Goal: Task Accomplishment & Management: Manage account settings

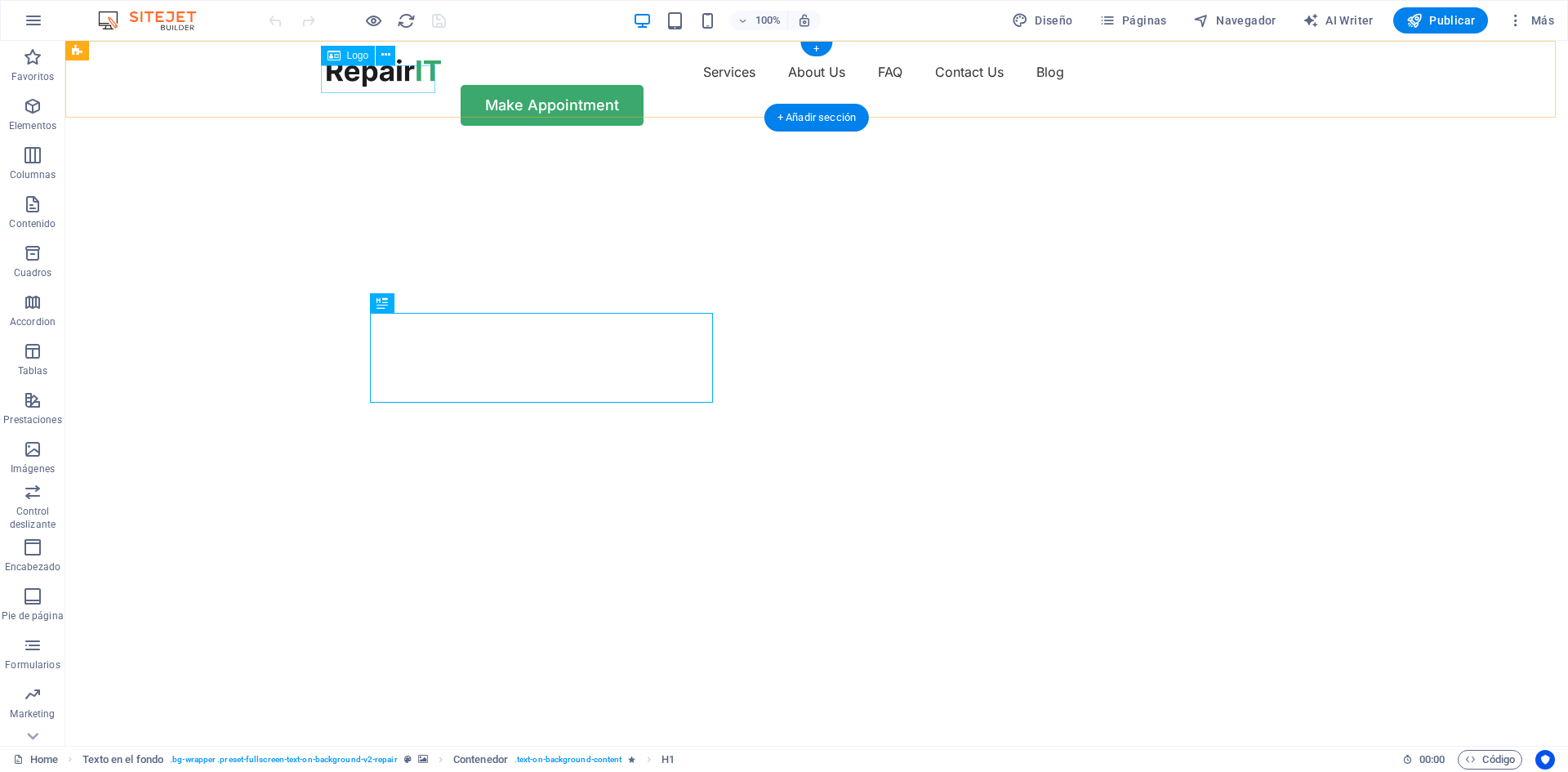
click at [400, 76] on div at bounding box center [383, 73] width 114 height 28
click at [356, 78] on div at bounding box center [383, 73] width 114 height 28
drag, startPoint x: 356, startPoint y: 78, endPoint x: 421, endPoint y: 119, distance: 76.9
click at [356, 78] on div at bounding box center [383, 73] width 114 height 28
select select "px"
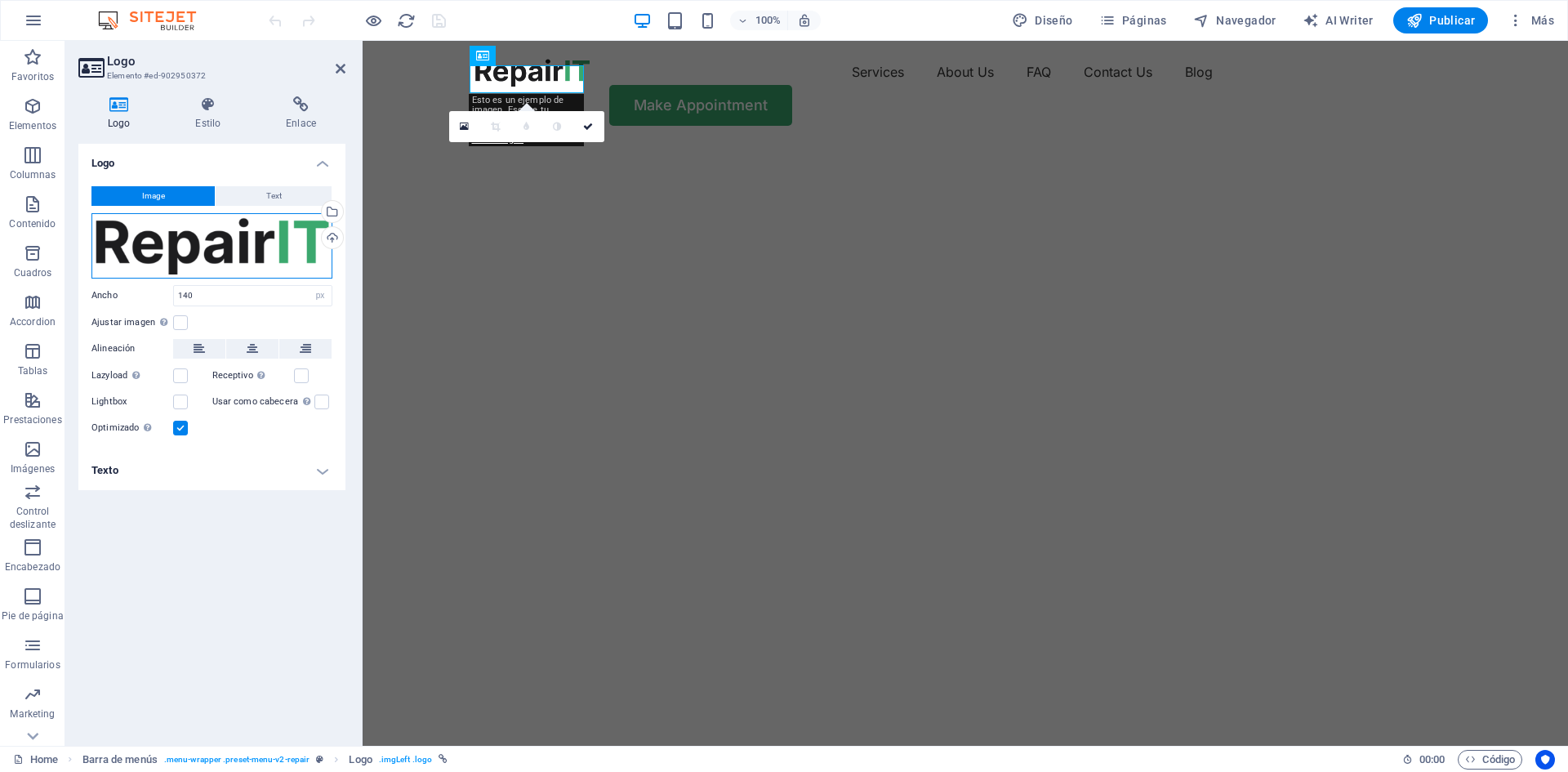
click at [107, 242] on div "Arrastra archivos aquí, haz clic para escoger archivos o selecciona archivos de…" at bounding box center [211, 245] width 241 height 65
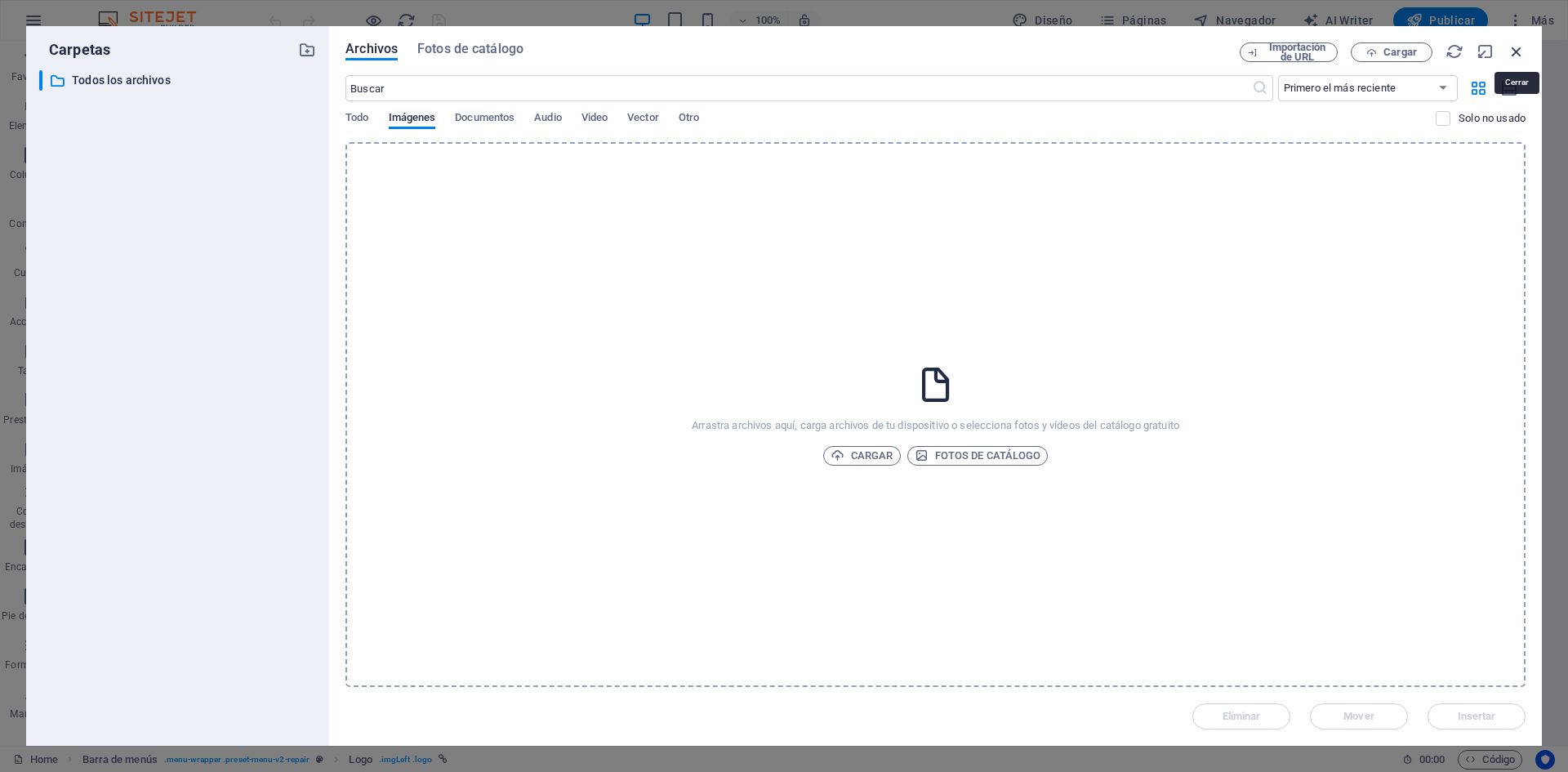
click at [1521, 50] on icon "button" at bounding box center [1516, 51] width 18 height 18
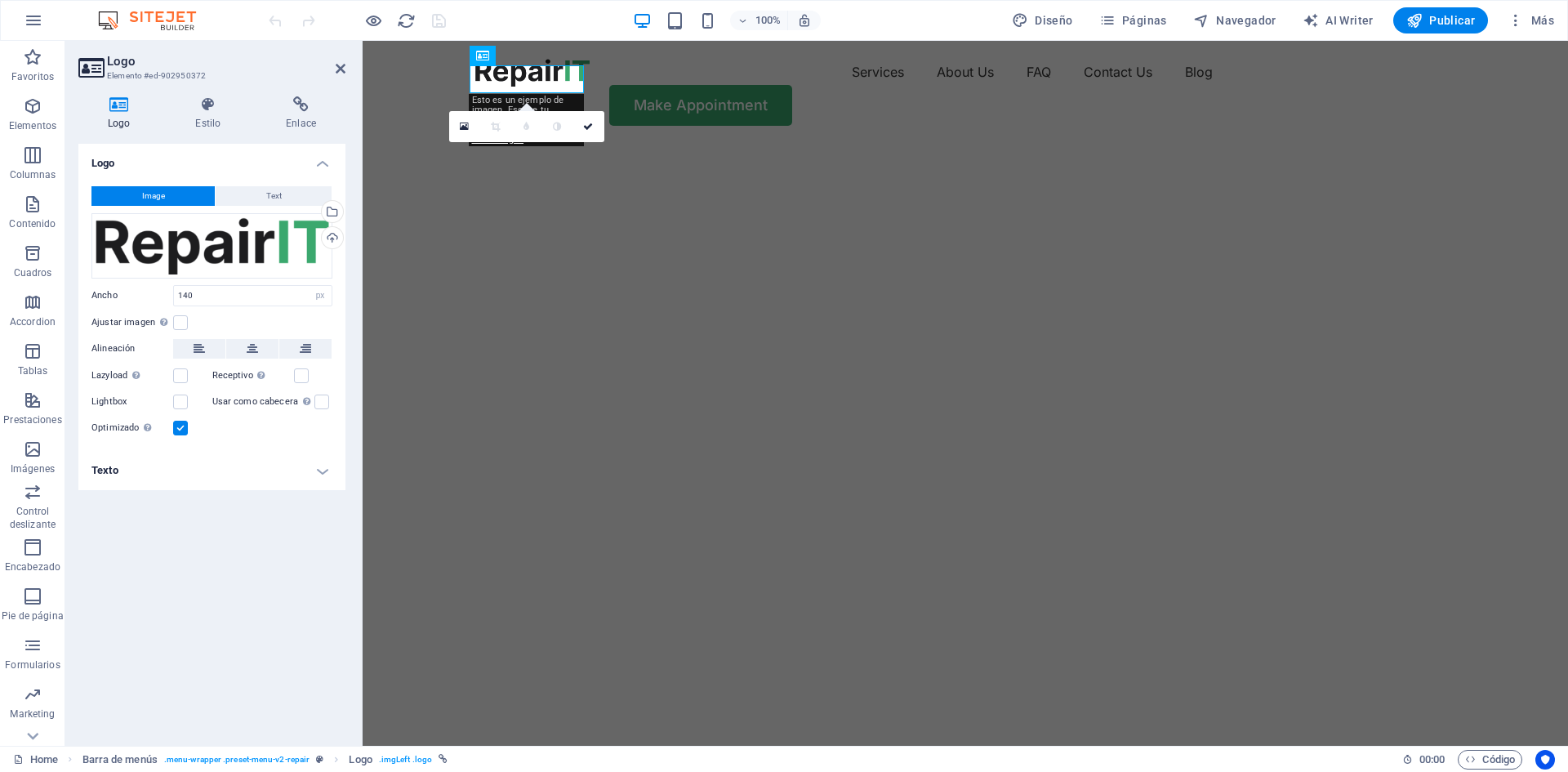
click at [542, 144] on img "1/2" at bounding box center [959, 144] width 1193 height 0
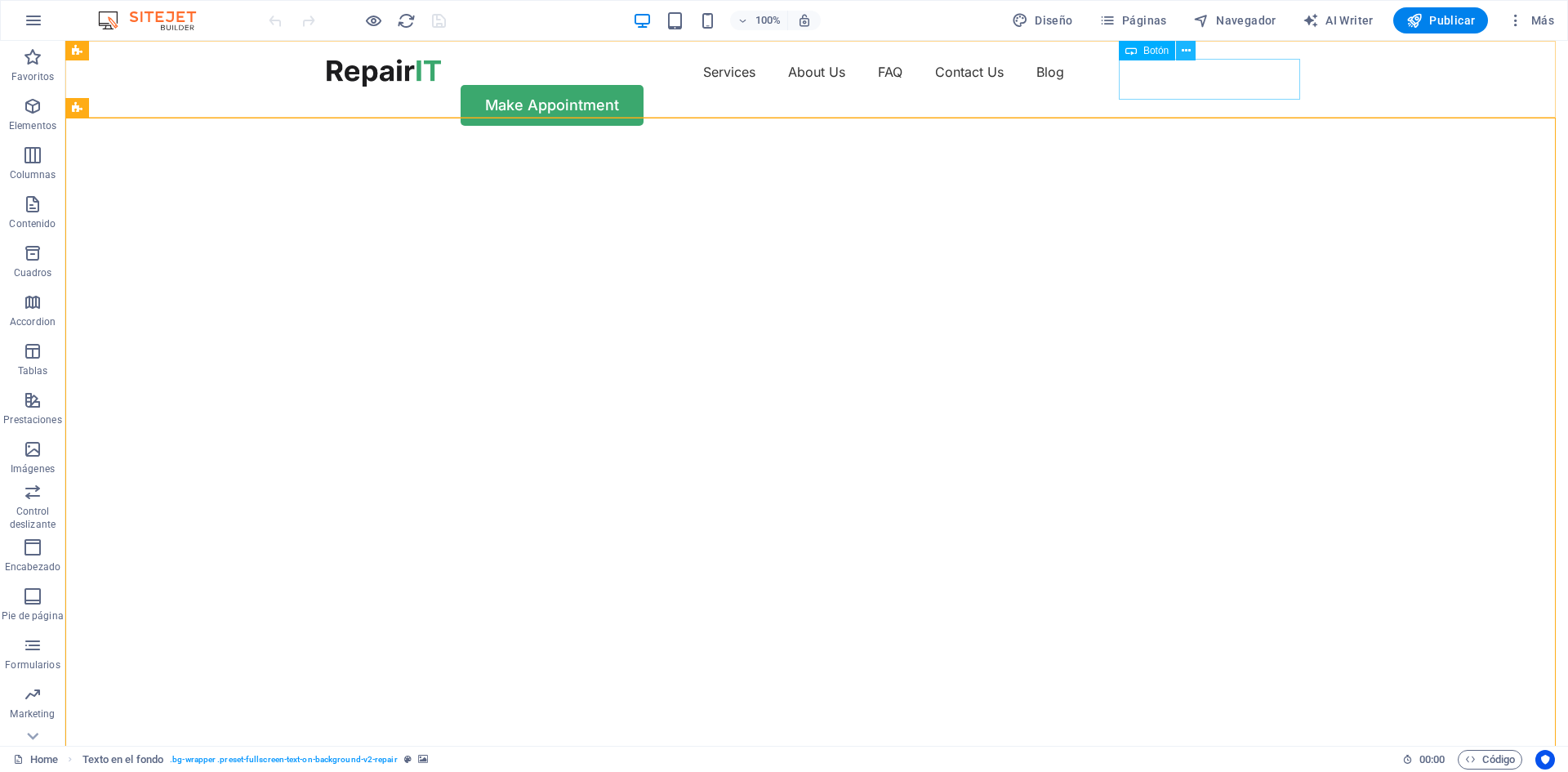
click at [1192, 47] on button at bounding box center [1186, 50] width 19 height 19
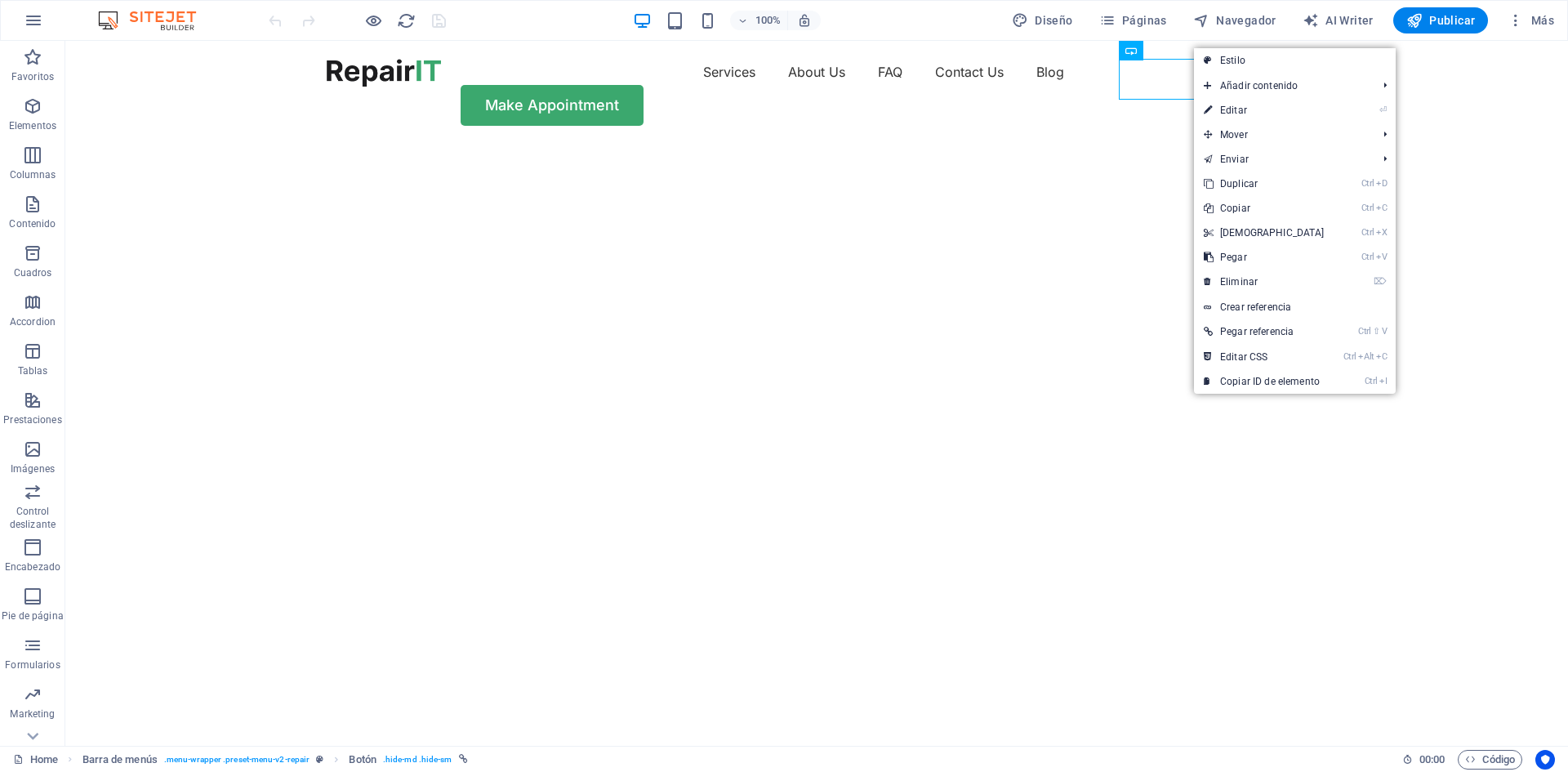
click at [575, 144] on img "1/2" at bounding box center [810, 144] width 1490 height 0
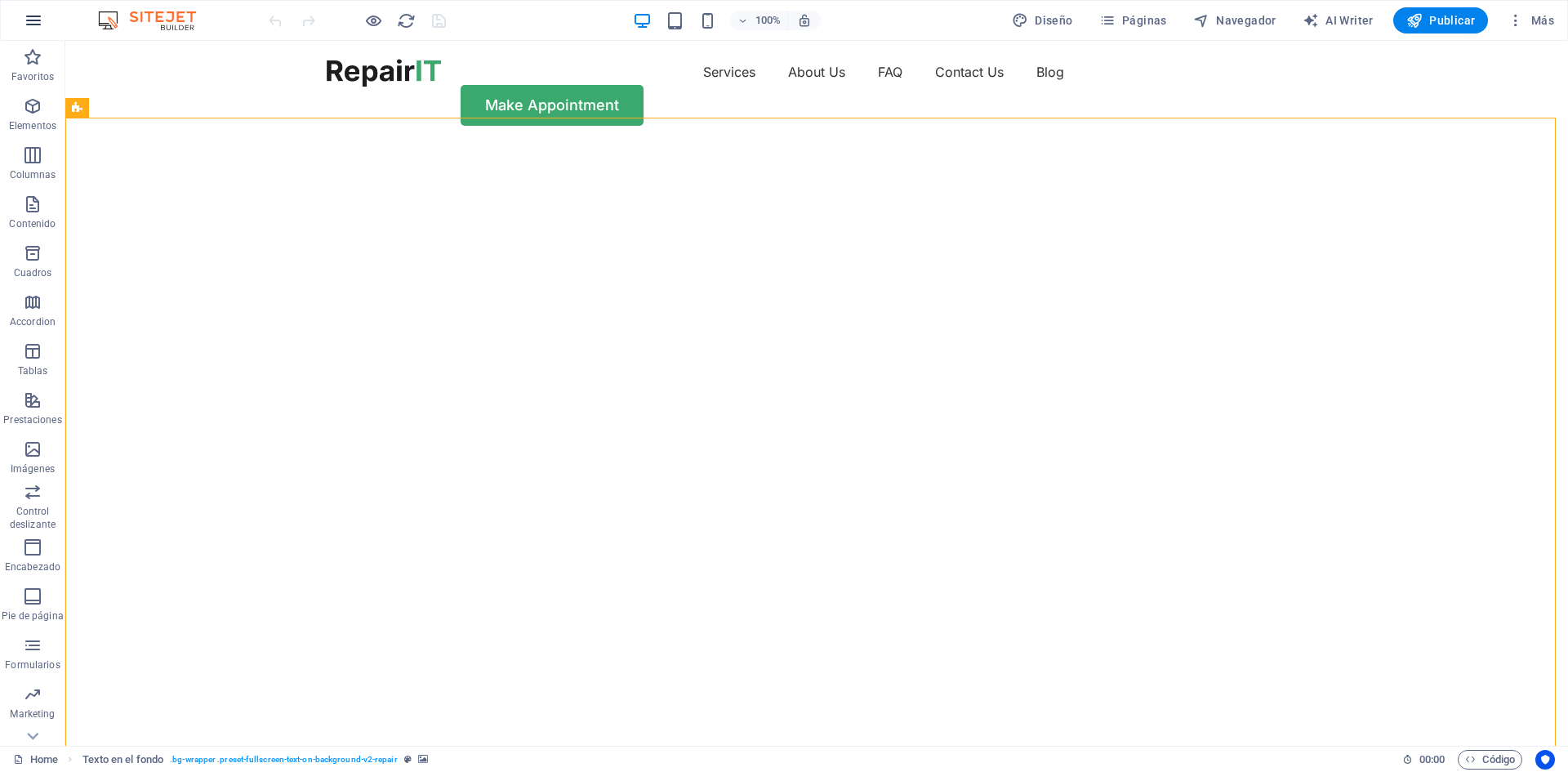
click at [31, 24] on icon "button" at bounding box center [33, 20] width 19 height 19
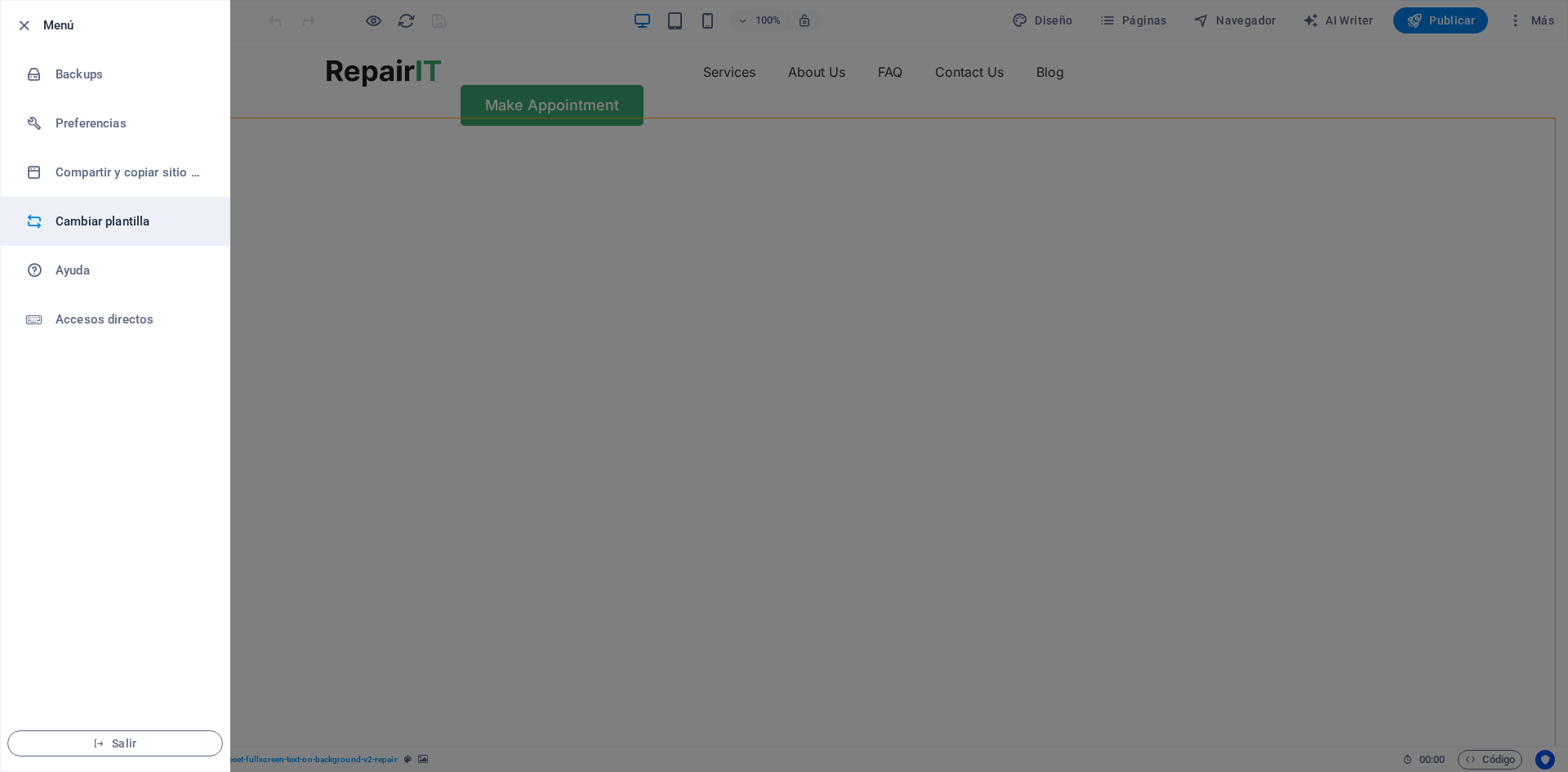
click at [134, 227] on h6 "Cambiar plantilla" at bounding box center [131, 221] width 151 height 19
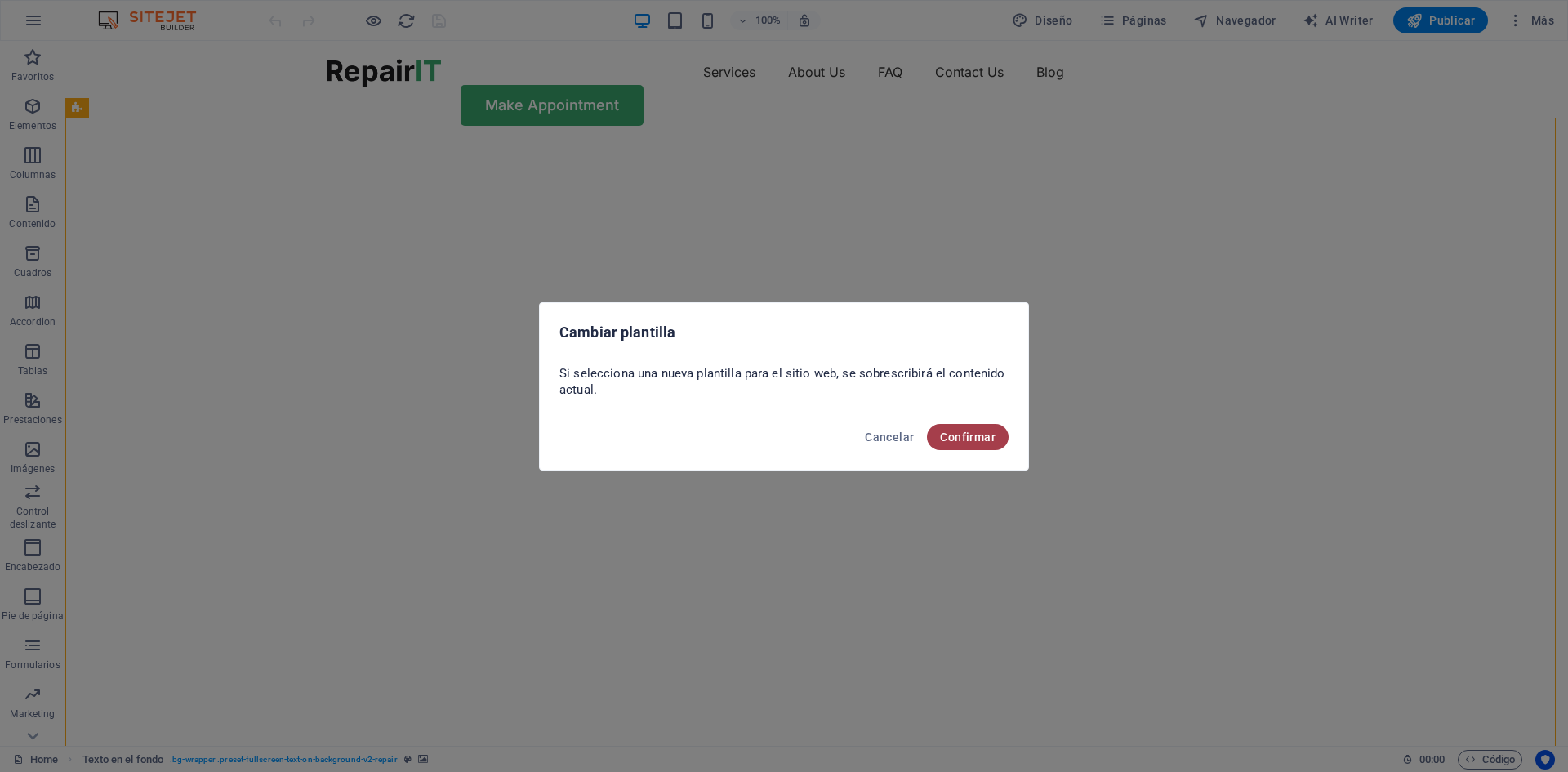
click at [974, 435] on span "Confirmar" at bounding box center [968, 436] width 56 height 13
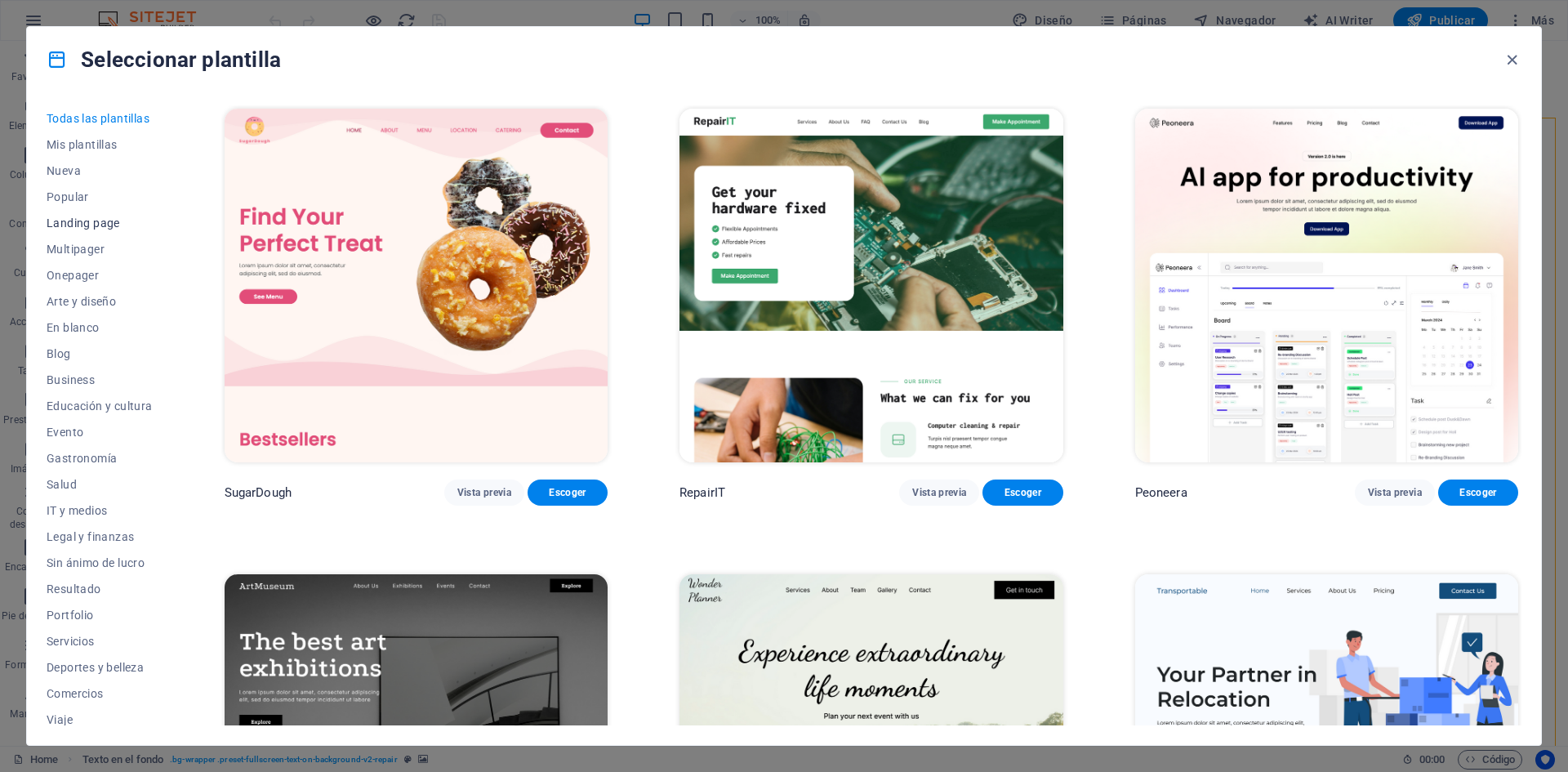
click at [89, 219] on span "Landing page" at bounding box center [100, 222] width 107 height 13
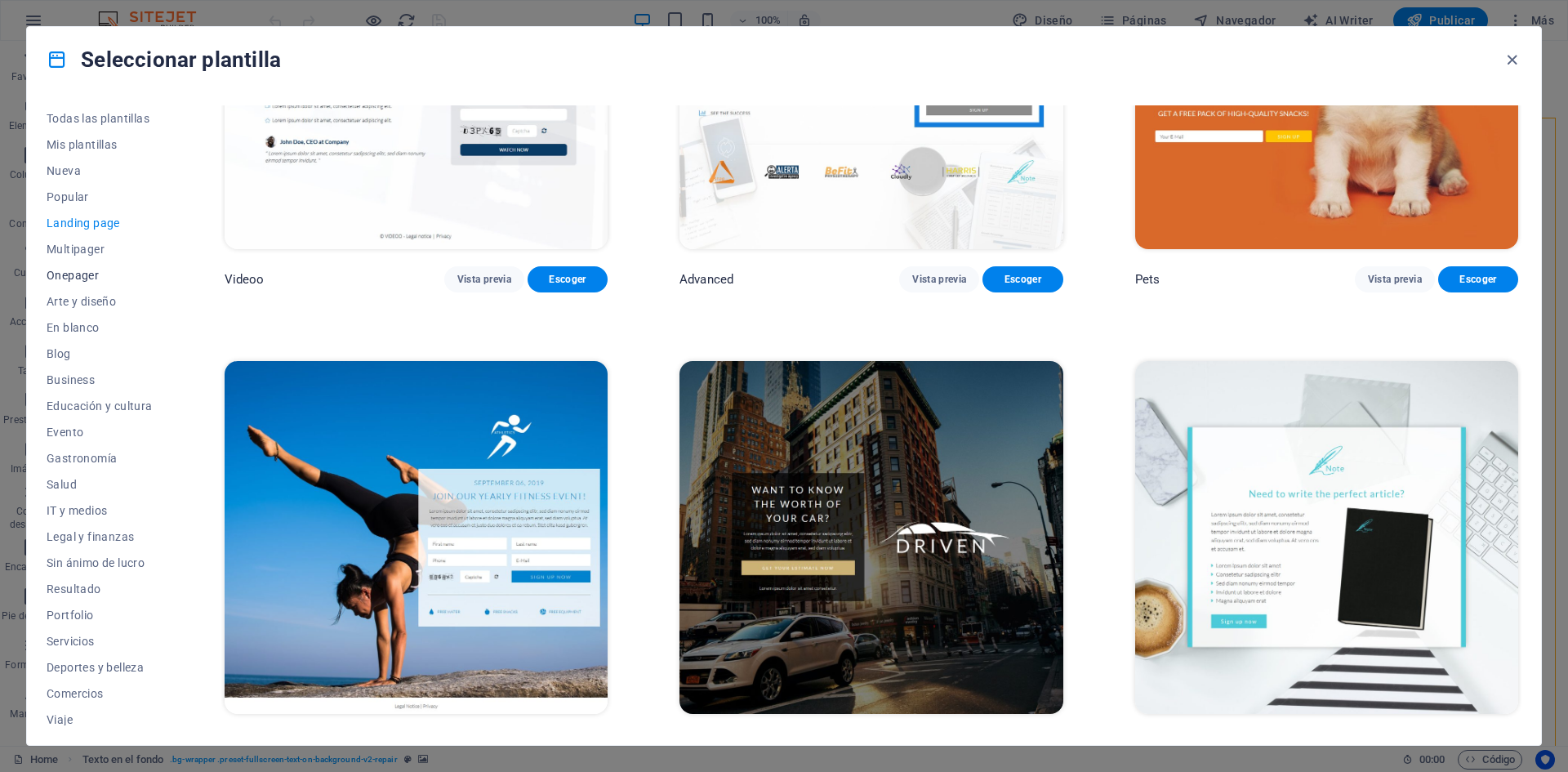
scroll to position [34, 0]
click at [1510, 53] on icon "button" at bounding box center [1512, 60] width 19 height 19
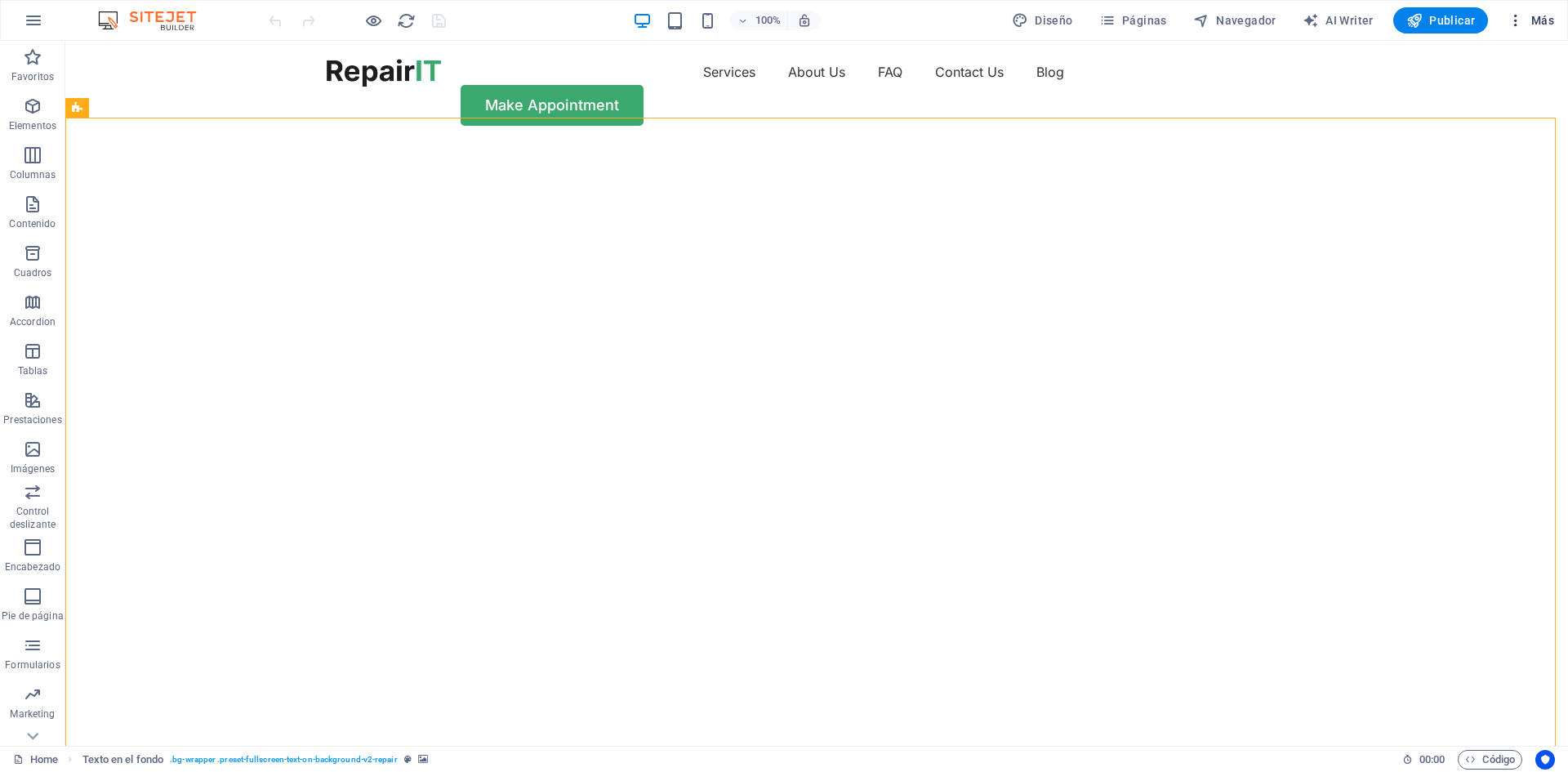
click at [1510, 15] on icon "button" at bounding box center [1516, 19] width 16 height 16
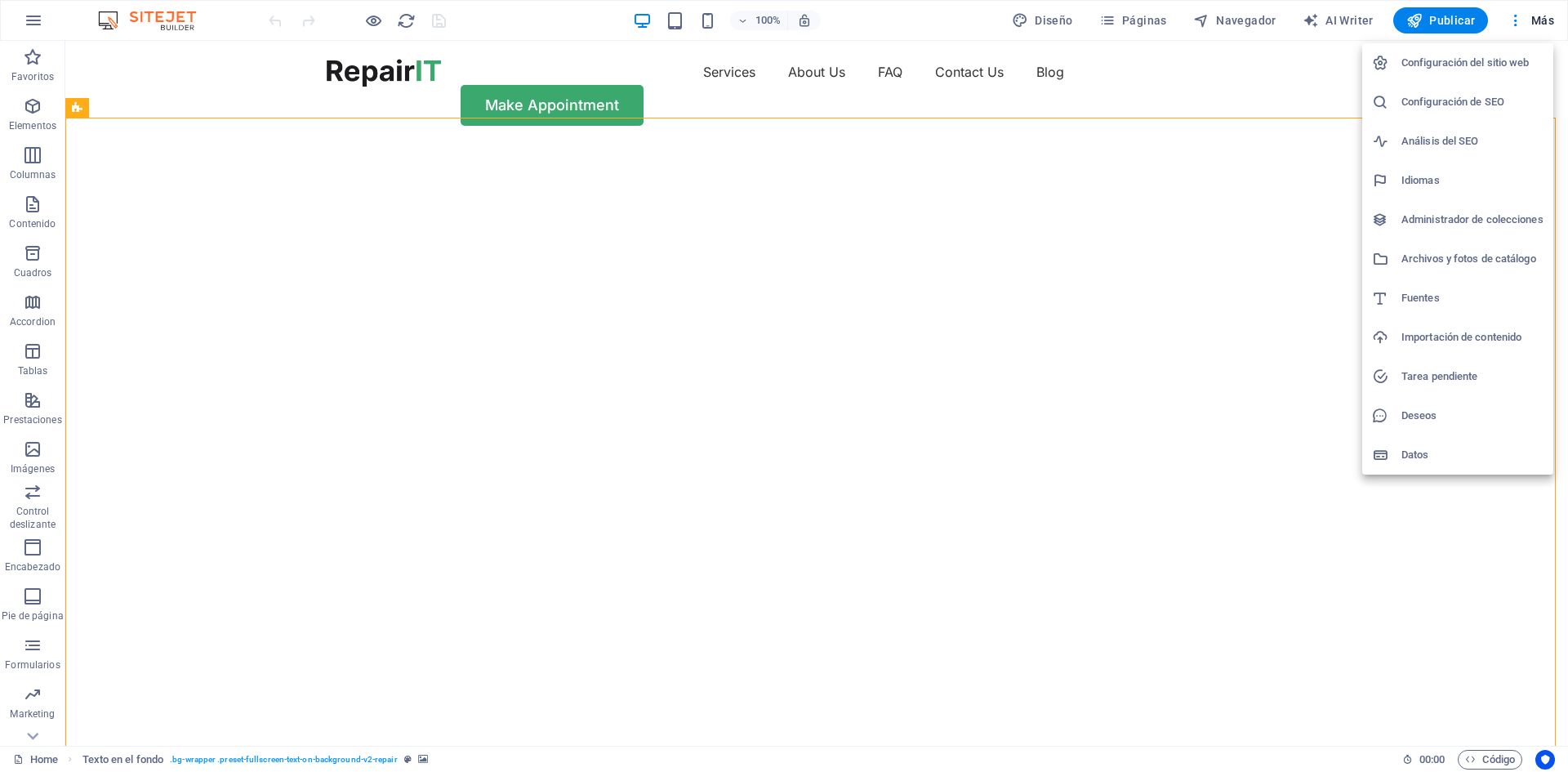
click at [1494, 68] on h6 "Configuración del sitio web" at bounding box center [1472, 63] width 142 height 19
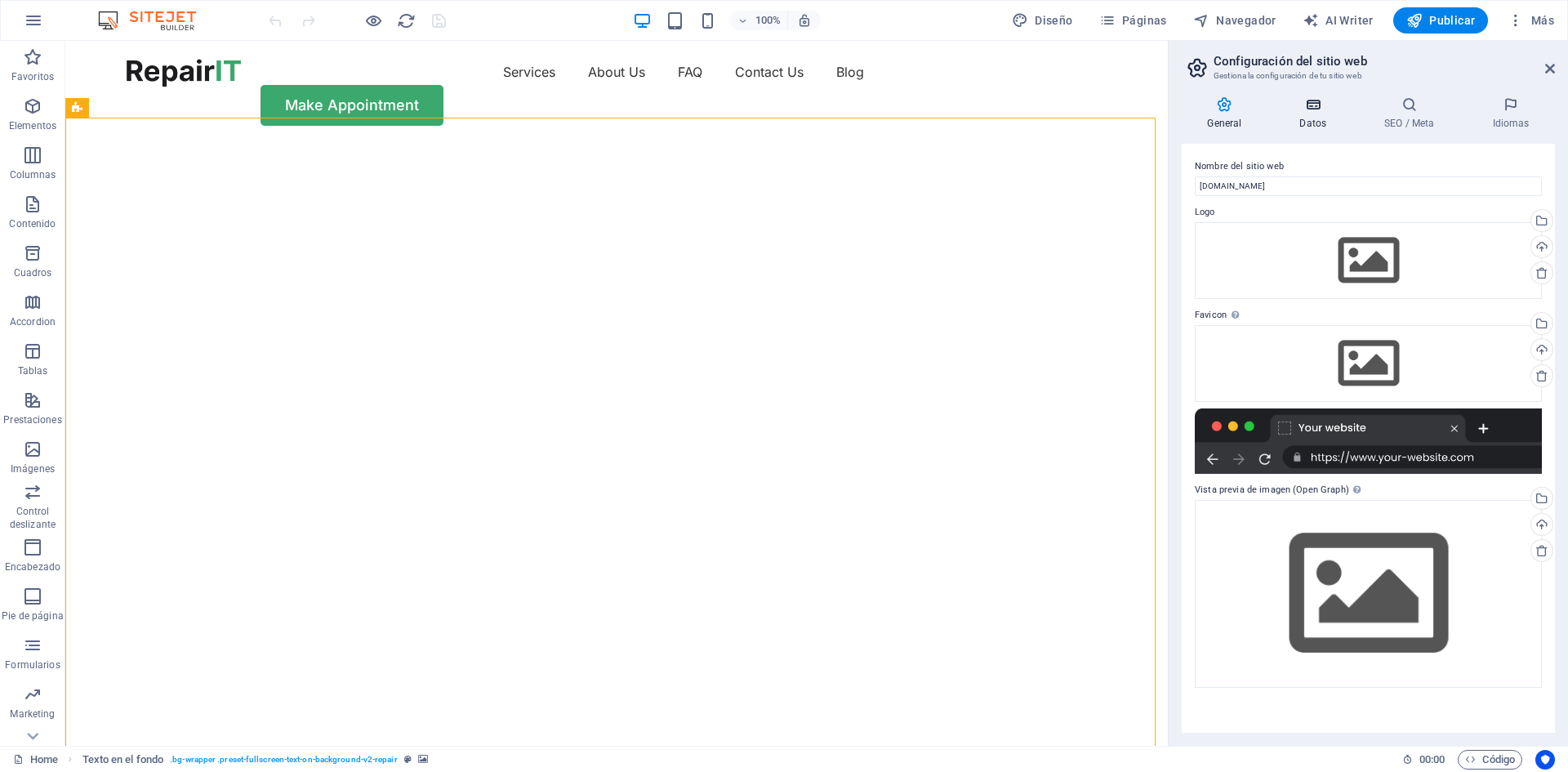
click at [1314, 120] on h4 "Datos" at bounding box center [1316, 113] width 85 height 35
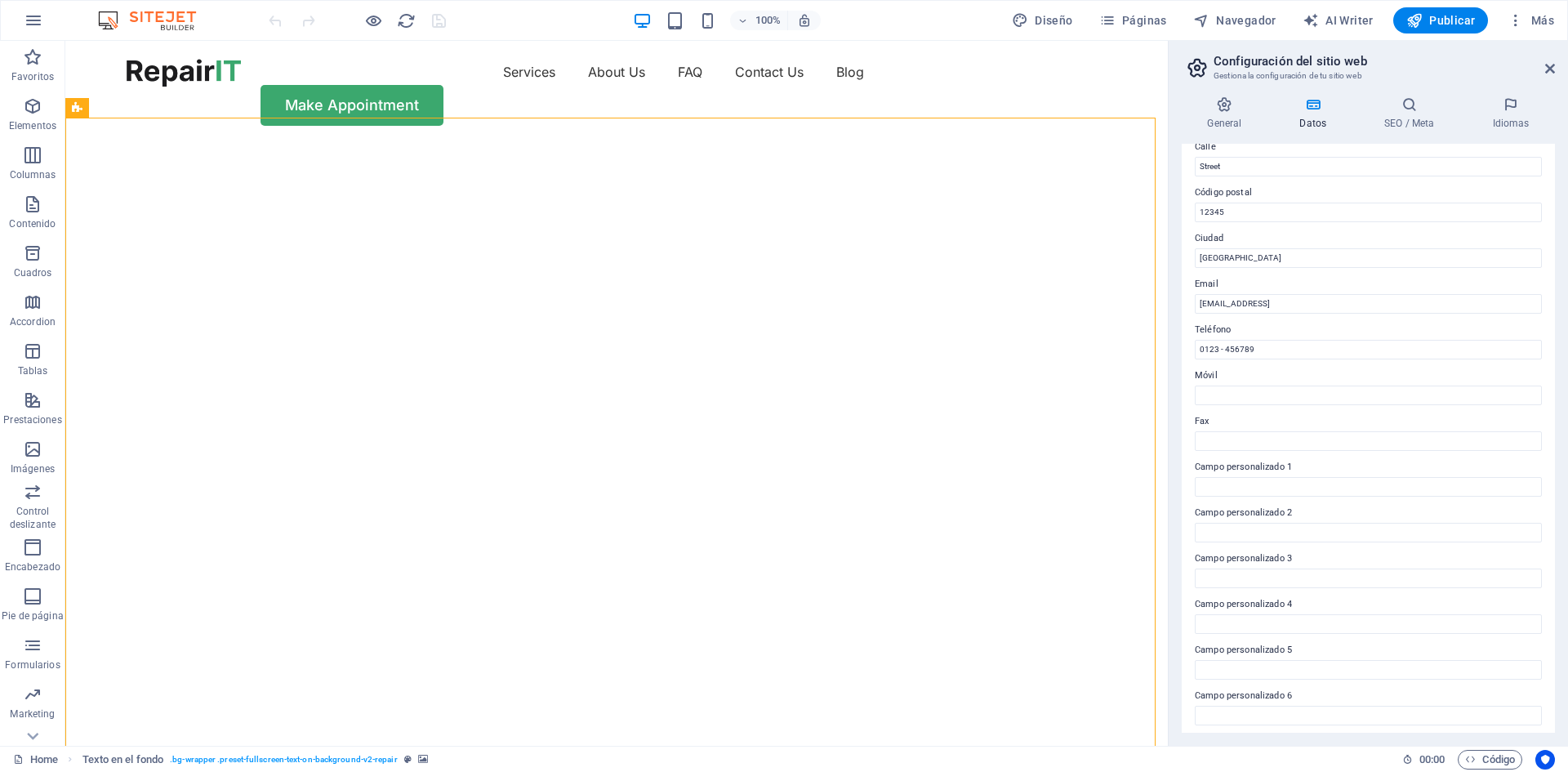
scroll to position [196, 0]
click at [482, 20] on div "100% Diseño Páginas Navegador AI Writer Publicar Más" at bounding box center [913, 20] width 1296 height 26
click at [1128, 22] on span "Páginas" at bounding box center [1133, 19] width 68 height 16
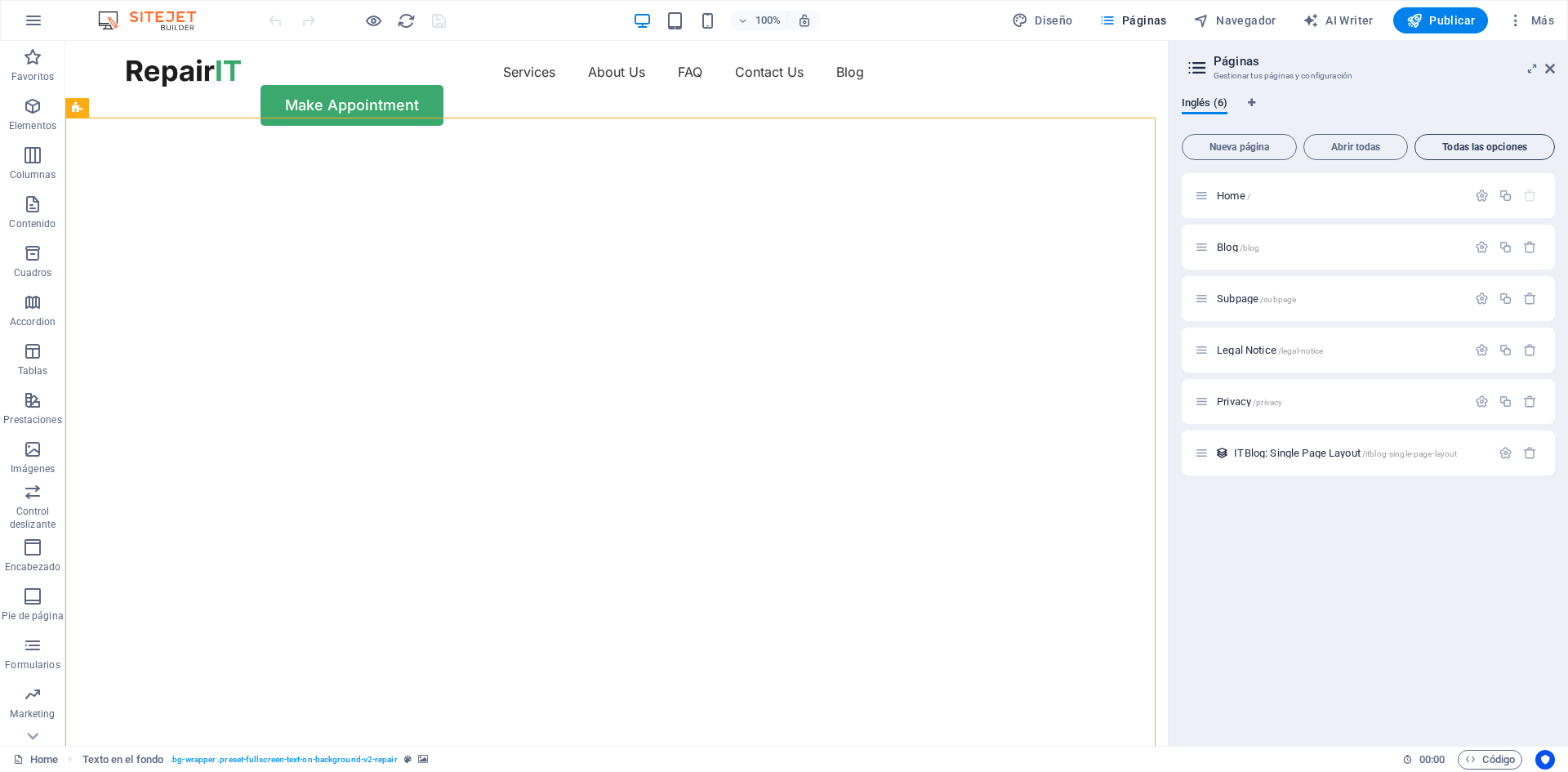
click at [1468, 142] on span "Todas las opciones" at bounding box center [1484, 147] width 126 height 10
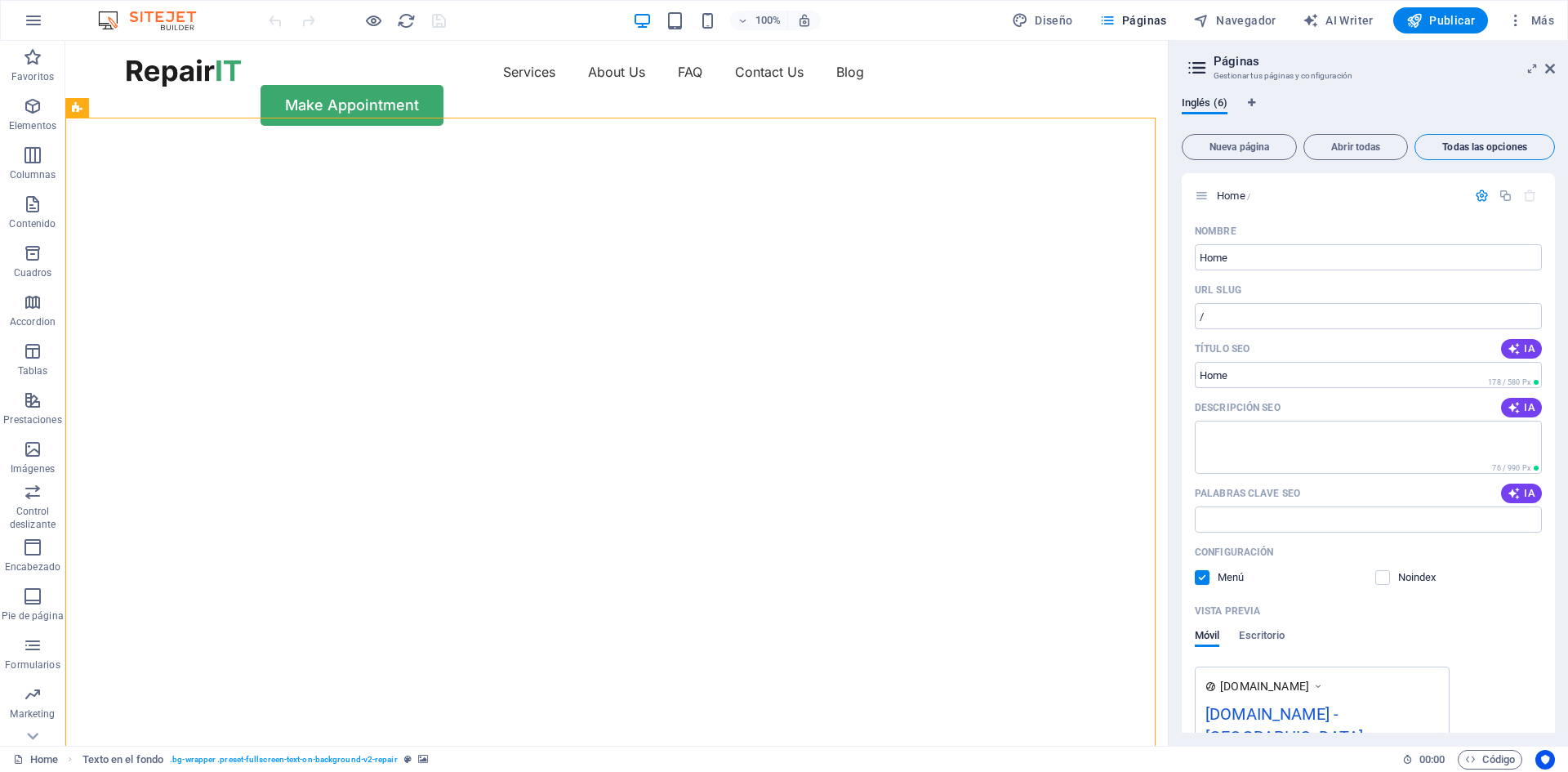
scroll to position [2904, 0]
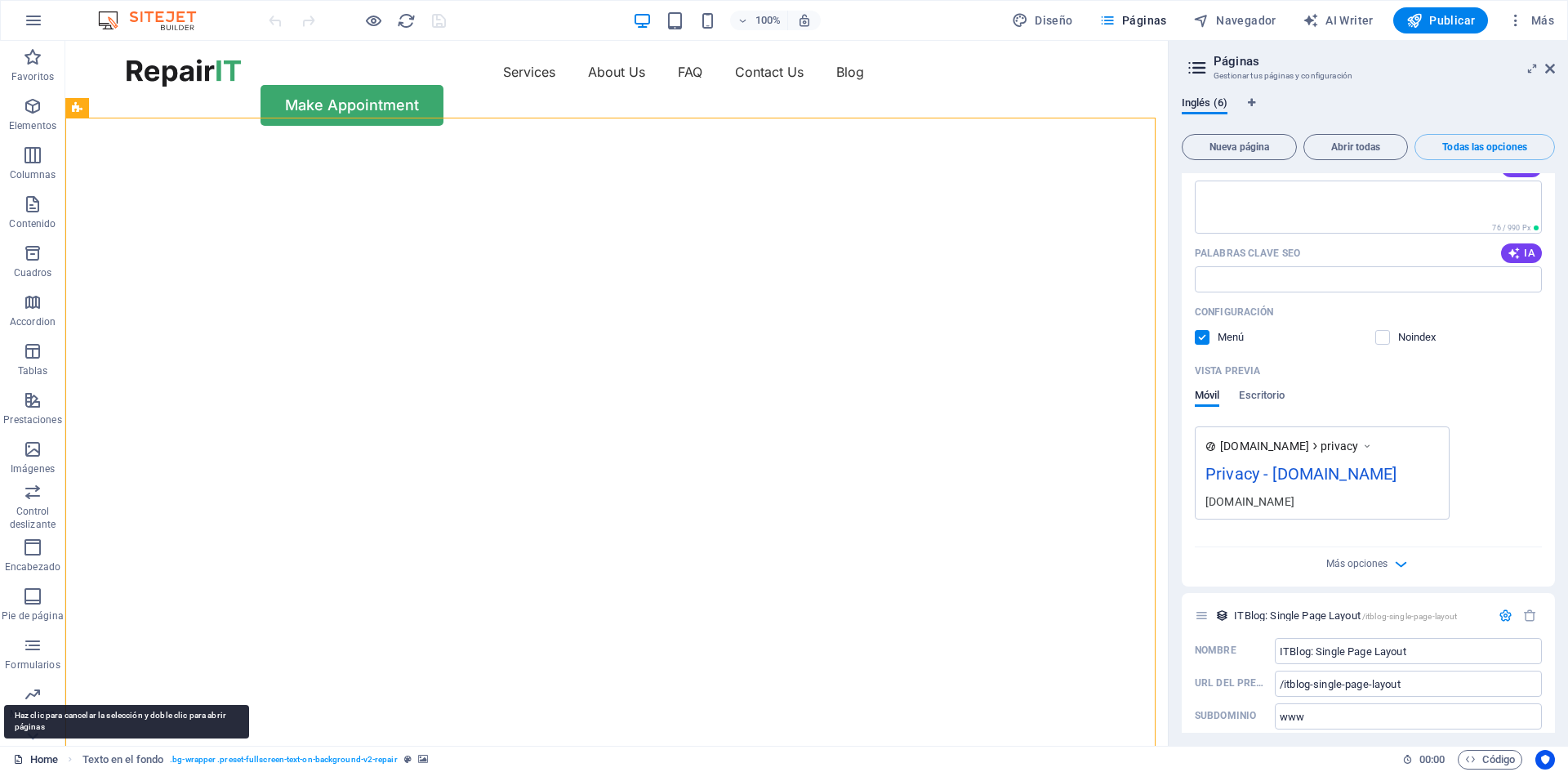
click at [25, 754] on link "Home" at bounding box center [35, 758] width 45 height 19
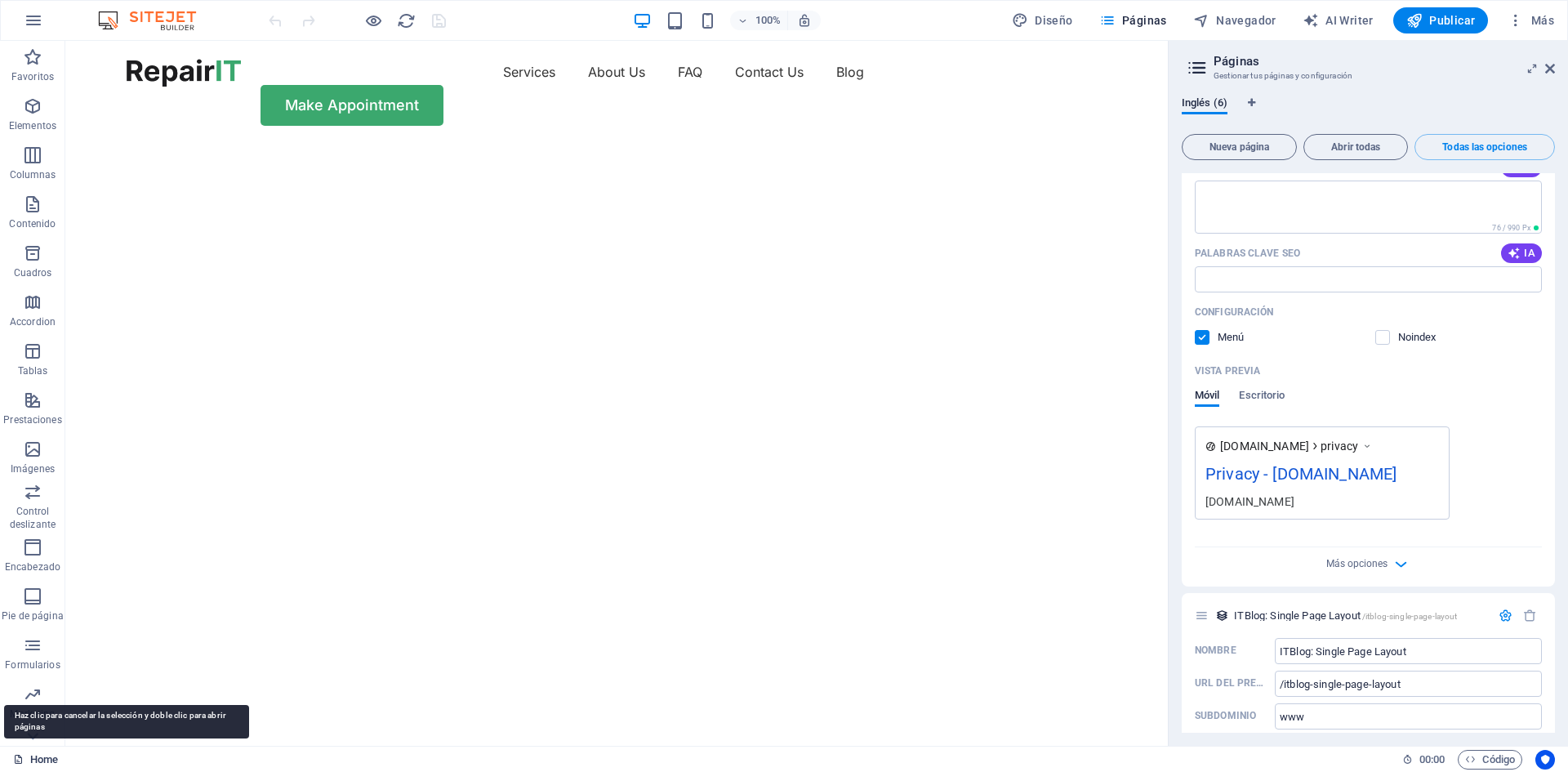
click at [45, 755] on link "Home" at bounding box center [35, 758] width 45 height 19
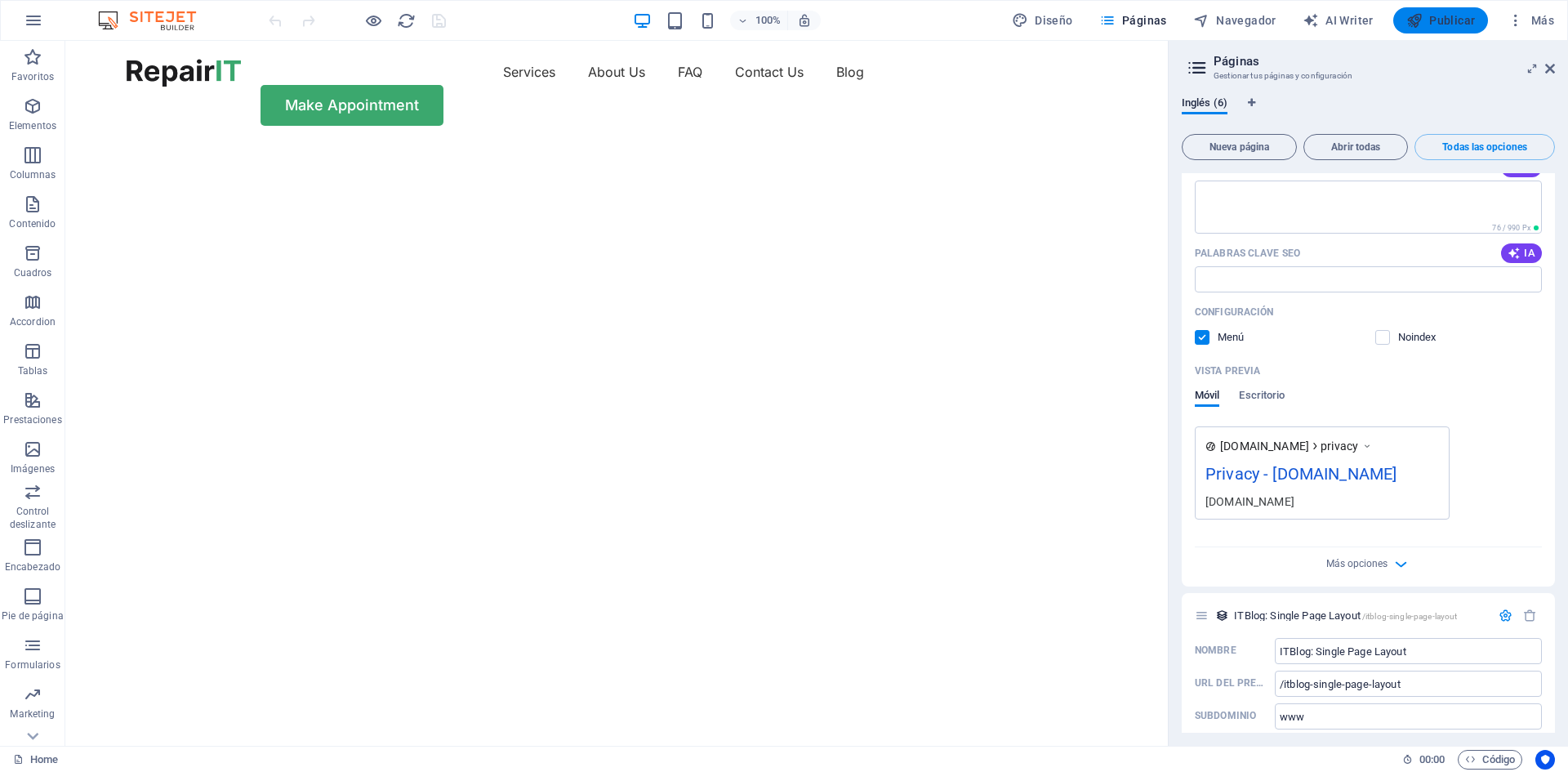
click at [1472, 18] on span "Publicar" at bounding box center [1441, 19] width 69 height 16
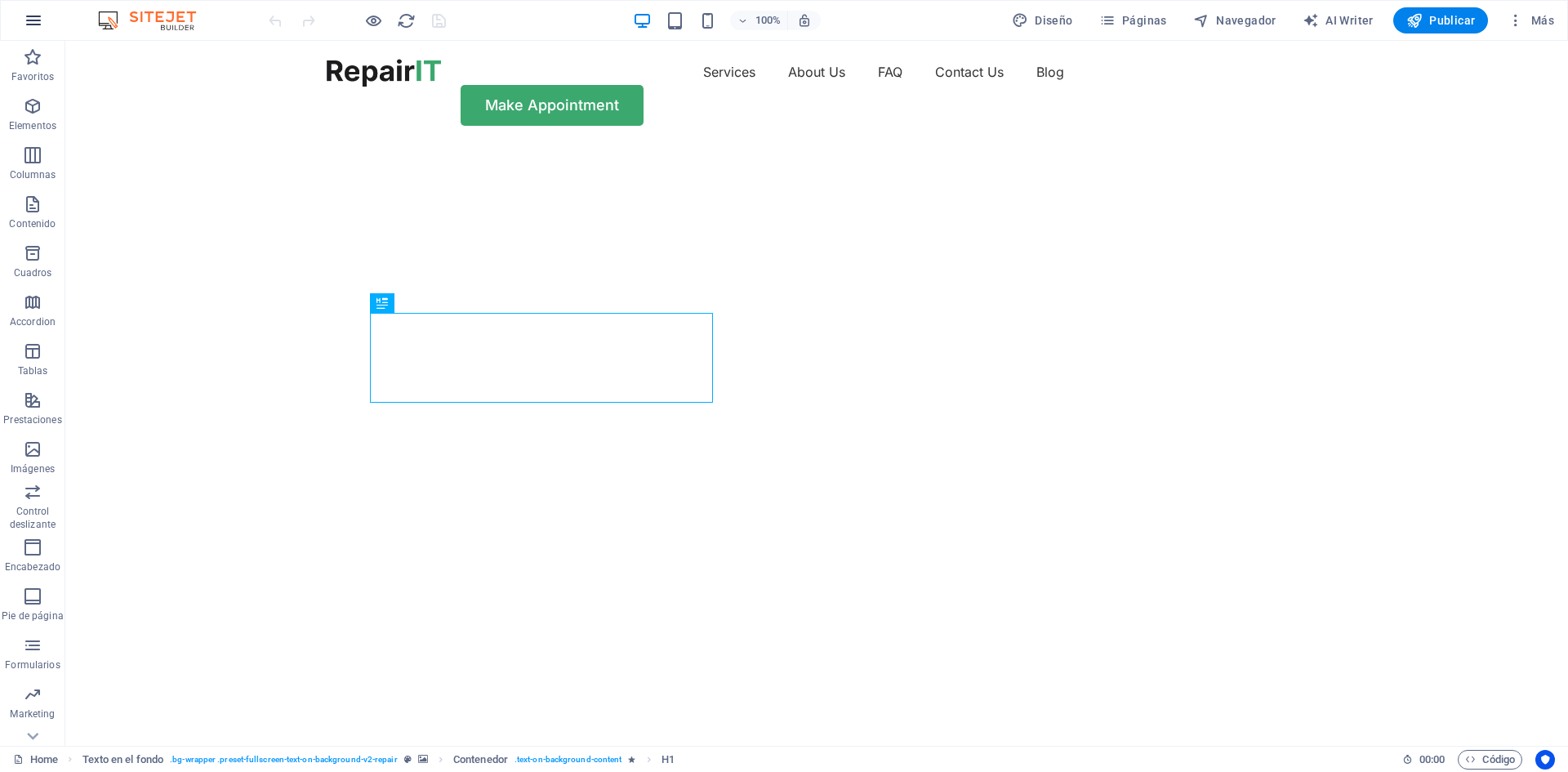
click at [41, 26] on icon "button" at bounding box center [33, 20] width 19 height 19
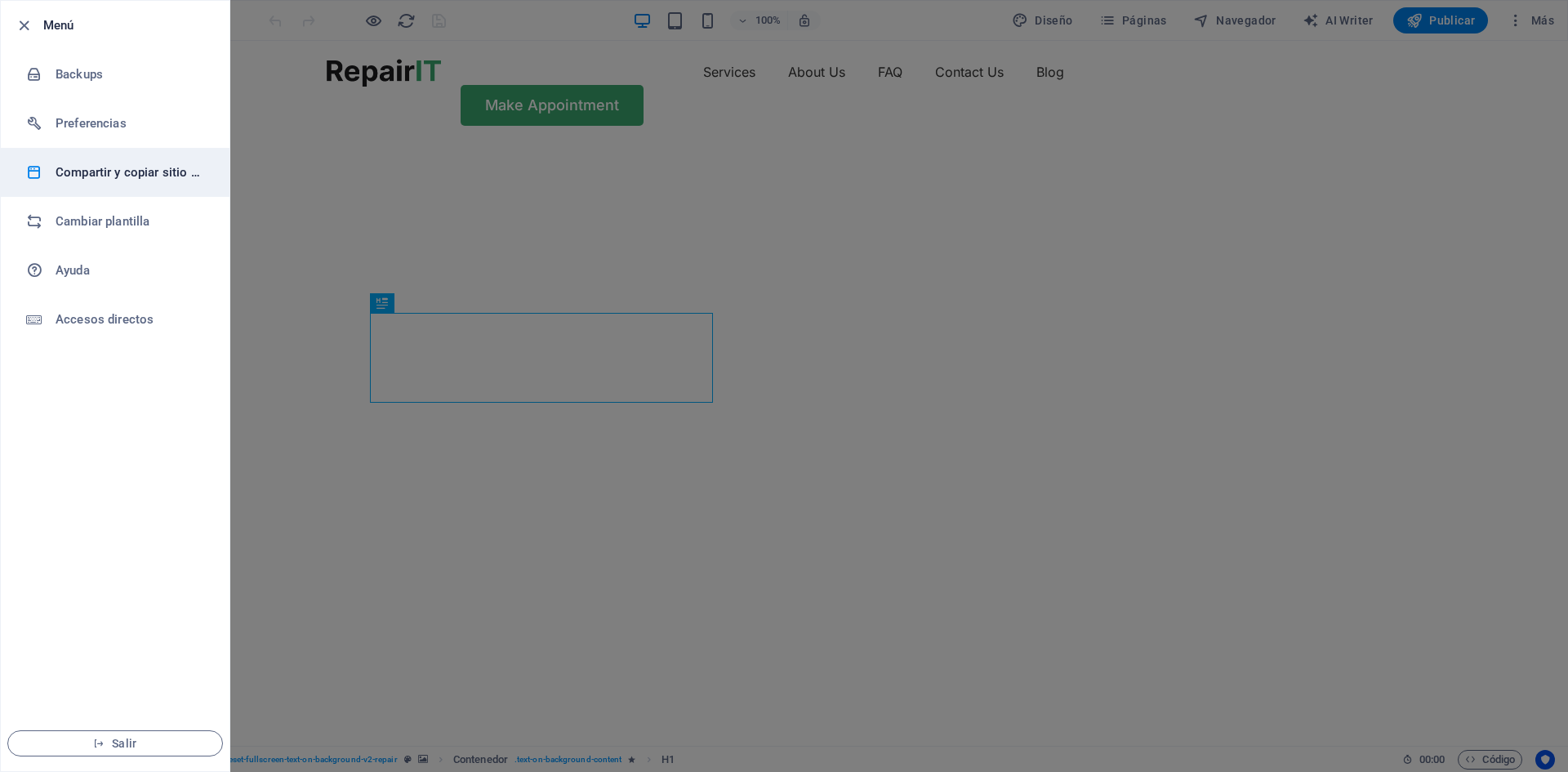
click at [112, 178] on h6 "Compartir y copiar sitio web" at bounding box center [131, 172] width 151 height 19
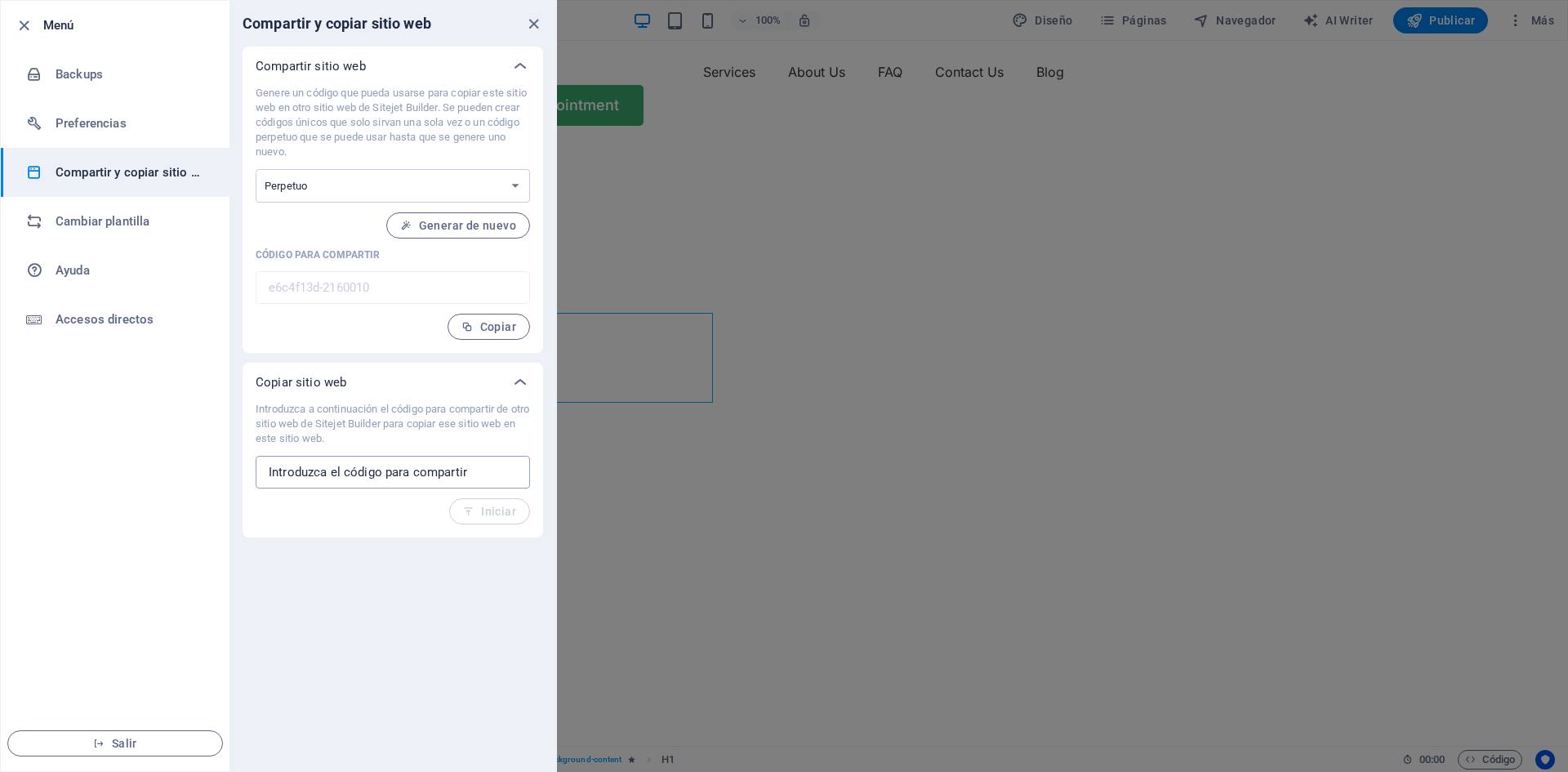
drag, startPoint x: 381, startPoint y: 447, endPoint x: 383, endPoint y: 467, distance: 20.1
click at [383, 467] on div "Introduzca a continuación el código para compartir de otro sitio web de Sitejet…" at bounding box center [392, 463] width 274 height 123
click at [329, 185] on select "Único Perpetuo" at bounding box center [392, 186] width 274 height 34
click at [76, 112] on li "Preferencias" at bounding box center [115, 123] width 228 height 49
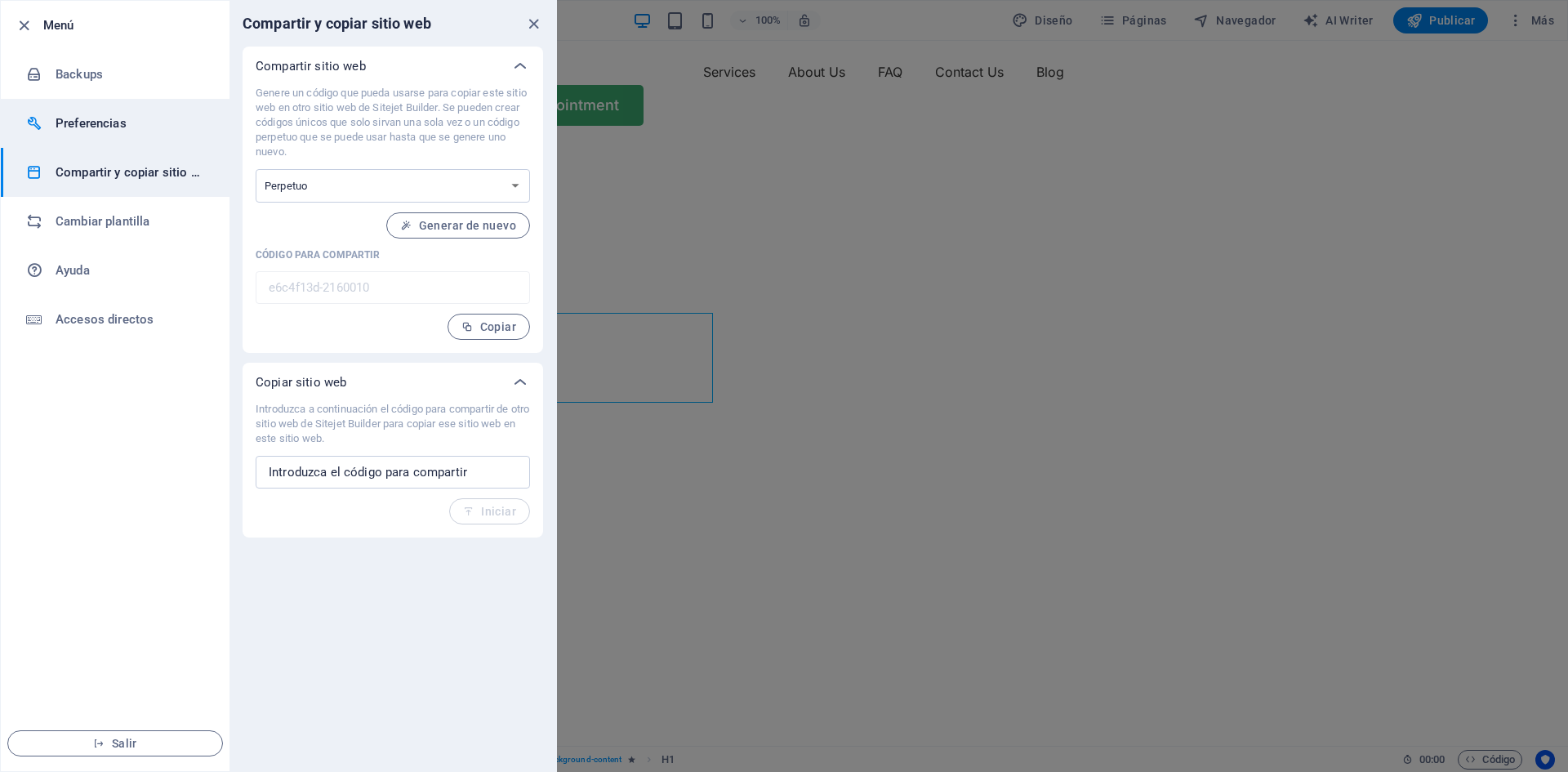
select select "es"
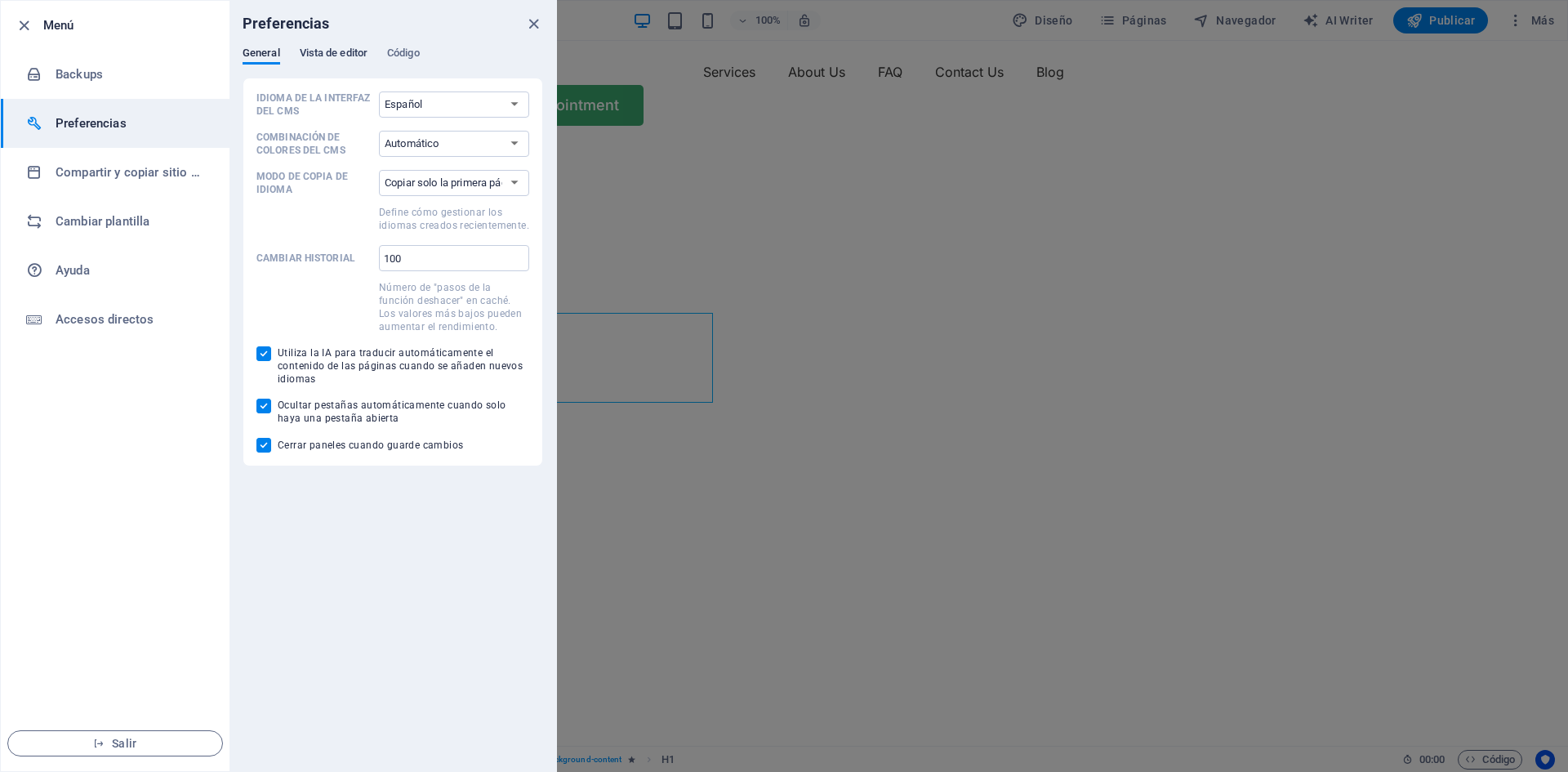
click at [342, 59] on span "Vista de editor" at bounding box center [333, 54] width 68 height 23
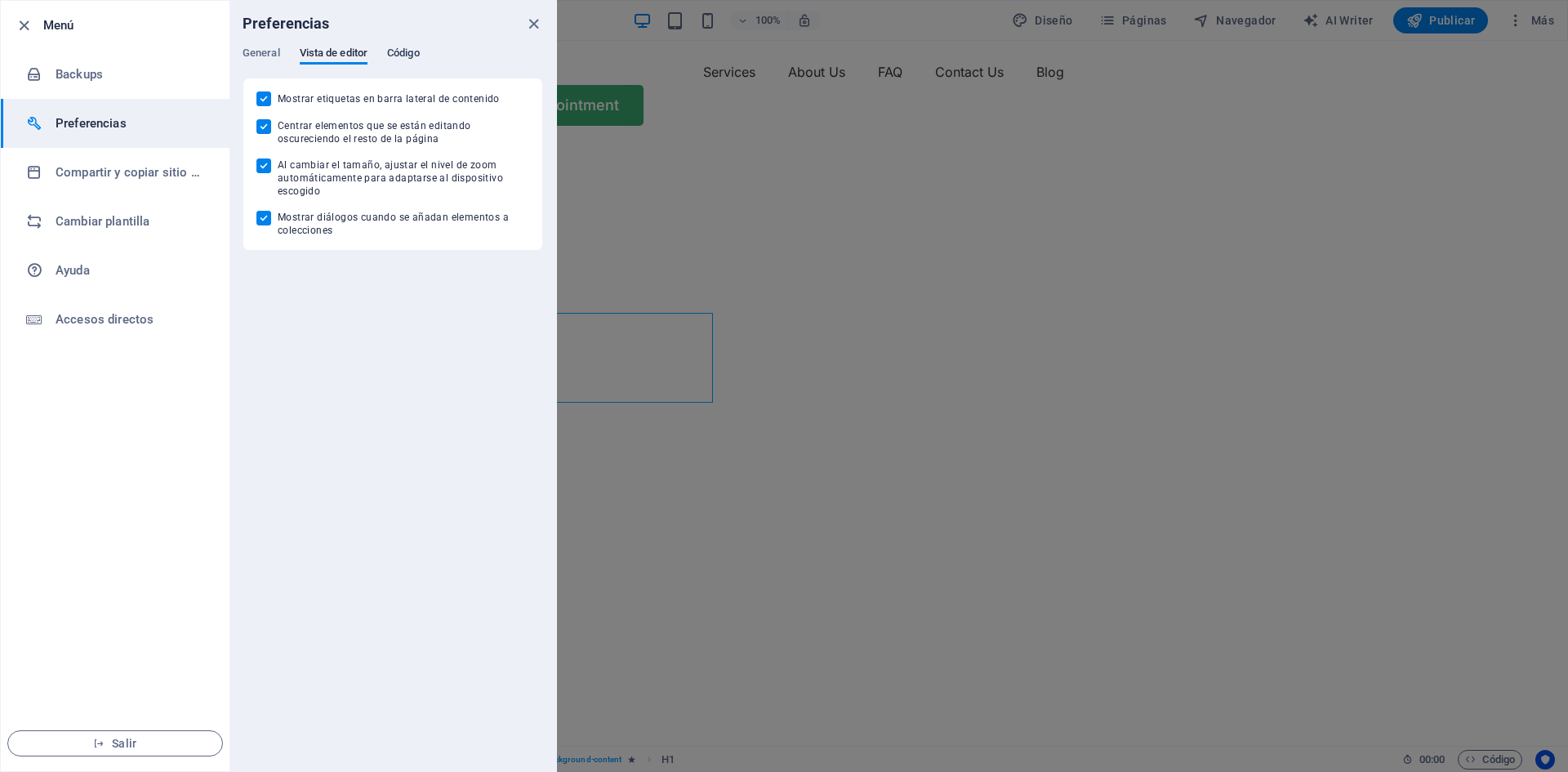
click at [405, 54] on span "Código" at bounding box center [403, 54] width 33 height 23
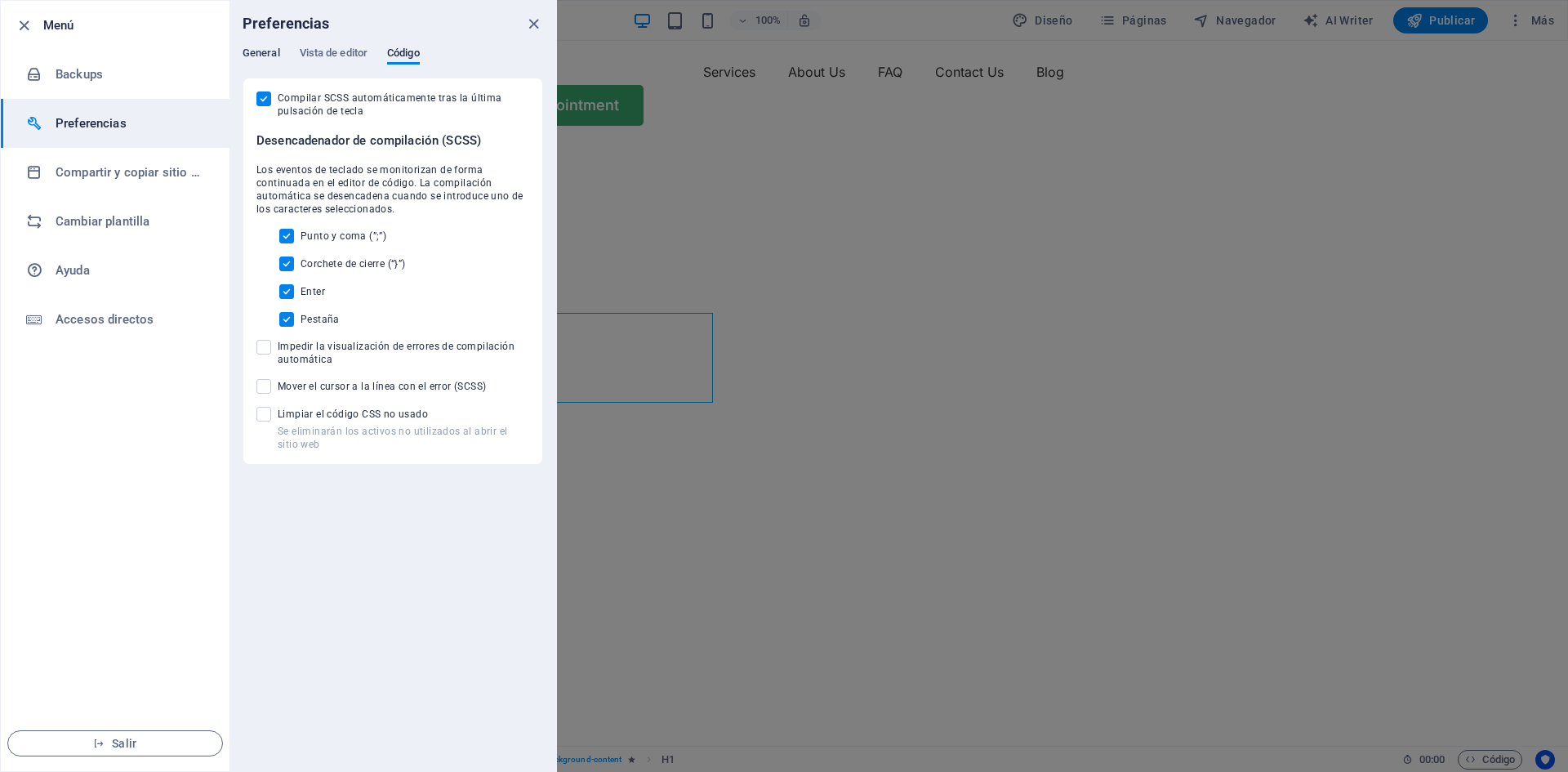
click at [270, 57] on span "General" at bounding box center [261, 54] width 37 height 23
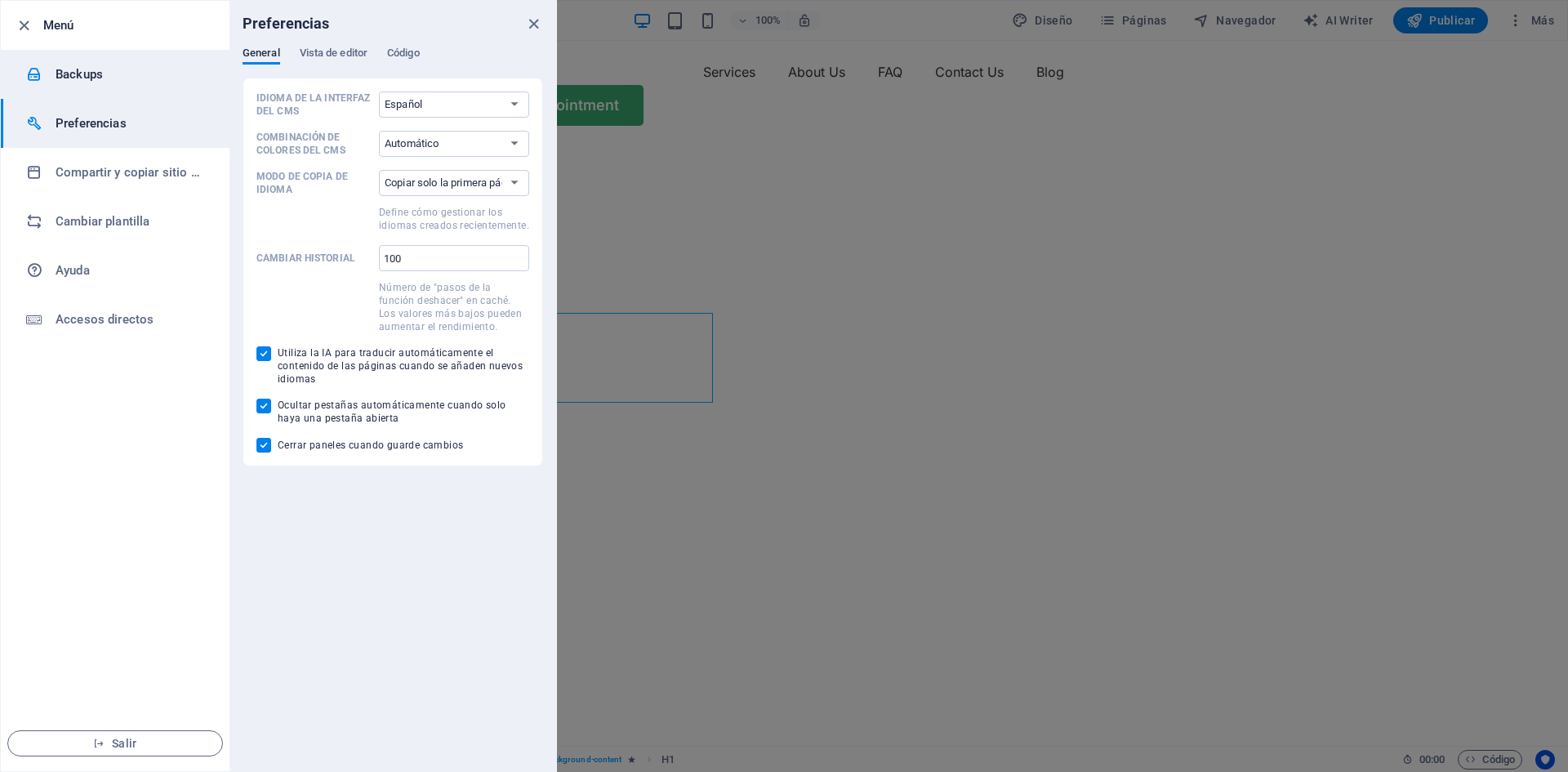
click at [57, 73] on h6 "Backups" at bounding box center [131, 74] width 151 height 19
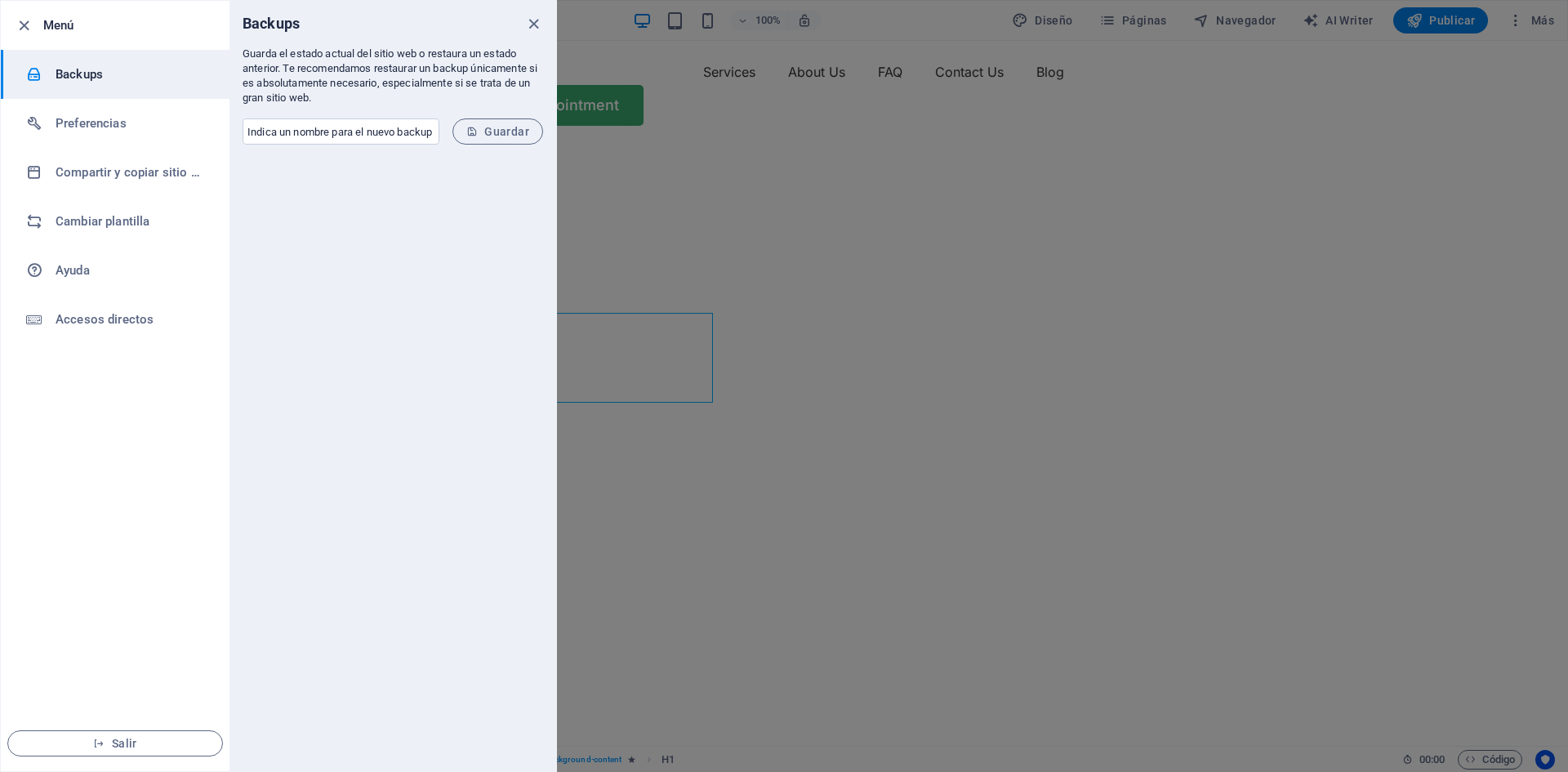
click at [63, 20] on h6 "Menú" at bounding box center [129, 25] width 173 height 19
click at [28, 28] on icon "button" at bounding box center [24, 25] width 19 height 19
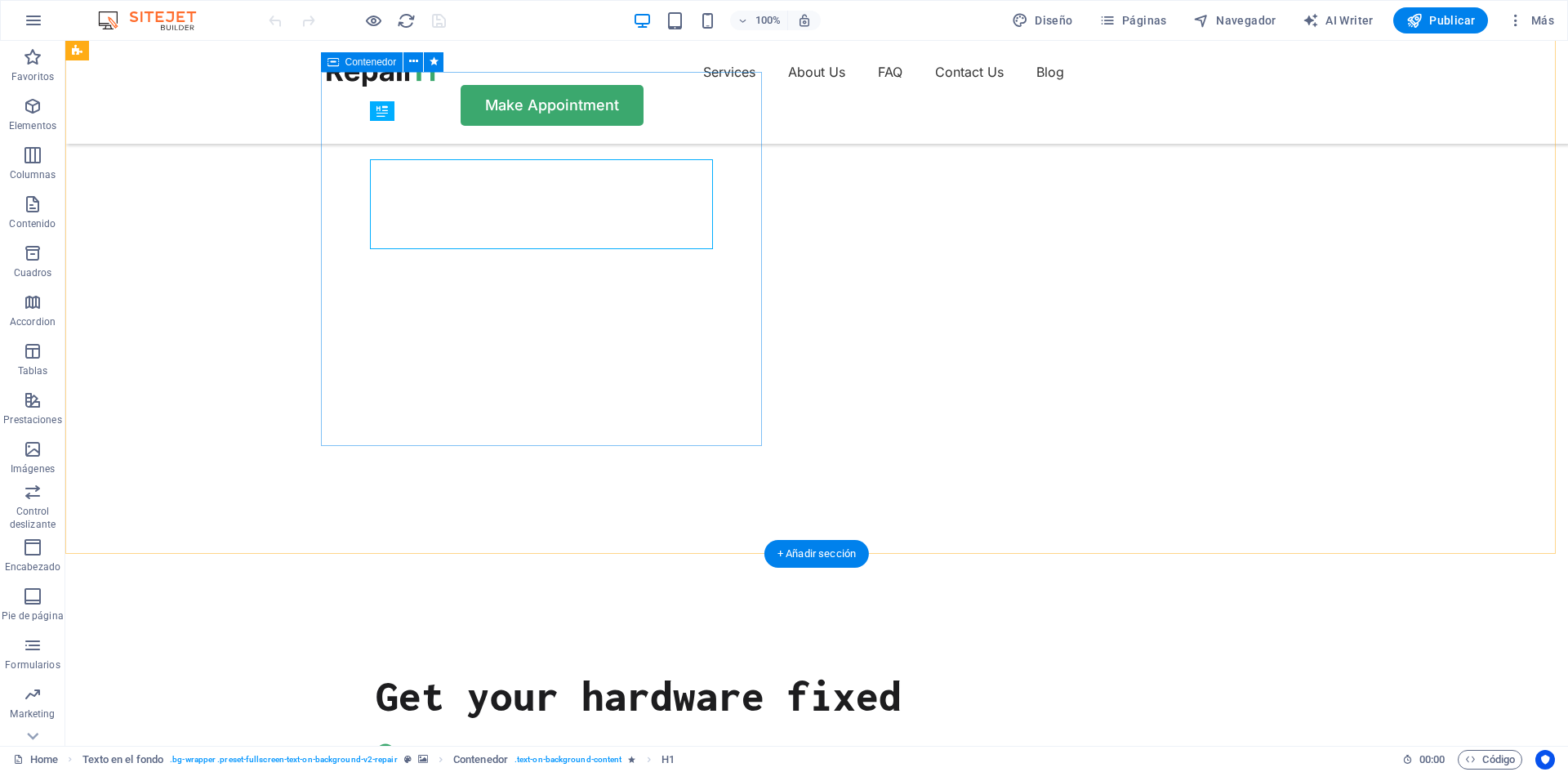
scroll to position [163, 0]
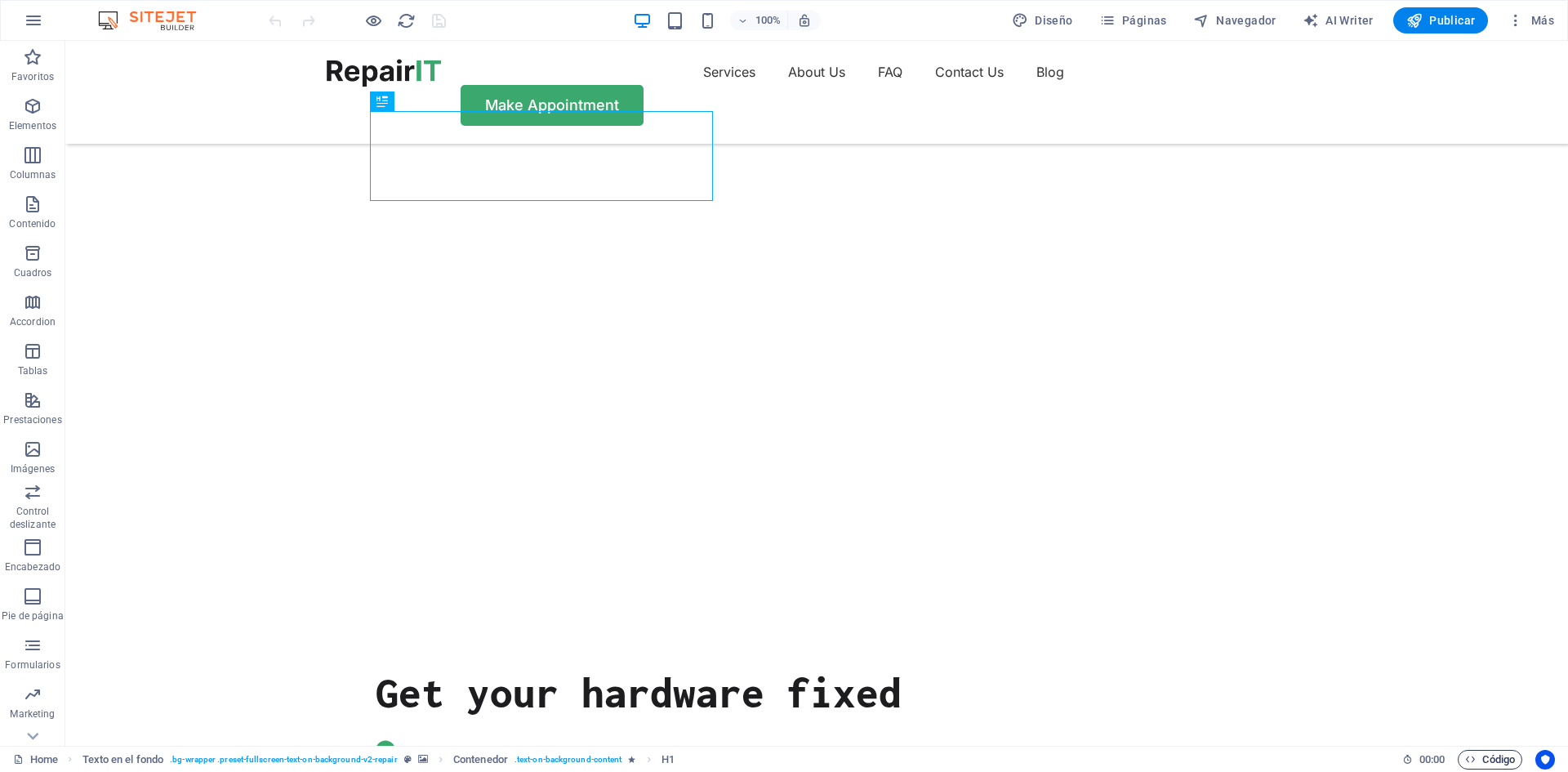
click at [1467, 760] on icon "button" at bounding box center [1470, 758] width 11 height 11
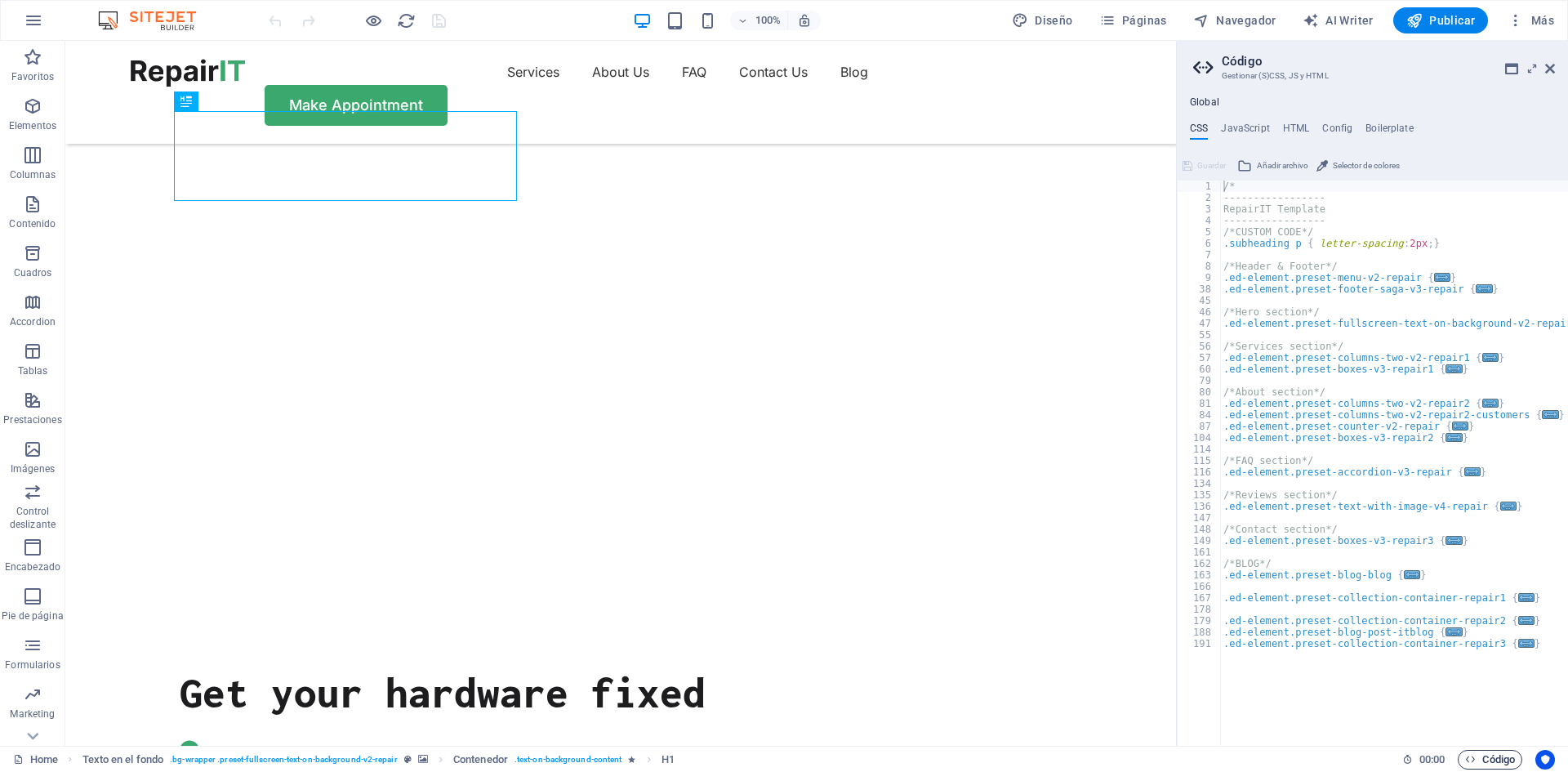
click at [1467, 760] on icon "button" at bounding box center [1470, 758] width 11 height 11
click at [1550, 67] on icon at bounding box center [1550, 68] width 10 height 13
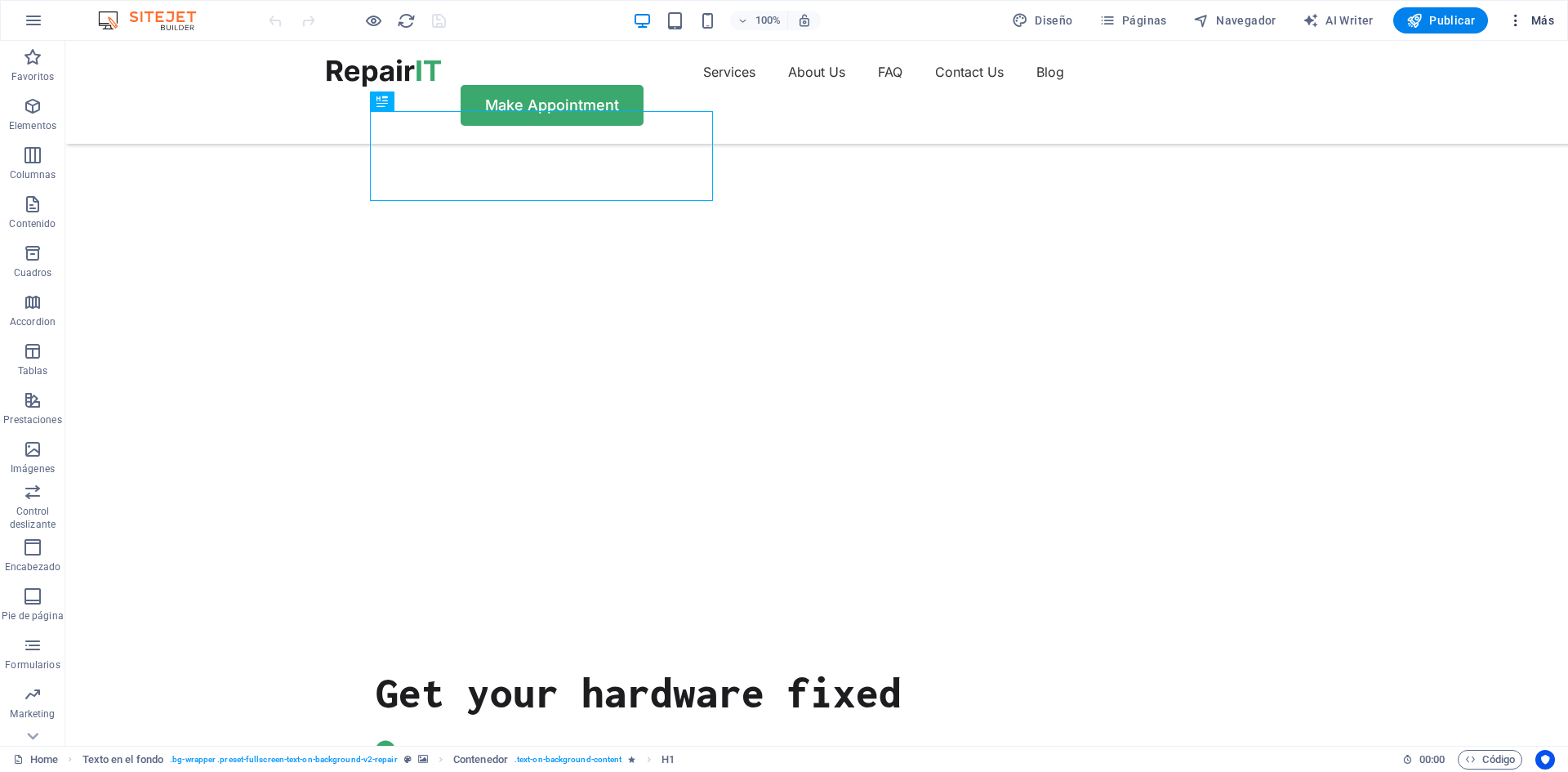
click at [1517, 24] on icon "button" at bounding box center [1516, 19] width 16 height 16
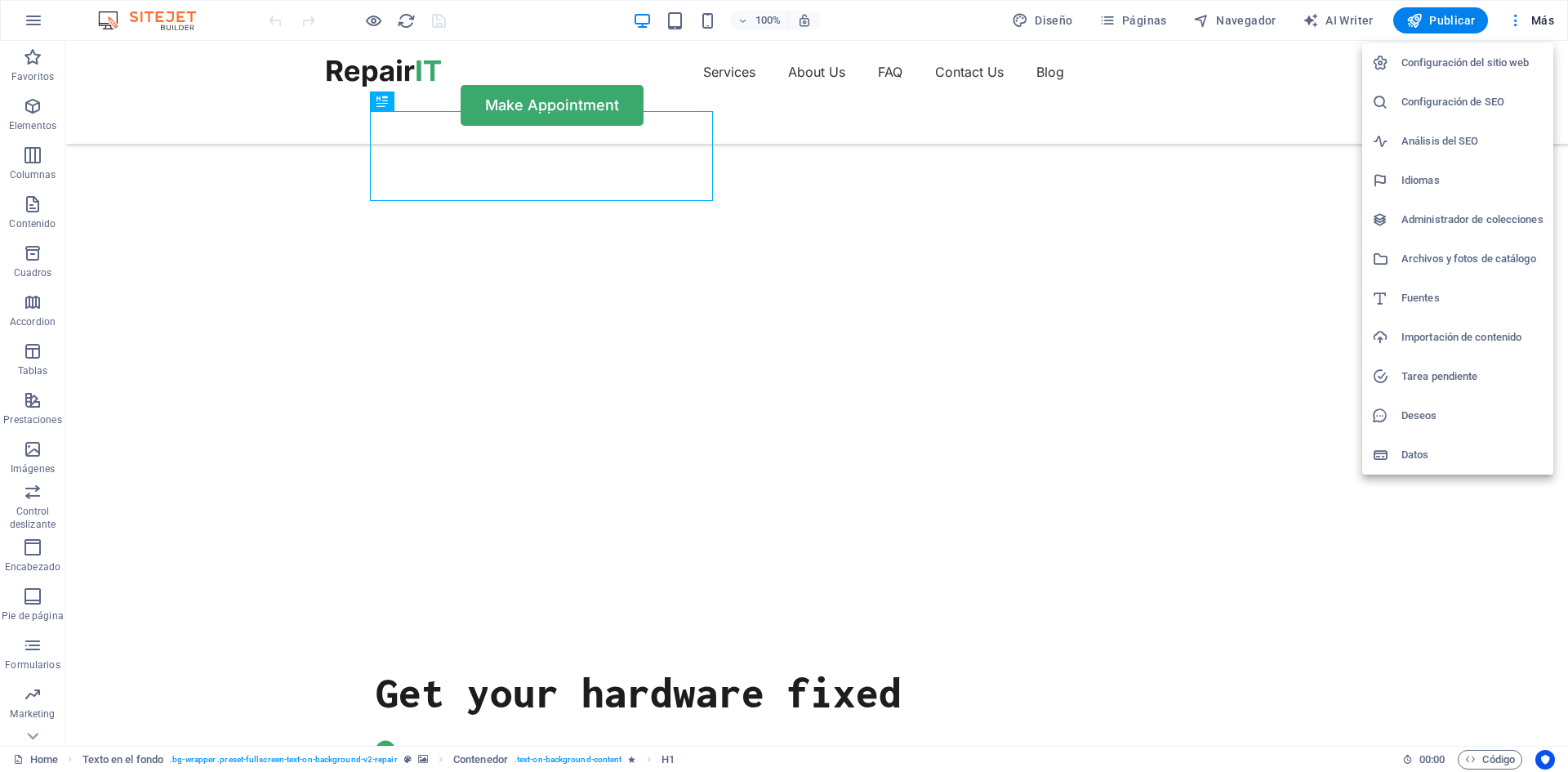
click at [36, 15] on div at bounding box center [784, 386] width 1568 height 772
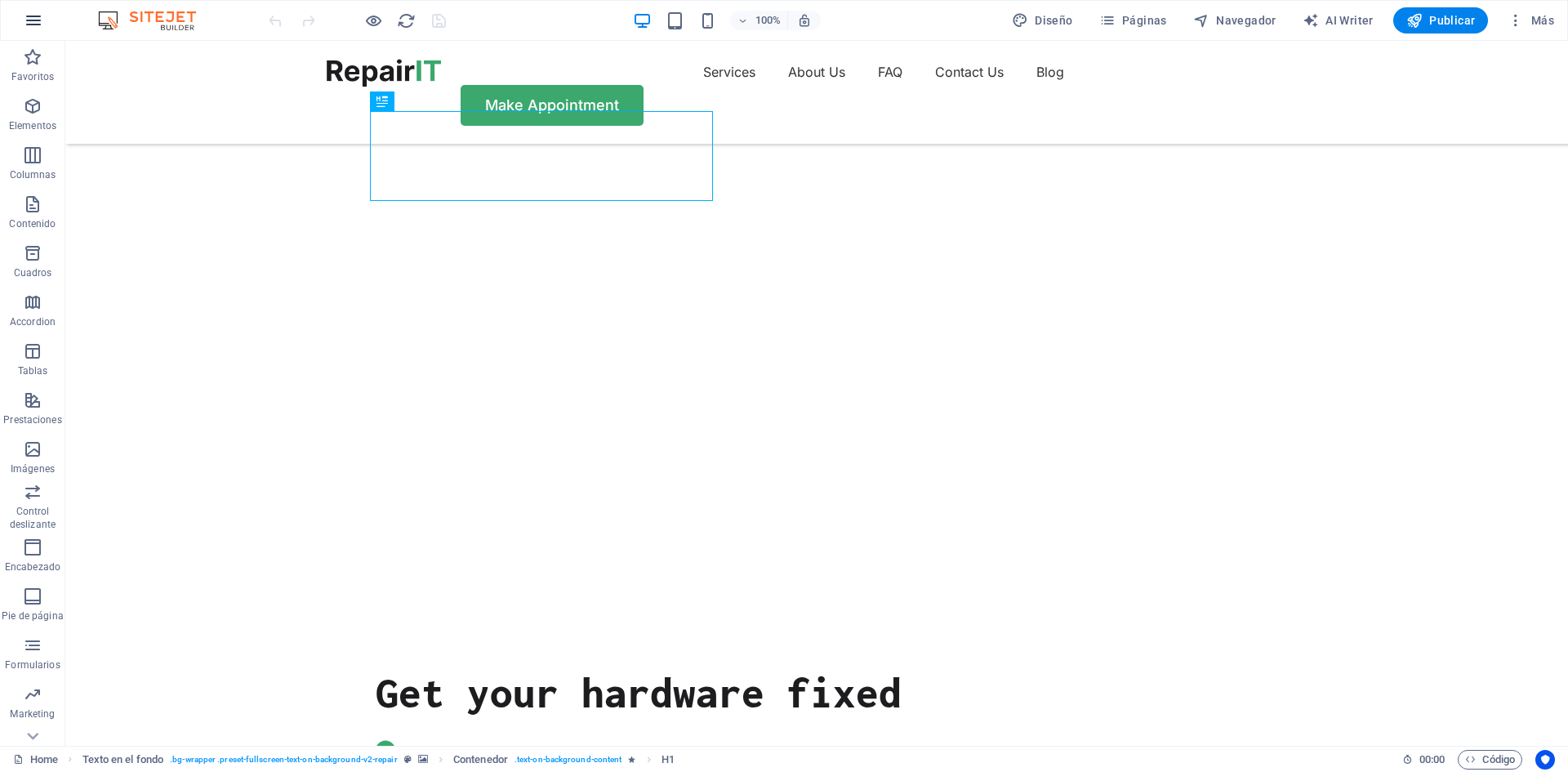
click at [44, 28] on button "button" at bounding box center [33, 20] width 39 height 39
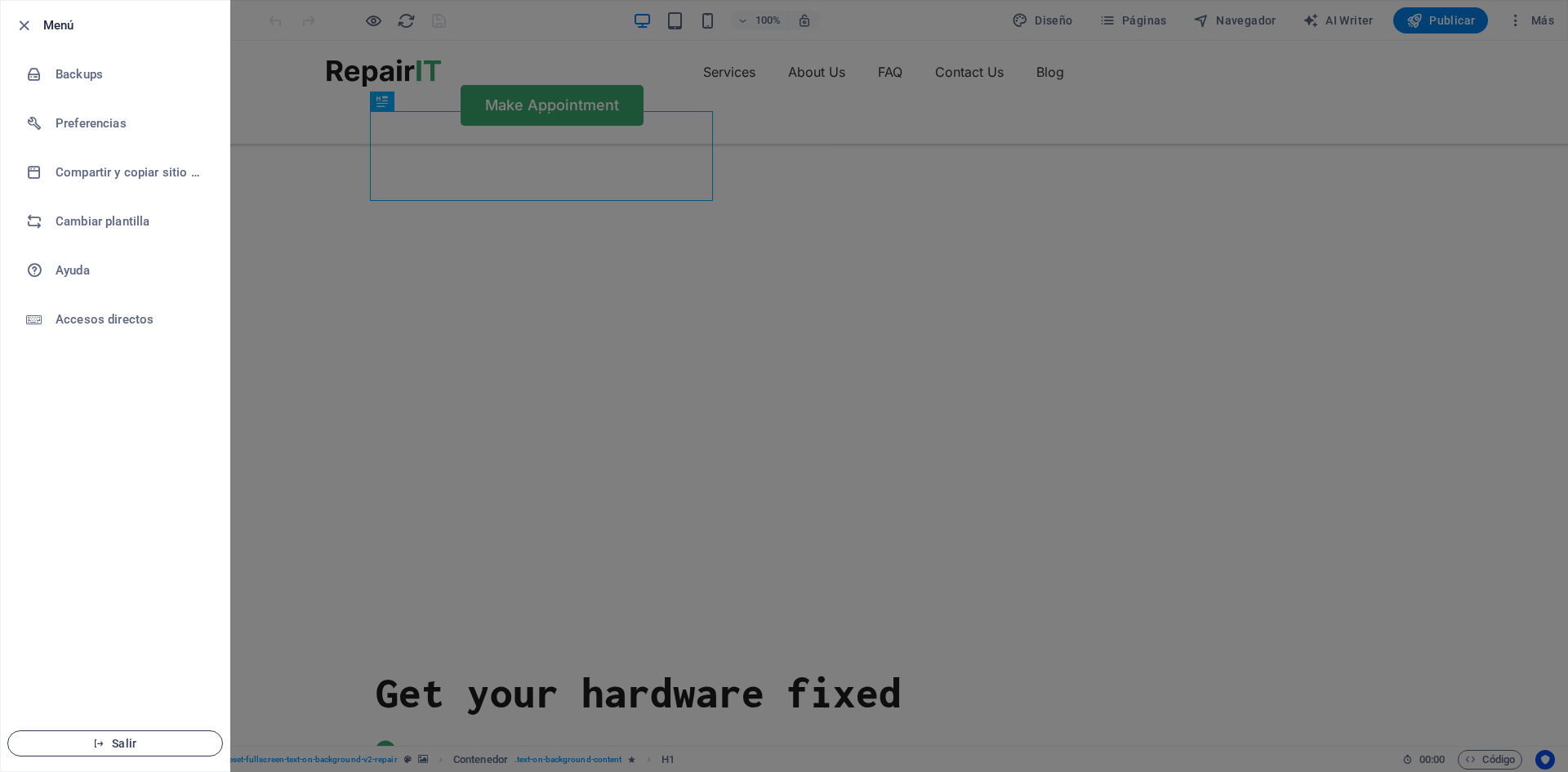
click at [90, 737] on span "Salir" at bounding box center [115, 742] width 188 height 13
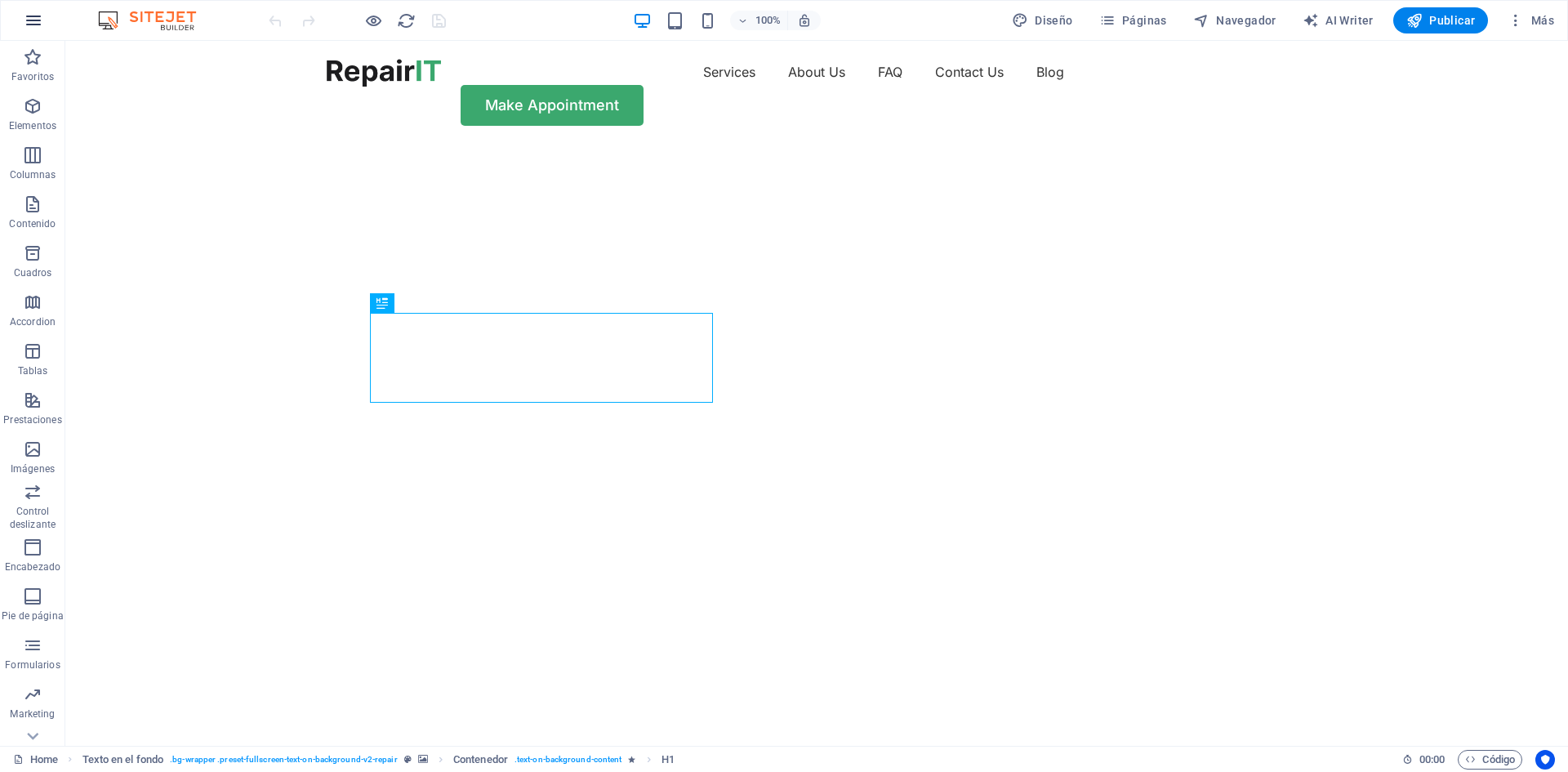
click at [41, 21] on icon "button" at bounding box center [33, 20] width 19 height 19
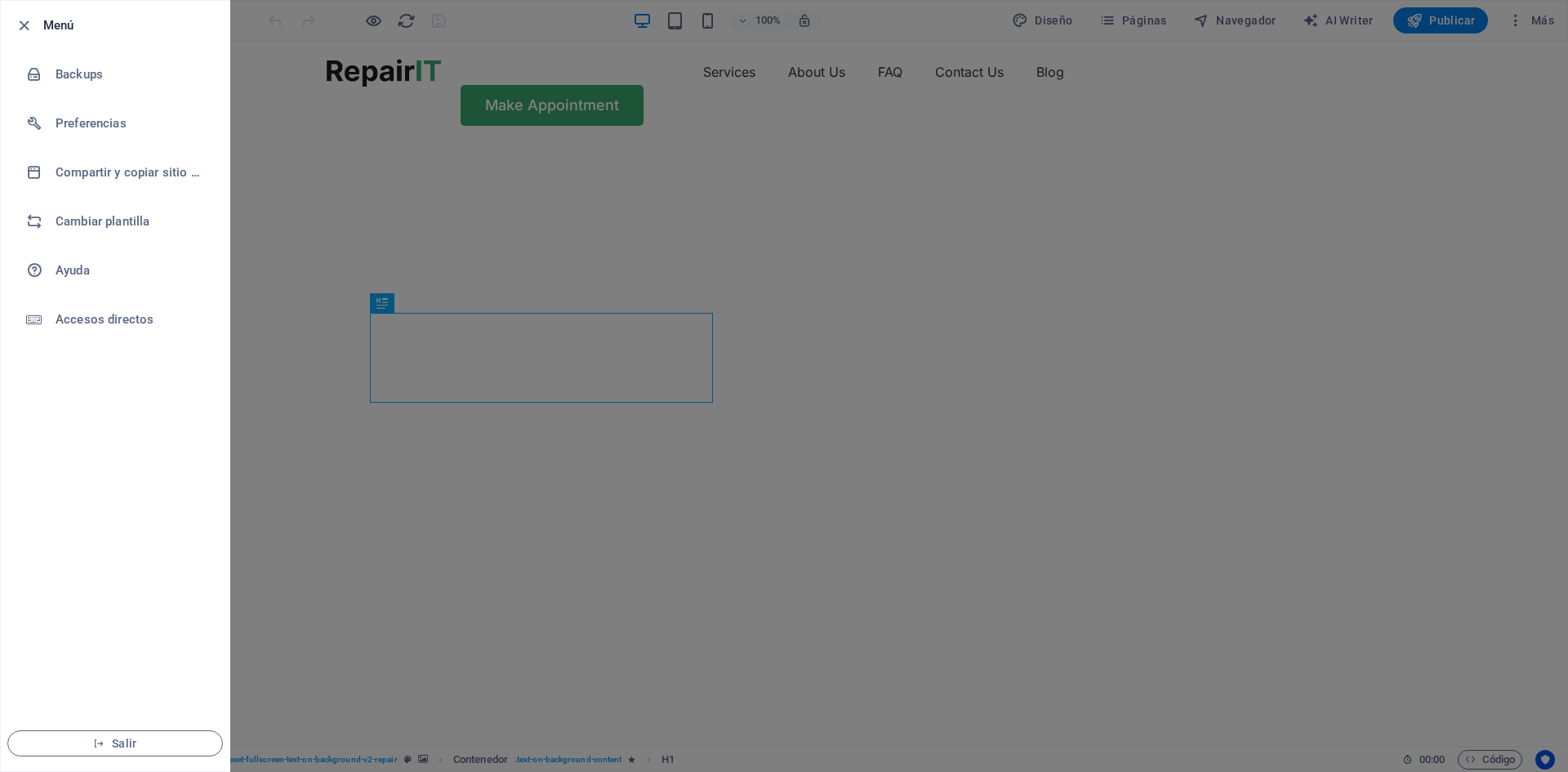
drag, startPoint x: 834, startPoint y: 183, endPoint x: 1033, endPoint y: 144, distance: 202.8
click at [835, 183] on div at bounding box center [784, 386] width 1568 height 772
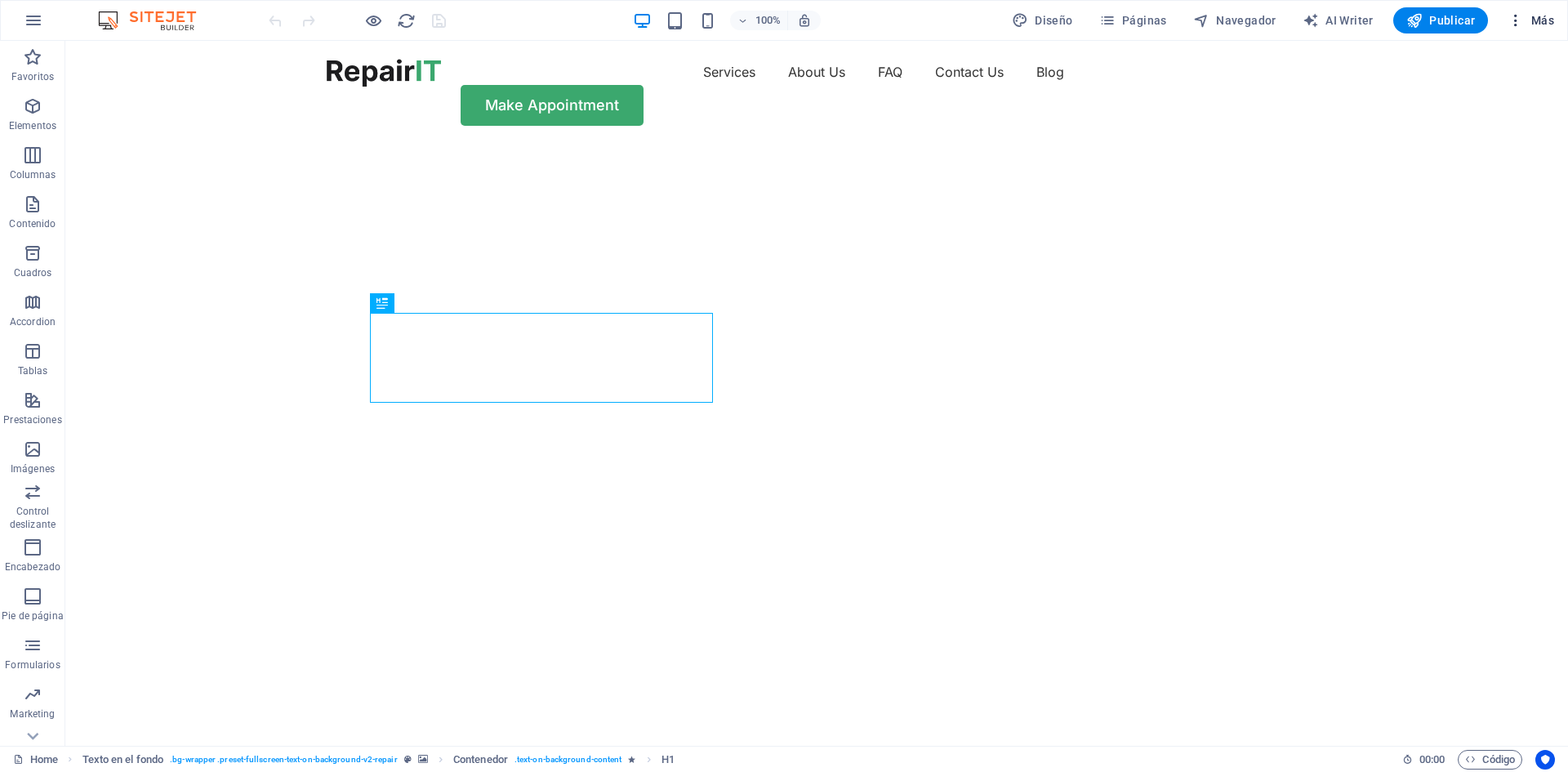
click at [1520, 19] on icon "button" at bounding box center [1516, 19] width 16 height 16
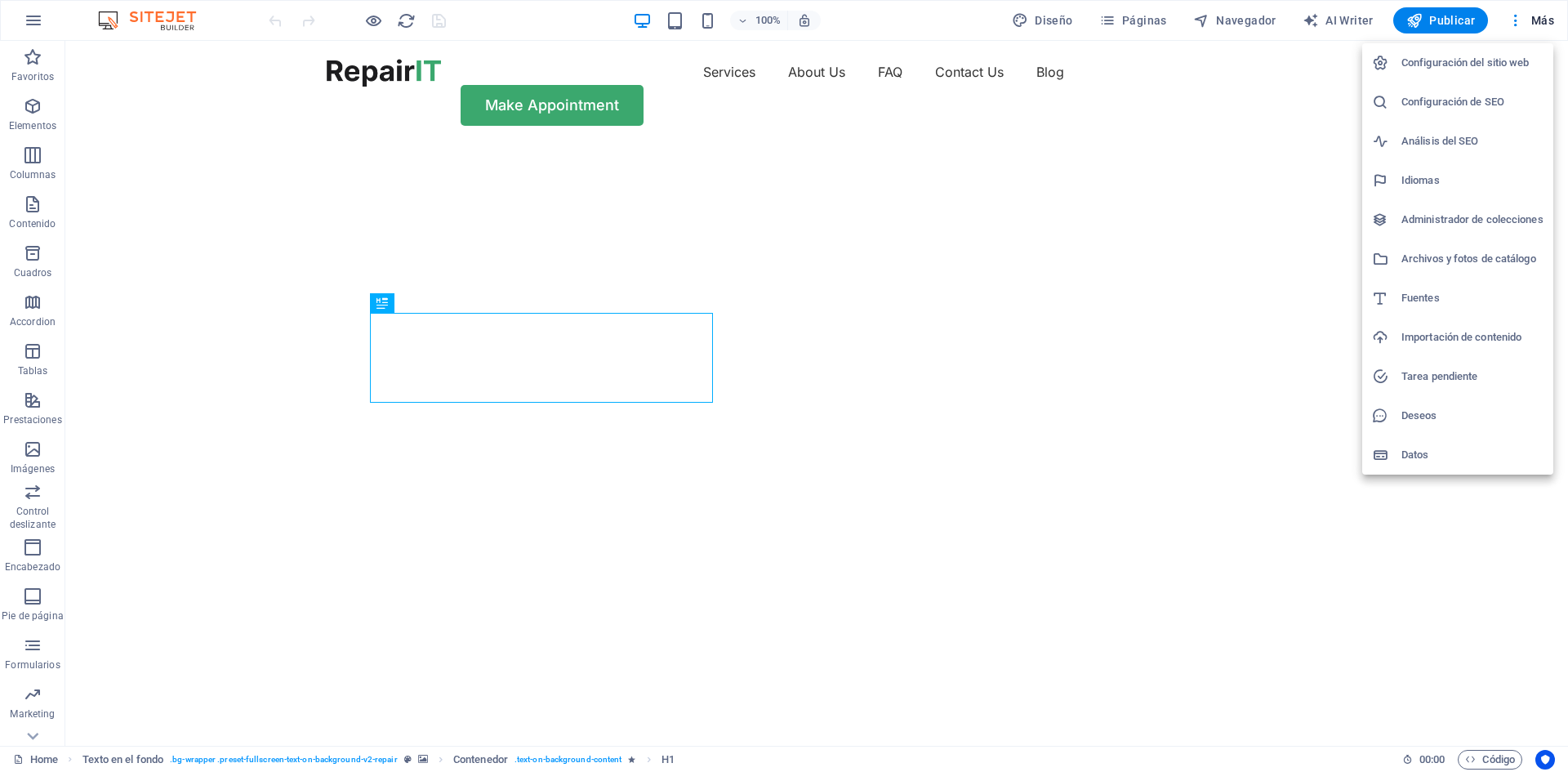
click at [1066, 375] on div at bounding box center [784, 386] width 1568 height 772
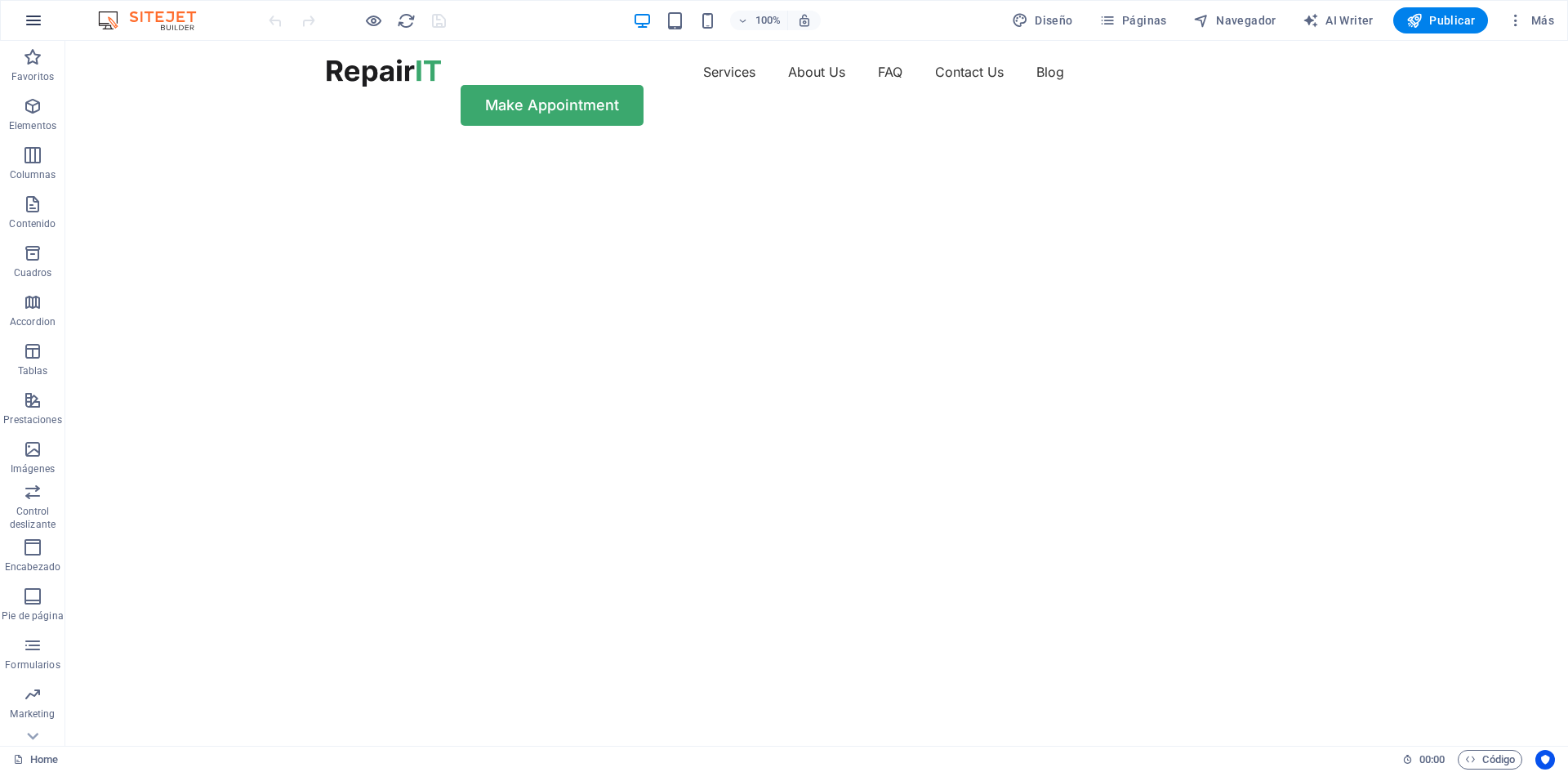
click at [15, 29] on button "button" at bounding box center [33, 20] width 39 height 39
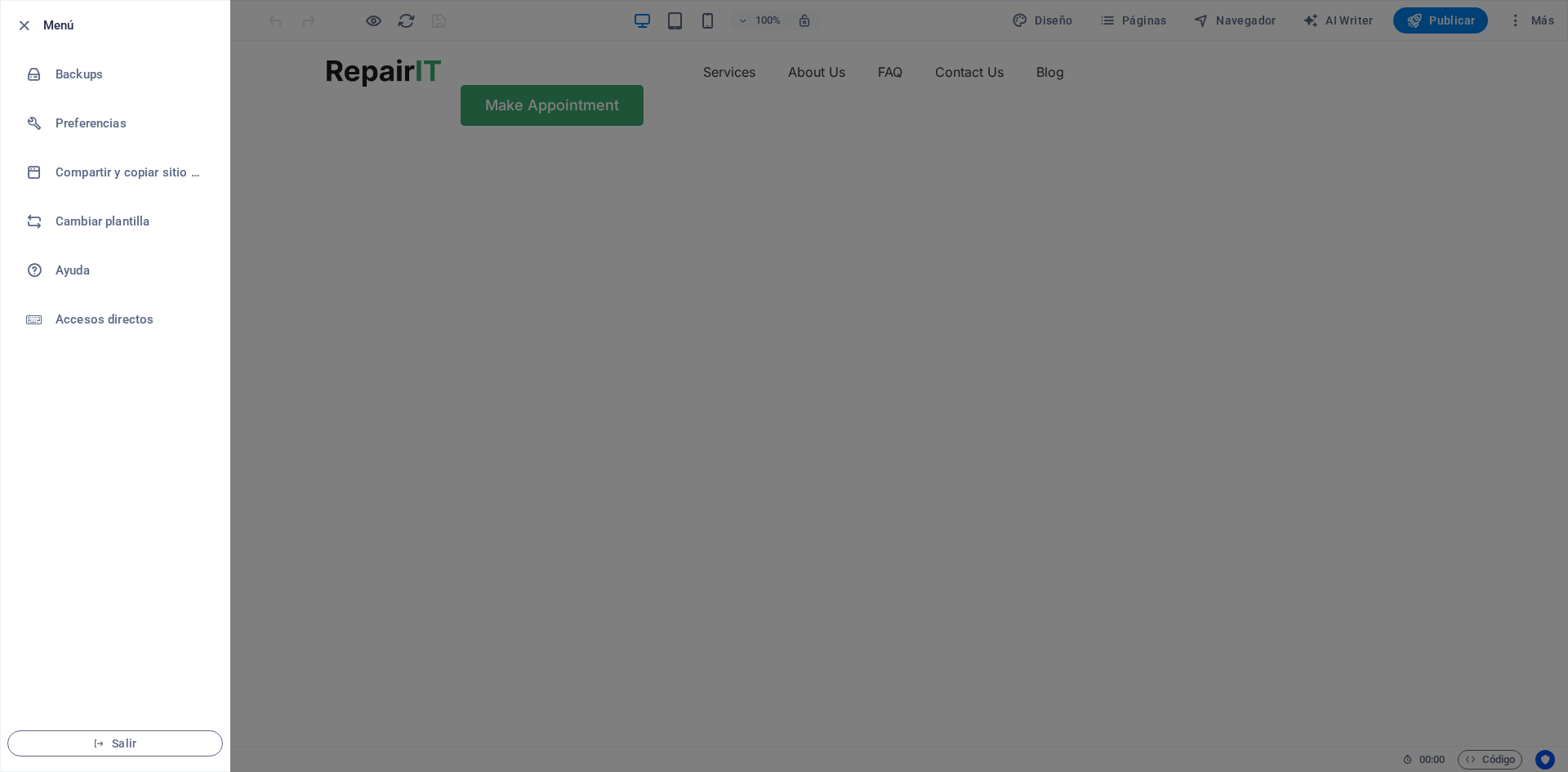
click at [319, 36] on div at bounding box center [784, 386] width 1568 height 772
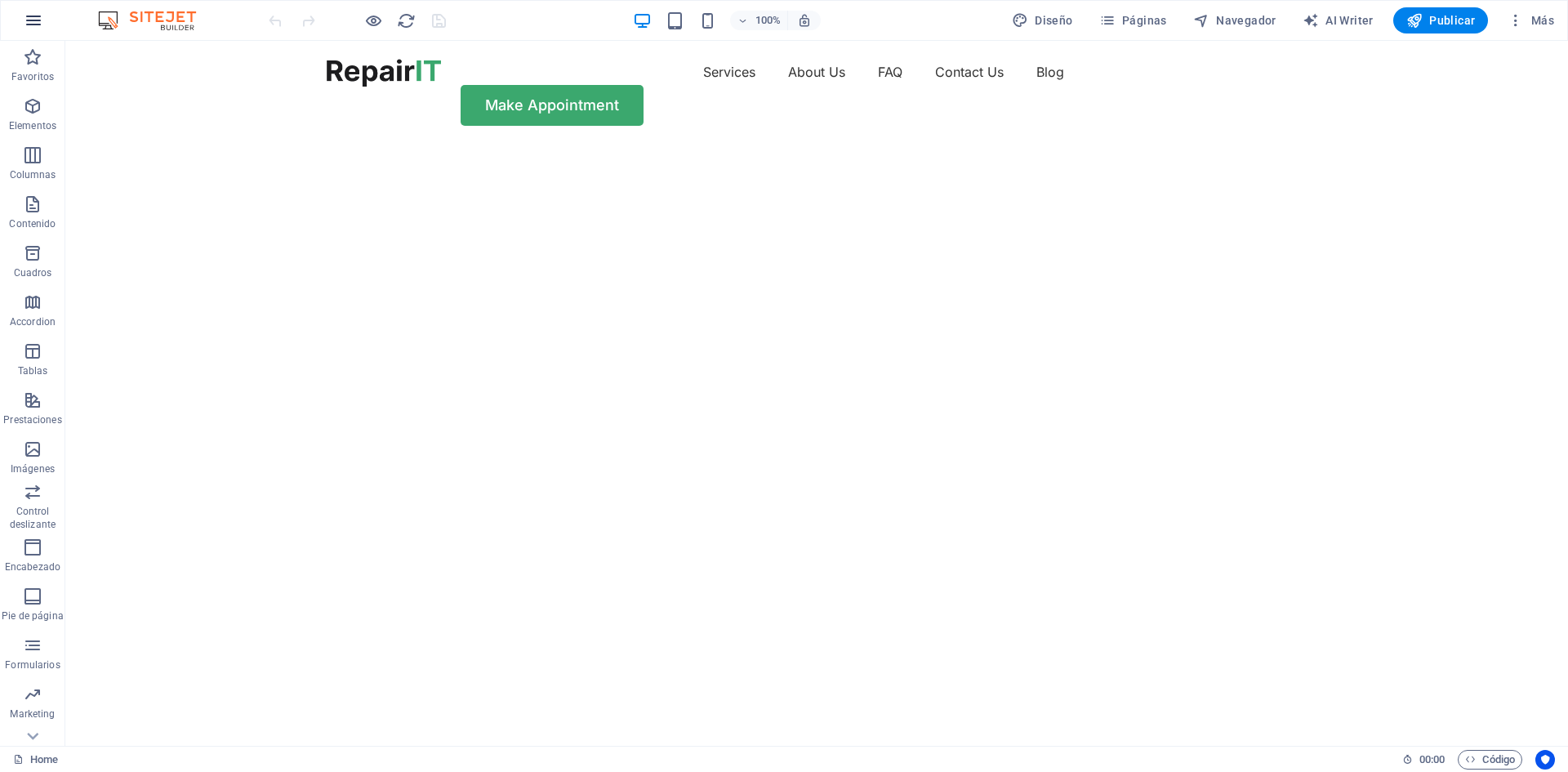
click at [36, 19] on icon "button" at bounding box center [33, 20] width 19 height 19
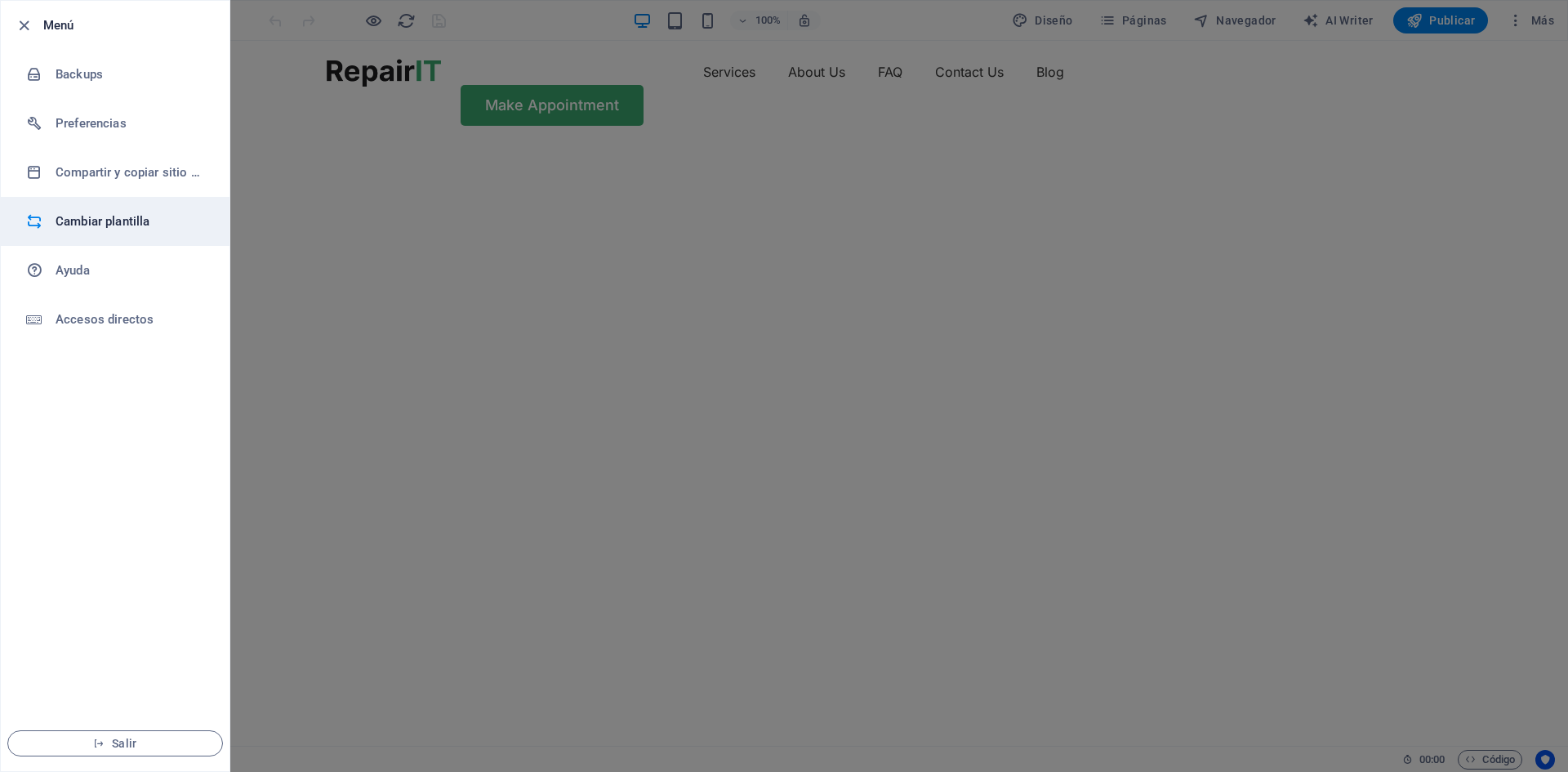
click at [93, 216] on h6 "Cambiar plantilla" at bounding box center [131, 221] width 151 height 19
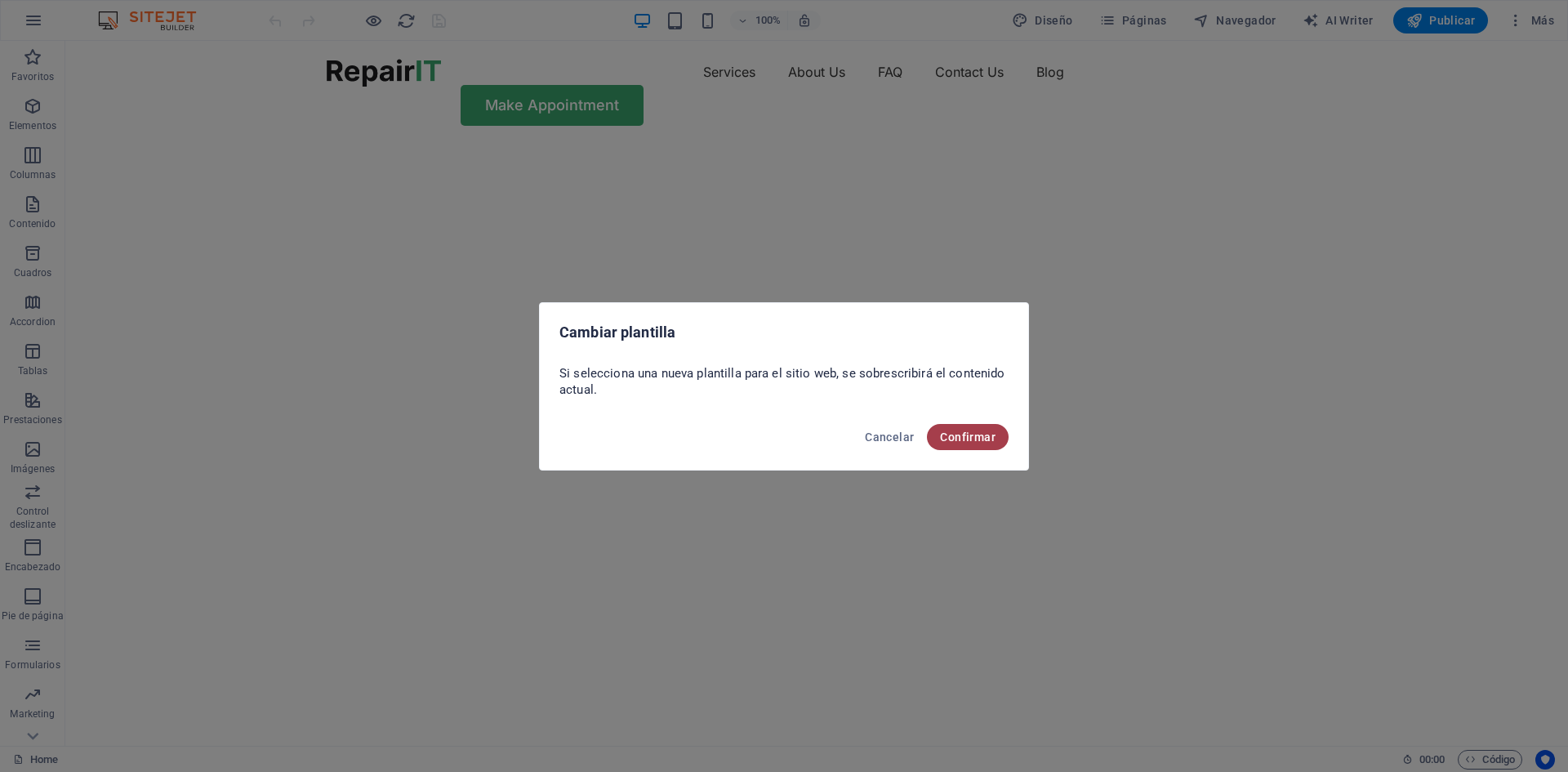
click at [985, 438] on span "Confirmar" at bounding box center [968, 436] width 56 height 13
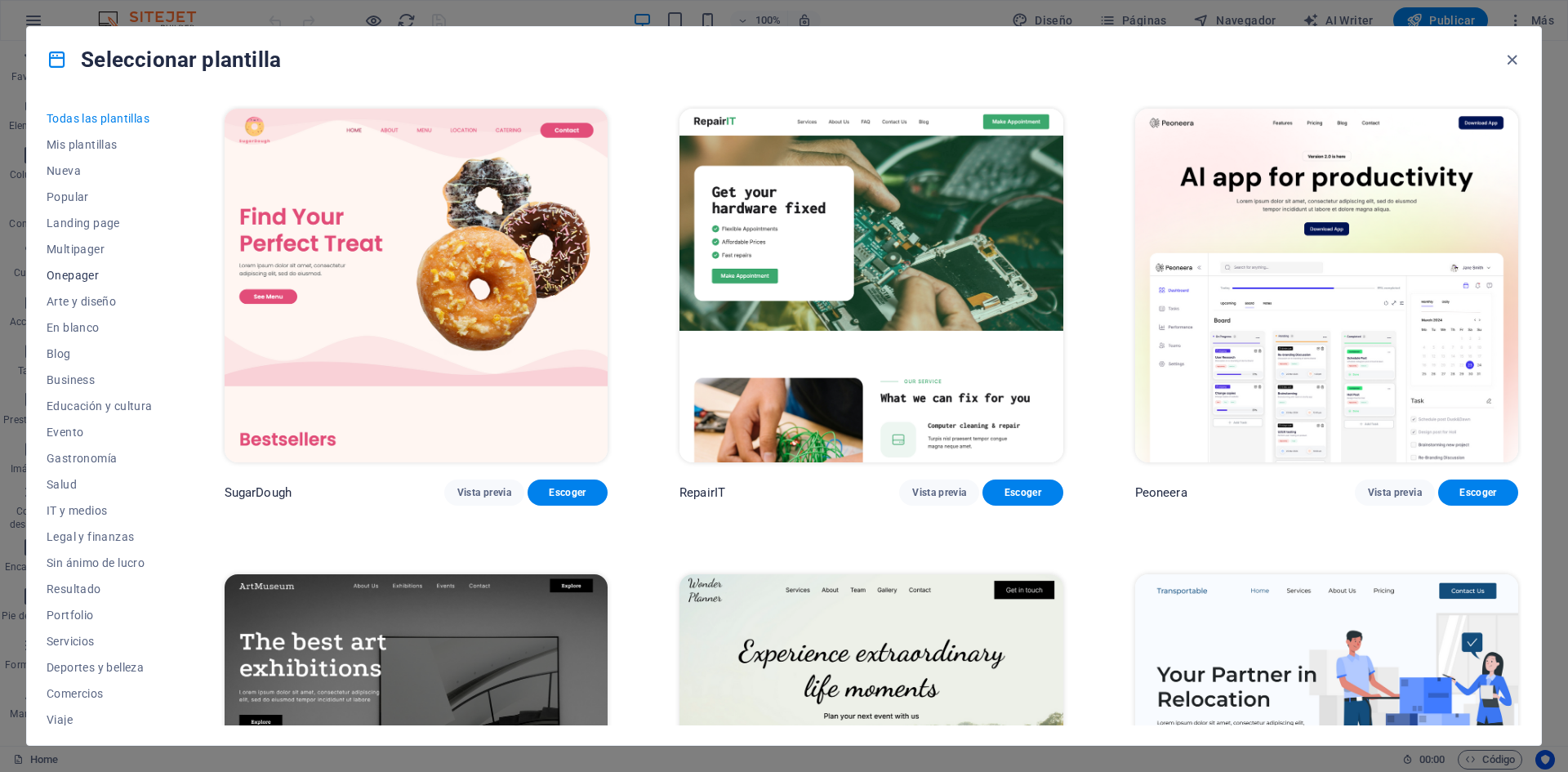
click at [96, 272] on span "Onepager" at bounding box center [100, 275] width 107 height 13
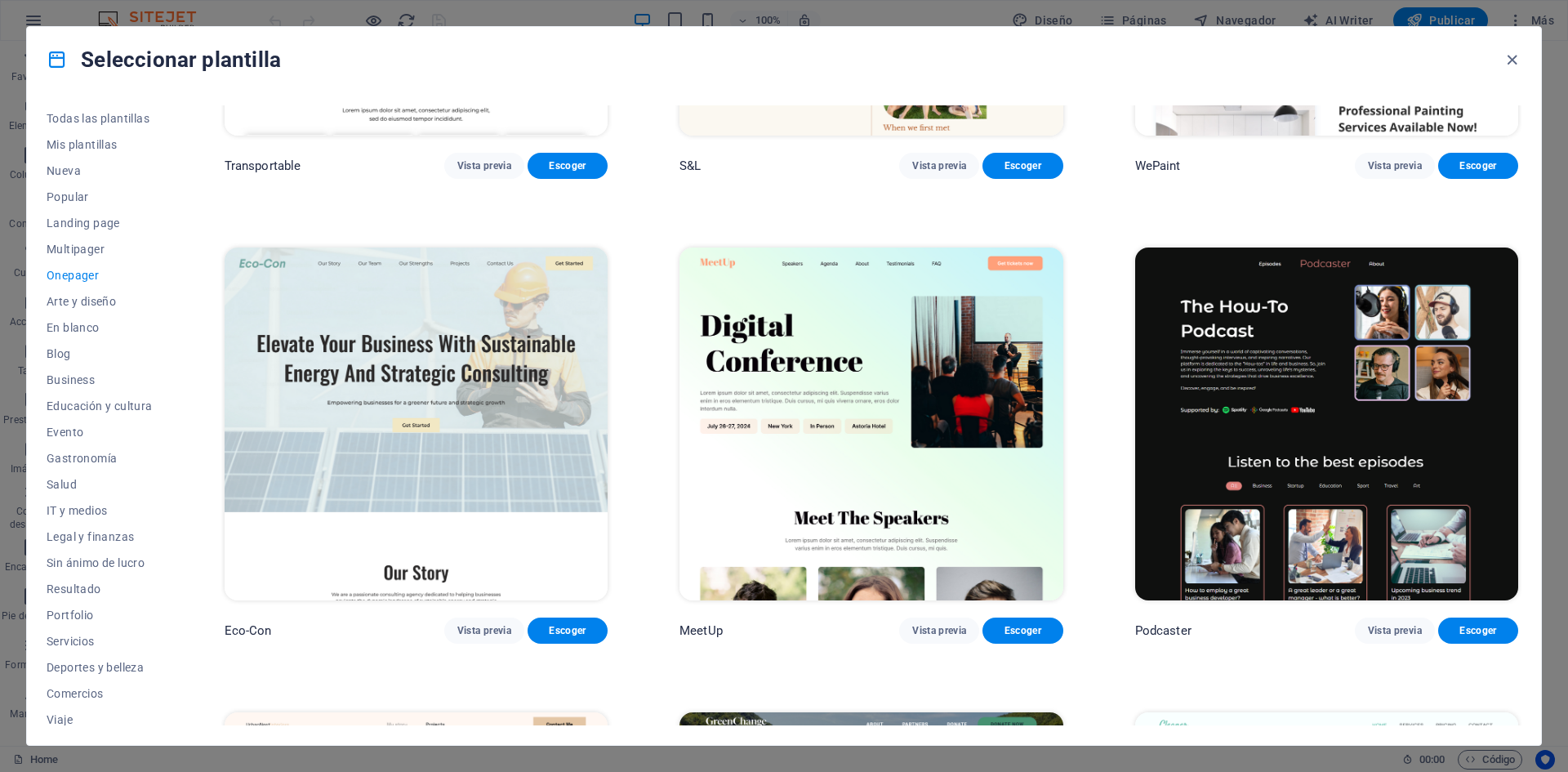
scroll to position [408, 0]
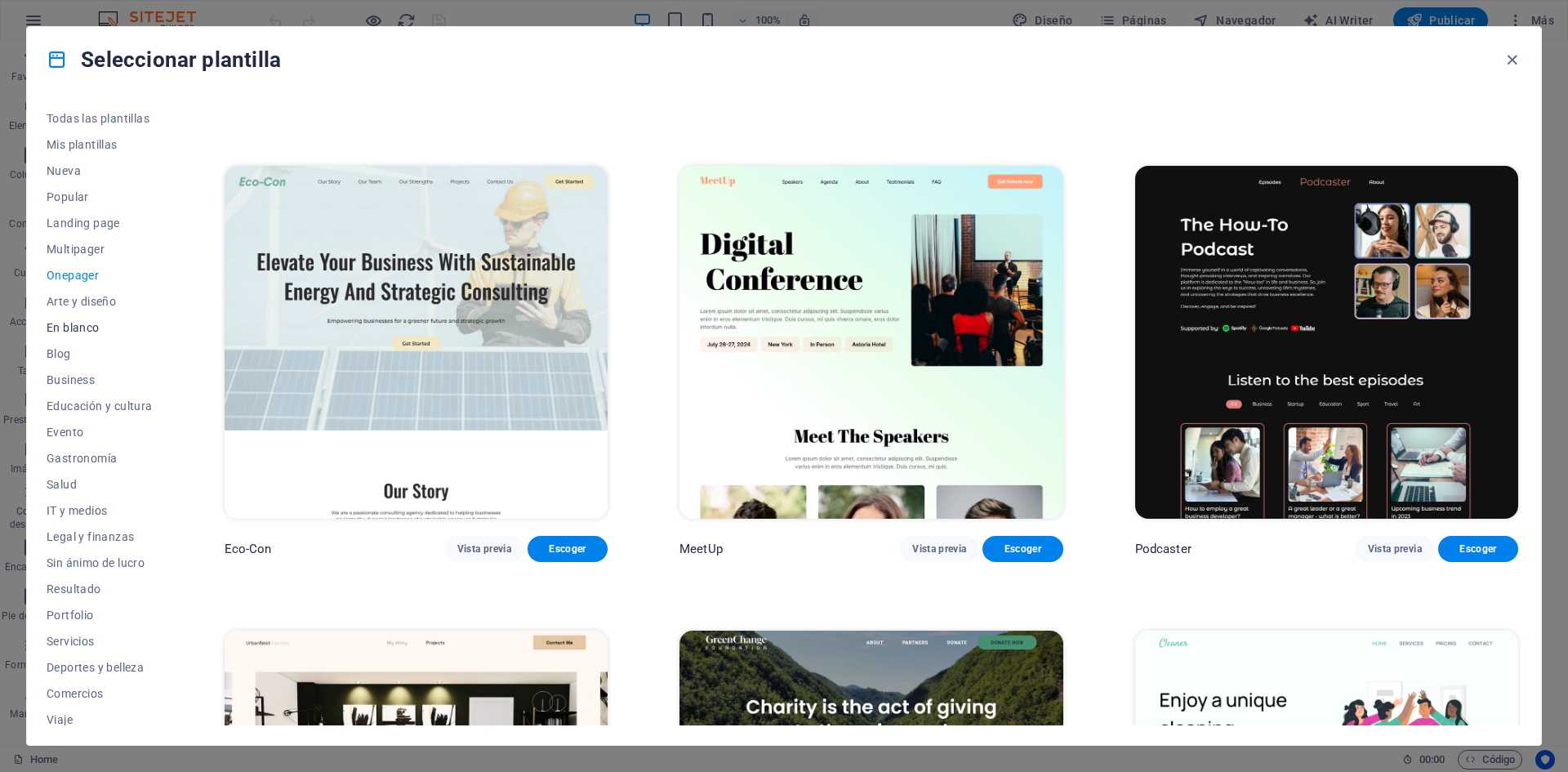
click at [94, 326] on span "En blanco" at bounding box center [100, 327] width 107 height 13
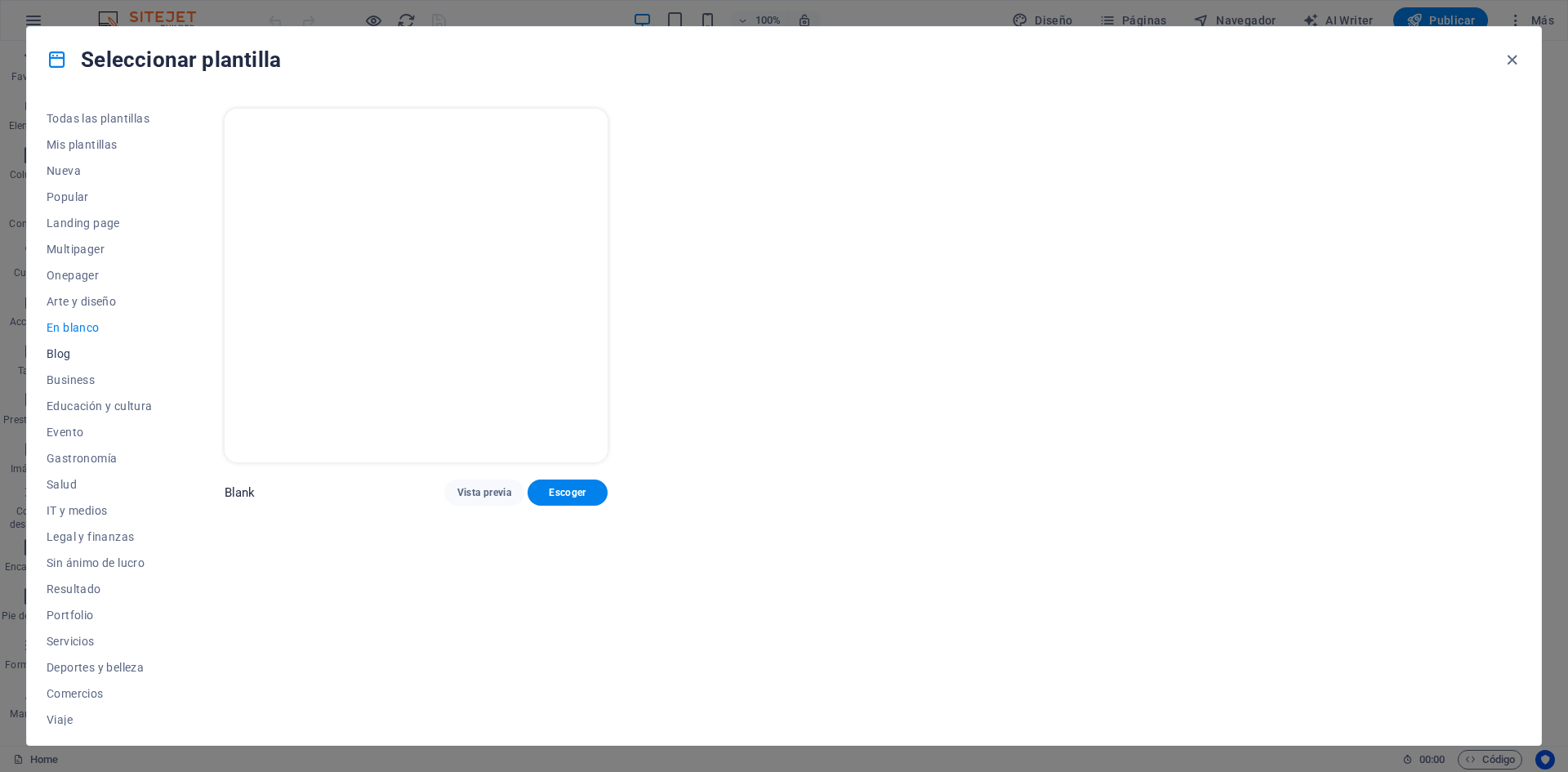
scroll to position [34, 0]
click at [90, 477] on span "IT y medios" at bounding box center [100, 476] width 107 height 13
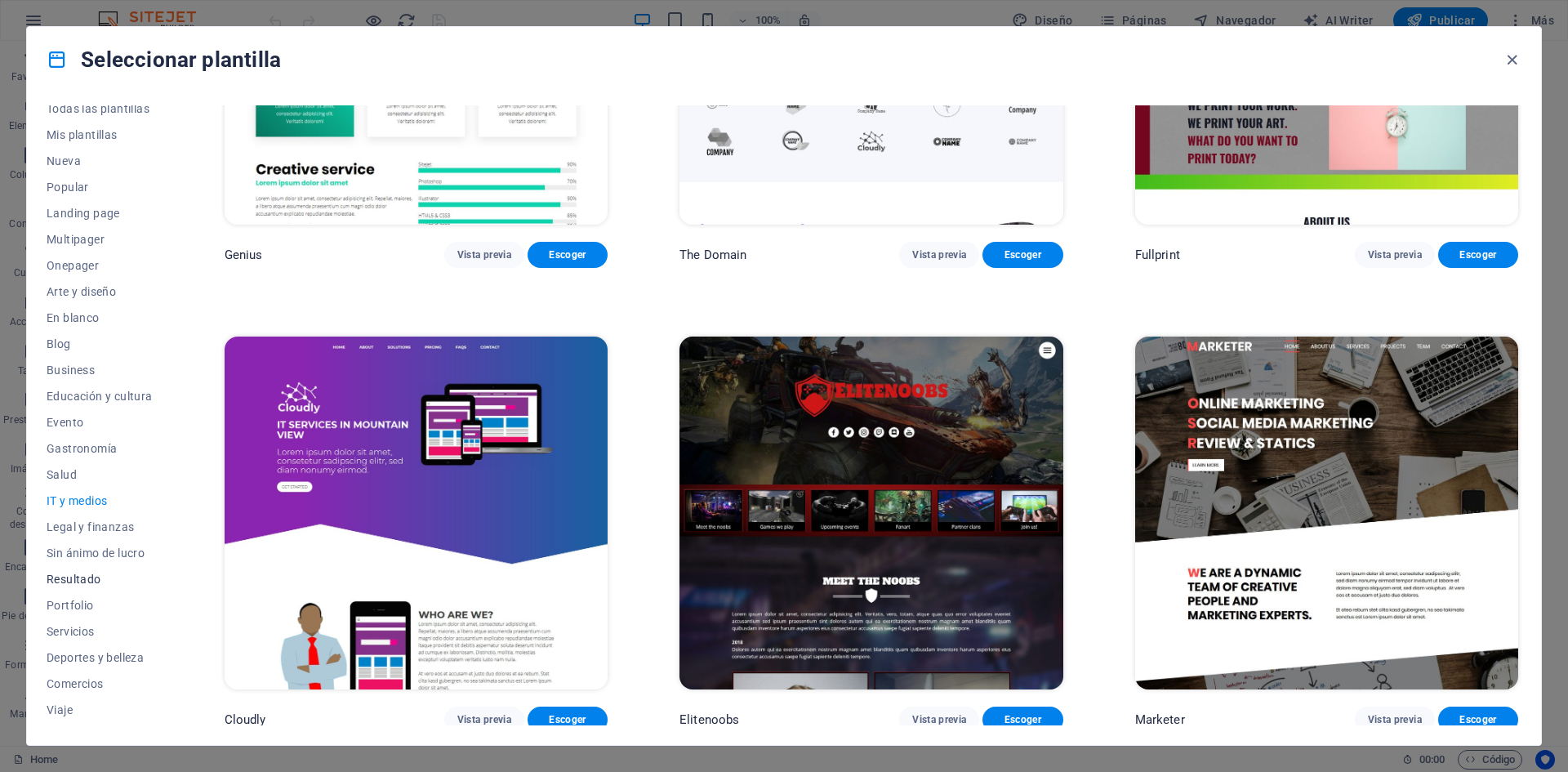
scroll to position [0, 0]
click at [82, 212] on button "Landing page" at bounding box center [100, 222] width 107 height 26
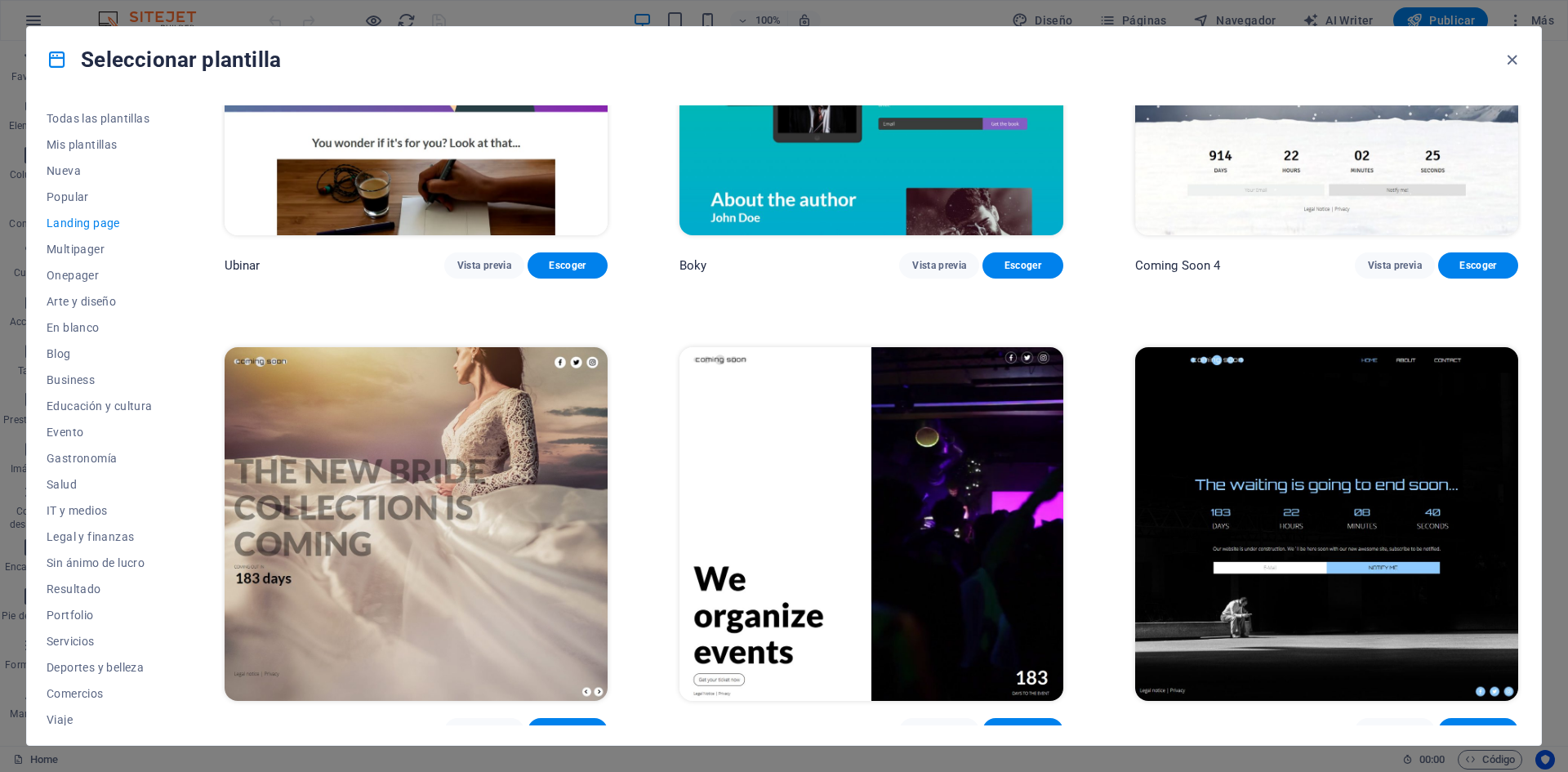
scroll to position [3485, 0]
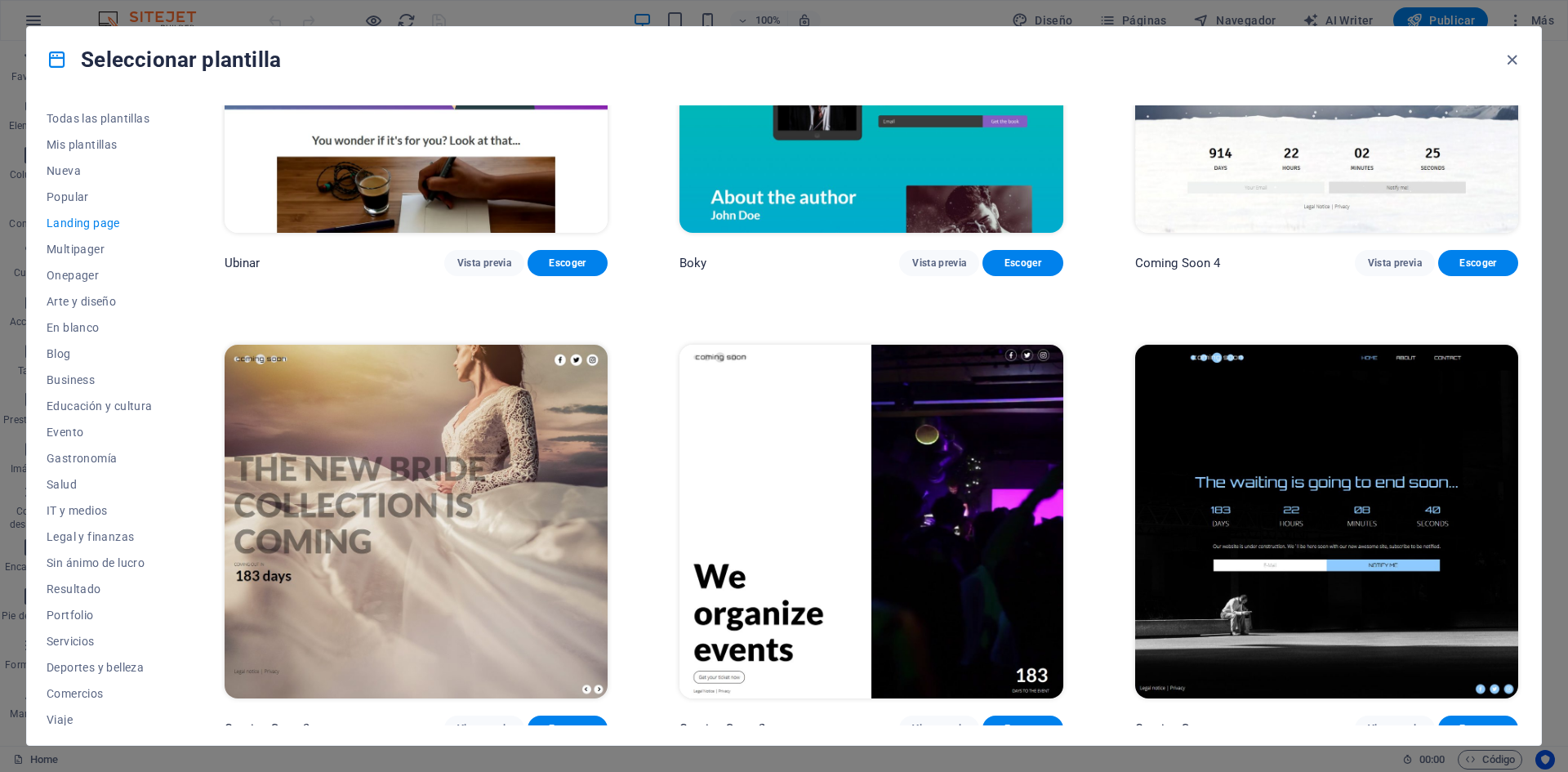
click at [865, 526] on img at bounding box center [870, 522] width 383 height 353
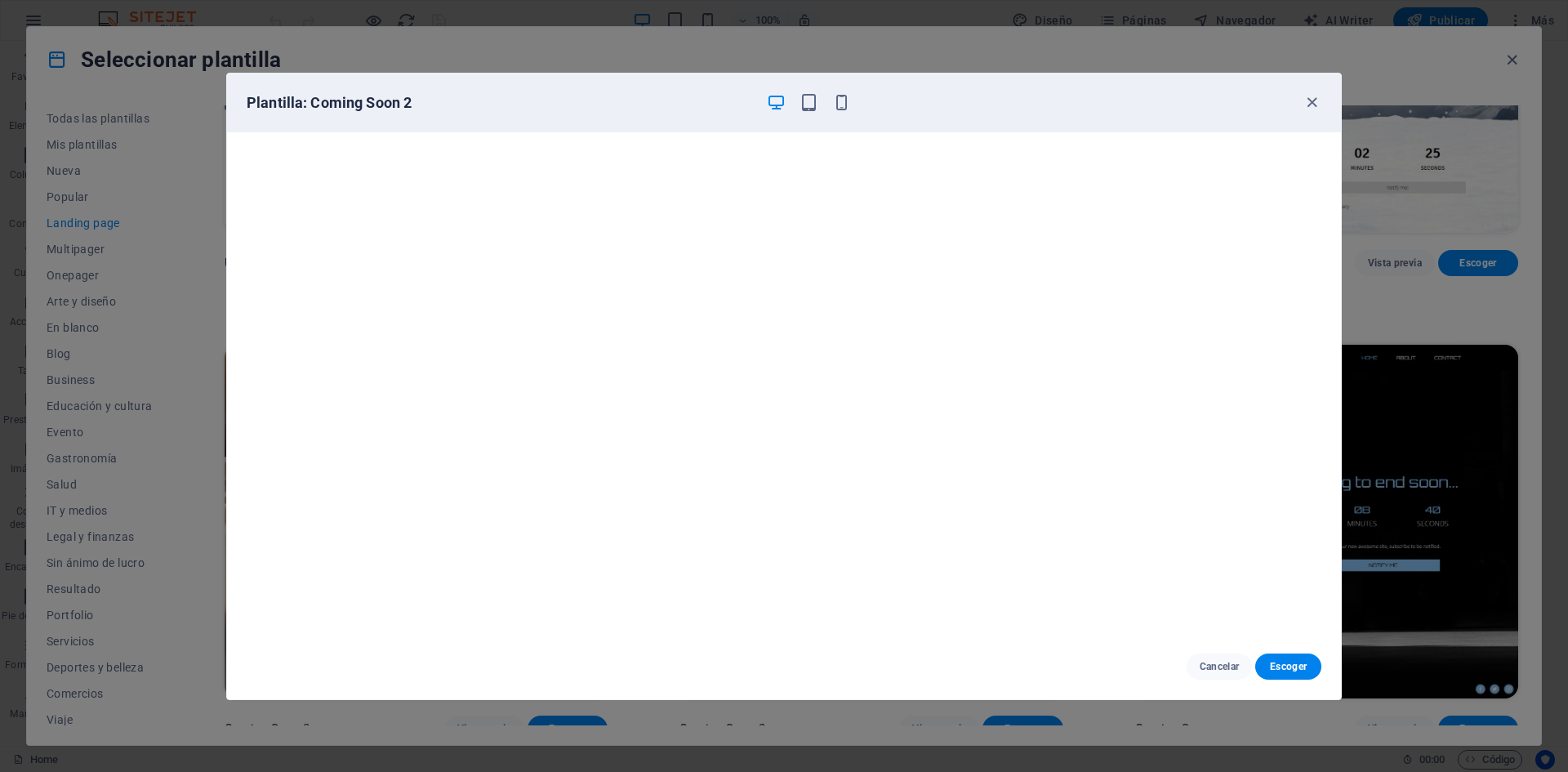
scroll to position [0, 0]
click at [1308, 103] on icon "button" at bounding box center [1312, 102] width 19 height 19
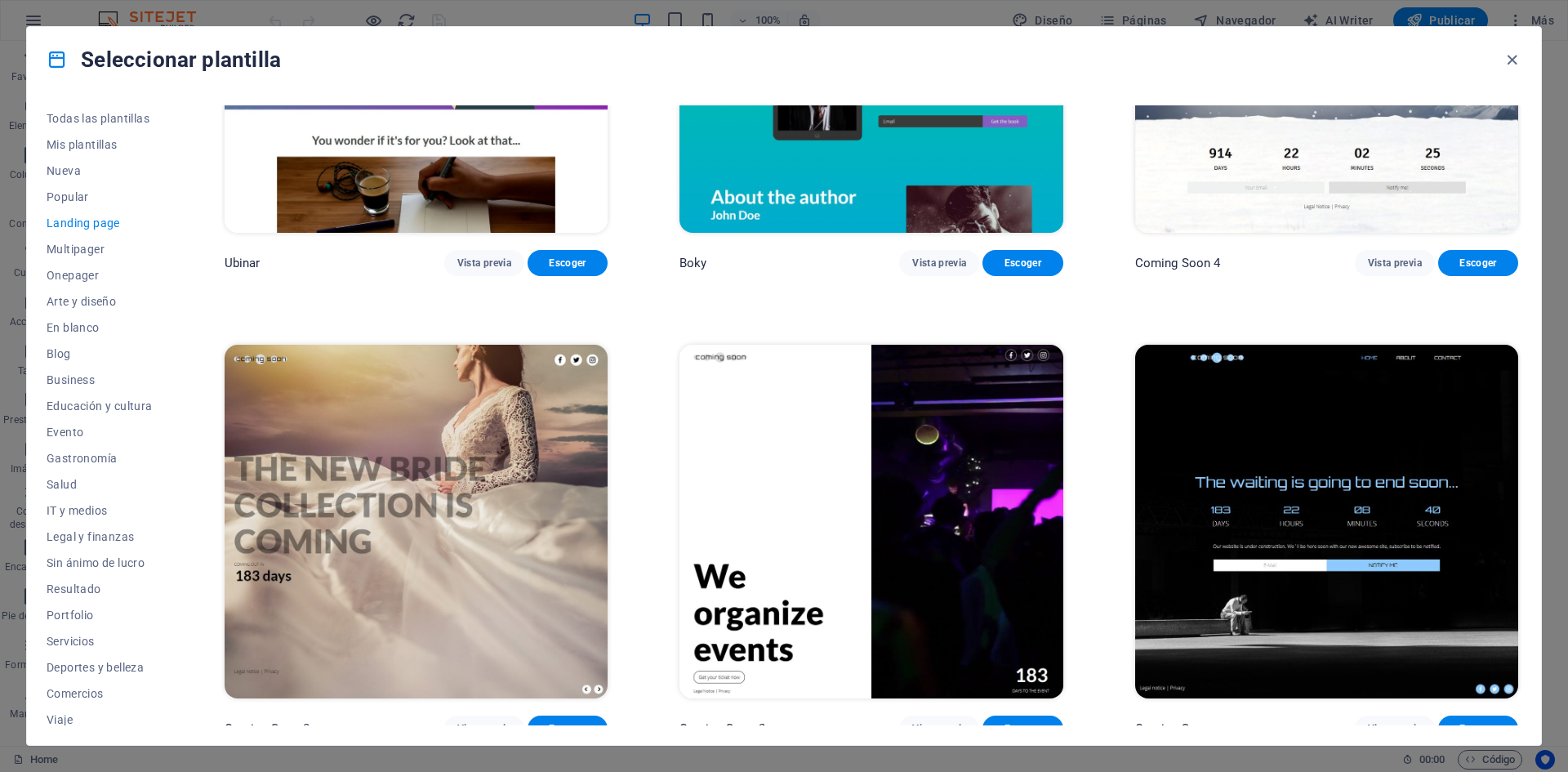
click at [1253, 498] on img at bounding box center [1326, 522] width 383 height 353
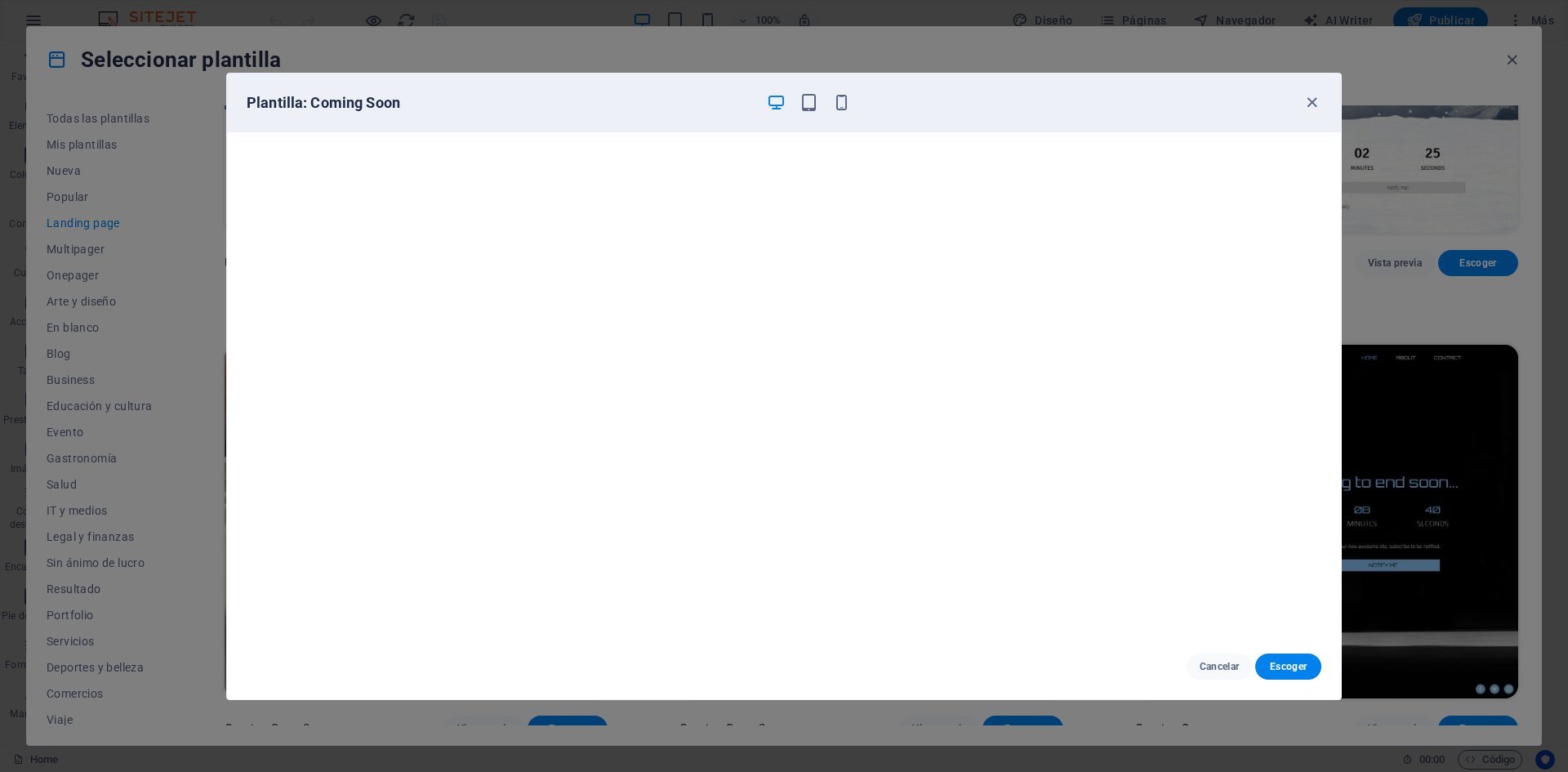
scroll to position [4, 0]
click at [1310, 101] on icon "button" at bounding box center [1312, 102] width 19 height 19
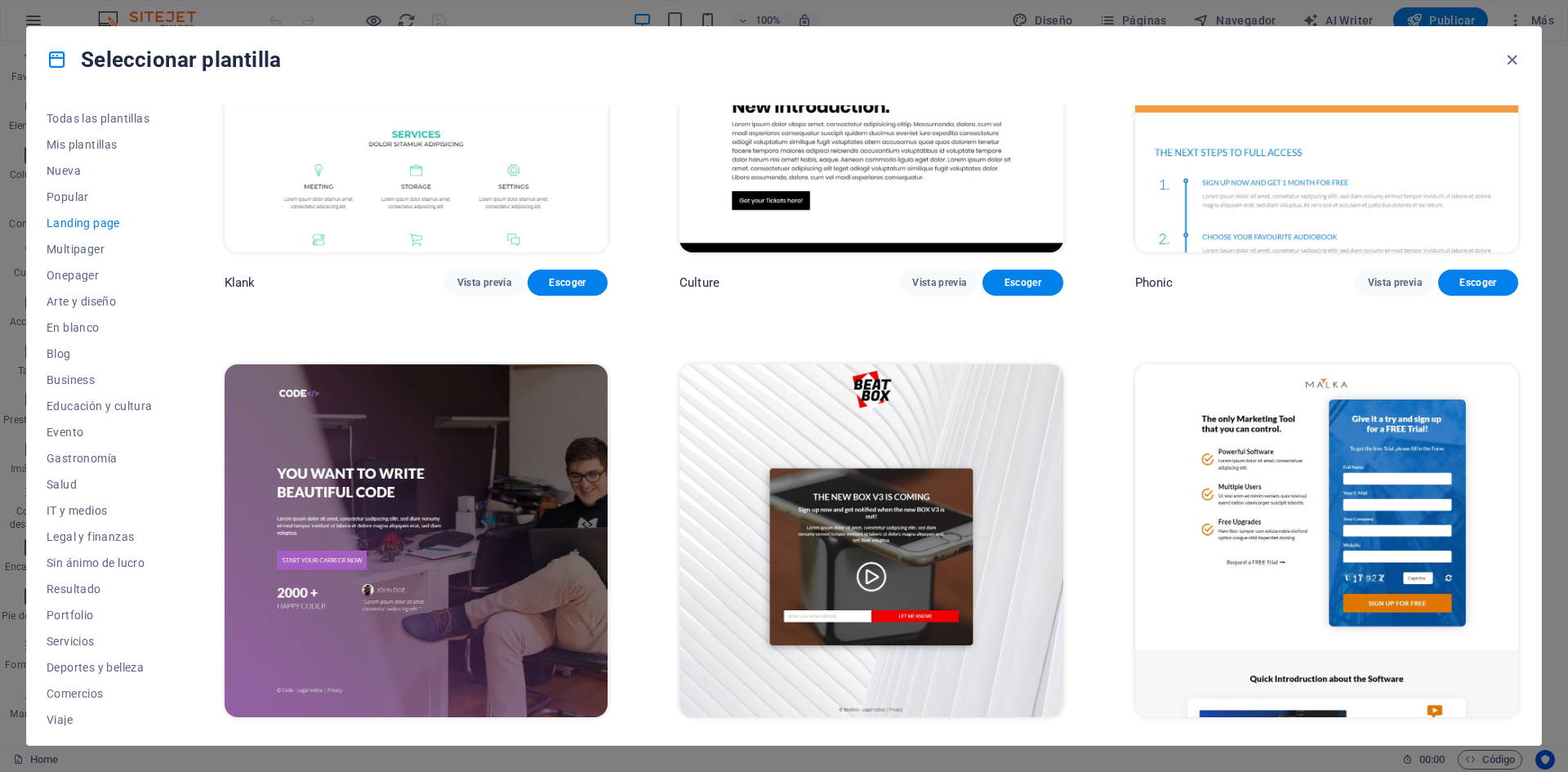
scroll to position [0, 0]
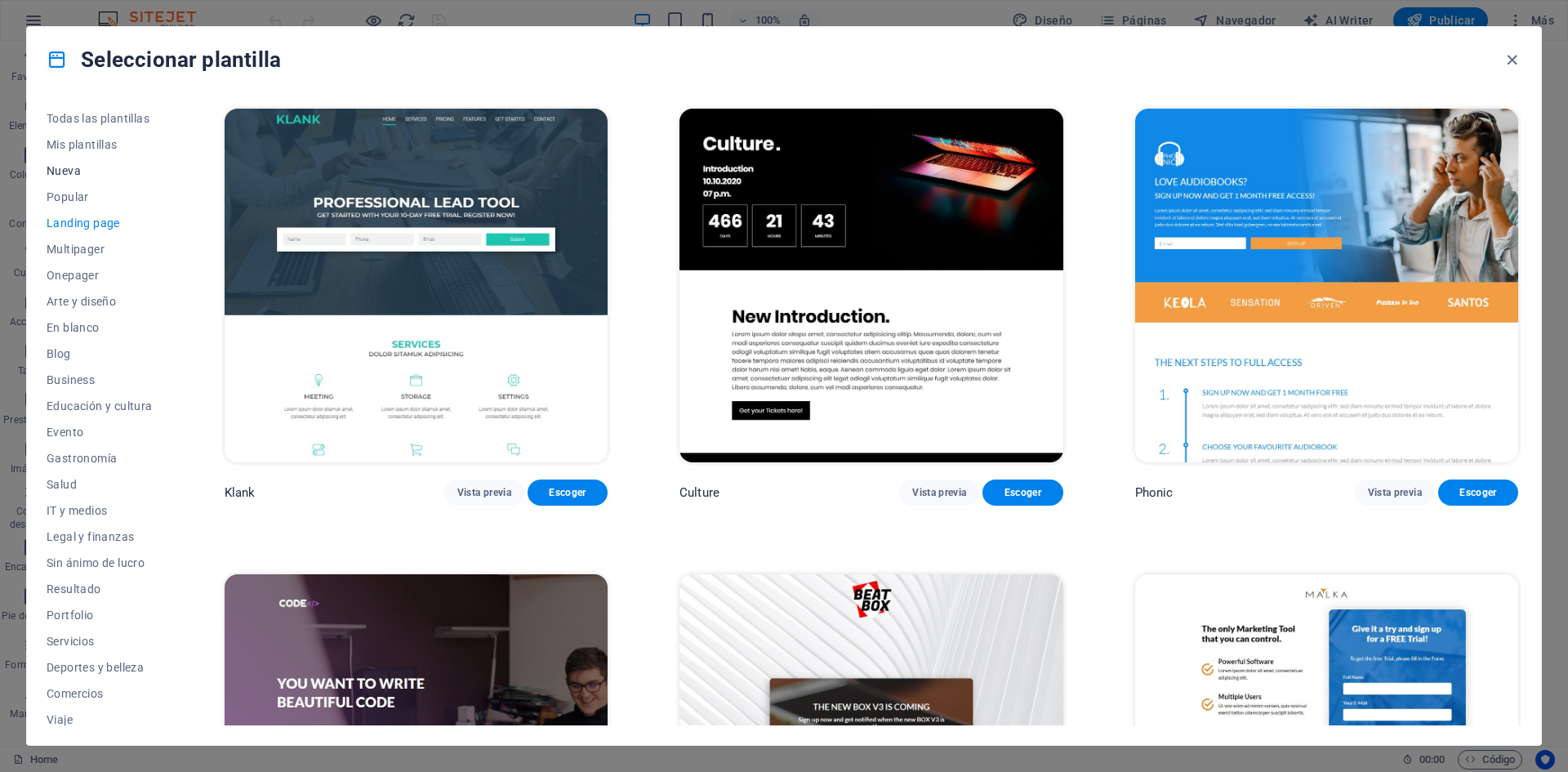
click at [84, 167] on span "Nueva" at bounding box center [100, 170] width 107 height 13
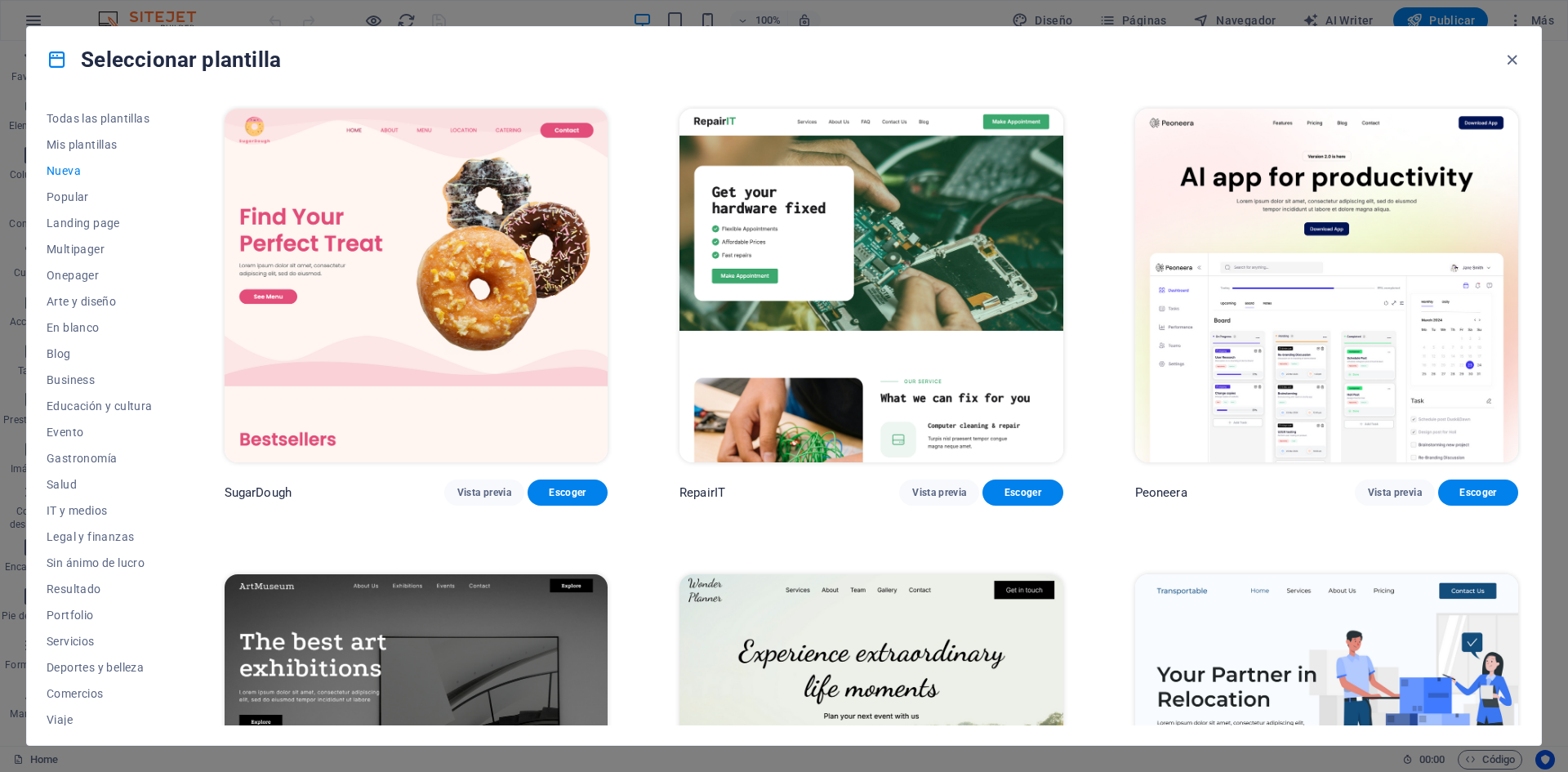
click at [63, 173] on span "Nueva" at bounding box center [100, 170] width 107 height 13
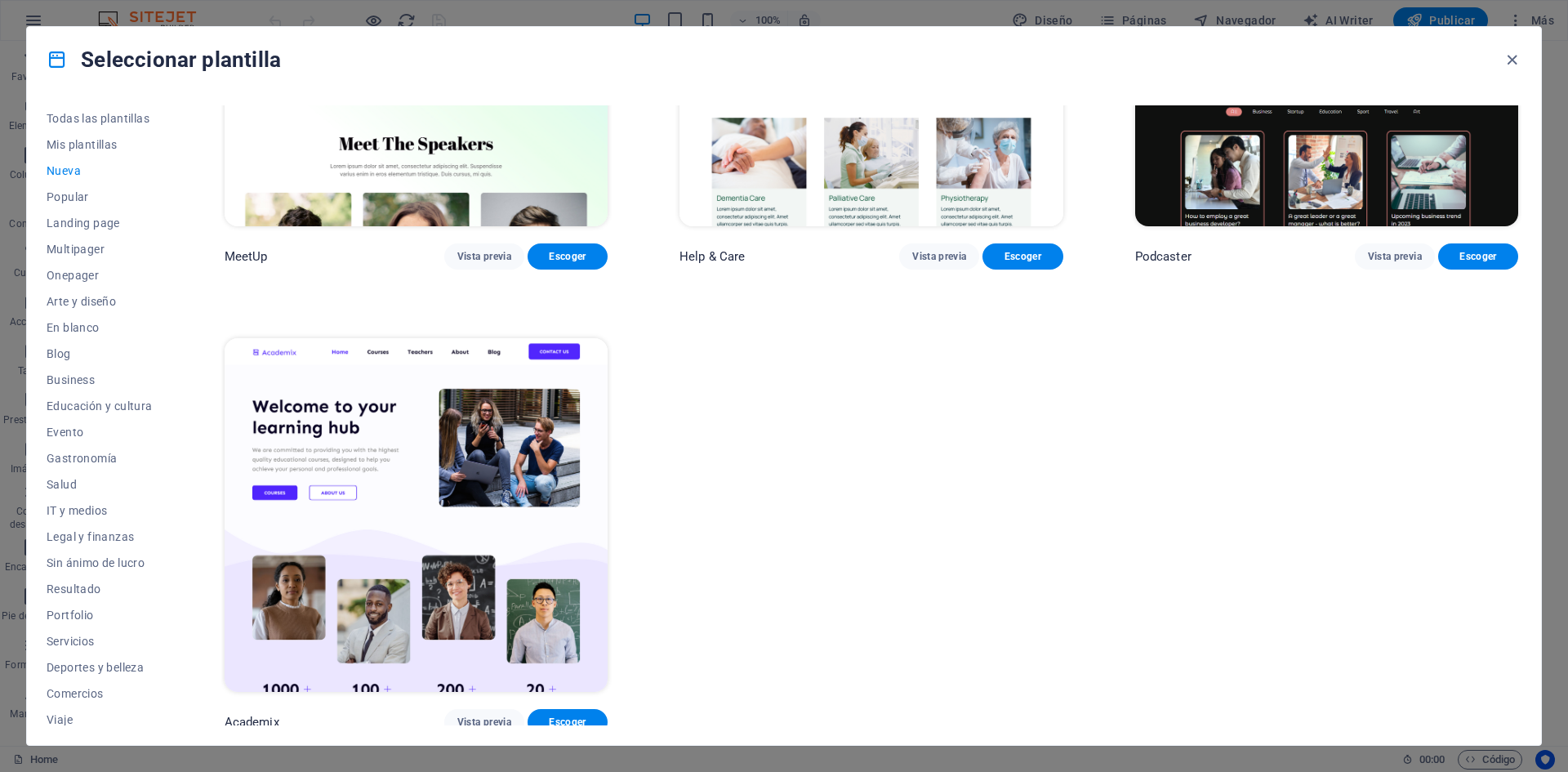
scroll to position [1631, 0]
click at [60, 276] on span "Onepager" at bounding box center [100, 275] width 107 height 13
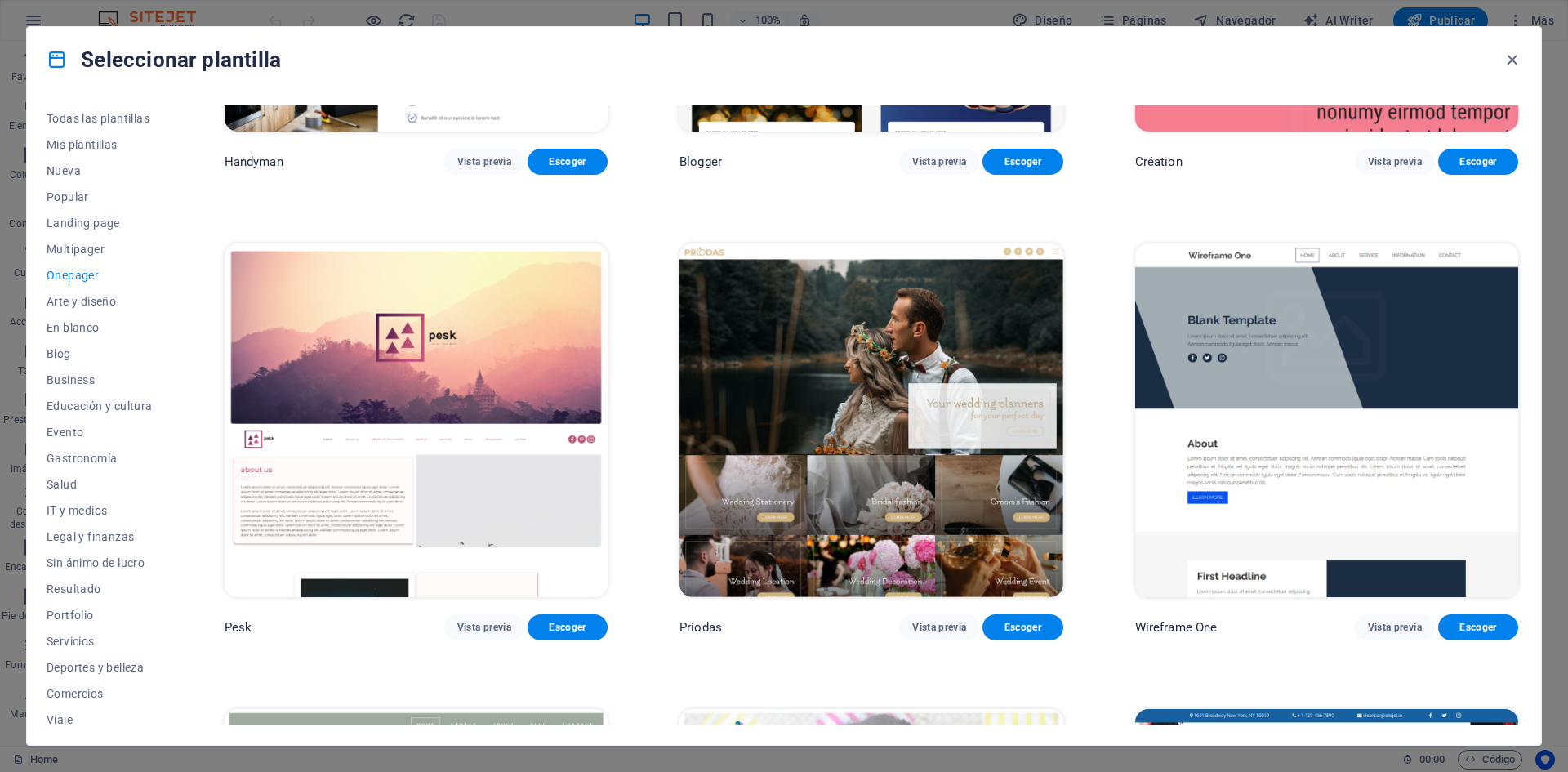
scroll to position [2664, 0]
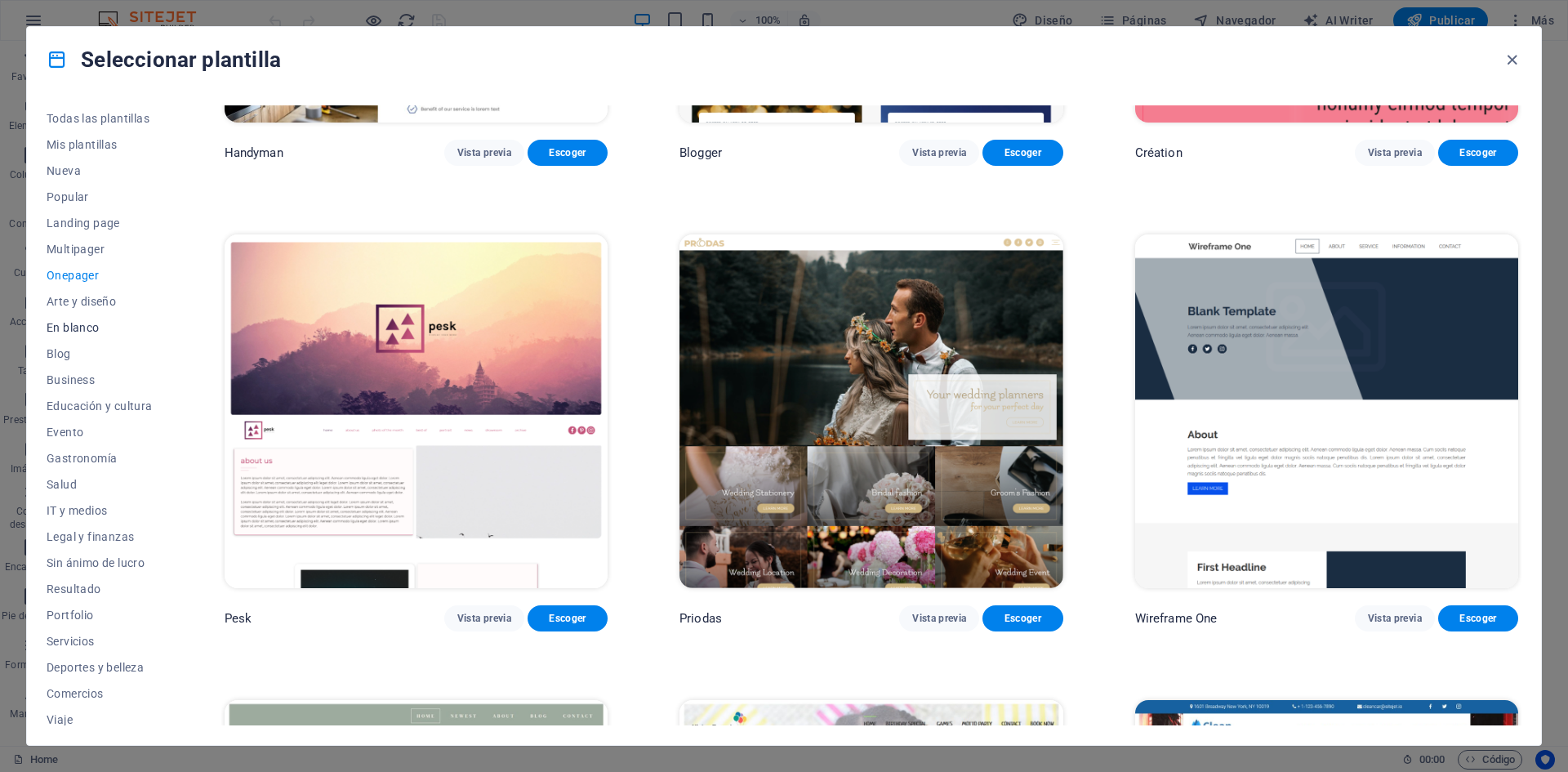
click at [90, 331] on span "En blanco" at bounding box center [100, 327] width 107 height 13
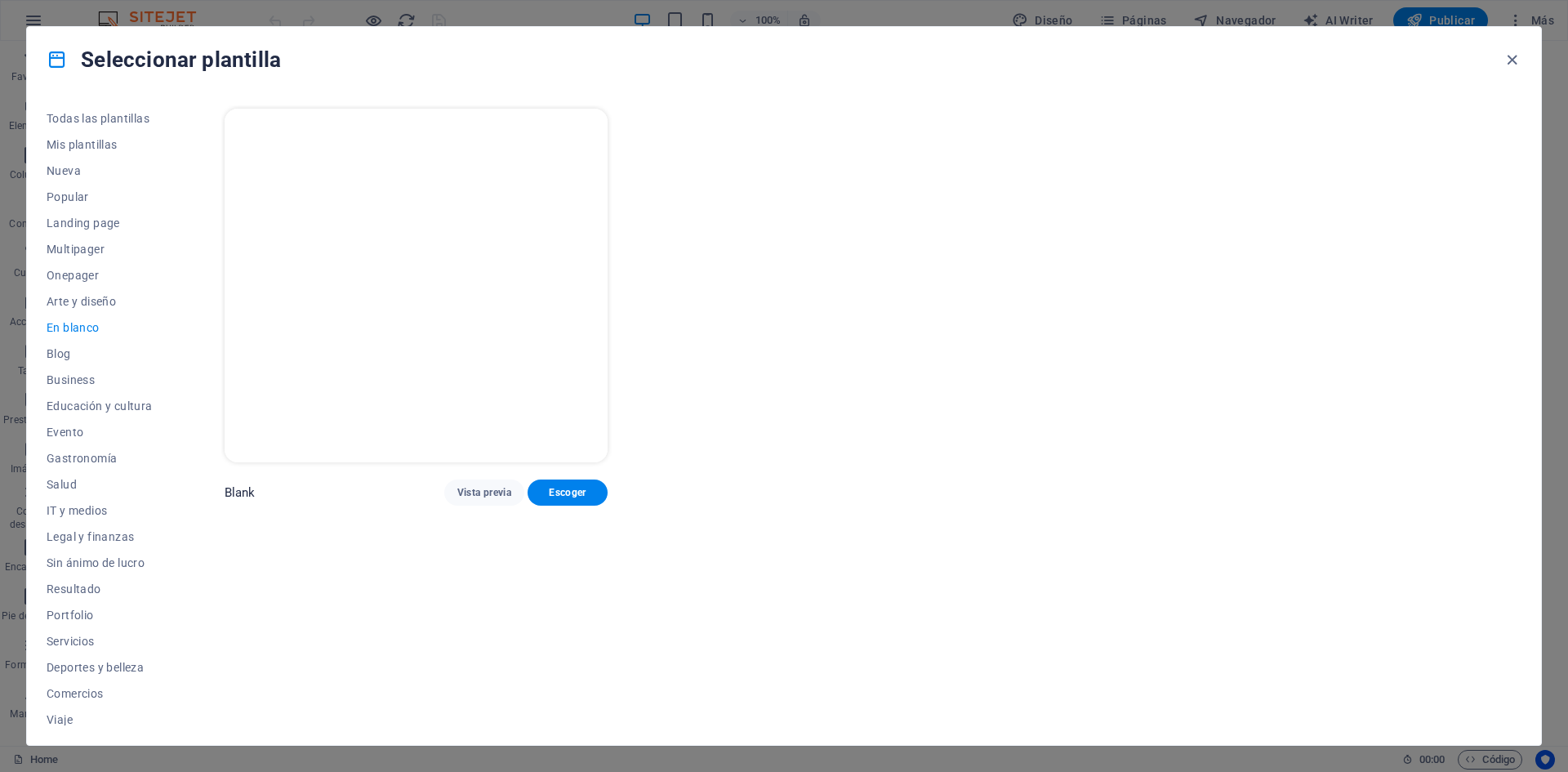
scroll to position [0, 0]
click at [412, 361] on img at bounding box center [416, 285] width 383 height 353
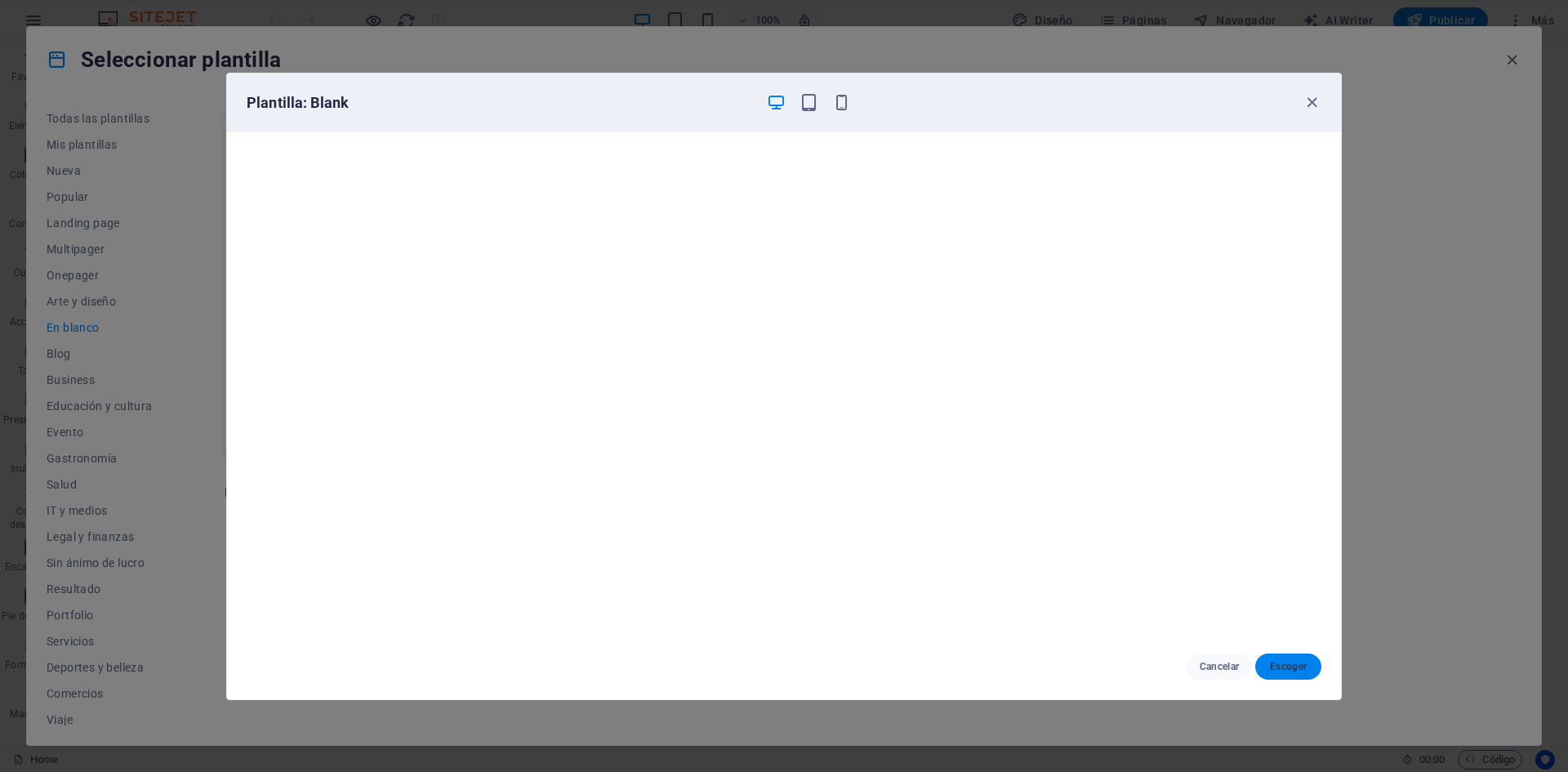
click at [1298, 664] on span "Escoger" at bounding box center [1288, 665] width 40 height 13
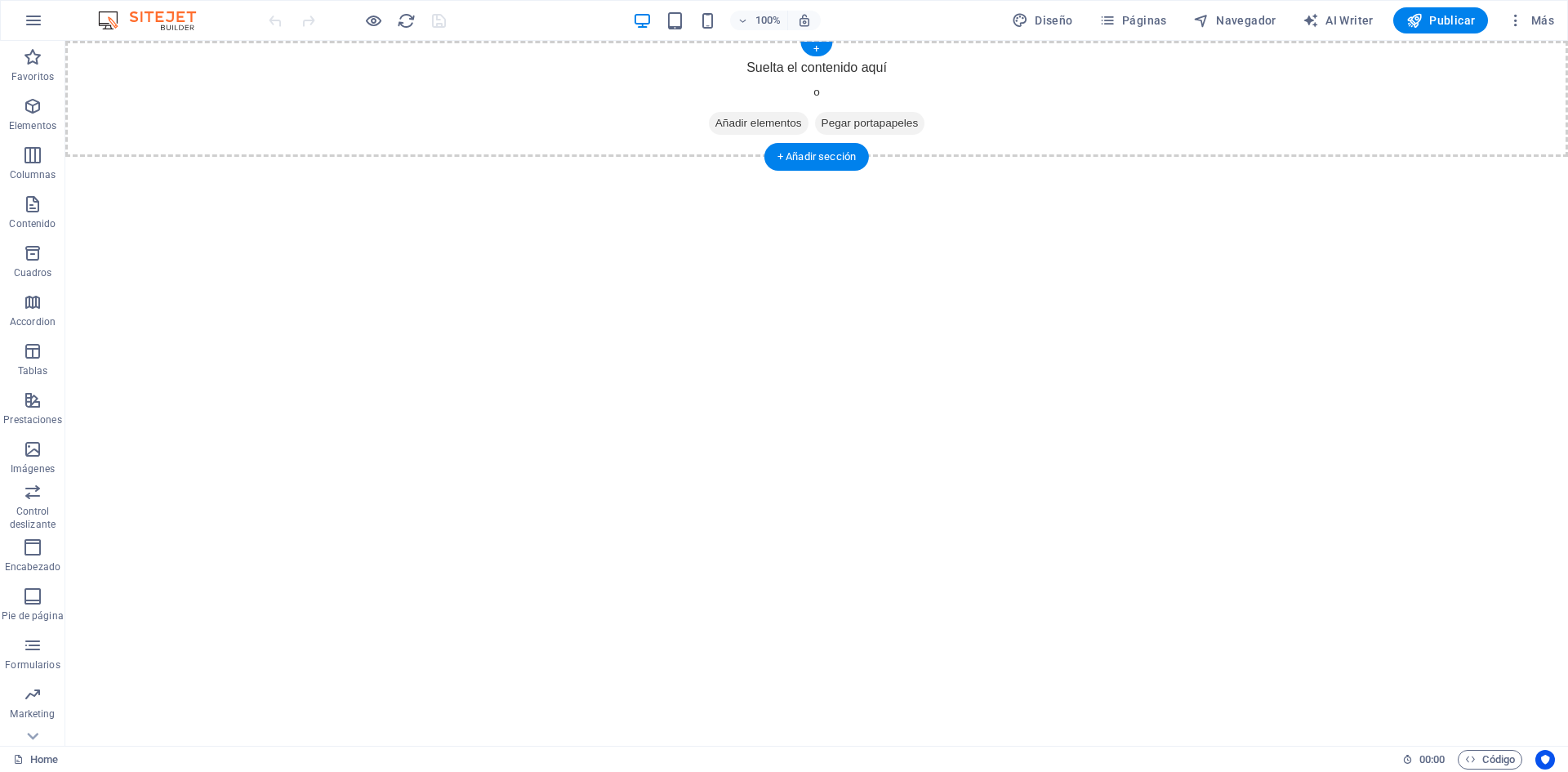
click at [770, 116] on span "Añadir elementos" at bounding box center [759, 123] width 100 height 23
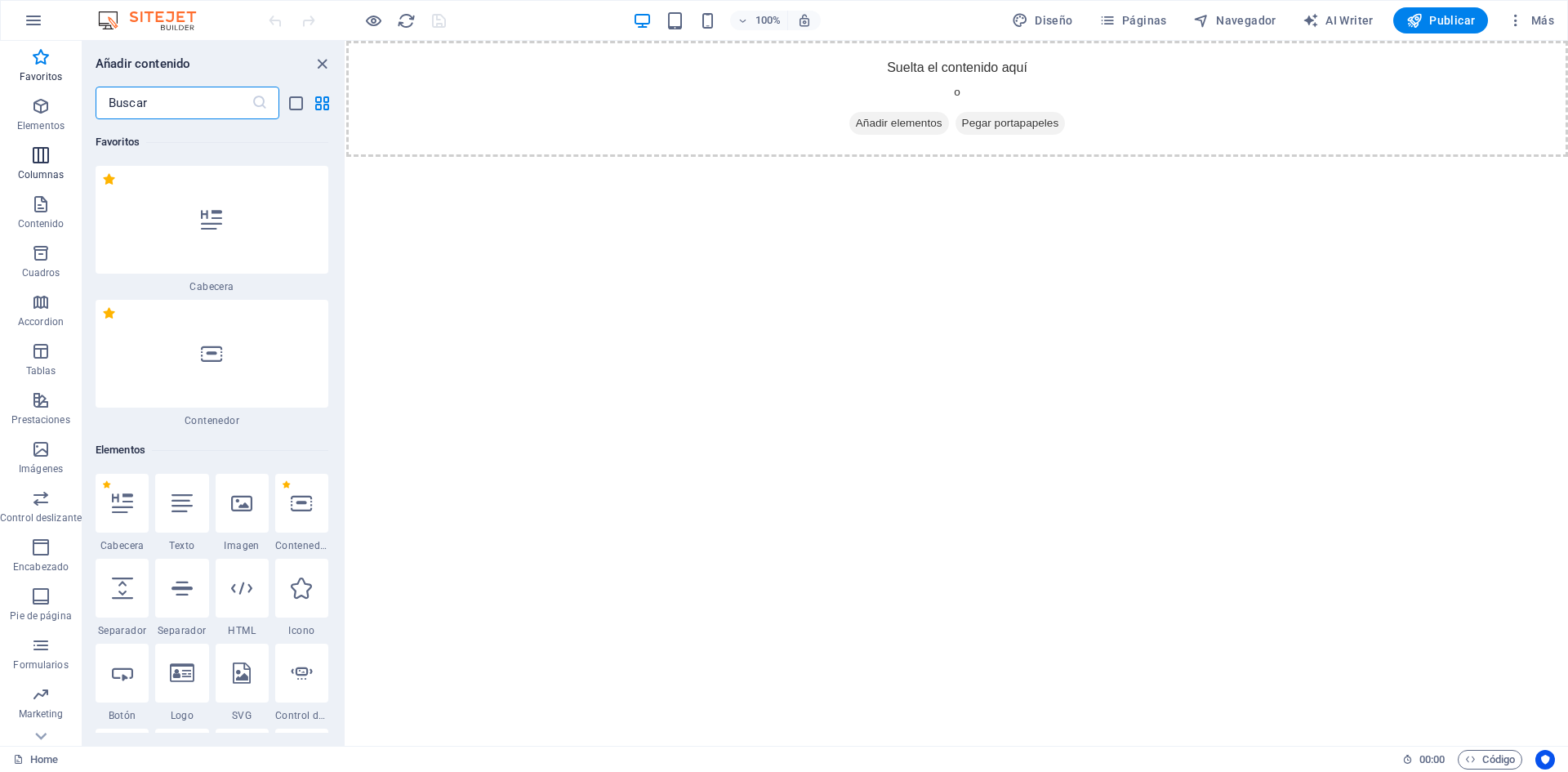
click at [46, 174] on p "Columnas" at bounding box center [41, 174] width 47 height 13
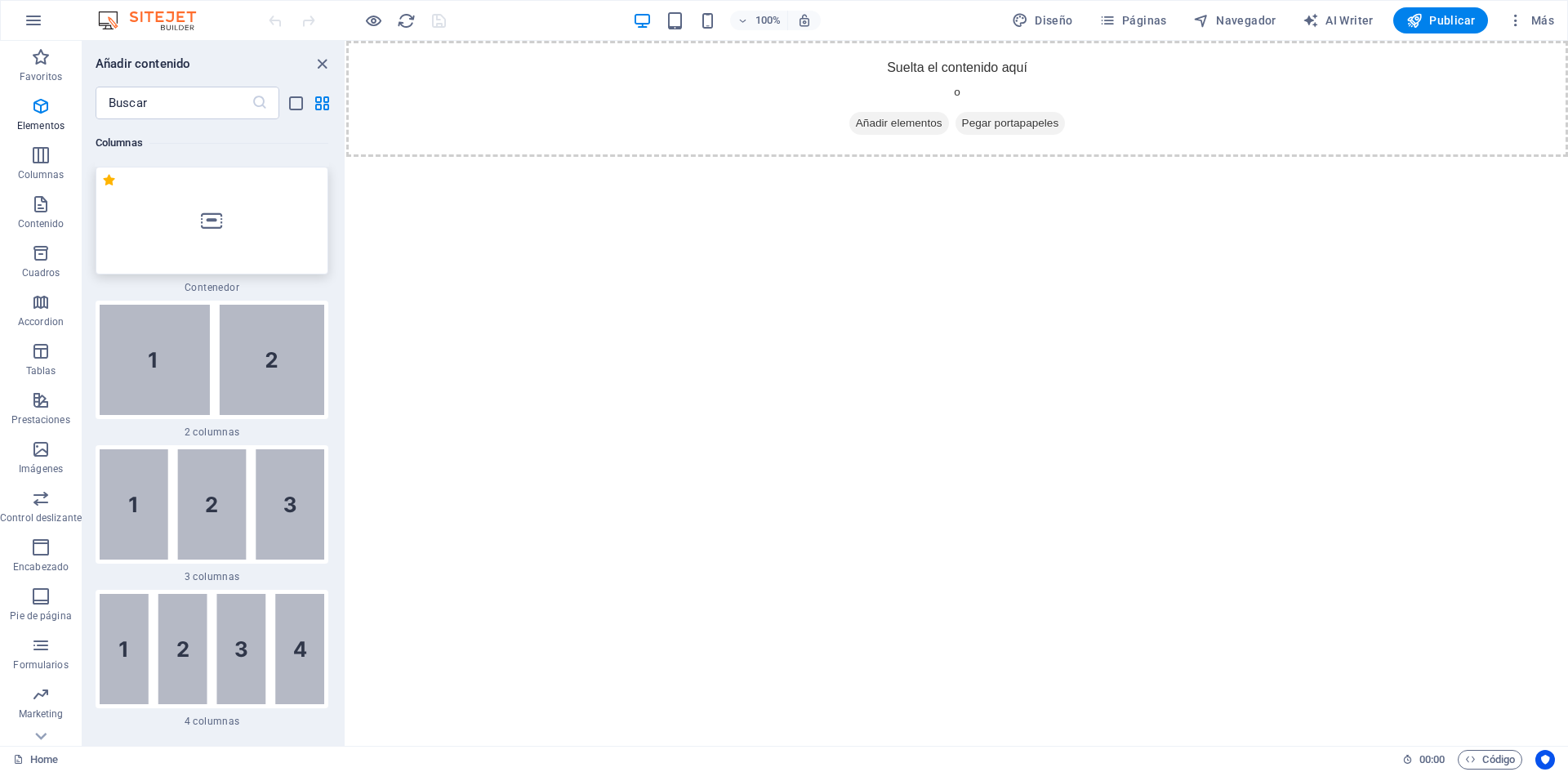
scroll to position [942, 0]
click at [212, 374] on img at bounding box center [212, 359] width 225 height 110
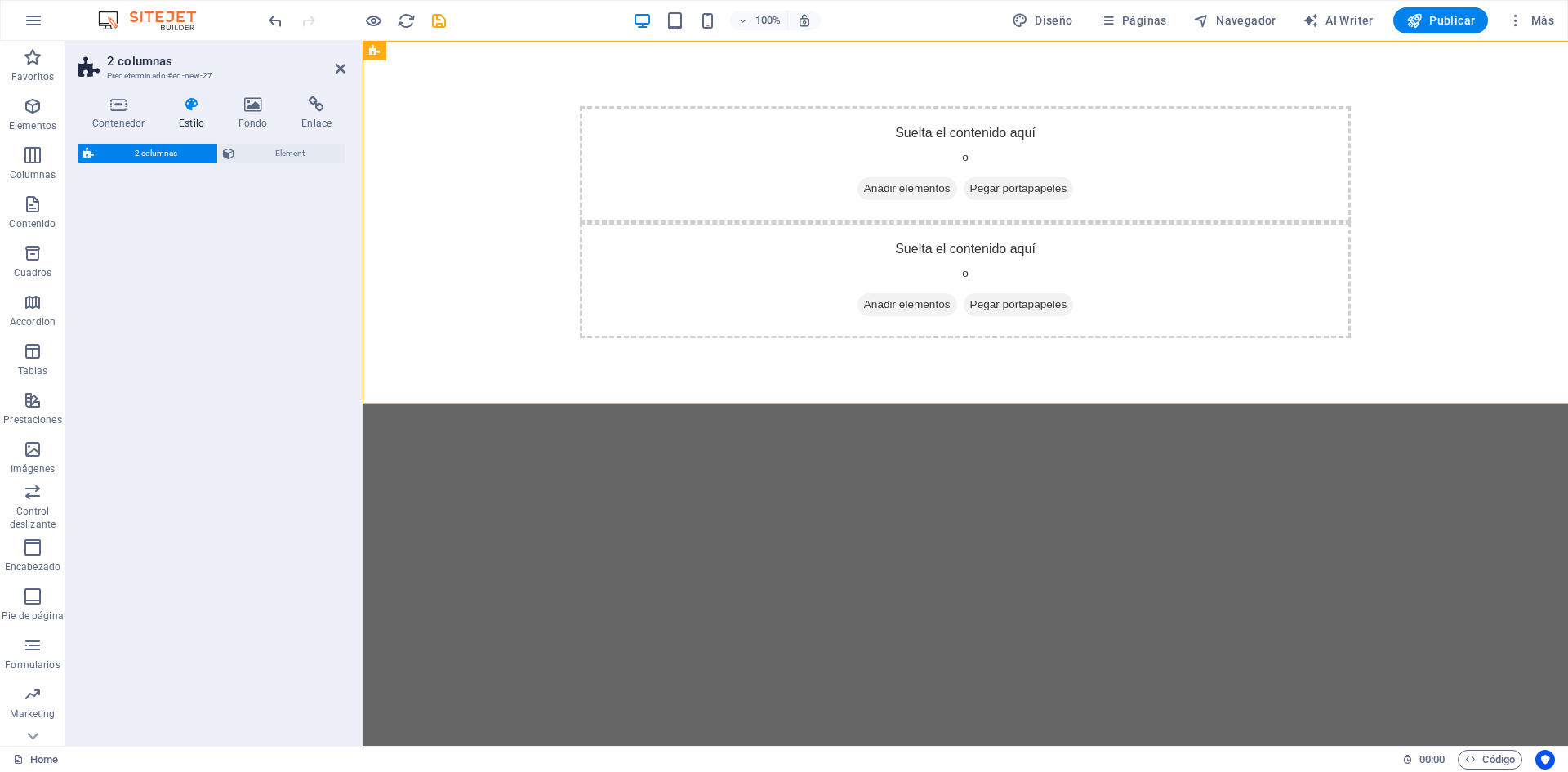
select select "rem"
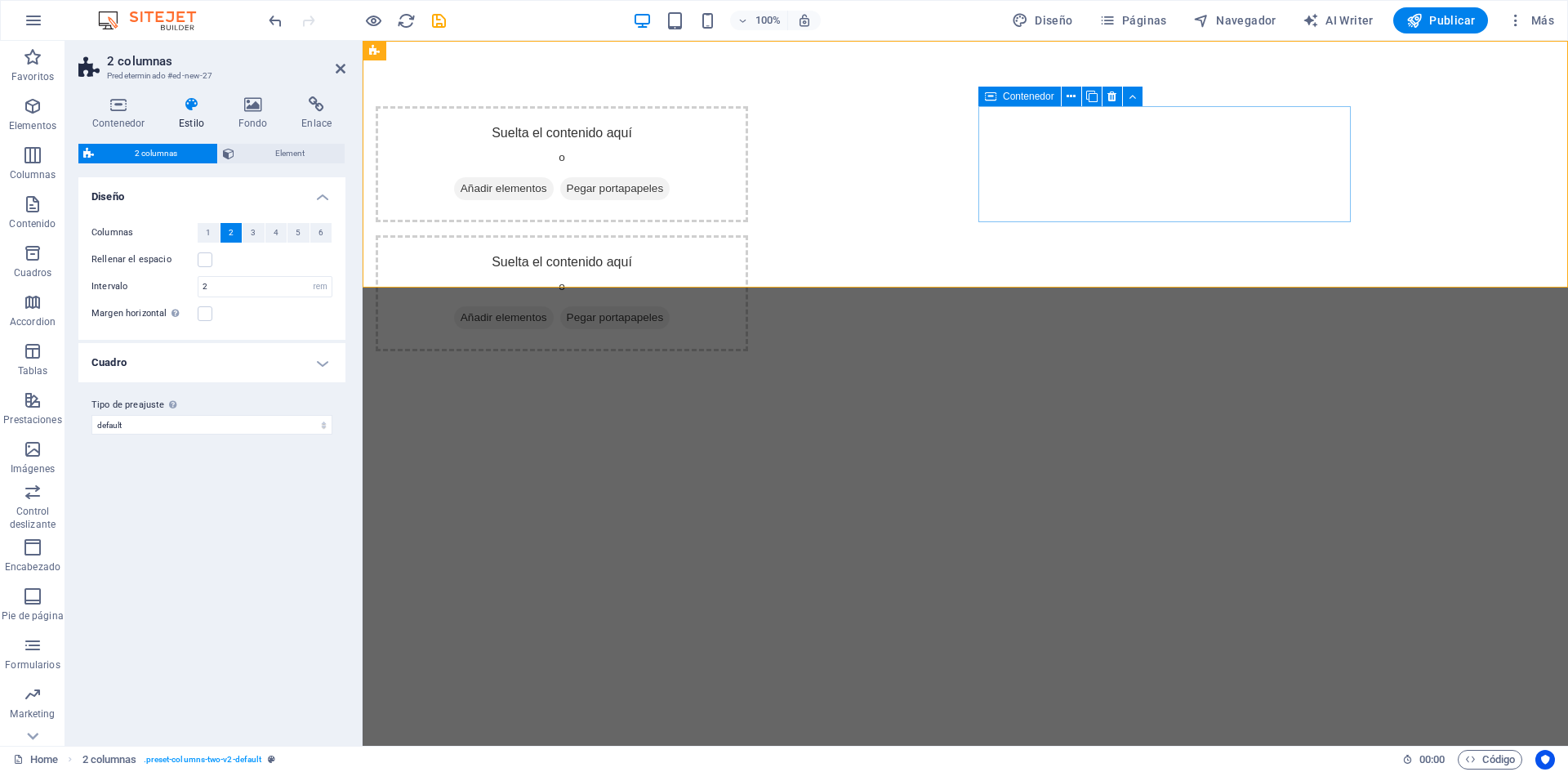
click at [554, 306] on span "Añadir elementos" at bounding box center [504, 317] width 100 height 23
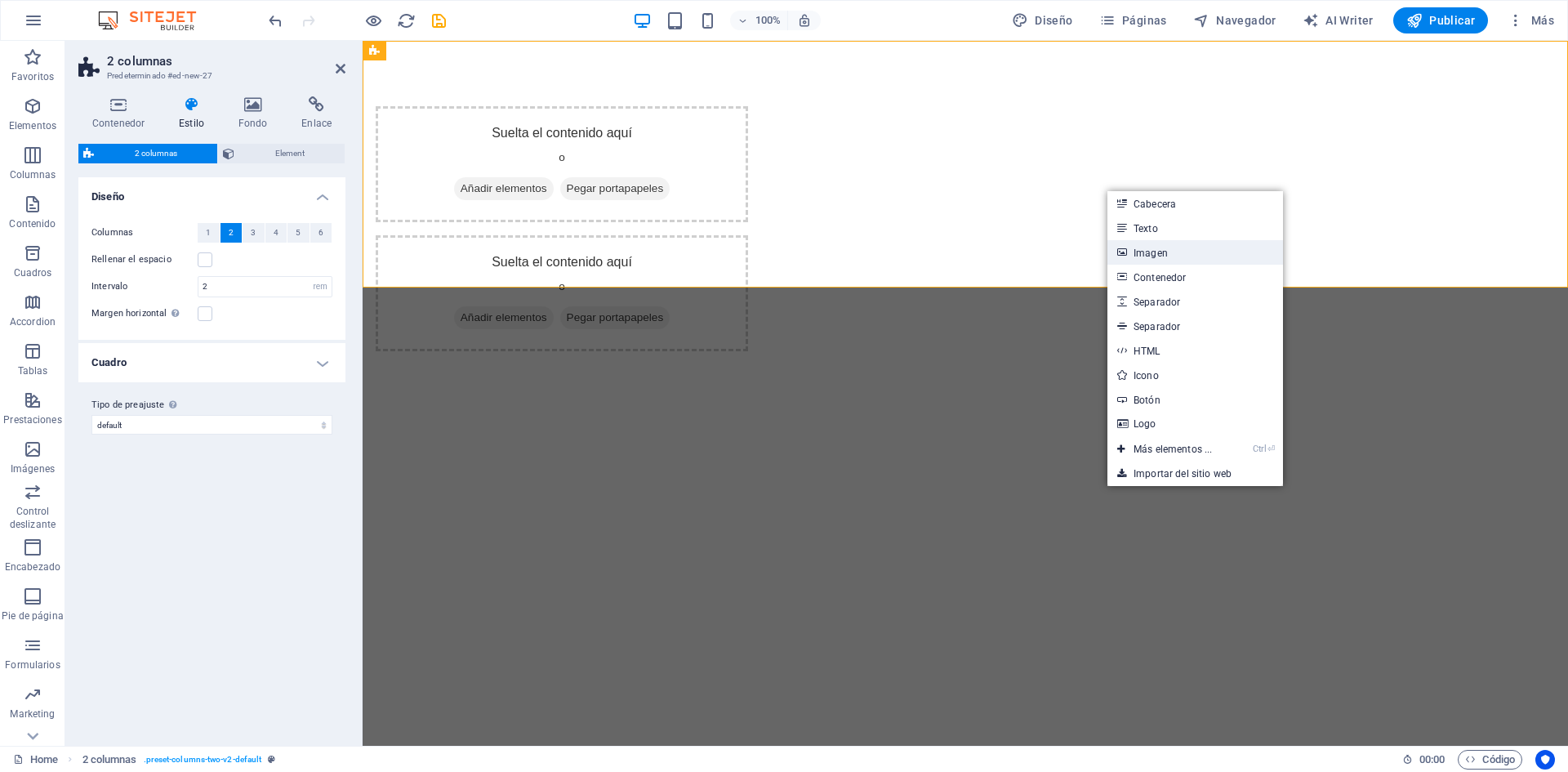
click at [1149, 258] on link "Imagen" at bounding box center [1195, 252] width 176 height 25
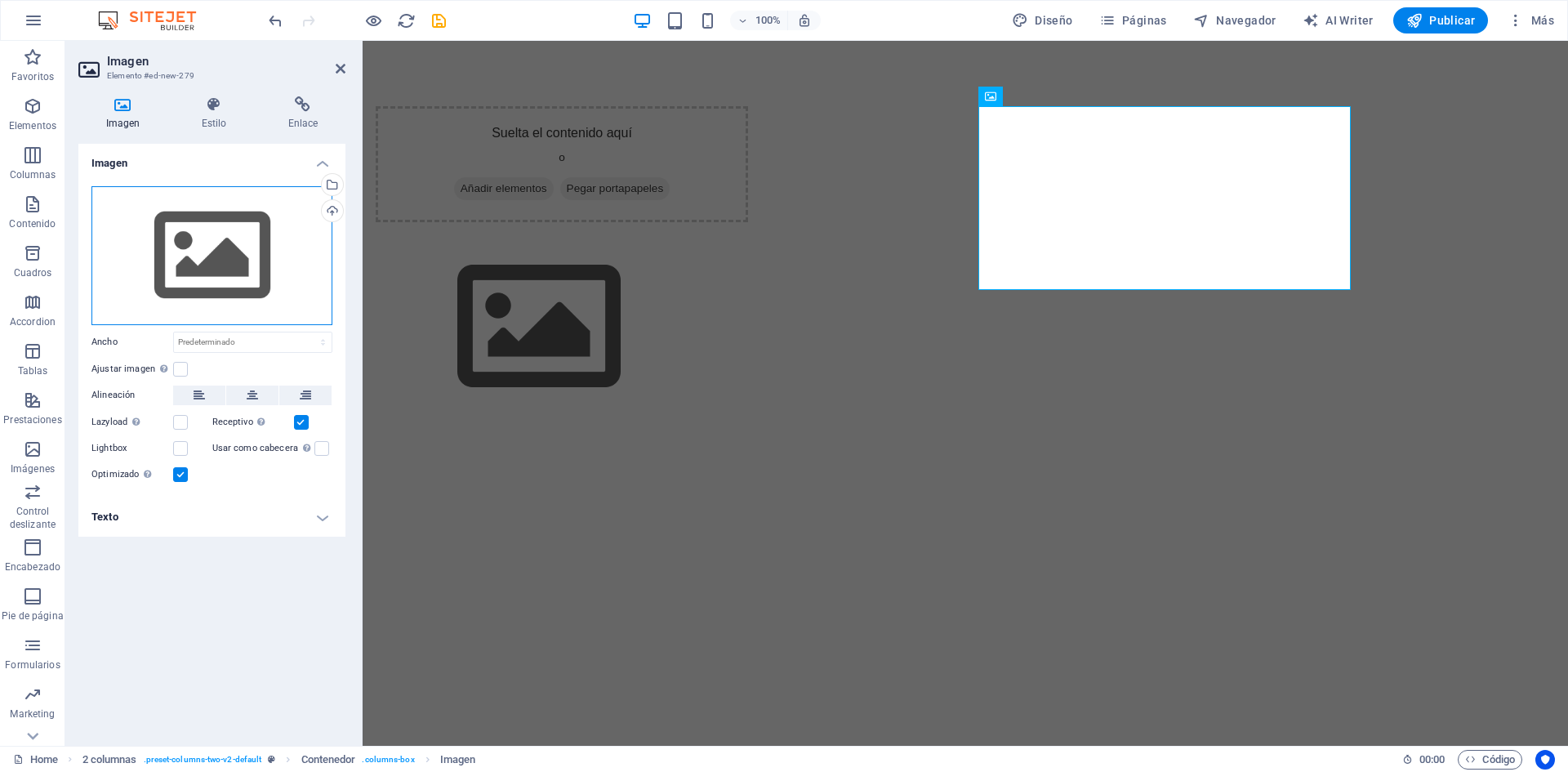
click at [242, 245] on div "Arrastra archivos aquí, haz clic para escoger archivos o selecciona archivos de…" at bounding box center [211, 255] width 241 height 139
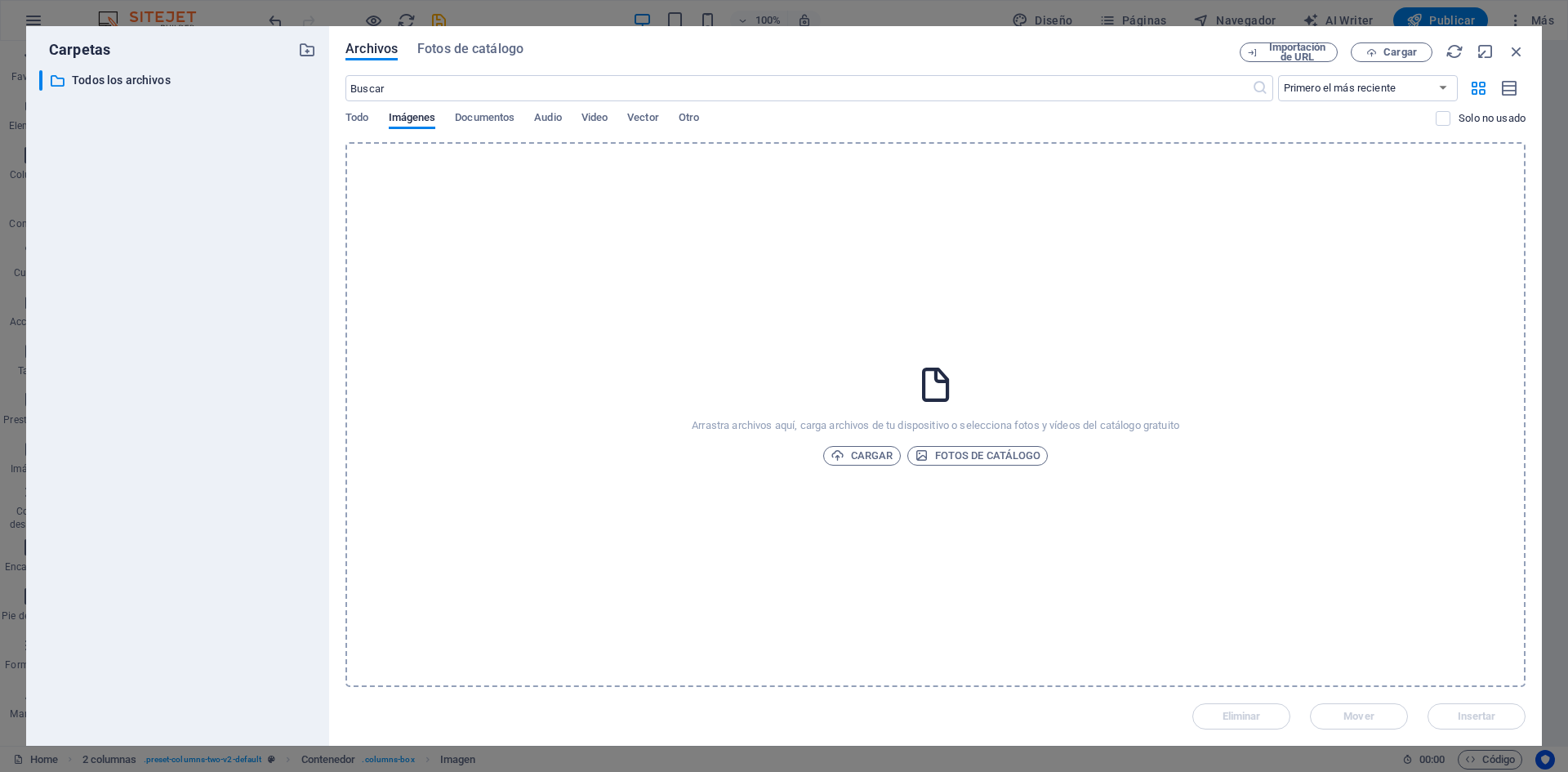
click at [819, 353] on div "Arrastra archivos aquí, carga archivos de tu dispositivo o selecciona fotos y v…" at bounding box center [935, 414] width 1180 height 545
click at [847, 454] on span "Cargar" at bounding box center [862, 455] width 63 height 19
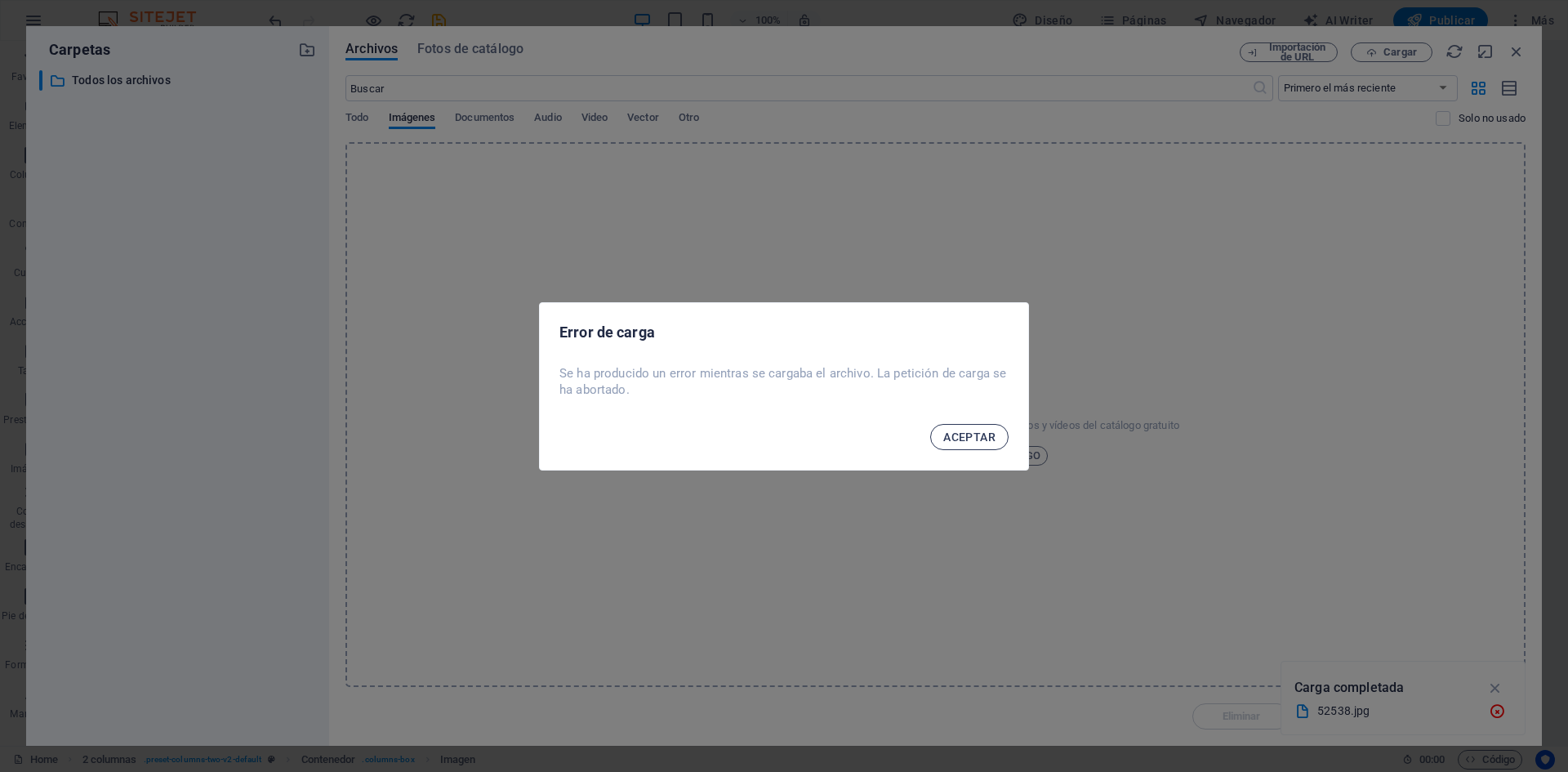
click at [974, 440] on span "ACEPTAR" at bounding box center [969, 436] width 52 height 13
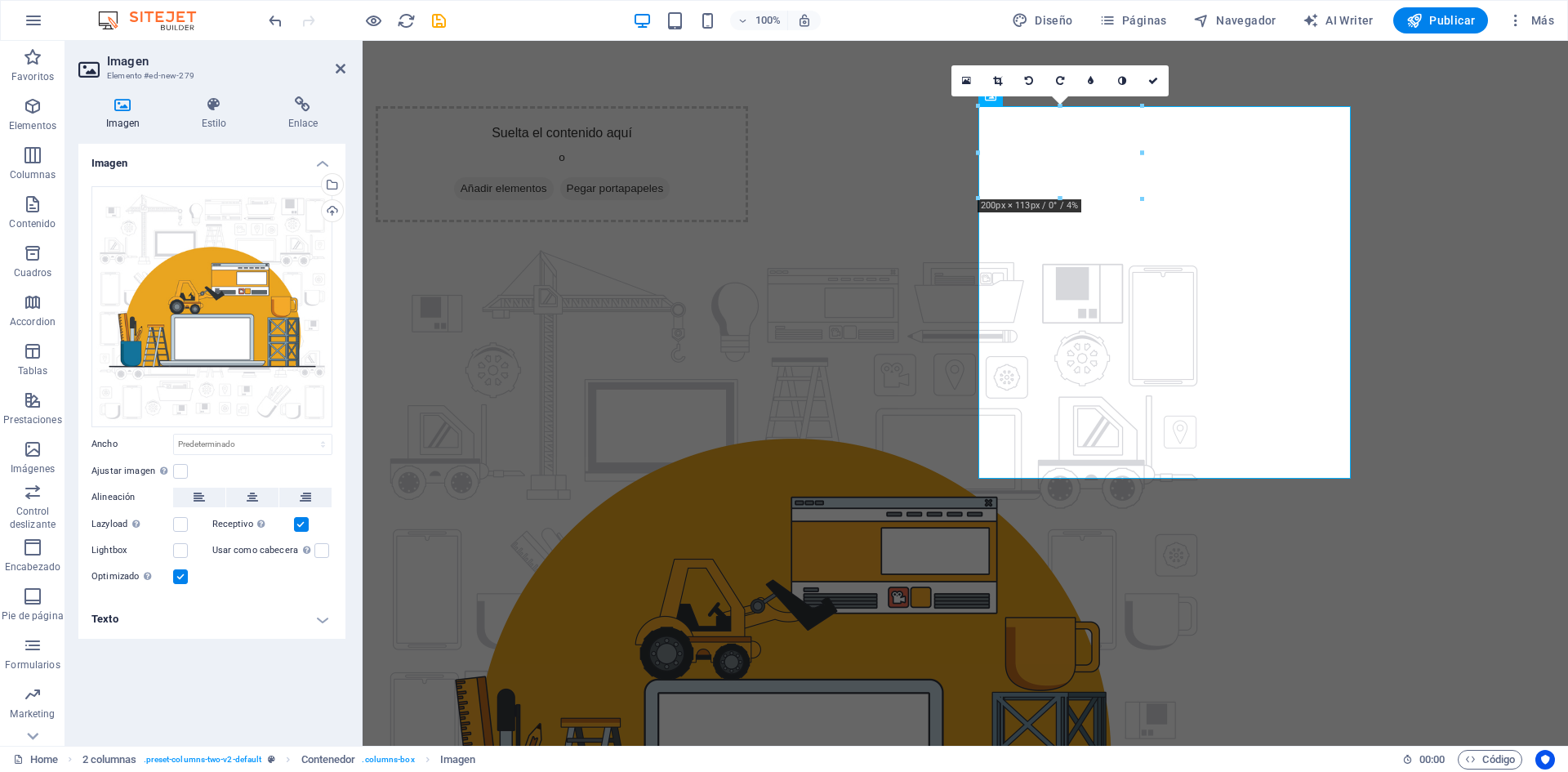
click at [1050, 601] on html "Skip to main content Suelta el contenido aquí o Añadir elementos Pegar portapap…" at bounding box center [965, 589] width 1205 height 1096
click at [748, 364] on figure at bounding box center [562, 653] width 372 height 836
click at [748, 360] on figure at bounding box center [562, 653] width 372 height 836
click at [748, 454] on figure at bounding box center [562, 653] width 372 height 836
click at [1025, 96] on div "16:10 16:9 4:3 1:1 1:2 0" at bounding box center [1060, 80] width 217 height 31
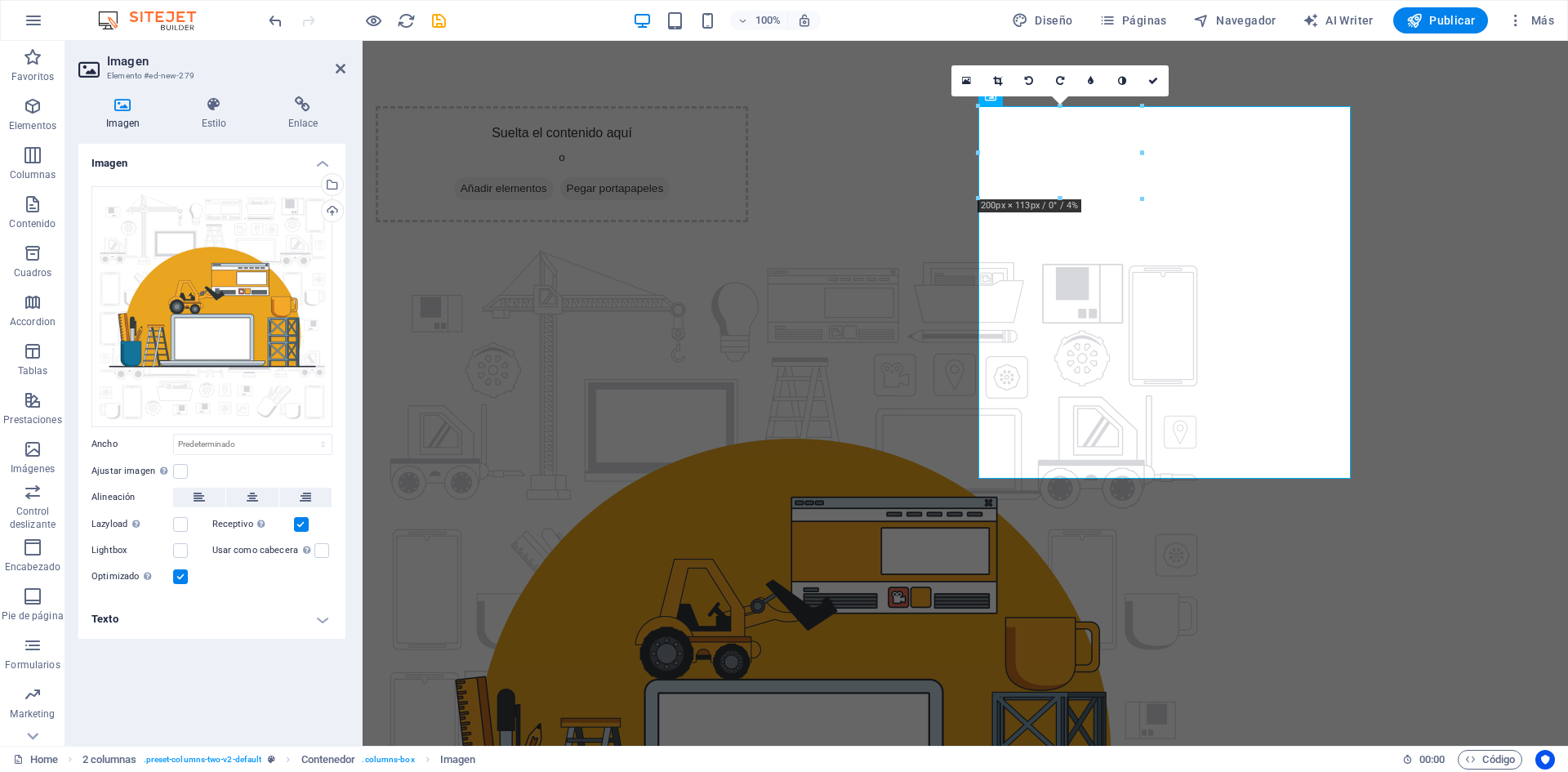
click at [998, 96] on div "16:10 16:9 4:3 1:1 1:2 0" at bounding box center [1060, 80] width 217 height 31
click at [1152, 83] on icon at bounding box center [1154, 81] width 10 height 10
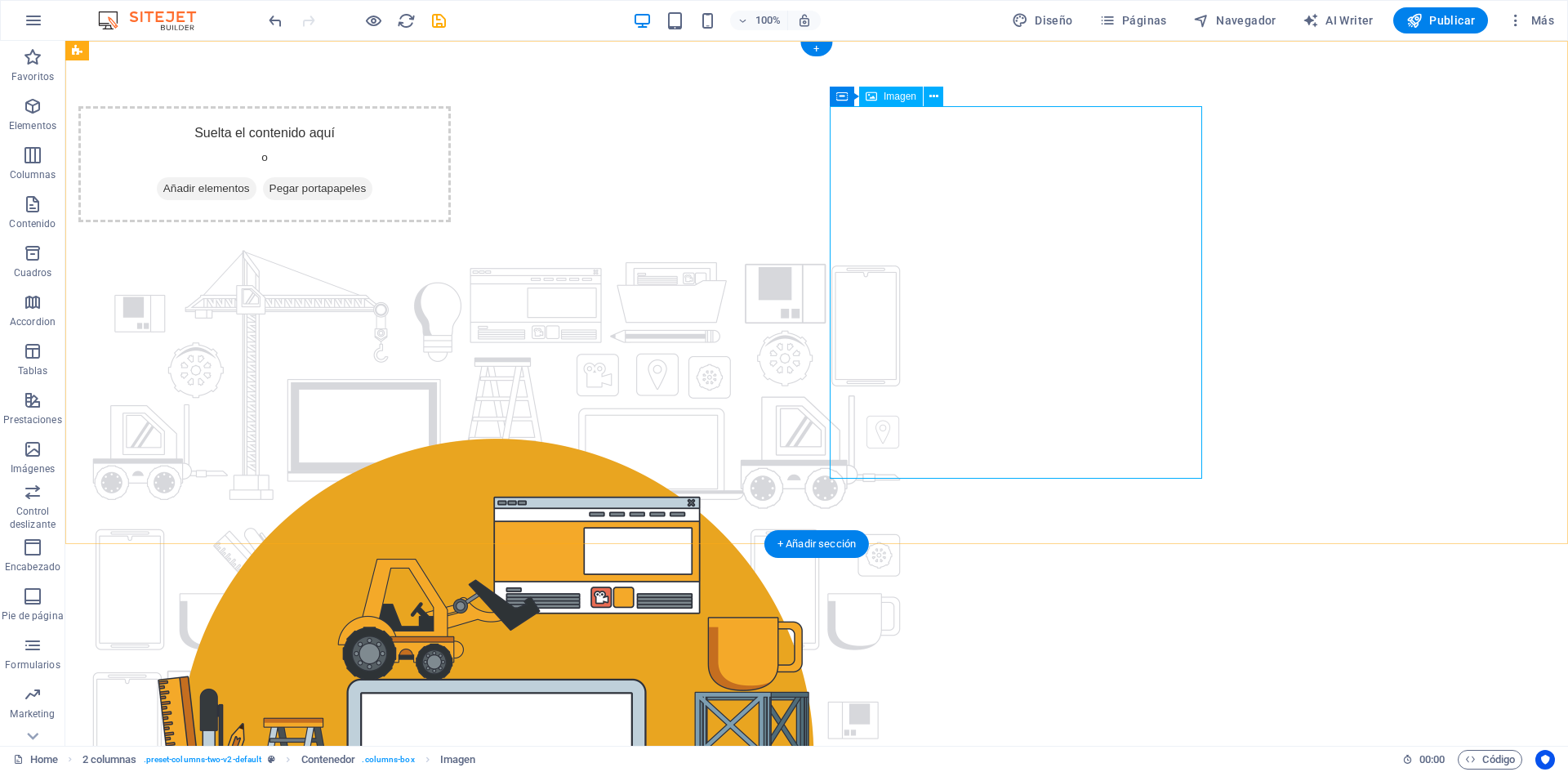
click at [451, 238] on figure at bounding box center [265, 653] width 372 height 836
click at [940, 99] on button at bounding box center [933, 96] width 19 height 19
click at [451, 268] on figure at bounding box center [265, 653] width 372 height 836
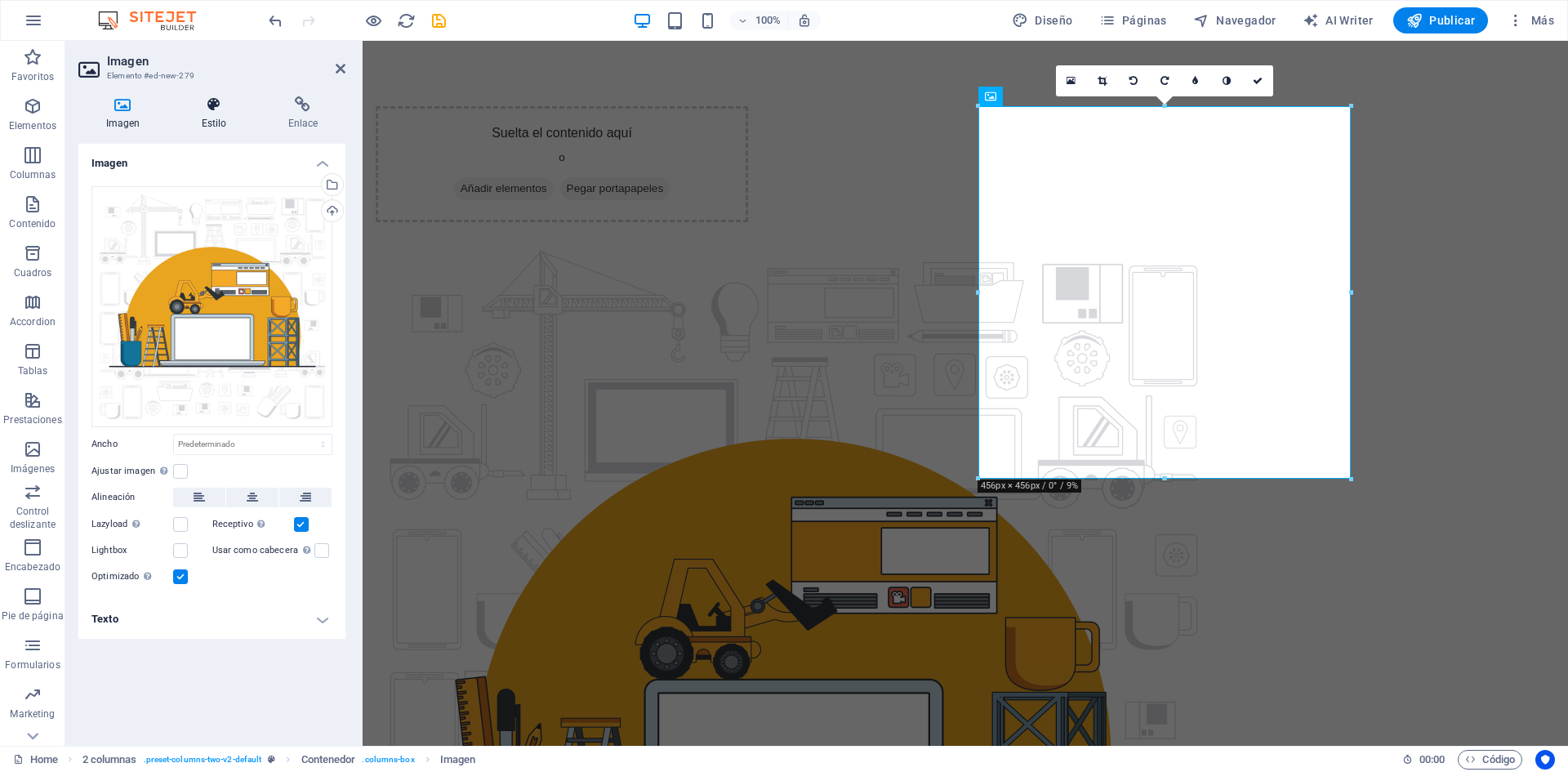
click at [195, 124] on h4 "Estilo" at bounding box center [217, 113] width 86 height 35
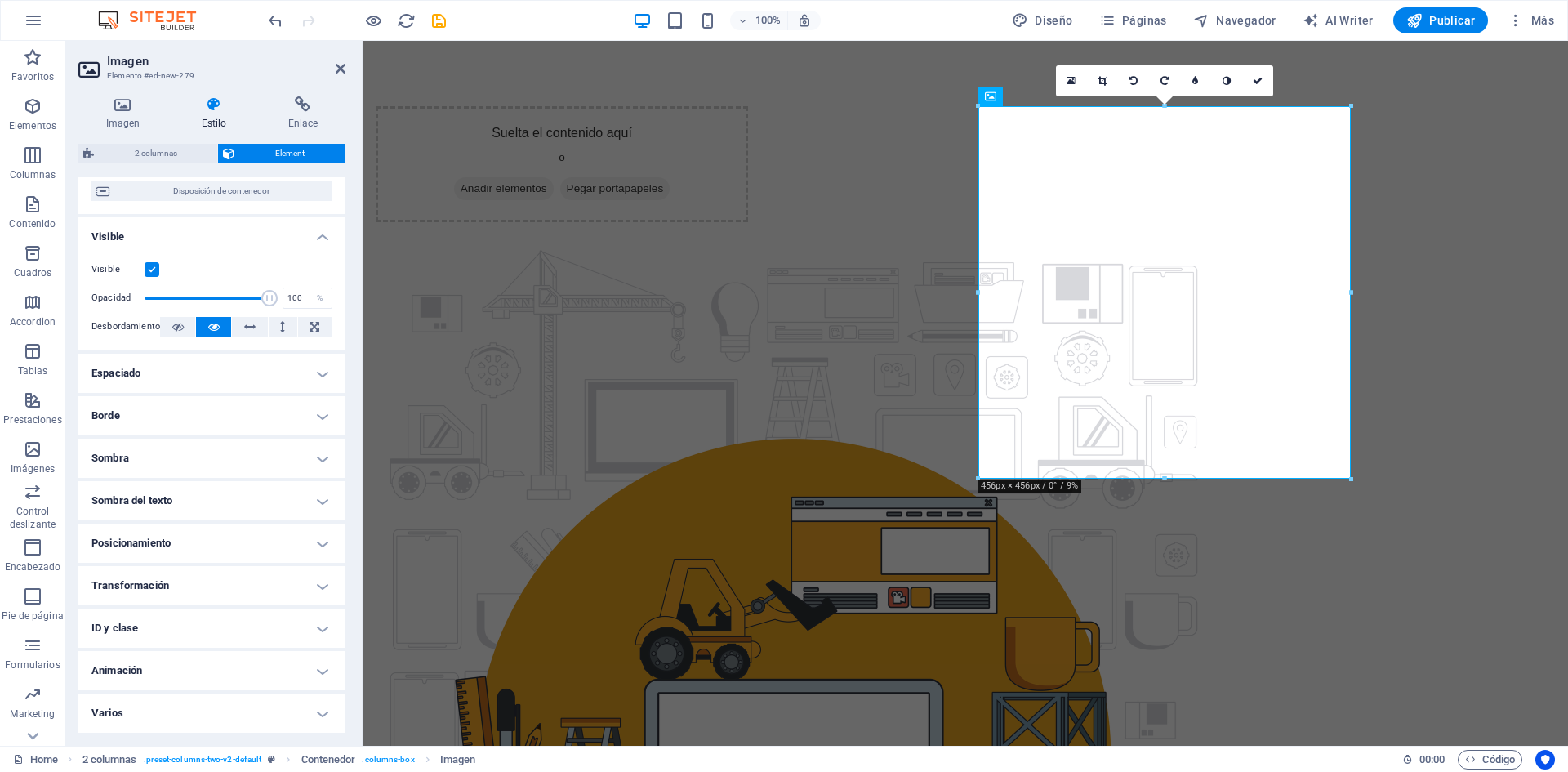
scroll to position [0, 0]
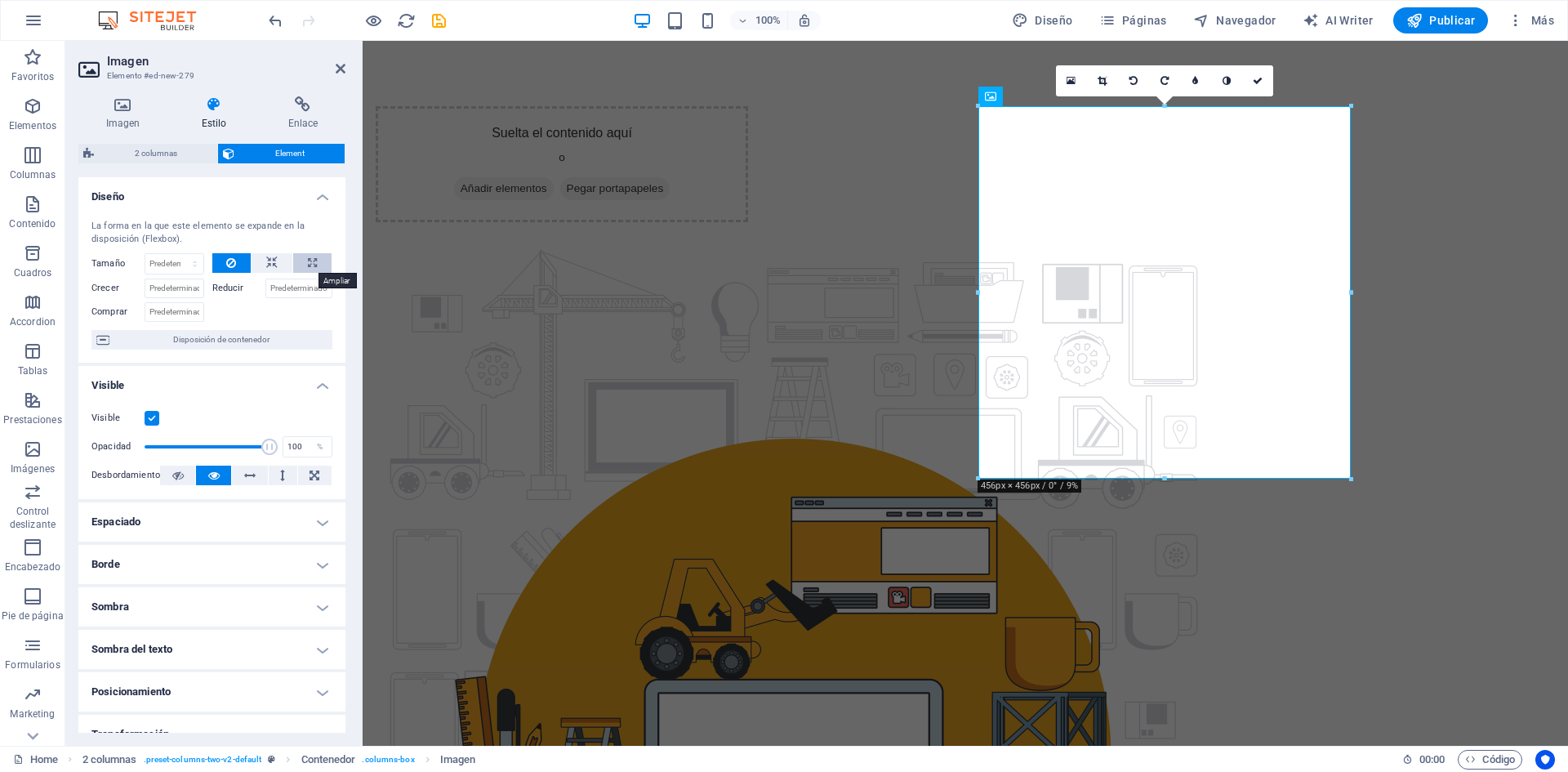
click at [303, 260] on button at bounding box center [312, 262] width 38 height 19
type input "100"
select select "%"
click at [196, 341] on span "Disposición de contenedor" at bounding box center [221, 339] width 213 height 19
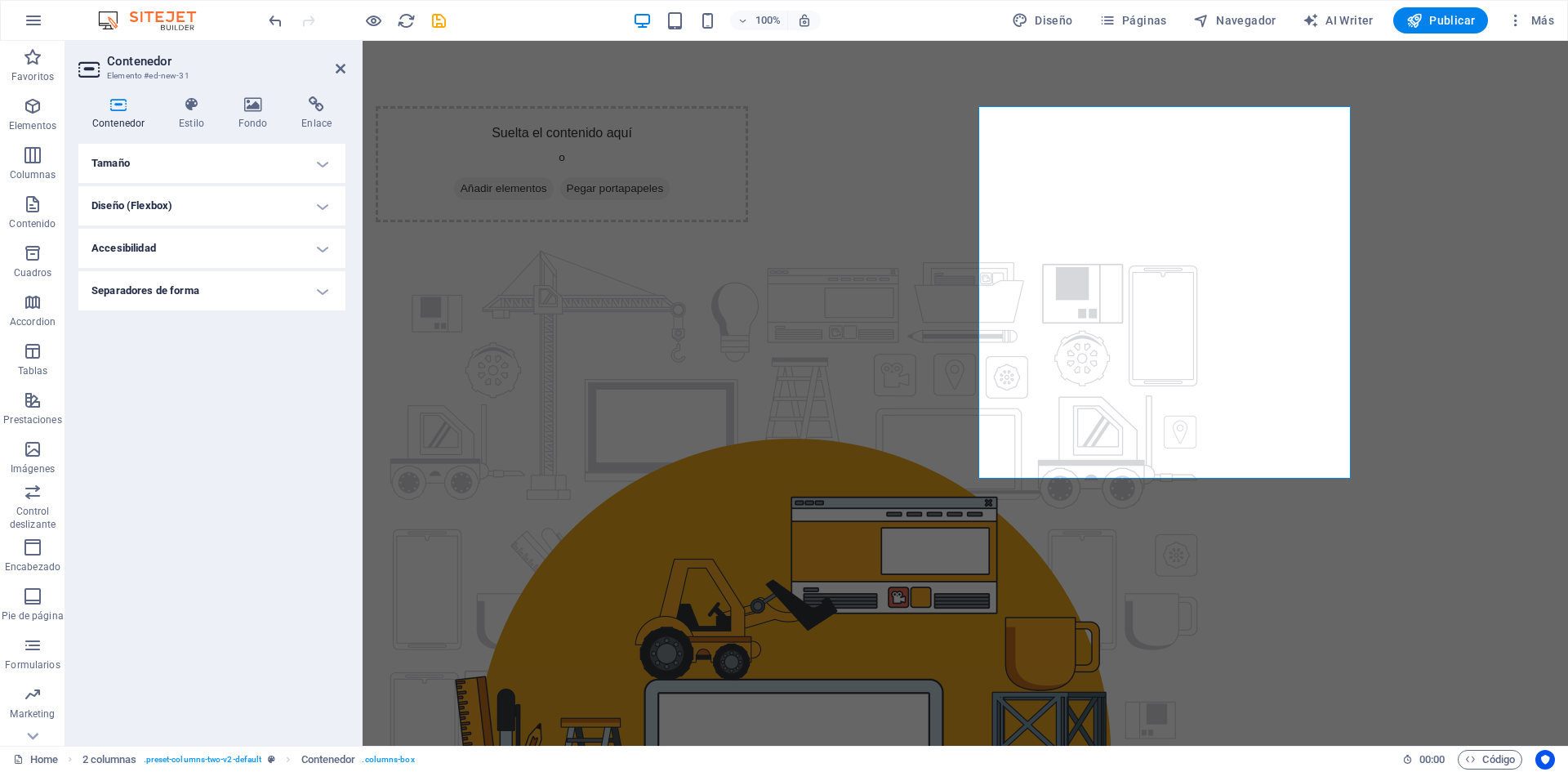
click at [166, 167] on h4 "Tamaño" at bounding box center [212, 163] width 267 height 39
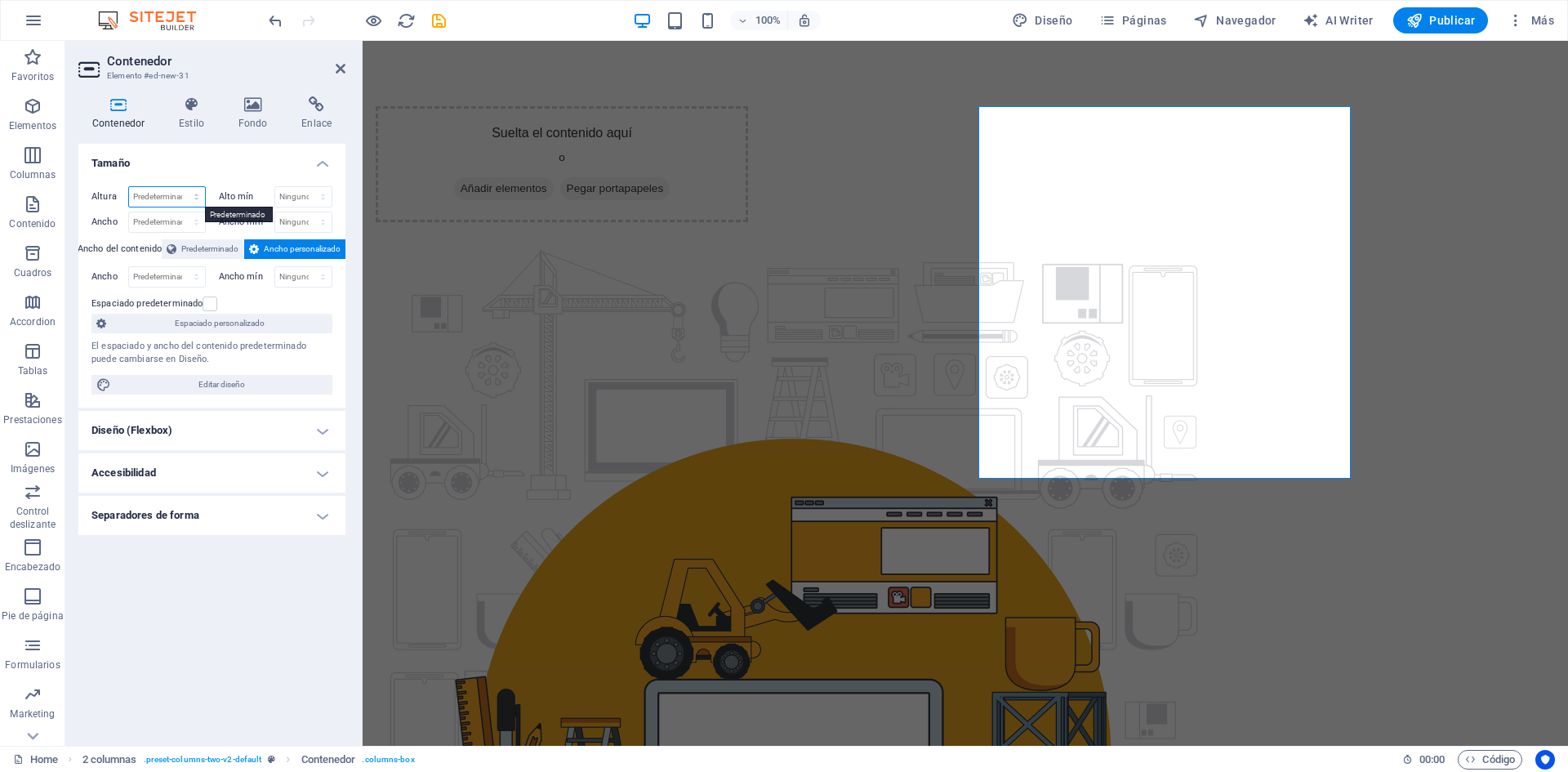
click at [189, 198] on select "Predeterminado px rem % vh vw" at bounding box center [167, 196] width 76 height 19
select select "rem"
click at [181, 187] on select "Predeterminado px rem % vh vw" at bounding box center [167, 196] width 76 height 19
click at [167, 196] on input "28.5" at bounding box center [167, 196] width 76 height 19
click at [139, 195] on input "28.5" at bounding box center [167, 196] width 76 height 19
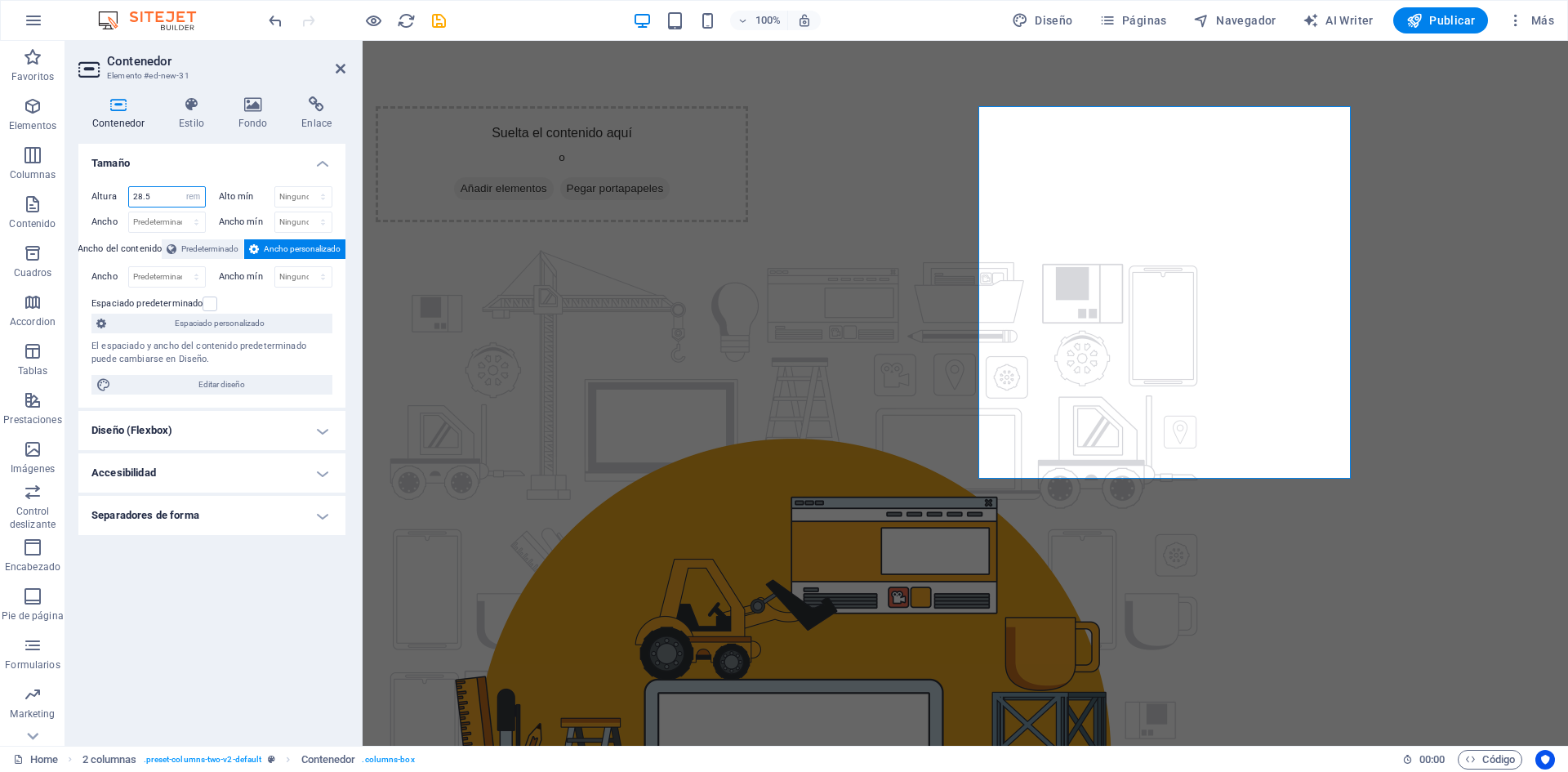
drag, startPoint x: 151, startPoint y: 197, endPoint x: 113, endPoint y: 196, distance: 38.0
click at [113, 196] on div "Altura 28.5 Predeterminado px rem % vh vw" at bounding box center [148, 196] width 114 height 21
type input "30"
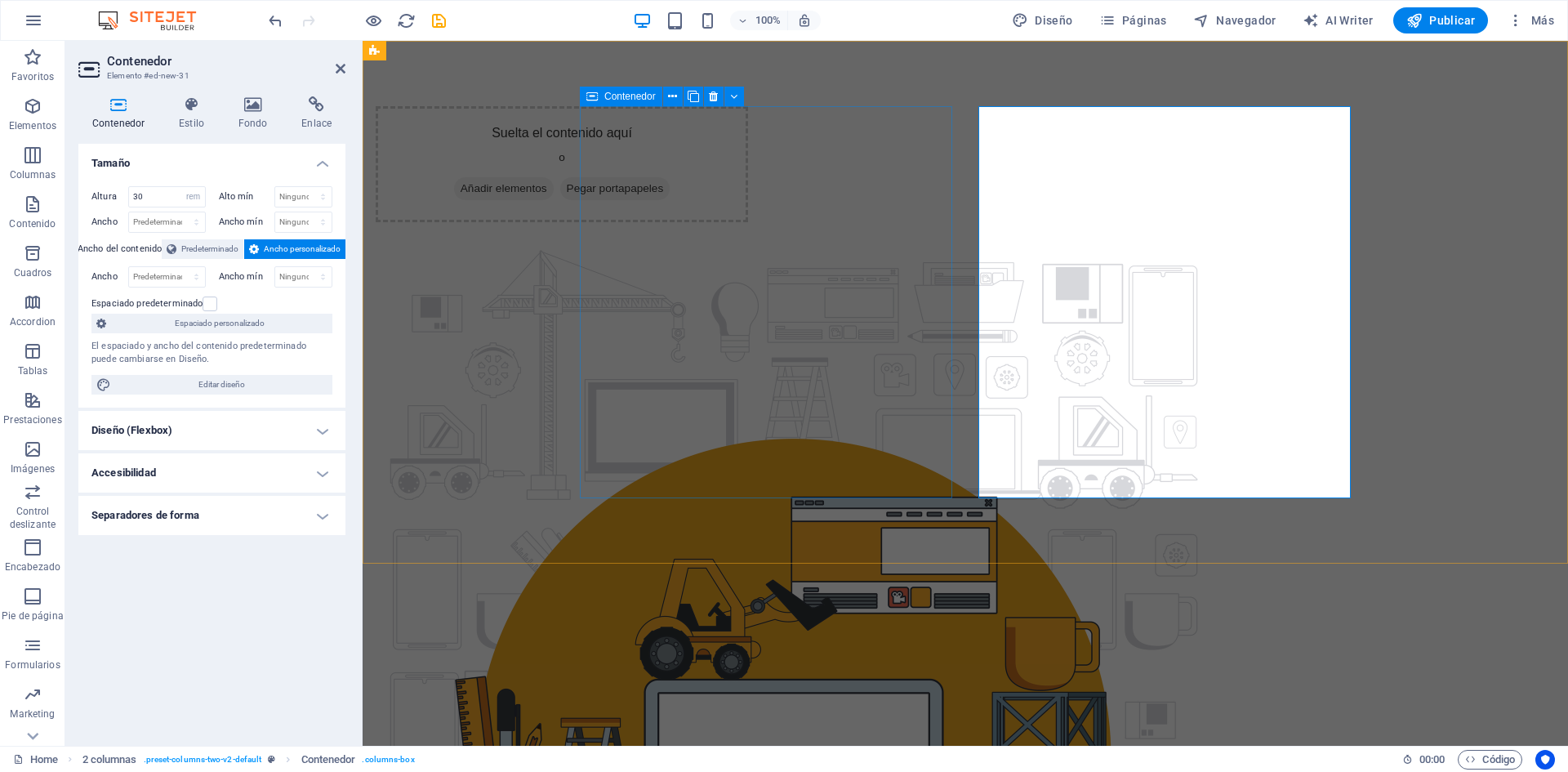
click at [748, 170] on div "Suelta el contenido aquí o Añadir elementos Pegar portapapeles" at bounding box center [562, 164] width 372 height 116
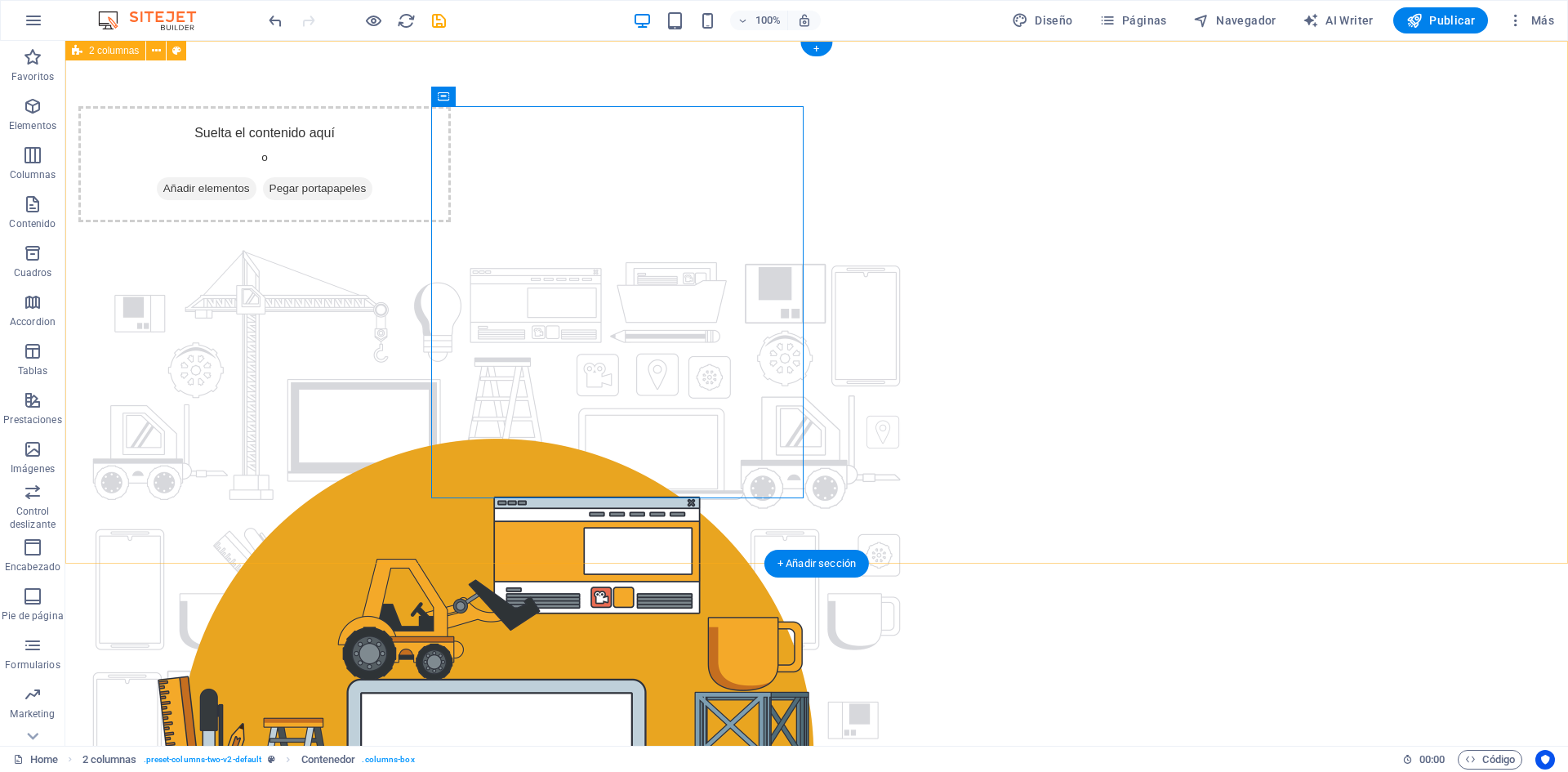
click at [1457, 369] on div "Suelta el contenido aquí o Añadir elementos Pegar portapapeles" at bounding box center [816, 366] width 1503 height 652
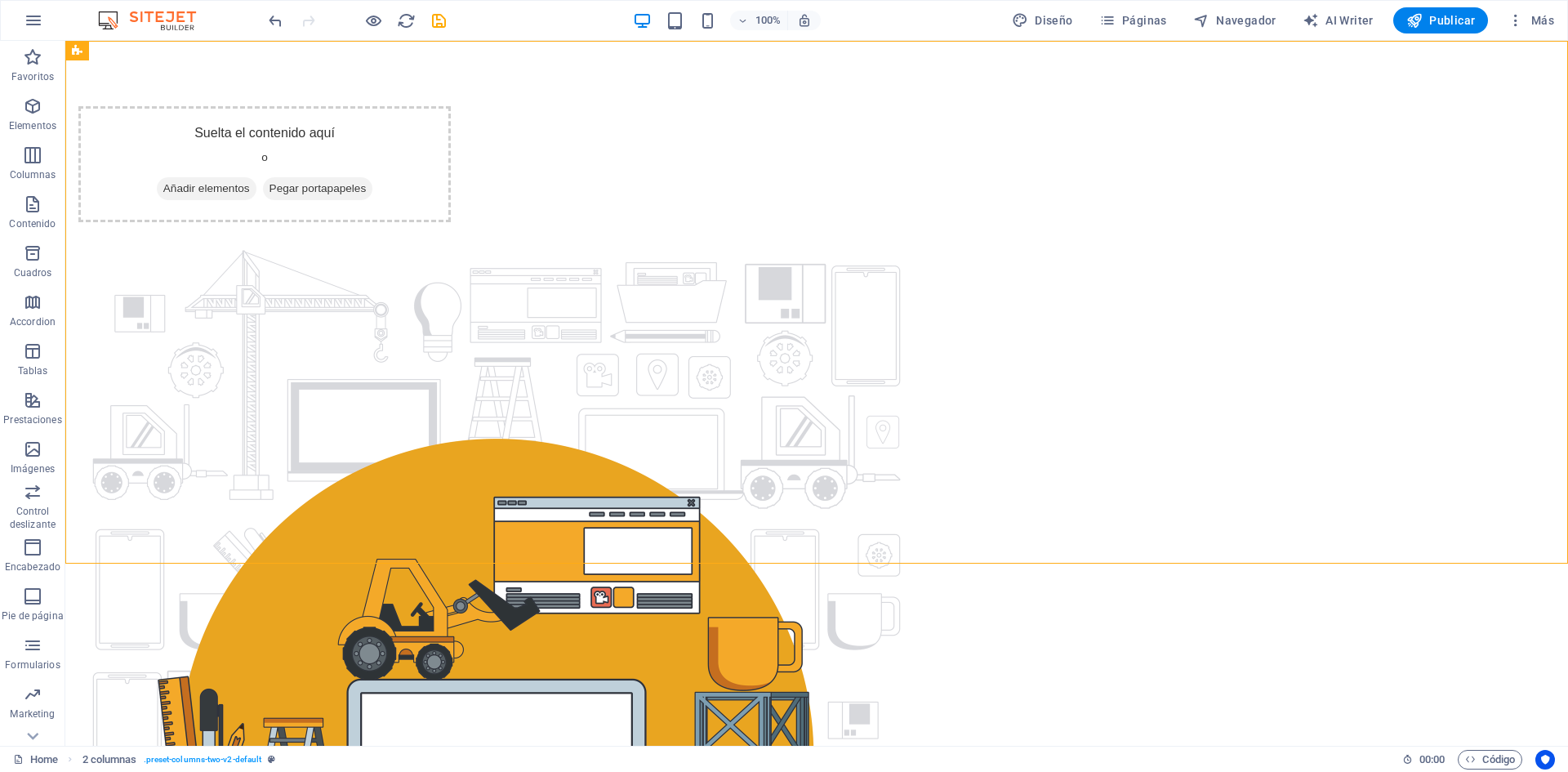
click at [646, 34] on div "100% Diseño Páginas Navegador AI Writer Publicar Más" at bounding box center [784, 20] width 1566 height 39
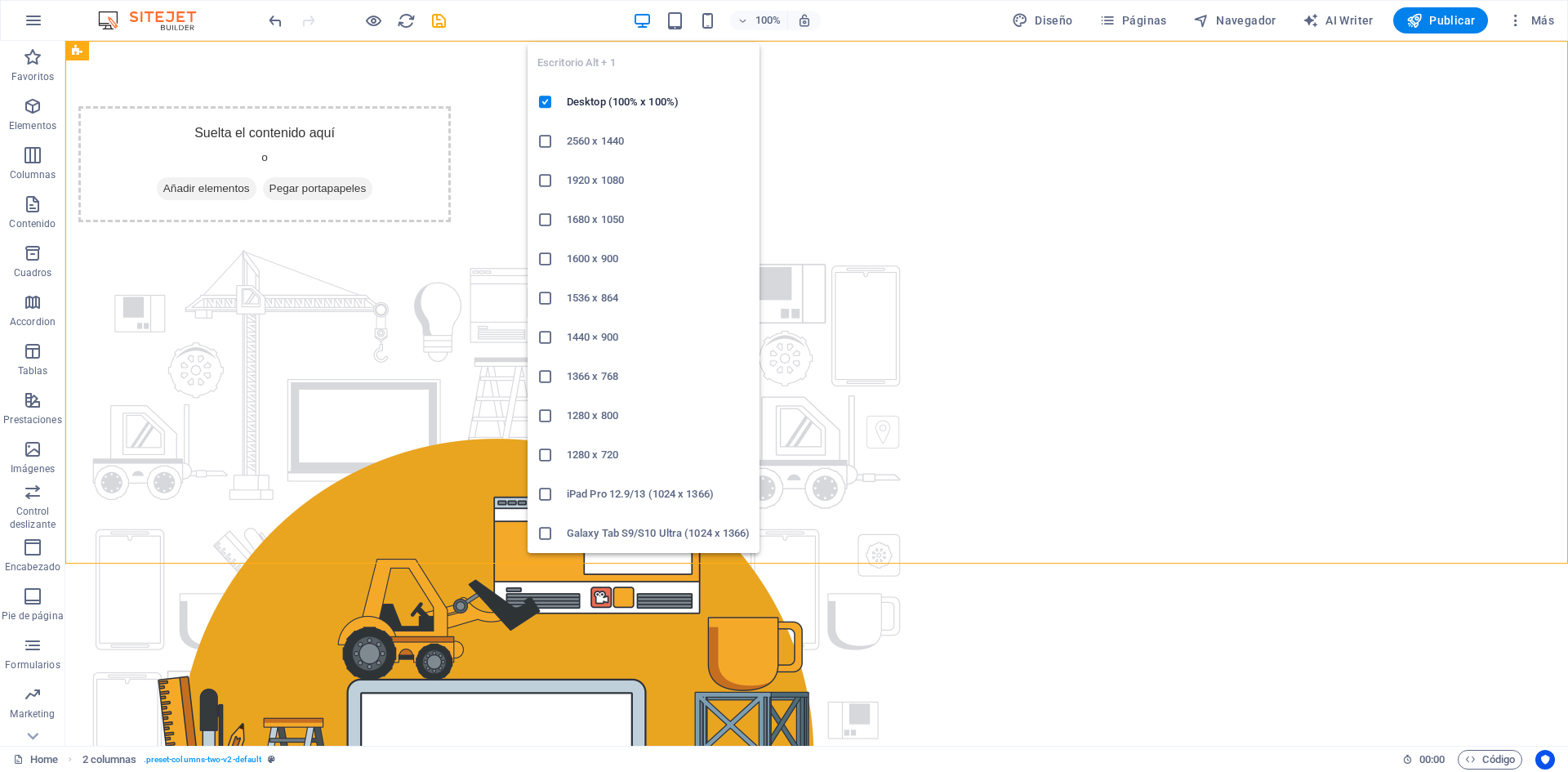
click at [643, 19] on icon "button" at bounding box center [642, 21] width 19 height 19
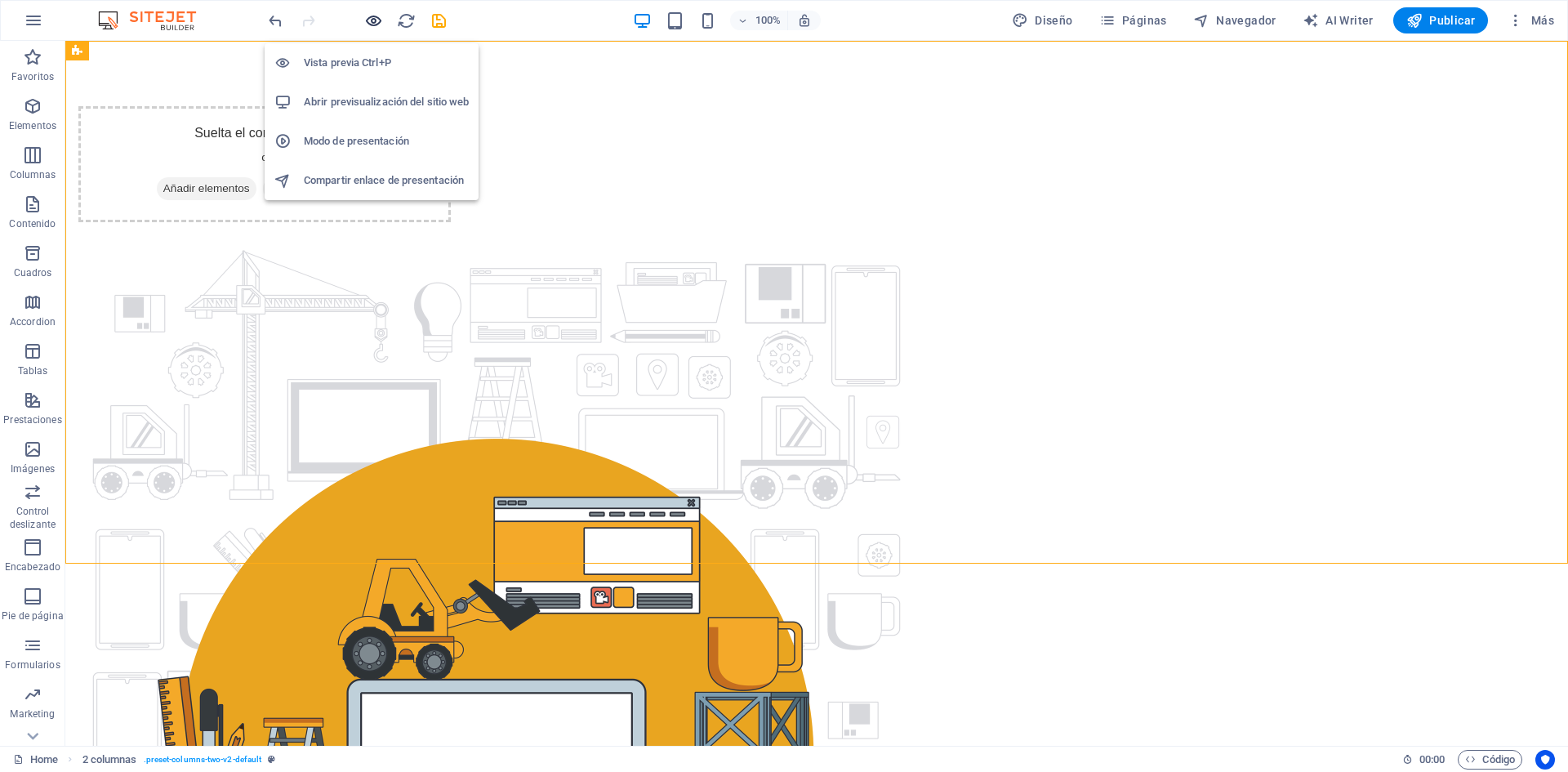
click at [368, 23] on icon "button" at bounding box center [374, 21] width 19 height 19
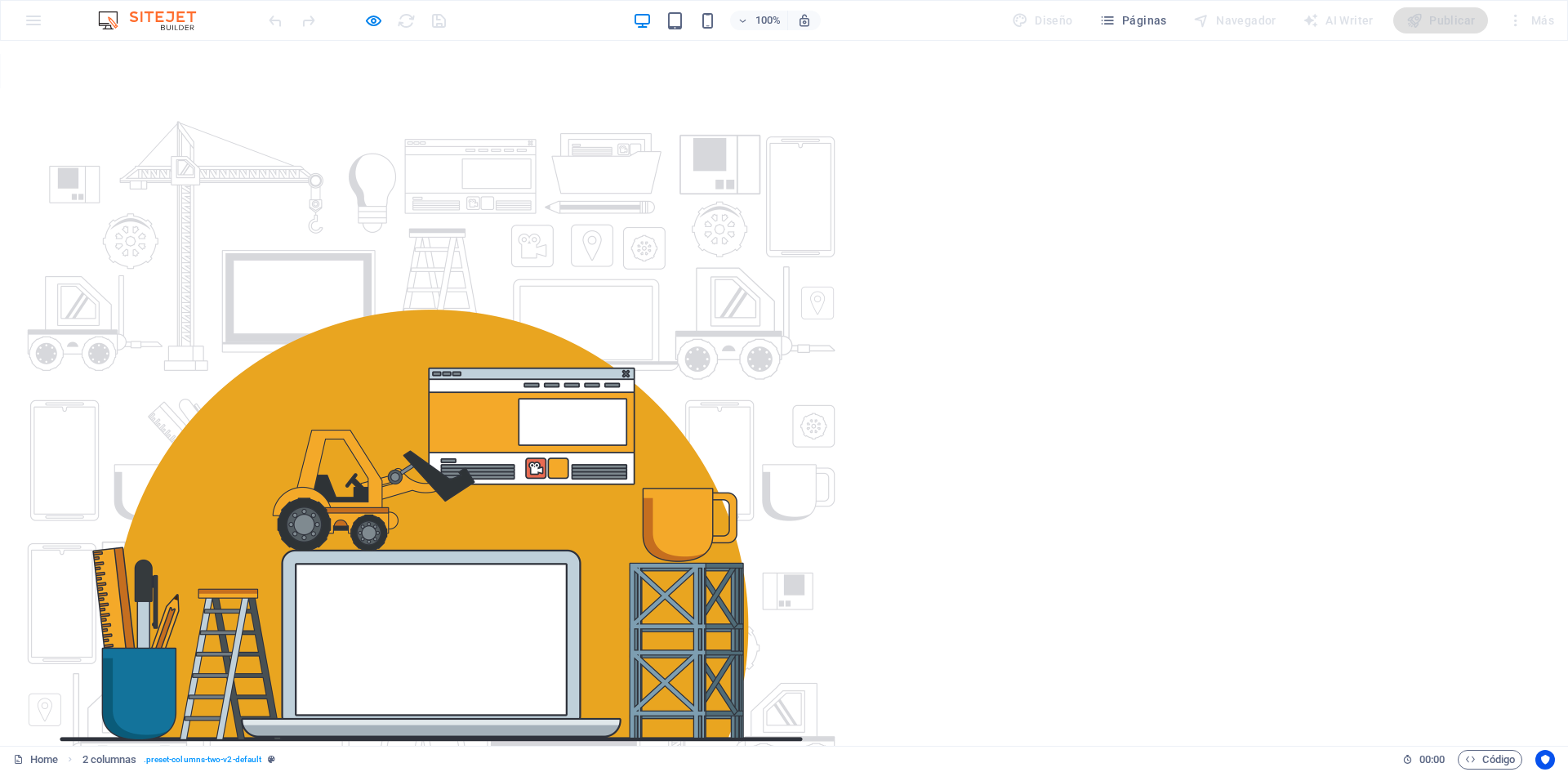
click at [386, 107] on div "Suelta el contenido aquí o Añadir elementos Pegar portapapeles" at bounding box center [199, 107] width 372 height 0
click at [376, 18] on icon "button" at bounding box center [374, 21] width 19 height 19
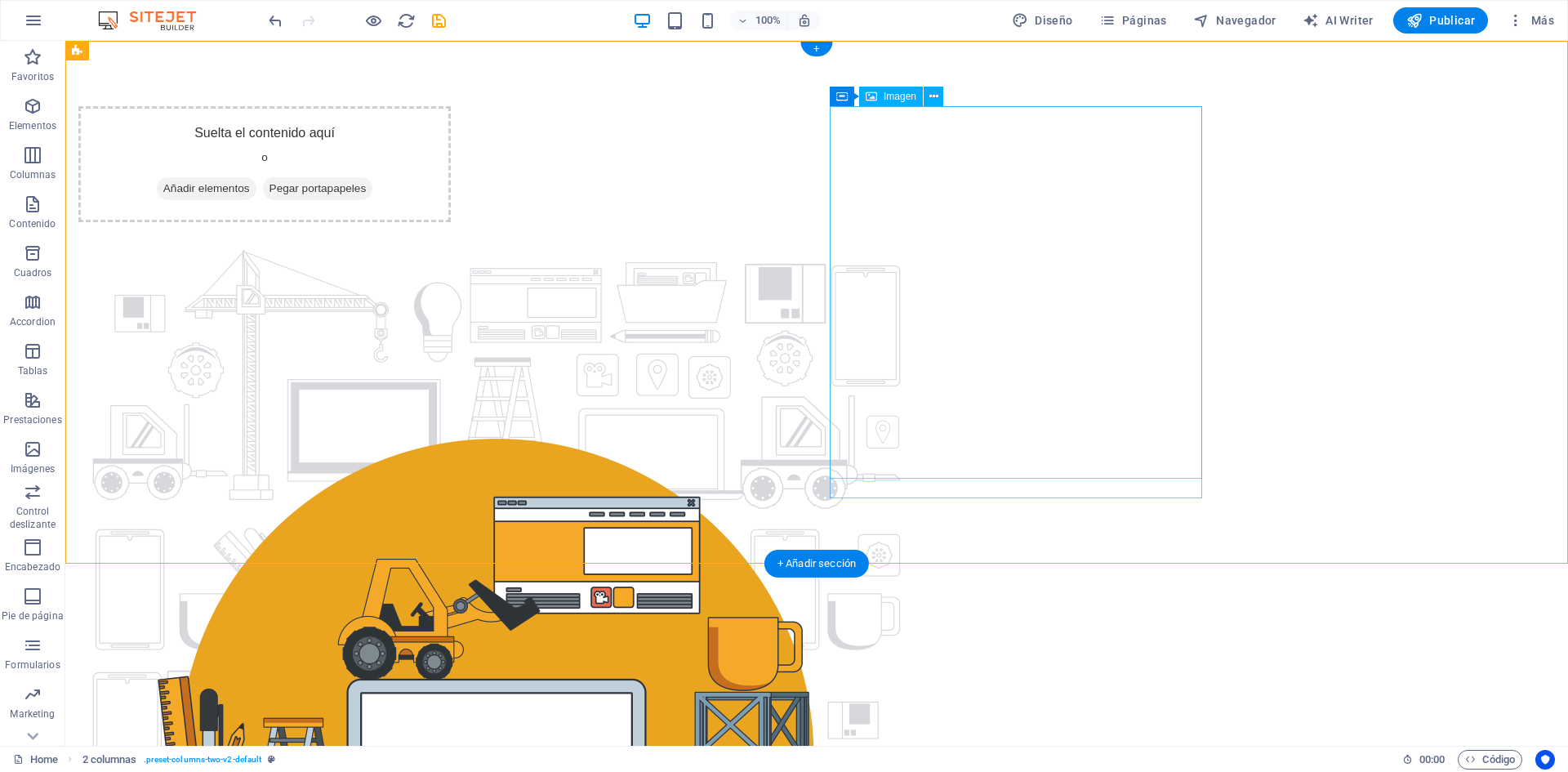
click at [451, 280] on figure at bounding box center [265, 653] width 372 height 836
click at [451, 222] on div "Suelta el contenido aquí o Añadir elementos Pegar portapapeles" at bounding box center [265, 164] width 372 height 116
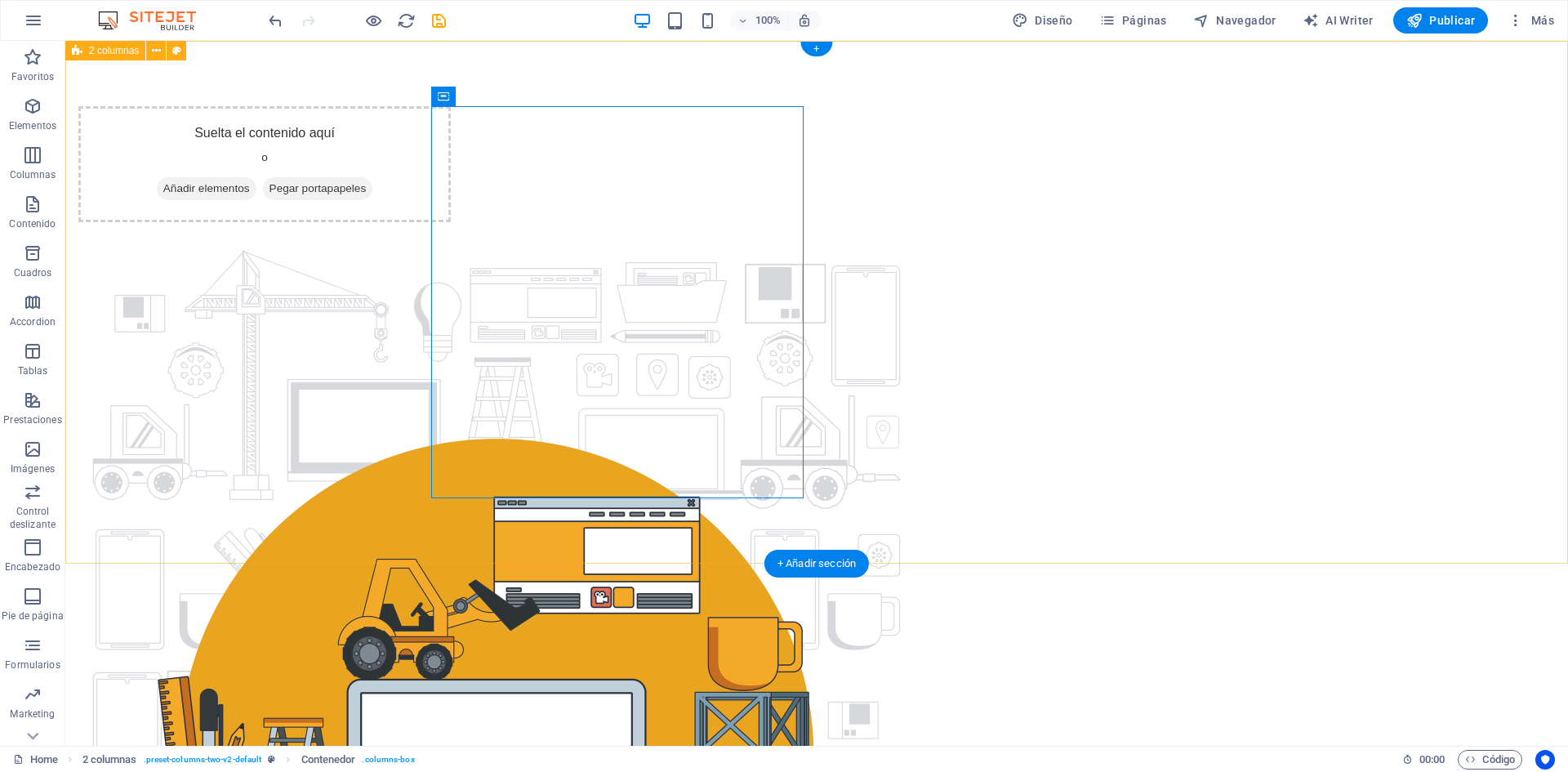
click at [247, 366] on div "Suelta el contenido aquí o Añadir elementos Pegar portapapeles" at bounding box center [816, 366] width 1503 height 652
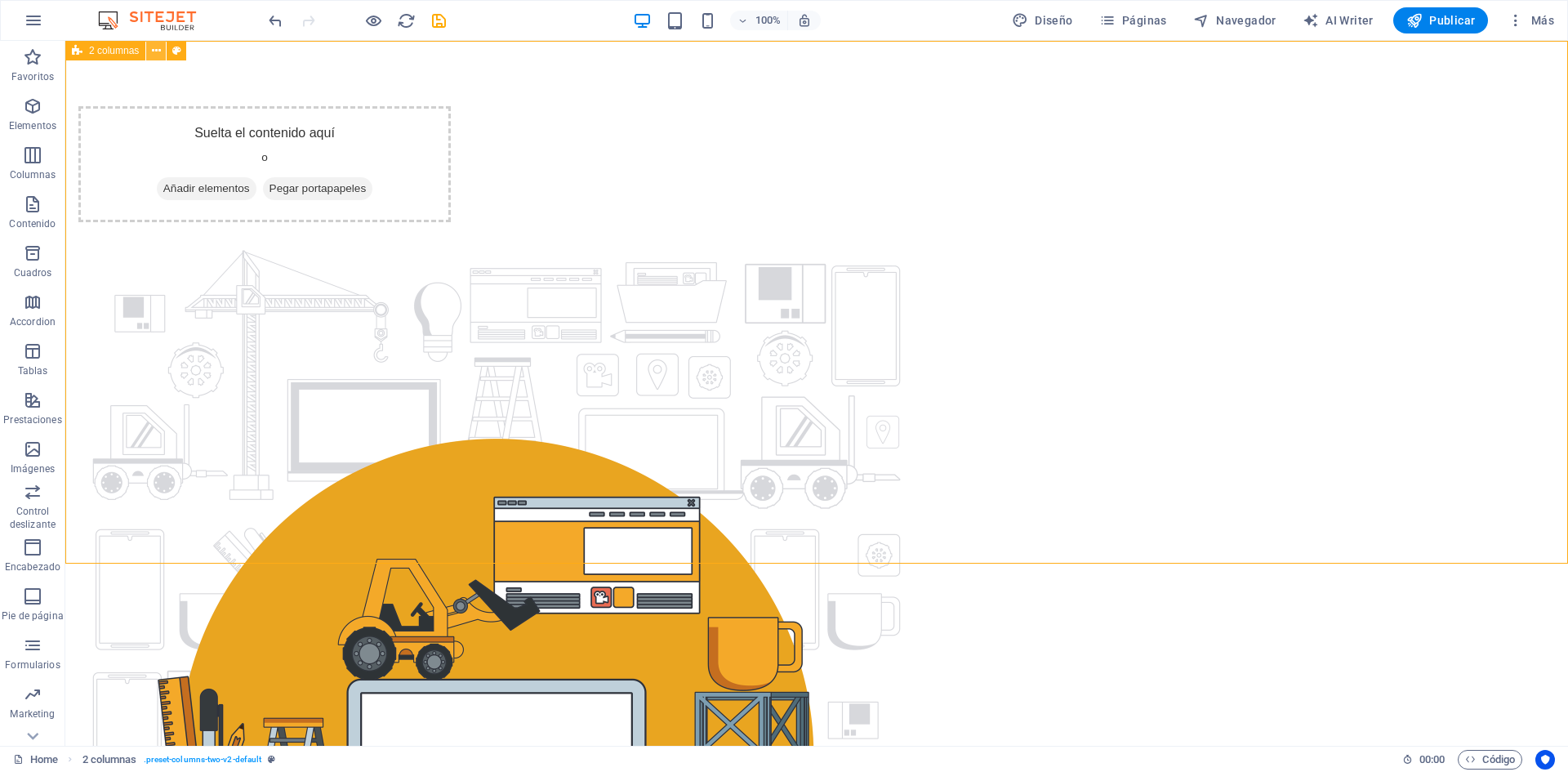
click at [154, 54] on icon at bounding box center [156, 51] width 9 height 17
click at [155, 55] on icon at bounding box center [156, 51] width 9 height 17
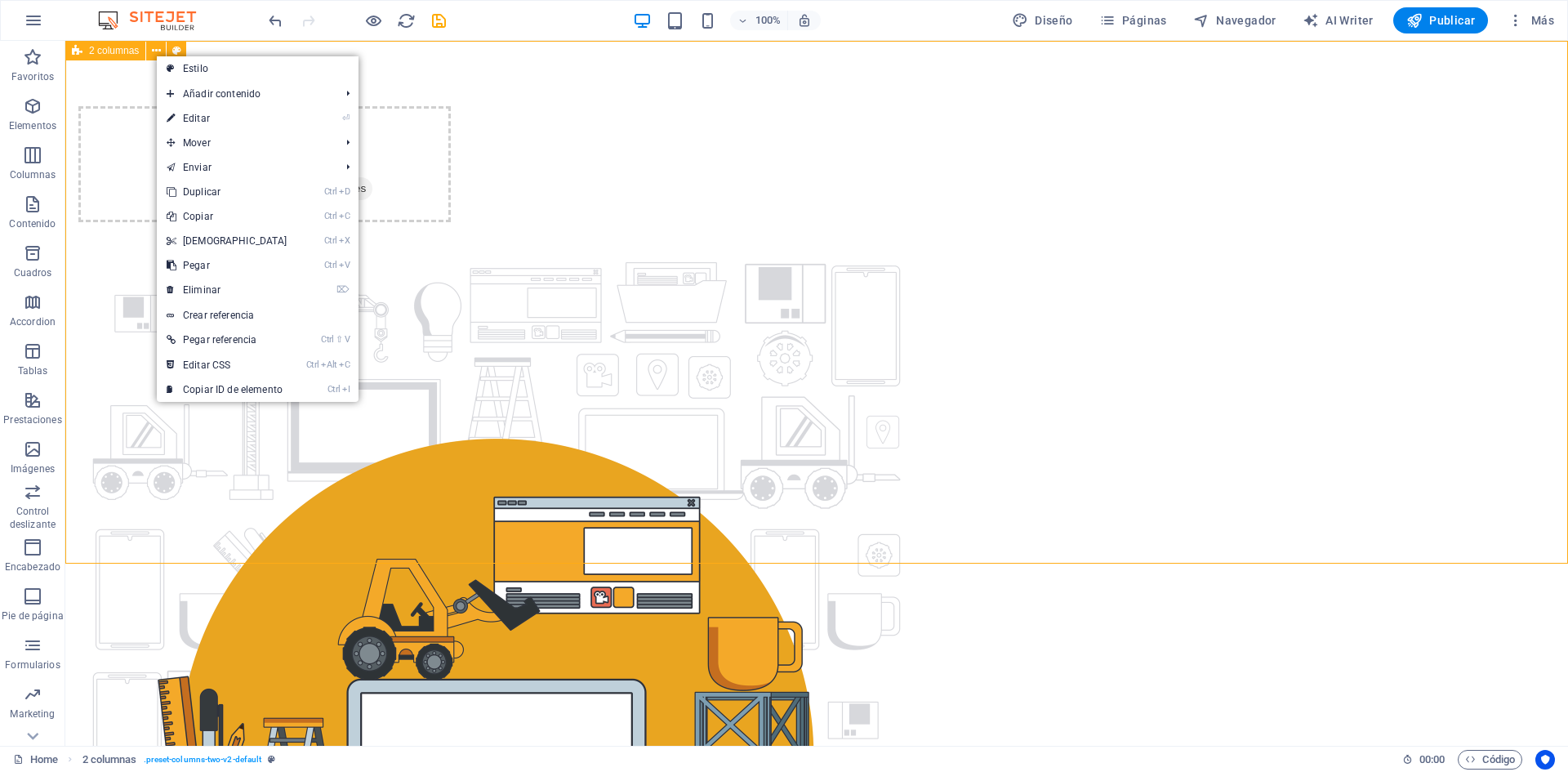
click at [109, 52] on span "2 columnas" at bounding box center [113, 51] width 50 height 10
select select "rem"
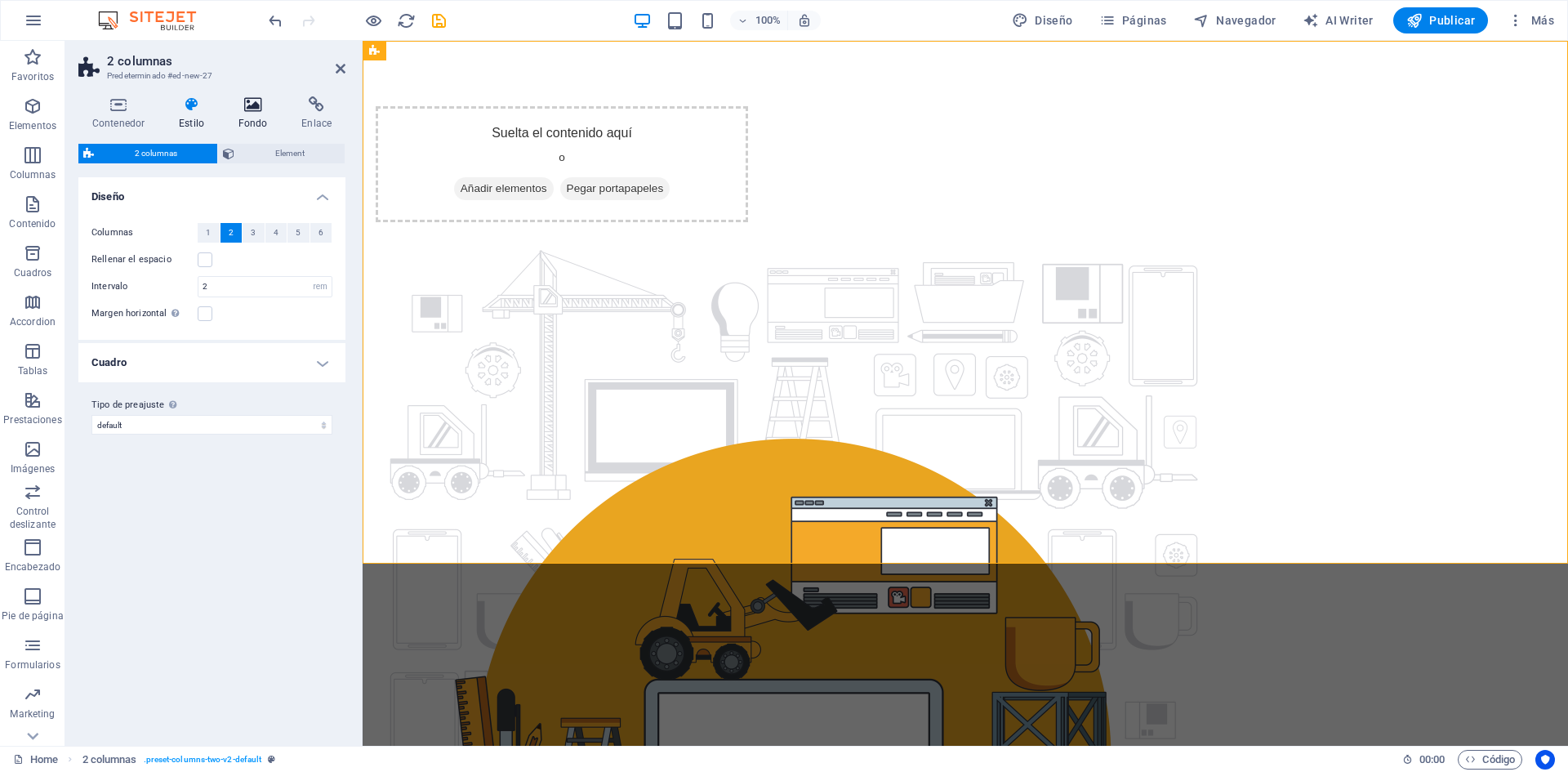
click at [248, 112] on icon at bounding box center [254, 104] width 58 height 16
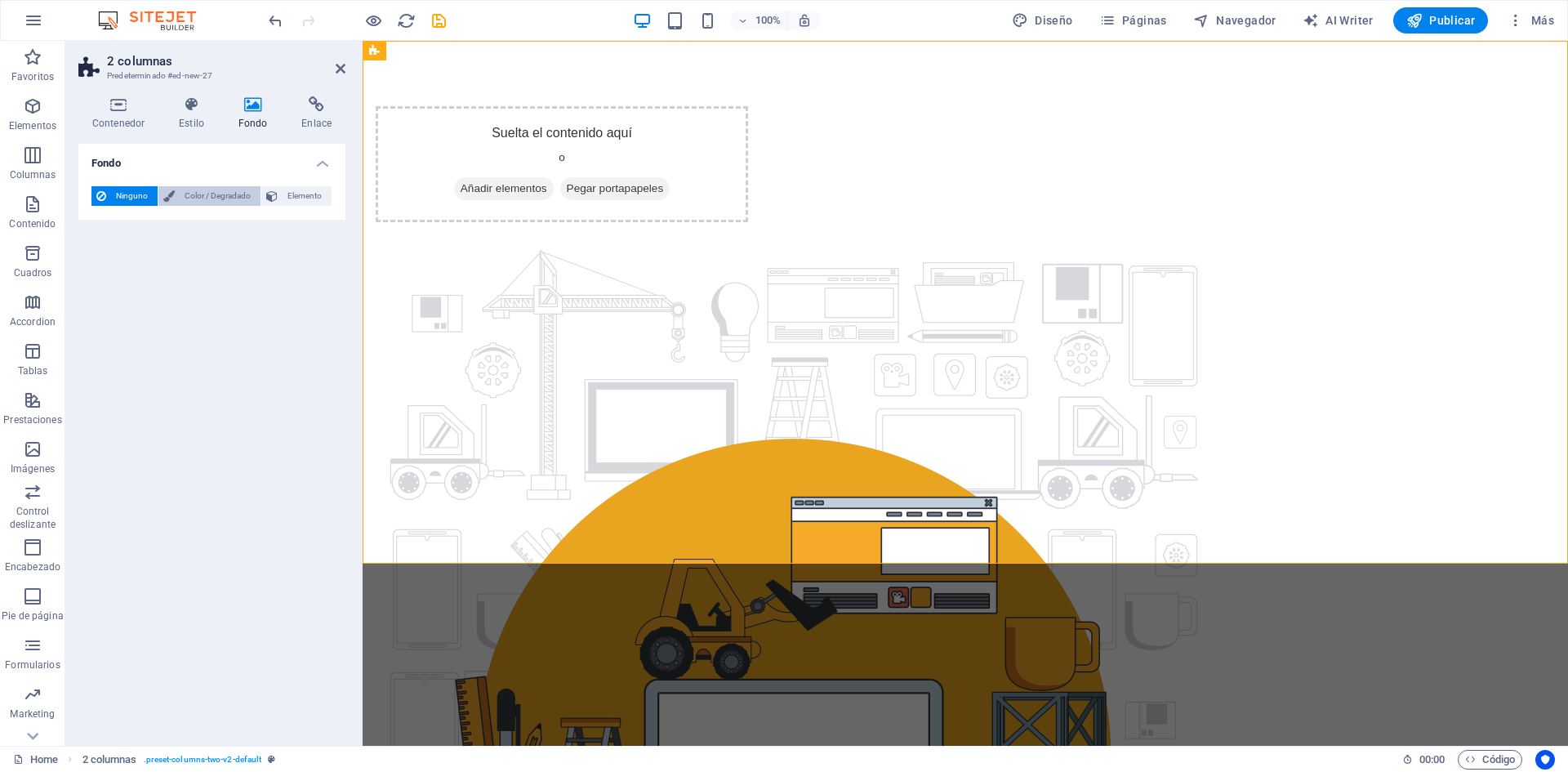
click at [187, 198] on span "Color / Degradado" at bounding box center [217, 195] width 76 height 19
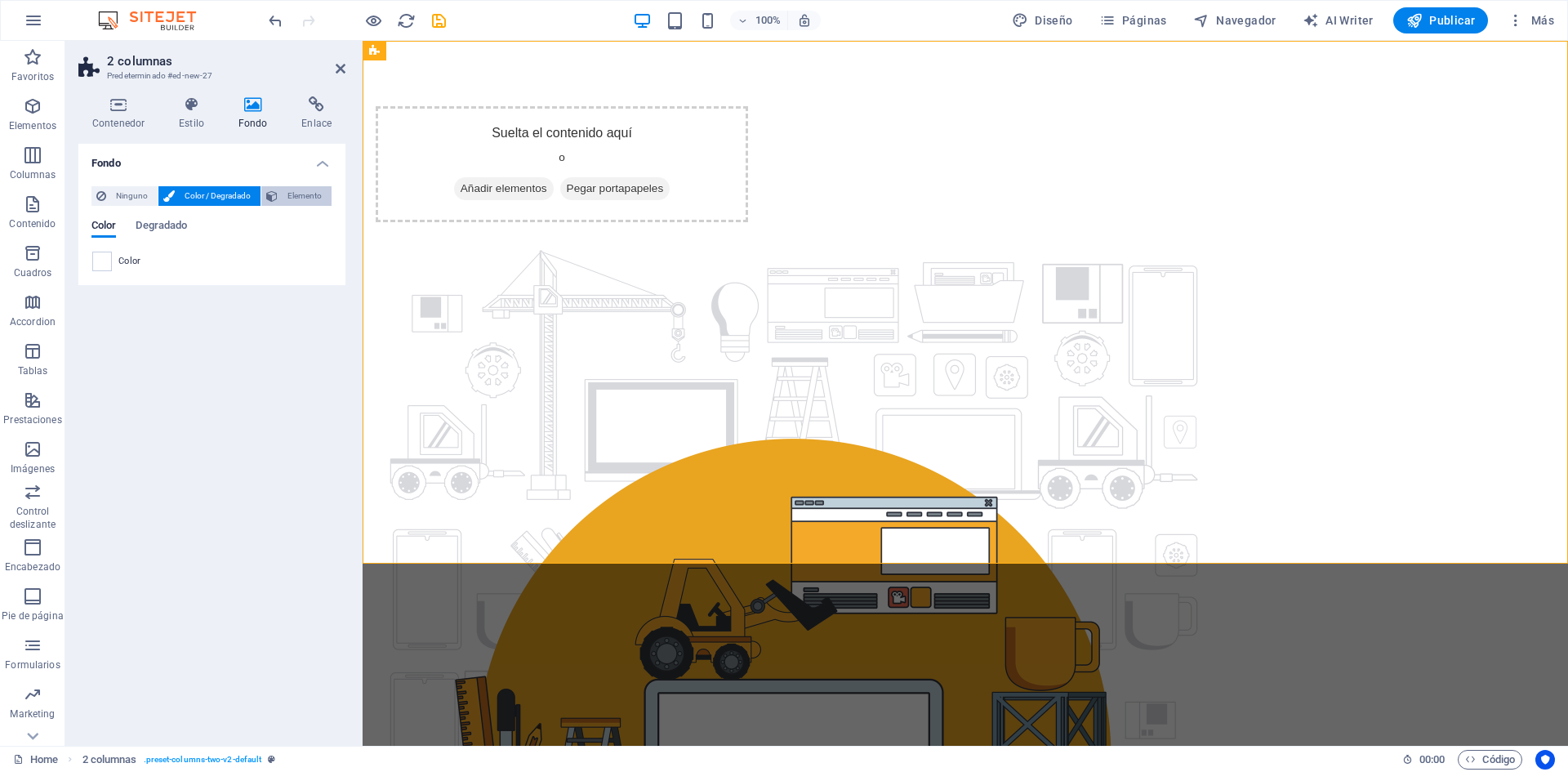
click at [290, 193] on span "Elemento" at bounding box center [304, 195] width 44 height 19
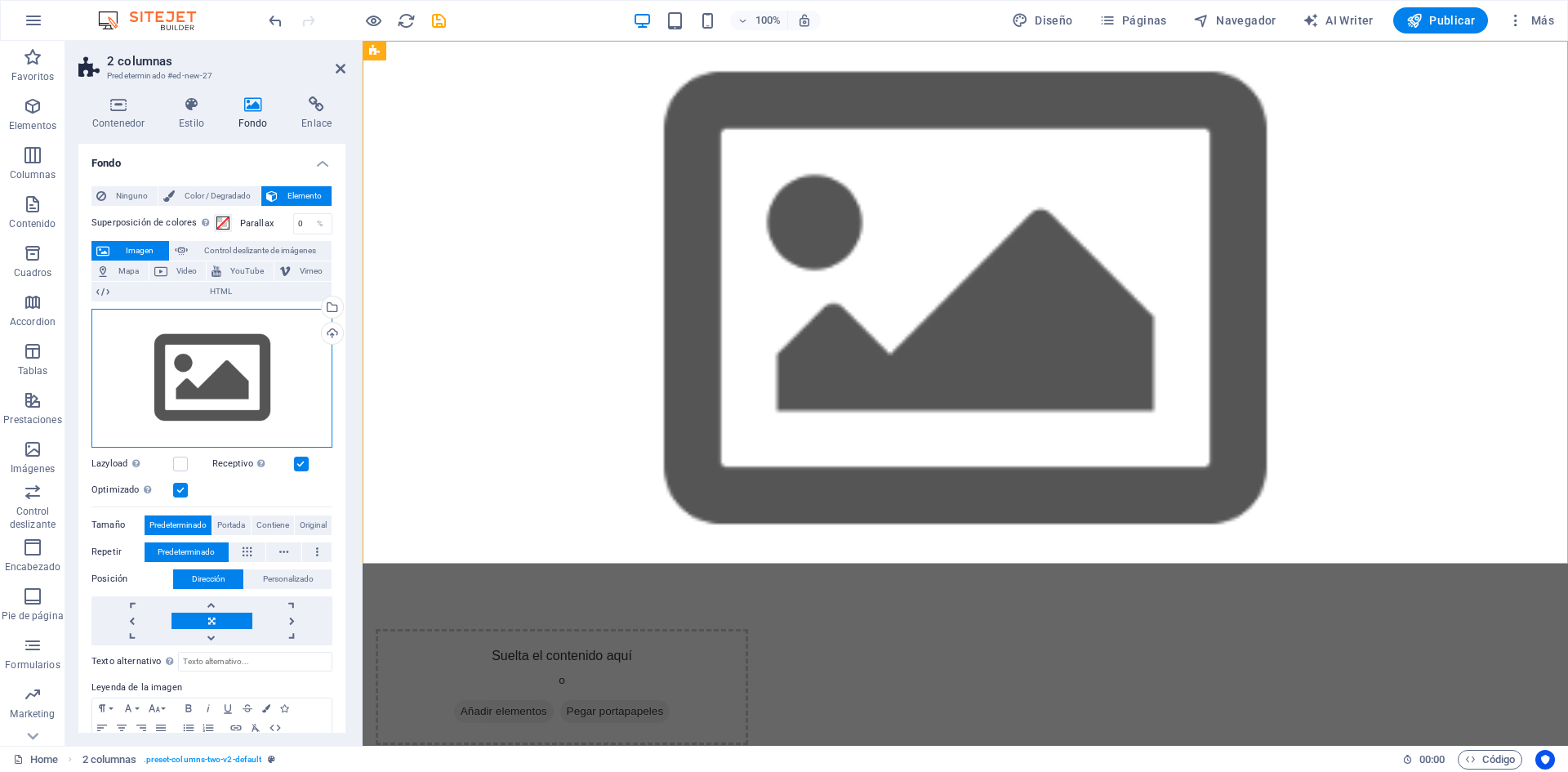
click at [198, 371] on div "Arrastra archivos aquí, haz clic para escoger archivos o selecciona archivos de…" at bounding box center [211, 378] width 241 height 139
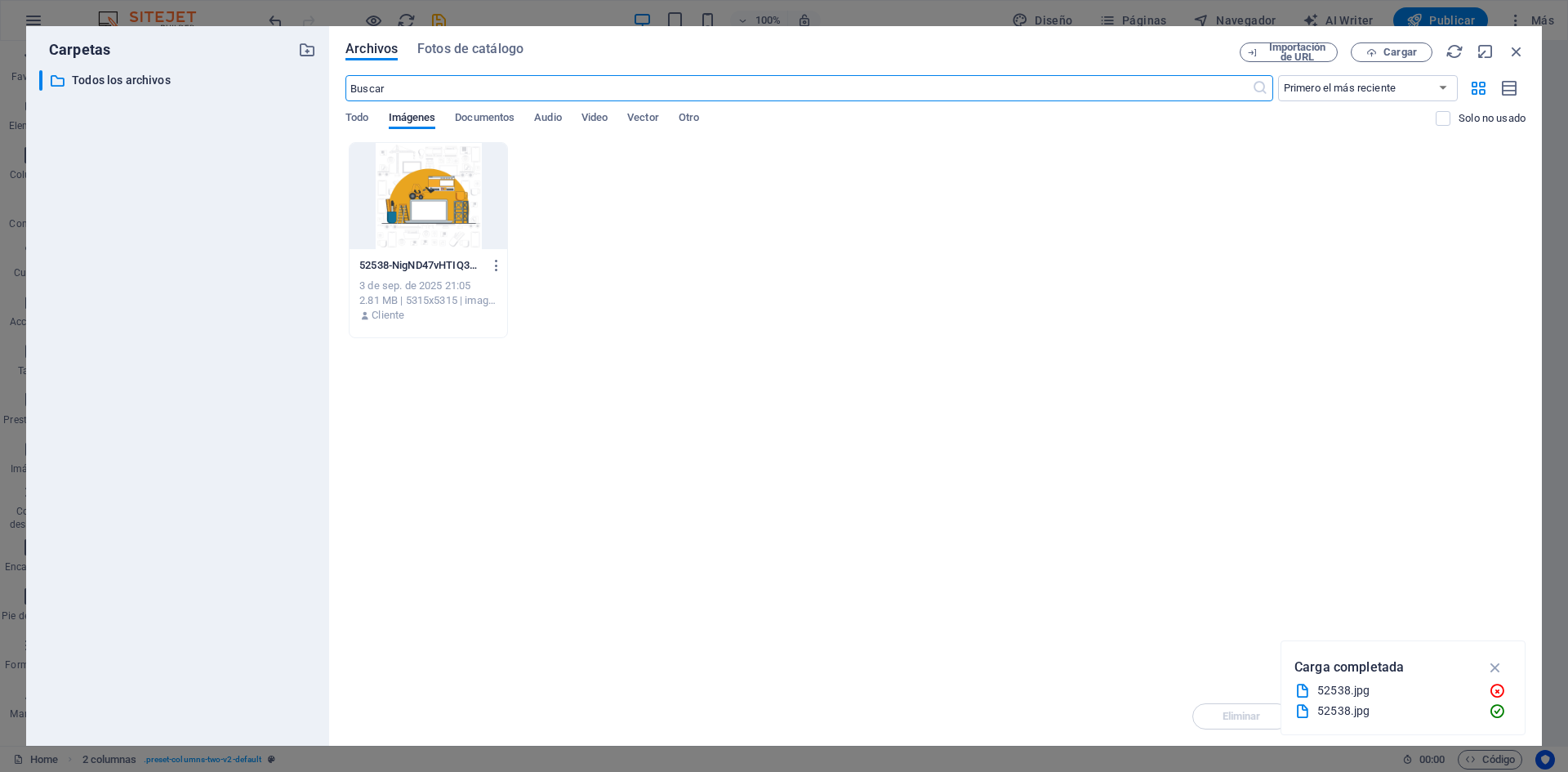
click at [447, 227] on div at bounding box center [428, 196] width 157 height 107
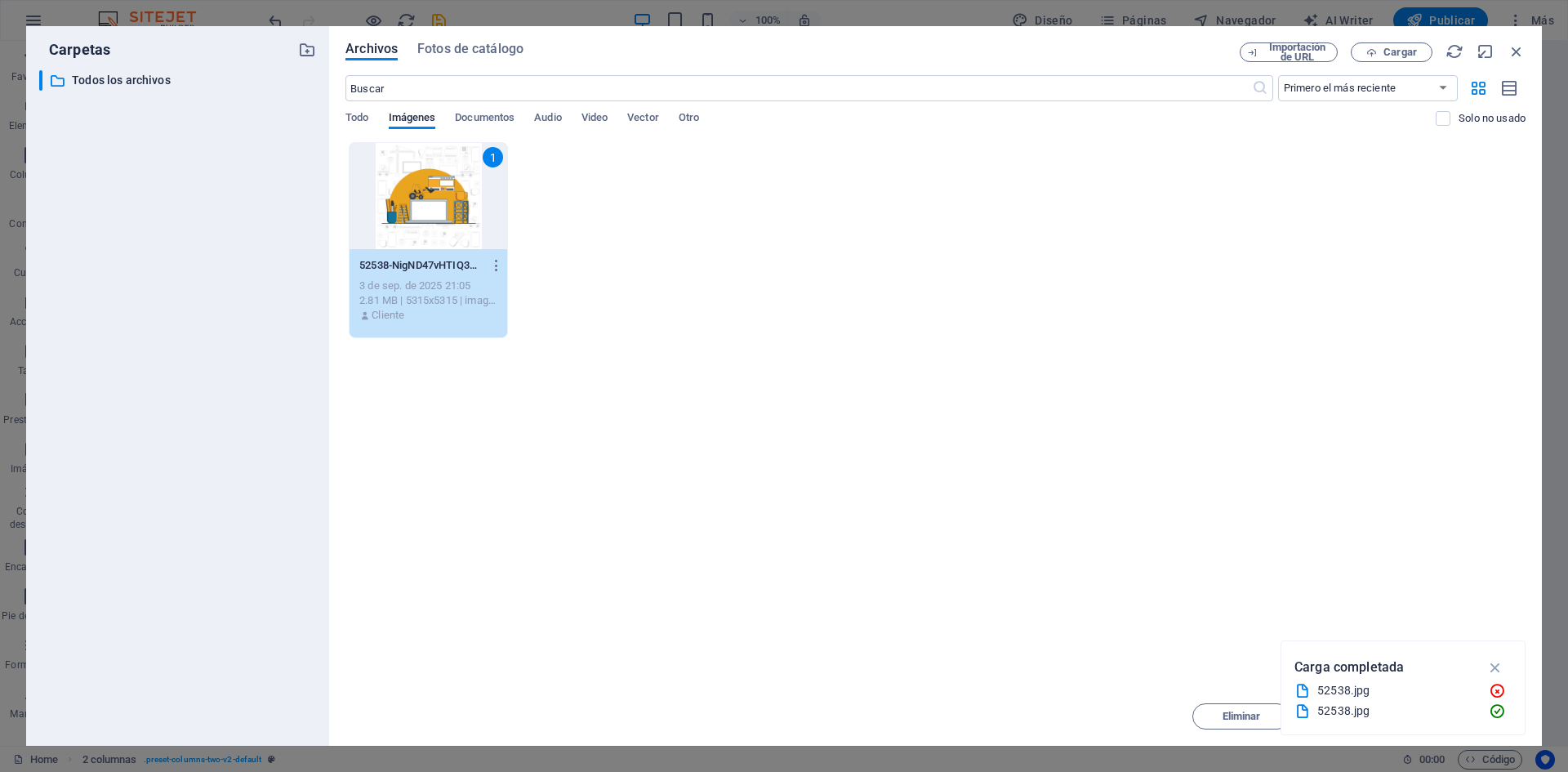
drag, startPoint x: 447, startPoint y: 227, endPoint x: 109, endPoint y: 206, distance: 338.7
click at [447, 227] on div "1" at bounding box center [428, 196] width 157 height 107
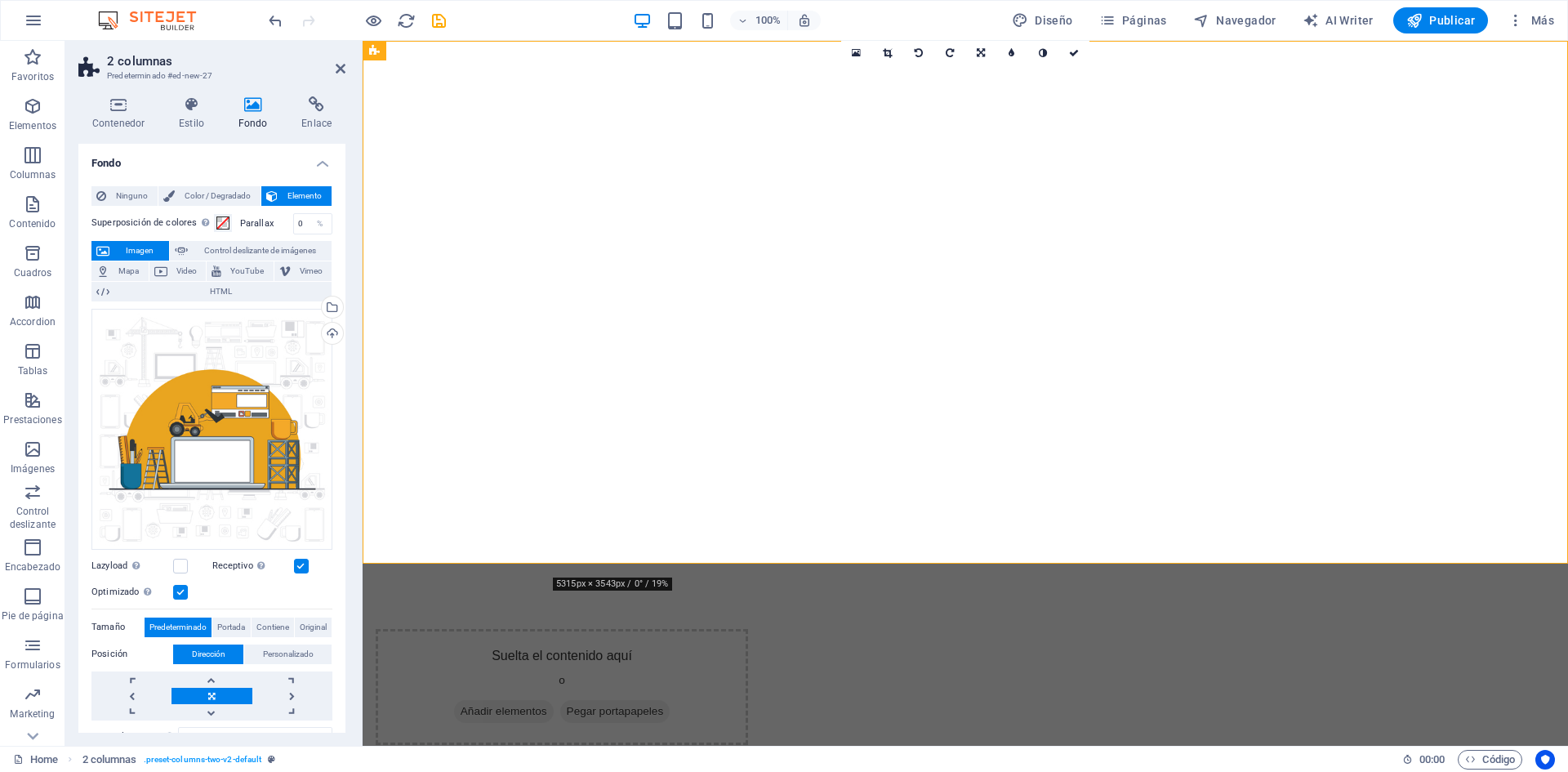
click at [744, 673] on html "Skip to main content Suelta el contenido aquí o Añadir elementos Pegar portapap…" at bounding box center [965, 627] width 1205 height 1174
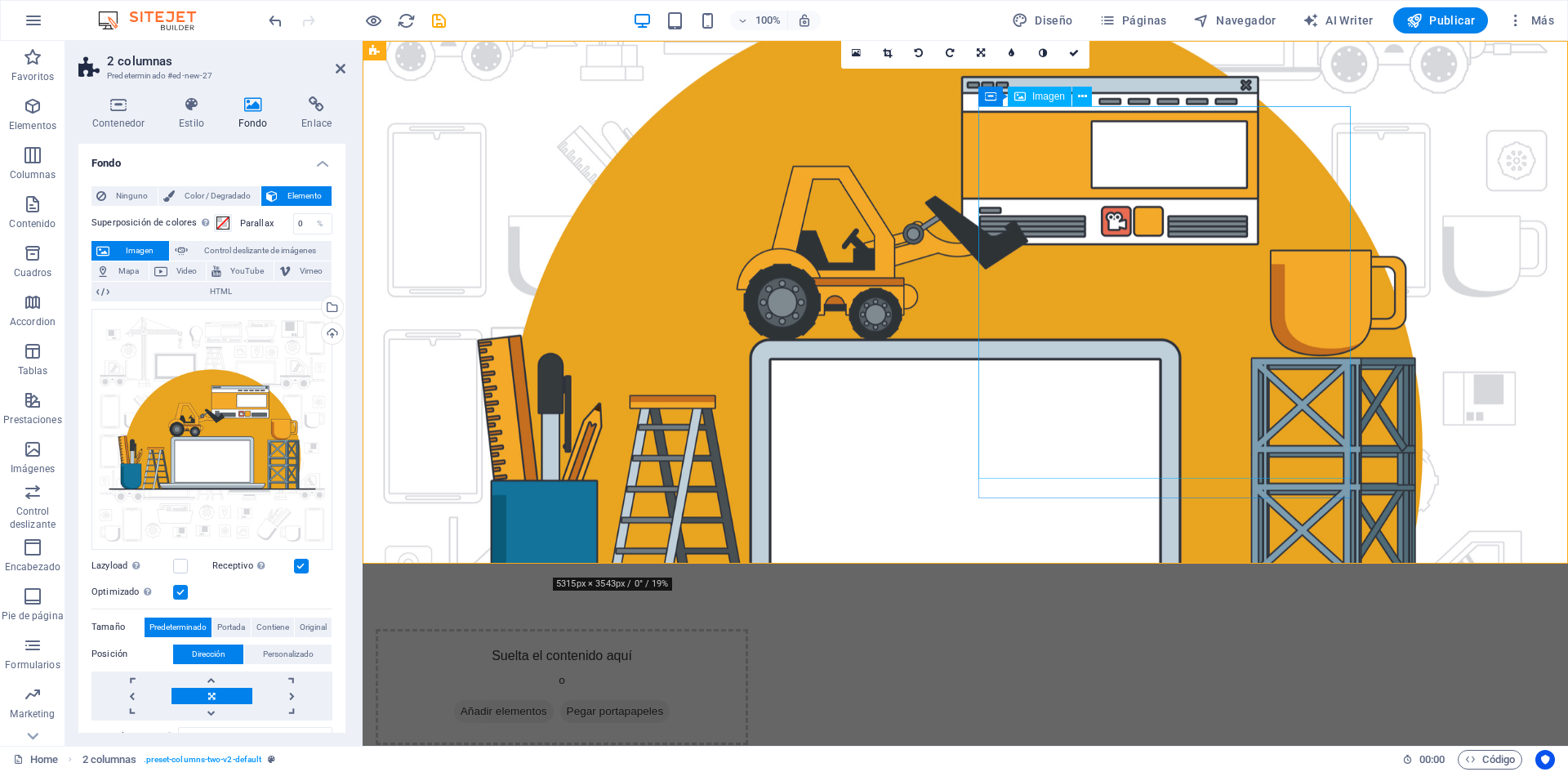
click at [1081, 99] on icon at bounding box center [1083, 96] width 9 height 17
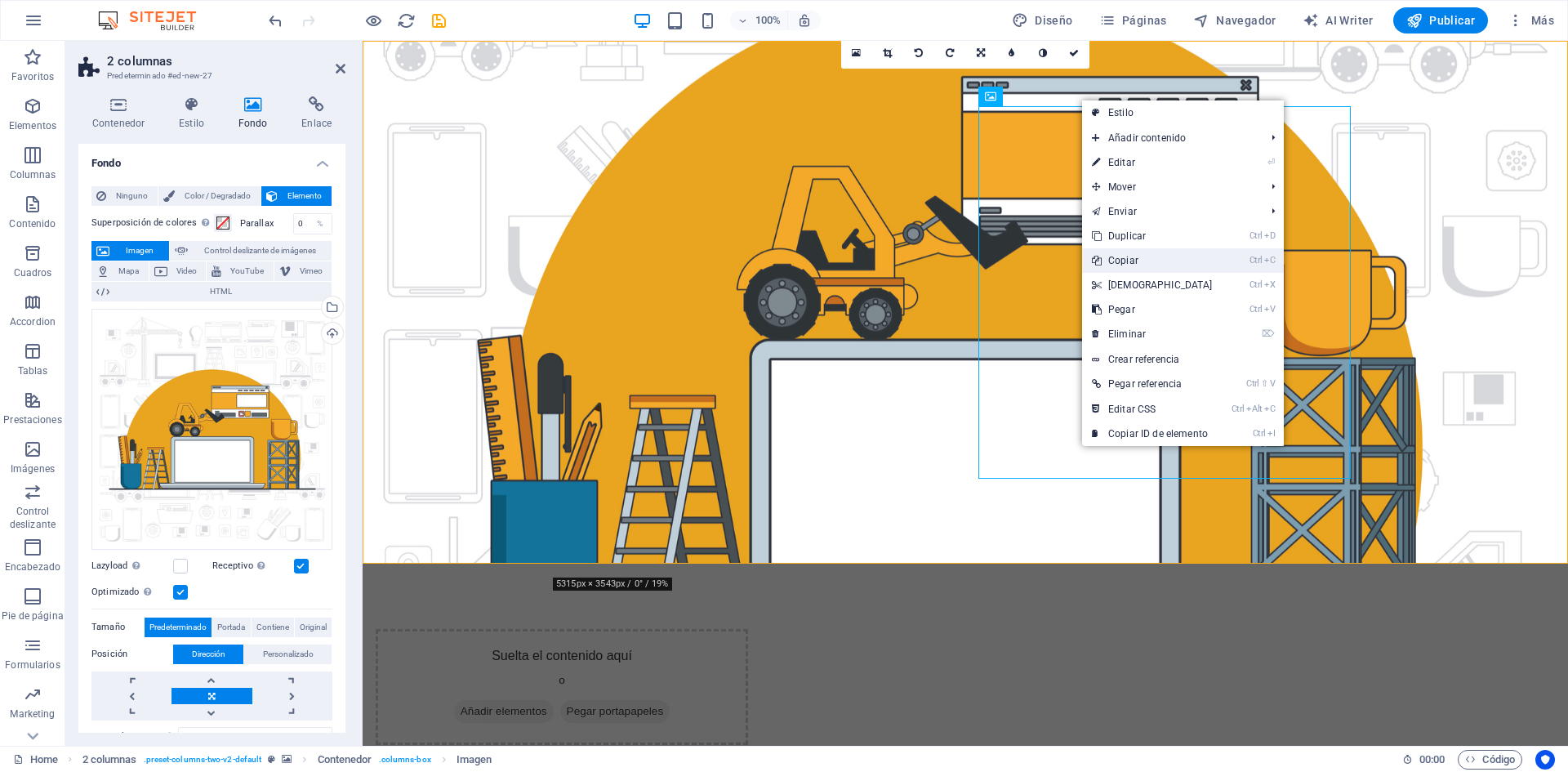
click at [1132, 261] on link "Ctrl C Copiar" at bounding box center [1153, 260] width 140 height 25
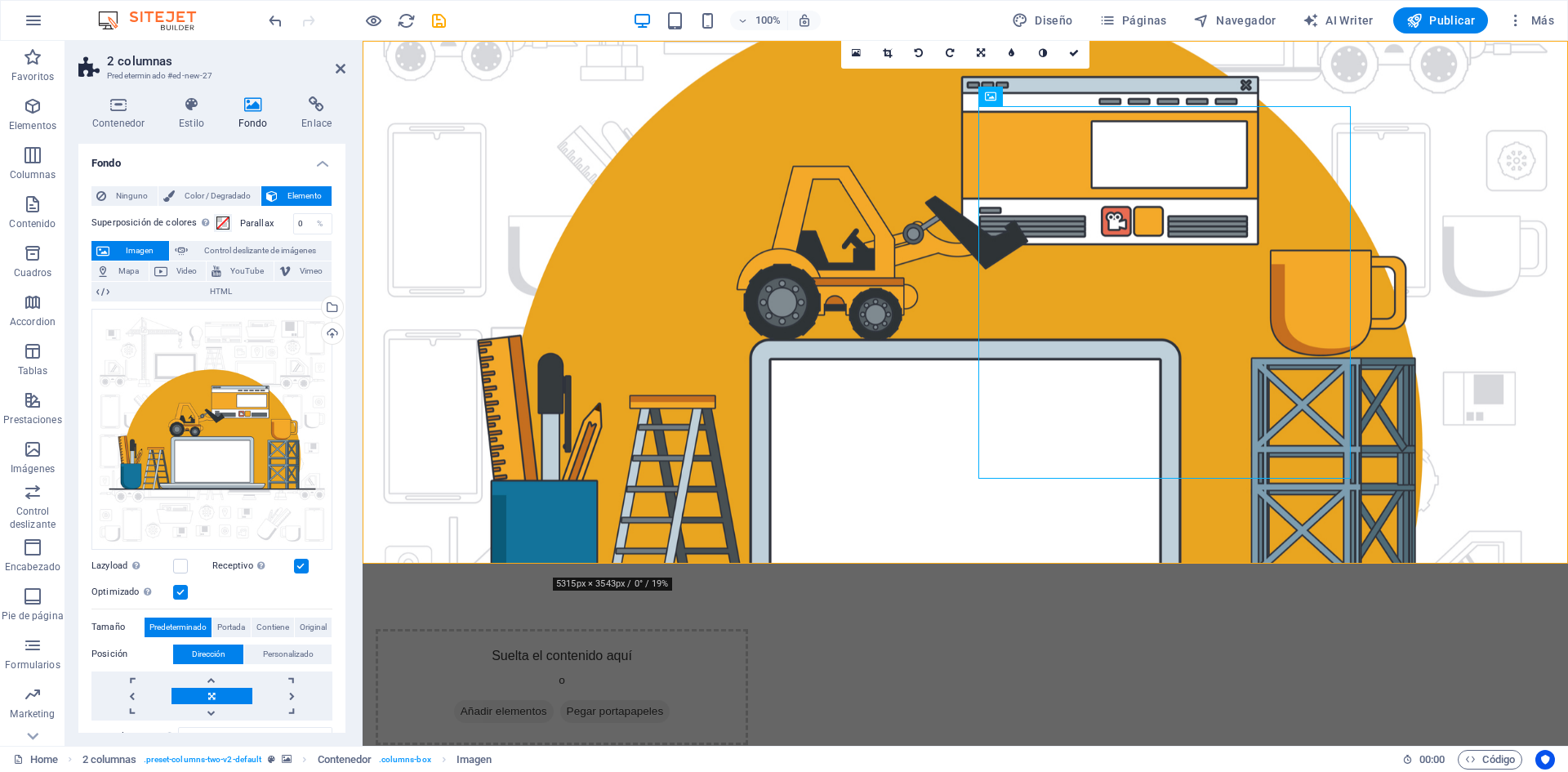
click at [1083, 85] on figure at bounding box center [965, 302] width 1205 height 523
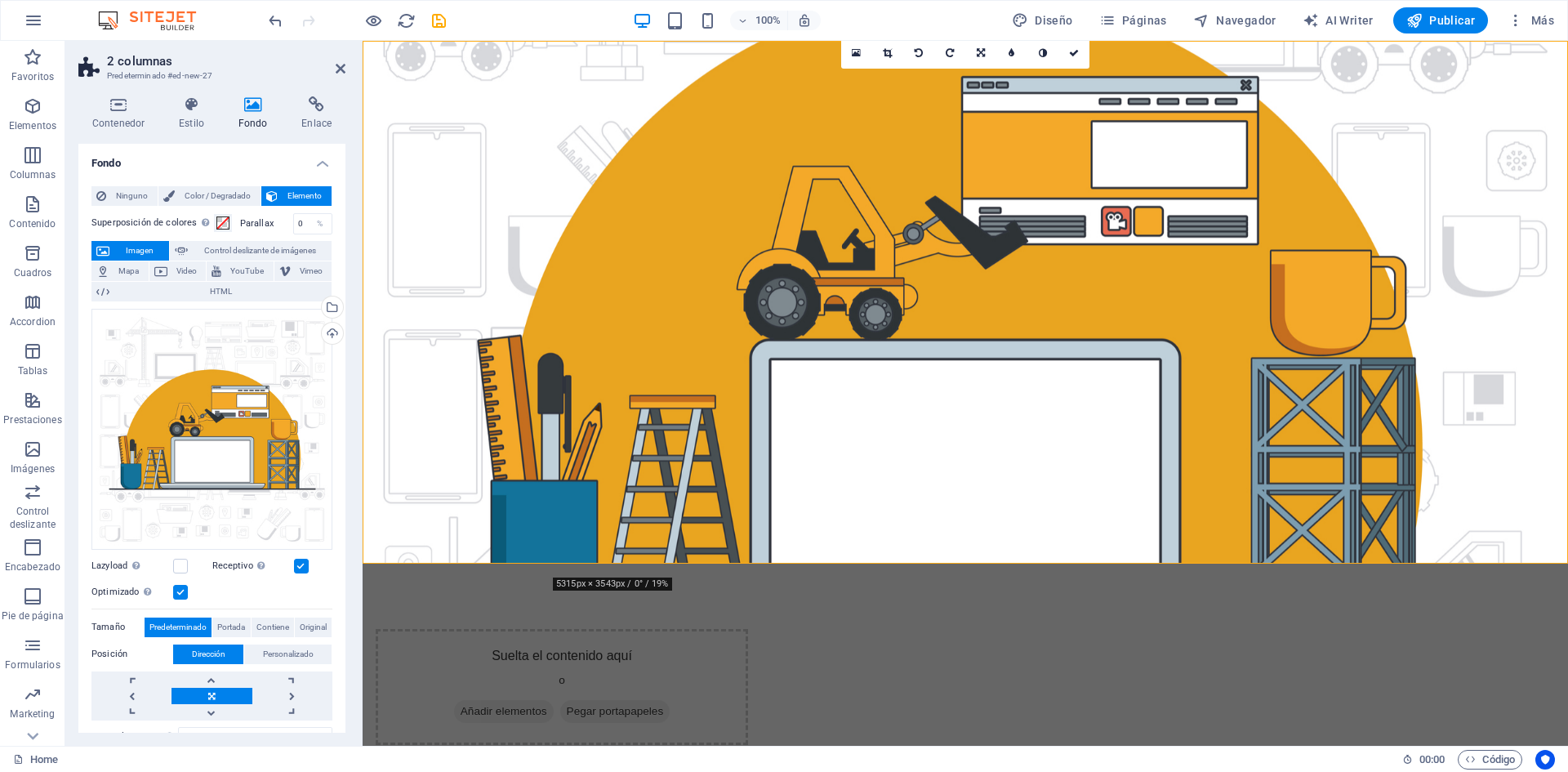
click at [748, 629] on div "Suelta el contenido aquí o Añadir elementos Pegar portapapeles" at bounding box center [562, 687] width 372 height 116
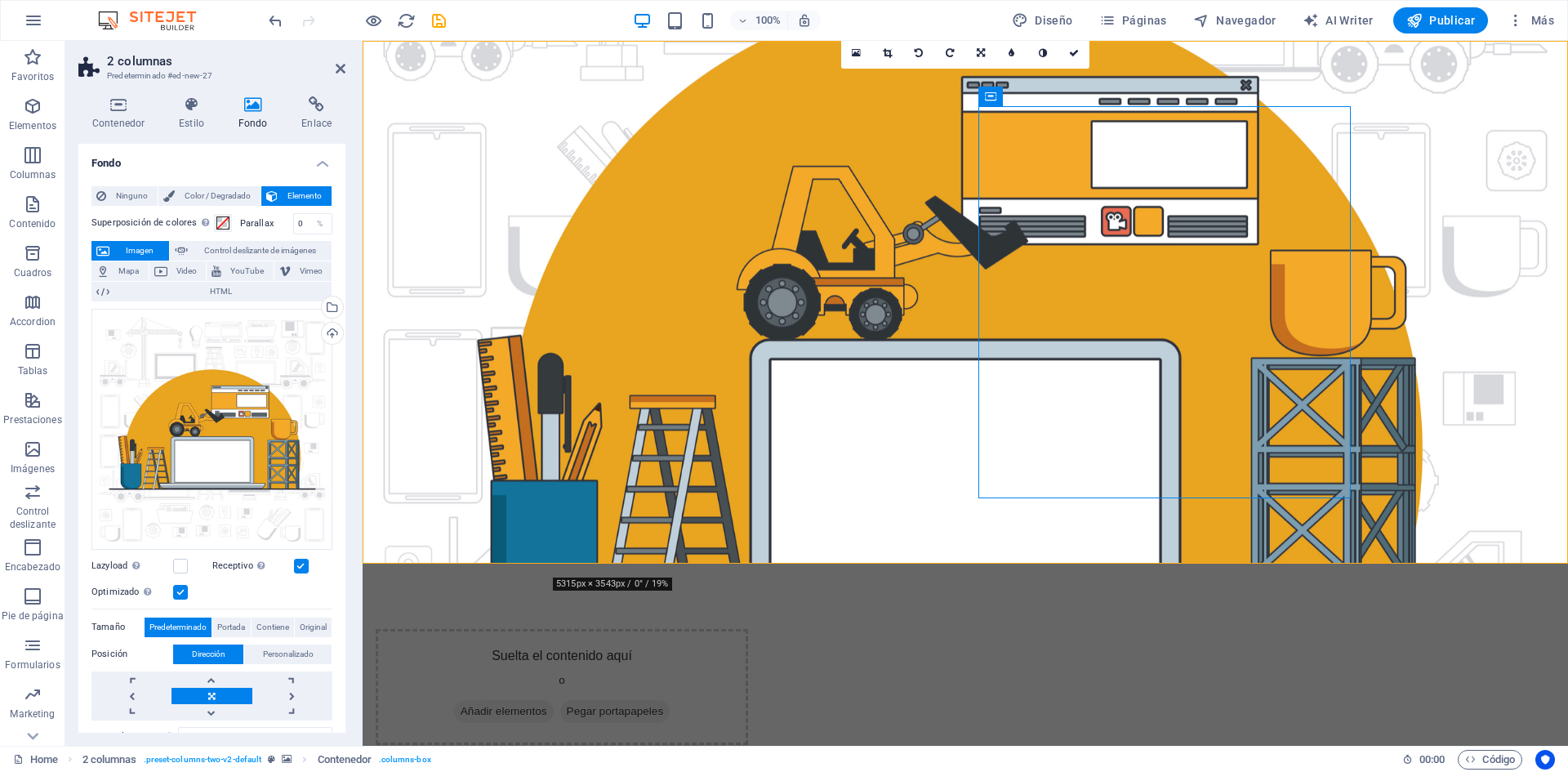
click at [738, 559] on figure at bounding box center [965, 302] width 1205 height 523
click at [763, 617] on html "Skip to main content Suelta el contenido aquí o Añadir elementos Pegar portapap…" at bounding box center [965, 627] width 1205 height 1174
click at [749, 613] on html "Skip to main content Suelta el contenido aquí o Añadir elementos Pegar portapap…" at bounding box center [965, 627] width 1205 height 1174
drag, startPoint x: 1105, startPoint y: 763, endPoint x: 757, endPoint y: 688, distance: 356.0
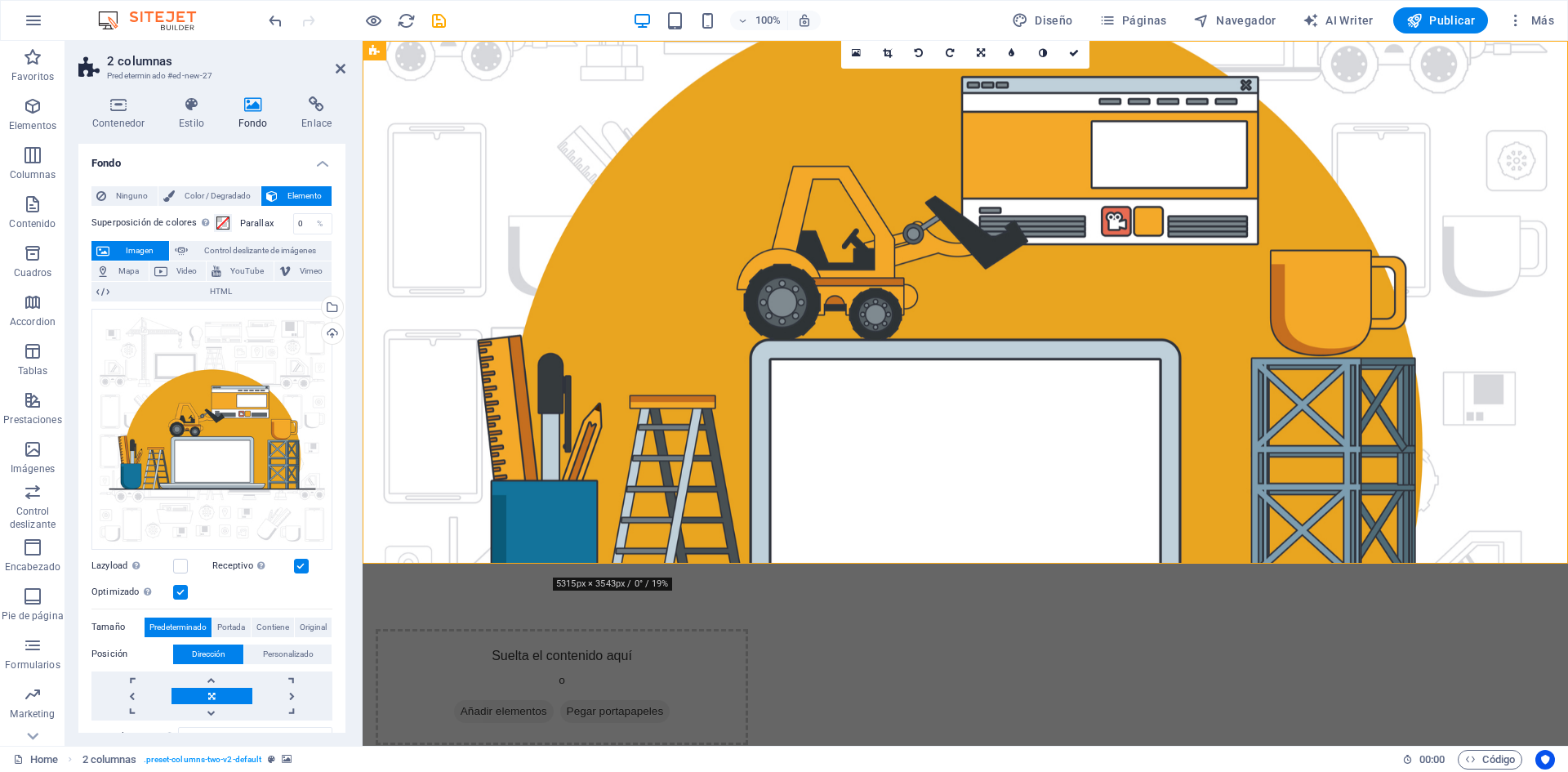
click at [1105, 763] on div "Home 2 columnas . preset-columns-two-v2-default" at bounding box center [700, 758] width 1376 height 19
click at [381, 52] on div "2 columnas" at bounding box center [403, 50] width 80 height 19
click at [112, 101] on icon at bounding box center [118, 104] width 80 height 16
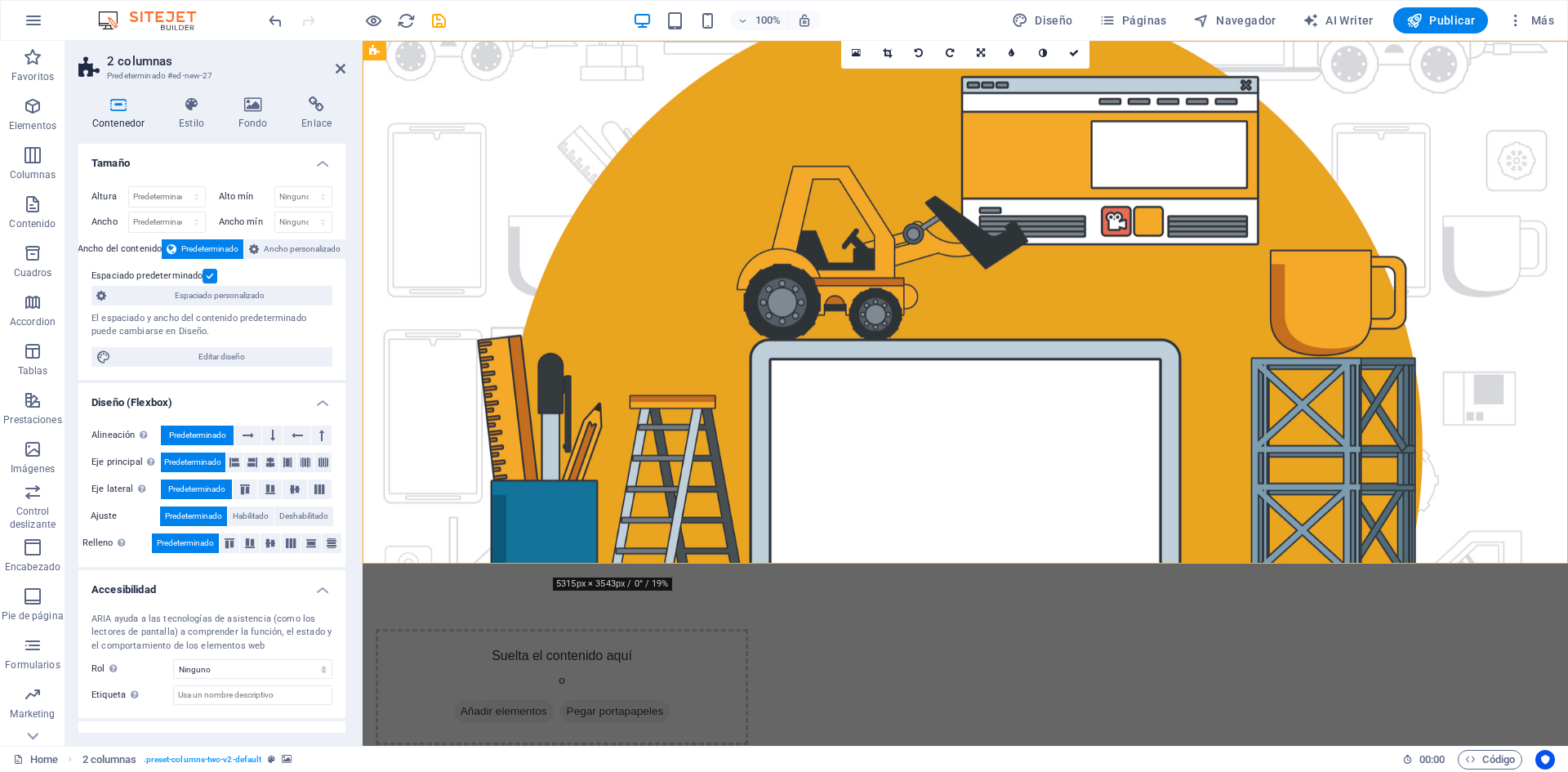
click at [654, 664] on html "Skip to main content Suelta el contenido aquí o Añadir elementos Pegar portapap…" at bounding box center [965, 627] width 1205 height 1174
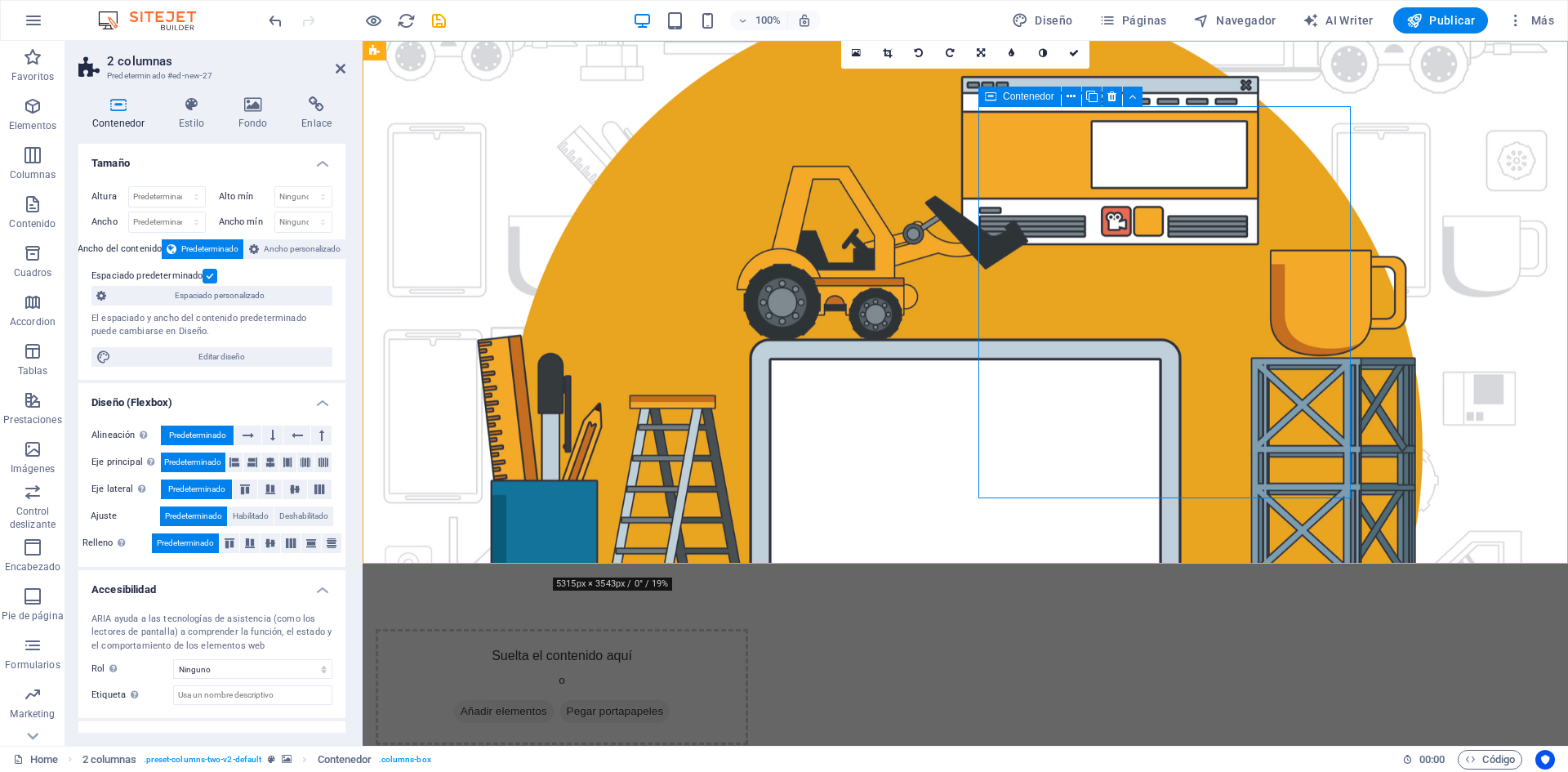
select select "rem"
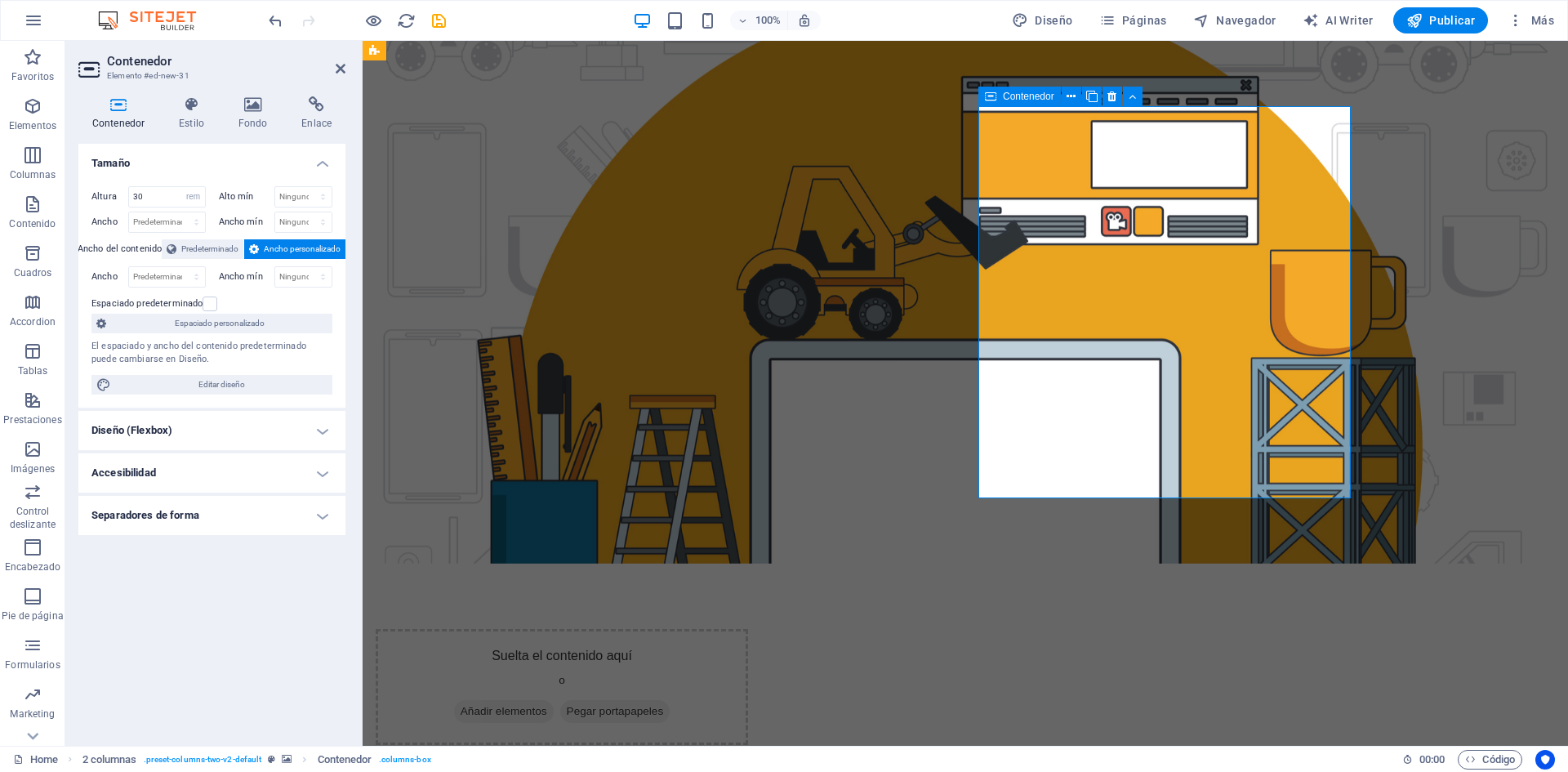
click at [1038, 105] on div "Contenedor" at bounding box center [1020, 96] width 83 height 19
click at [1035, 99] on span "Contenedor" at bounding box center [1028, 96] width 52 height 10
click at [1035, 98] on span "Contenedor" at bounding box center [1028, 96] width 52 height 10
drag, startPoint x: 673, startPoint y: 765, endPoint x: 311, endPoint y: 649, distance: 380.1
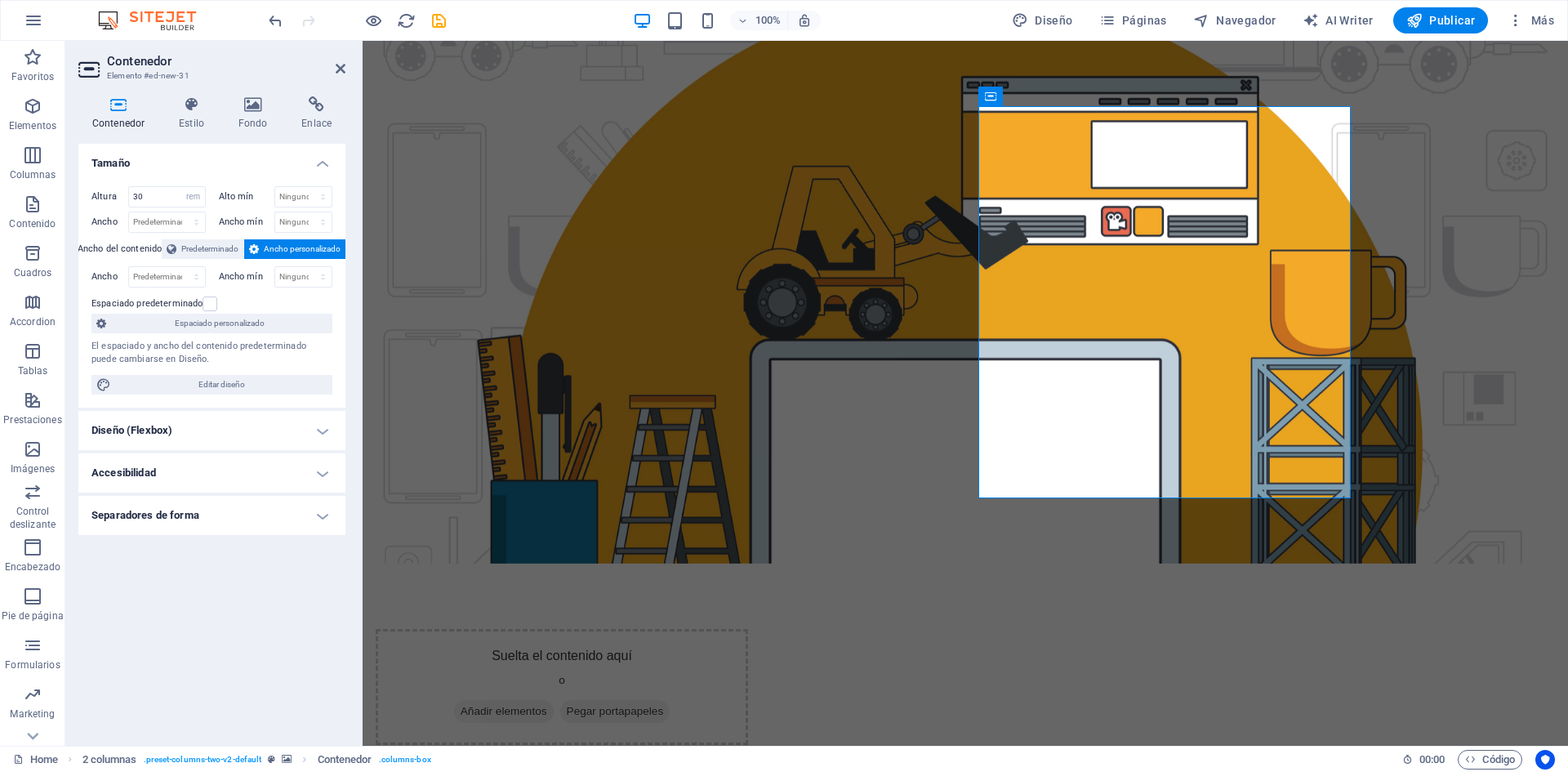
click at [673, 765] on div "Home 2 columnas . preset-columns-two-v2-default Contenedor . columns-box" at bounding box center [700, 758] width 1376 height 19
click at [675, 669] on html "Skip to main content Suelta el contenido aquí o Añadir elementos Pegar portapap…" at bounding box center [965, 627] width 1205 height 1174
click at [676, 649] on html "Skip to main content Suelta el contenido aquí o Añadir elementos Pegar portapap…" at bounding box center [965, 627] width 1205 height 1174
click at [748, 629] on div "Suelta el contenido aquí o Añadir elementos Pegar portapapeles" at bounding box center [562, 687] width 372 height 116
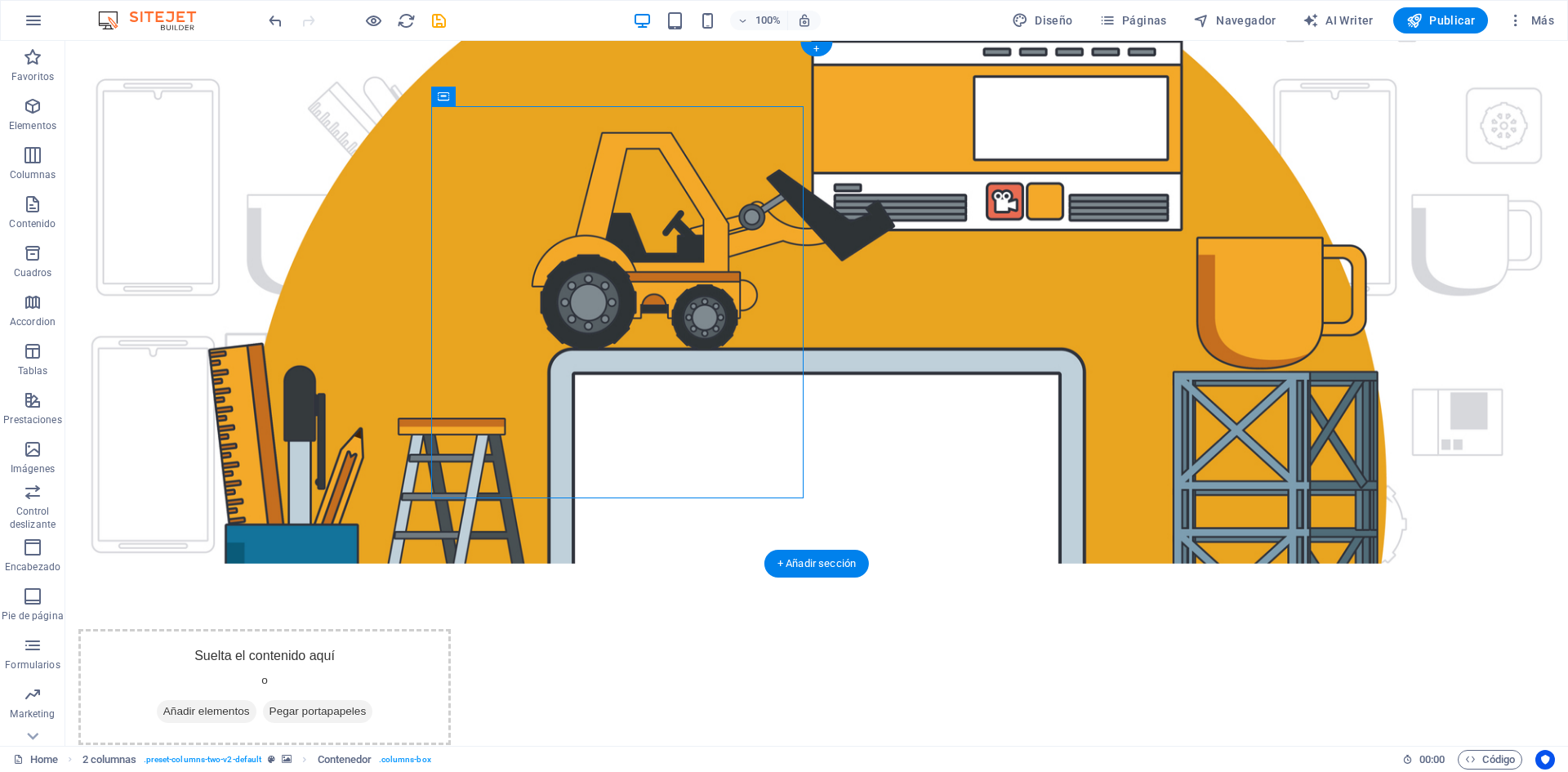
click at [1450, 409] on figure at bounding box center [816, 302] width 1503 height 523
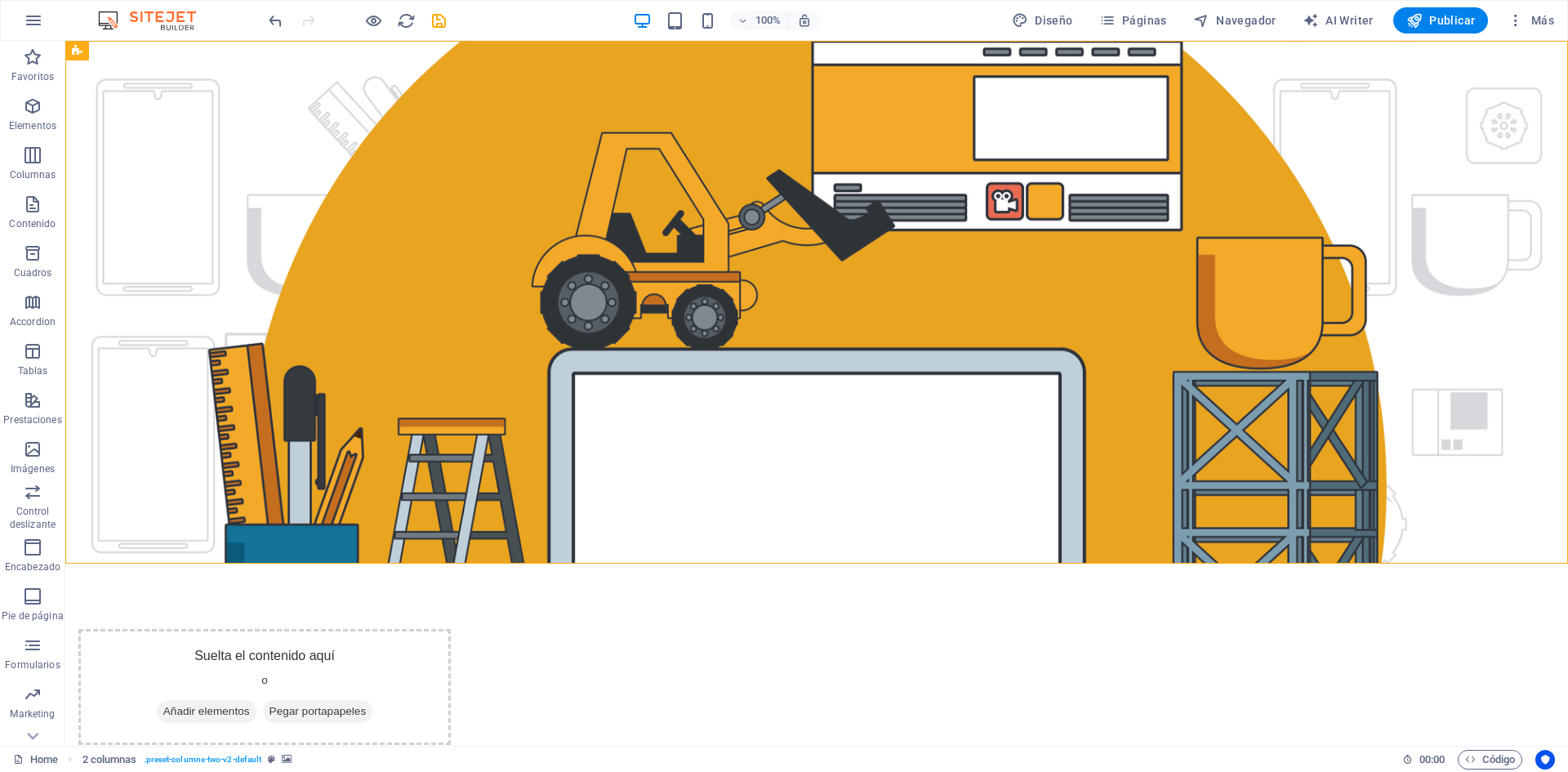
click at [1416, 591] on html "Skip to main content Suelta el contenido aquí o Añadir elementos Pegar portapap…" at bounding box center [816, 627] width 1503 height 1174
click at [1188, 638] on html "Skip to main content Suelta el contenido aquí o Añadir elementos Pegar portapap…" at bounding box center [816, 627] width 1503 height 1174
click at [713, 661] on html "Skip to main content Suelta el contenido aquí o Añadir elementos Pegar portapap…" at bounding box center [816, 627] width 1503 height 1174
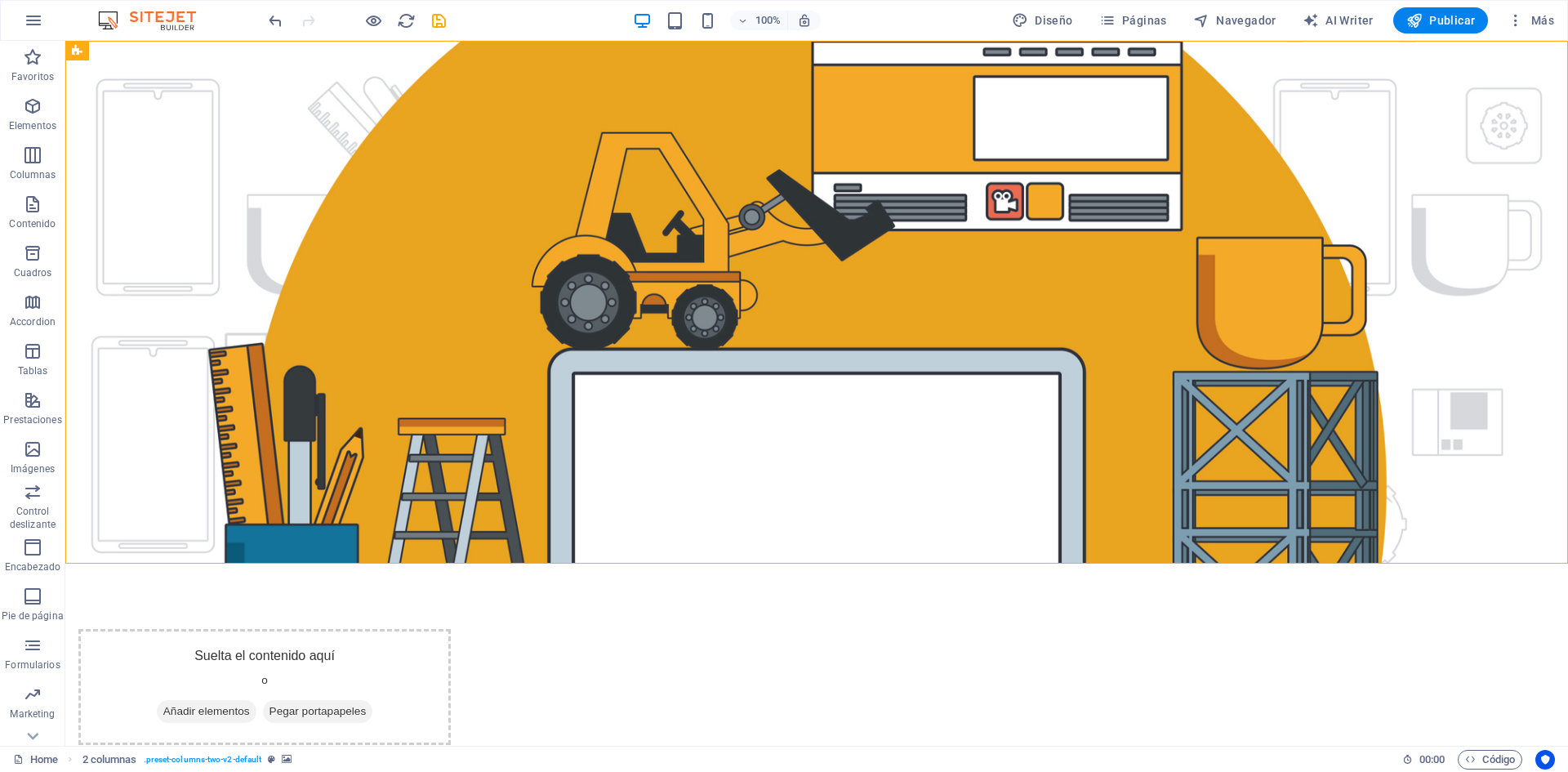
click at [713, 661] on html "Skip to main content Suelta el contenido aquí o Añadir elementos Pegar portapap…" at bounding box center [816, 627] width 1503 height 1174
click at [1034, 19] on span "Diseño" at bounding box center [1042, 19] width 61 height 16
select select "px"
select select "400"
select select "px"
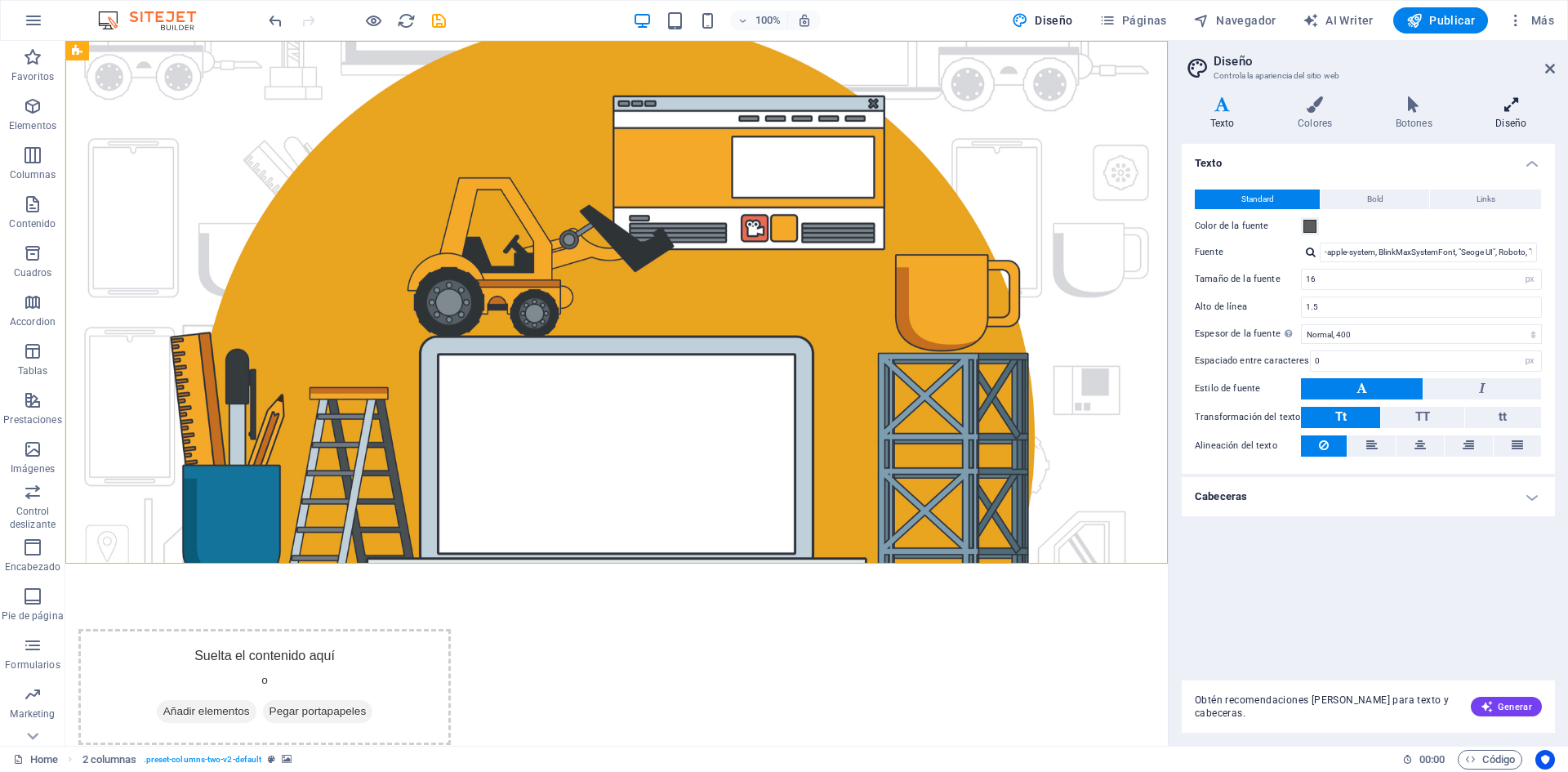
click at [1503, 108] on icon at bounding box center [1510, 104] width 87 height 16
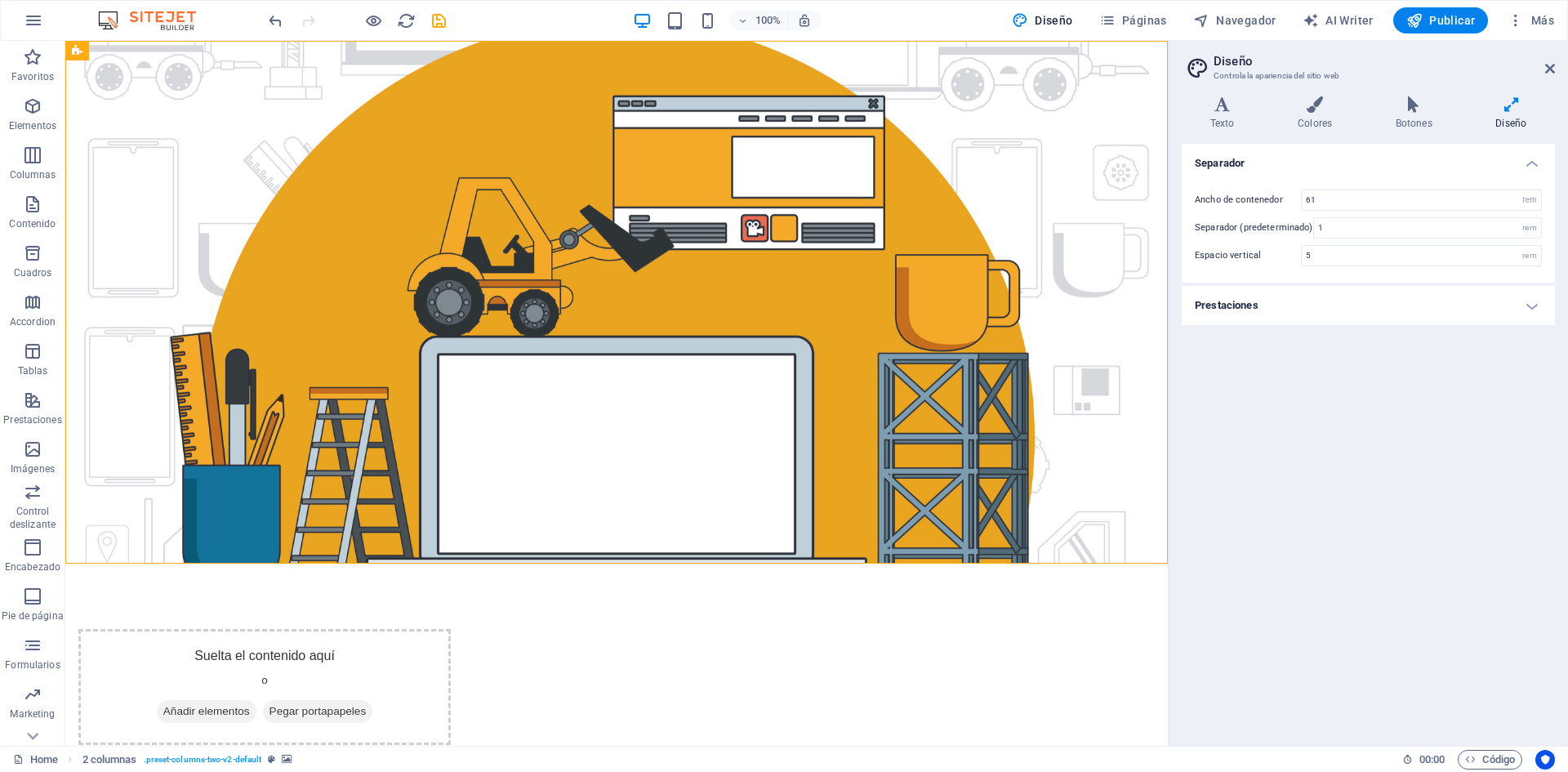
click at [300, 649] on html "Skip to main content Suelta el contenido aquí o Añadir elementos Pegar portapap…" at bounding box center [617, 627] width 1103 height 1174
click at [29, 33] on button "button" at bounding box center [33, 20] width 39 height 39
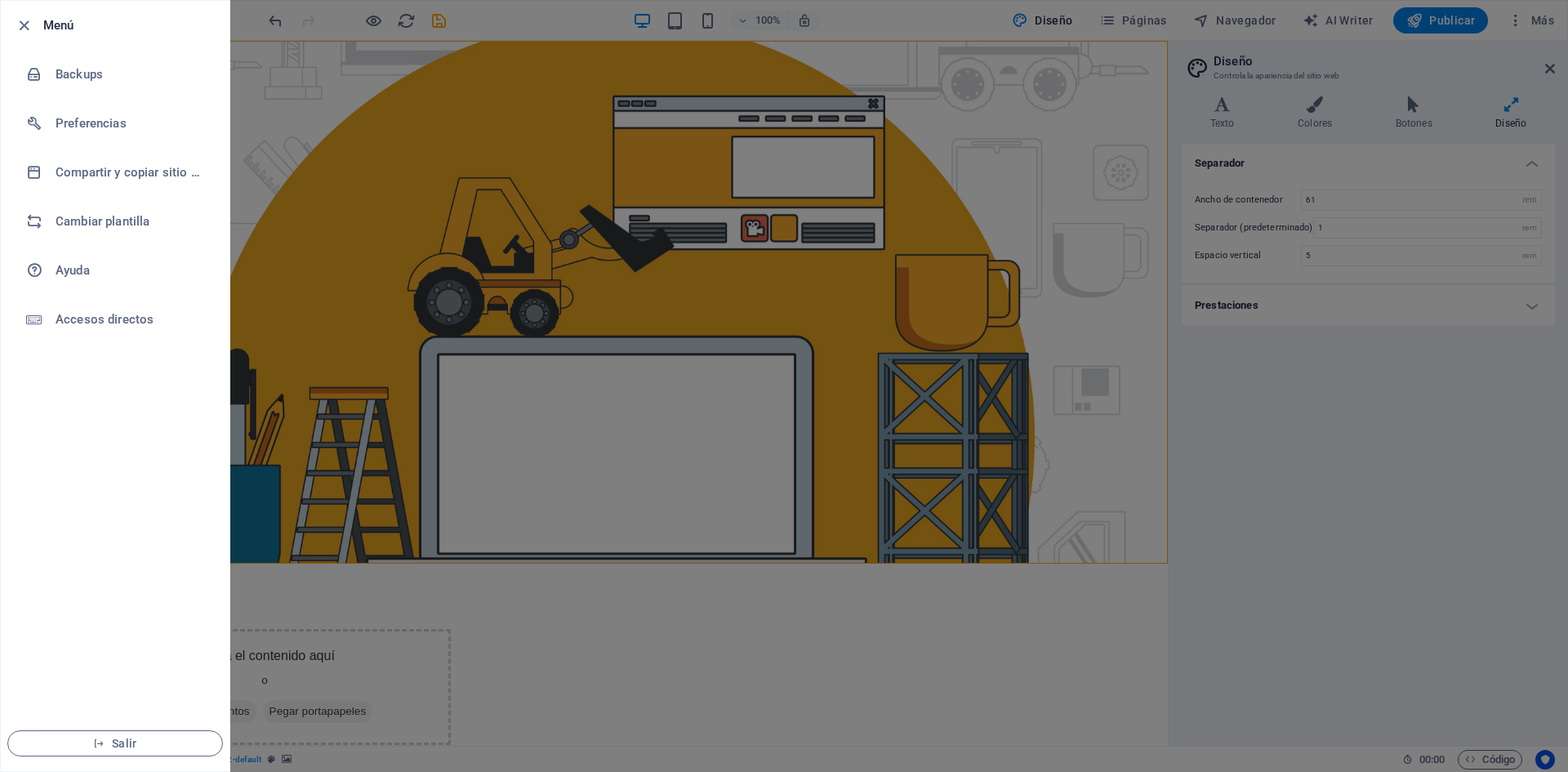
click at [343, 98] on div at bounding box center [784, 386] width 1568 height 772
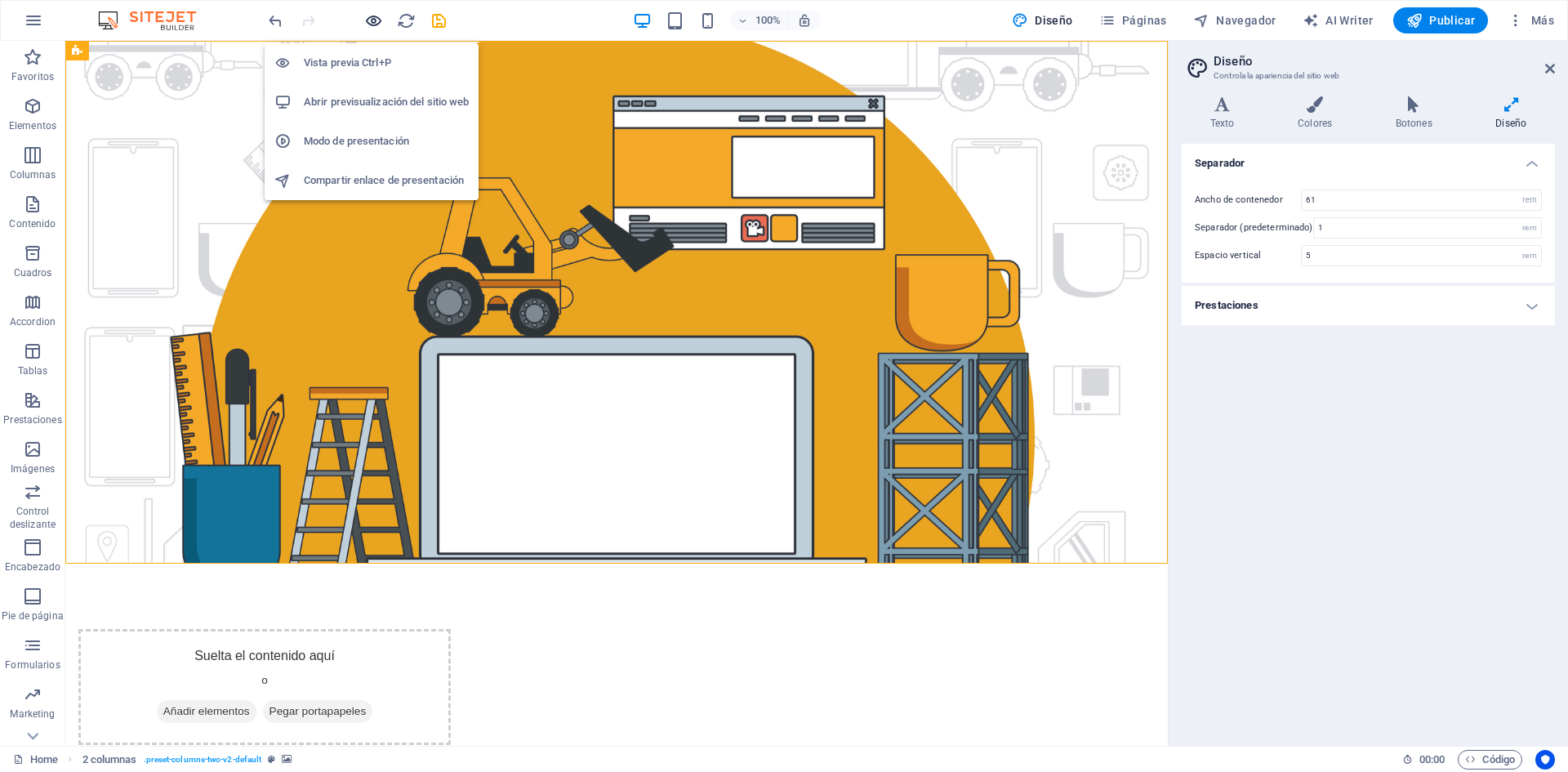
click at [376, 20] on icon "button" at bounding box center [374, 21] width 19 height 19
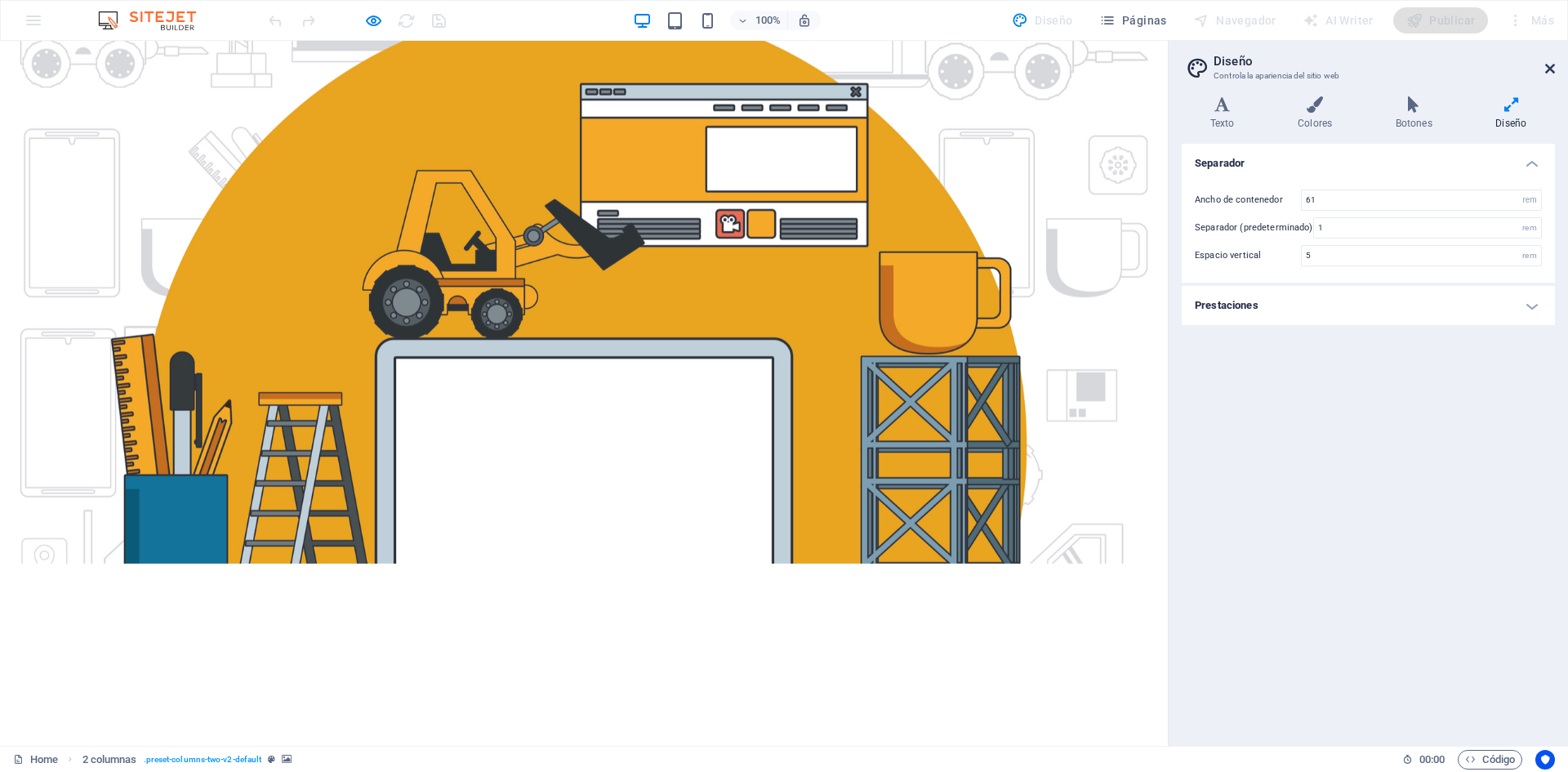
drag, startPoint x: 1549, startPoint y: 68, endPoint x: 1549, endPoint y: 27, distance: 41.0
click at [1549, 68] on icon at bounding box center [1550, 68] width 10 height 13
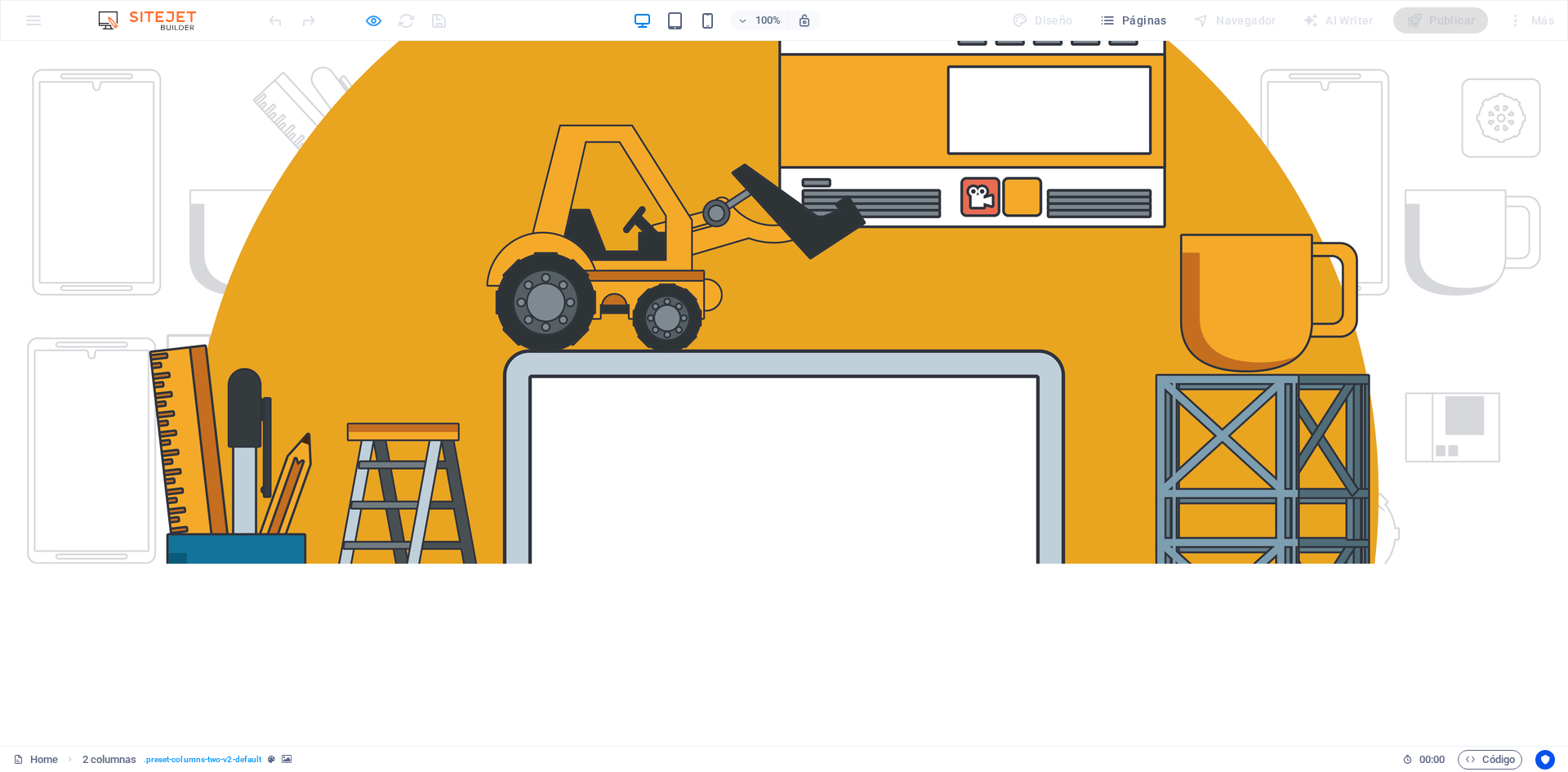
click at [370, 27] on icon "button" at bounding box center [374, 21] width 19 height 19
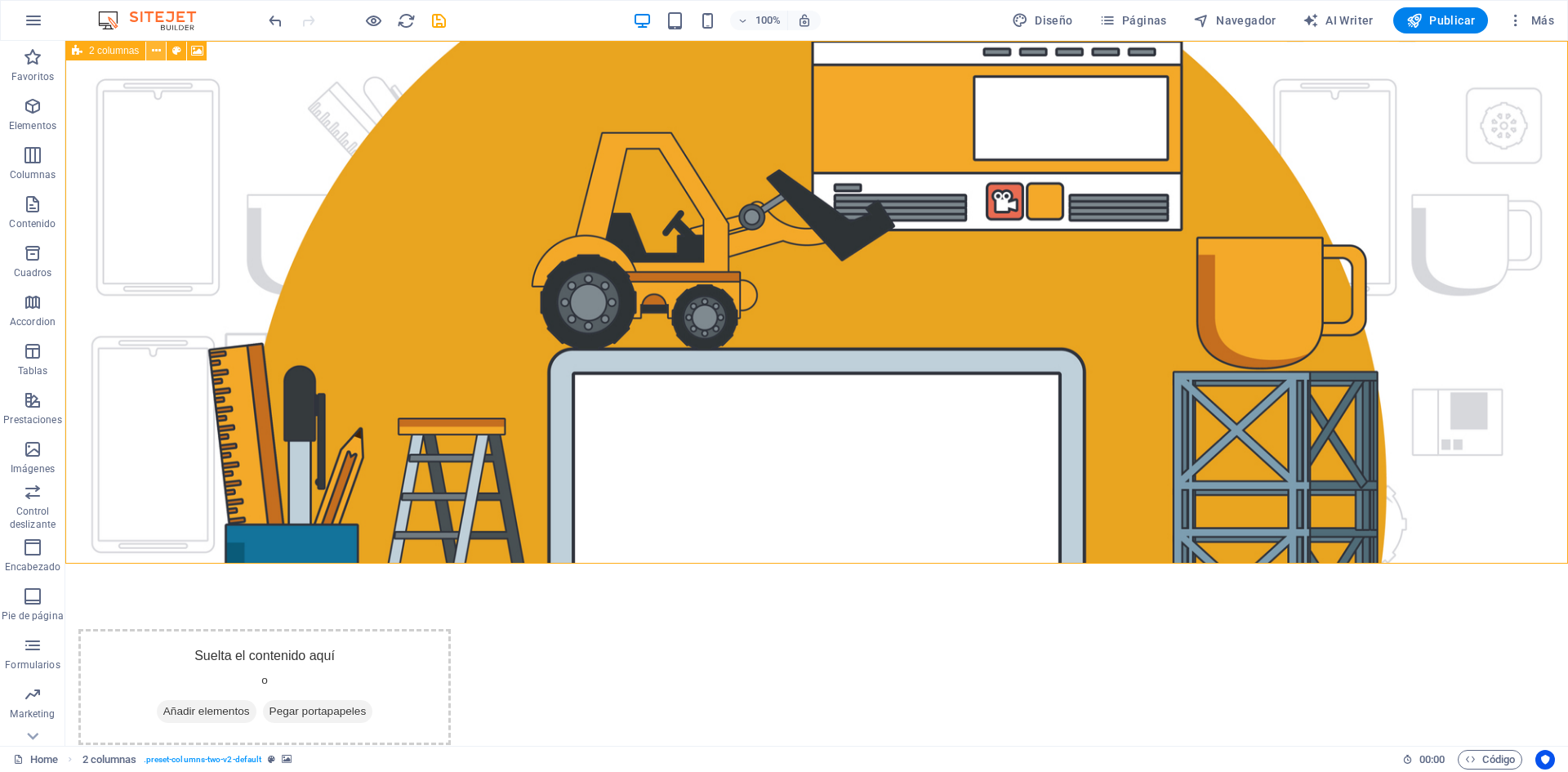
click at [153, 52] on icon at bounding box center [156, 51] width 9 height 17
click at [81, 53] on icon at bounding box center [77, 50] width 11 height 19
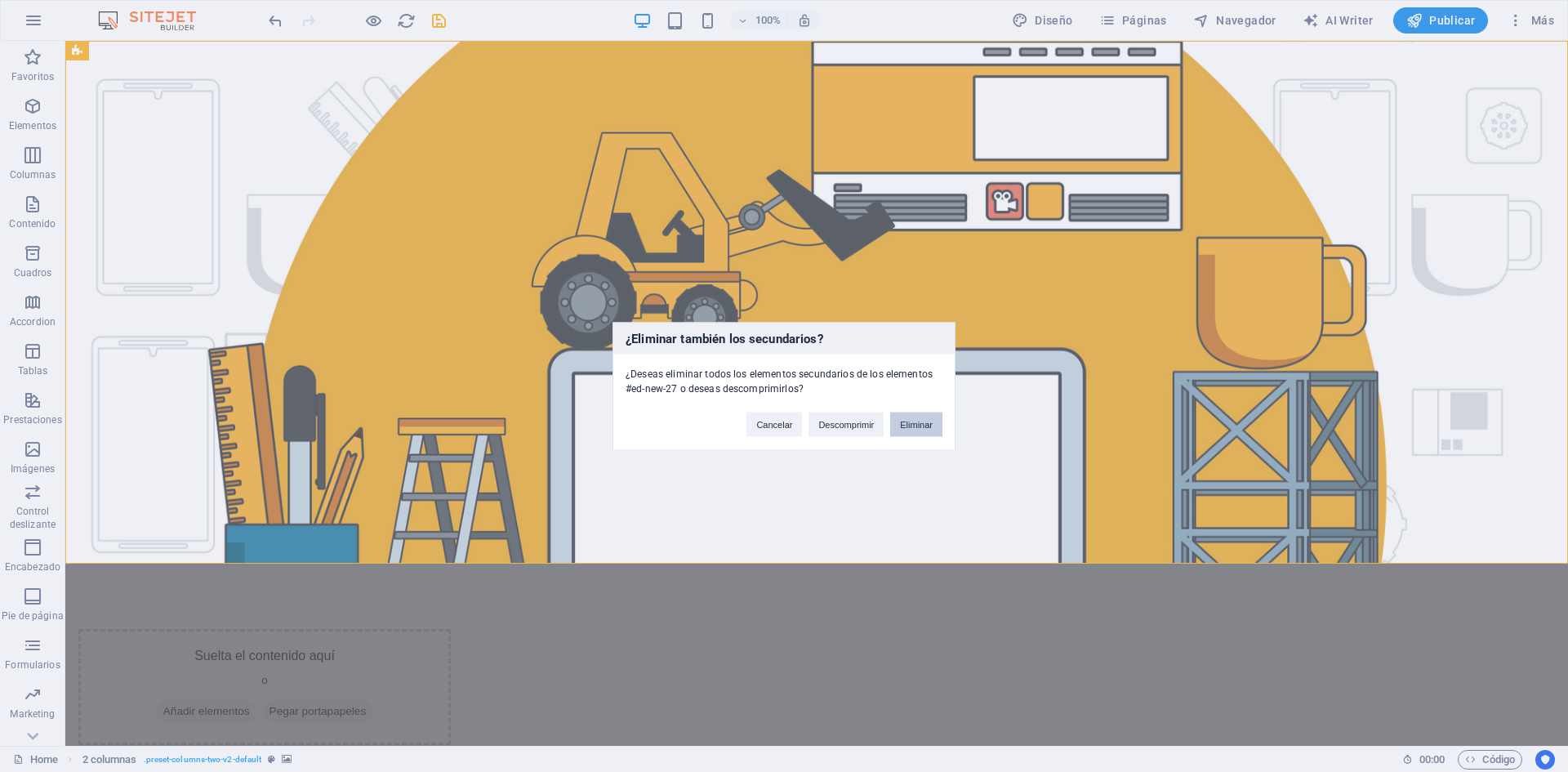
click at [920, 420] on button "Eliminar" at bounding box center [917, 424] width 52 height 25
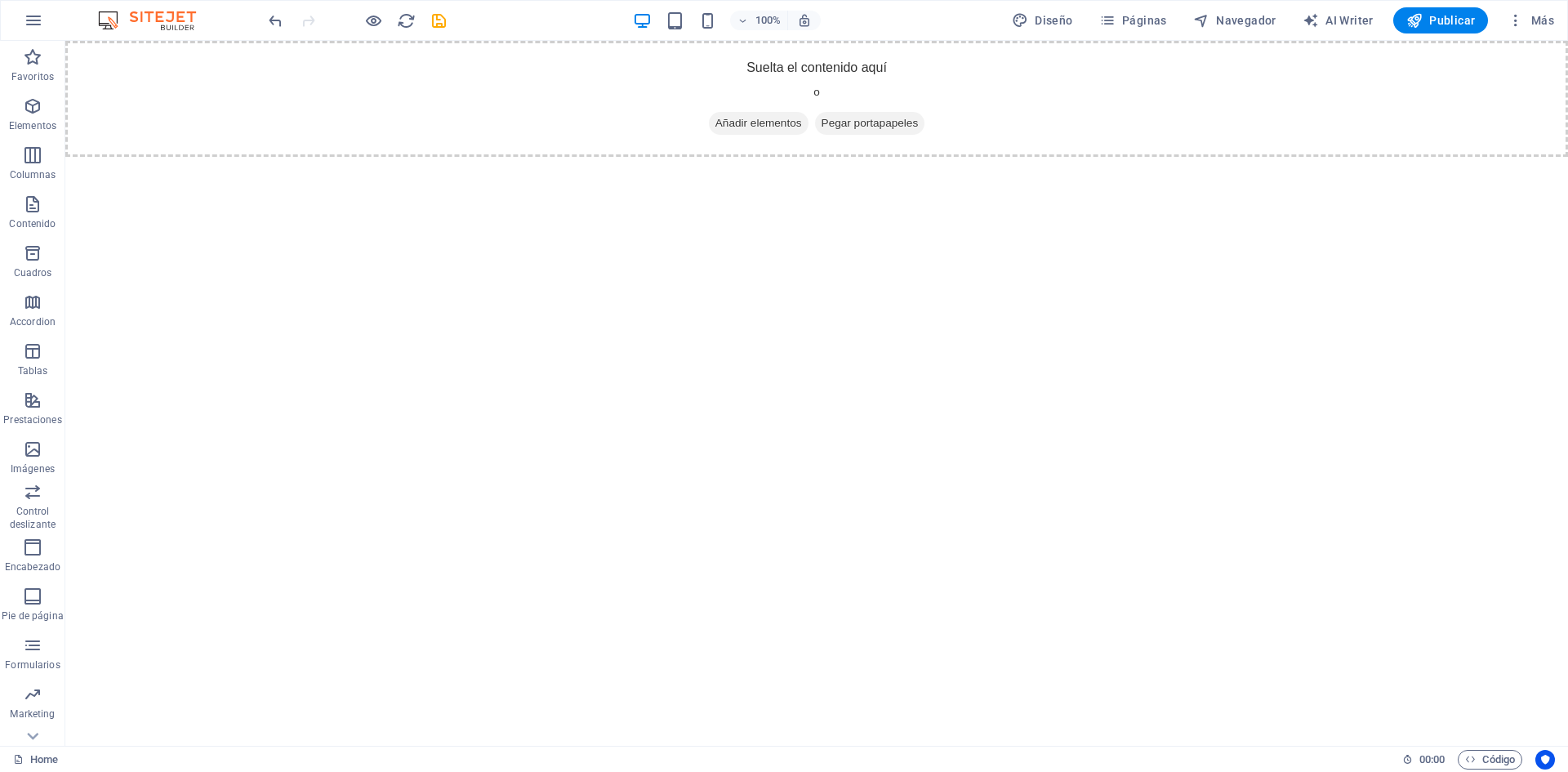
click at [811, 156] on html "Skip to main content Suelta el contenido aquí o Añadir elementos Pegar portapap…" at bounding box center [816, 98] width 1503 height 116
click at [747, 156] on html "Skip to main content Suelta el contenido aquí o Añadir elementos Pegar portapap…" at bounding box center [816, 98] width 1503 height 116
drag, startPoint x: 747, startPoint y: 214, endPoint x: 606, endPoint y: 214, distance: 141.0
click at [606, 156] on html "Skip to main content Suelta el contenido aquí o Añadir elementos Pegar portapap…" at bounding box center [816, 98] width 1503 height 116
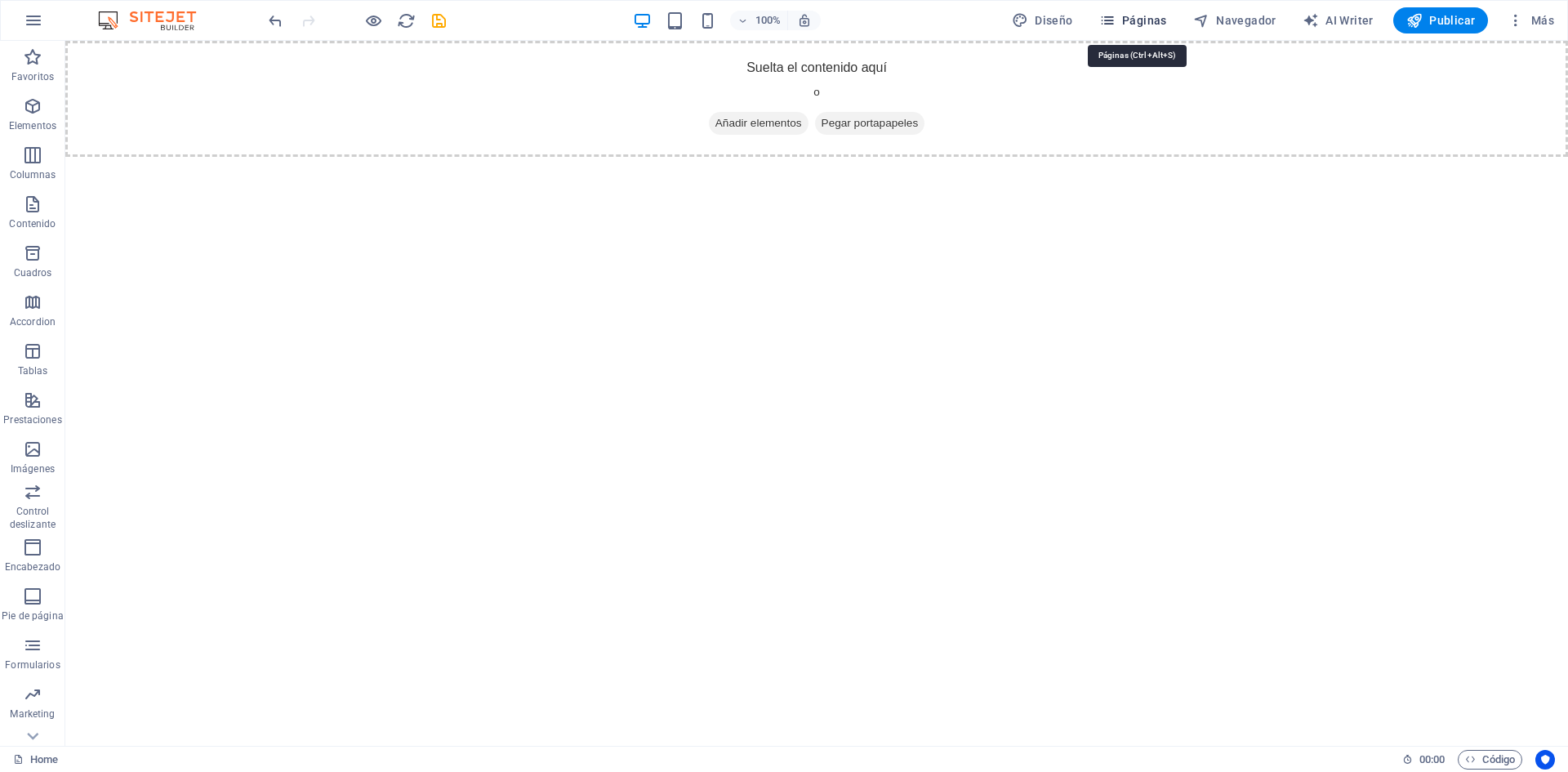
click at [1152, 12] on span "Páginas" at bounding box center [1133, 19] width 68 height 16
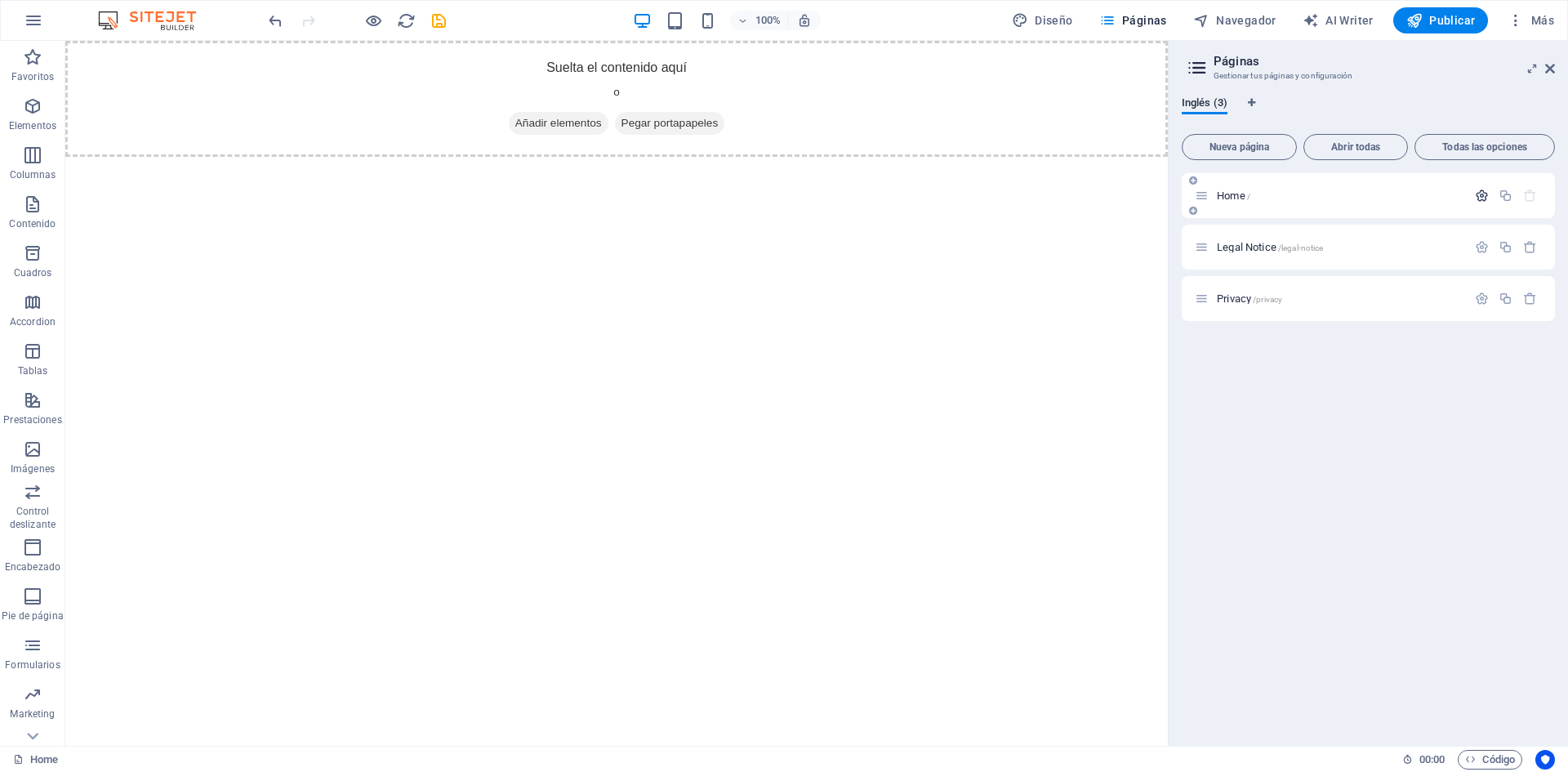
click at [1486, 191] on icon "button" at bounding box center [1482, 195] width 14 height 14
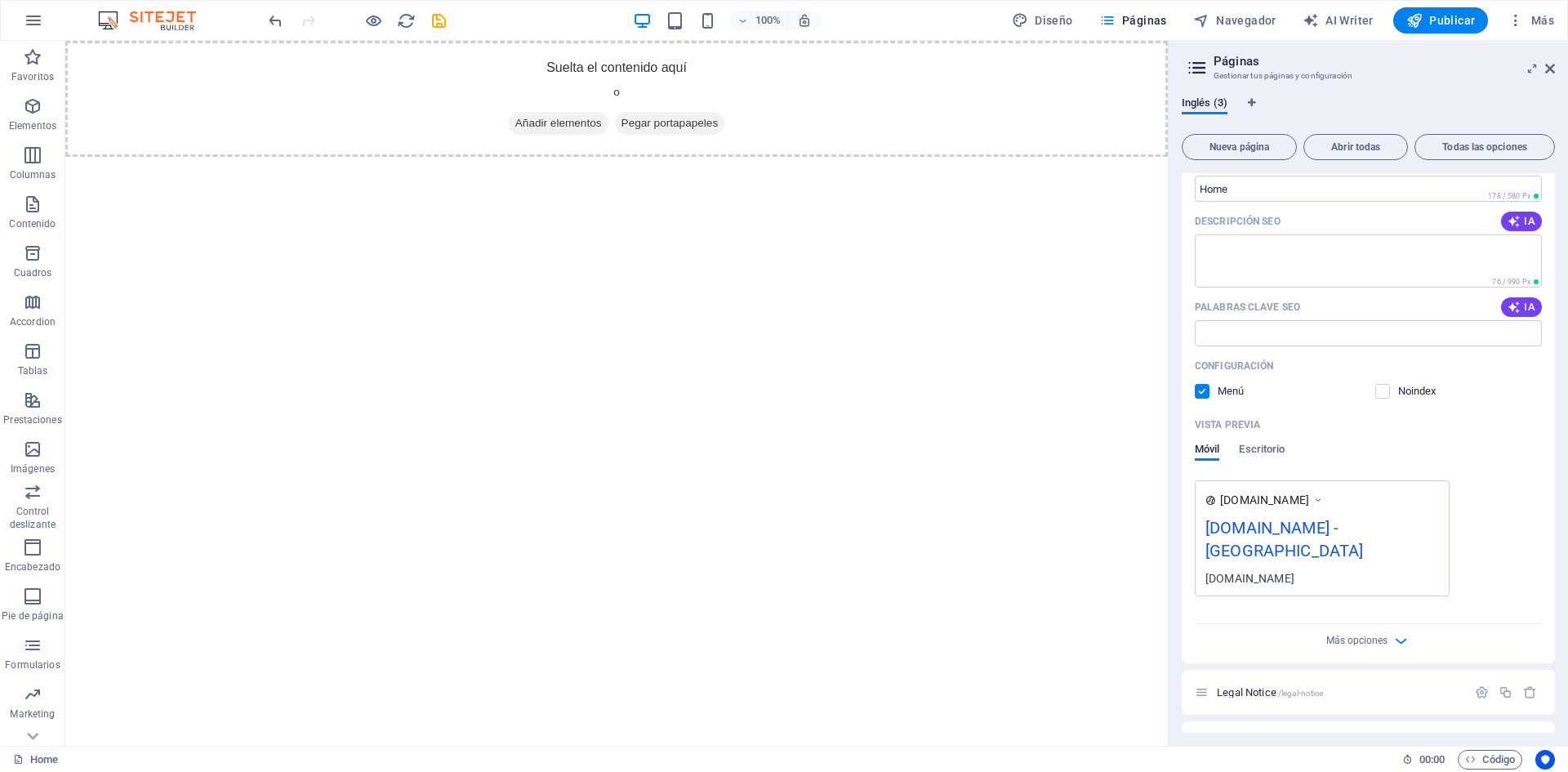
scroll to position [203, 0]
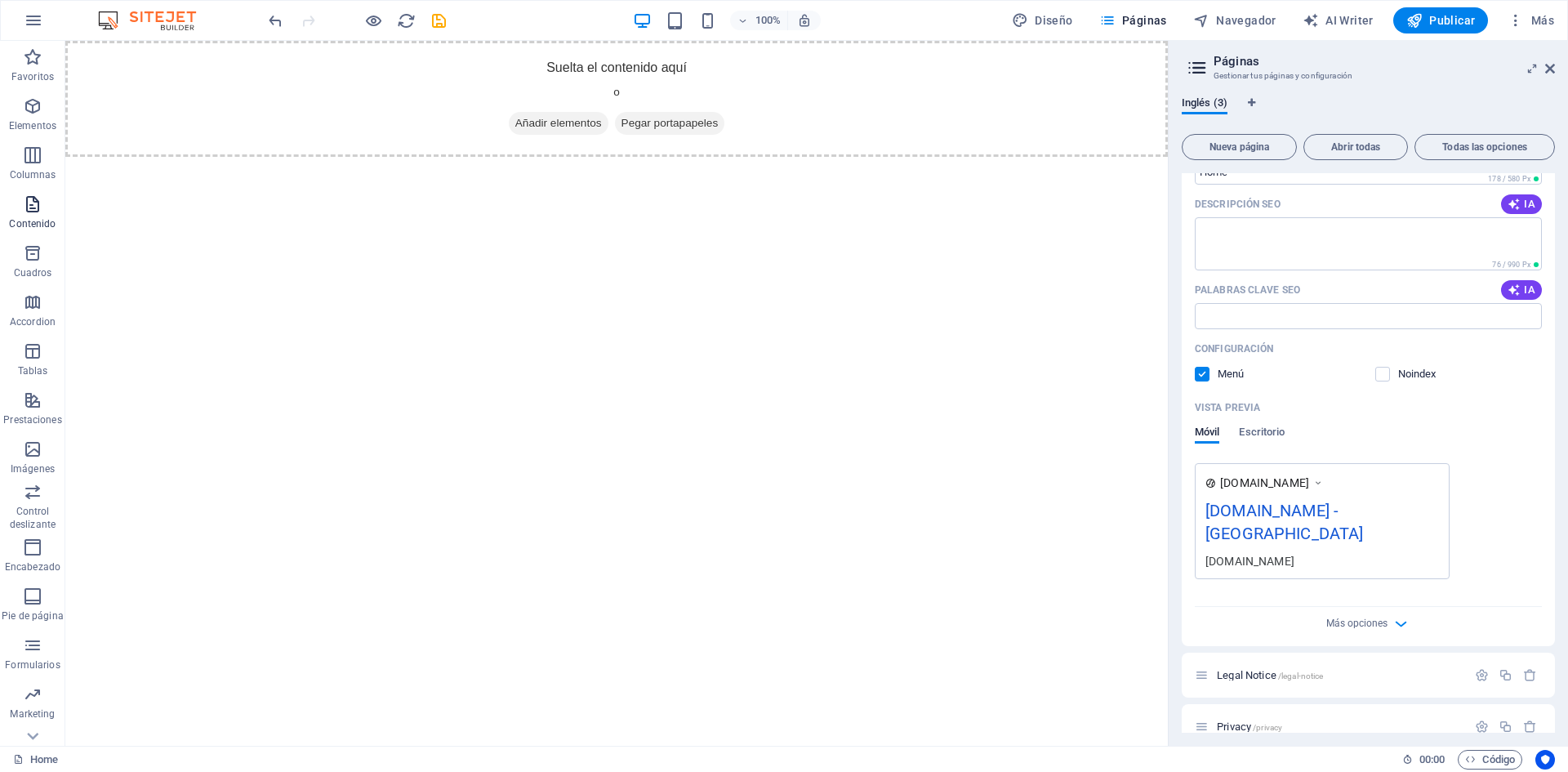
click at [32, 199] on icon "button" at bounding box center [32, 204] width 19 height 19
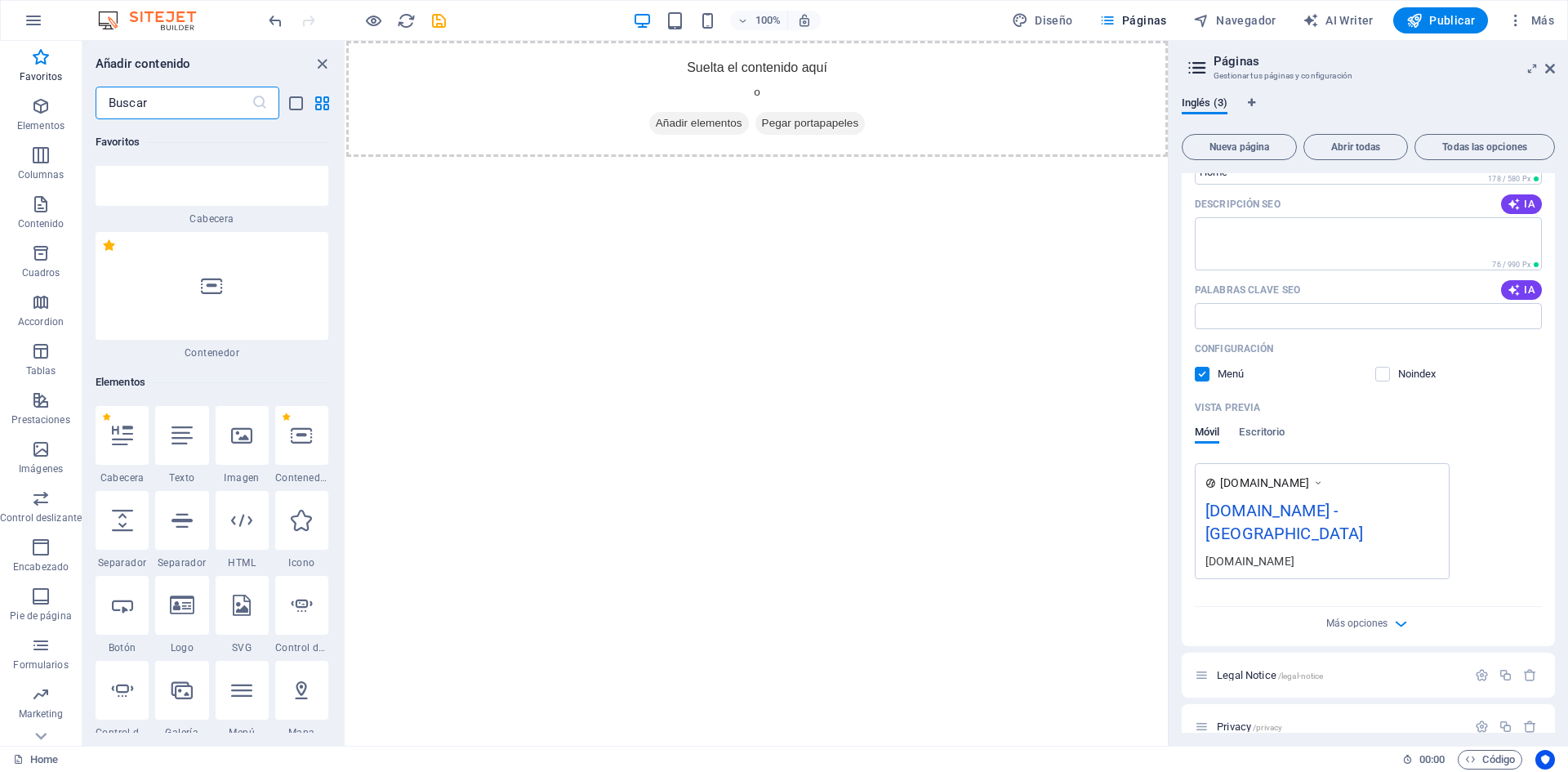
scroll to position [0, 0]
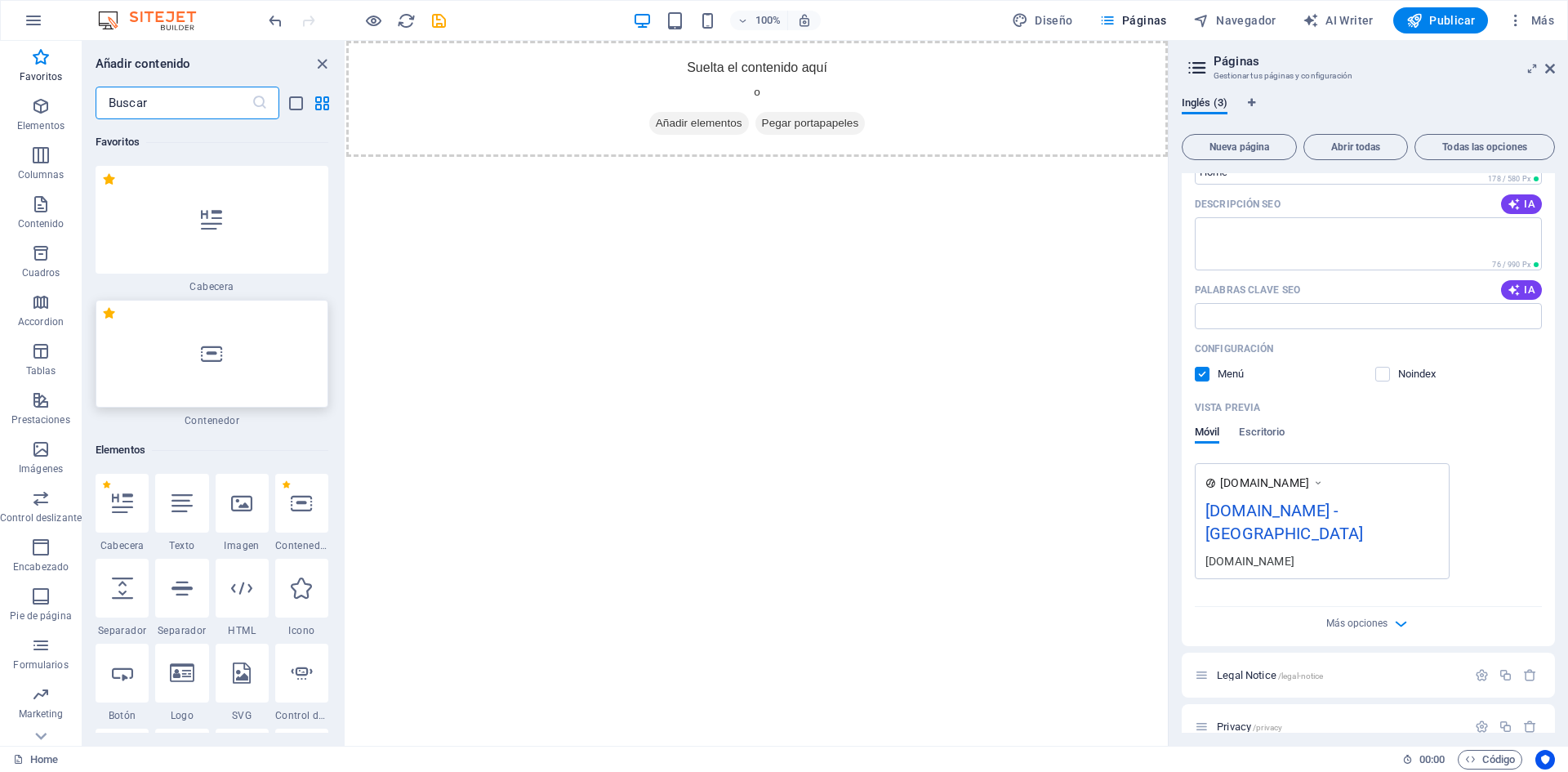
click at [204, 348] on icon at bounding box center [211, 353] width 21 height 21
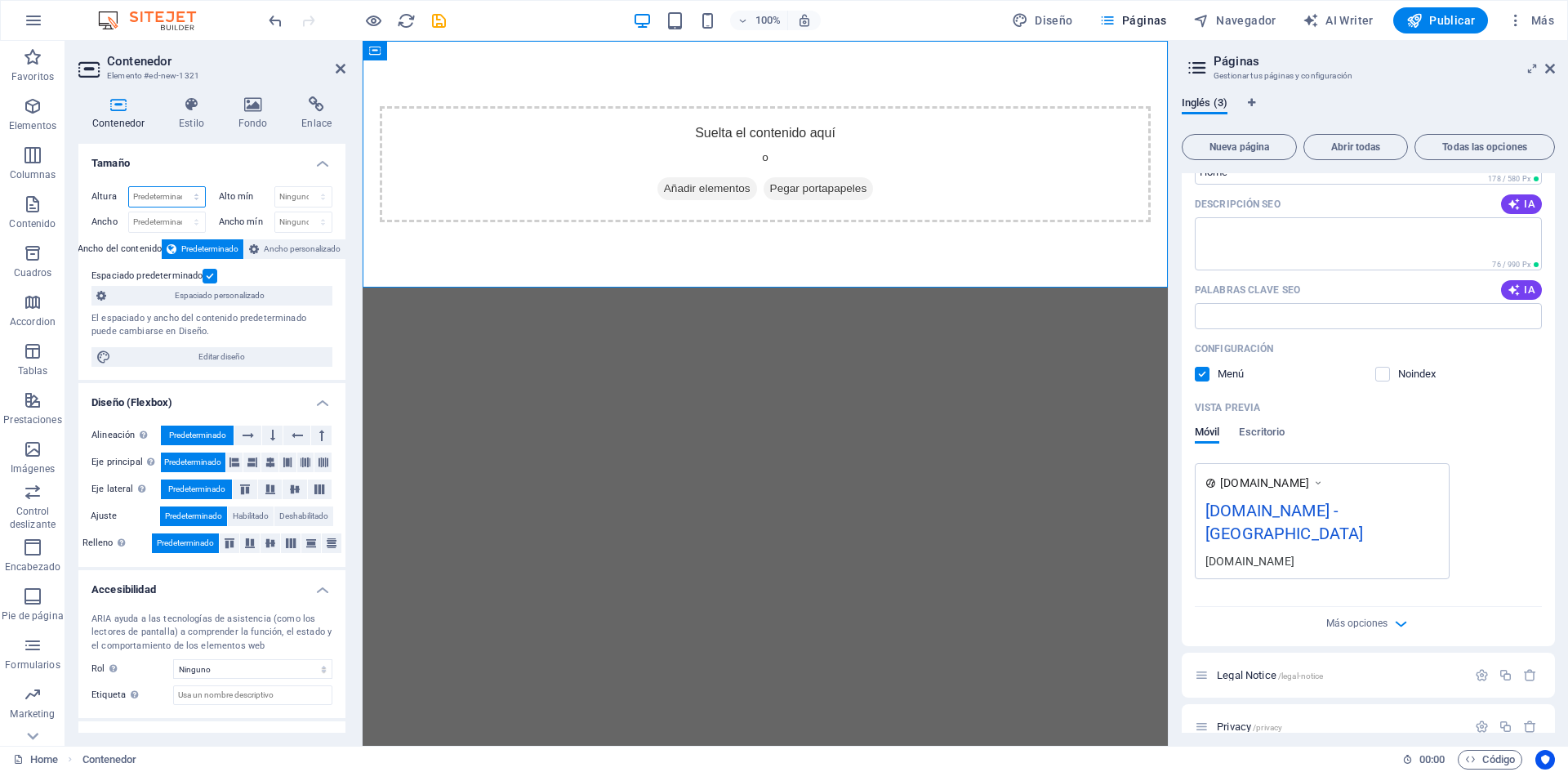
click at [160, 197] on select "Predeterminado px rem % vh vw" at bounding box center [167, 196] width 76 height 19
select select "%"
click at [179, 187] on select "Predeterminado px rem % vh vw" at bounding box center [167, 196] width 76 height 19
type input "100"
click at [663, 265] on div "Suelta el contenido aquí o Añadir elementos Pegar portapapeles" at bounding box center [765, 164] width 805 height 247
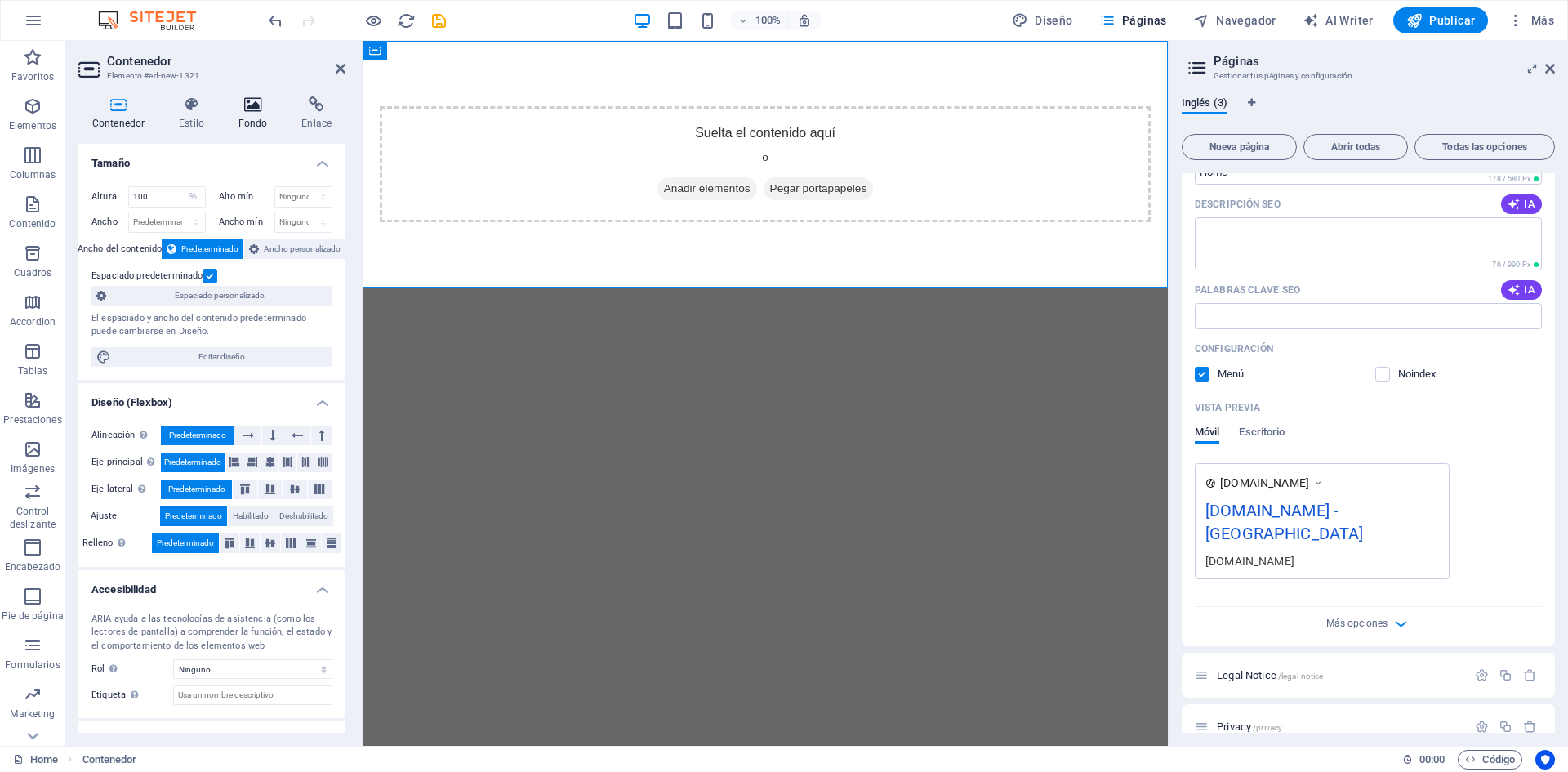
click at [246, 108] on icon at bounding box center [254, 104] width 58 height 16
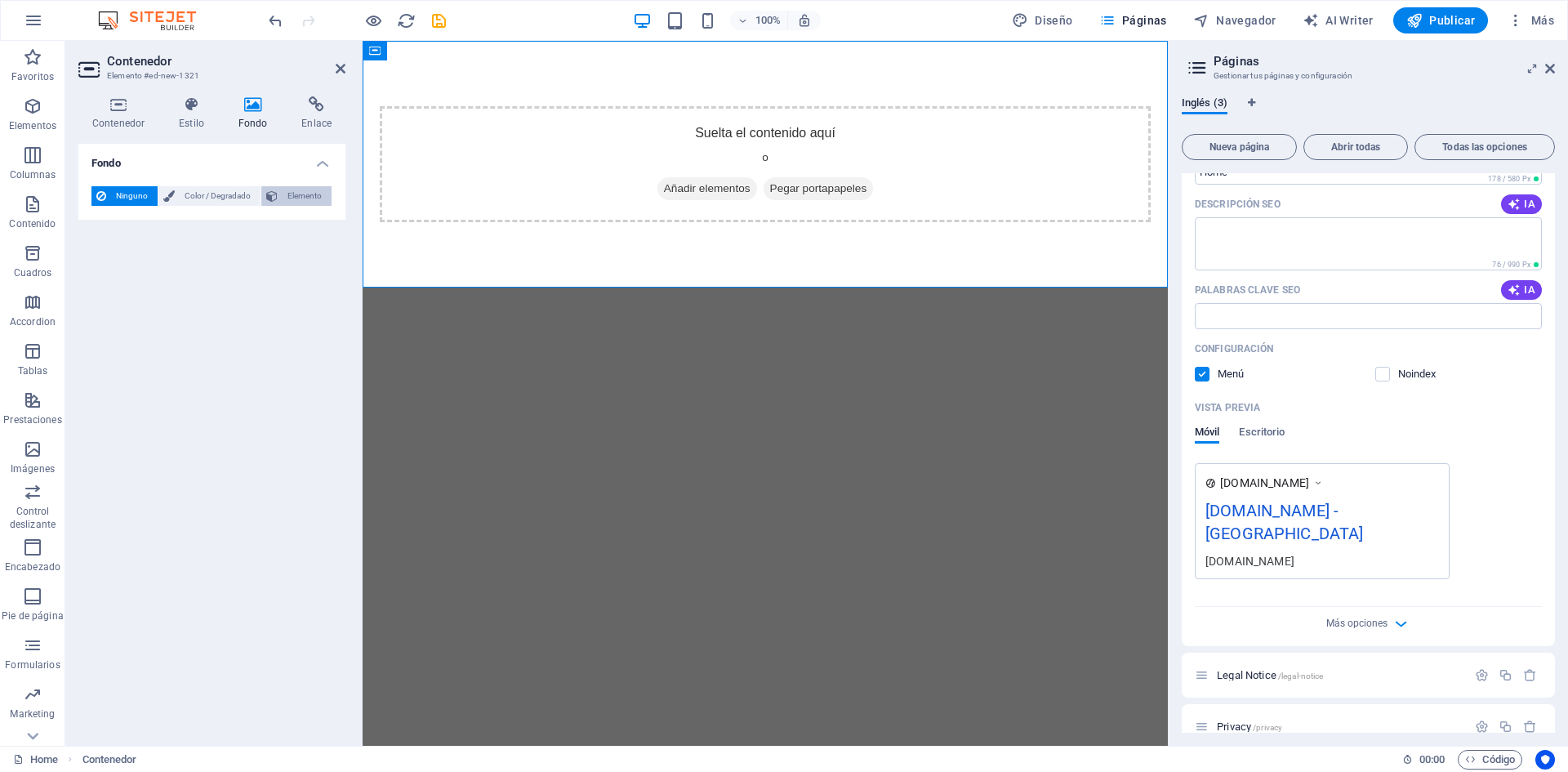
click at [301, 201] on span "Elemento" at bounding box center [304, 195] width 44 height 19
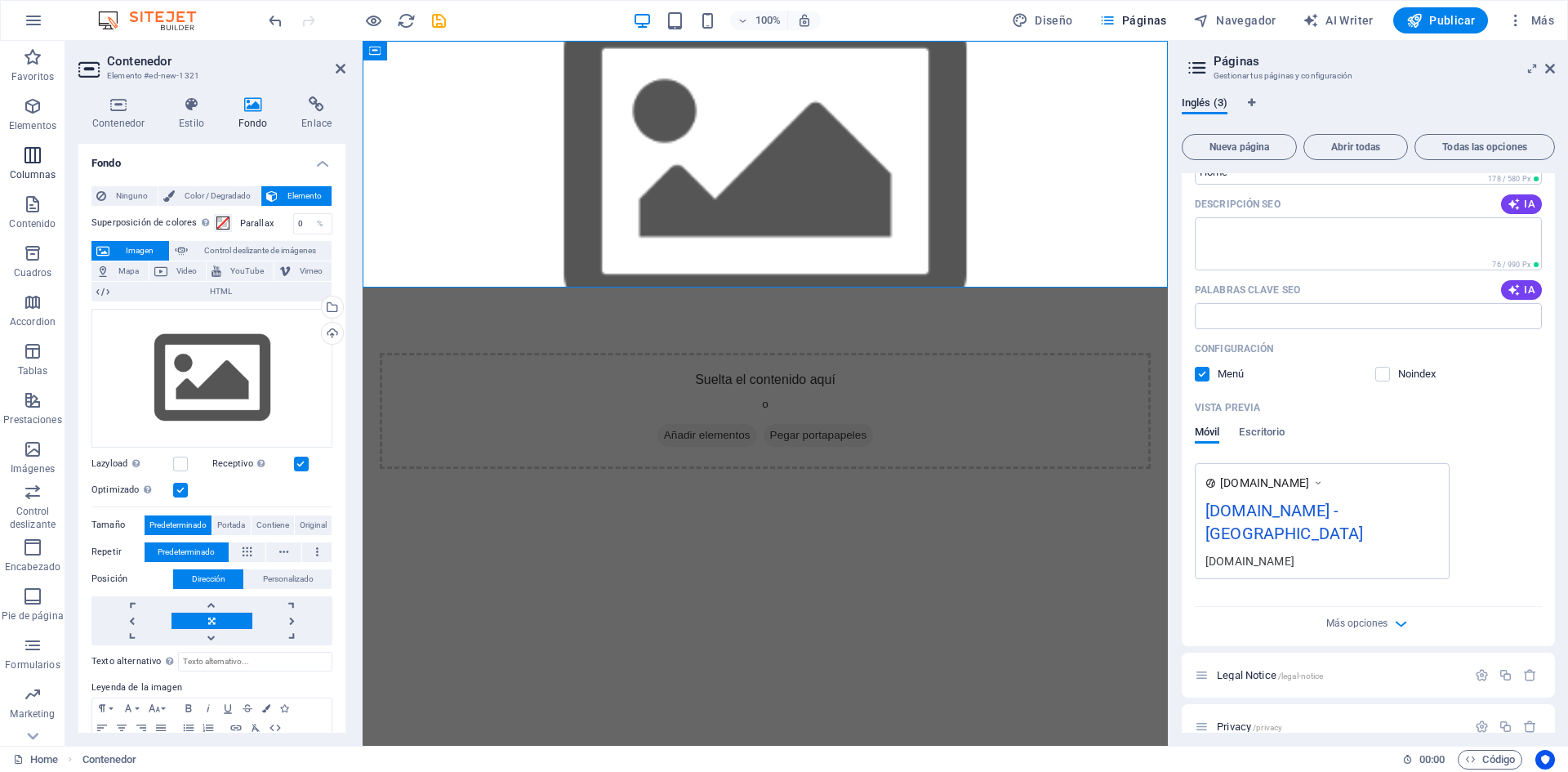
click at [22, 168] on p "Columnas" at bounding box center [33, 174] width 47 height 13
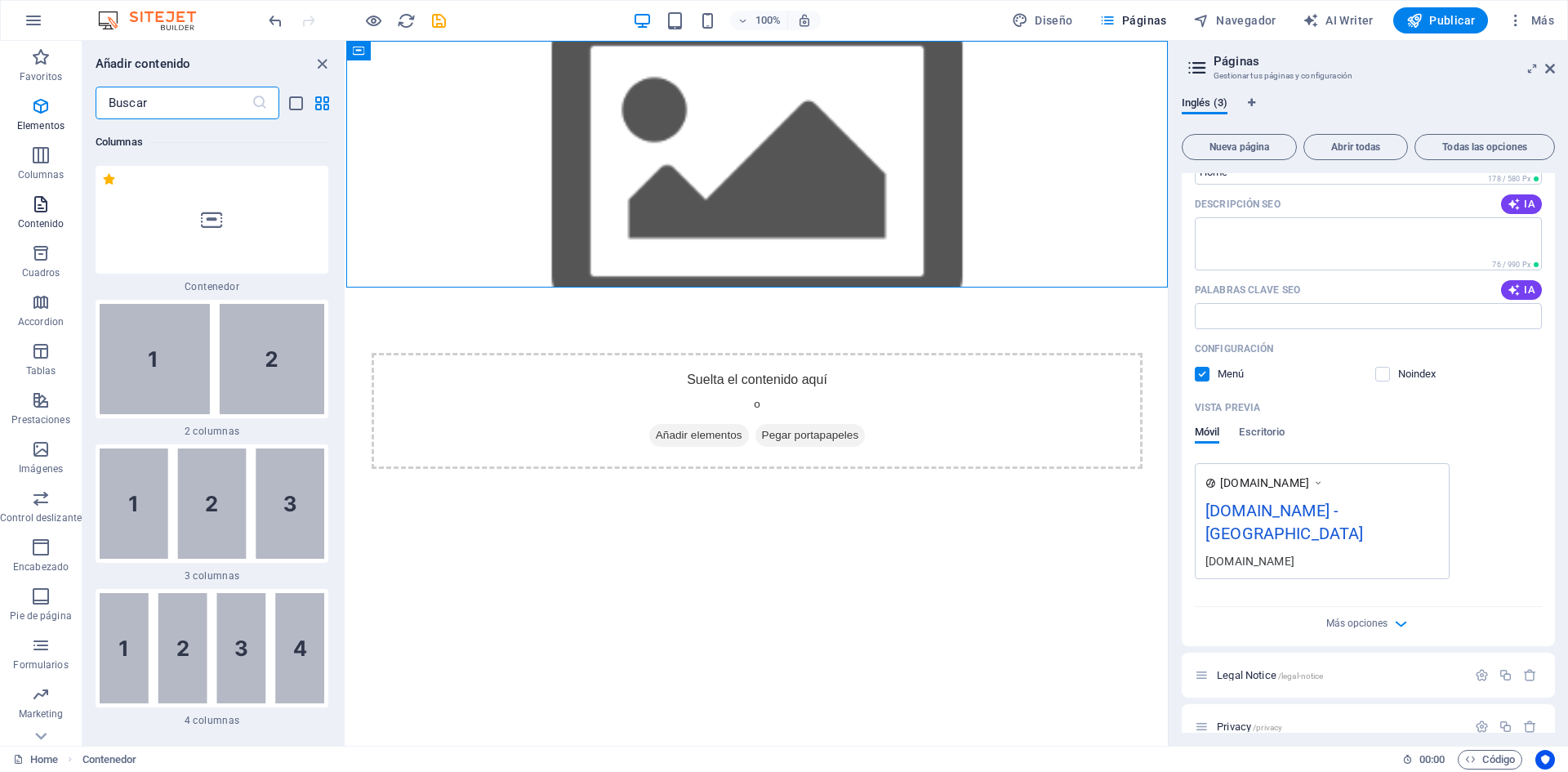
click at [37, 207] on icon "button" at bounding box center [41, 204] width 19 height 19
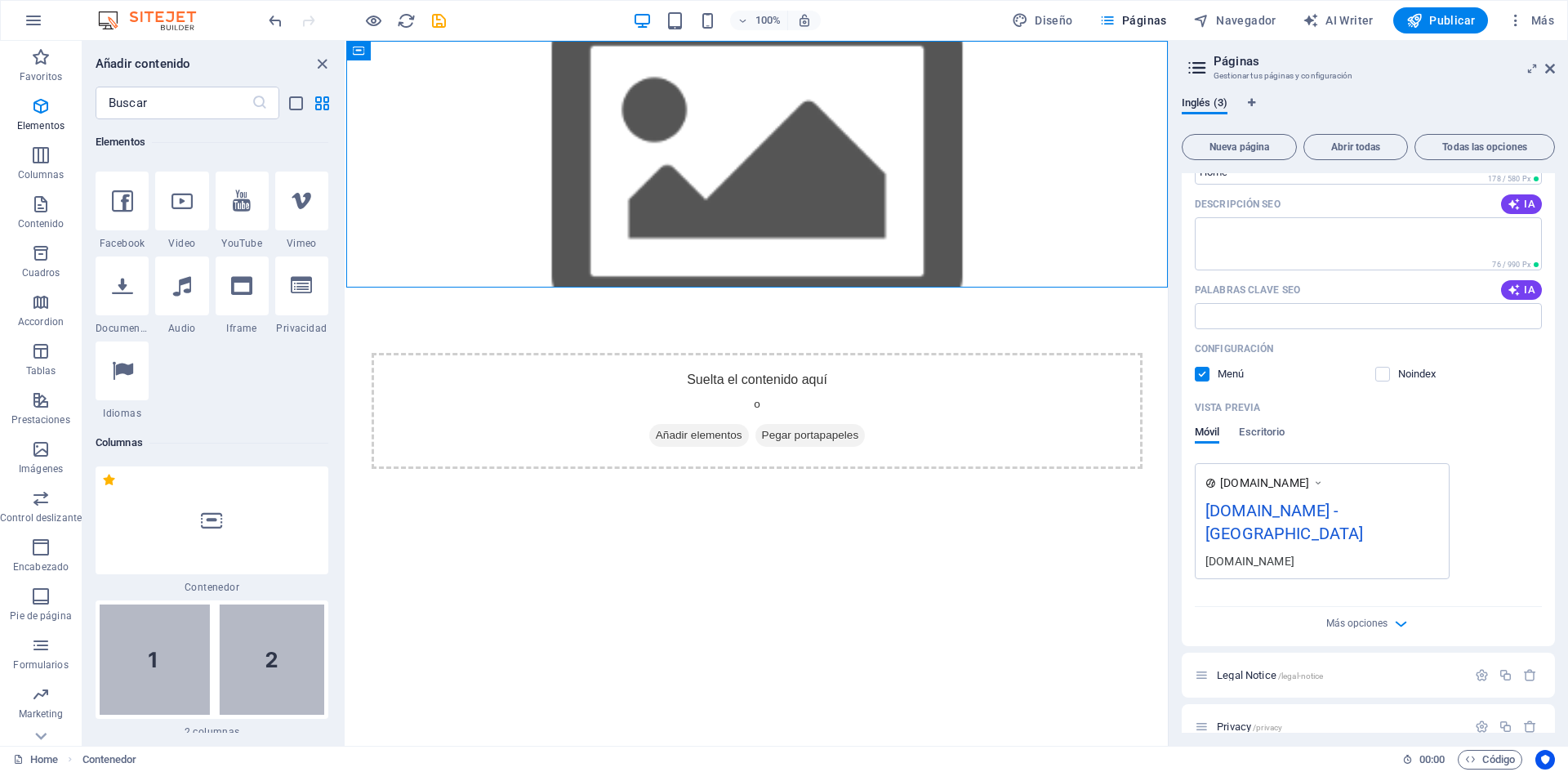
scroll to position [639, 0]
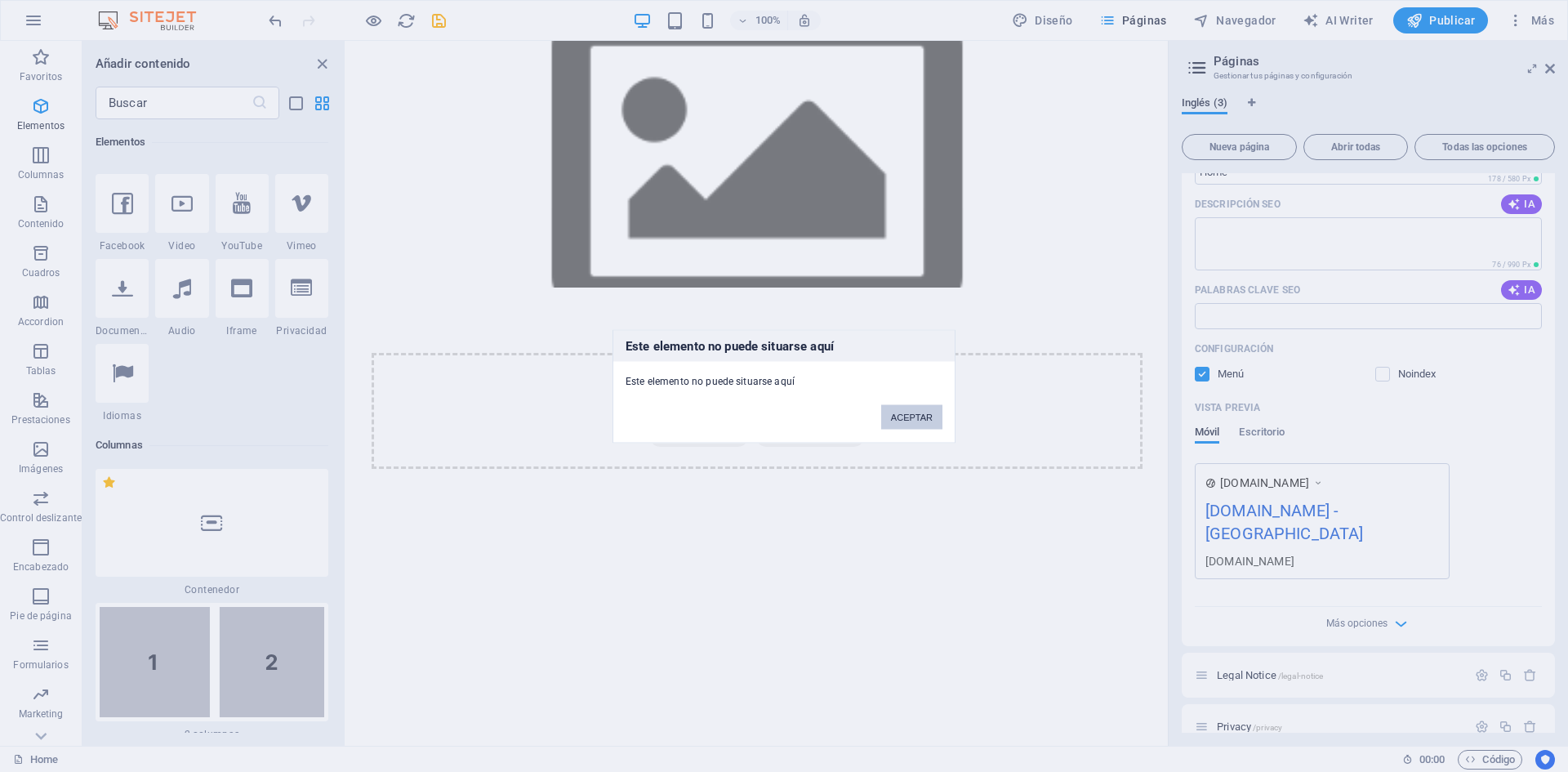
click at [911, 404] on button "ACEPTAR" at bounding box center [912, 416] width 61 height 25
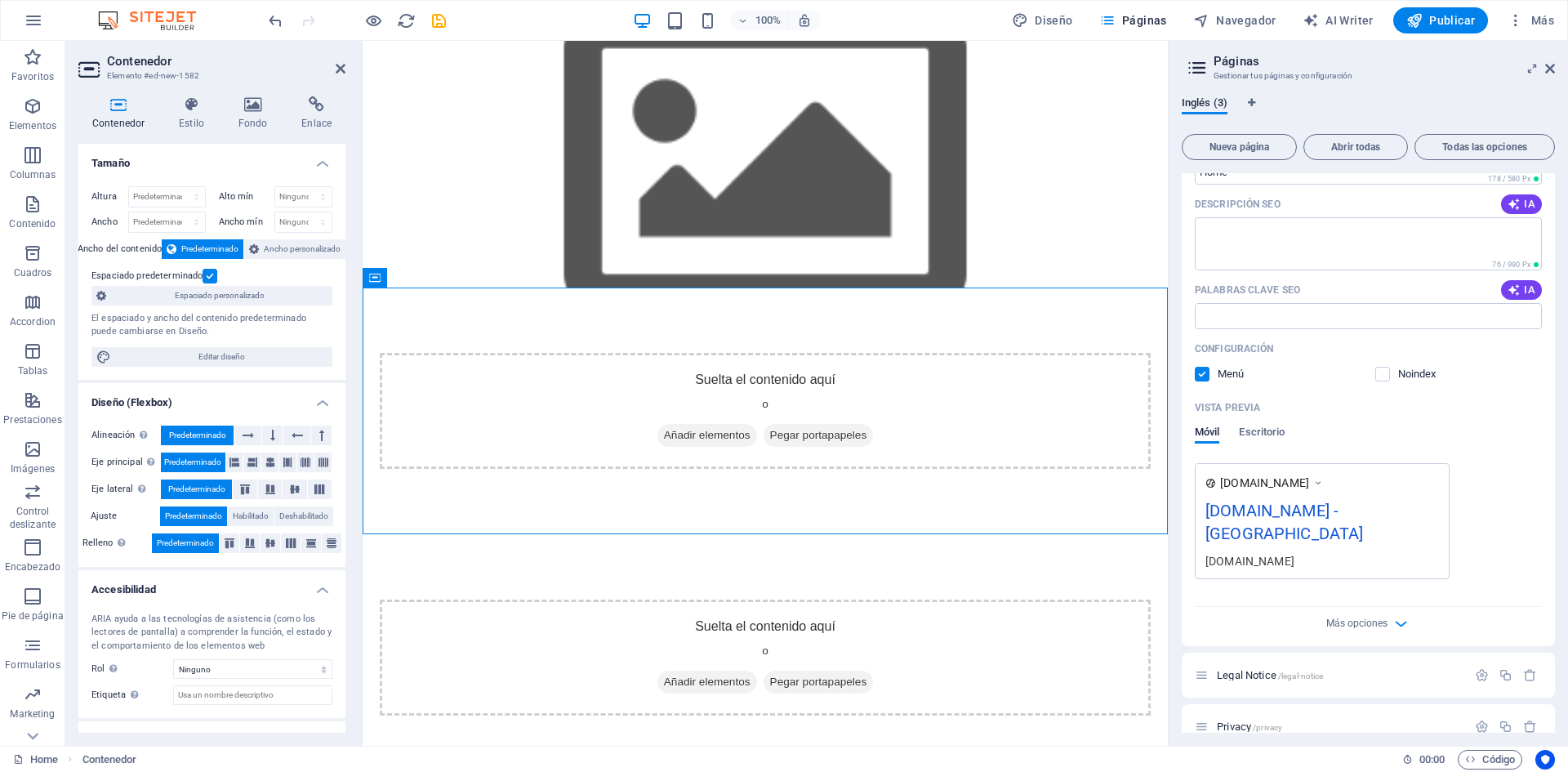
click at [801, 618] on html "Skip to main content Suelta el contenido aquí o Añadir elementos Pegar portapap…" at bounding box center [765, 410] width 805 height 740
drag, startPoint x: 600, startPoint y: 545, endPoint x: 576, endPoint y: 563, distance: 30.0
click at [576, 563] on html "Skip to main content Suelta el contenido aquí o Añadir elementos Pegar portapap…" at bounding box center [765, 410] width 805 height 740
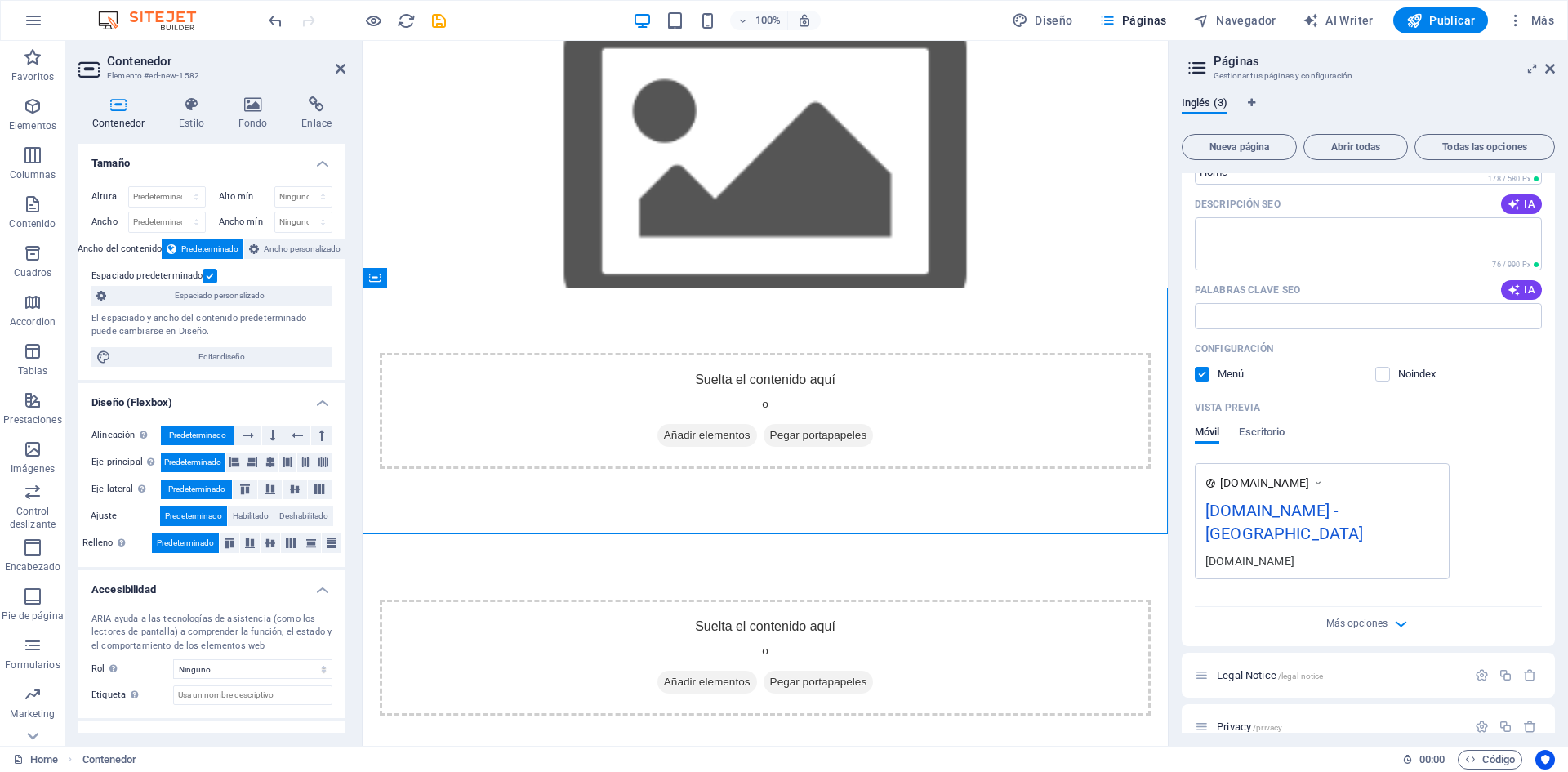
click at [576, 563] on html "Skip to main content Suelta el contenido aquí o Añadir elementos Pegar portapap…" at bounding box center [765, 410] width 805 height 740
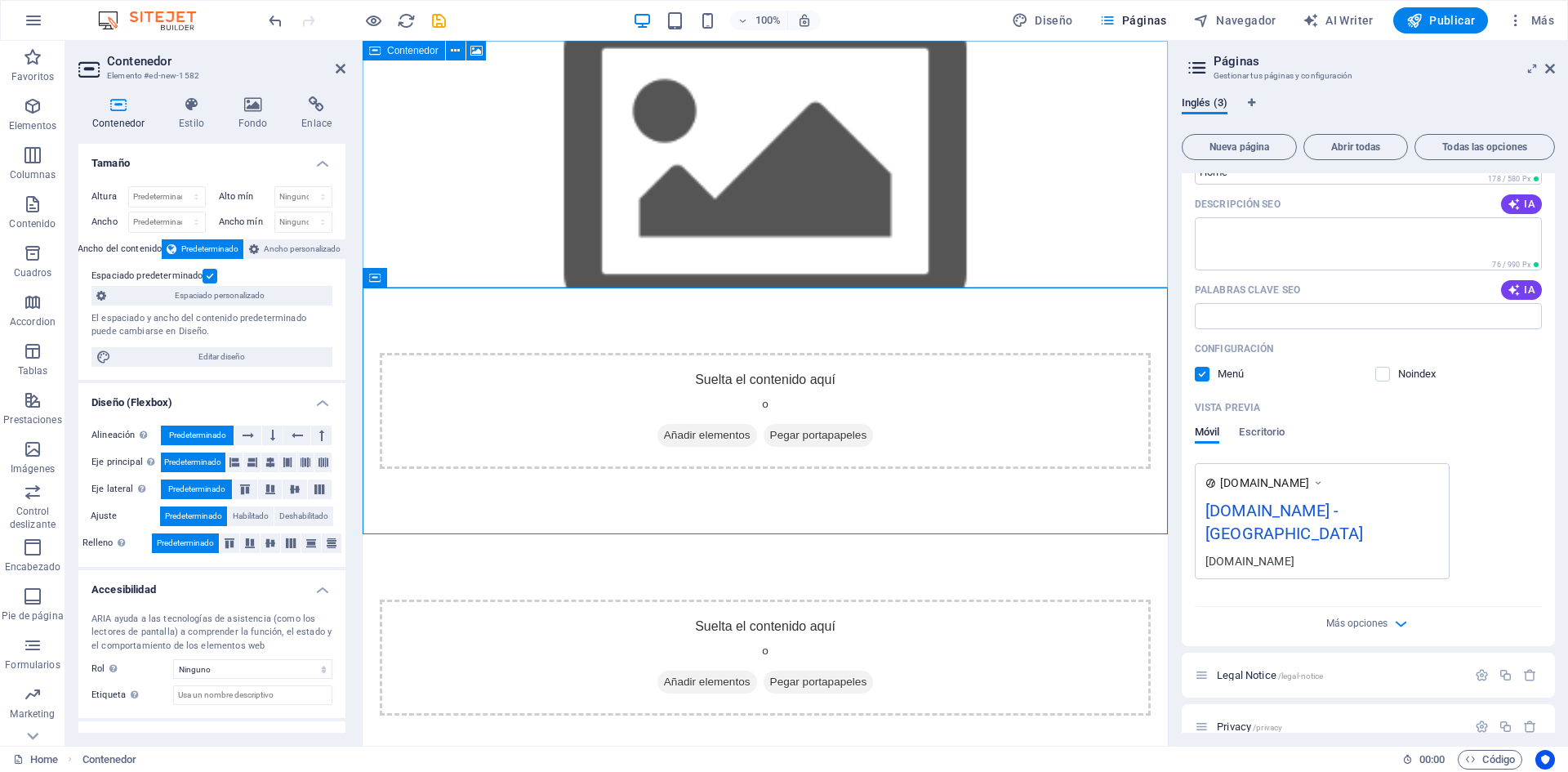
click at [730, 424] on span "Añadir elementos" at bounding box center [707, 435] width 100 height 23
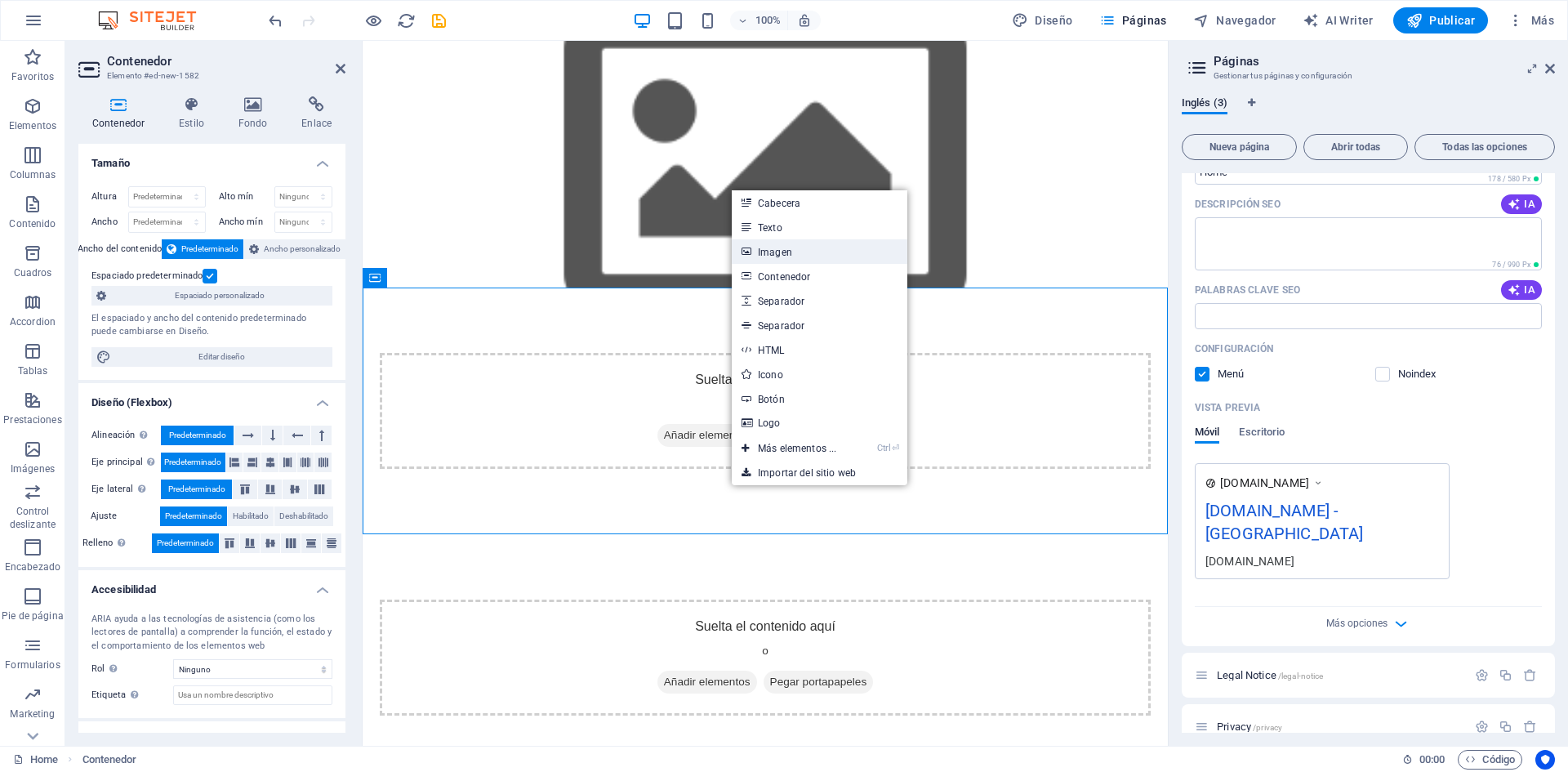
drag, startPoint x: 421, startPoint y: 210, endPoint x: 782, endPoint y: 252, distance: 363.4
click at [782, 252] on link "Imagen" at bounding box center [820, 251] width 176 height 25
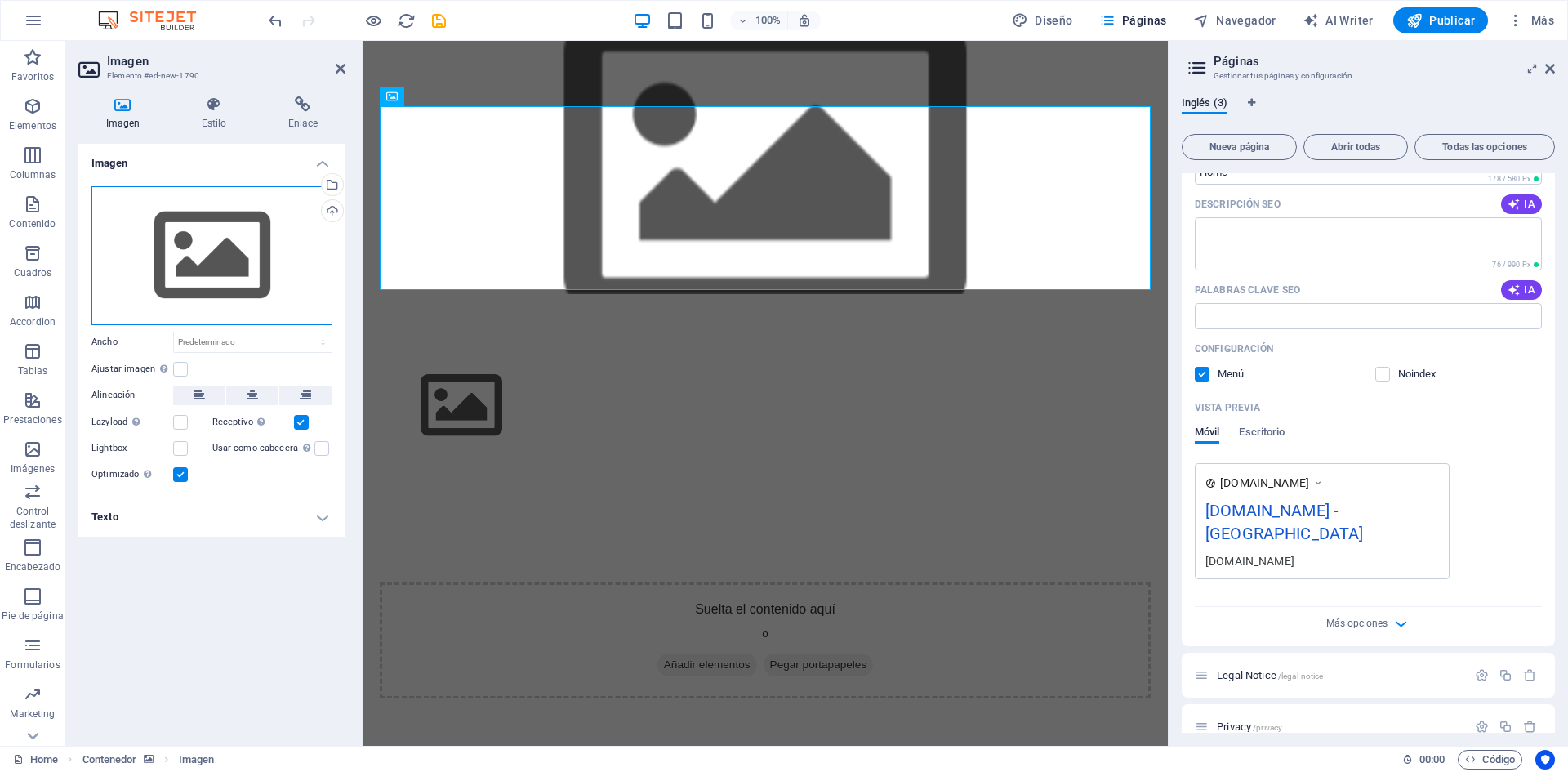
click at [214, 262] on div "Arrastra archivos aquí, haz clic para escoger archivos o selecciona archivos de…" at bounding box center [211, 255] width 241 height 139
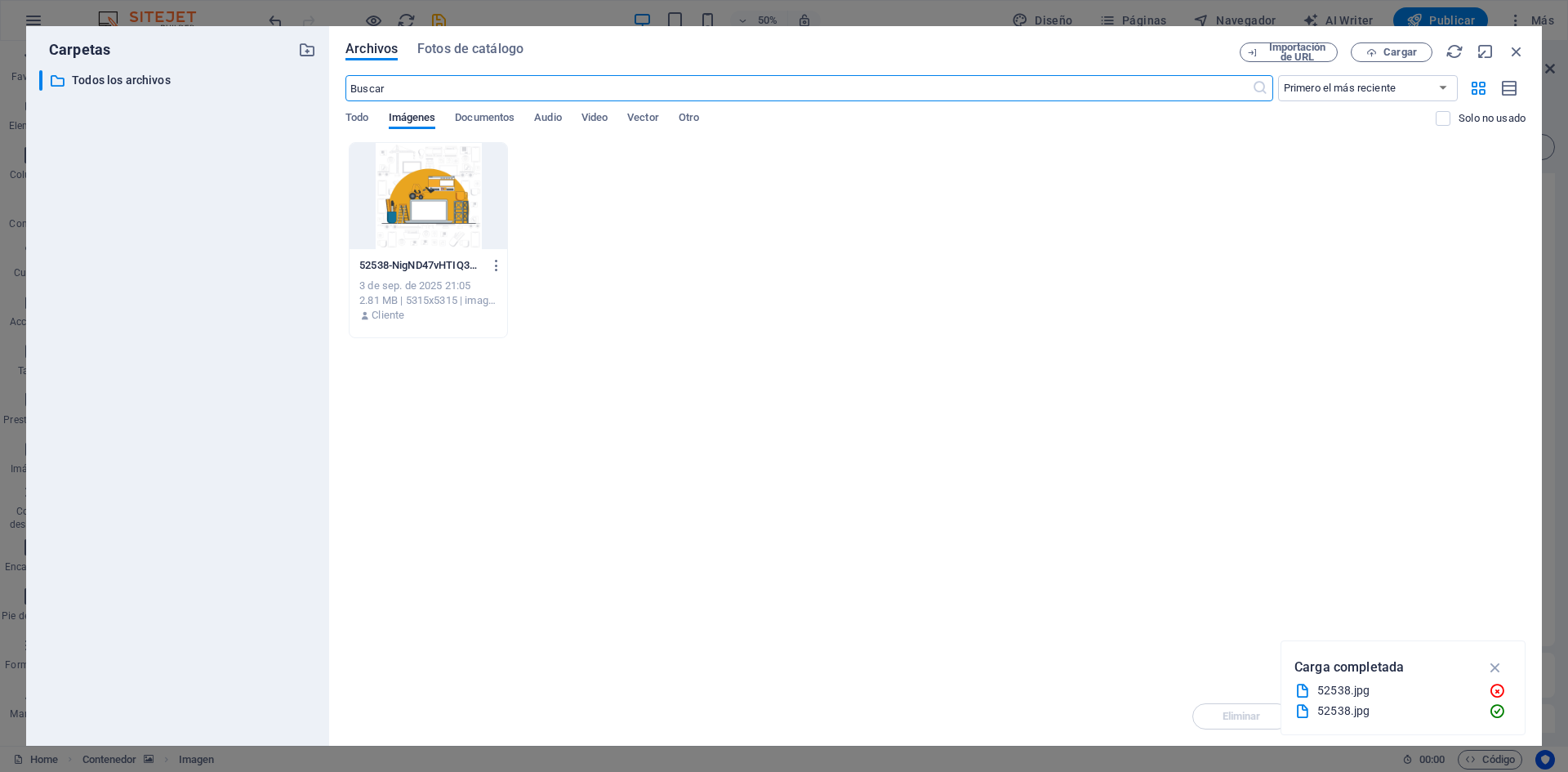
drag, startPoint x: 535, startPoint y: 205, endPoint x: 494, endPoint y: 208, distance: 41.1
click at [523, 207] on div "52538-NigND47vHTIQ33h_B1qOkQ.jpg 52538-NigND47vHTIQ33h_B1qOkQ.jpg 3 de sep. de …" at bounding box center [935, 240] width 1180 height 196
click at [464, 210] on div at bounding box center [428, 196] width 157 height 107
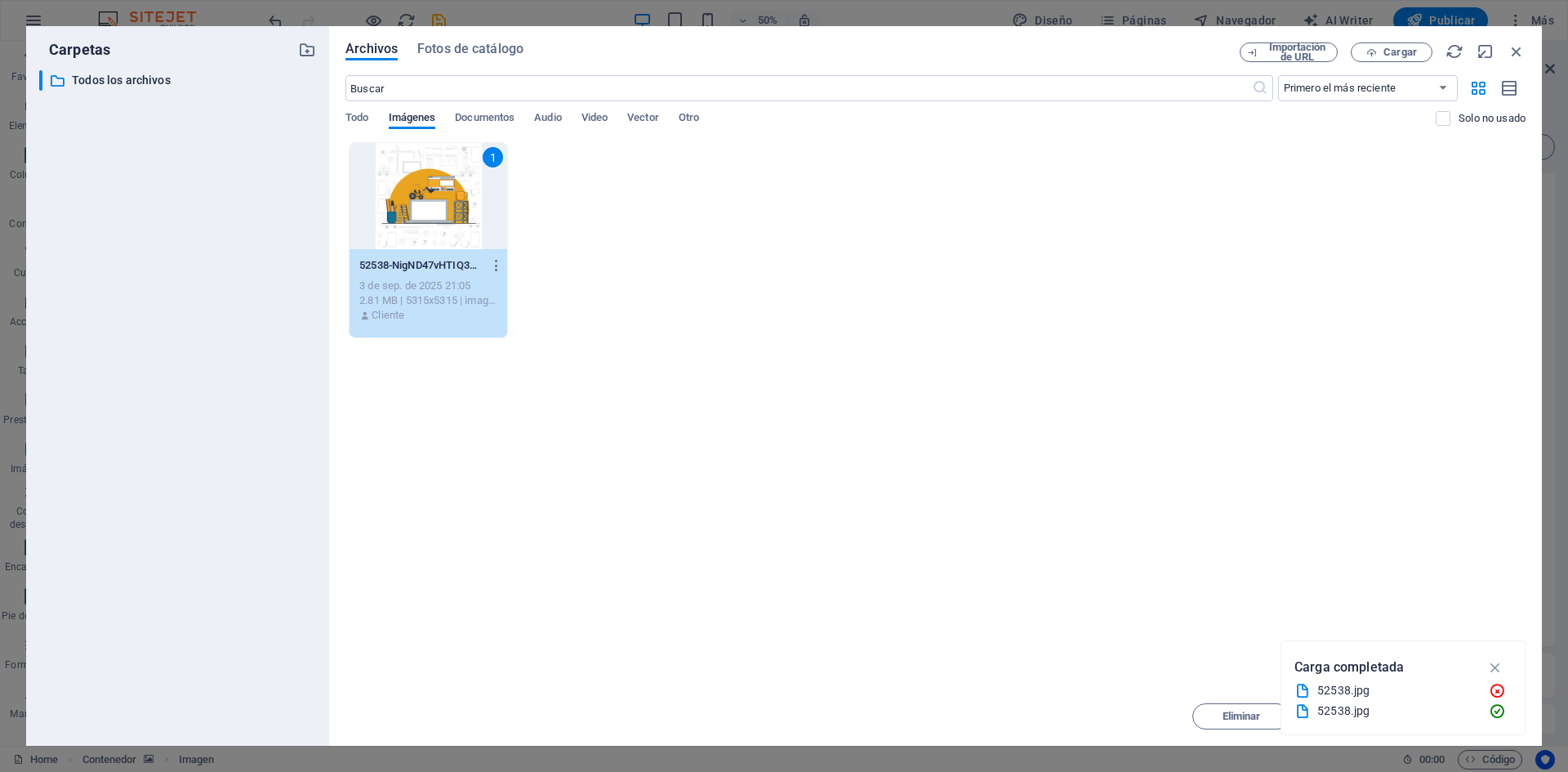
click at [464, 210] on div "1" at bounding box center [428, 196] width 157 height 107
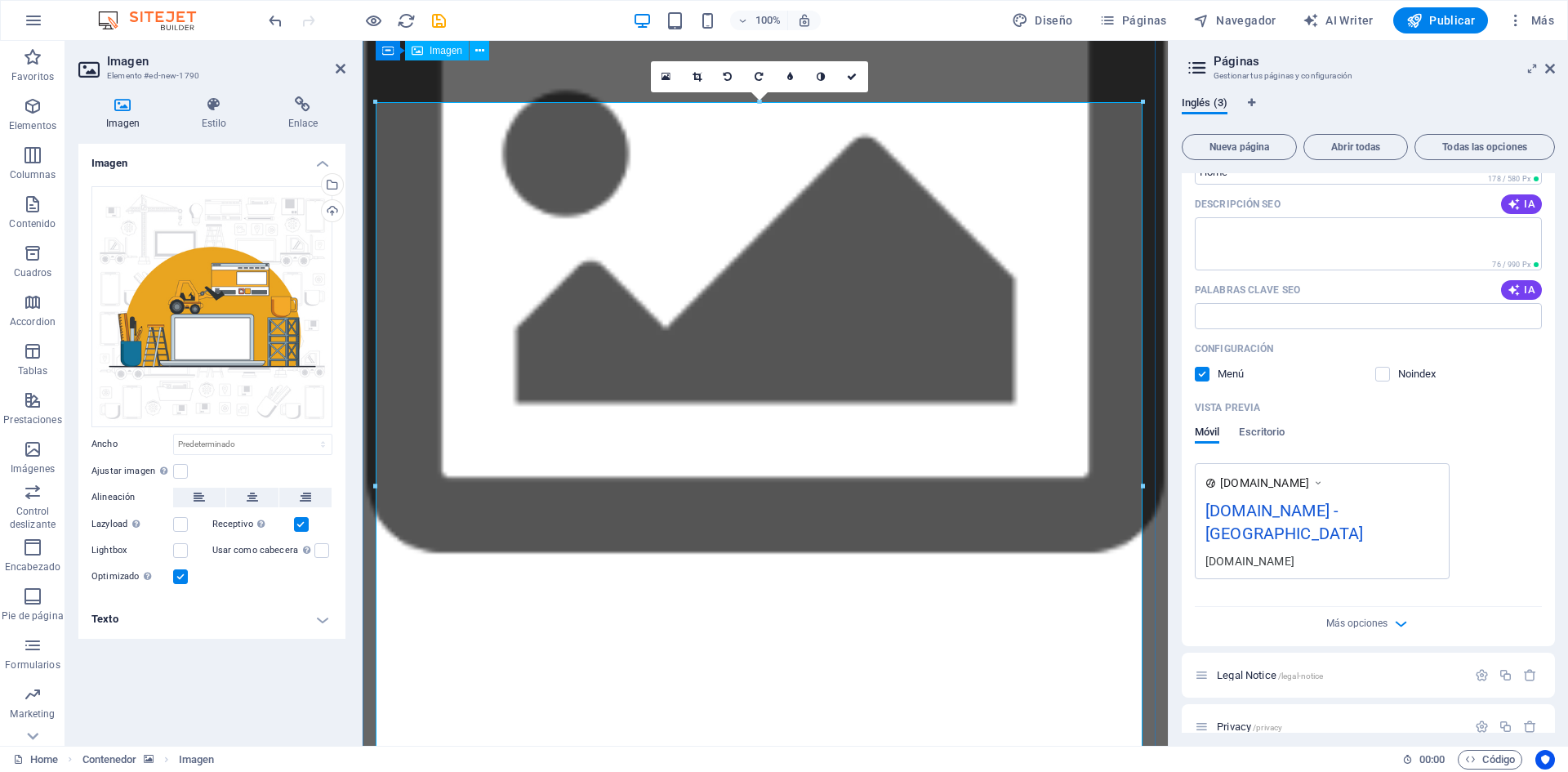
scroll to position [0, 0]
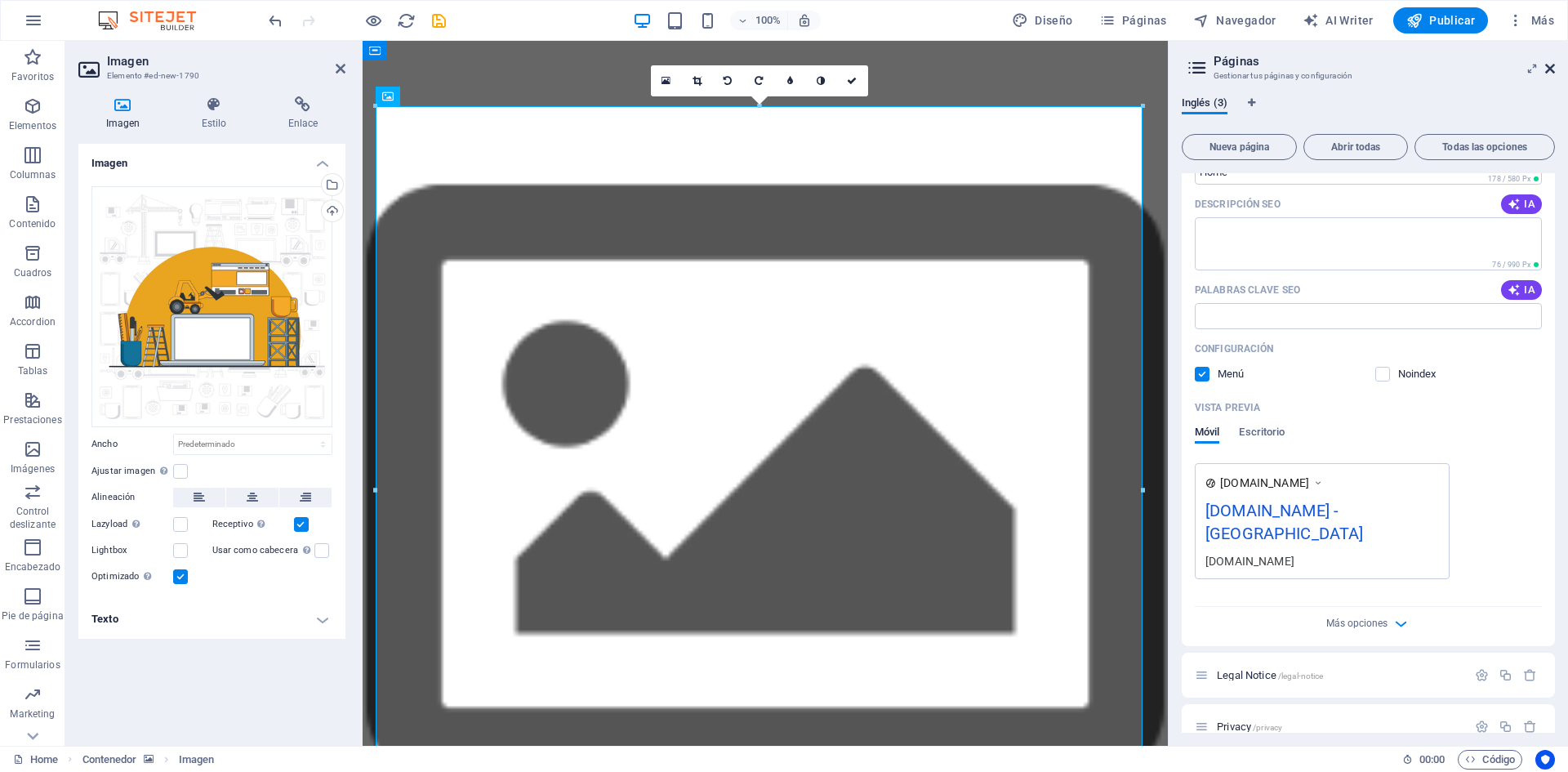
drag, startPoint x: 1549, startPoint y: 66, endPoint x: 956, endPoint y: 25, distance: 594.4
click at [1549, 66] on icon at bounding box center [1550, 68] width 10 height 13
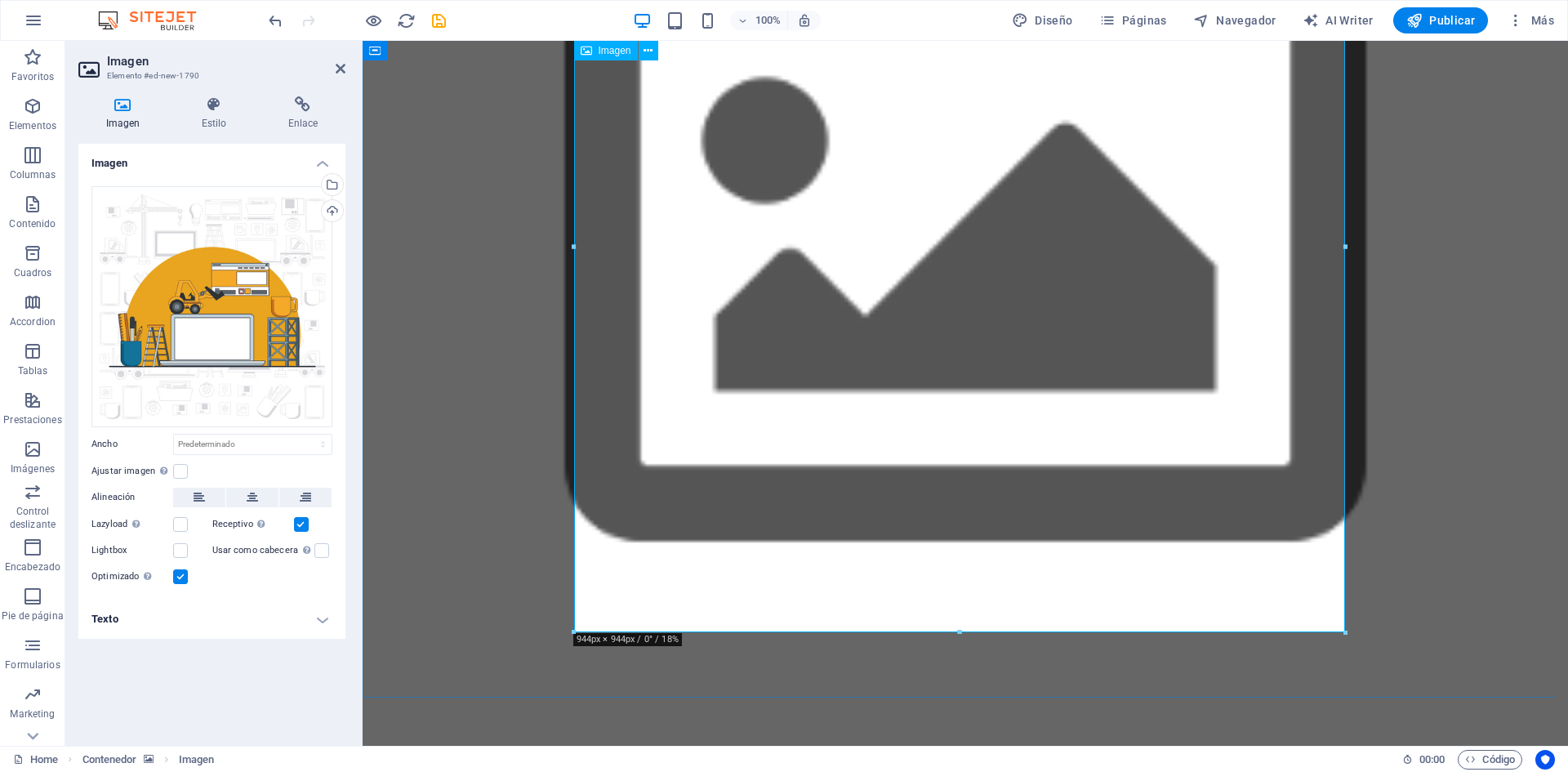
scroll to position [163, 0]
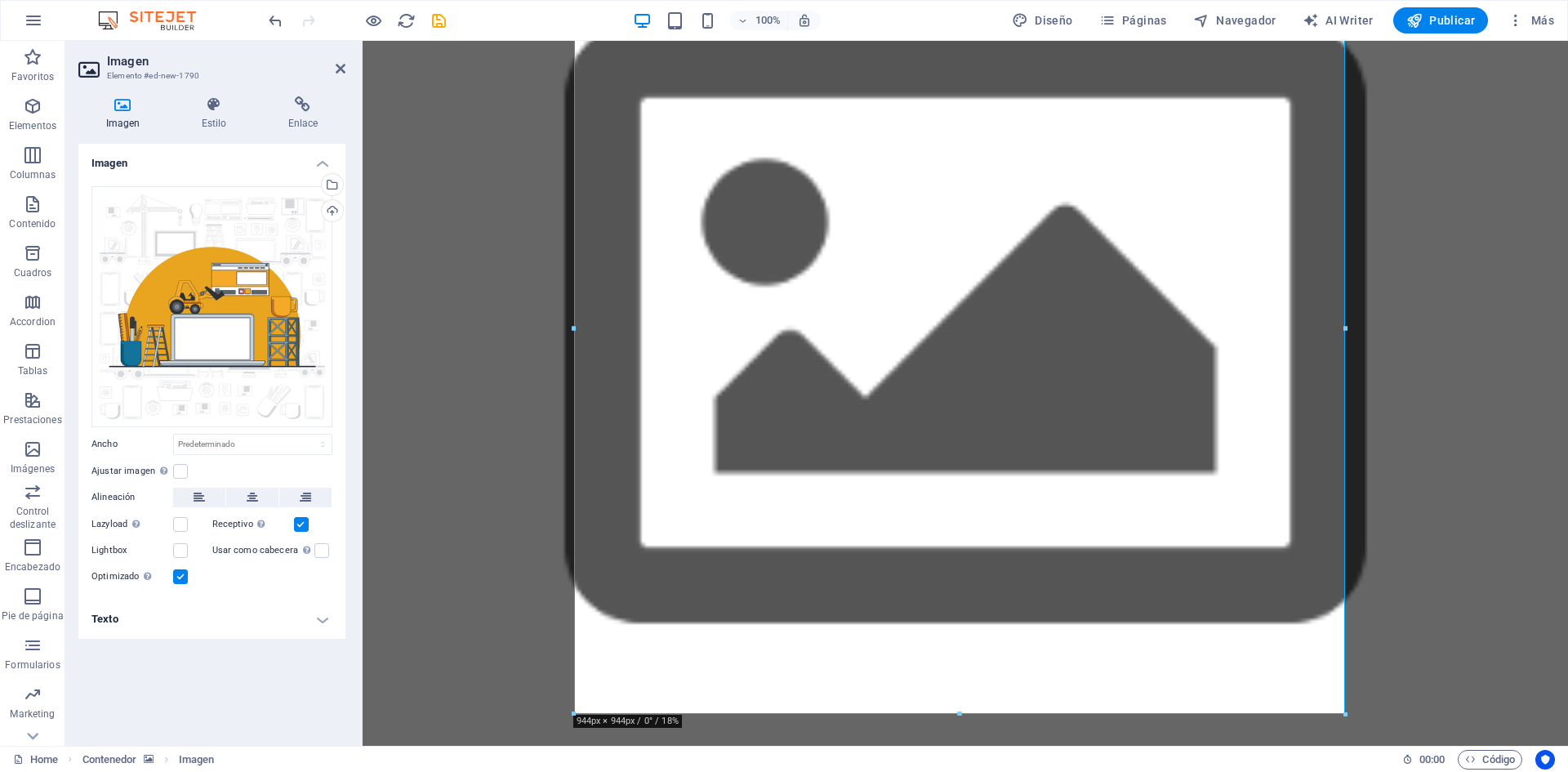
click at [422, 163] on figure at bounding box center [965, 328] width 1205 height 901
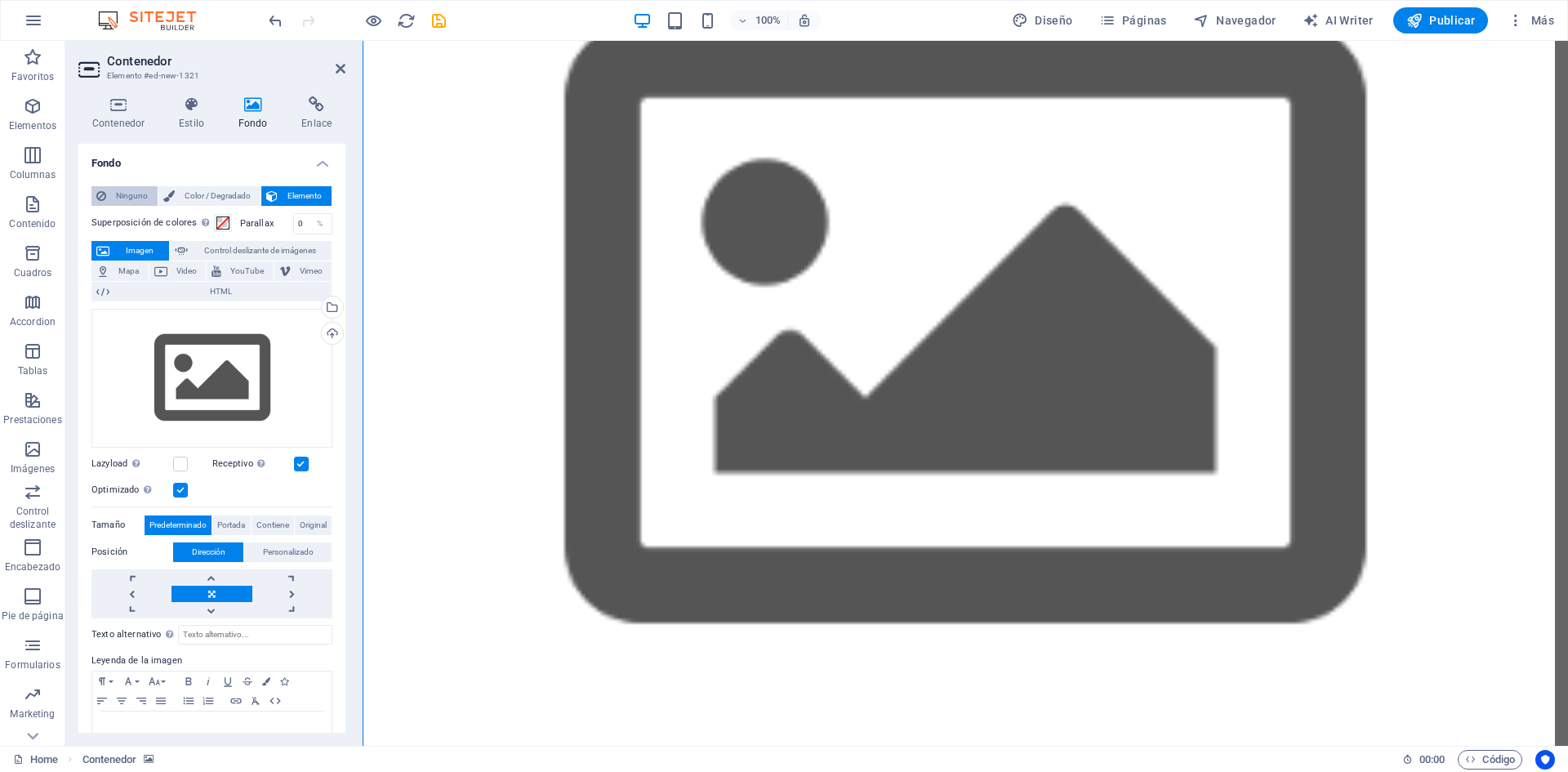
click at [128, 202] on span "Ninguno" at bounding box center [131, 195] width 41 height 19
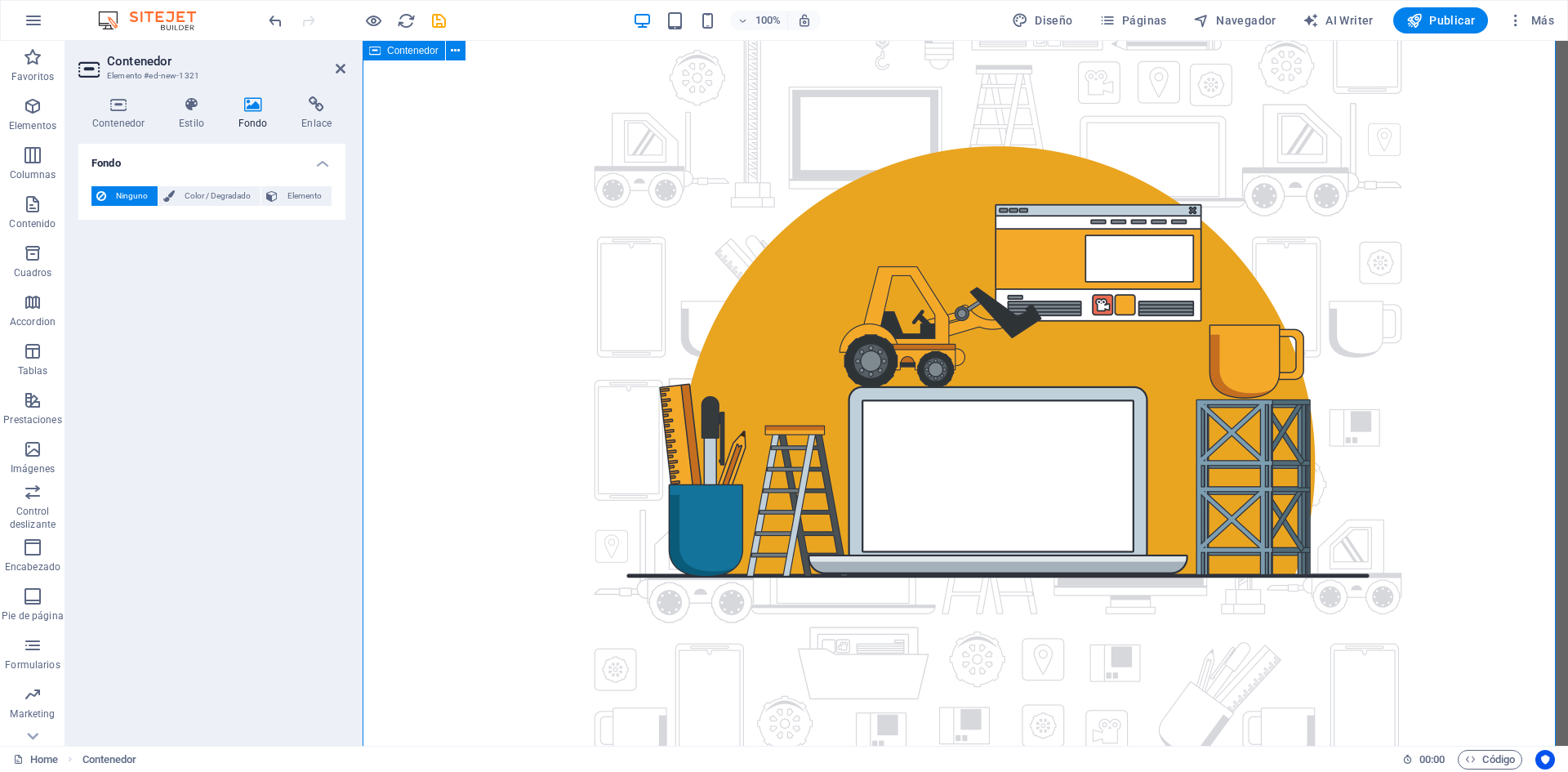
click at [392, 186] on div at bounding box center [965, 360] width 1205 height 966
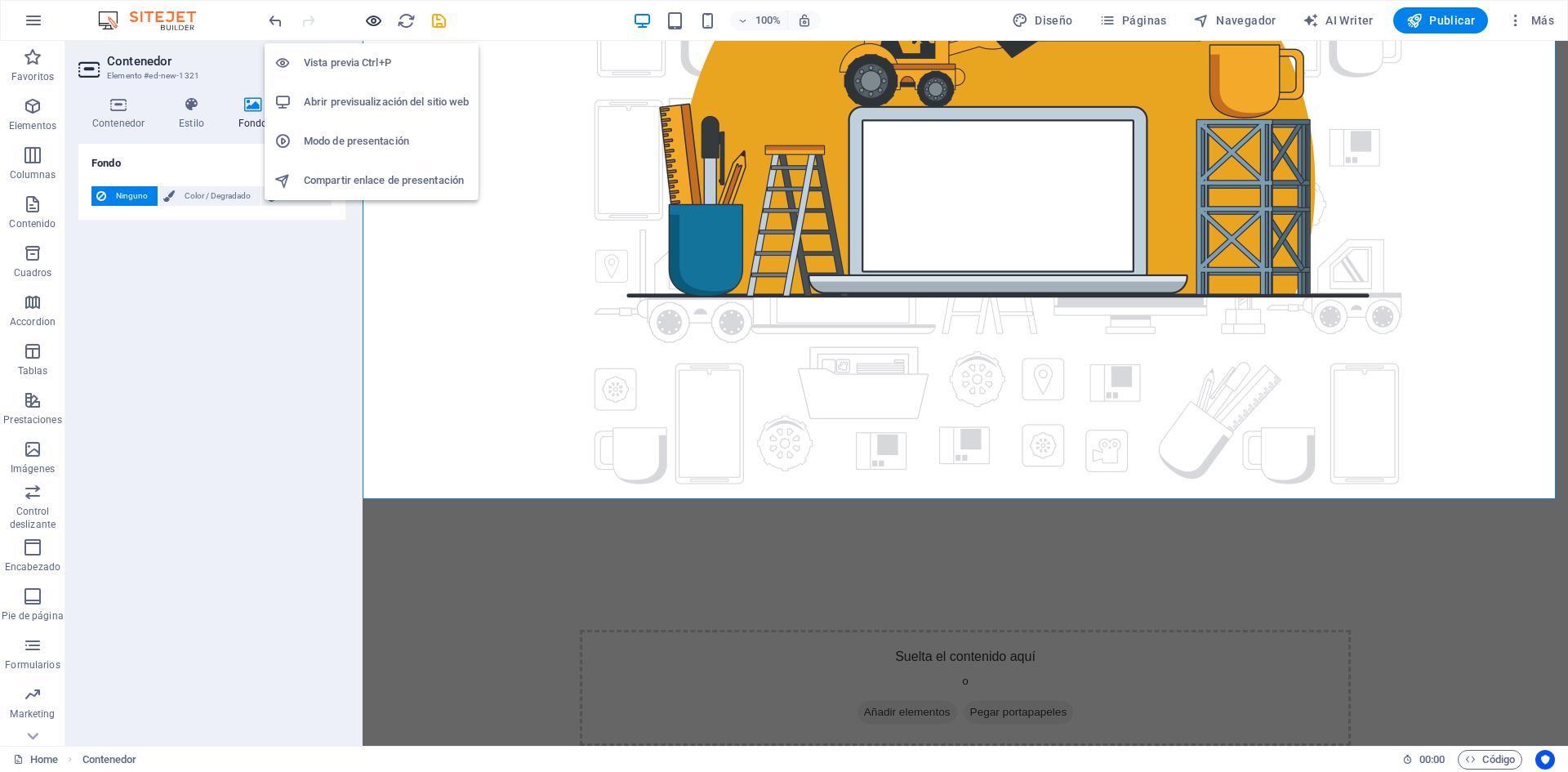
drag, startPoint x: 373, startPoint y: 19, endPoint x: 513, endPoint y: 118, distance: 171.5
click at [373, 19] on icon "button" at bounding box center [374, 21] width 19 height 19
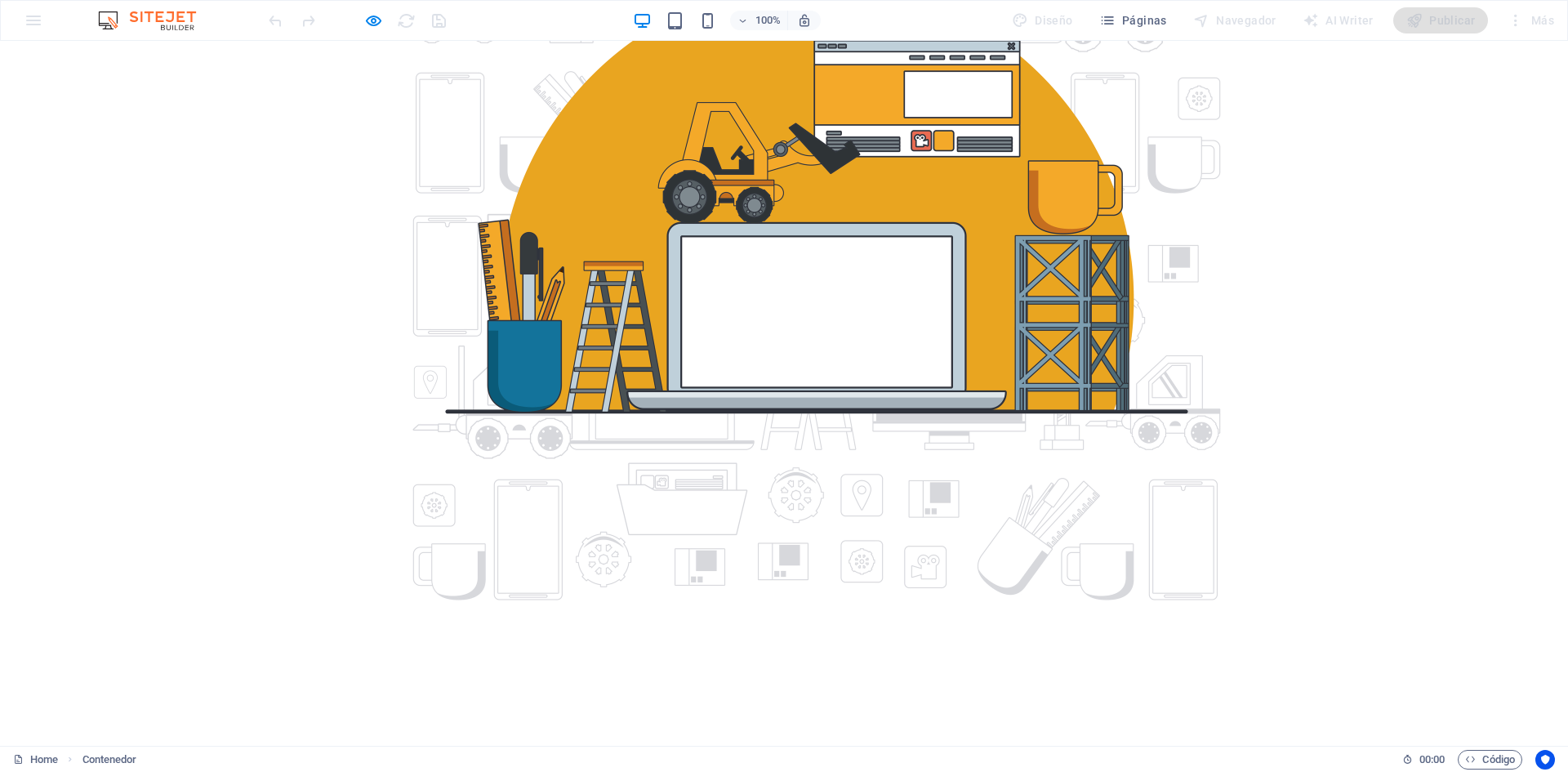
click at [229, 222] on div at bounding box center [784, 196] width 1568 height 966
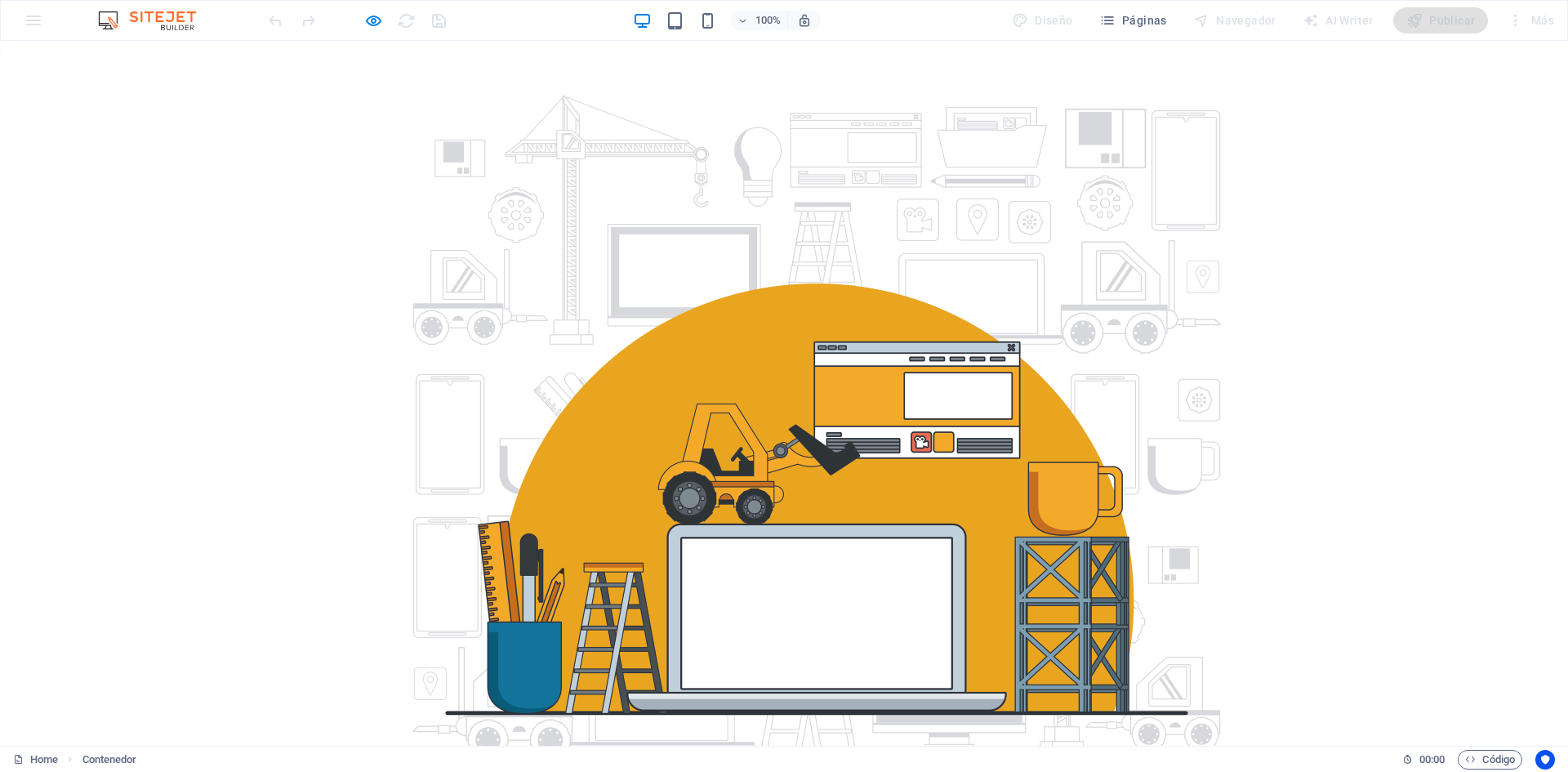
scroll to position [0, 0]
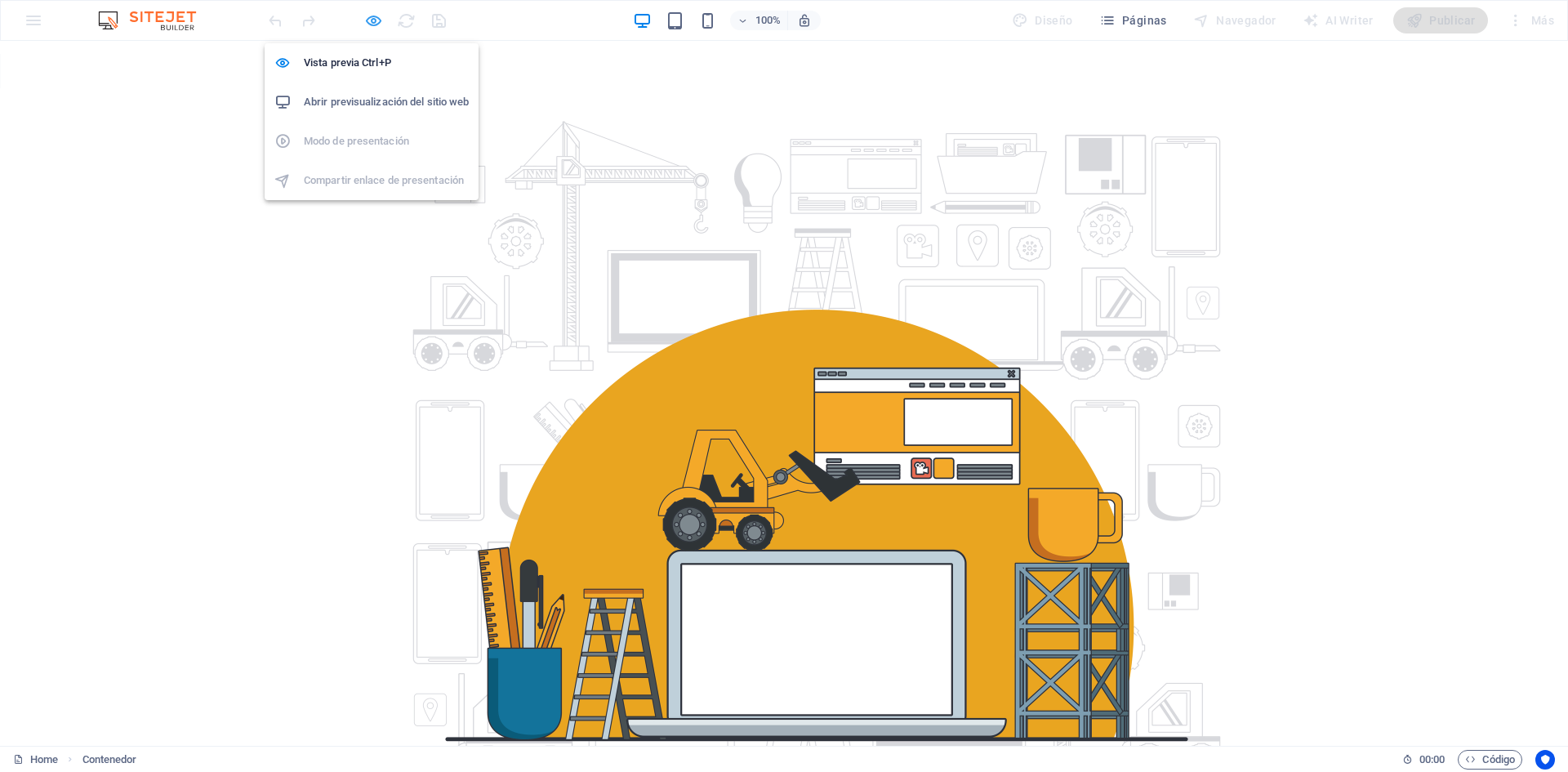
click at [369, 19] on icon "button" at bounding box center [374, 21] width 19 height 19
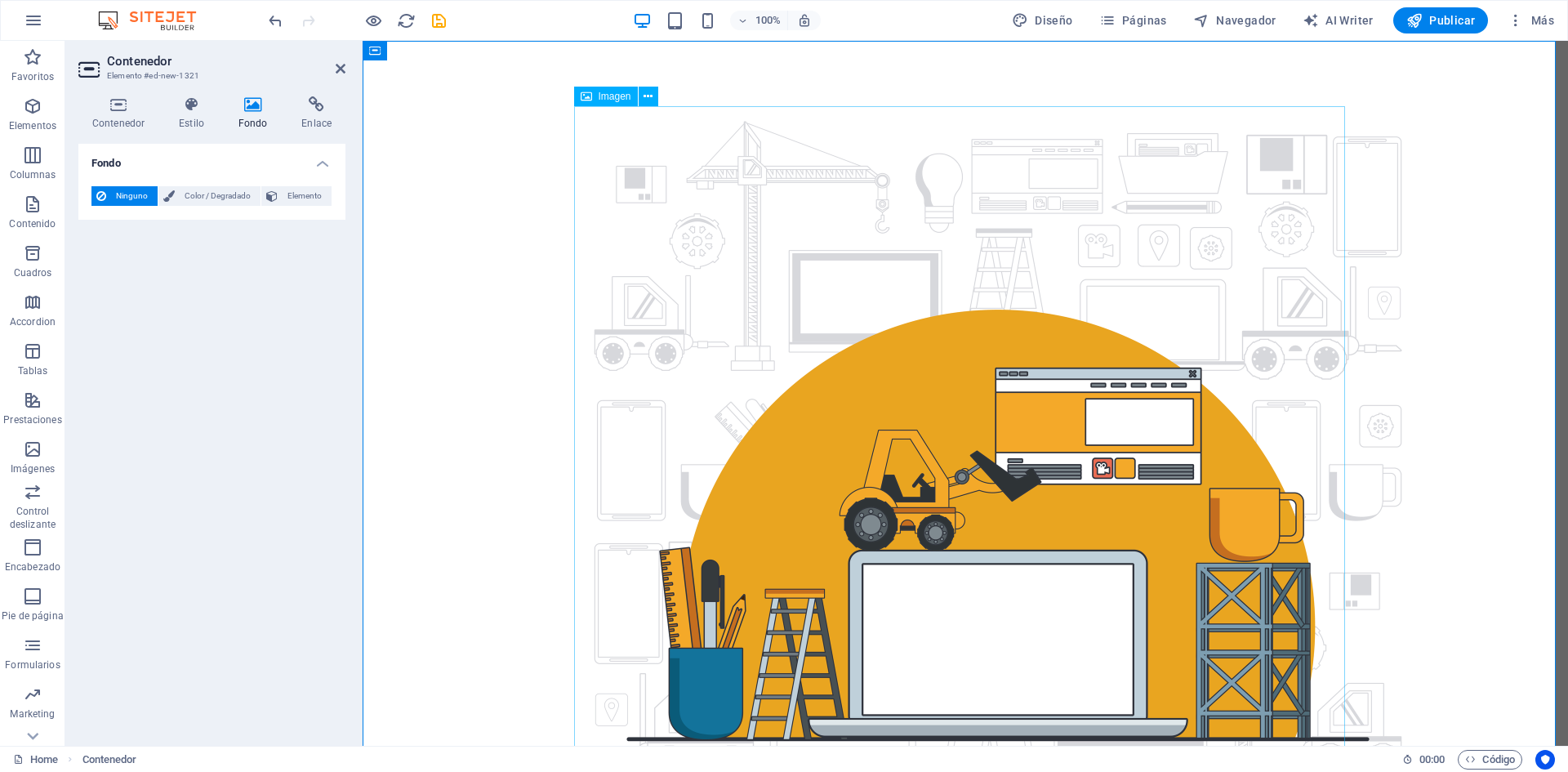
click at [790, 332] on figure at bounding box center [966, 524] width 771 height 836
click at [748, 233] on figure at bounding box center [966, 524] width 771 height 836
click at [199, 107] on icon at bounding box center [191, 104] width 53 height 16
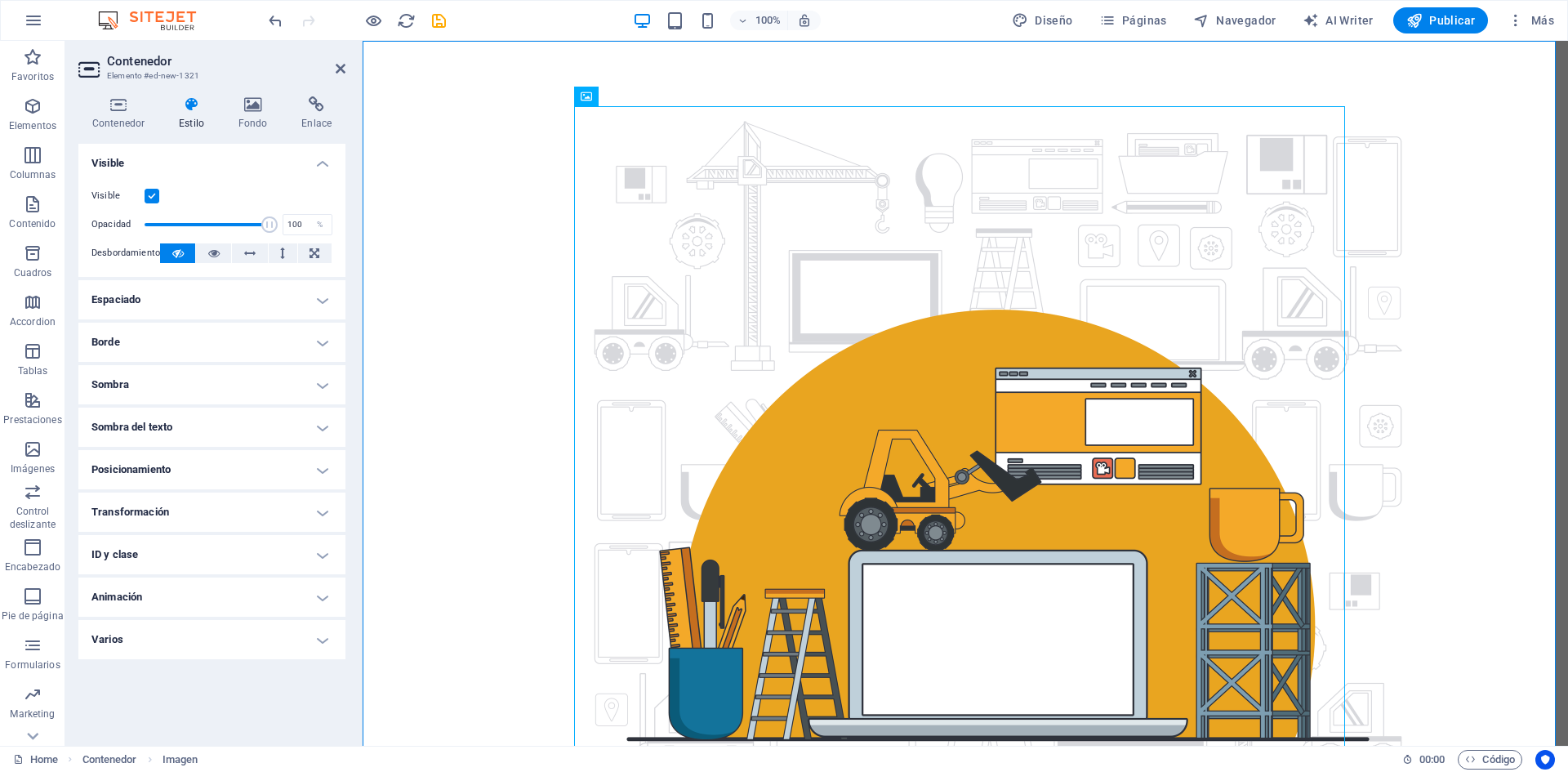
click at [213, 304] on h4 "Espaciado" at bounding box center [212, 299] width 267 height 39
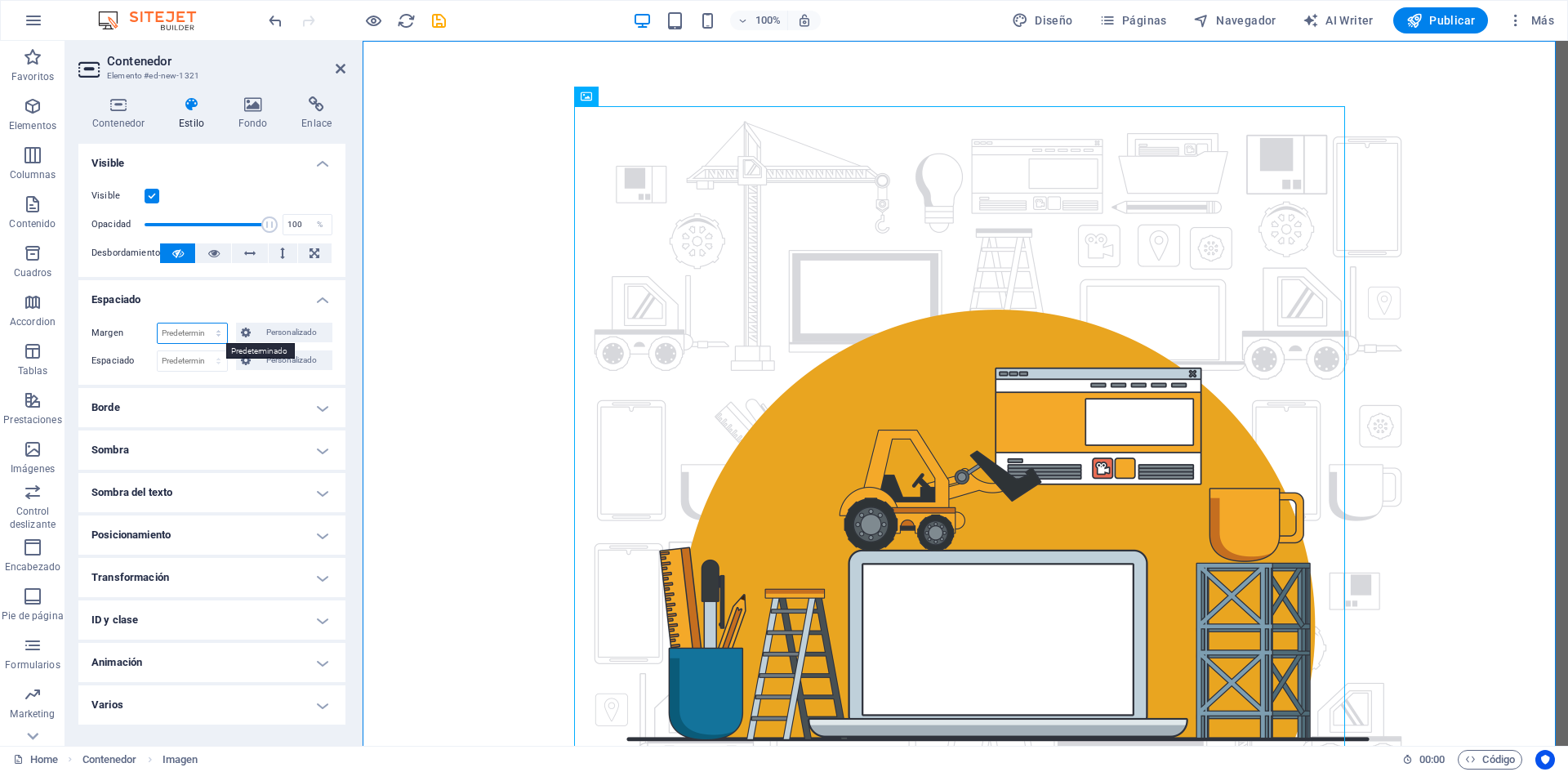
click at [212, 333] on select "Predeterminado automático px % rem vw vh Personalizado" at bounding box center [192, 332] width 69 height 19
click at [263, 331] on span "Personalizado" at bounding box center [291, 331] width 72 height 19
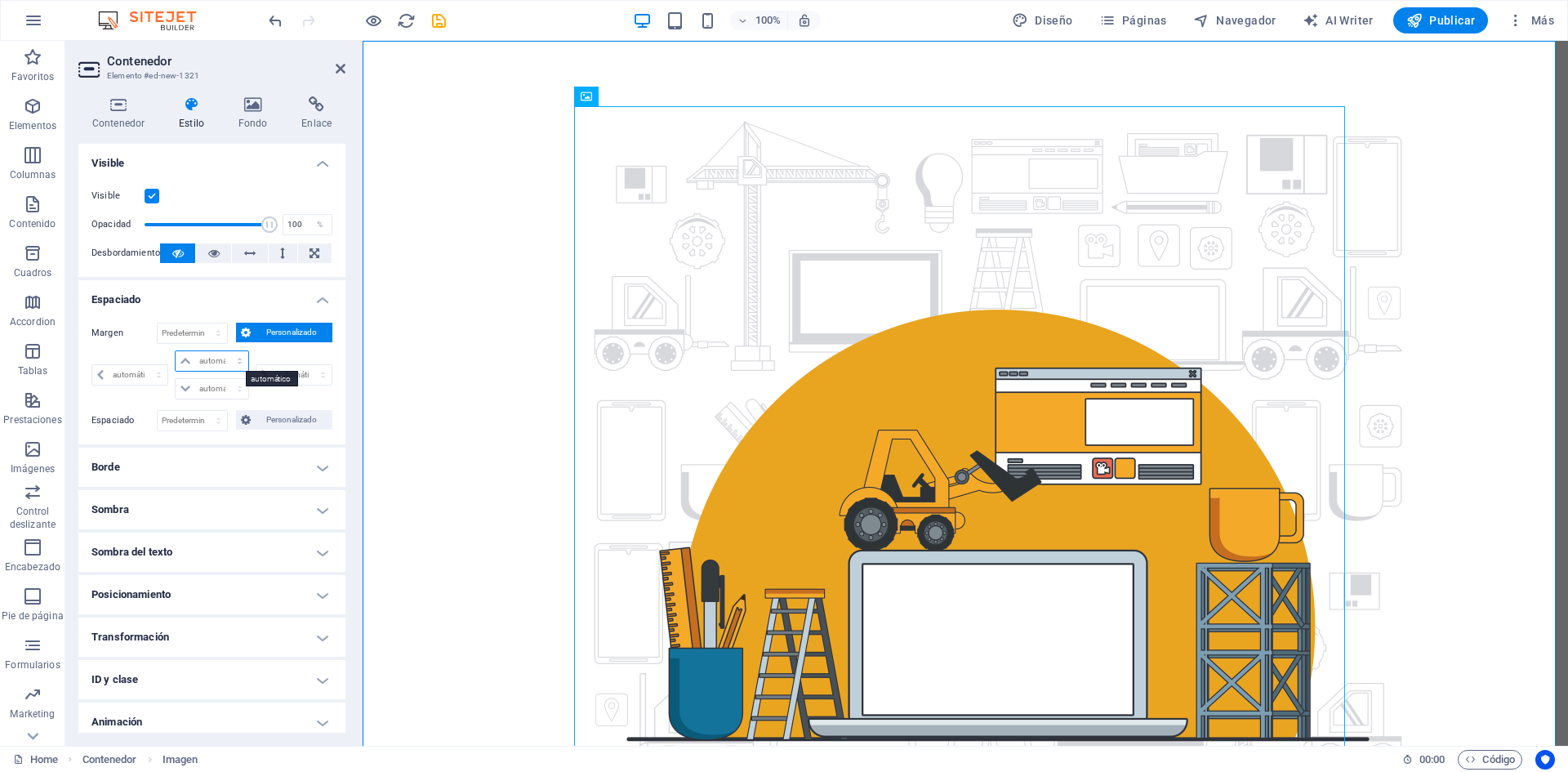
click at [218, 359] on select "automático px % rem vw vh" at bounding box center [211, 360] width 72 height 19
select select "px"
click at [223, 351] on select "automático px % rem vw vh" at bounding box center [211, 360] width 72 height 19
type input "0"
select select "px"
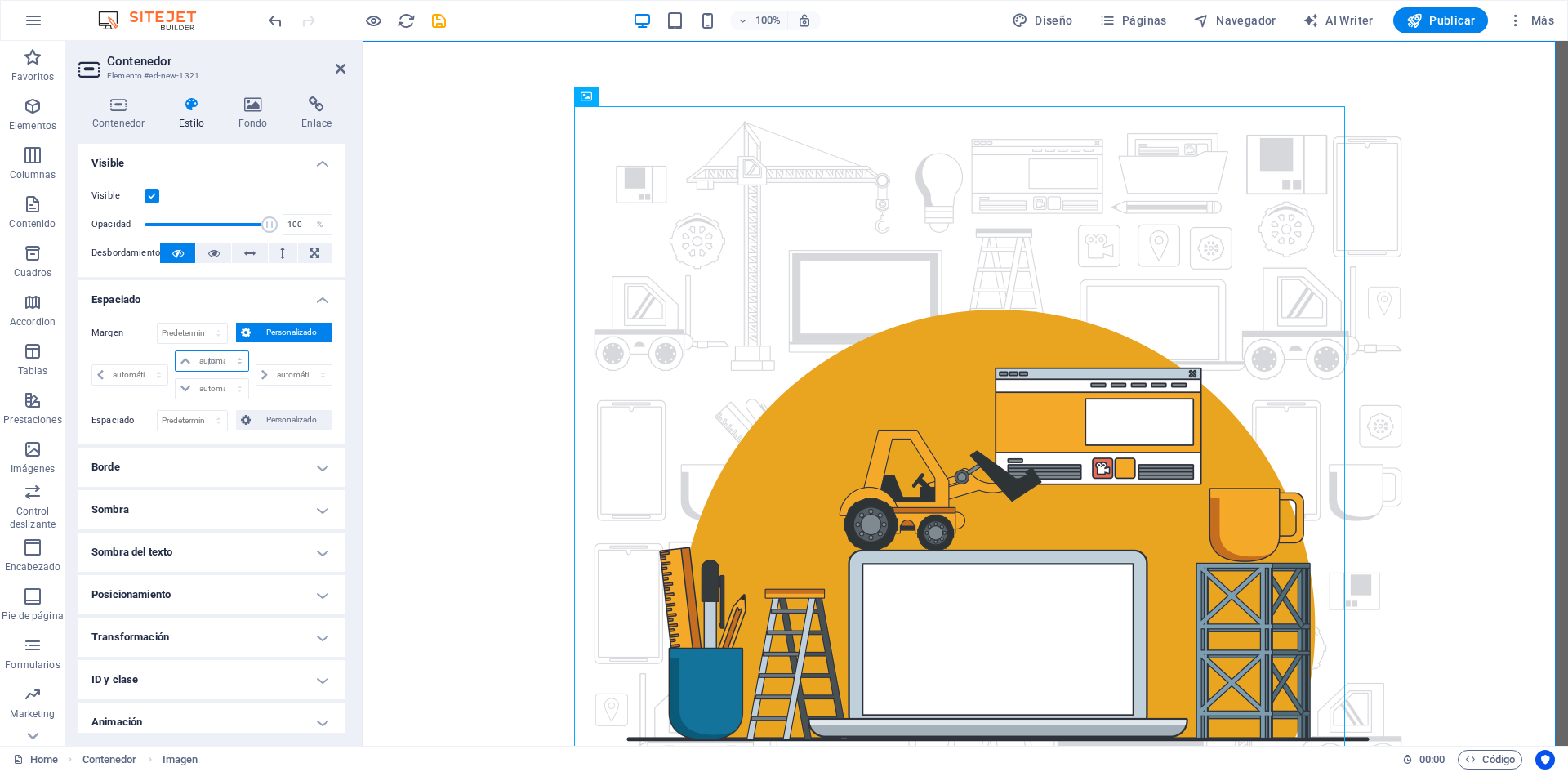
type input "0"
select select "px"
type input "0"
select select "px"
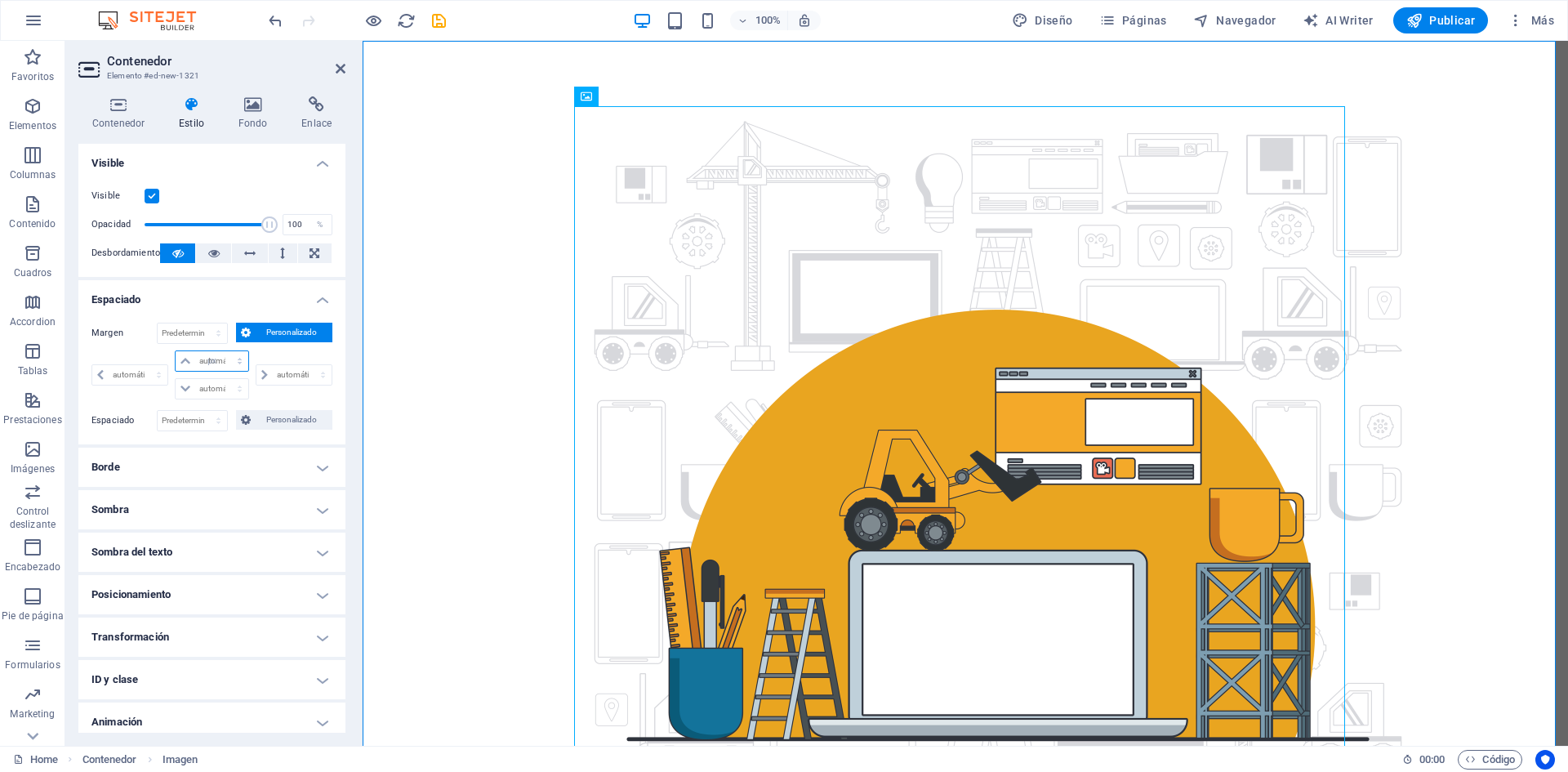
type input "0"
select select "px"
click at [212, 362] on input "0" at bounding box center [222, 360] width 52 height 19
click at [262, 418] on span "Personalizado" at bounding box center [291, 419] width 72 height 19
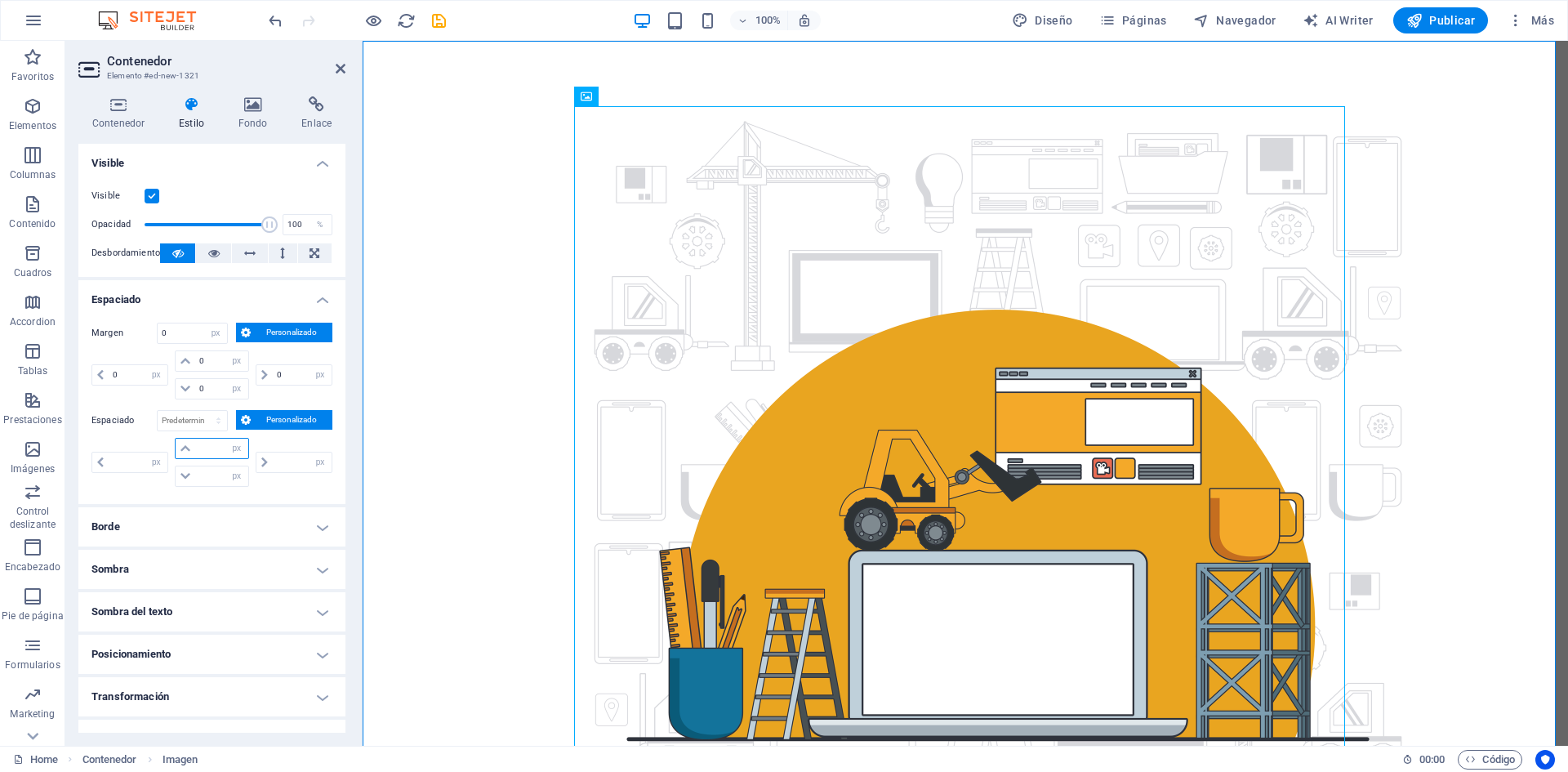
click at [201, 444] on input "number" at bounding box center [222, 448] width 52 height 19
type input "0"
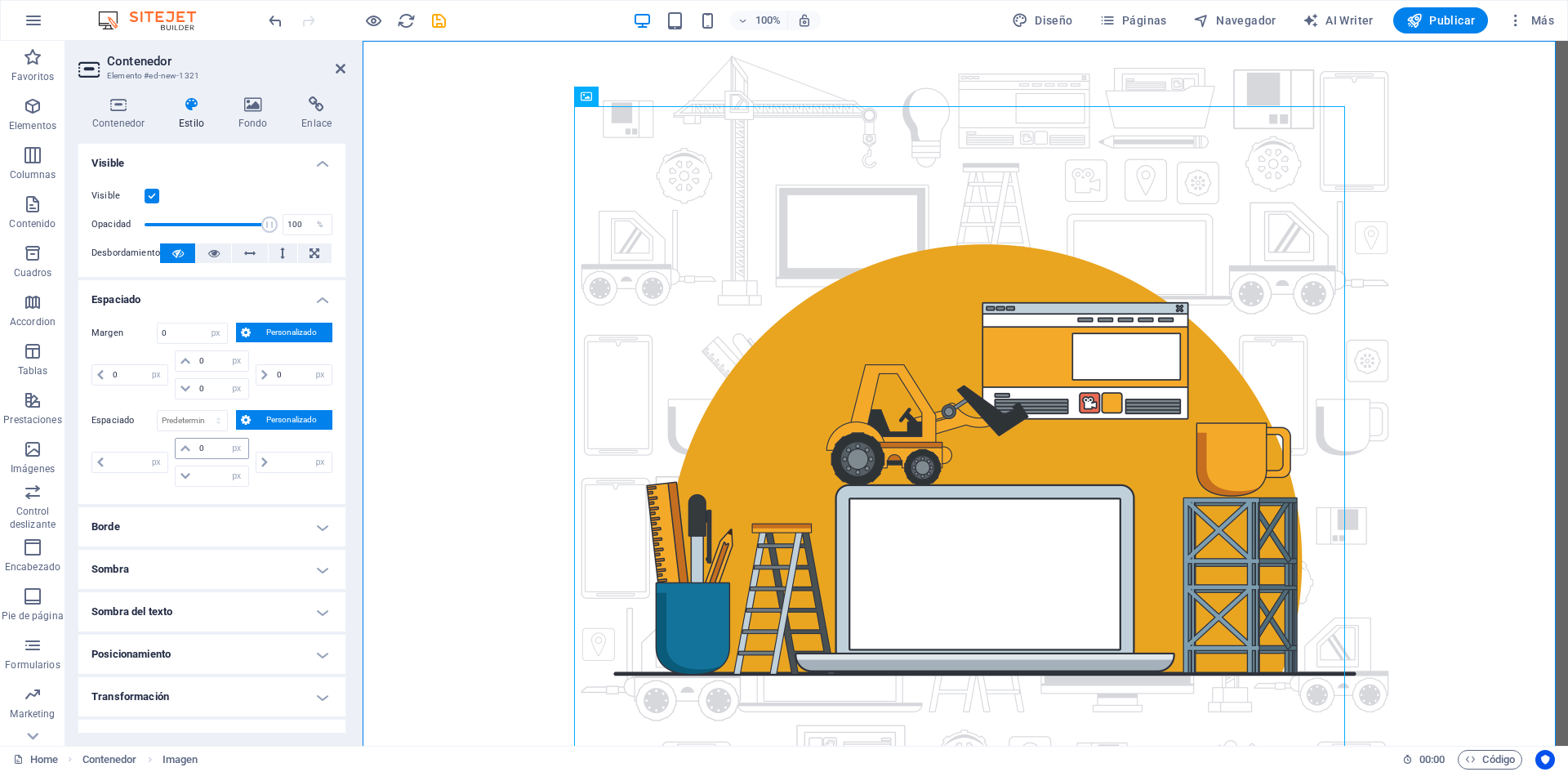
type input "0"
select select "px"
type input "0"
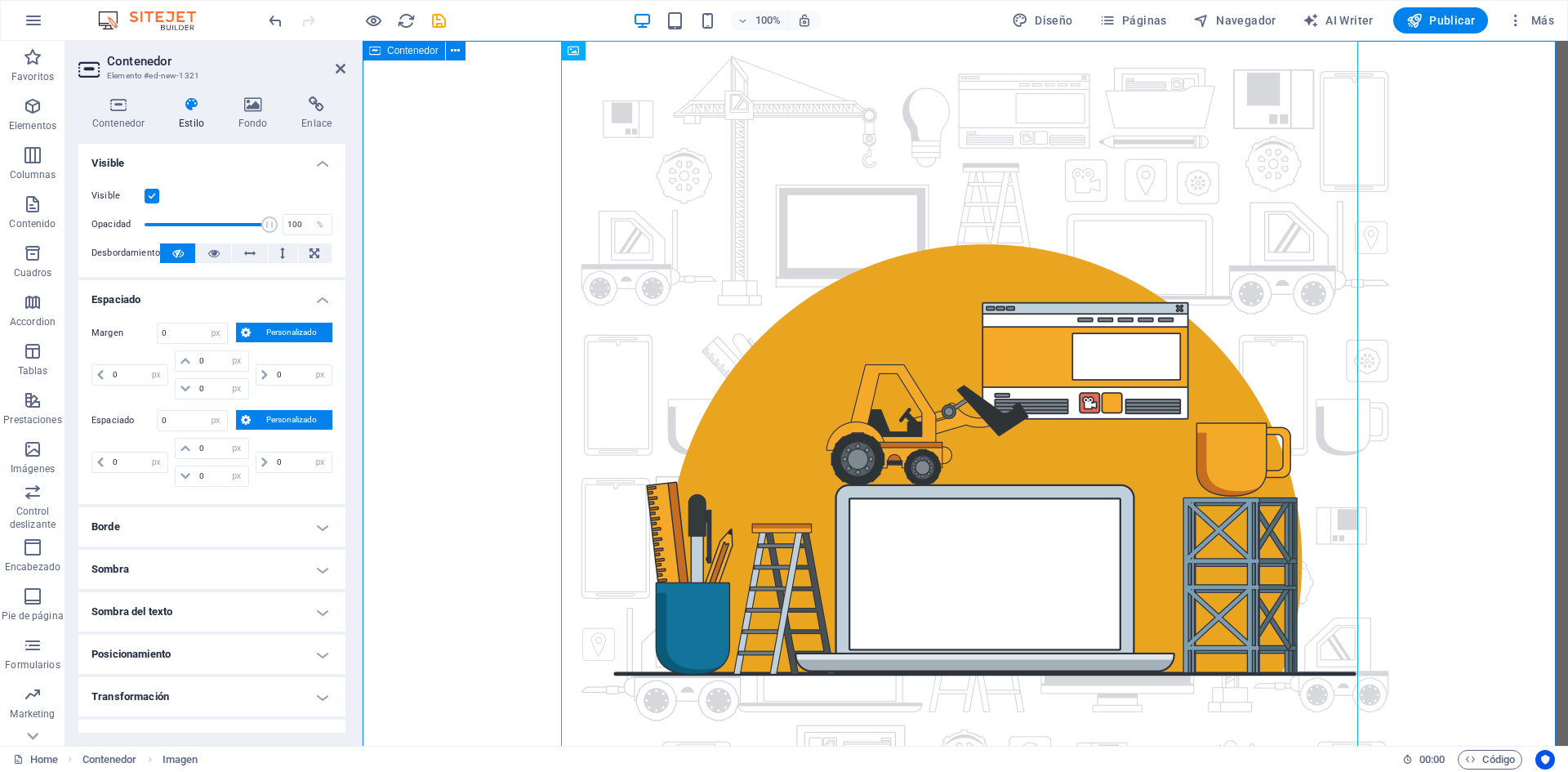
click at [466, 304] on div at bounding box center [965, 458] width 1205 height 836
click at [893, 320] on figure at bounding box center [965, 458] width 797 height 836
click at [480, 302] on div at bounding box center [965, 458] width 1205 height 836
click at [1012, 468] on figure at bounding box center [965, 458] width 797 height 836
click at [936, 404] on figure at bounding box center [965, 458] width 797 height 836
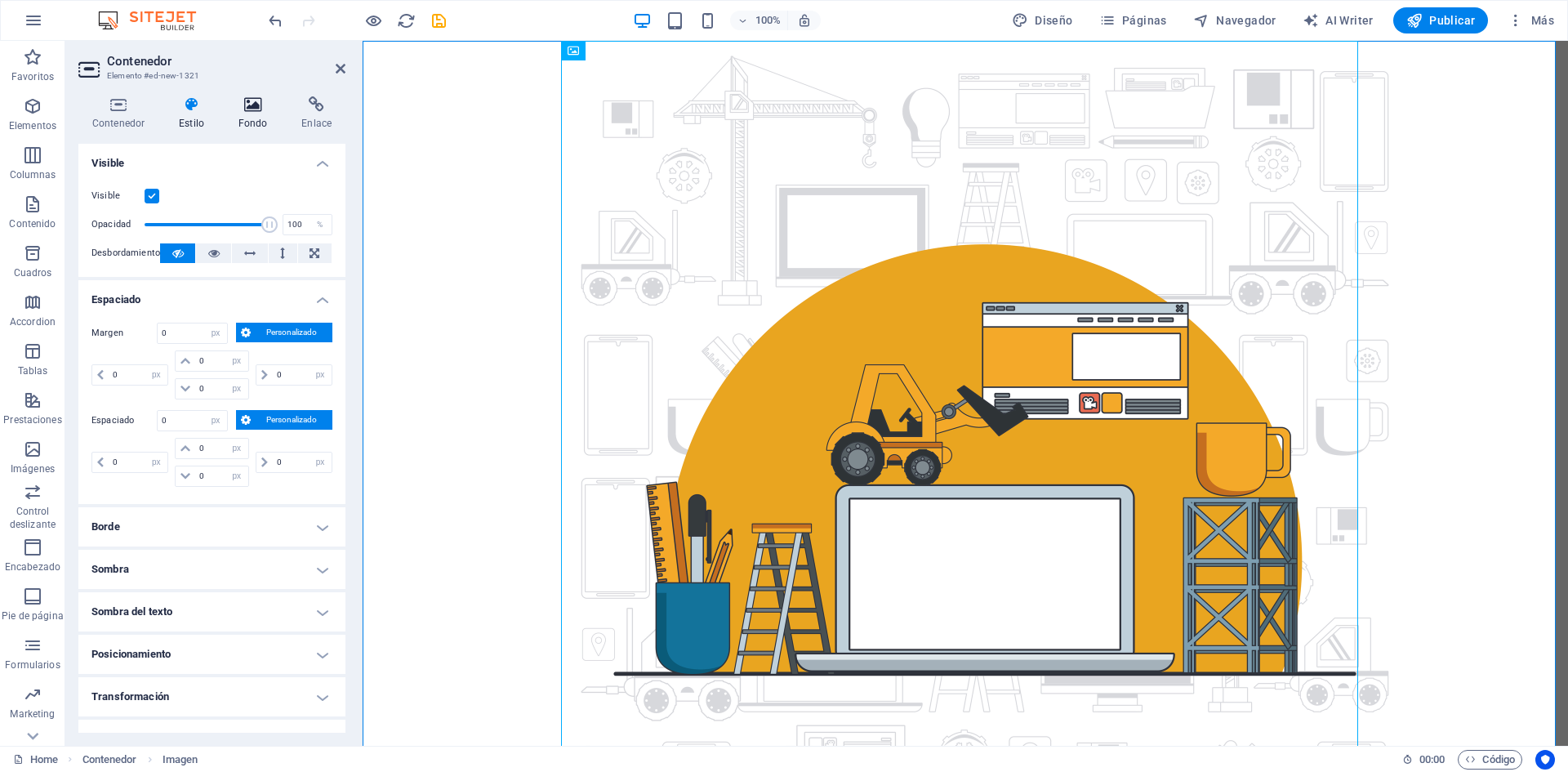
click at [262, 113] on h4 "Fondo" at bounding box center [256, 113] width 63 height 35
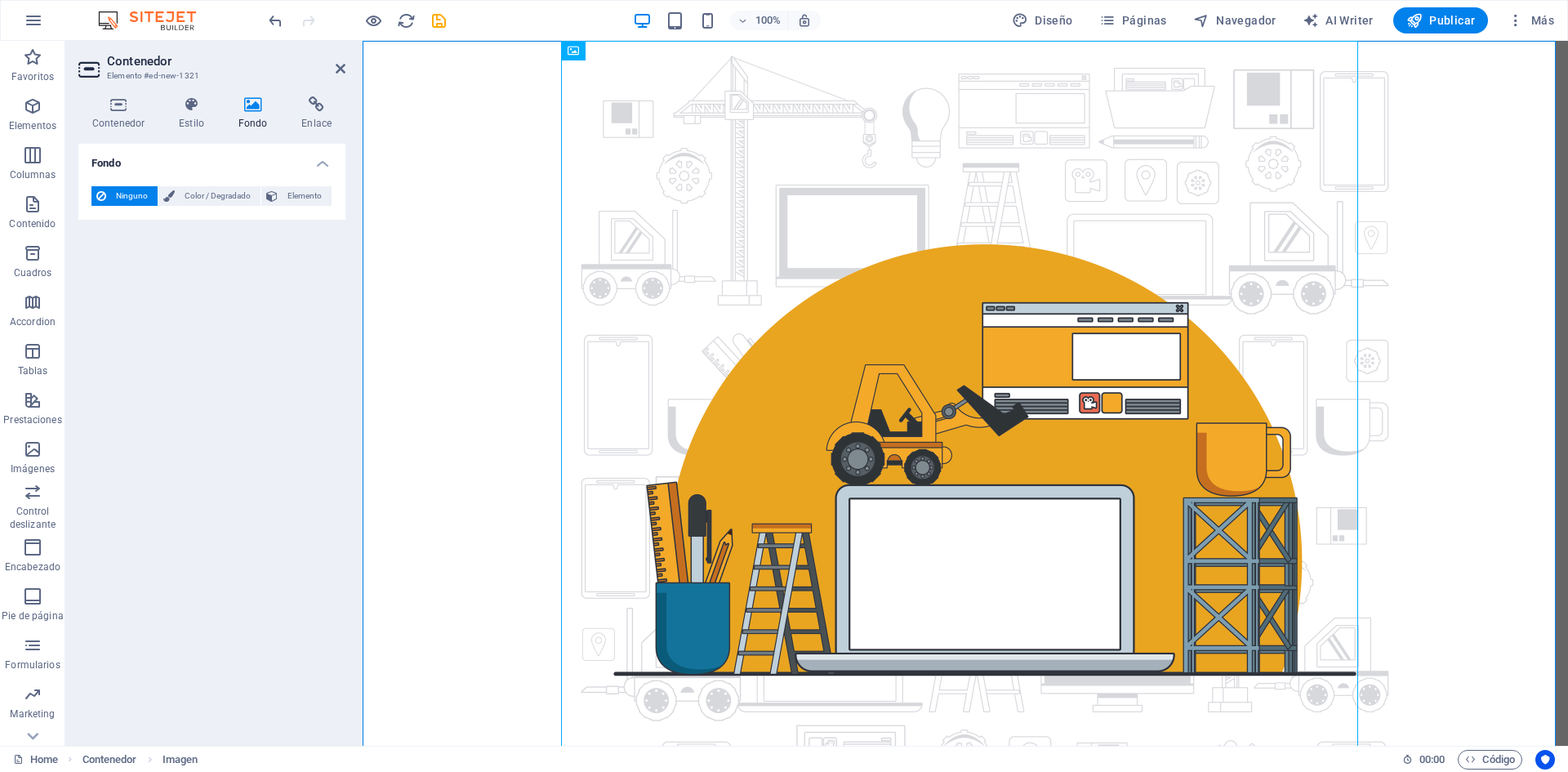
click at [194, 90] on div "Contenedor Estilo Fondo Enlace Tamaño Altura 100 Predeterminado px rem % vh vw …" at bounding box center [211, 413] width 293 height 662
click at [194, 104] on icon at bounding box center [191, 104] width 53 height 16
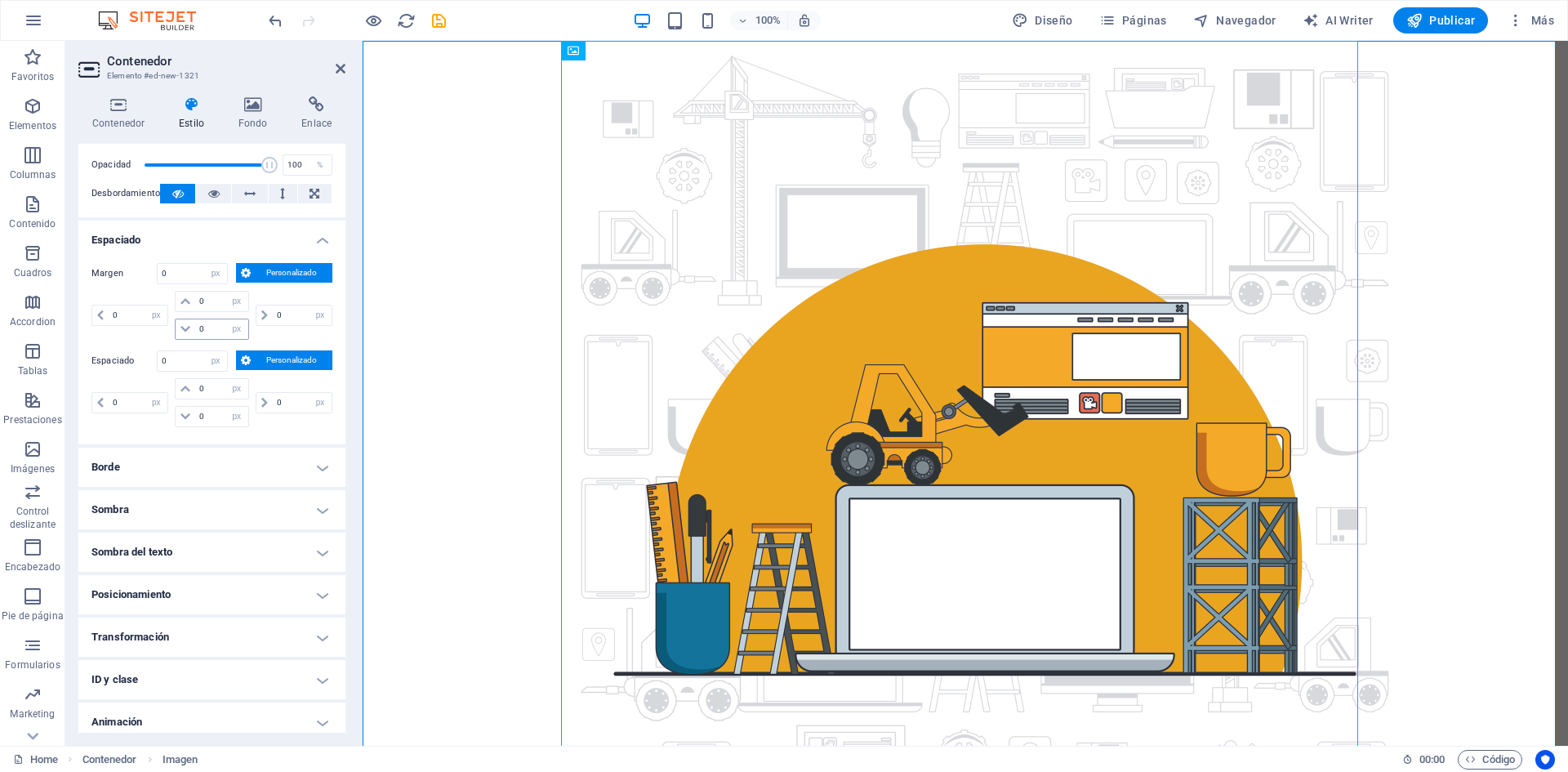
scroll to position [111, 0]
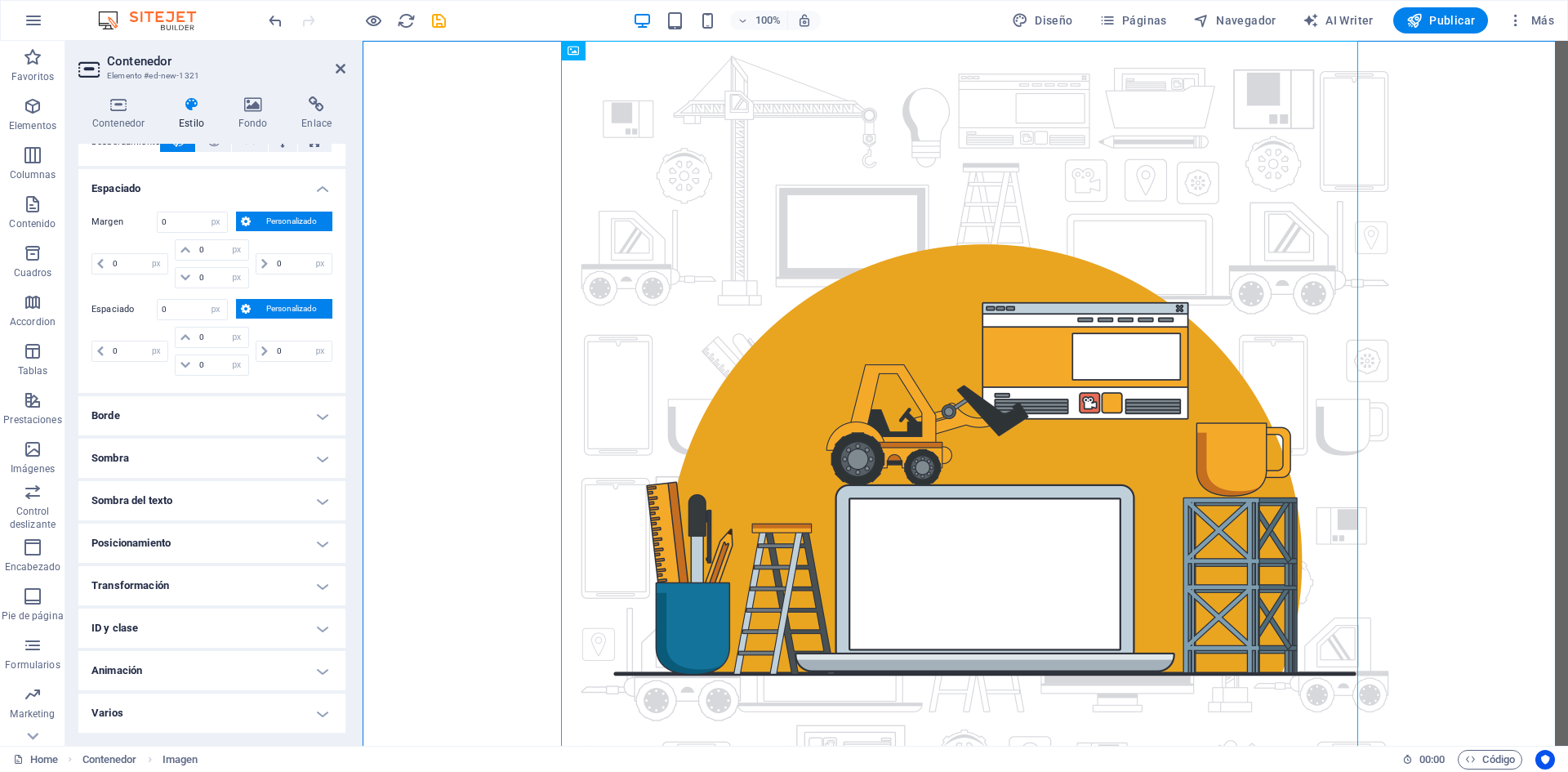
click at [202, 542] on h4 "Posicionamiento" at bounding box center [212, 543] width 267 height 39
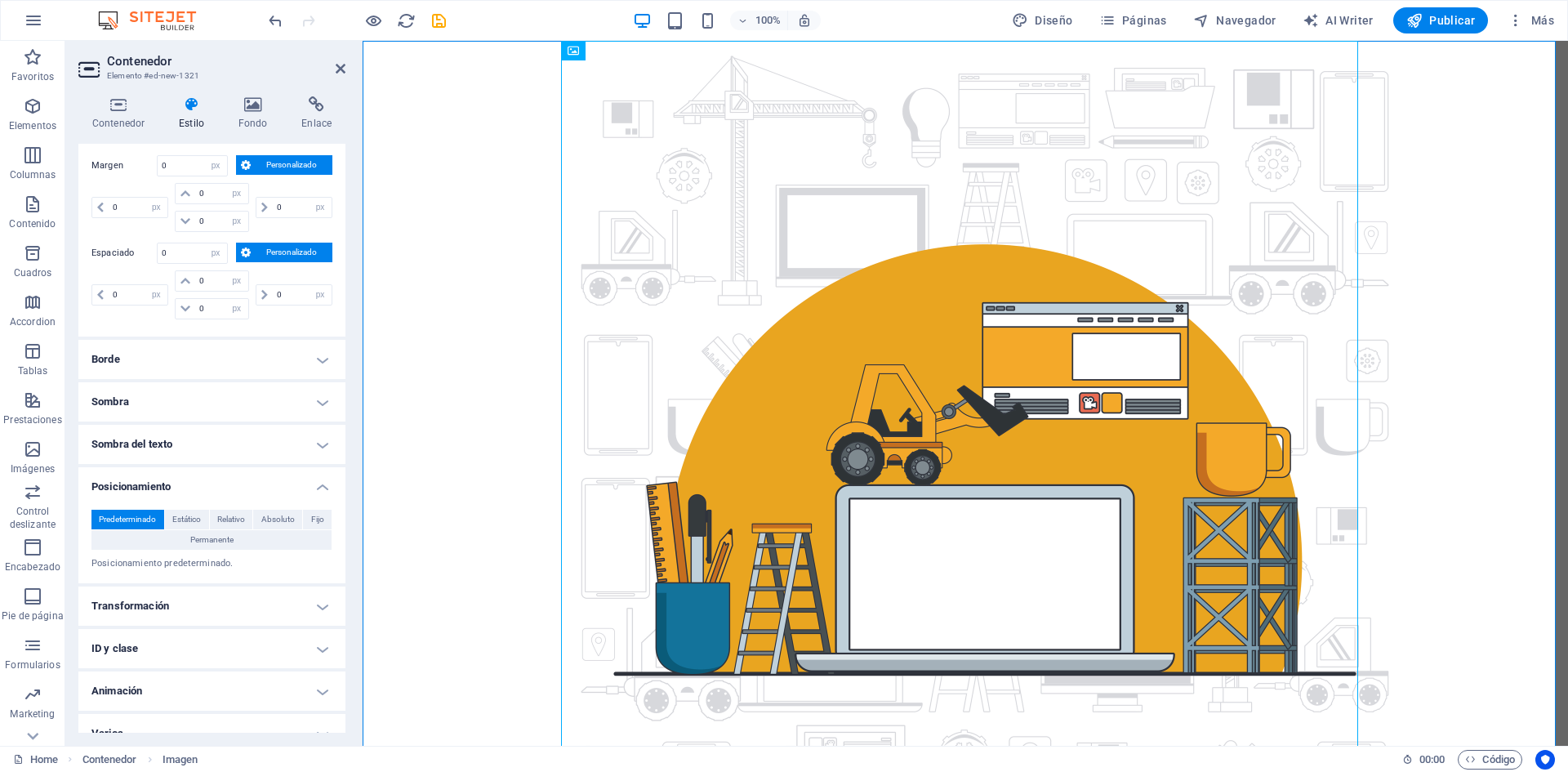
scroll to position [188, 0]
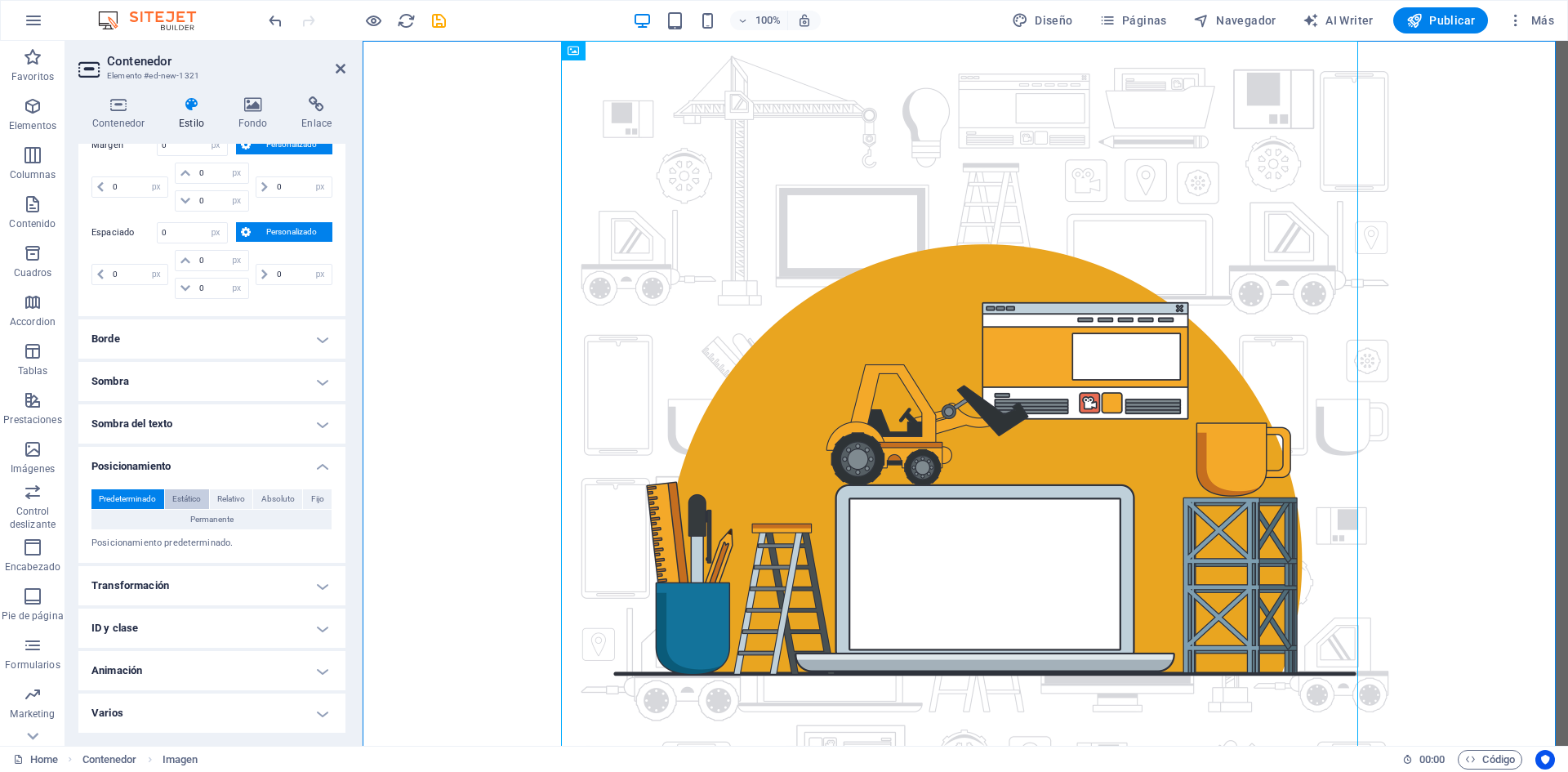
click at [180, 498] on span "Estático" at bounding box center [187, 498] width 29 height 19
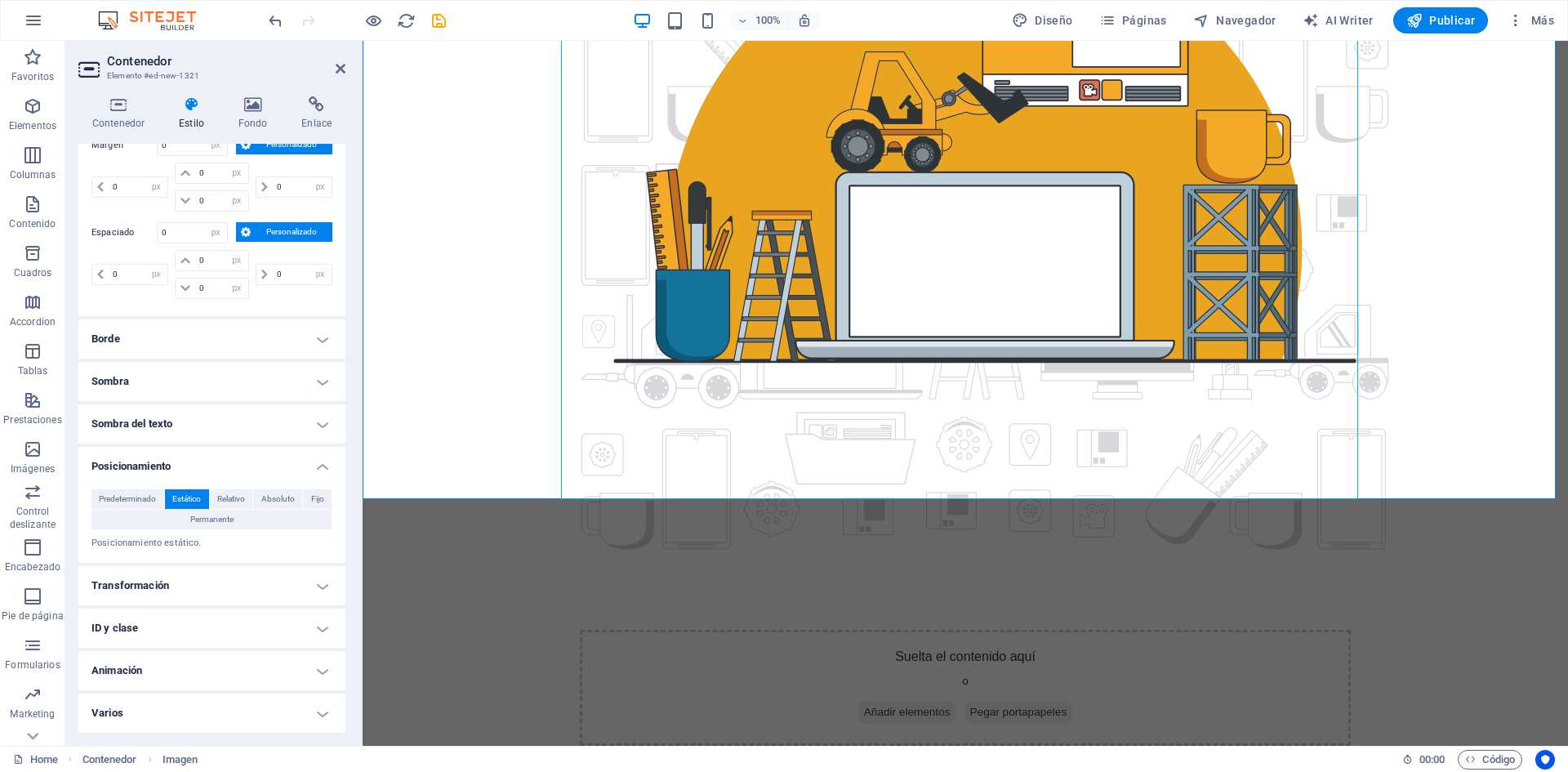
scroll to position [339, 0]
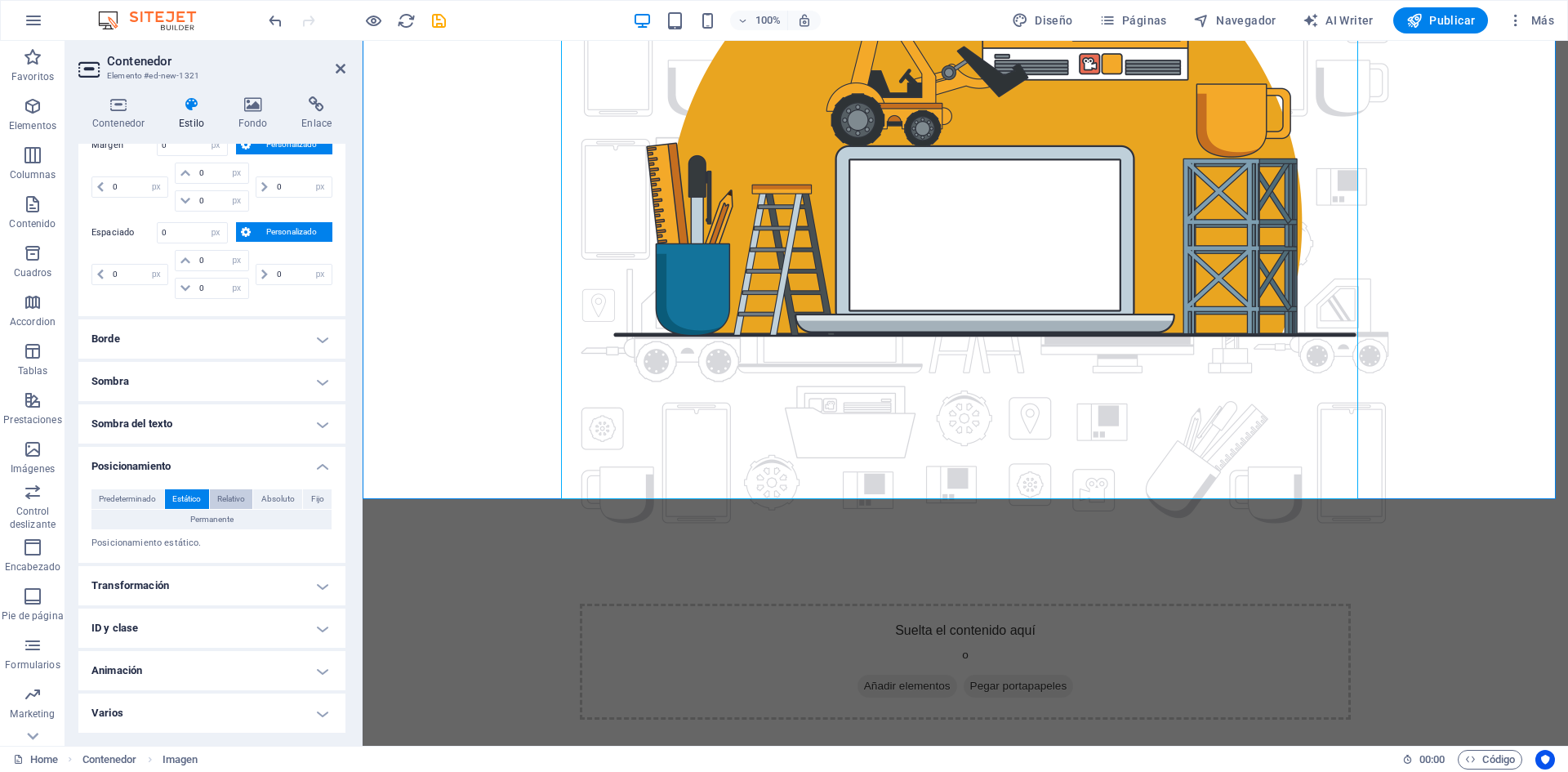
click at [241, 496] on span "Relativo" at bounding box center [231, 498] width 28 height 19
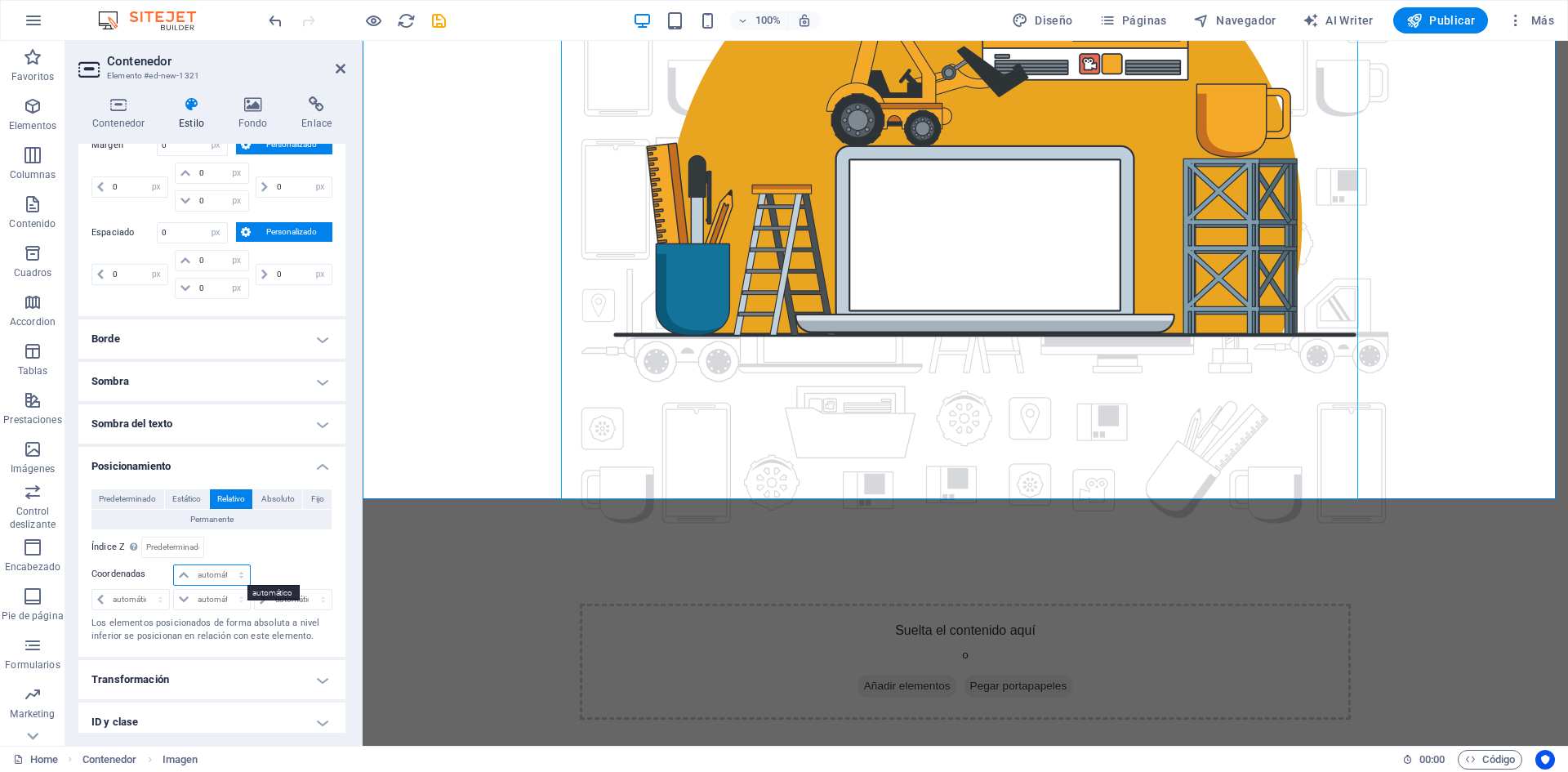
click at [217, 578] on select "automático px rem % em" at bounding box center [211, 574] width 75 height 19
click at [213, 600] on select "automático px rem % em" at bounding box center [211, 599] width 75 height 19
select select "rem"
click at [225, 589] on select "automático px rem % em" at bounding box center [211, 599] width 75 height 19
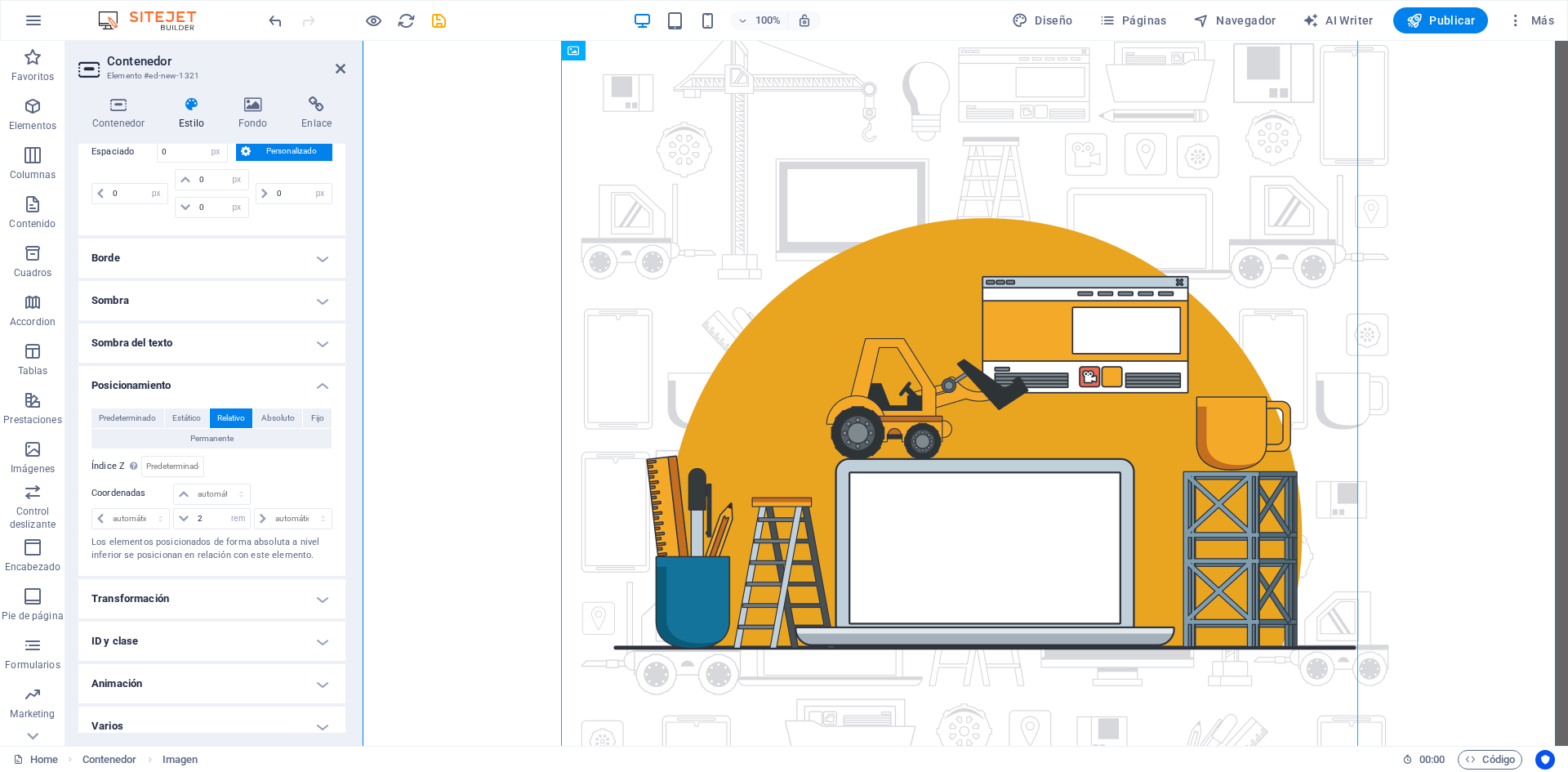
scroll to position [282, 0]
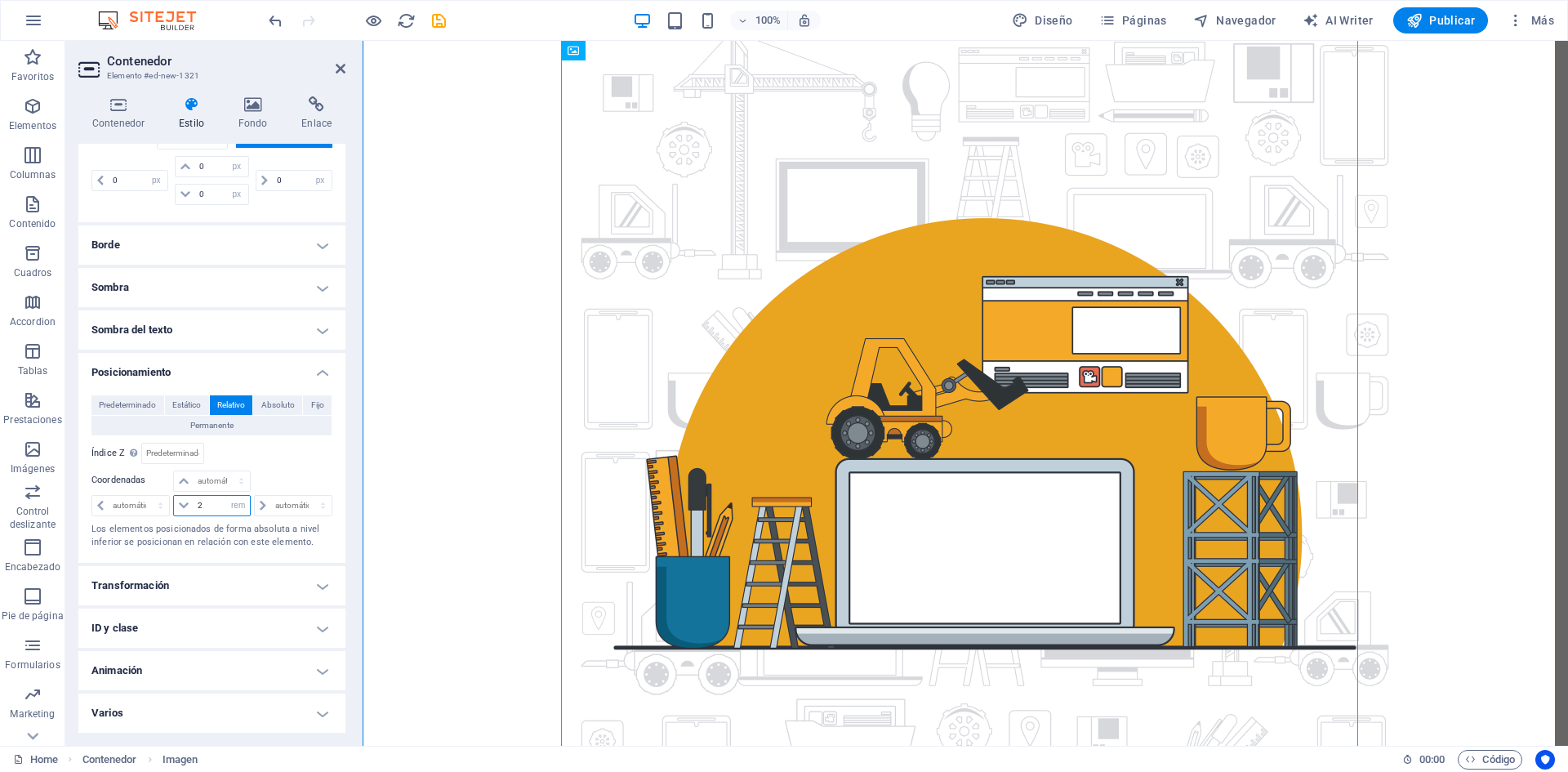
drag, startPoint x: 206, startPoint y: 501, endPoint x: 193, endPoint y: 501, distance: 13.0
click at [194, 501] on input "2" at bounding box center [222, 505] width 56 height 19
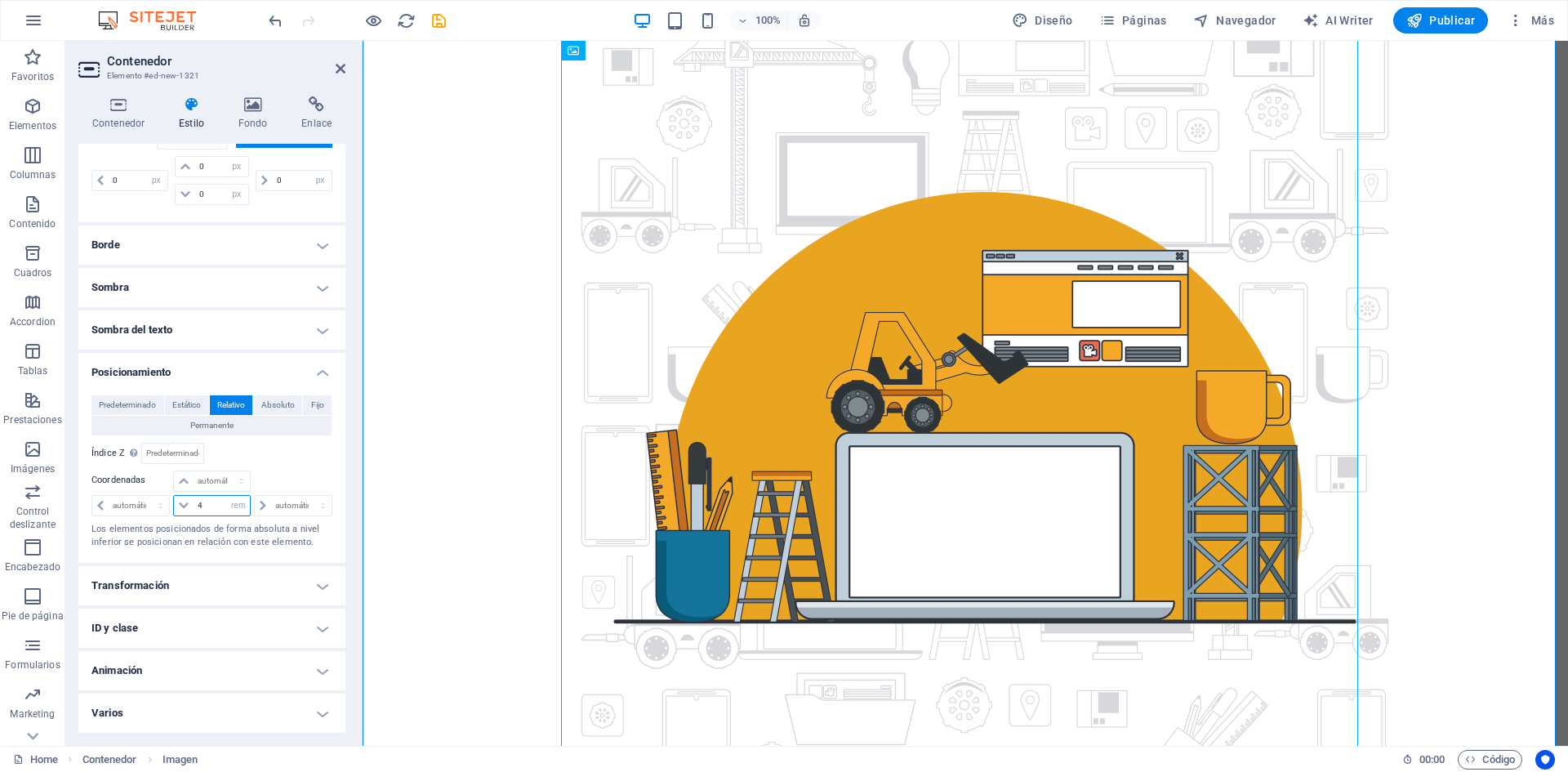
click at [195, 500] on input "4" at bounding box center [222, 505] width 56 height 19
type input "6"
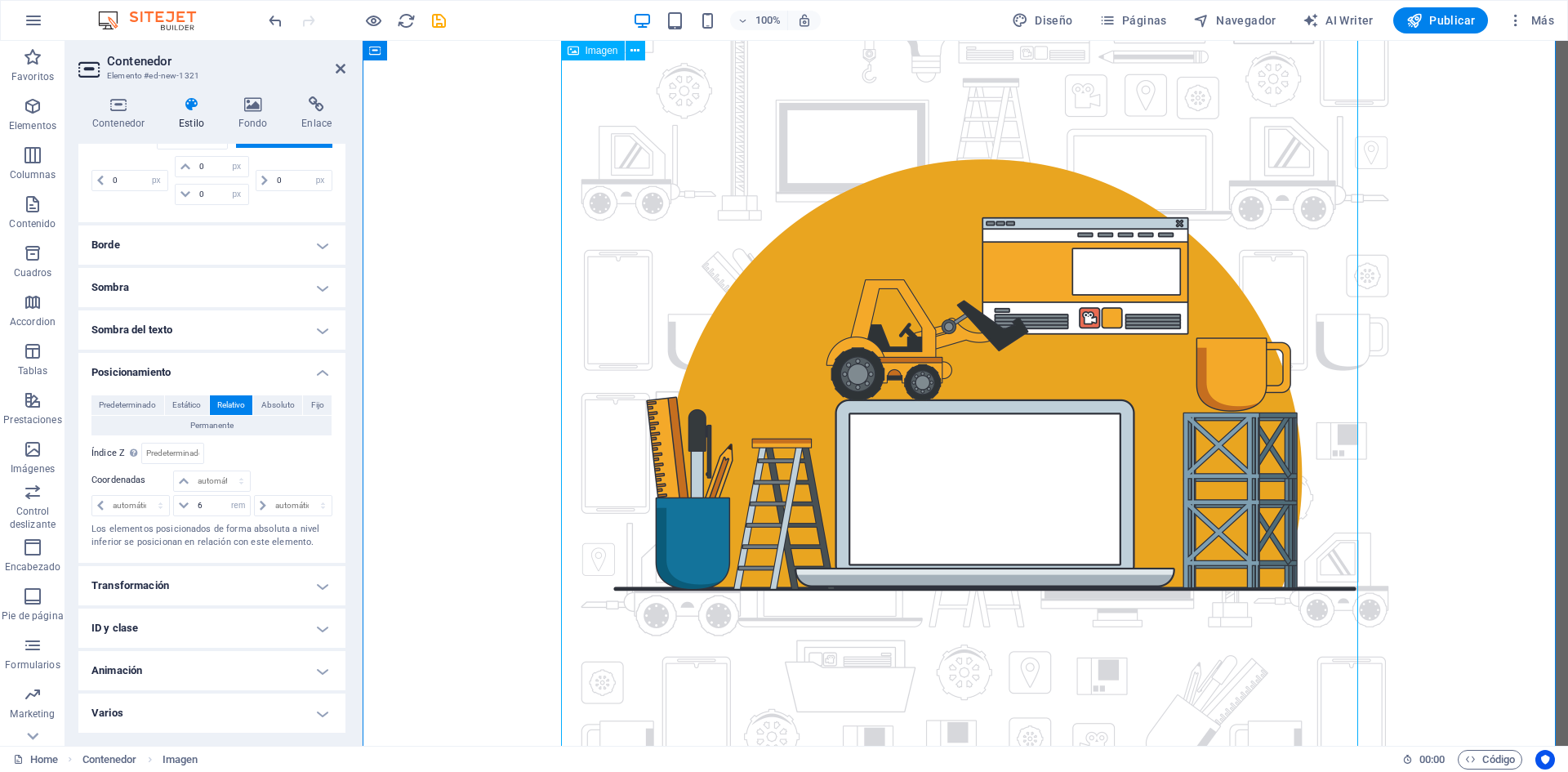
scroll to position [0, 0]
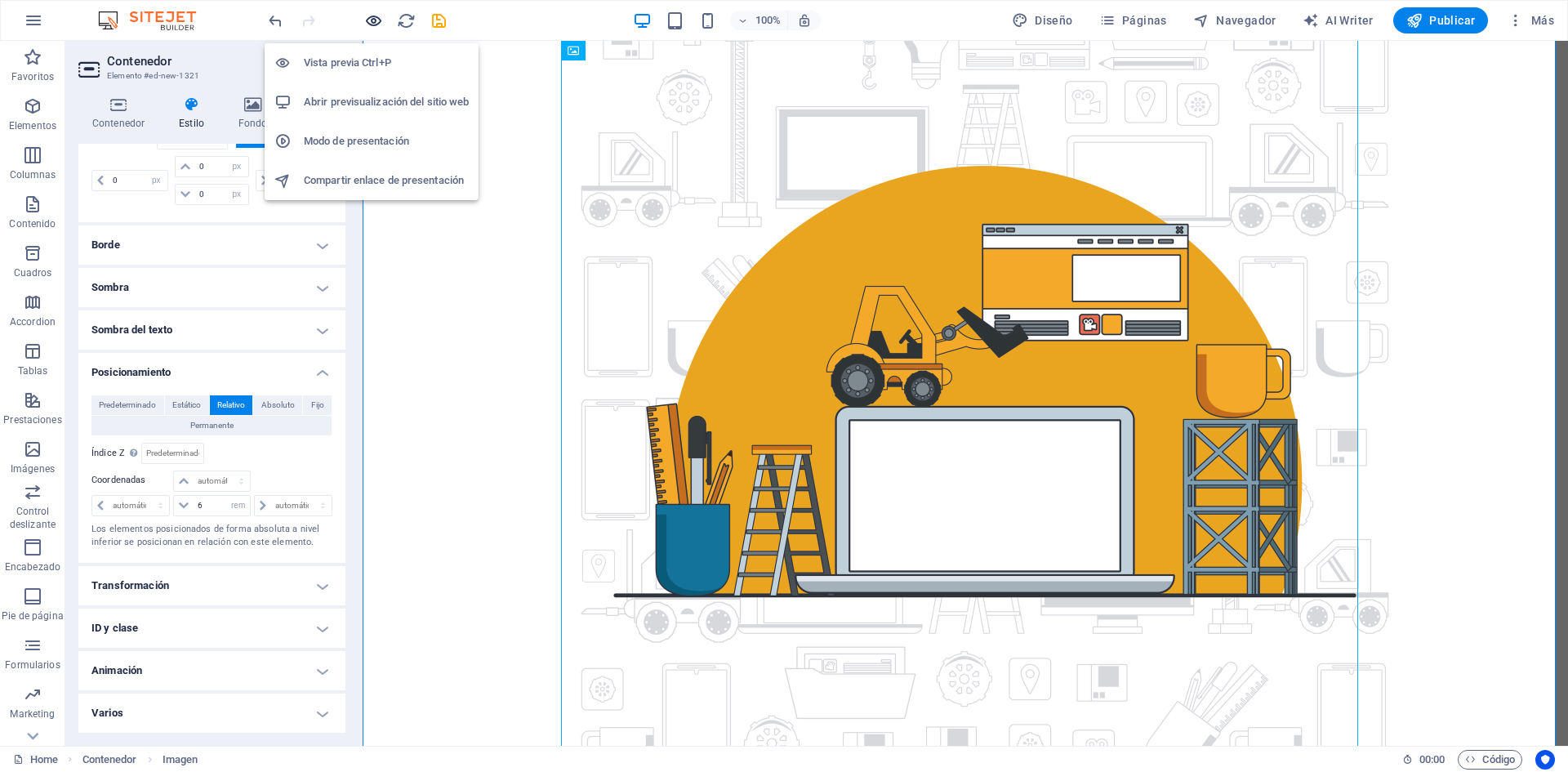
click at [365, 21] on icon "button" at bounding box center [374, 21] width 19 height 19
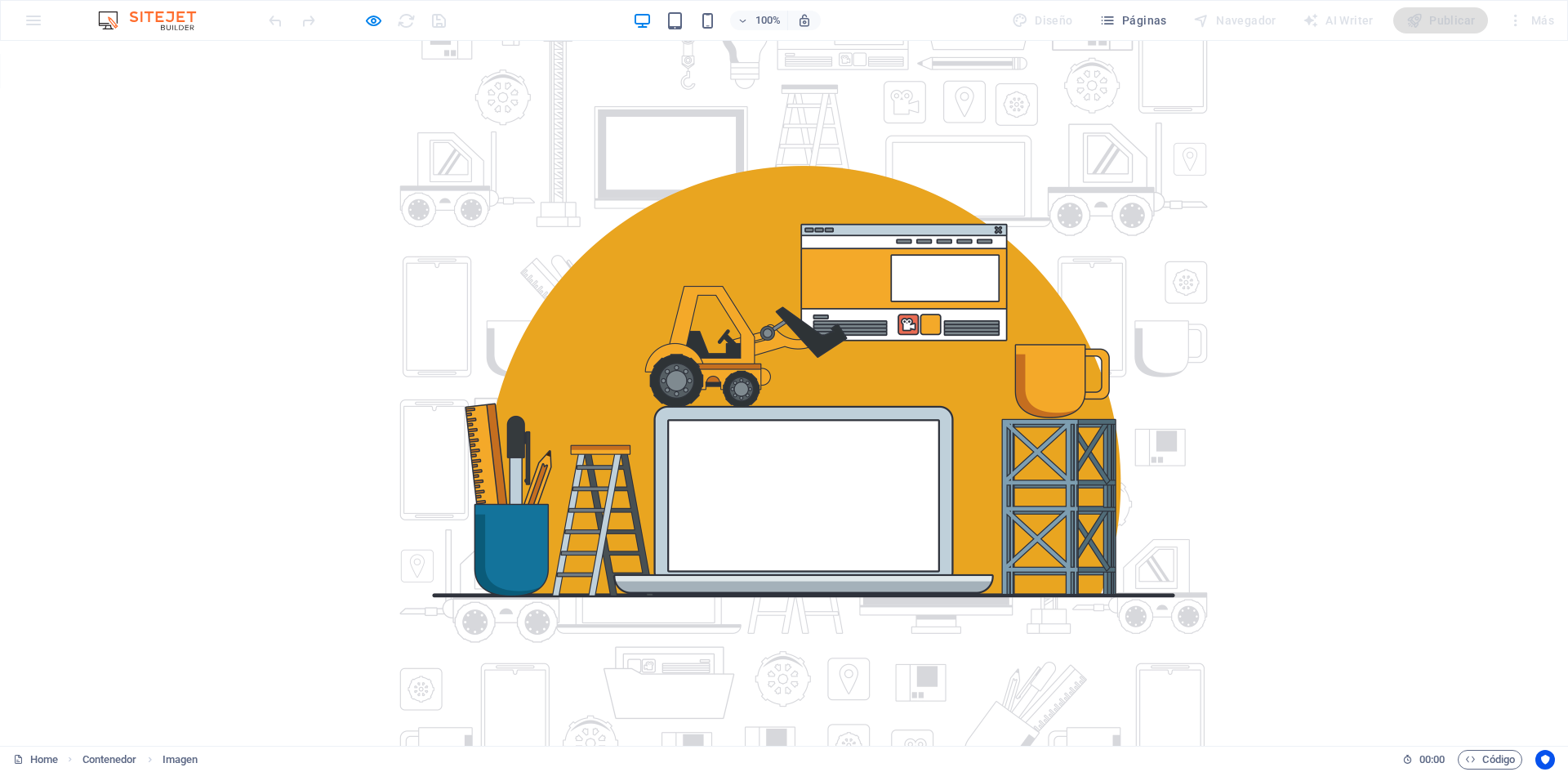
click at [1262, 325] on div at bounding box center [784, 381] width 1568 height 836
click at [379, 18] on icon "button" at bounding box center [374, 21] width 19 height 19
select select "px"
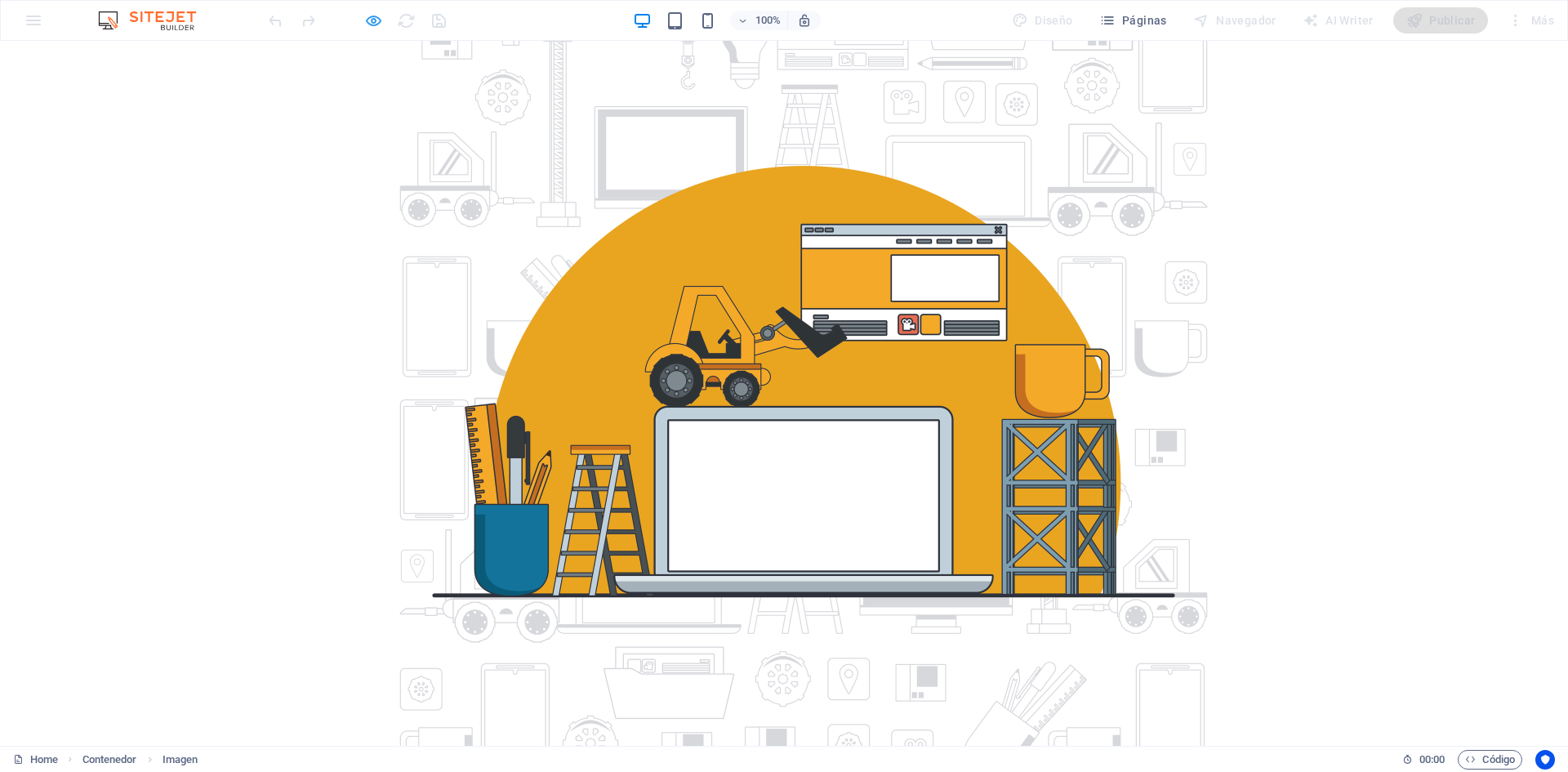
select select "px"
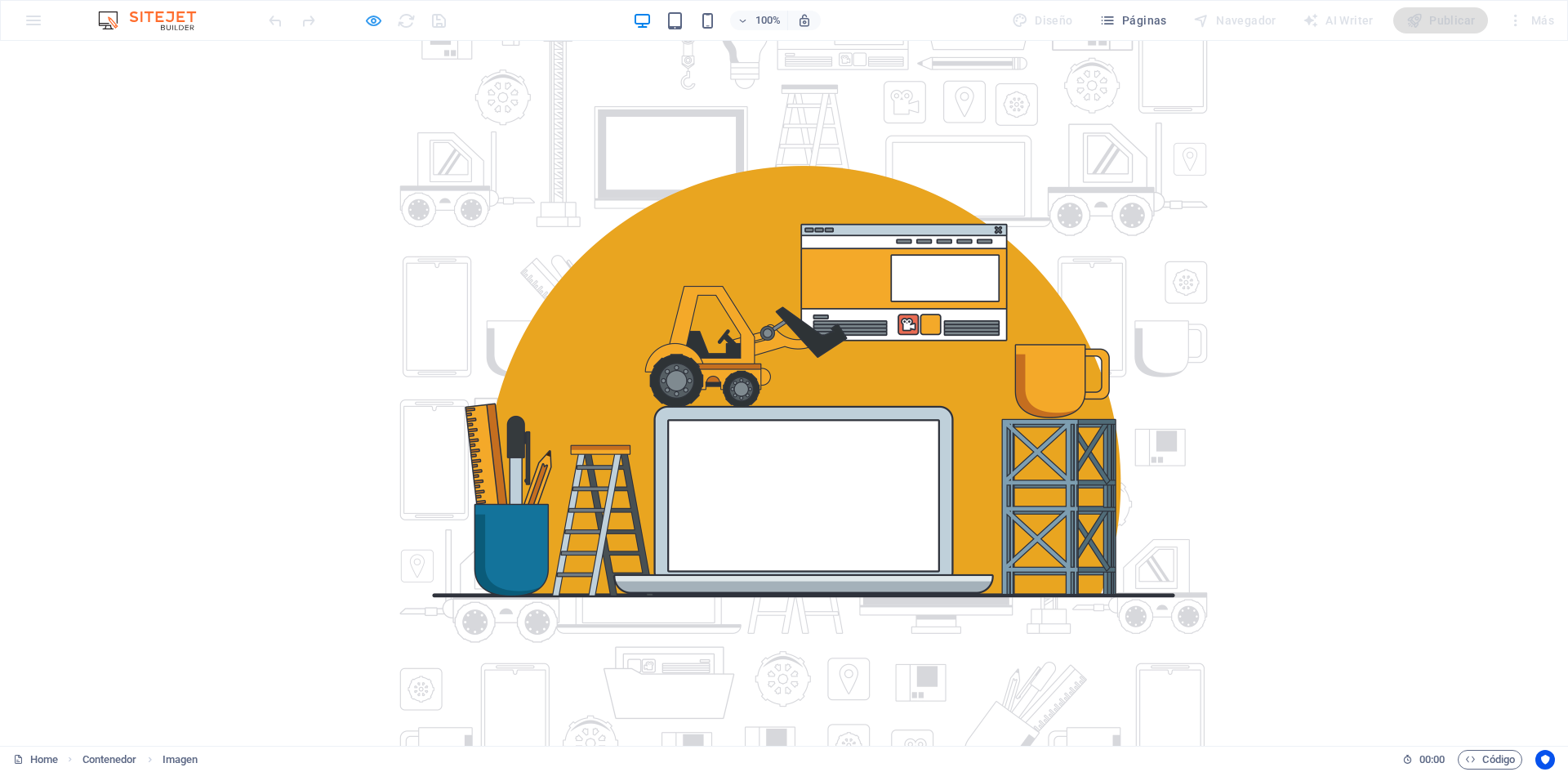
select select "px"
select select "rem"
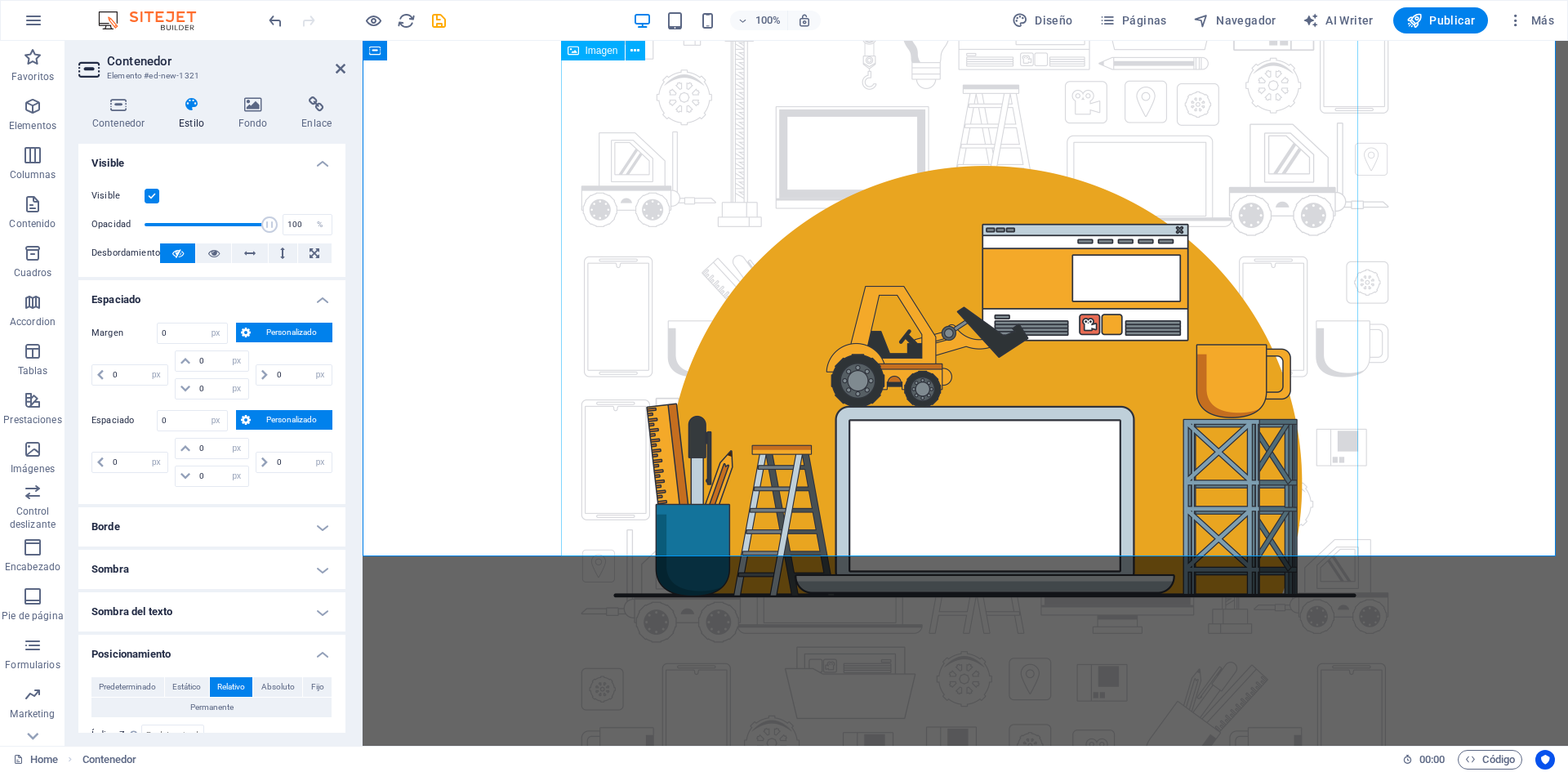
scroll to position [339, 0]
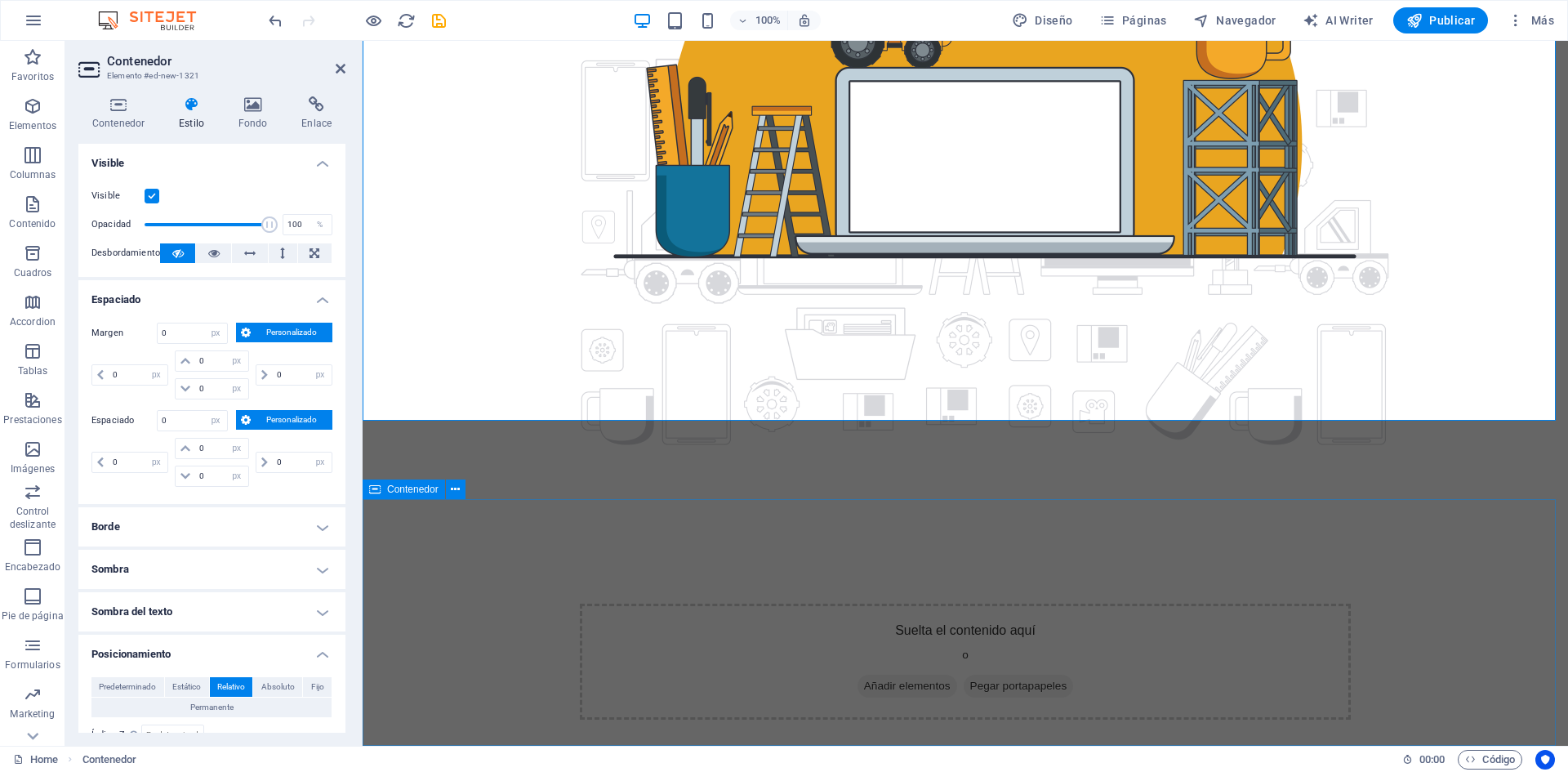
click at [911, 538] on div "Suelta el contenido aquí o Añadir elementos Pegar portapapeles" at bounding box center [965, 661] width 1205 height 247
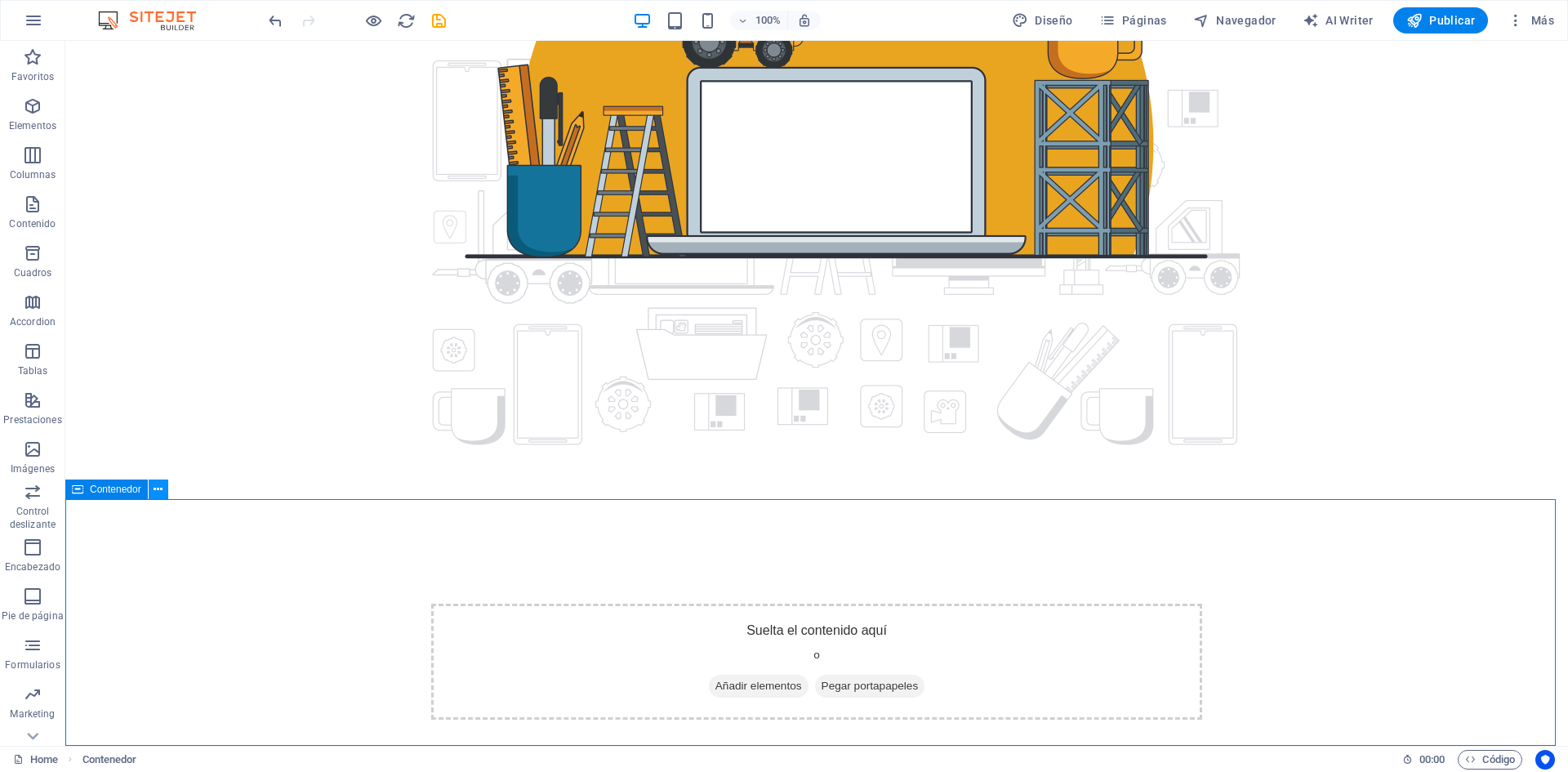
click at [155, 488] on icon at bounding box center [158, 490] width 9 height 17
click at [157, 490] on icon at bounding box center [158, 490] width 9 height 17
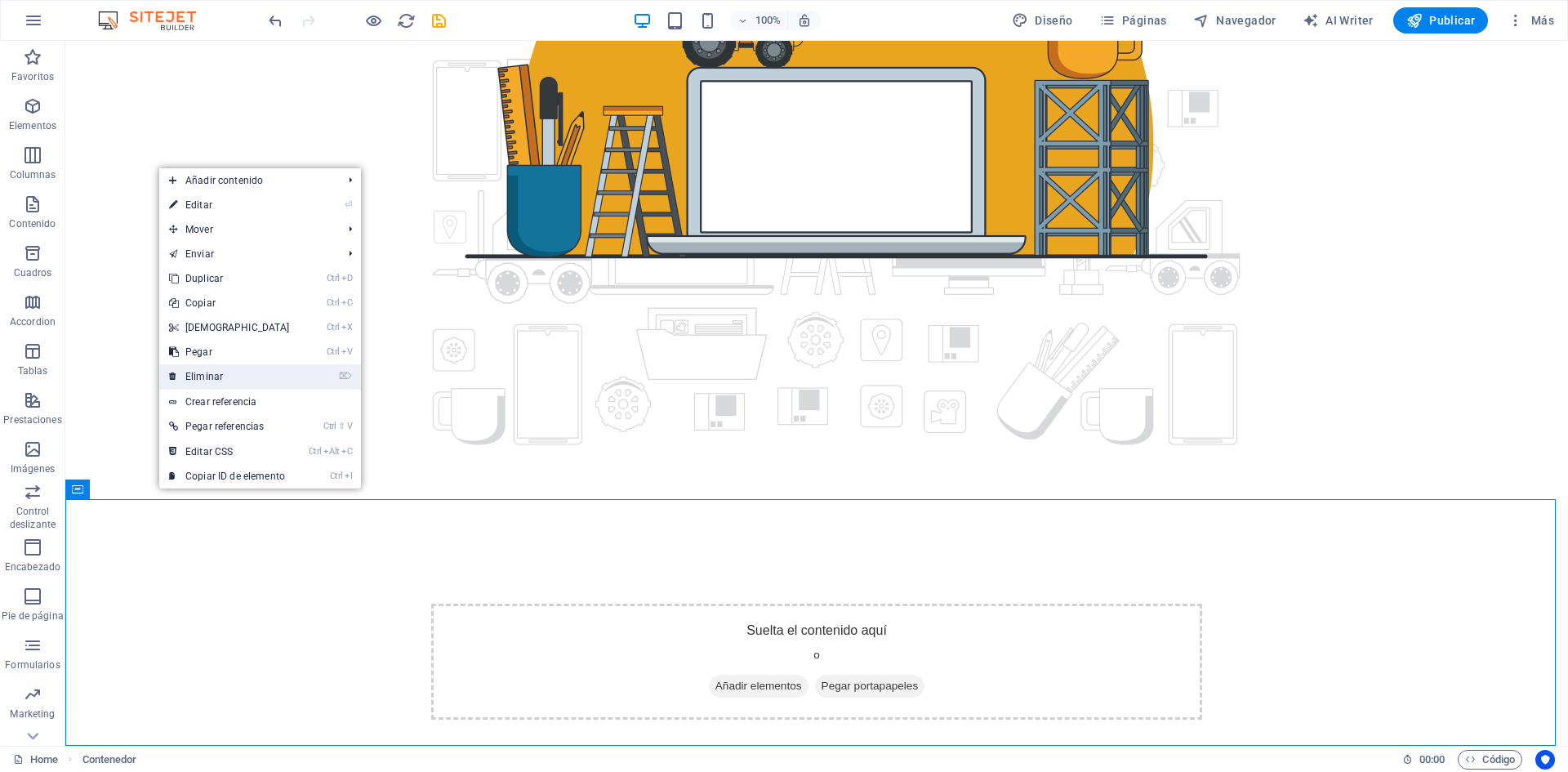
click at [188, 377] on link "⌦ Eliminar" at bounding box center [229, 376] width 140 height 25
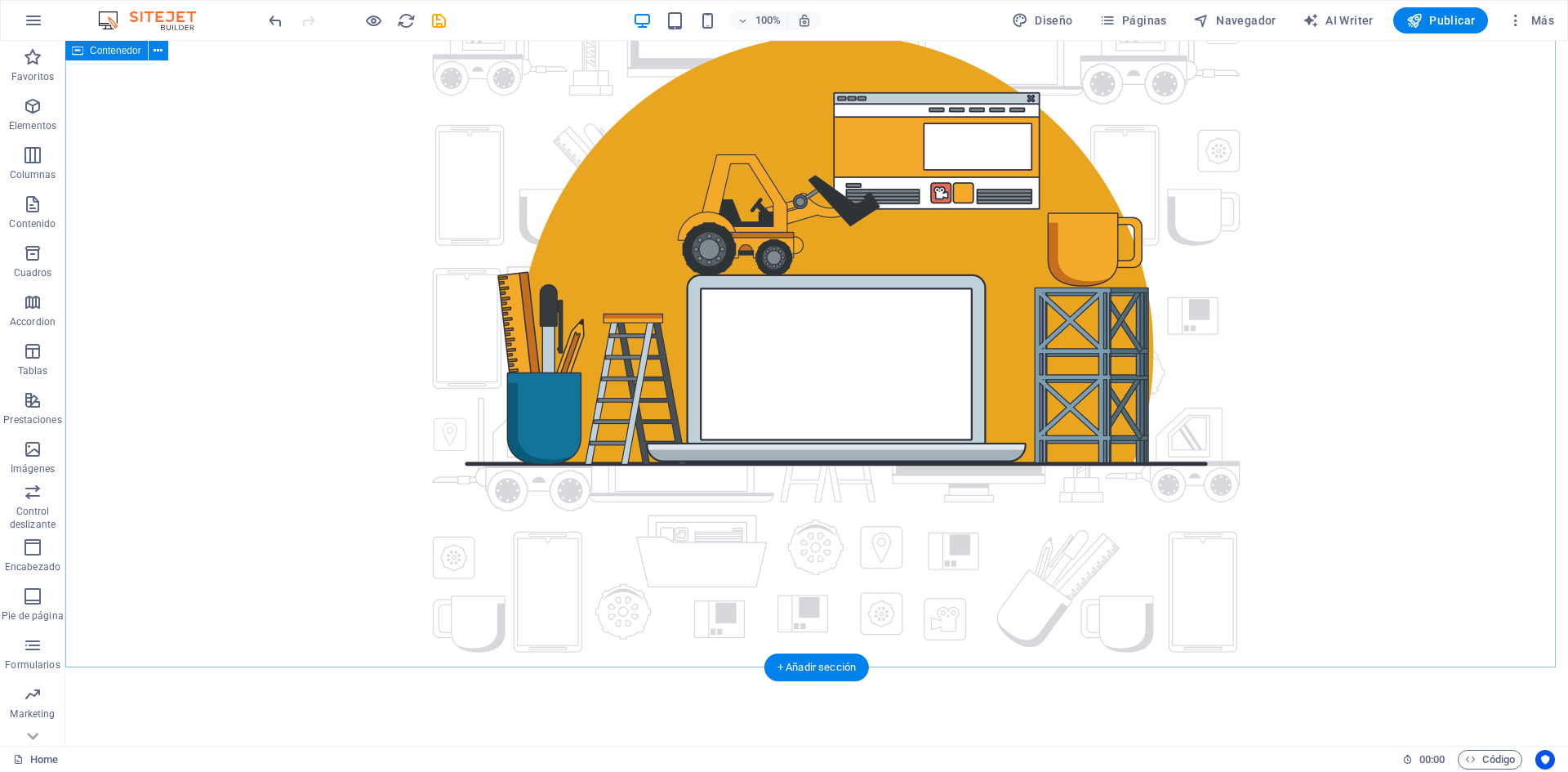
scroll to position [92, 0]
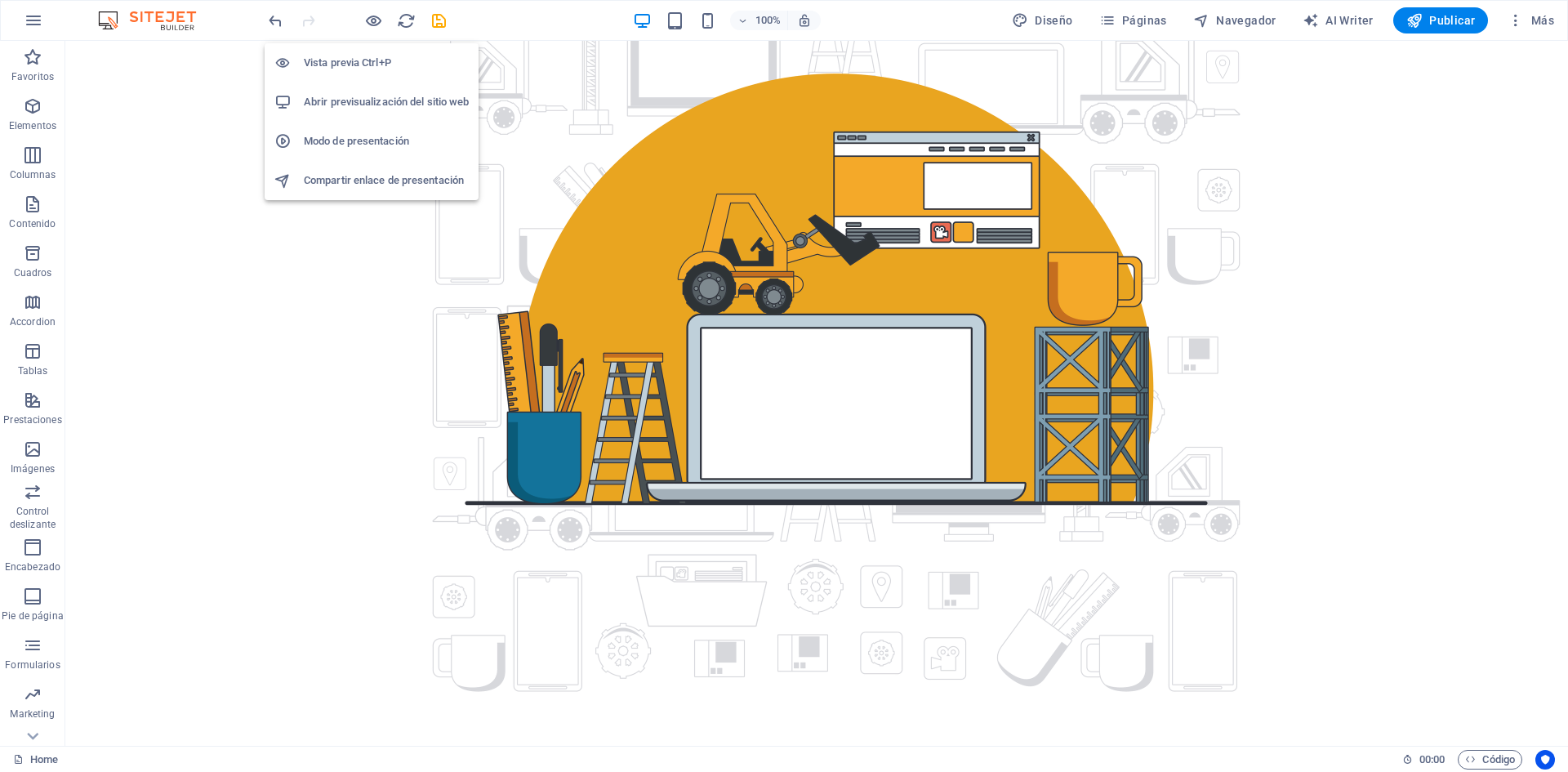
click at [363, 26] on div at bounding box center [357, 20] width 183 height 26
click at [370, 22] on icon "button" at bounding box center [374, 21] width 19 height 19
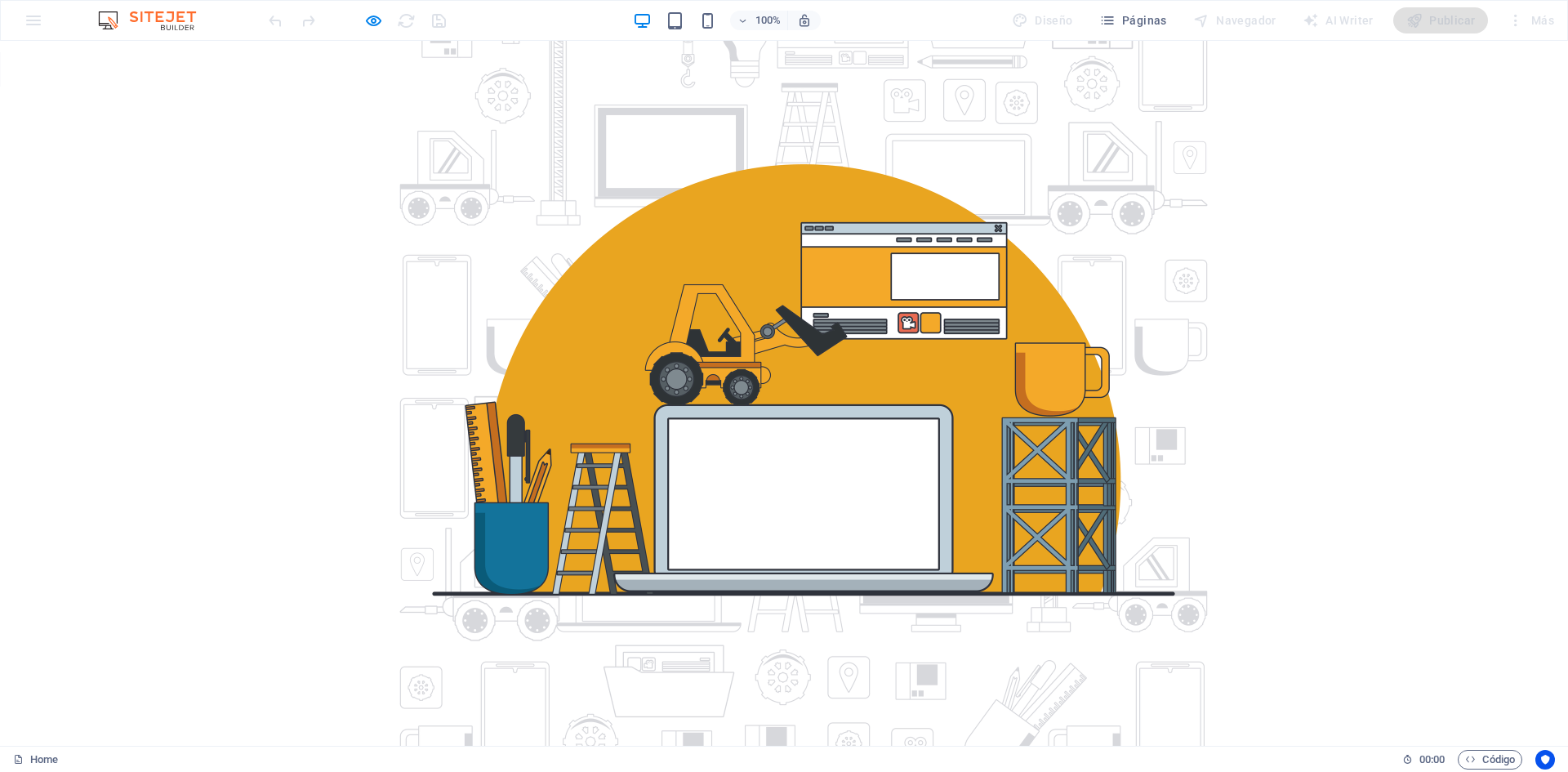
scroll to position [0, 0]
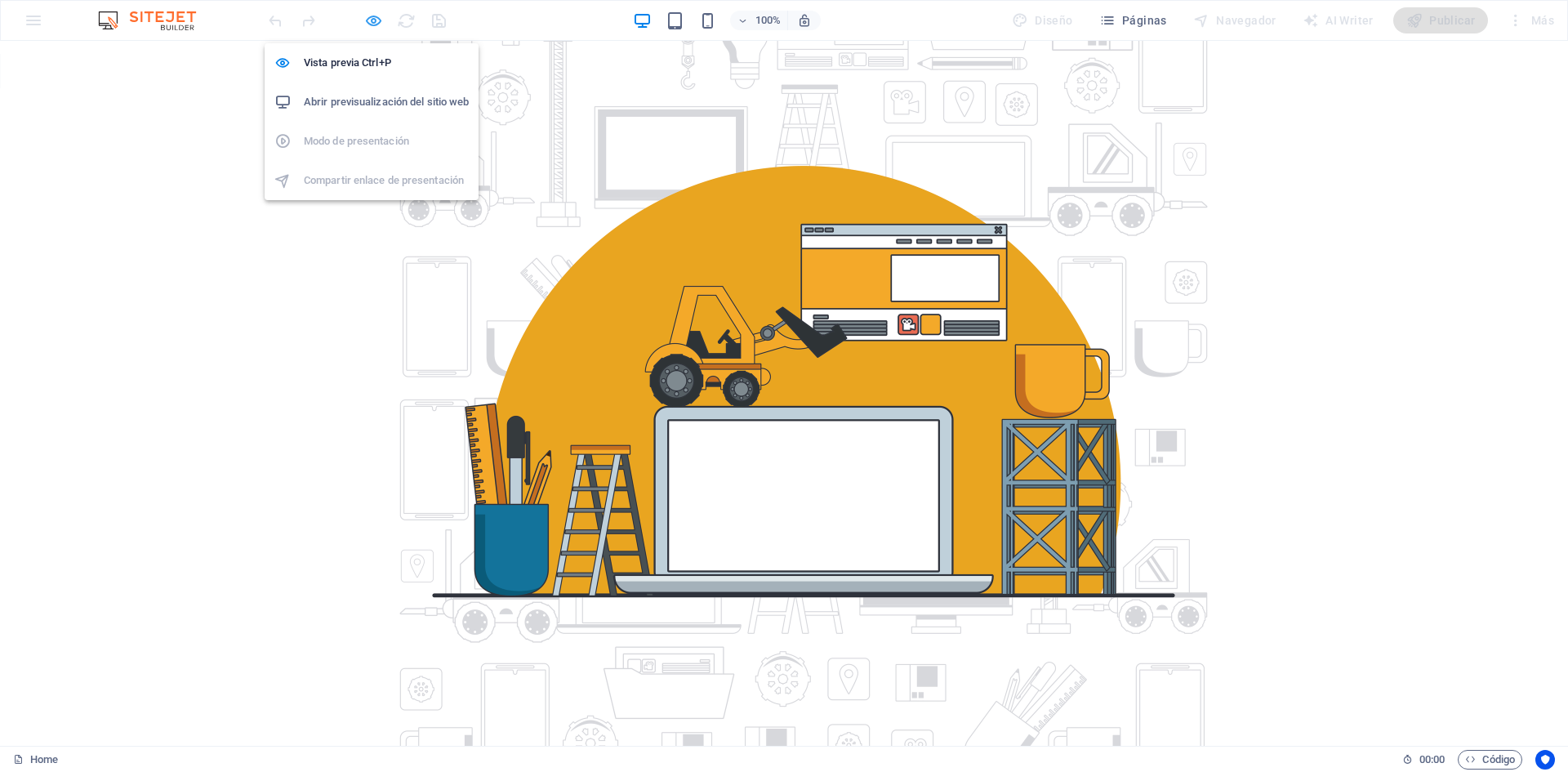
click at [371, 19] on icon "button" at bounding box center [374, 21] width 19 height 19
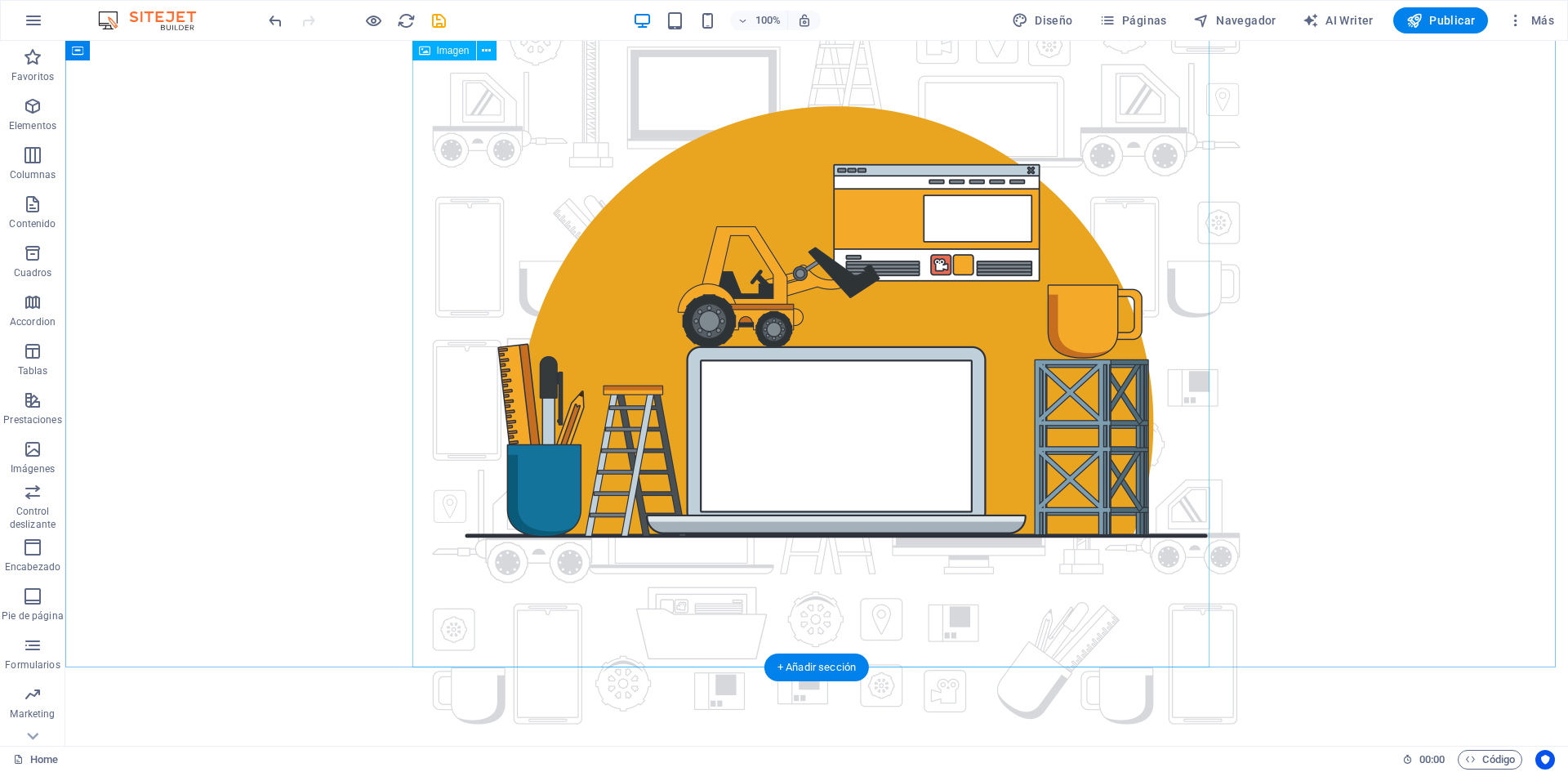
scroll to position [92, 0]
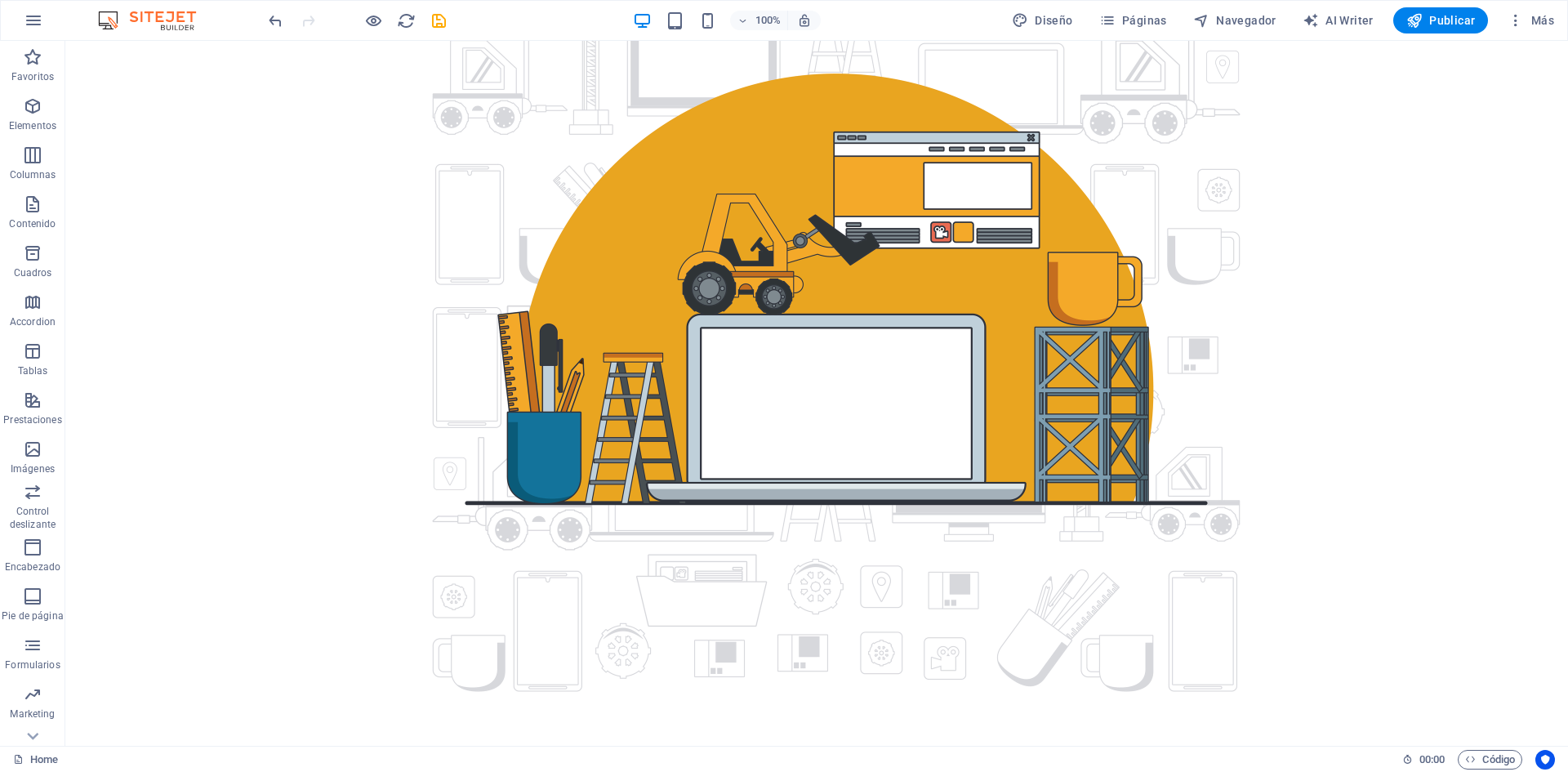
click at [864, 696] on div at bounding box center [816, 366] width 1503 height 836
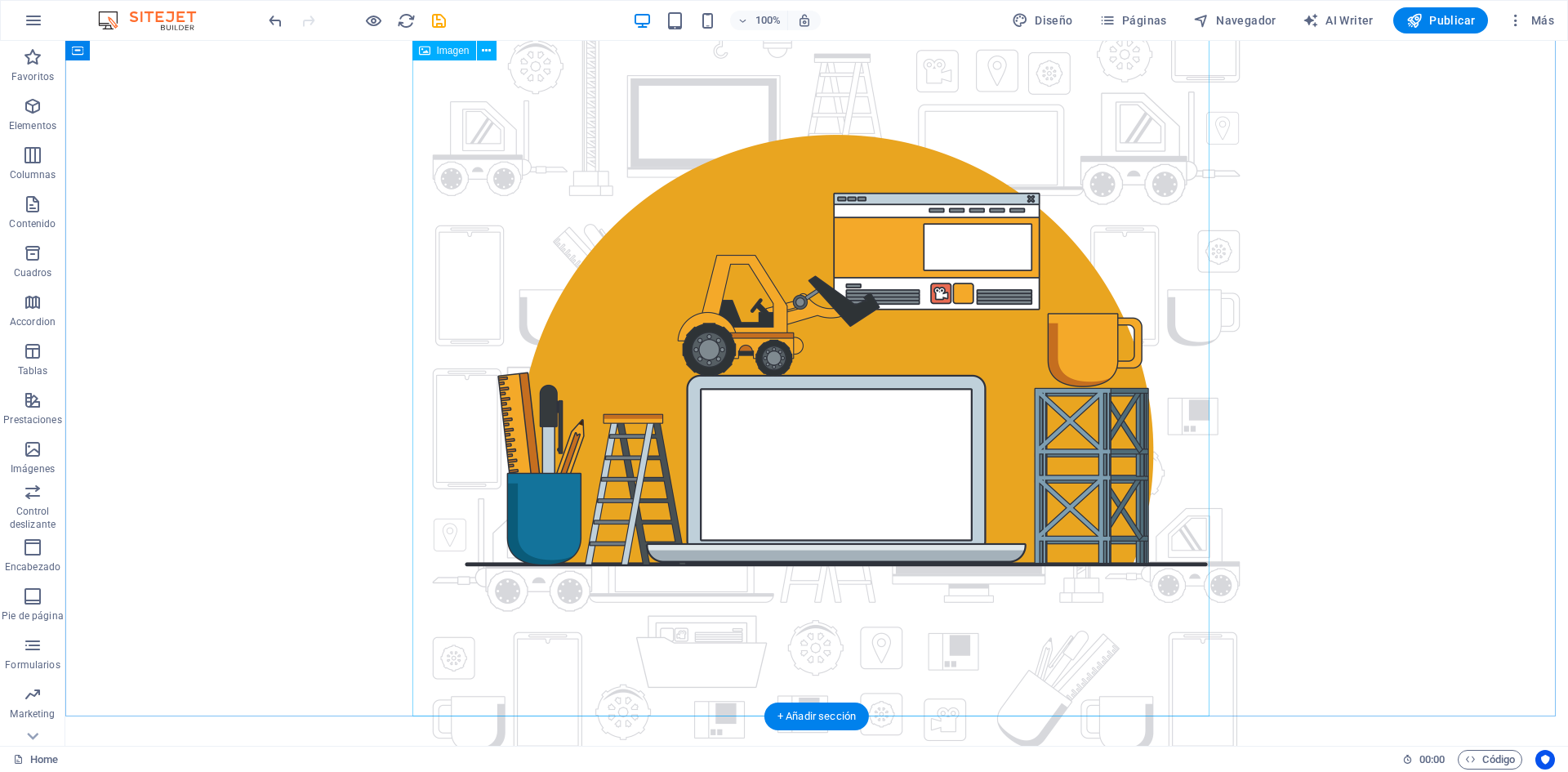
scroll to position [0, 0]
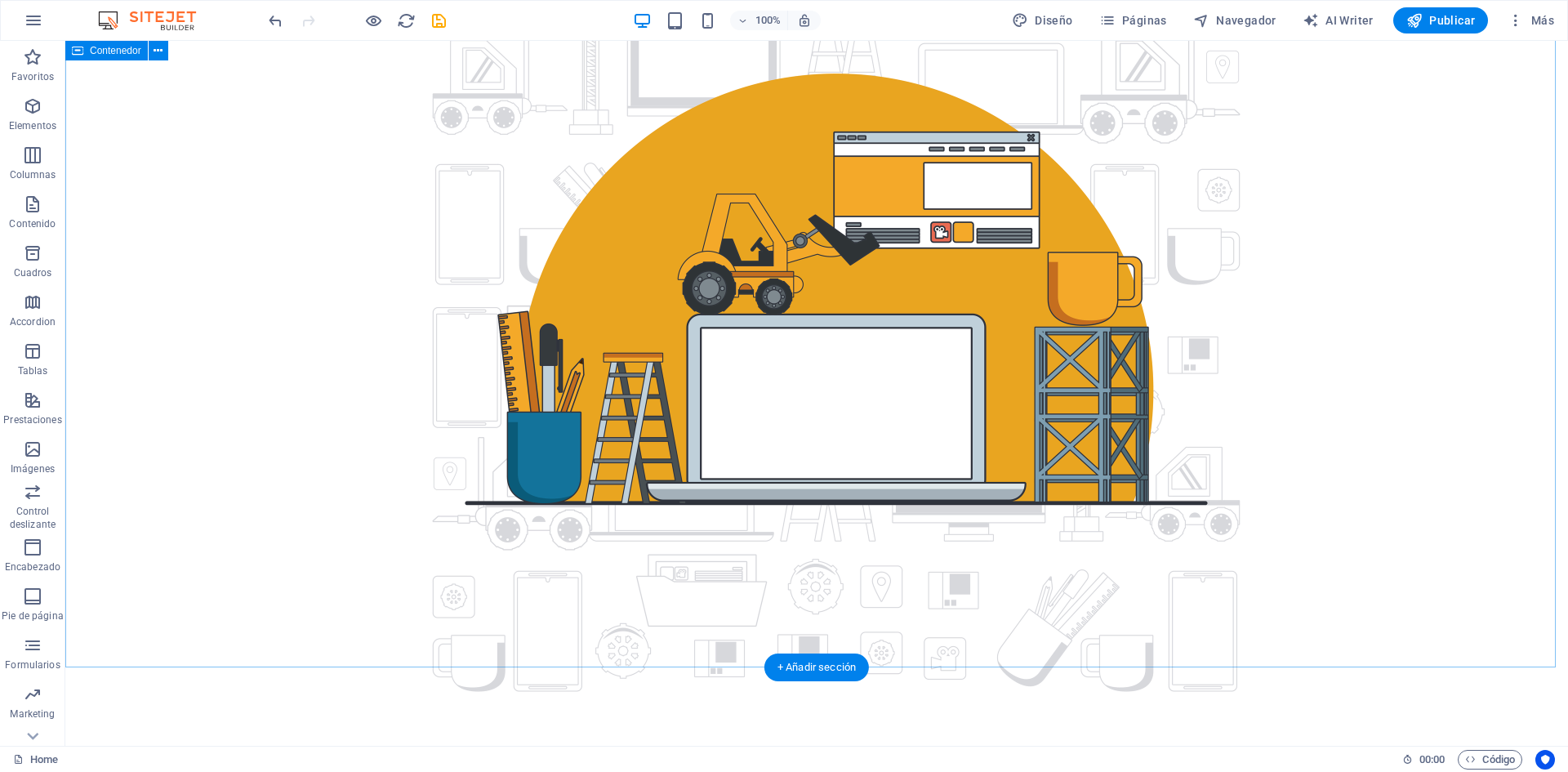
click at [240, 498] on div at bounding box center [816, 287] width 1503 height 836
click at [249, 704] on div at bounding box center [816, 366] width 1503 height 836
click at [220, 457] on div at bounding box center [816, 287] width 1503 height 836
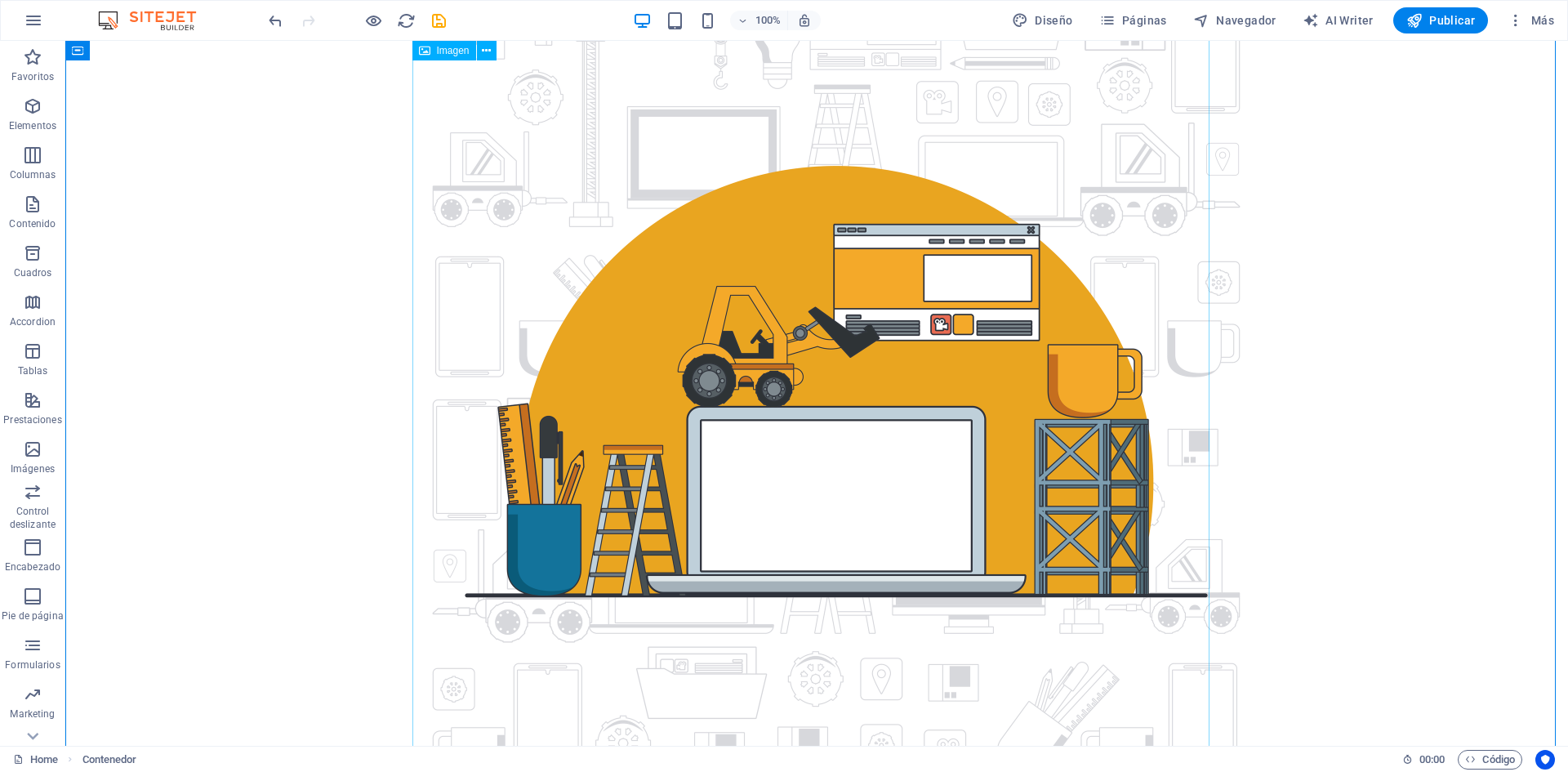
click at [938, 226] on figure at bounding box center [816, 381] width 797 height 836
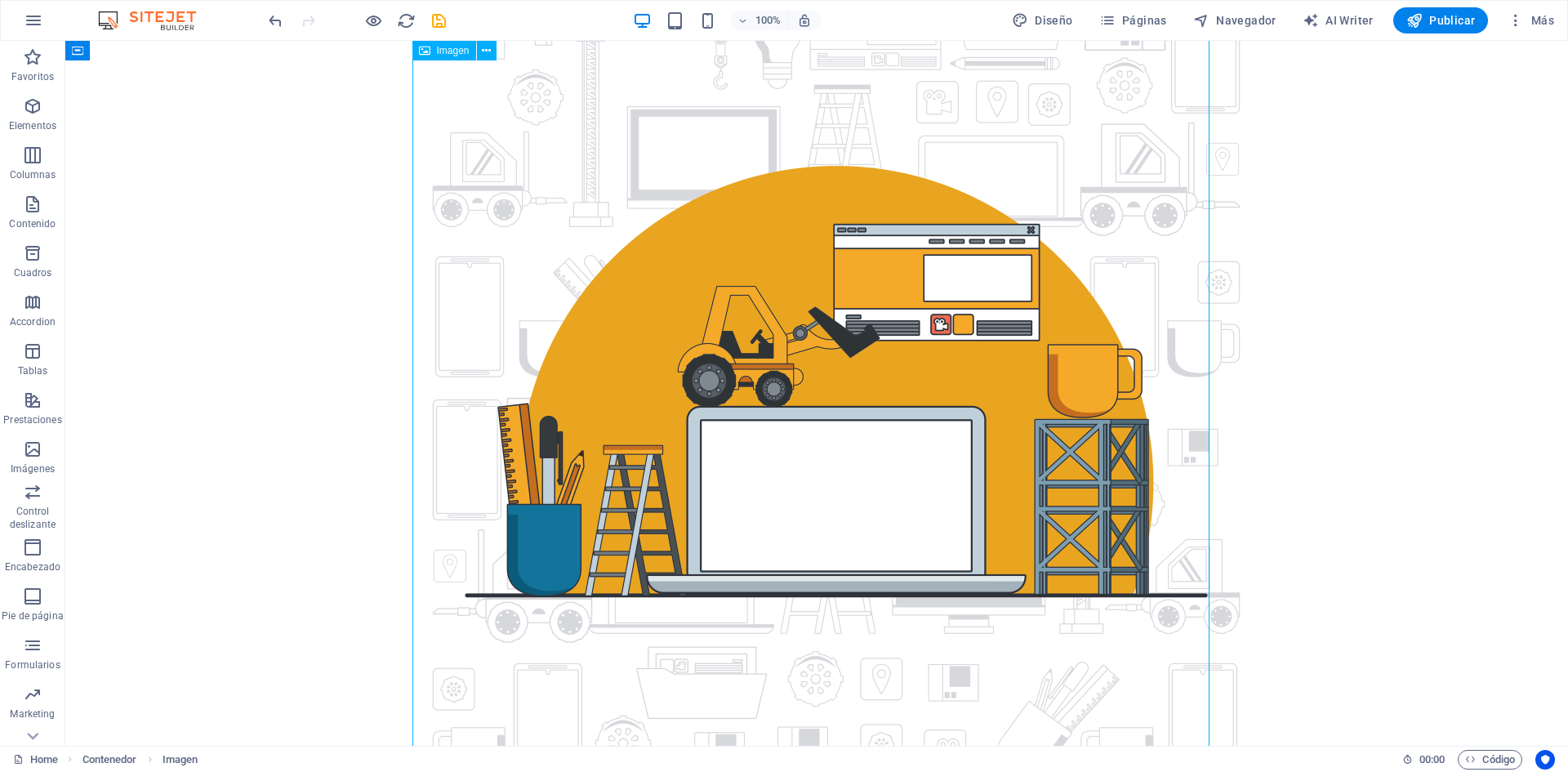
click at [938, 226] on figure at bounding box center [816, 381] width 797 height 836
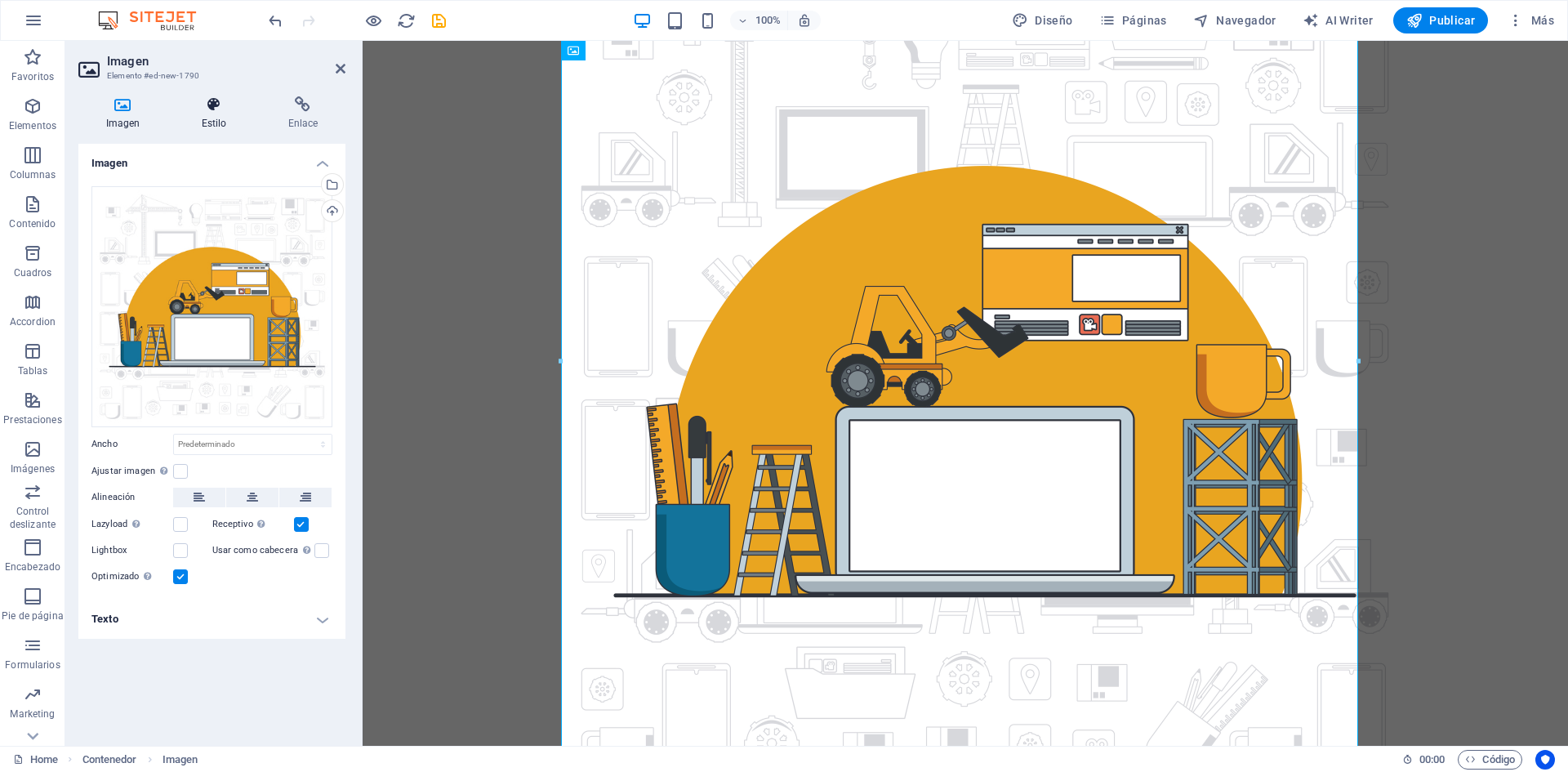
click at [241, 104] on icon at bounding box center [214, 104] width 80 height 16
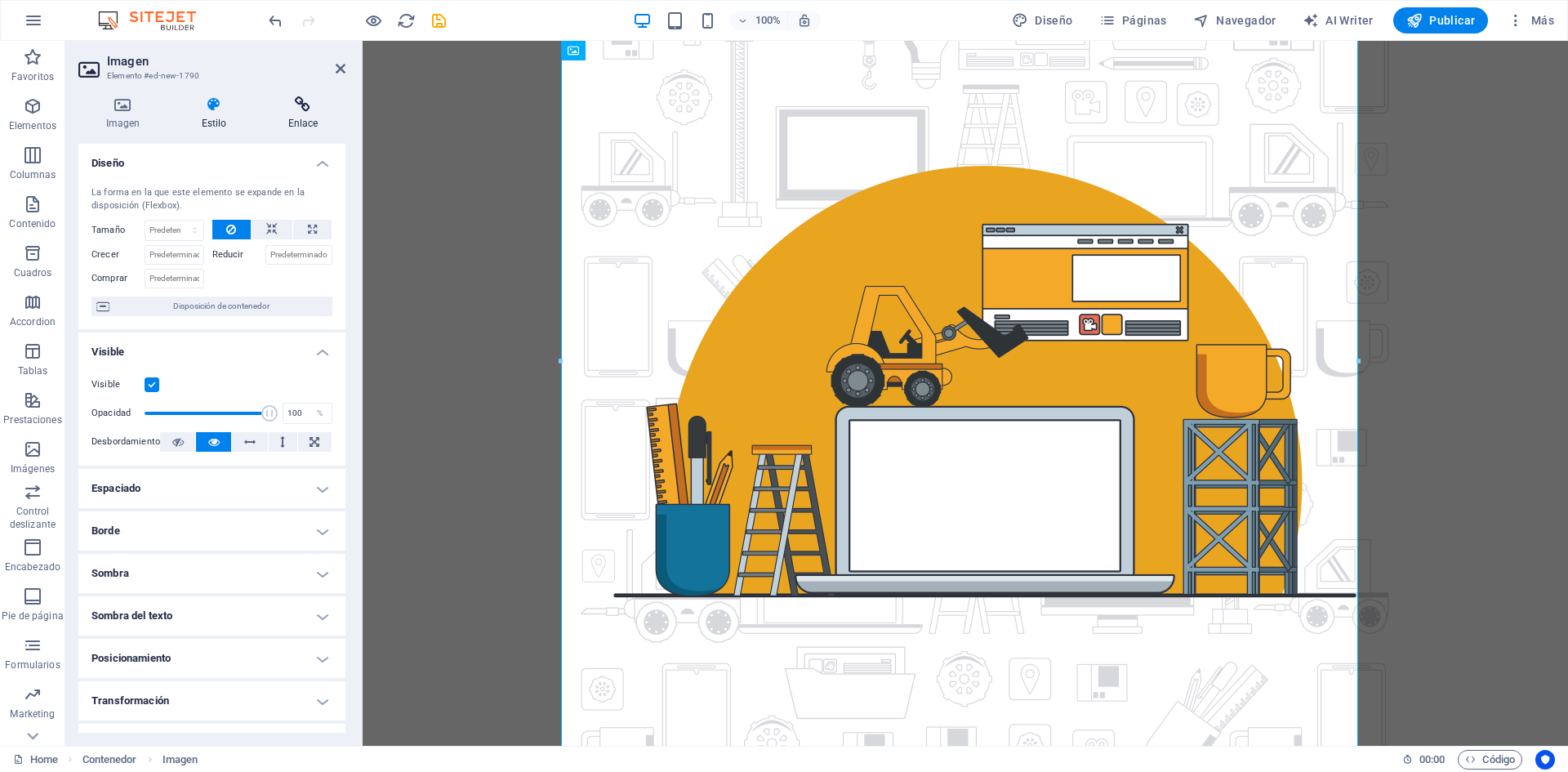
click at [301, 118] on h4 "Enlace" at bounding box center [303, 113] width 85 height 35
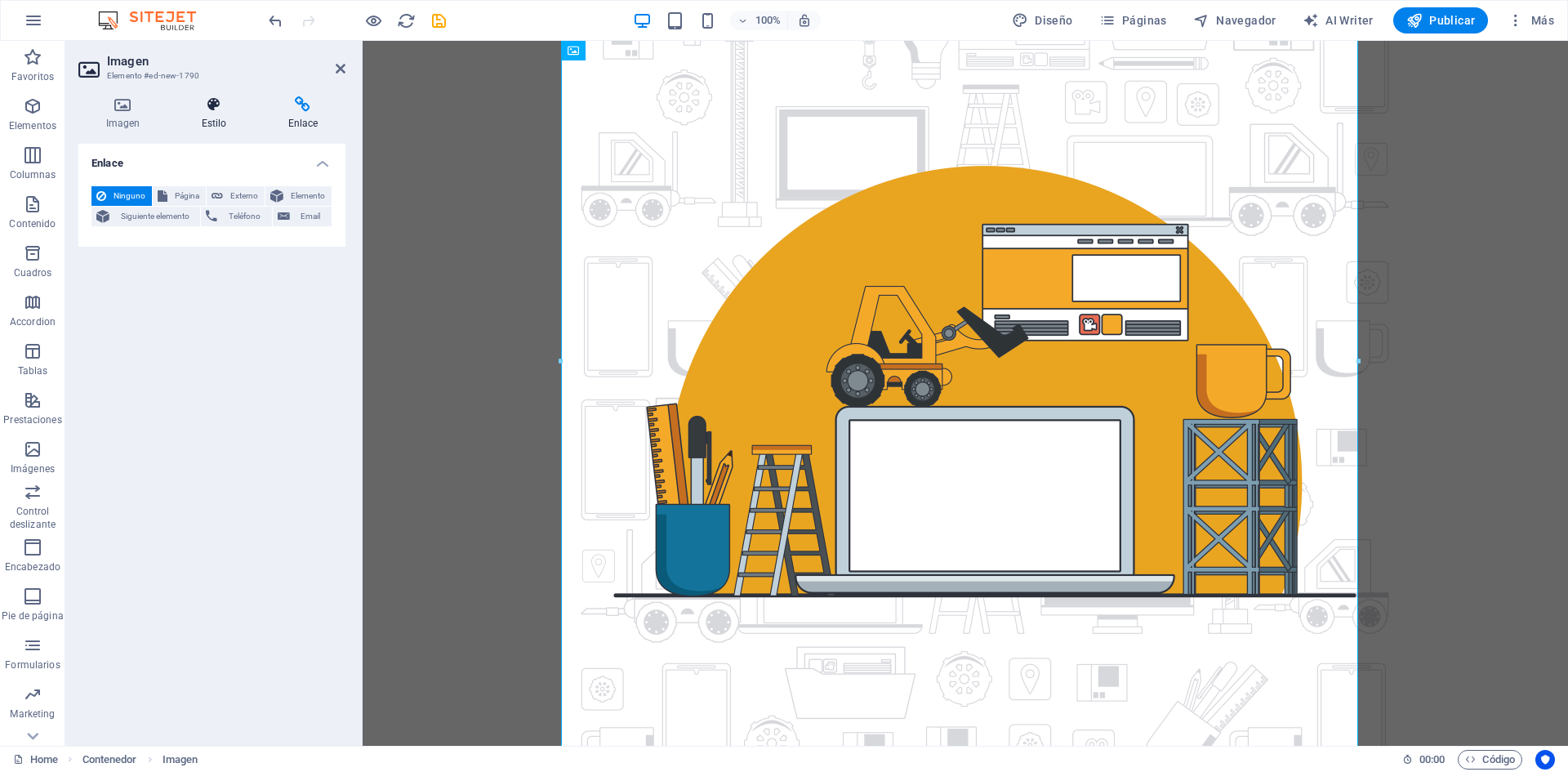
click at [196, 123] on h4 "Estilo" at bounding box center [217, 113] width 86 height 35
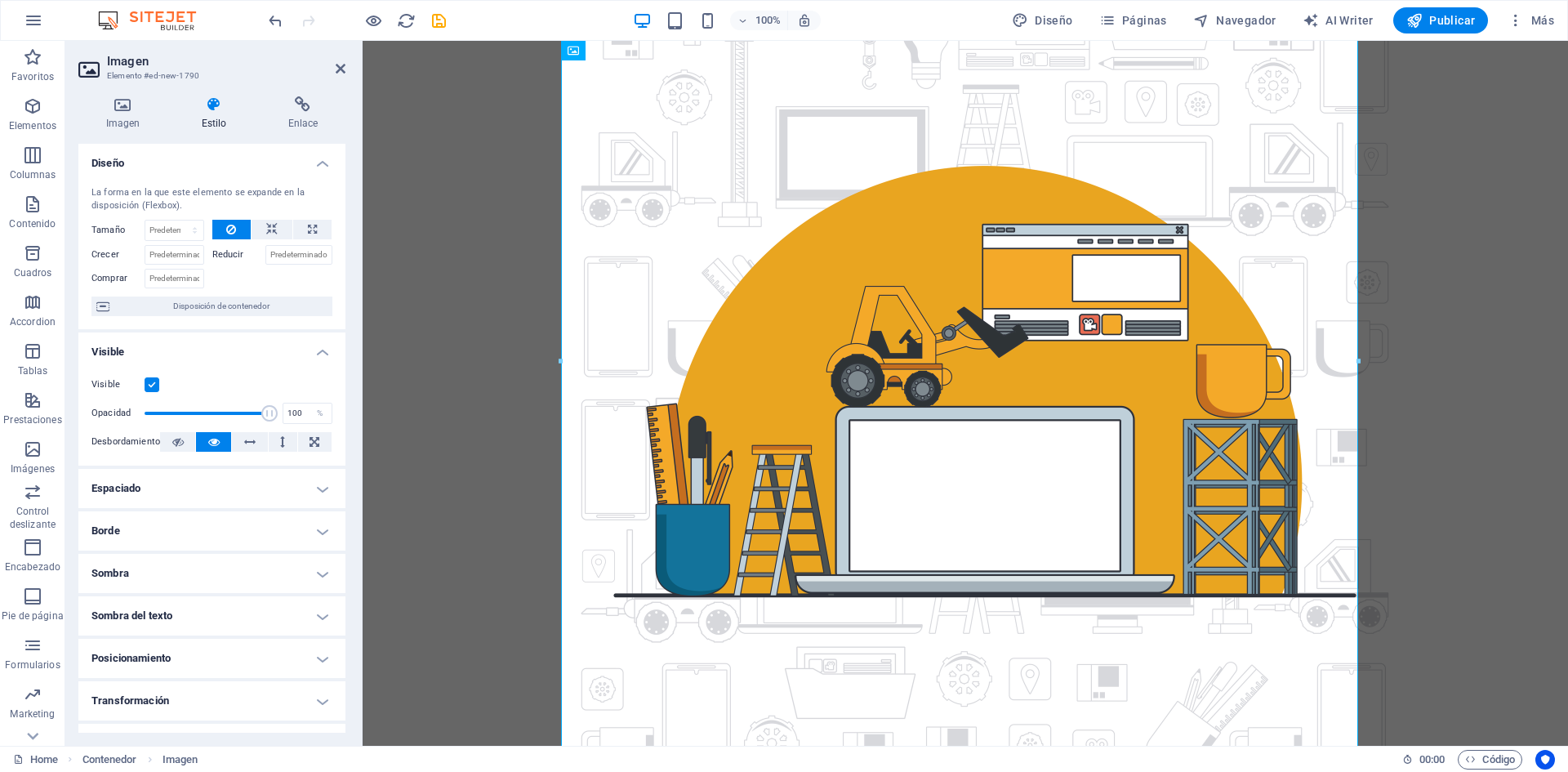
scroll to position [115, 0]
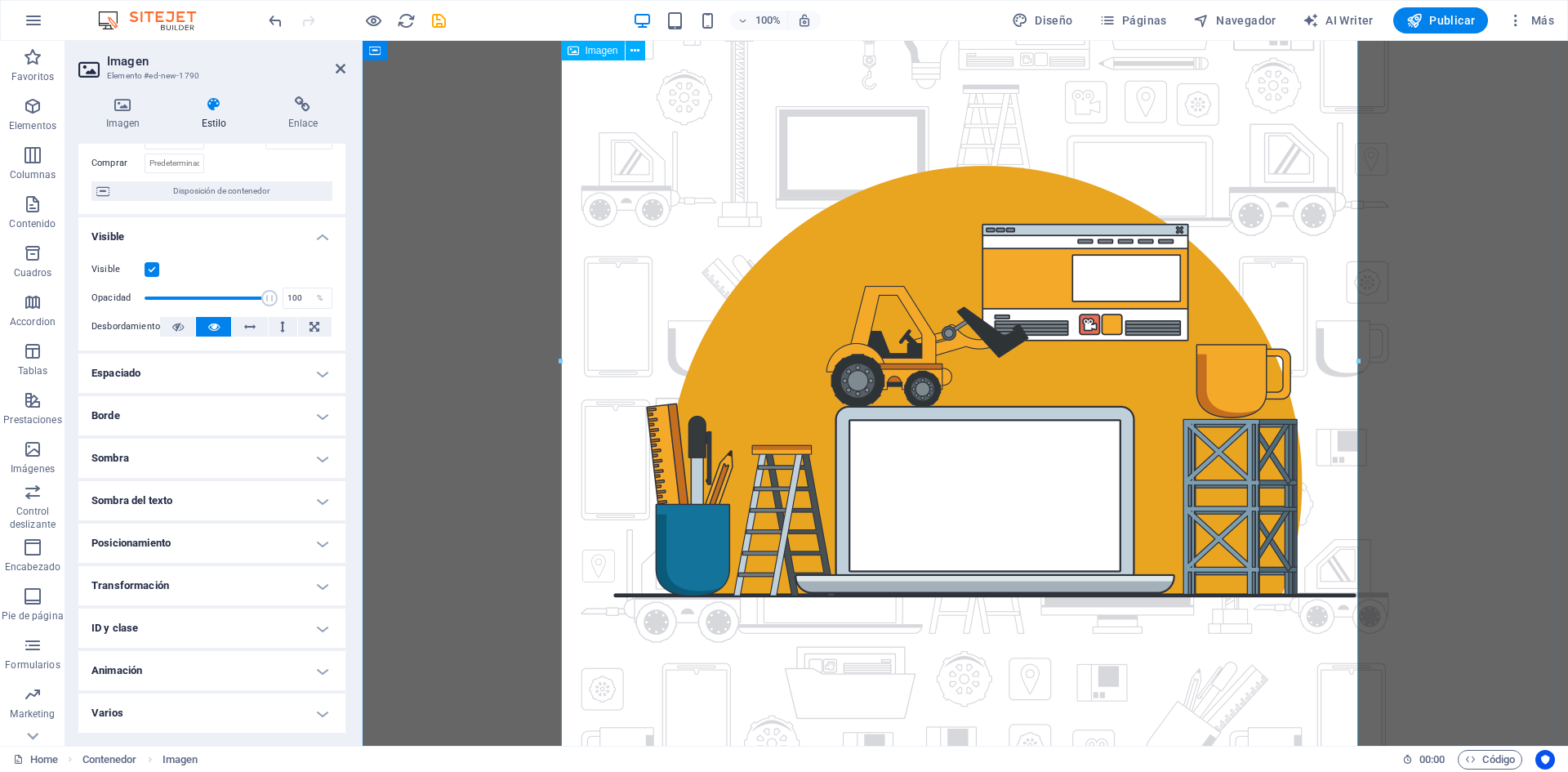
click at [595, 55] on span "Imagen" at bounding box center [601, 51] width 33 height 10
click at [219, 549] on h4 "Posicionamiento" at bounding box center [212, 543] width 267 height 39
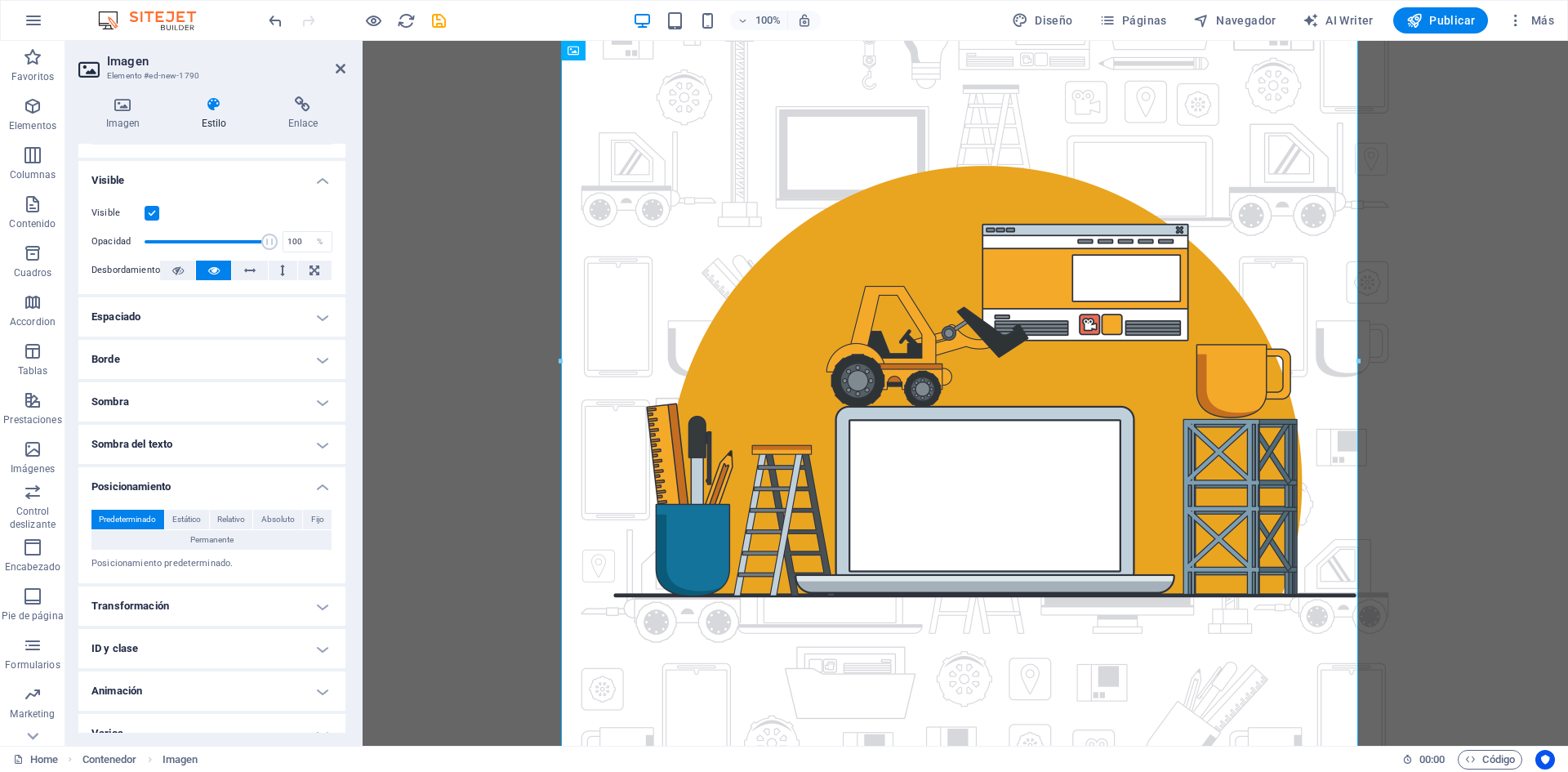
scroll to position [192, 0]
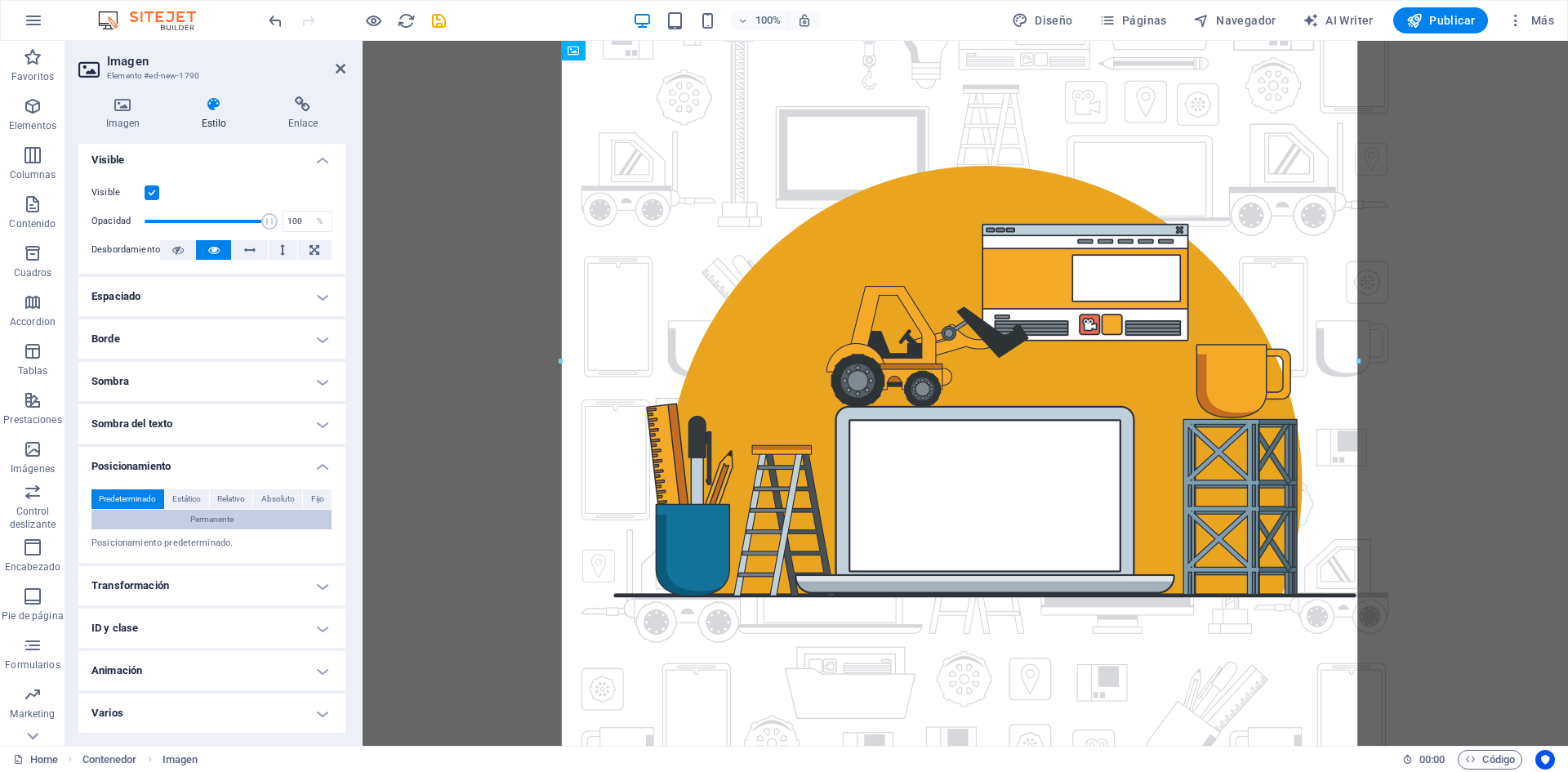
click at [231, 511] on span "Permanente" at bounding box center [211, 519] width 43 height 19
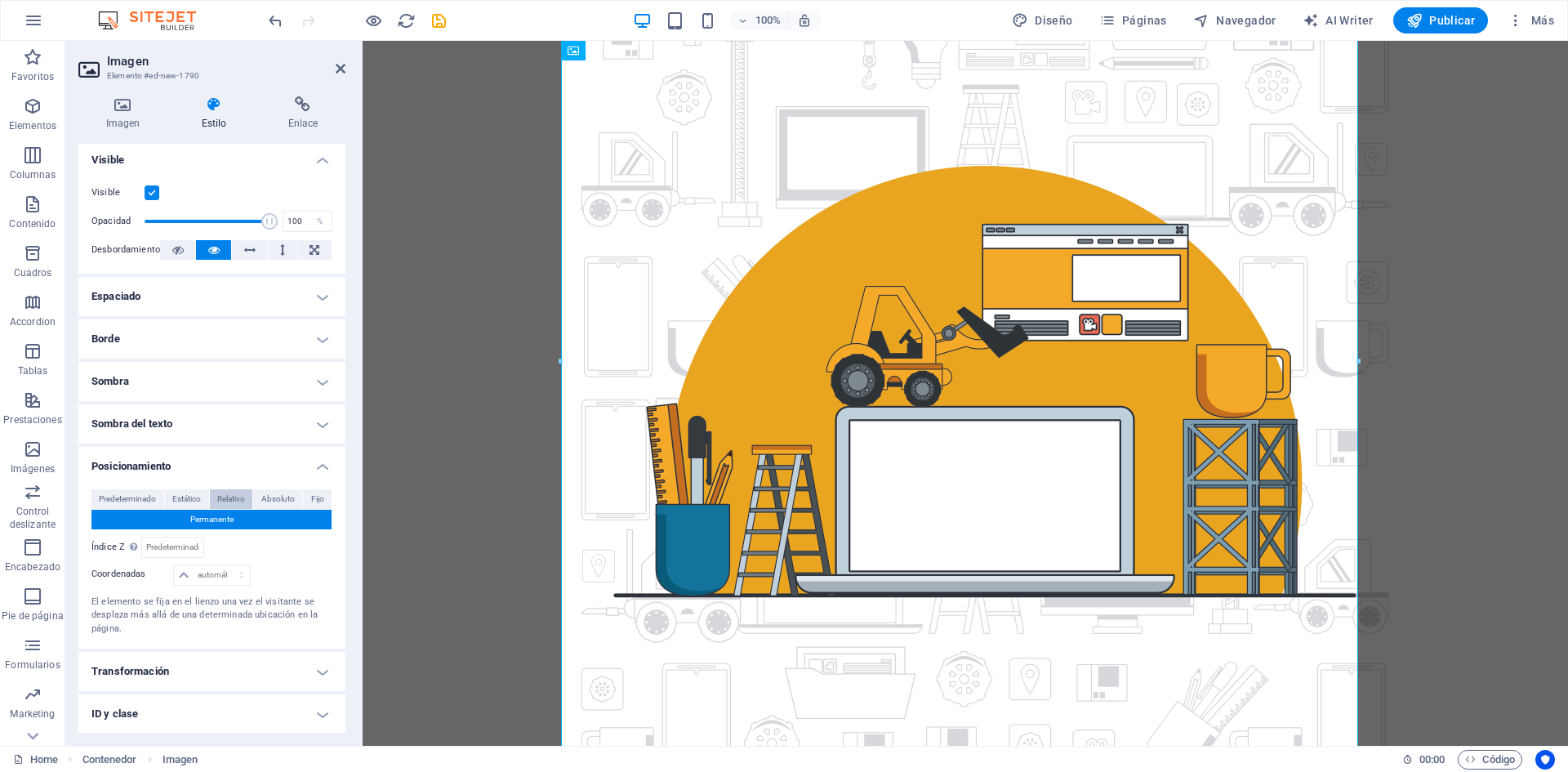
click at [231, 501] on span "Relativo" at bounding box center [231, 498] width 28 height 19
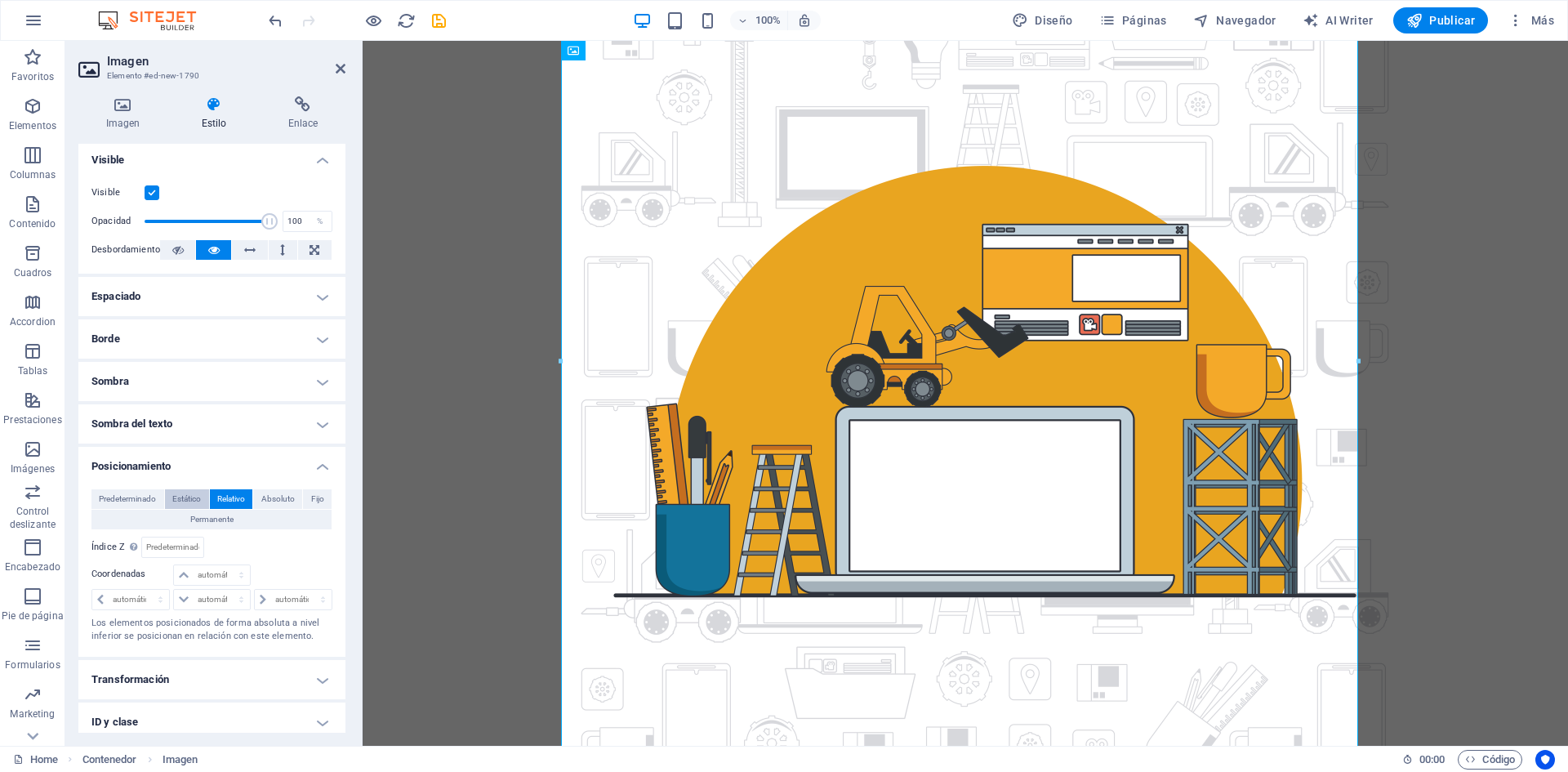
click at [192, 496] on span "Estático" at bounding box center [187, 498] width 29 height 19
click at [275, 493] on span "Absoluto" at bounding box center [278, 498] width 34 height 19
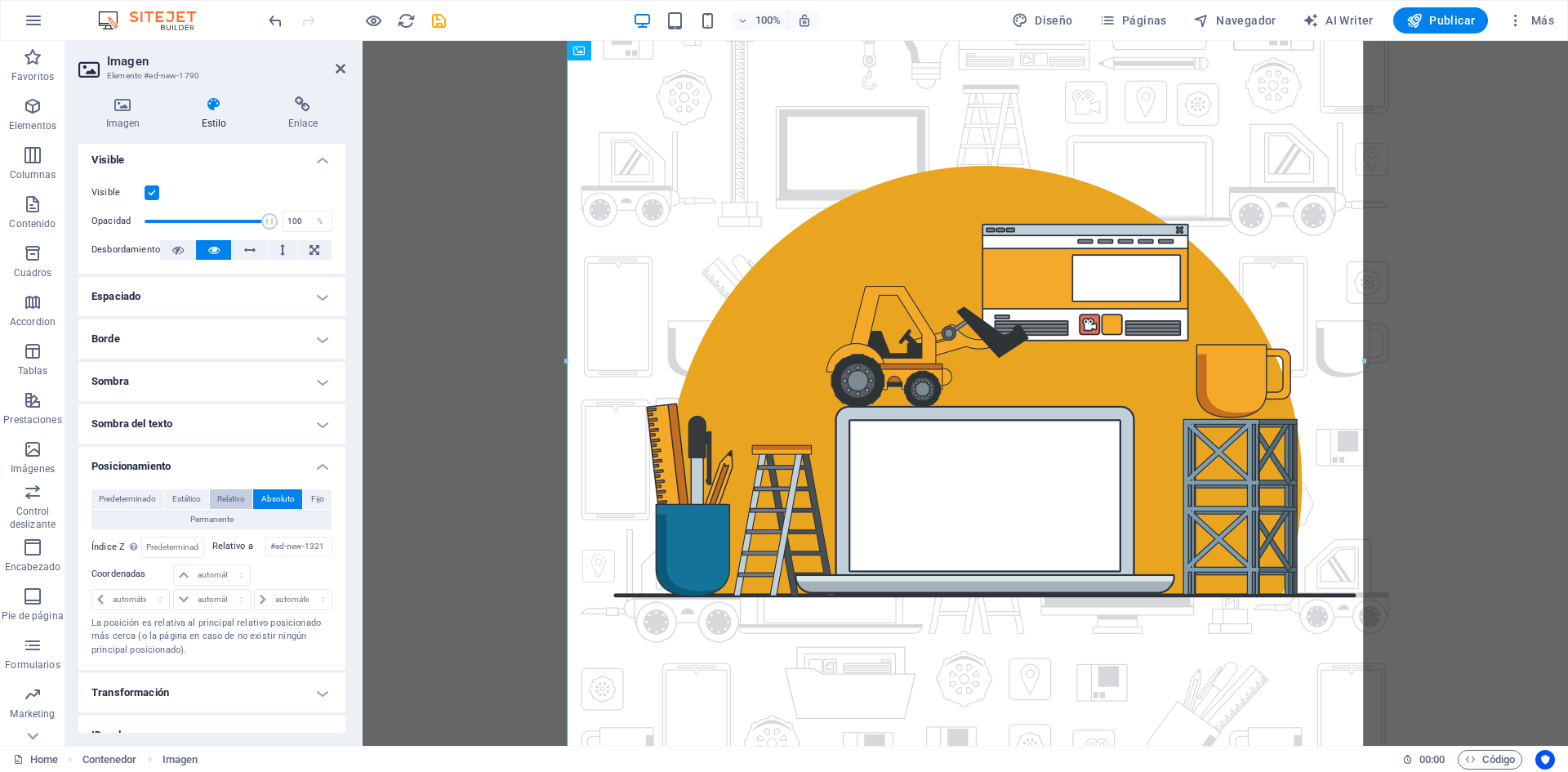
click at [238, 497] on span "Relativo" at bounding box center [231, 498] width 28 height 19
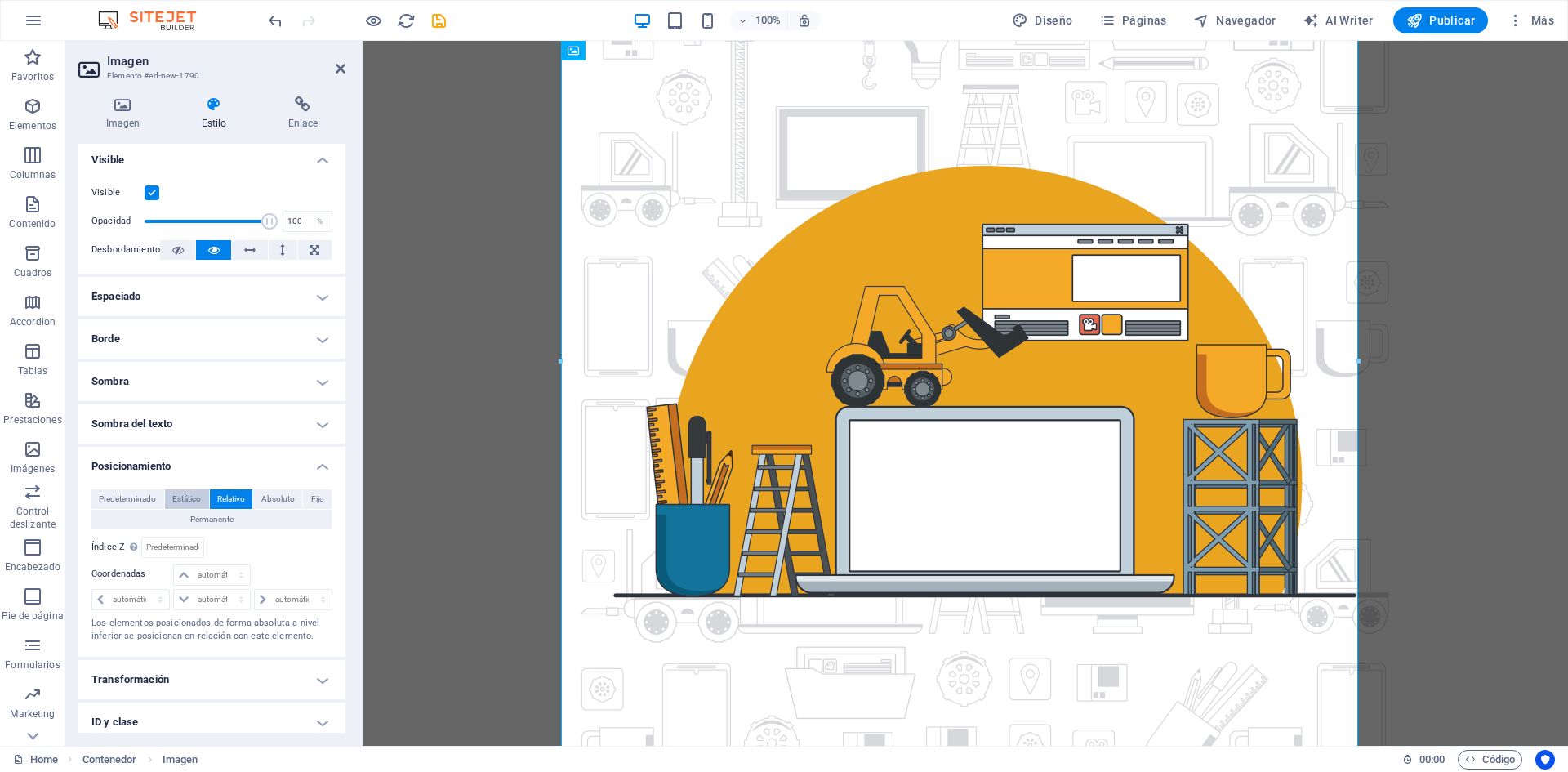
click at [192, 503] on span "Estático" at bounding box center [187, 498] width 29 height 19
click at [134, 111] on icon at bounding box center [123, 104] width 89 height 16
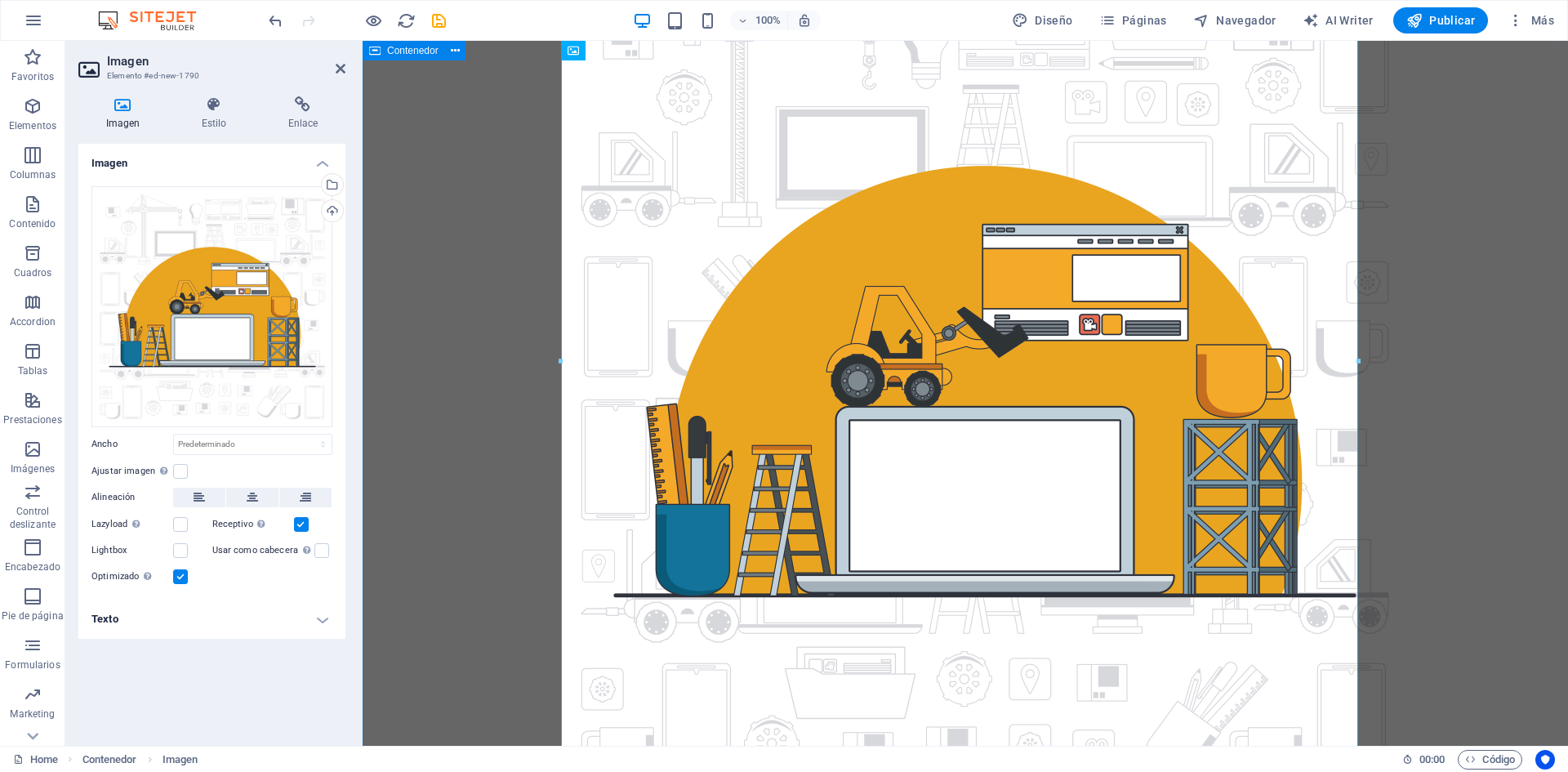
click at [458, 382] on div at bounding box center [965, 381] width 1205 height 836
select select "px"
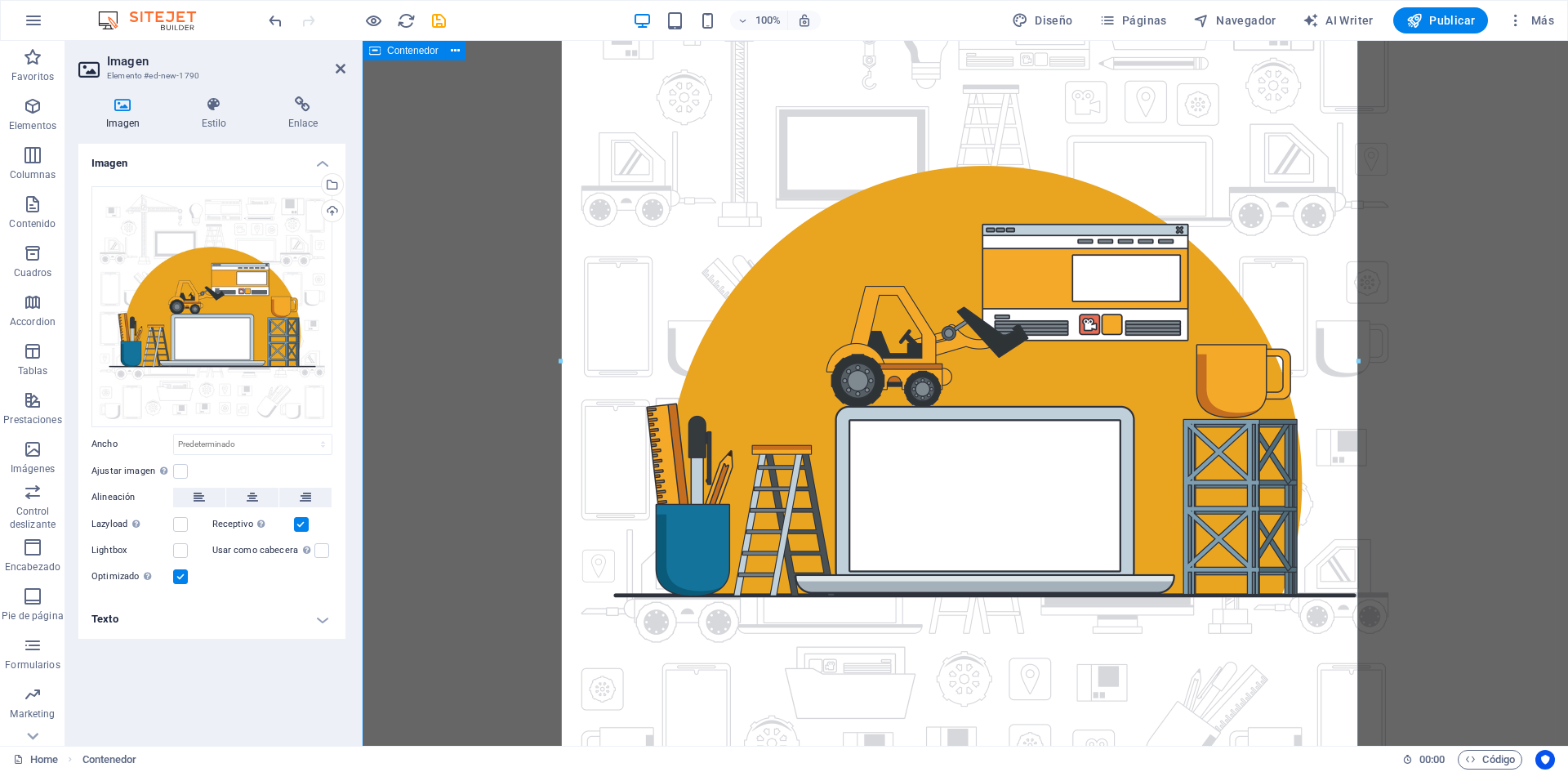
select select "px"
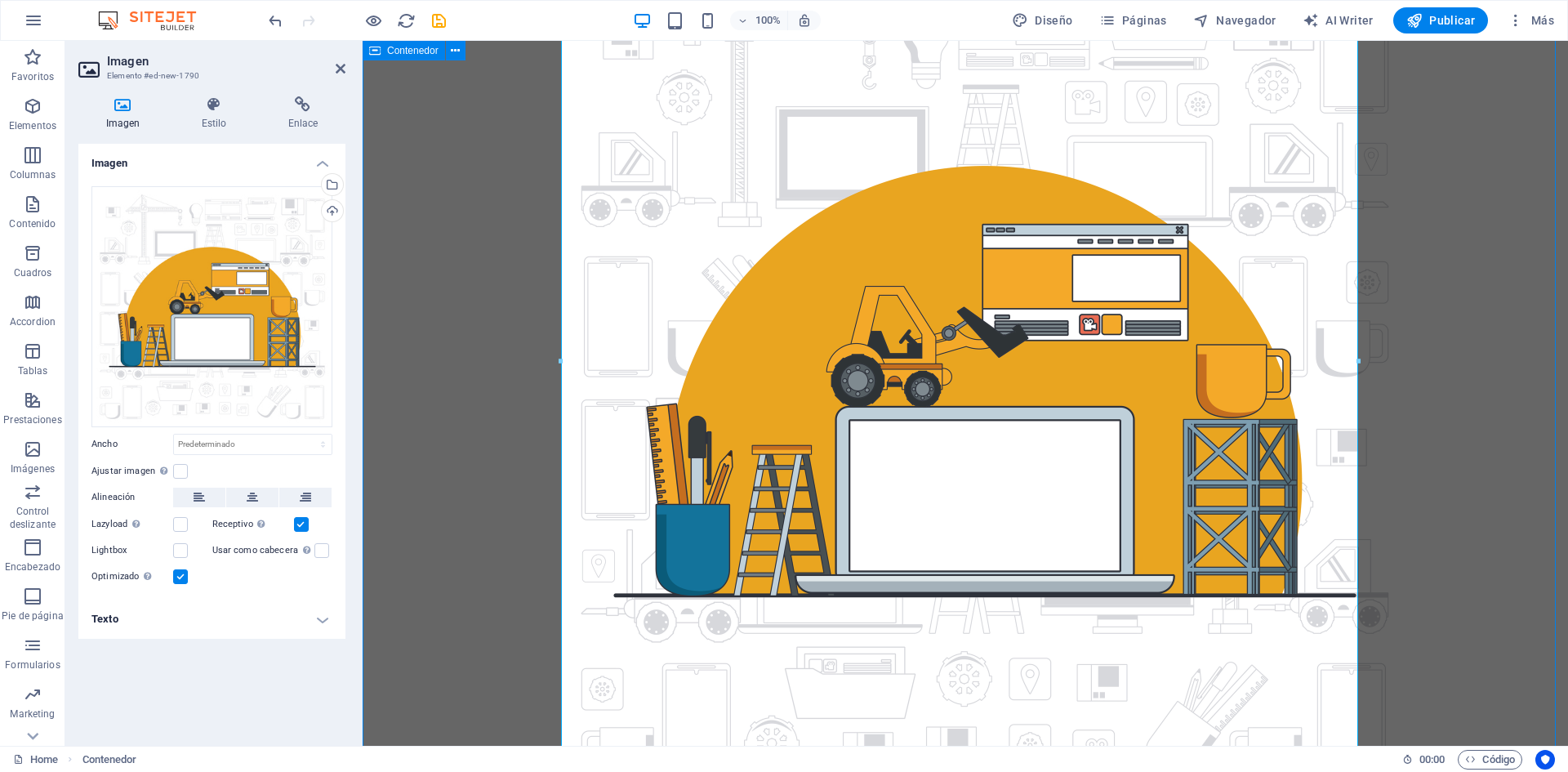
select select "px"
select select "rem"
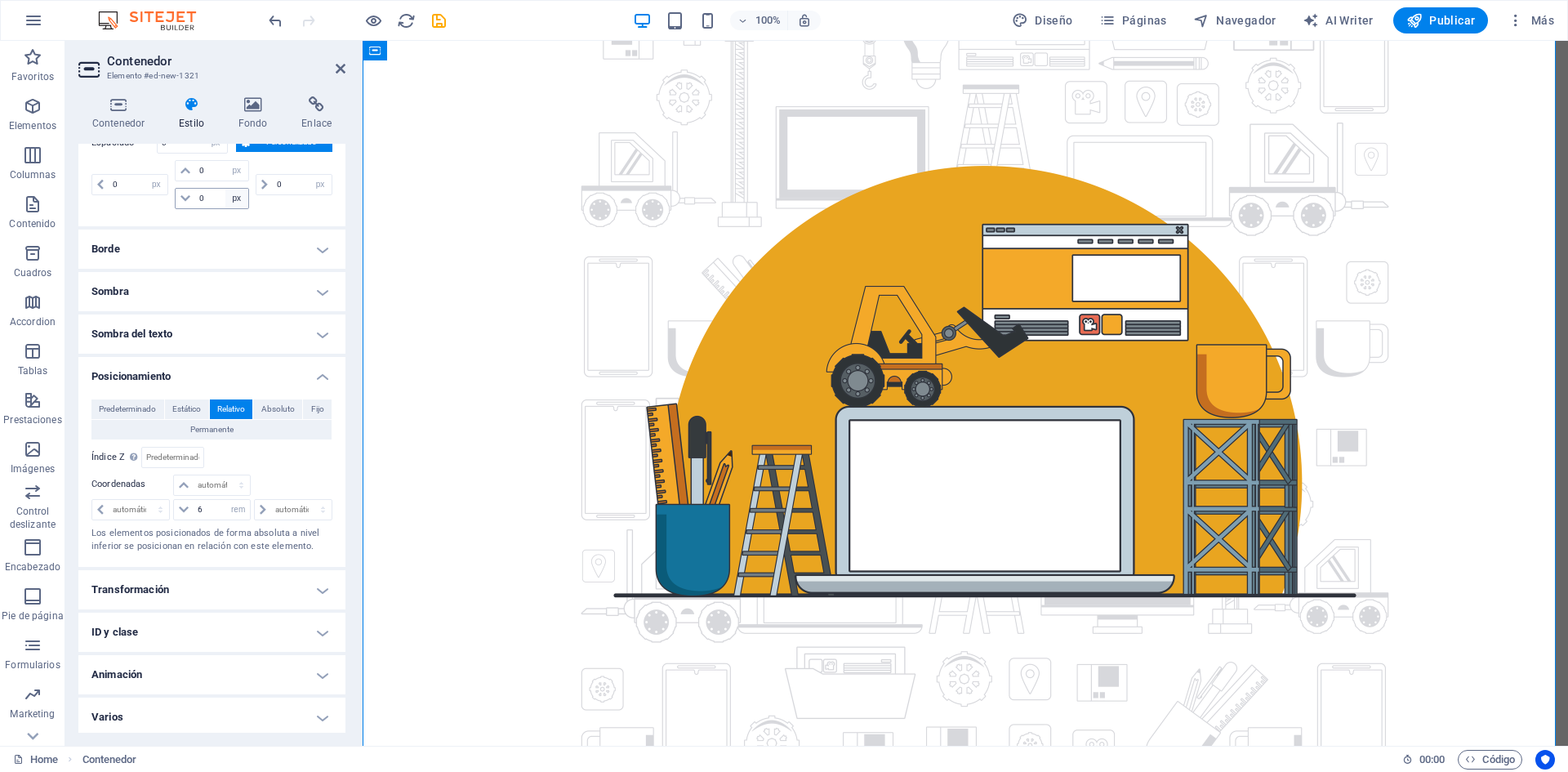
scroll to position [282, 0]
click at [121, 409] on span "Predeterminado" at bounding box center [128, 404] width 58 height 19
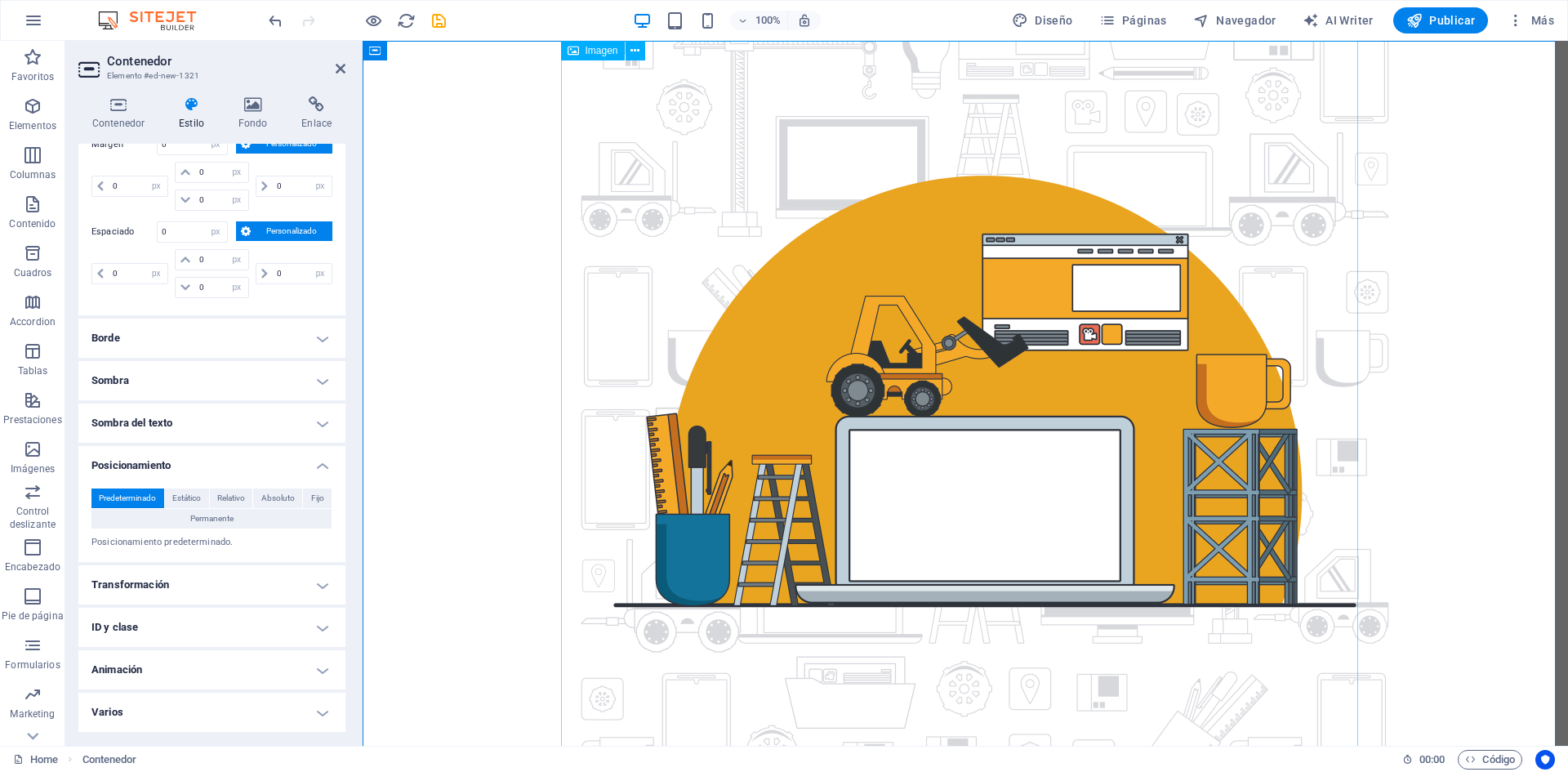
scroll to position [0, 0]
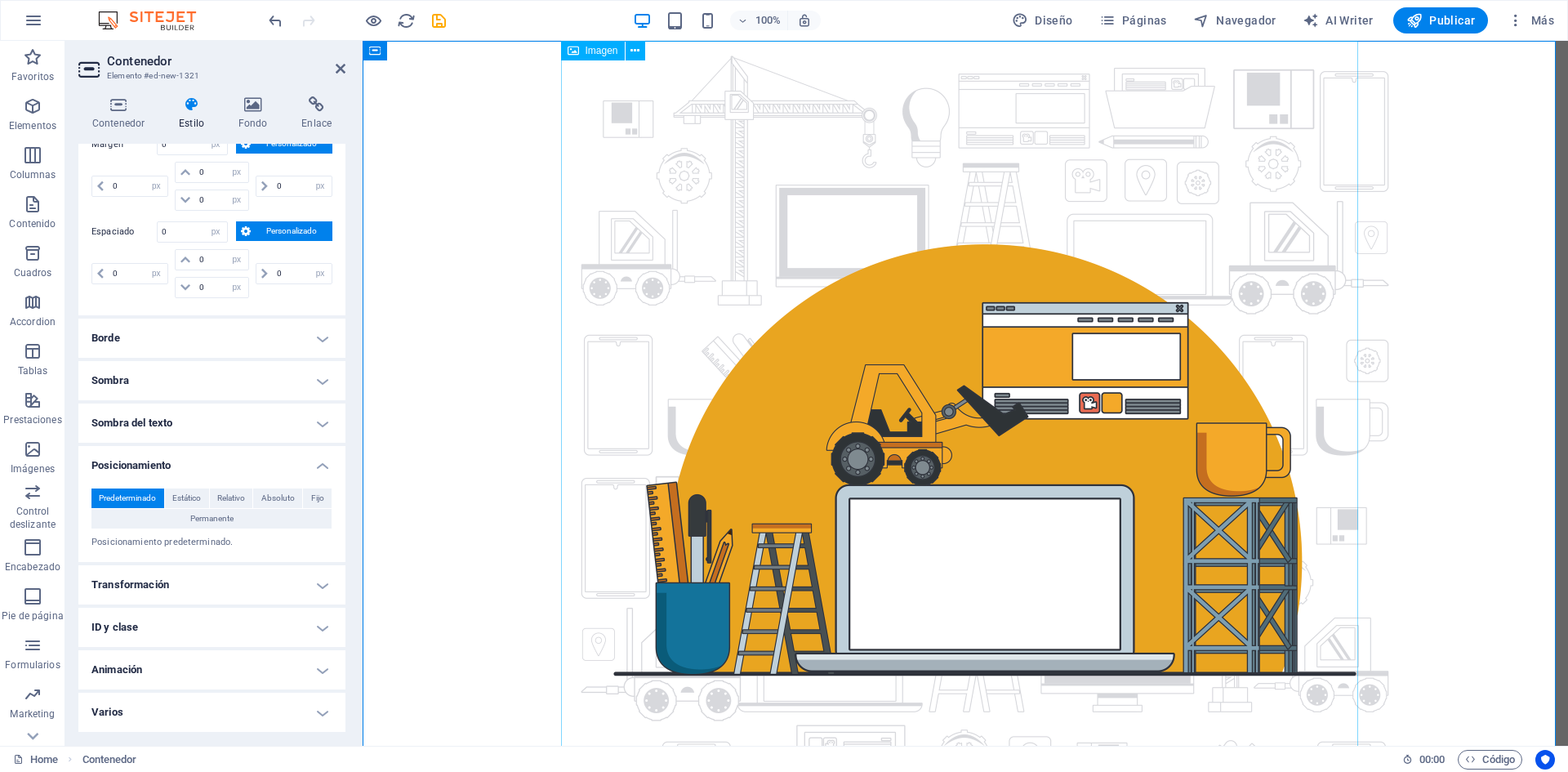
click at [601, 123] on figure at bounding box center [965, 458] width 797 height 836
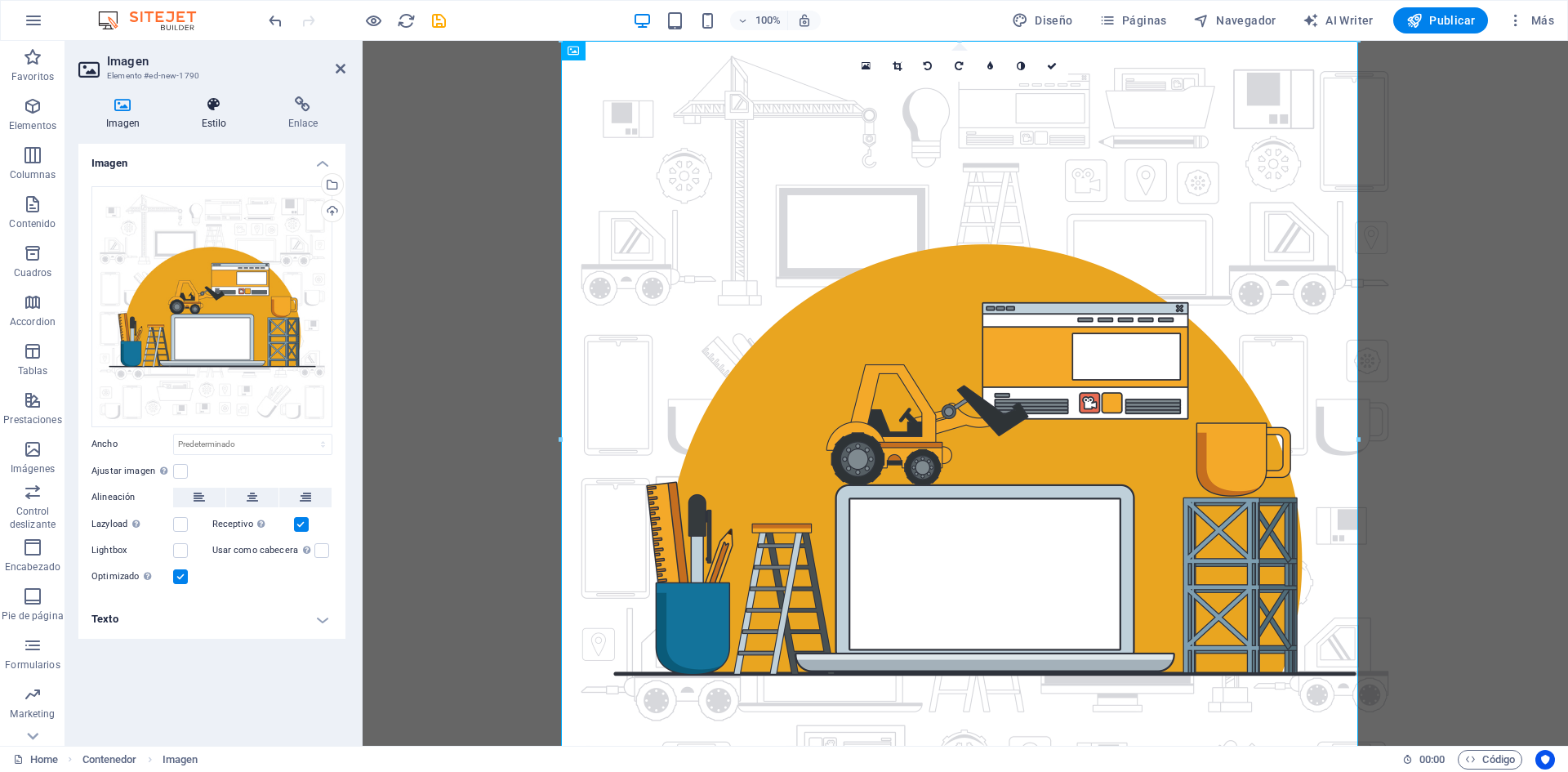
click at [217, 117] on h4 "Estilo" at bounding box center [217, 113] width 86 height 35
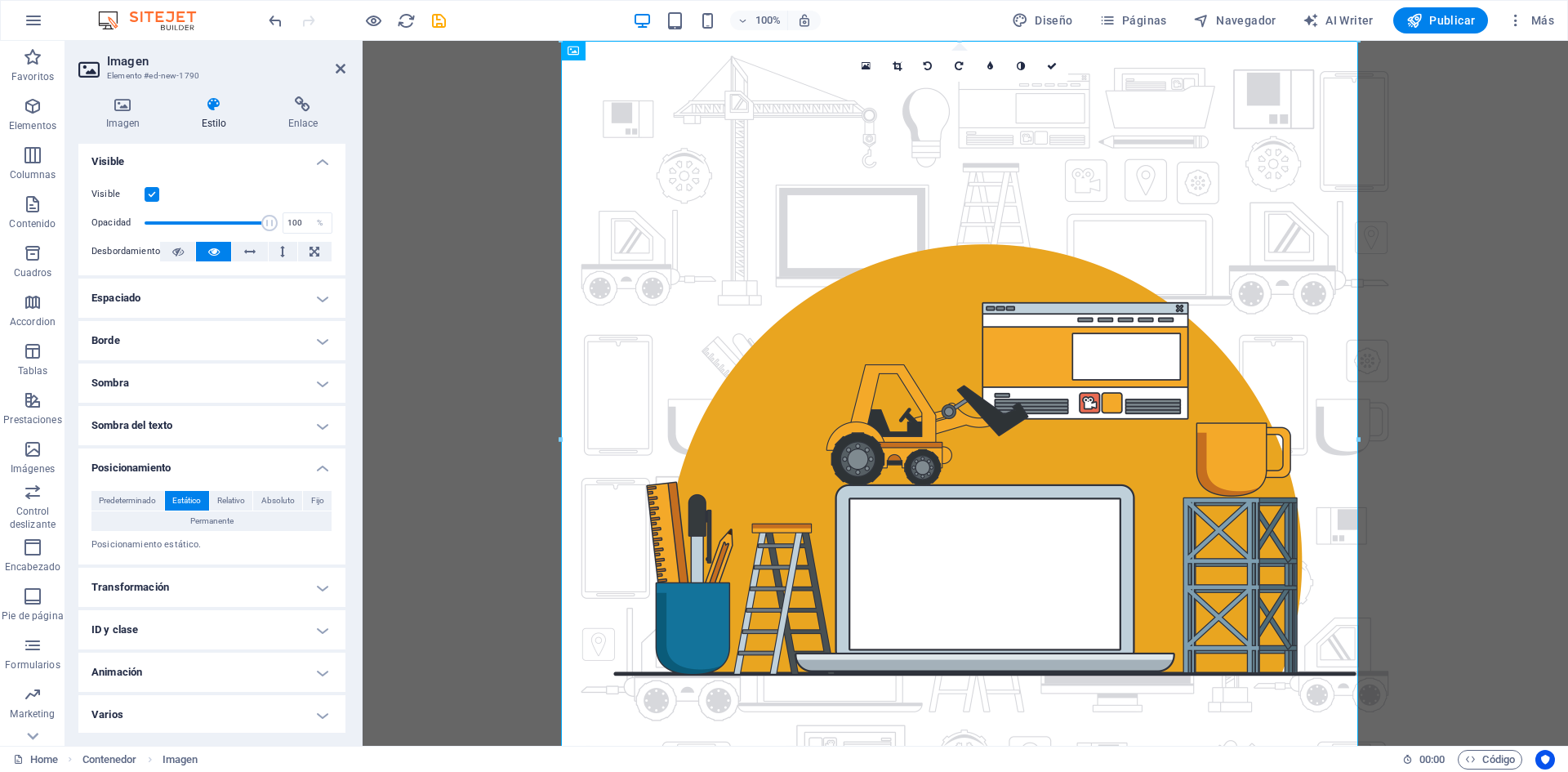
scroll to position [192, 0]
click at [218, 519] on span "Permanente" at bounding box center [211, 519] width 43 height 19
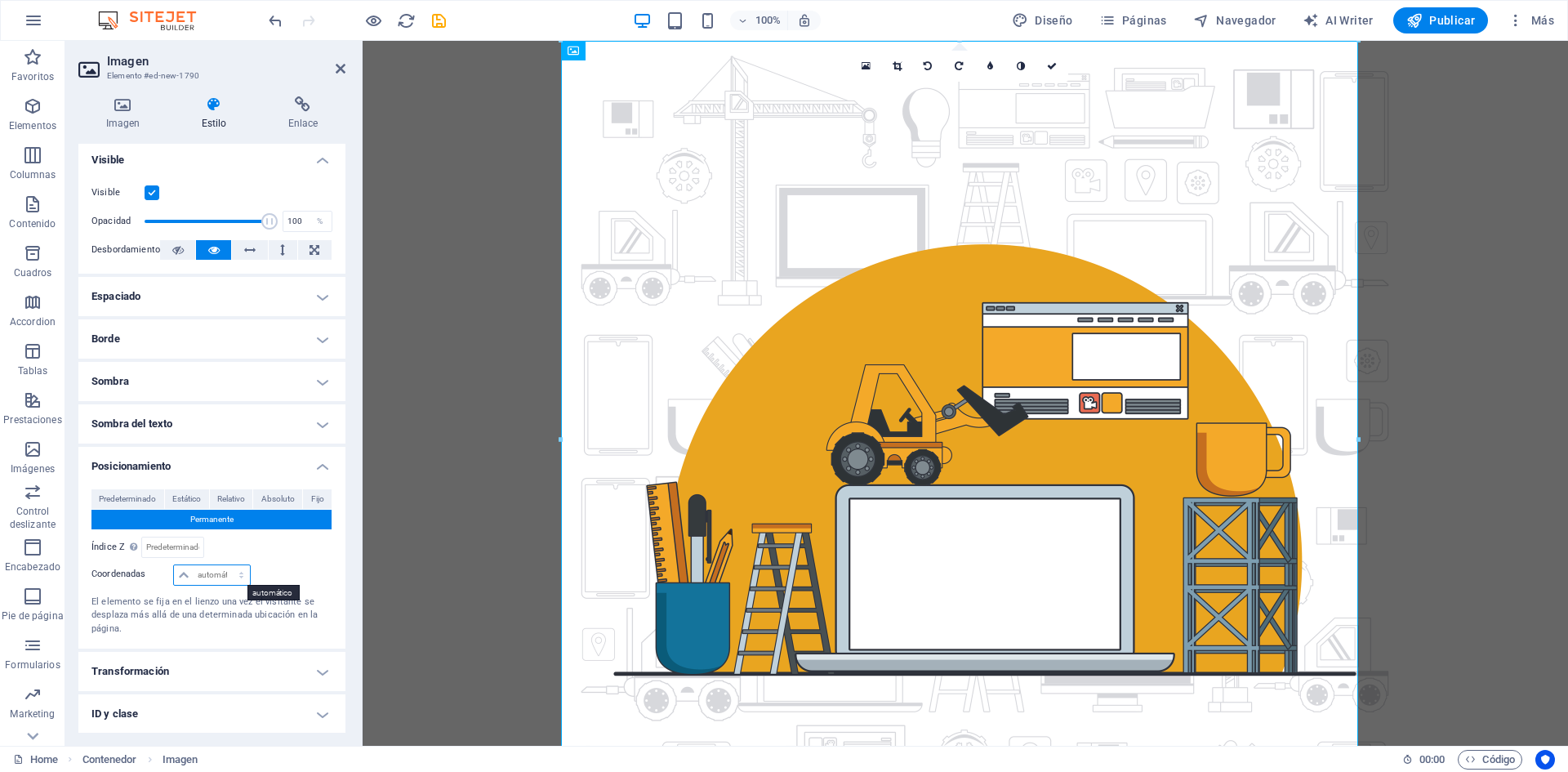
click at [207, 571] on select "automático px rem % em" at bounding box center [211, 574] width 75 height 19
select select "rem"
click at [225, 565] on select "automático px rem % em" at bounding box center [211, 574] width 75 height 19
click at [300, 545] on div "Relativo a #ed-new-1321" at bounding box center [272, 546] width 121 height 21
drag, startPoint x: 202, startPoint y: 580, endPoint x: 145, endPoint y: 579, distance: 57.0
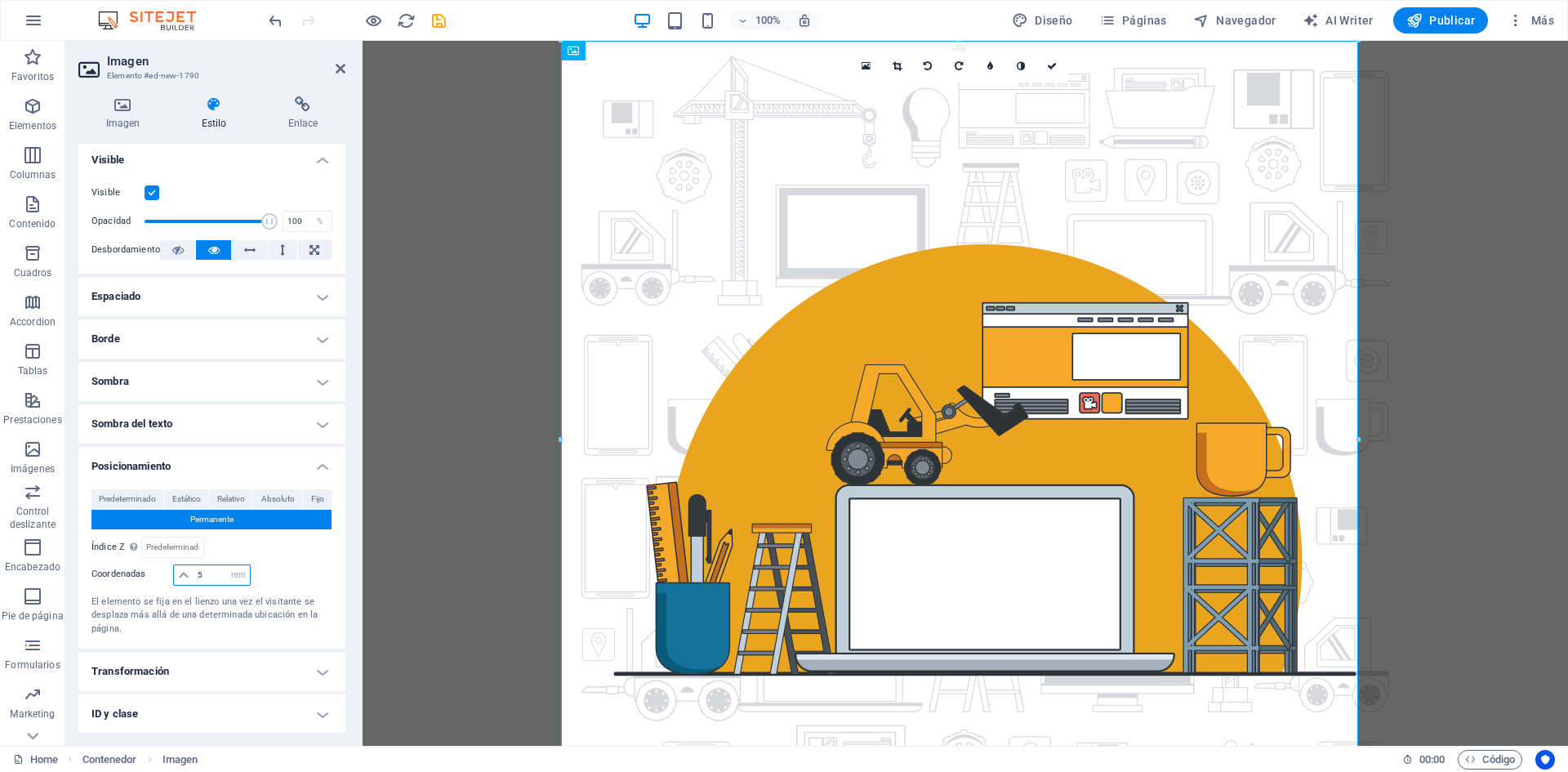
click at [145, 579] on div "5 automático px rem % em" at bounding box center [211, 575] width 241 height 23
type input "10"
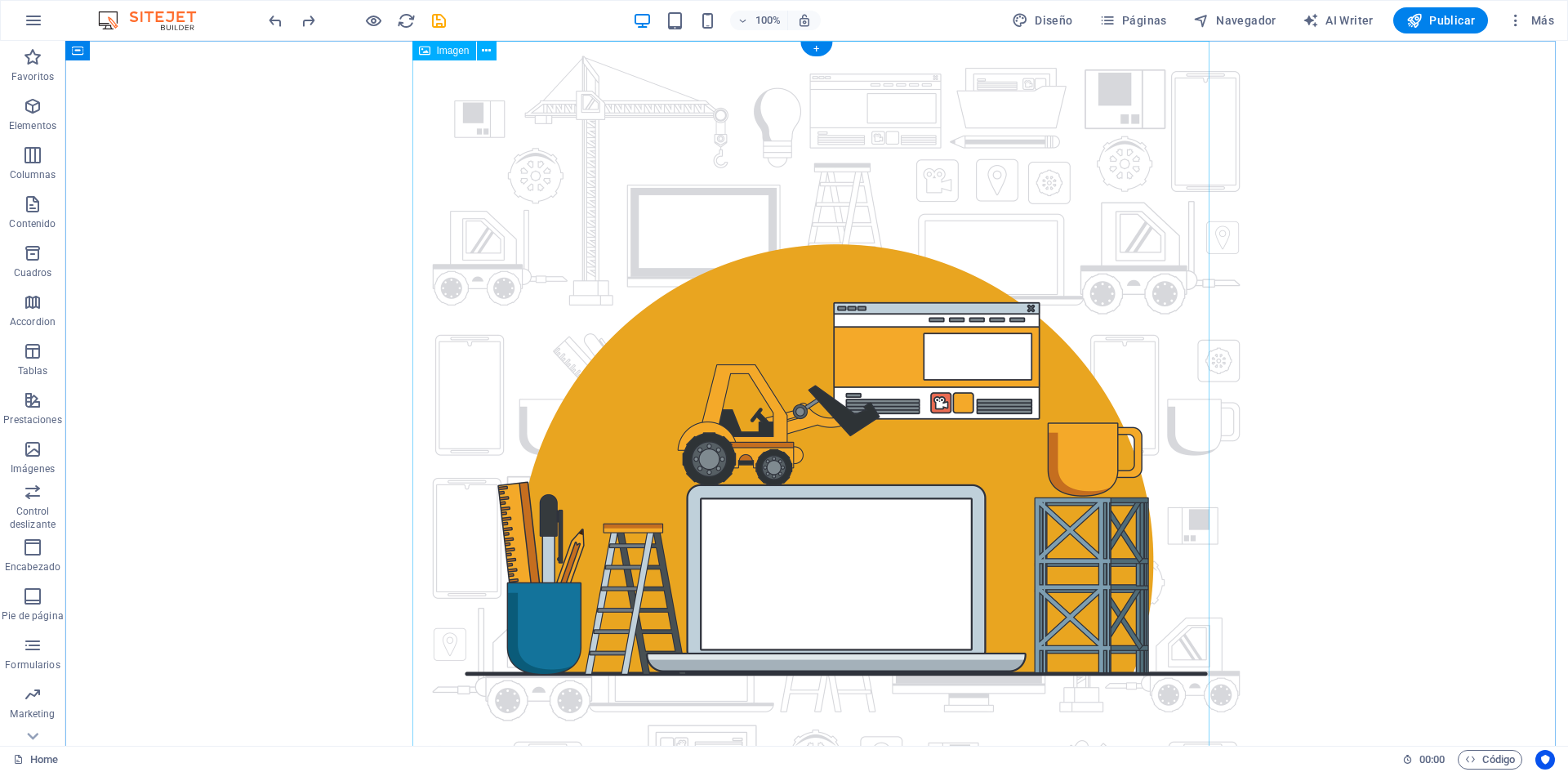
click at [566, 211] on figure at bounding box center [816, 458] width 797 height 836
select select "rem"
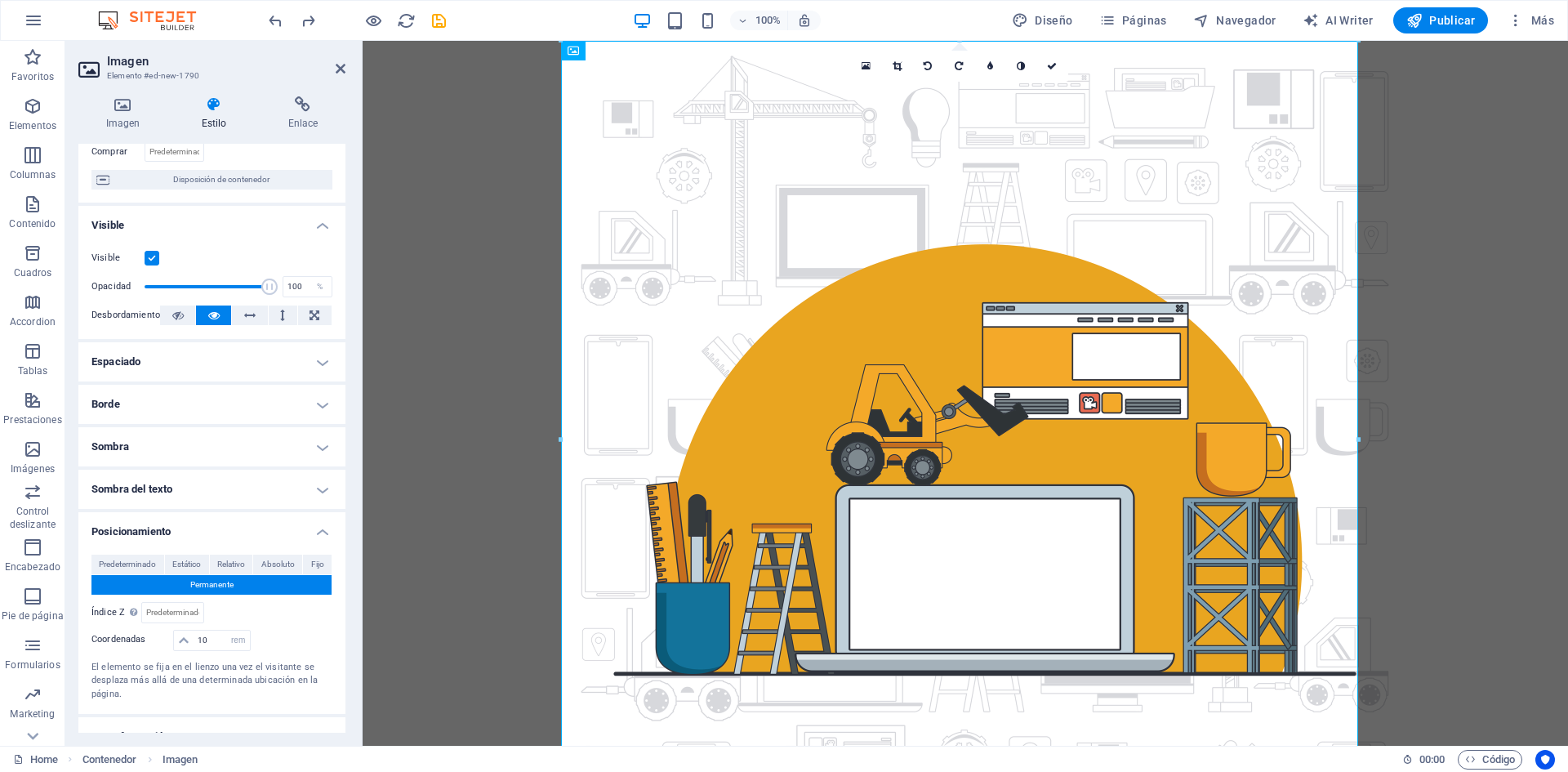
scroll to position [277, 0]
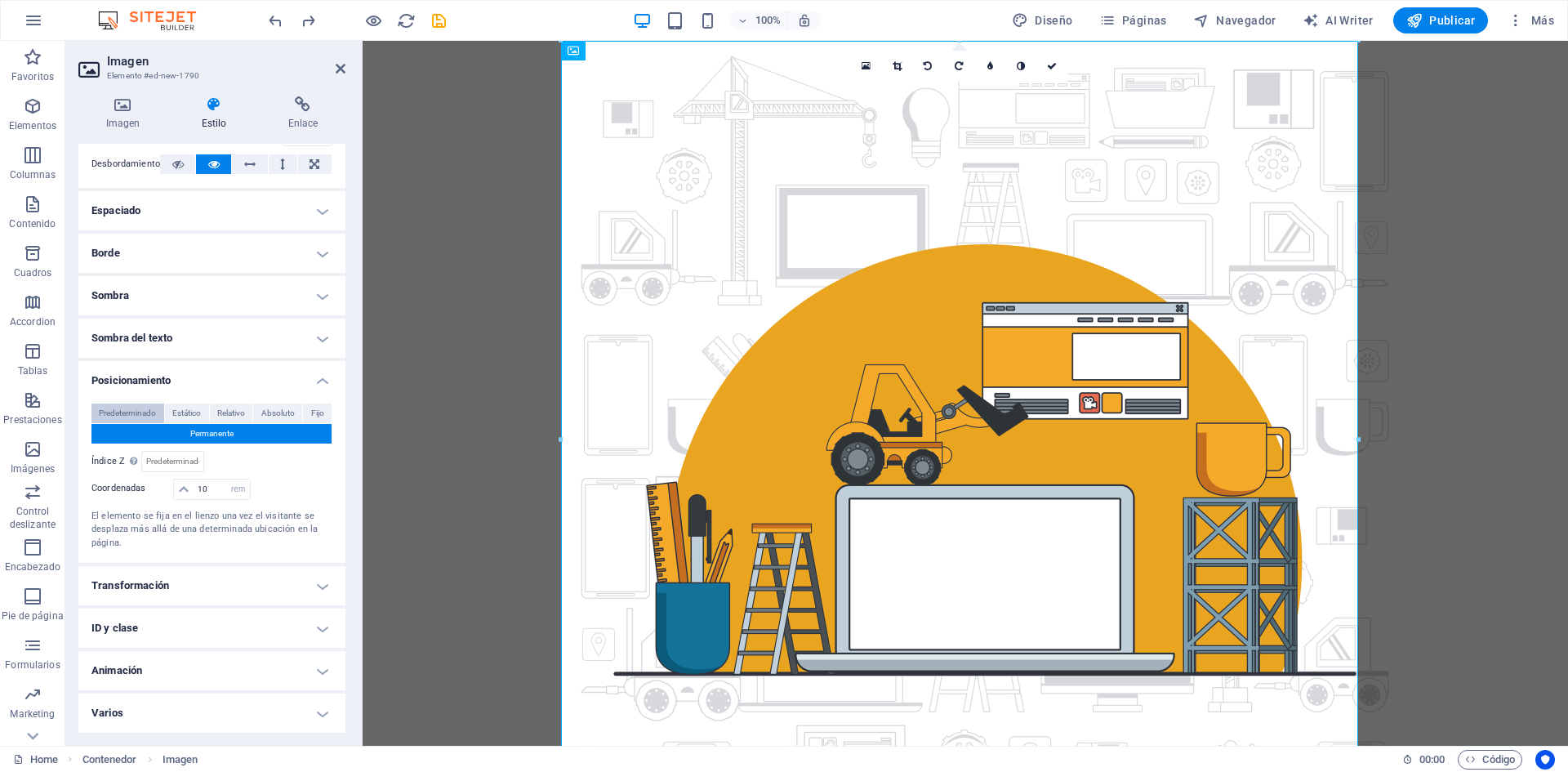
click at [122, 406] on span "Predeterminado" at bounding box center [128, 413] width 58 height 19
select select "DISABLED_OPTION_VALUE"
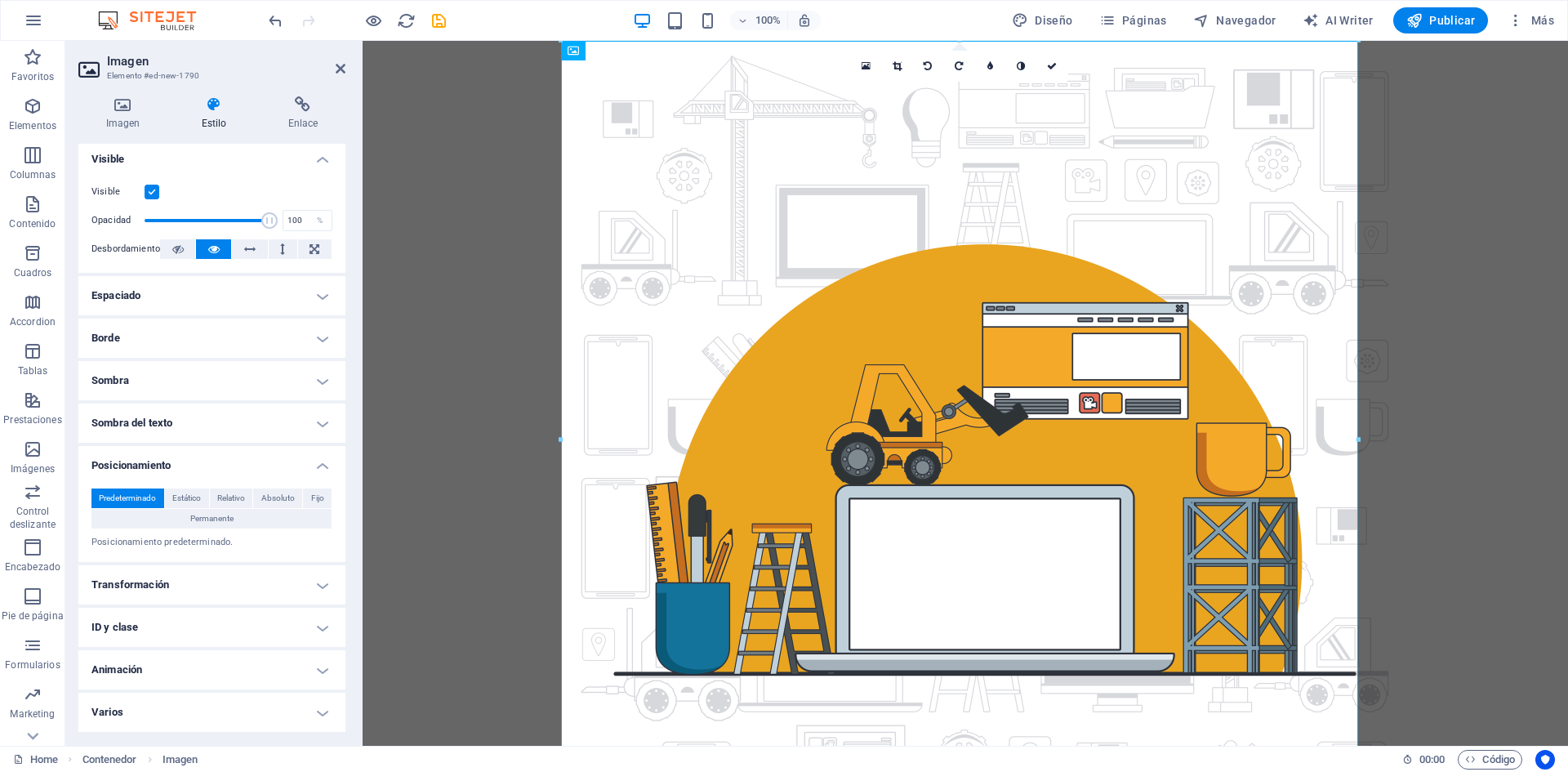
scroll to position [193, 0]
drag, startPoint x: 233, startPoint y: 495, endPoint x: 303, endPoint y: 496, distance: 70.0
click at [233, 496] on span "Relativo" at bounding box center [231, 497] width 28 height 19
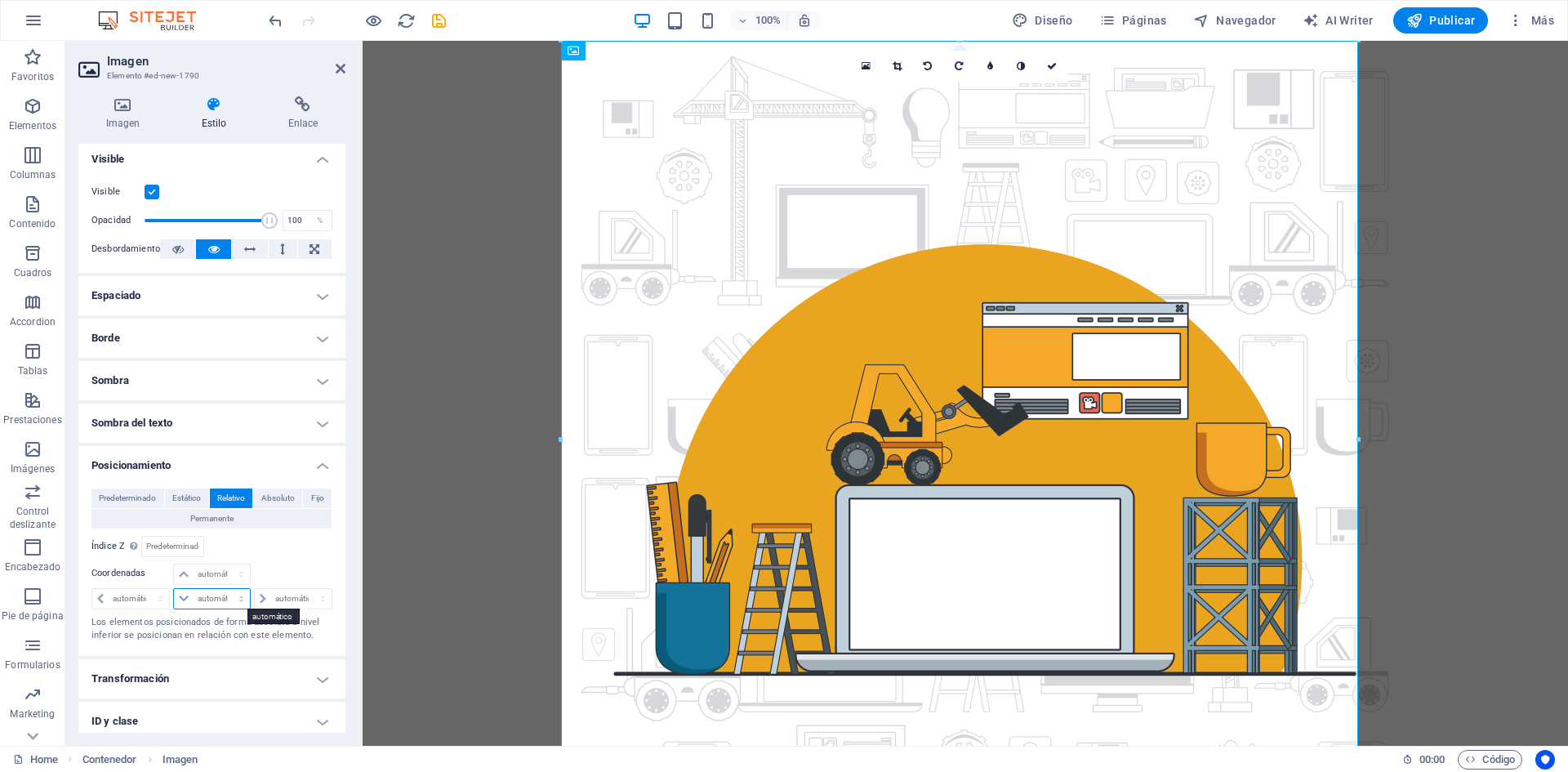
click at [205, 601] on select "automático px rem % em" at bounding box center [211, 598] width 75 height 19
select select "rem"
click at [225, 589] on select "automático px rem % em" at bounding box center [211, 598] width 75 height 19
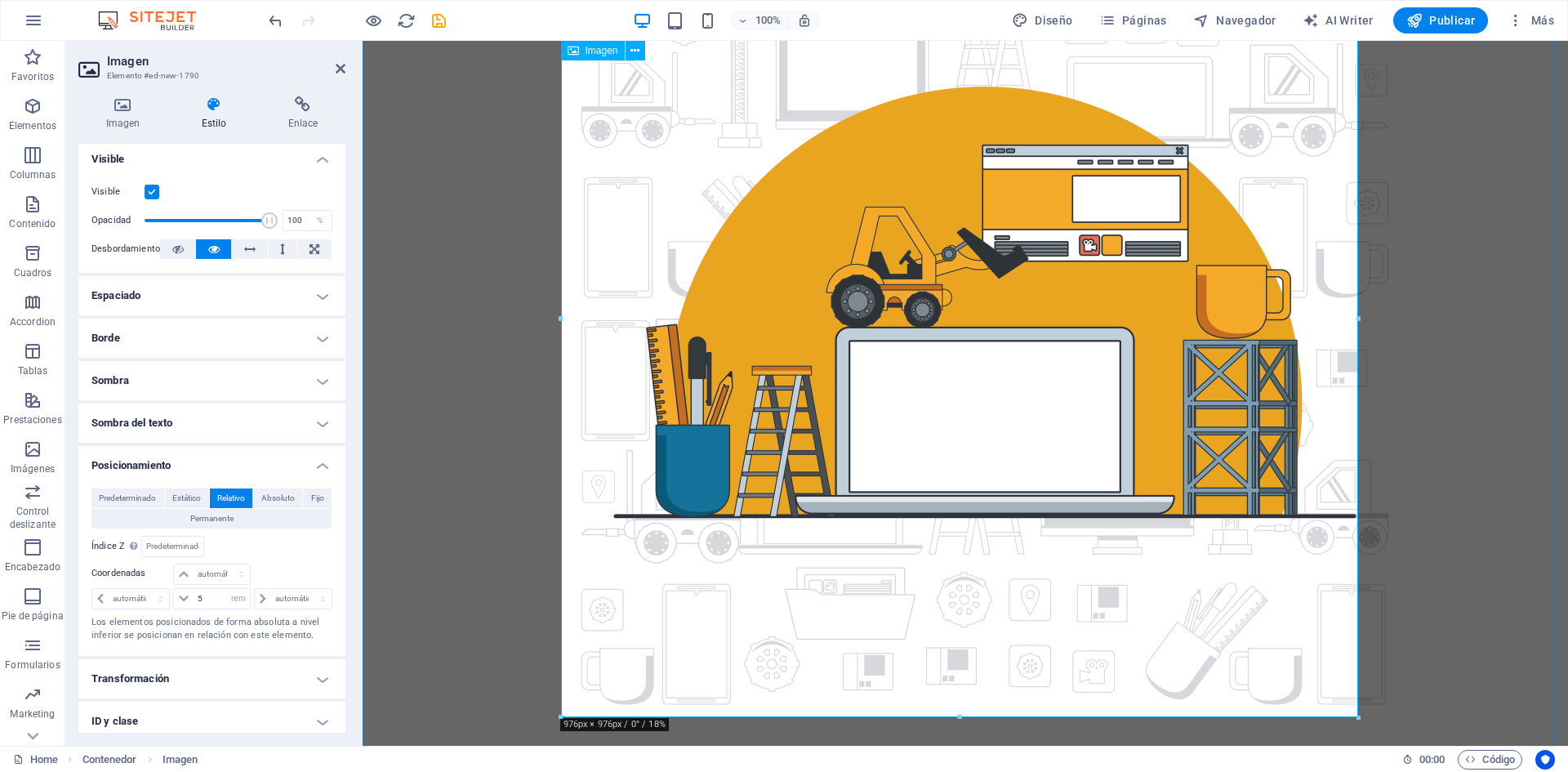
scroll to position [0, 0]
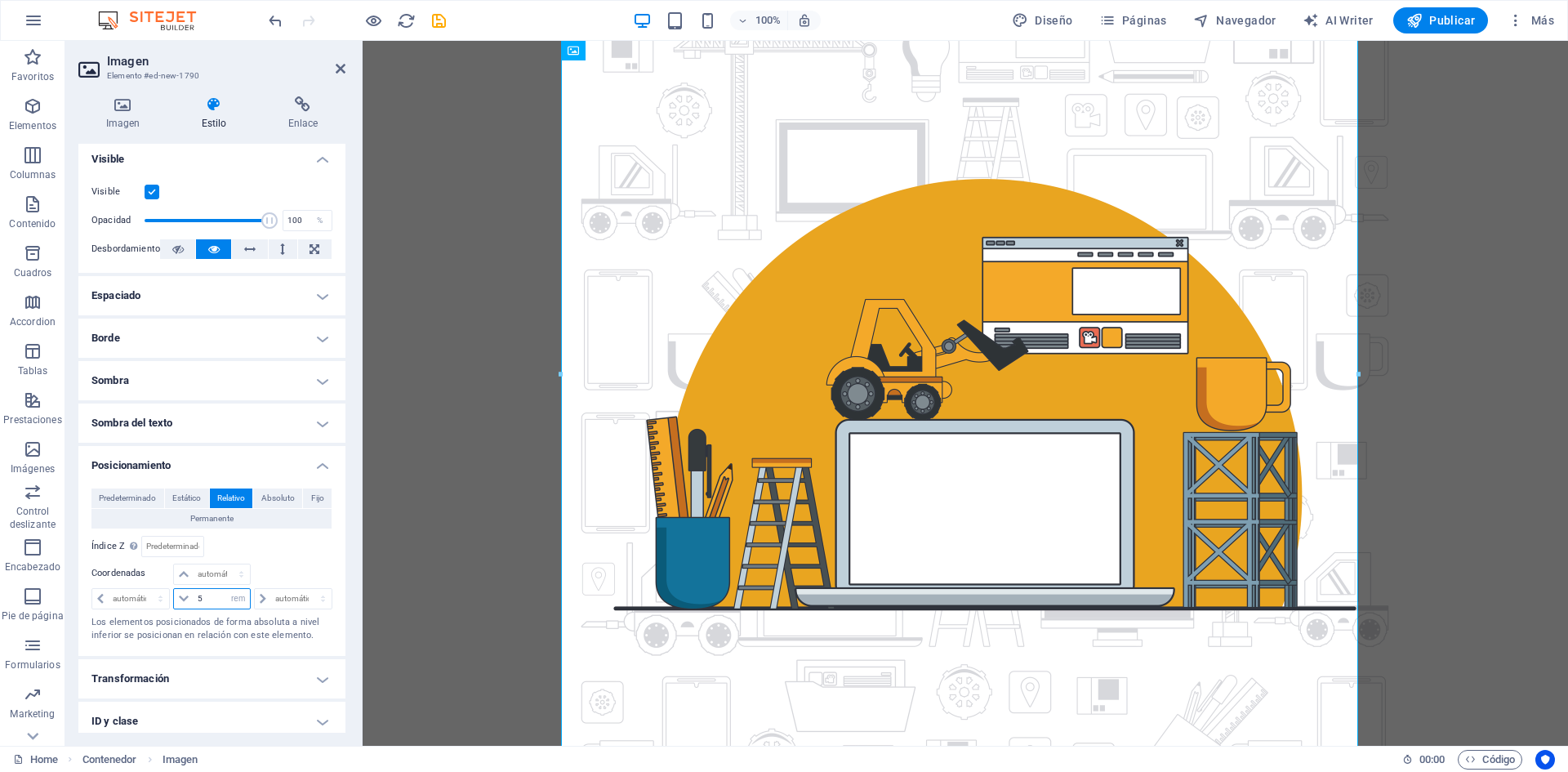
drag, startPoint x: 208, startPoint y: 596, endPoint x: 177, endPoint y: 595, distance: 31.0
click at [177, 595] on div "5 automático px rem % em" at bounding box center [211, 598] width 77 height 21
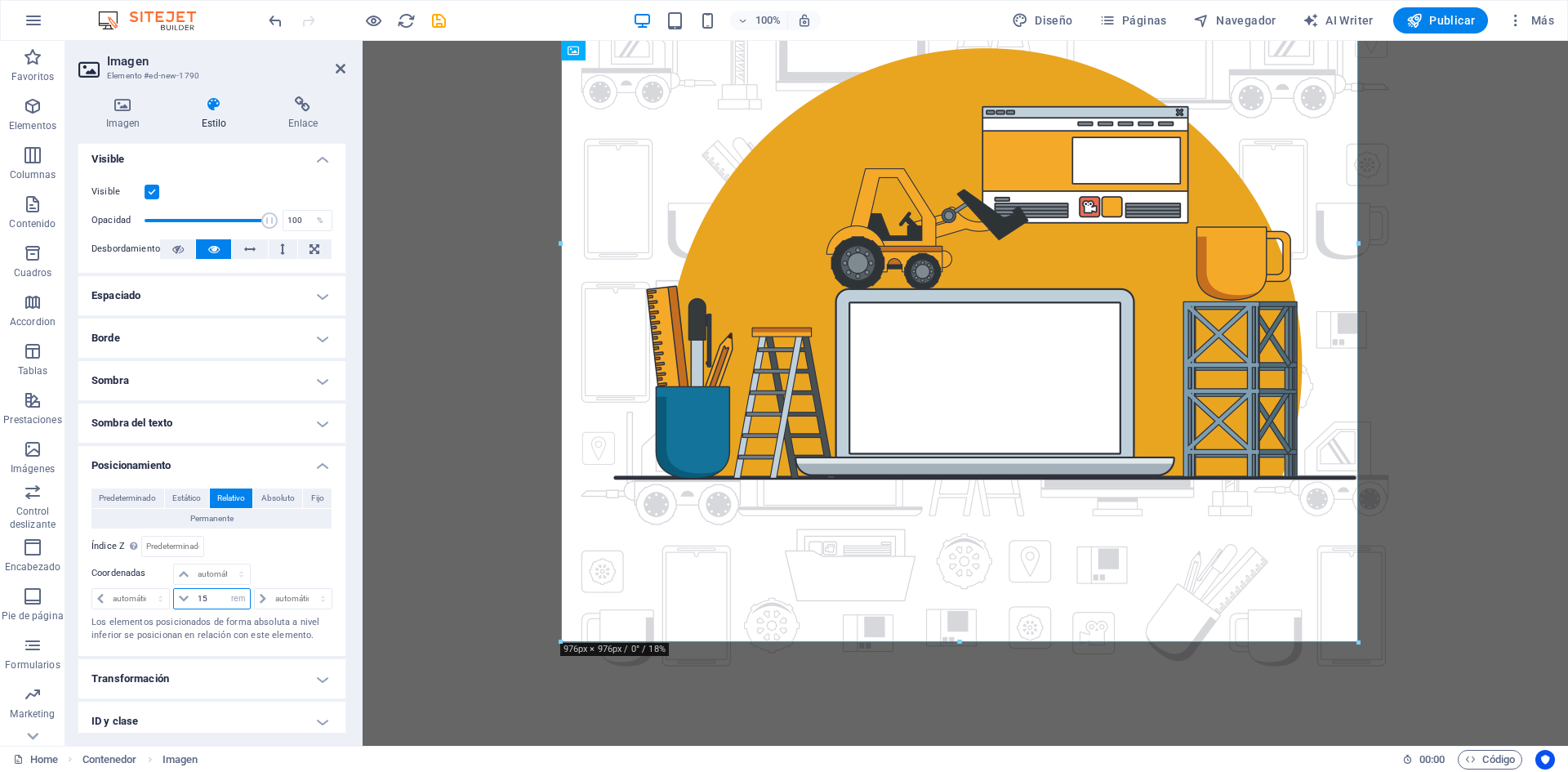
click at [202, 599] on input "15" at bounding box center [222, 598] width 56 height 19
type input "10"
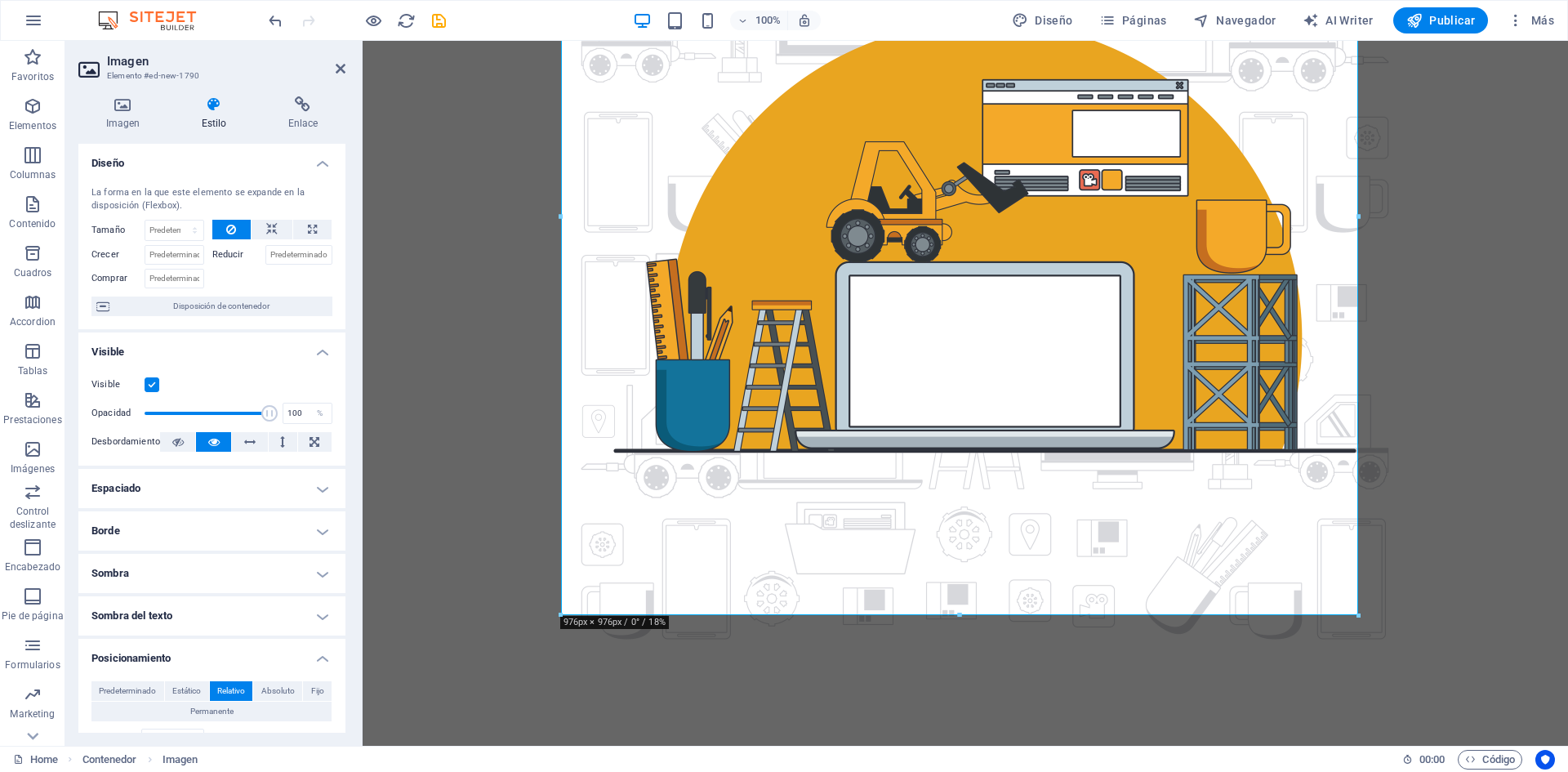
click at [140, 500] on h4 "Espaciado" at bounding box center [212, 488] width 267 height 39
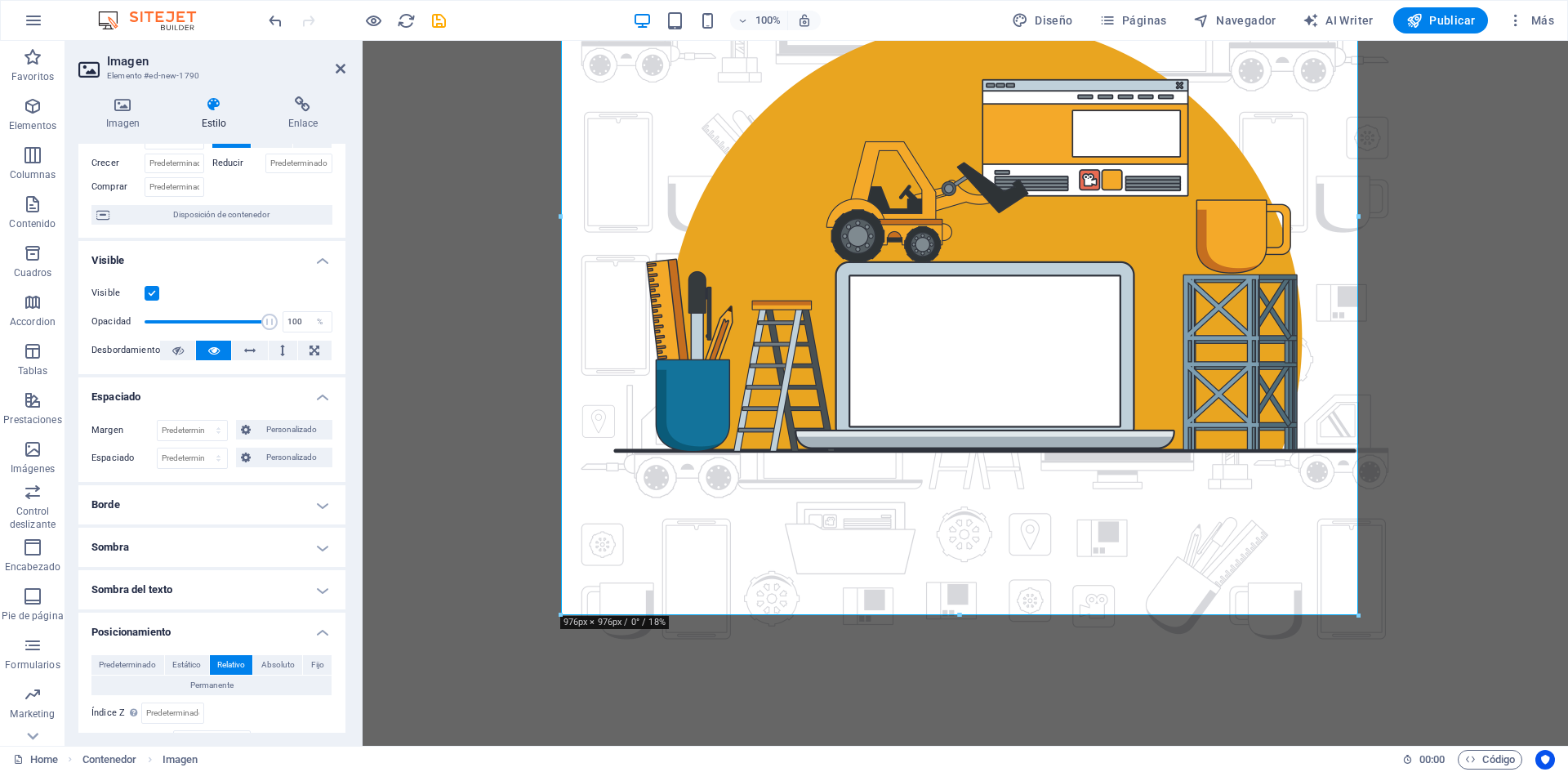
scroll to position [163, 0]
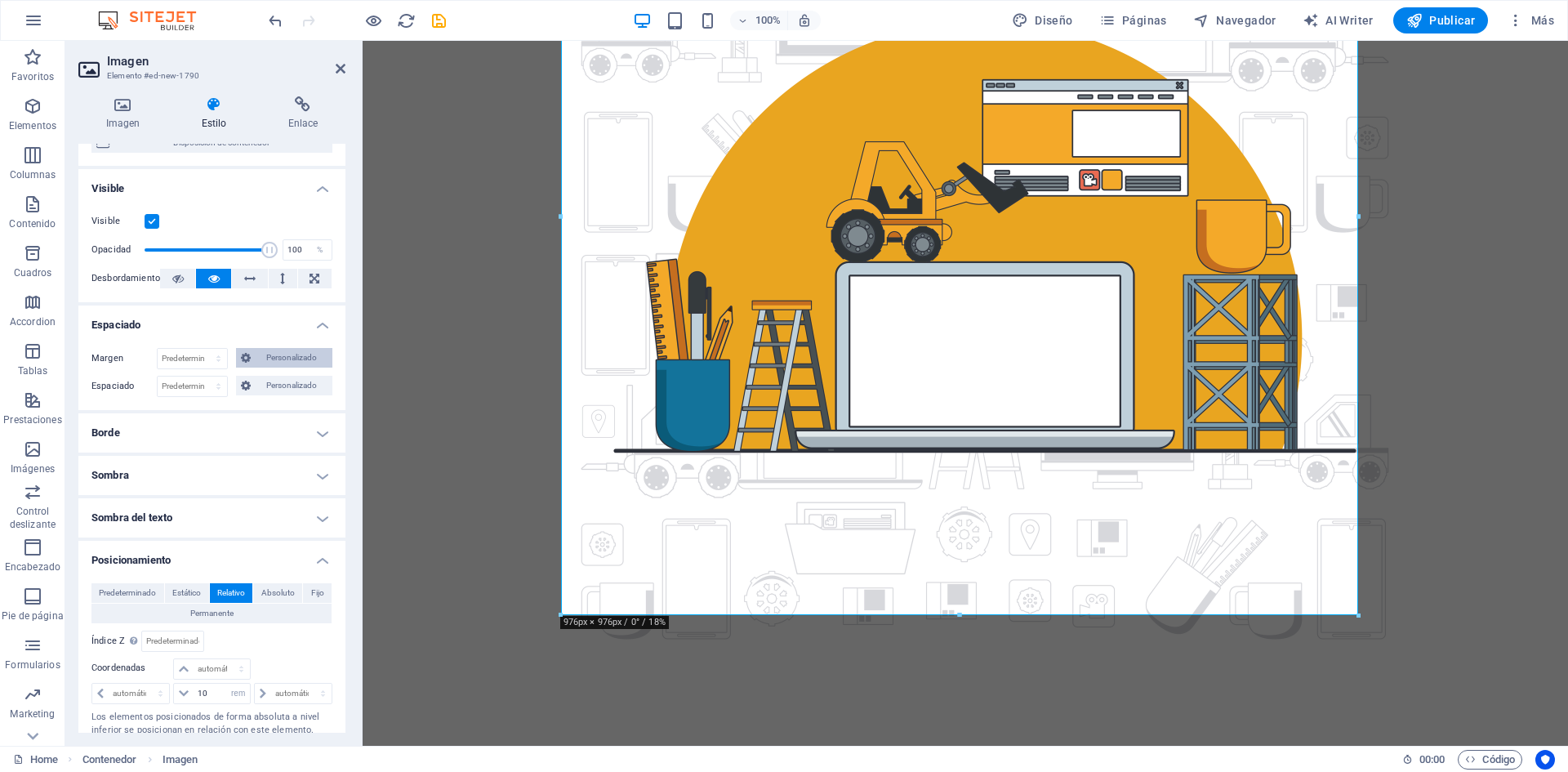
click at [264, 360] on span "Personalizado" at bounding box center [291, 357] width 72 height 19
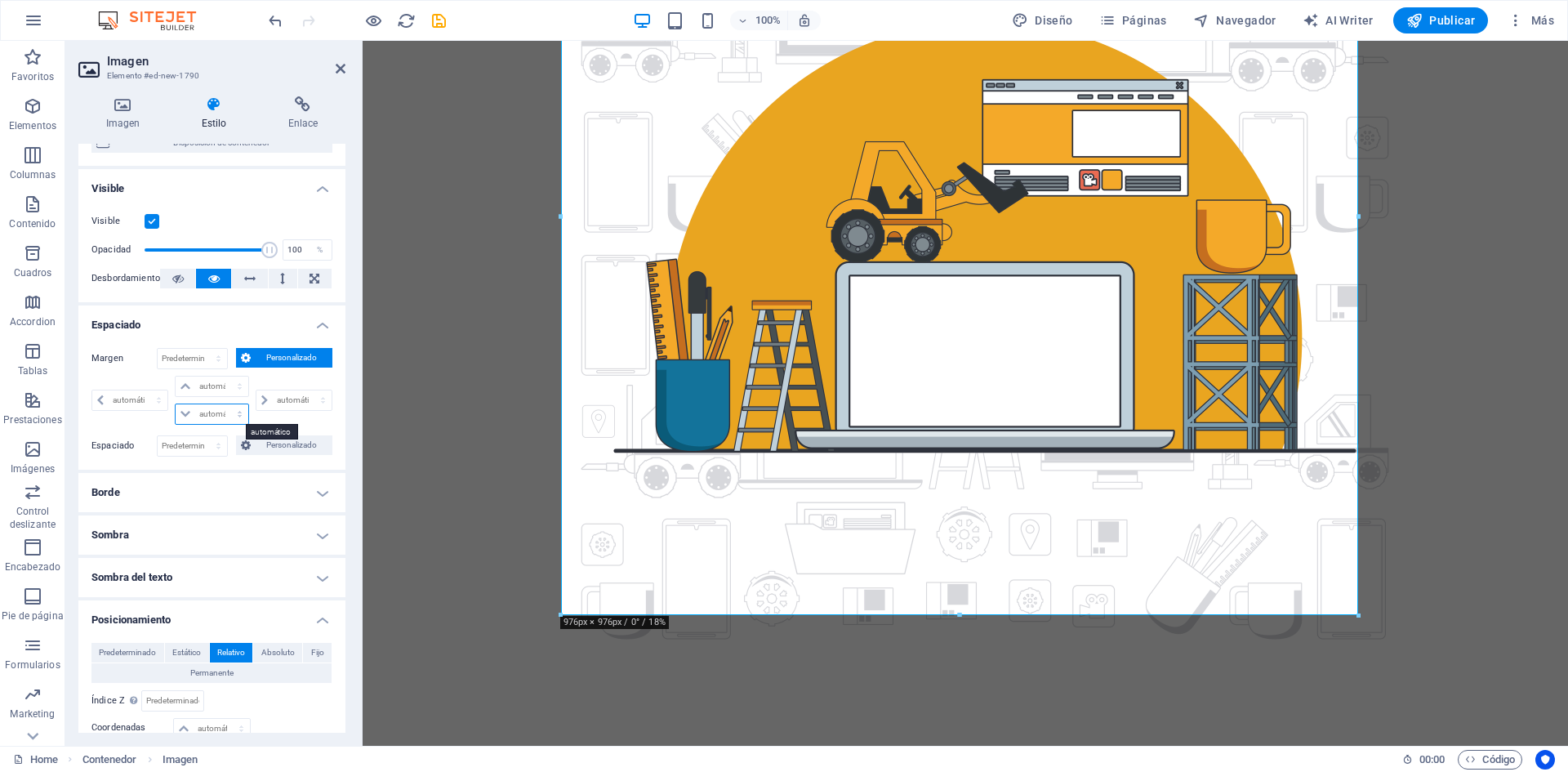
click at [213, 411] on select "automático px % rem vw vh" at bounding box center [211, 413] width 72 height 19
select select "px"
click at [223, 404] on select "automático px % rem vw vh" at bounding box center [211, 413] width 72 height 19
type input "0"
select select "px"
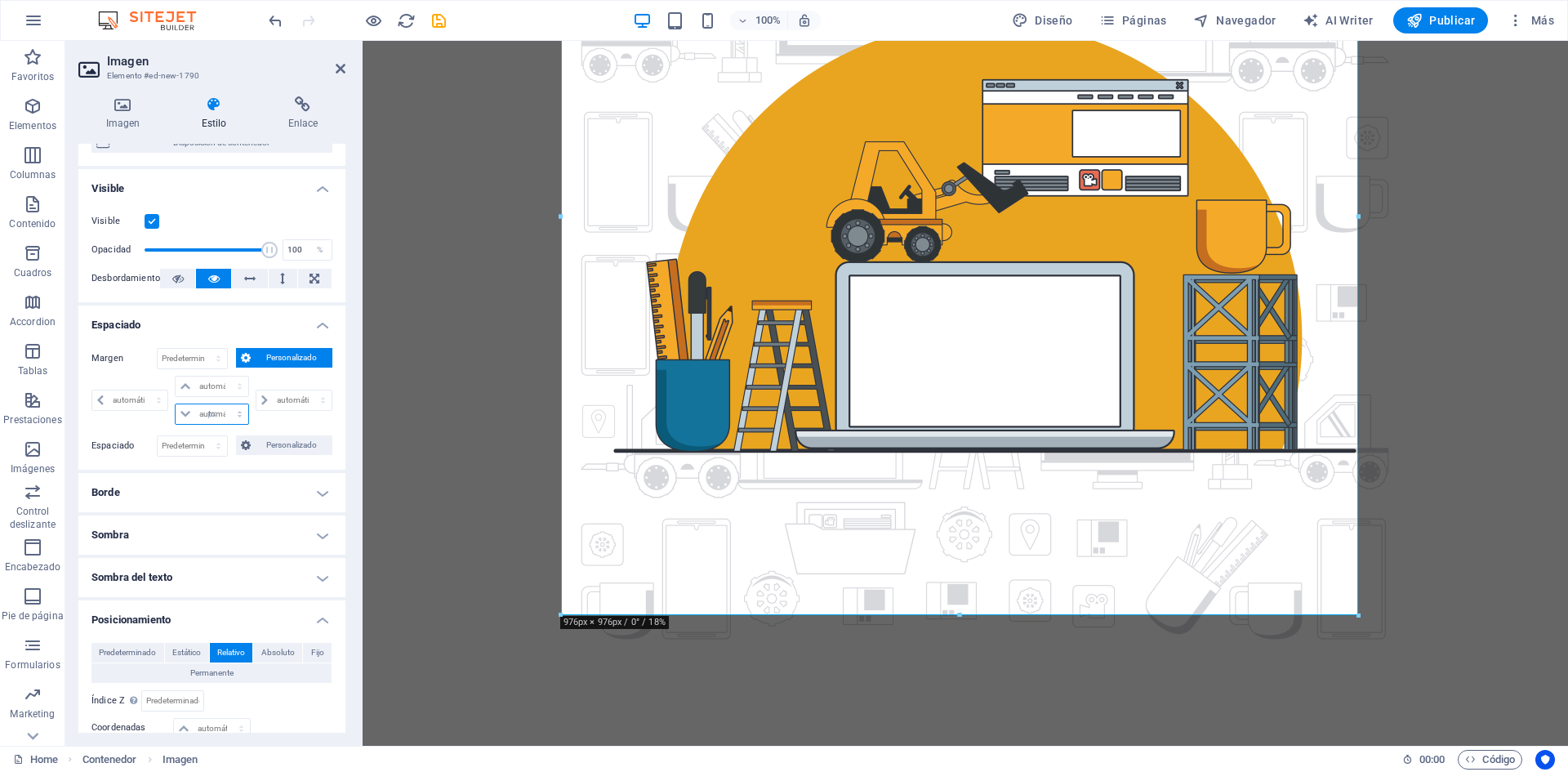
type input "0"
select select "px"
type input "0"
select select "px"
type input "0"
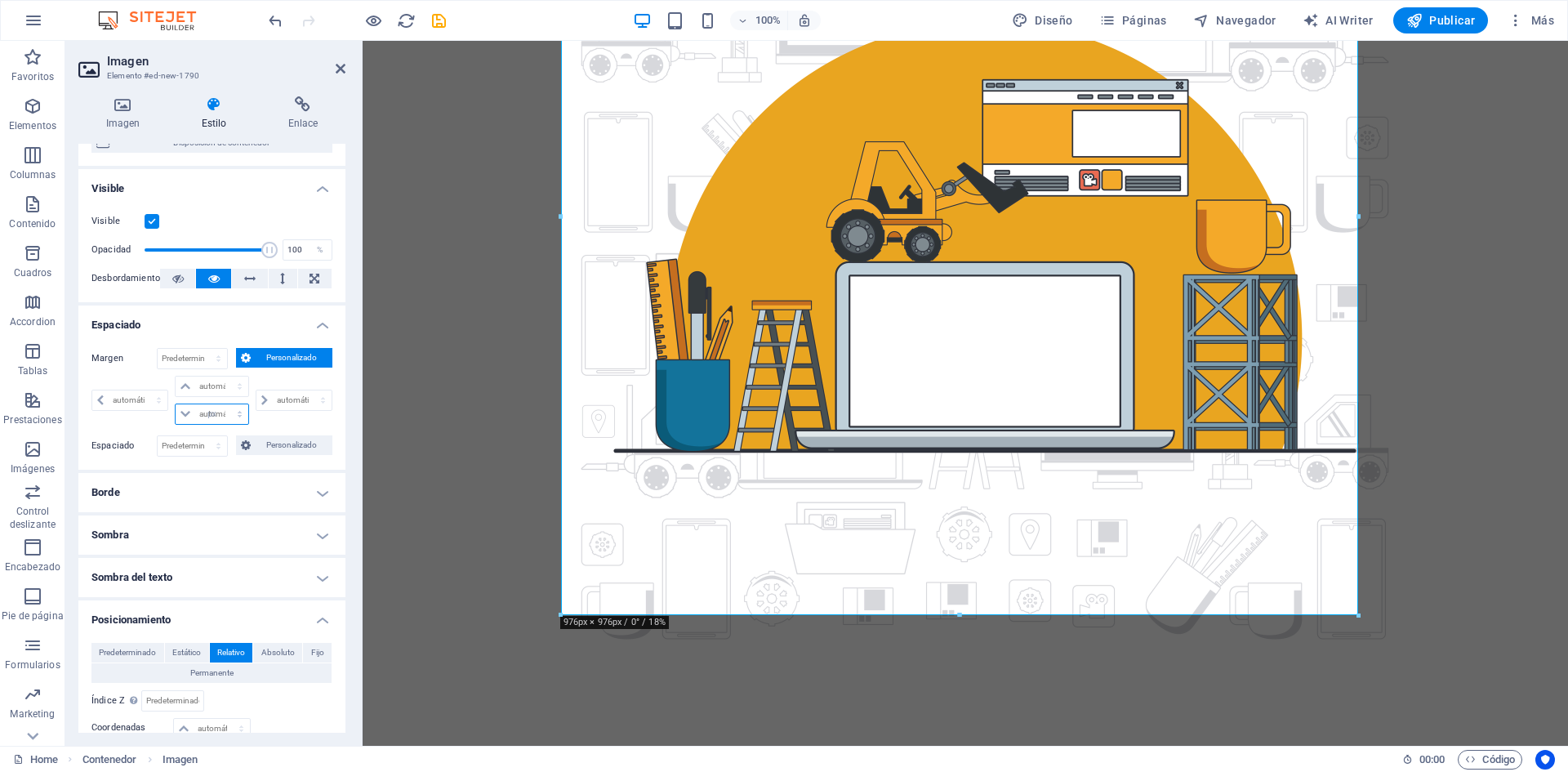
type input "0"
select select "px"
click at [202, 443] on select "Predeterminado px rem % vh vw Personalizado" at bounding box center [192, 446] width 69 height 19
select select "px"
click at [202, 436] on select "Predeterminado px rem % vh vw Personalizado" at bounding box center [192, 446] width 69 height 19
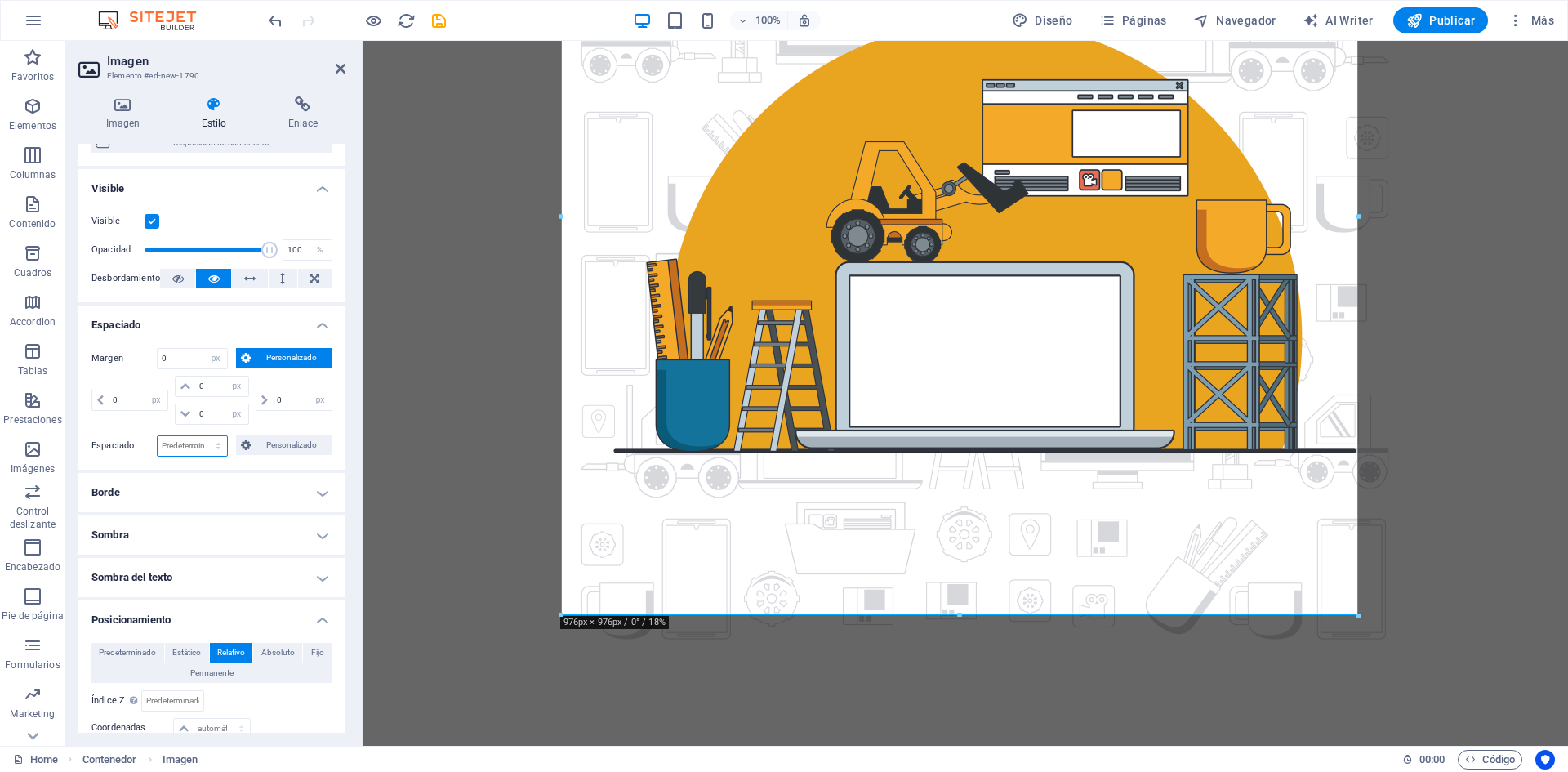
type input "0"
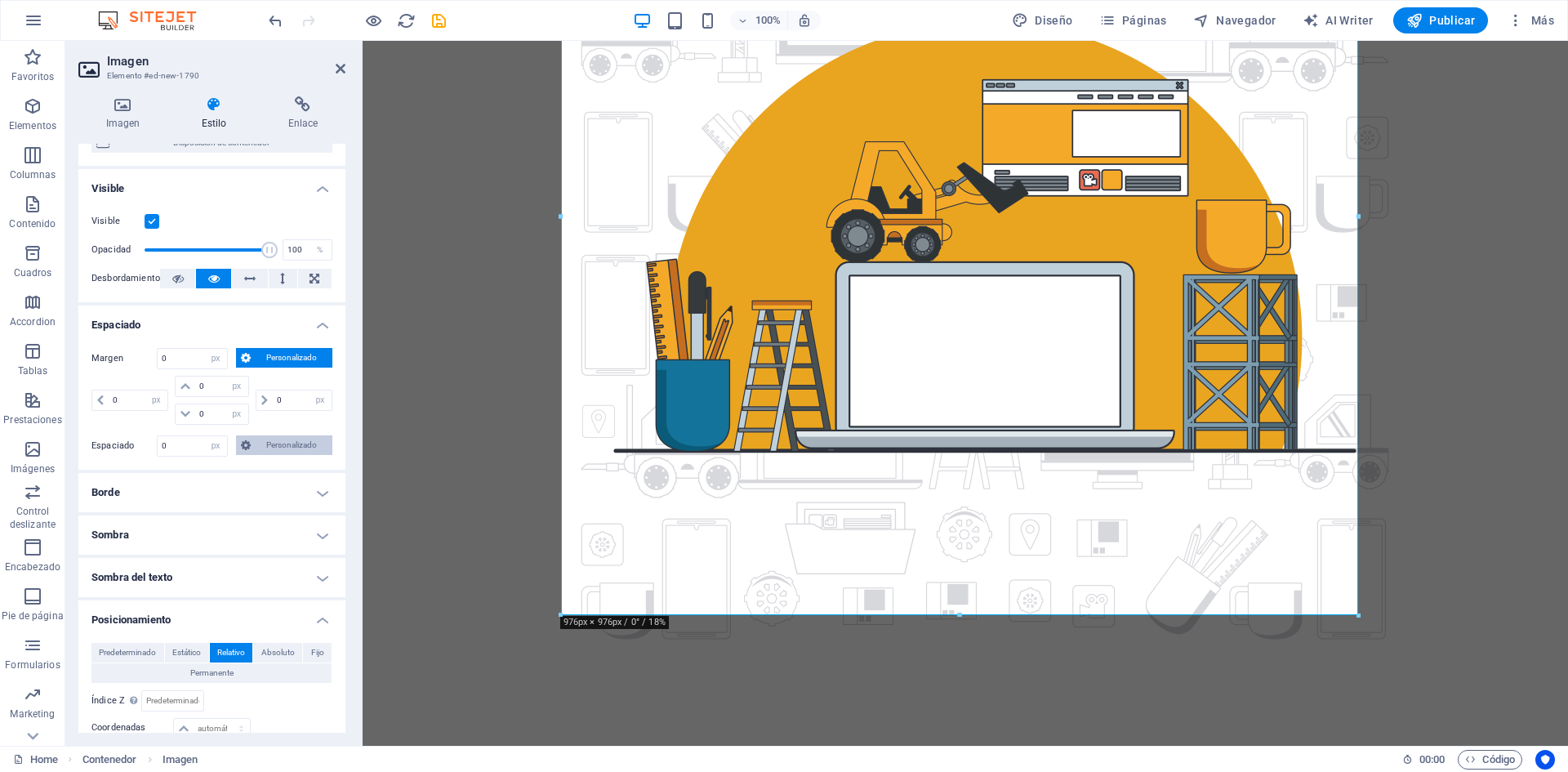
click at [277, 445] on span "Personalizado" at bounding box center [291, 445] width 72 height 19
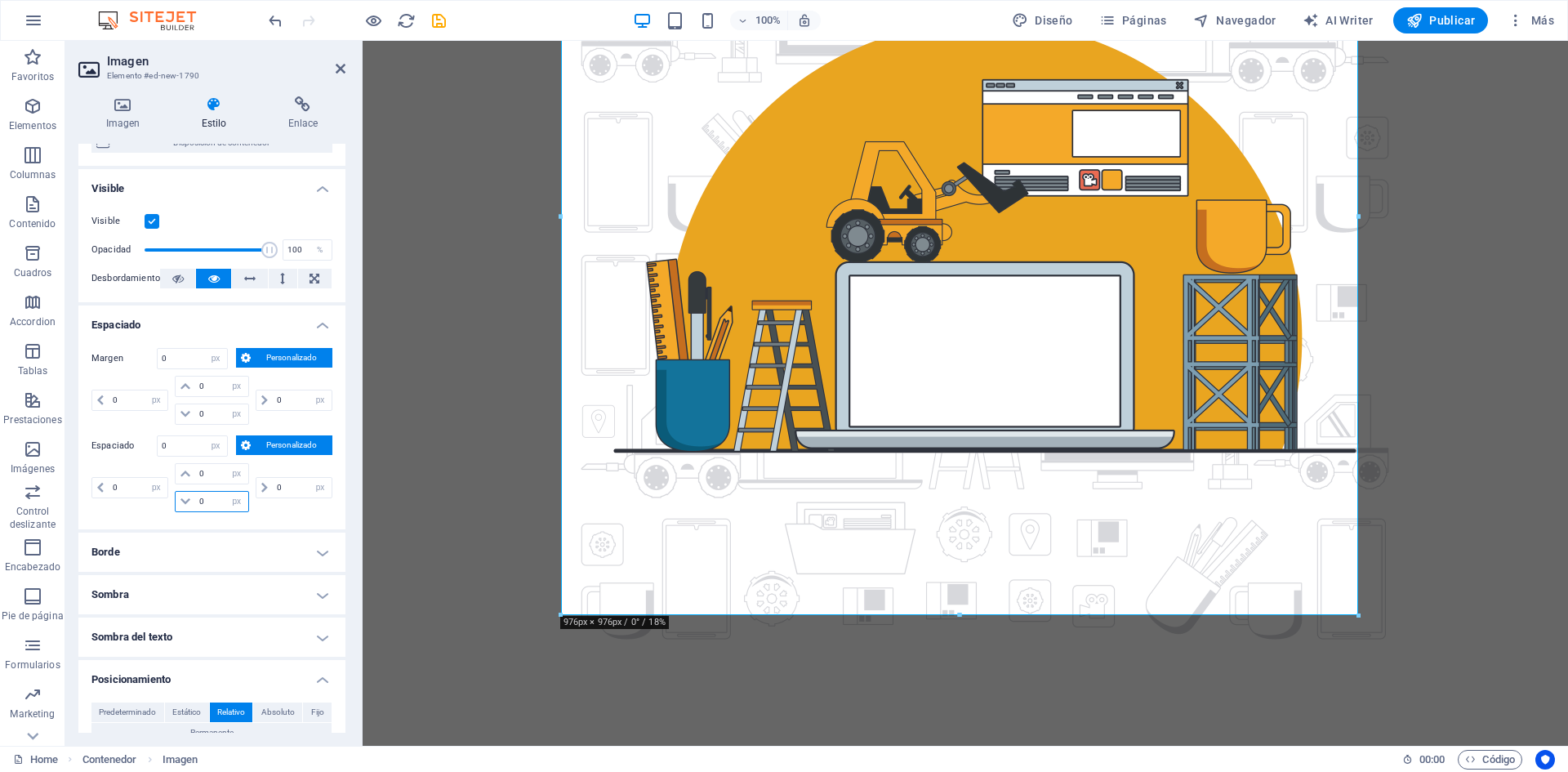
click at [211, 497] on input "0" at bounding box center [222, 501] width 52 height 19
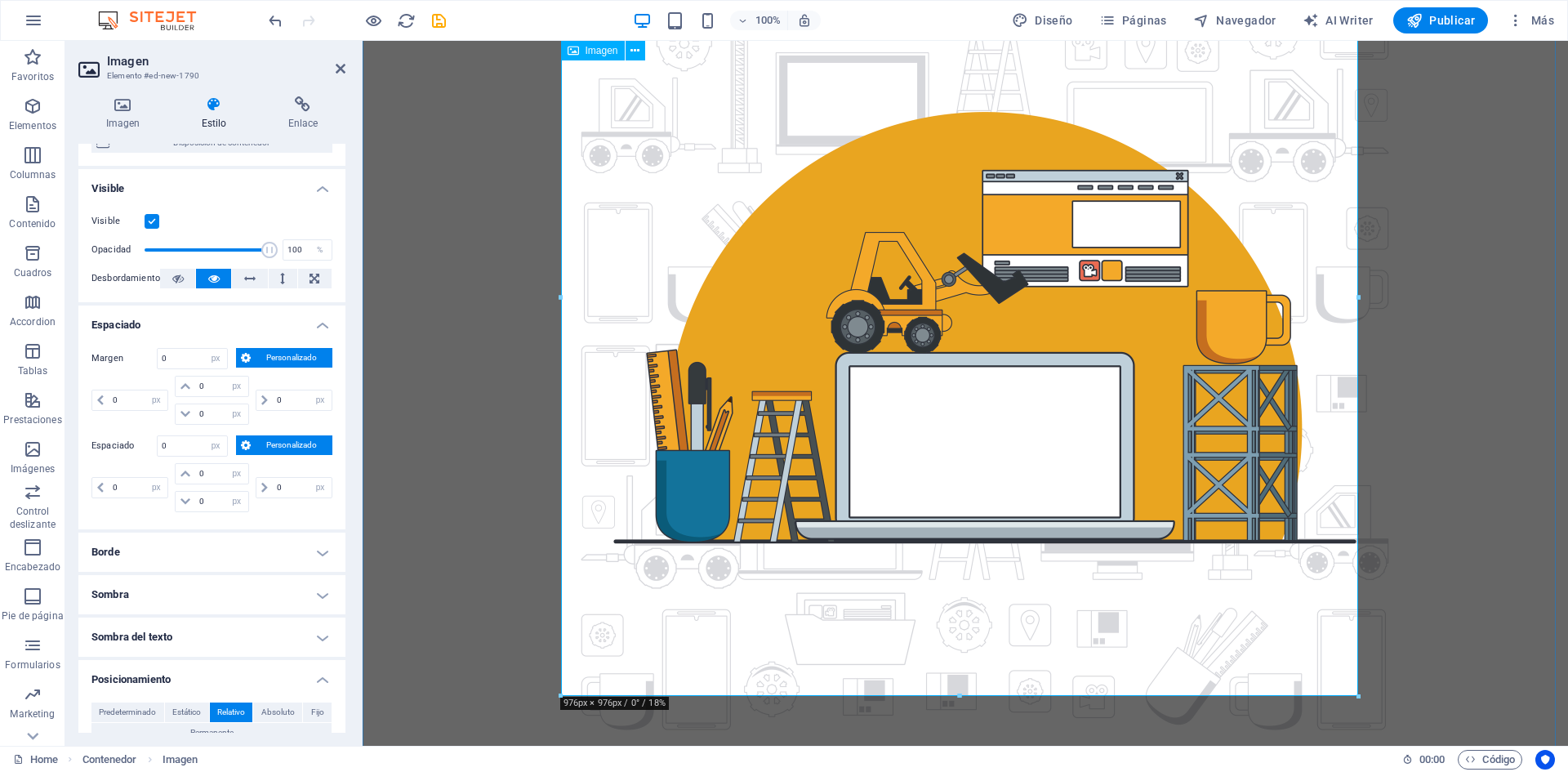
scroll to position [0, 0]
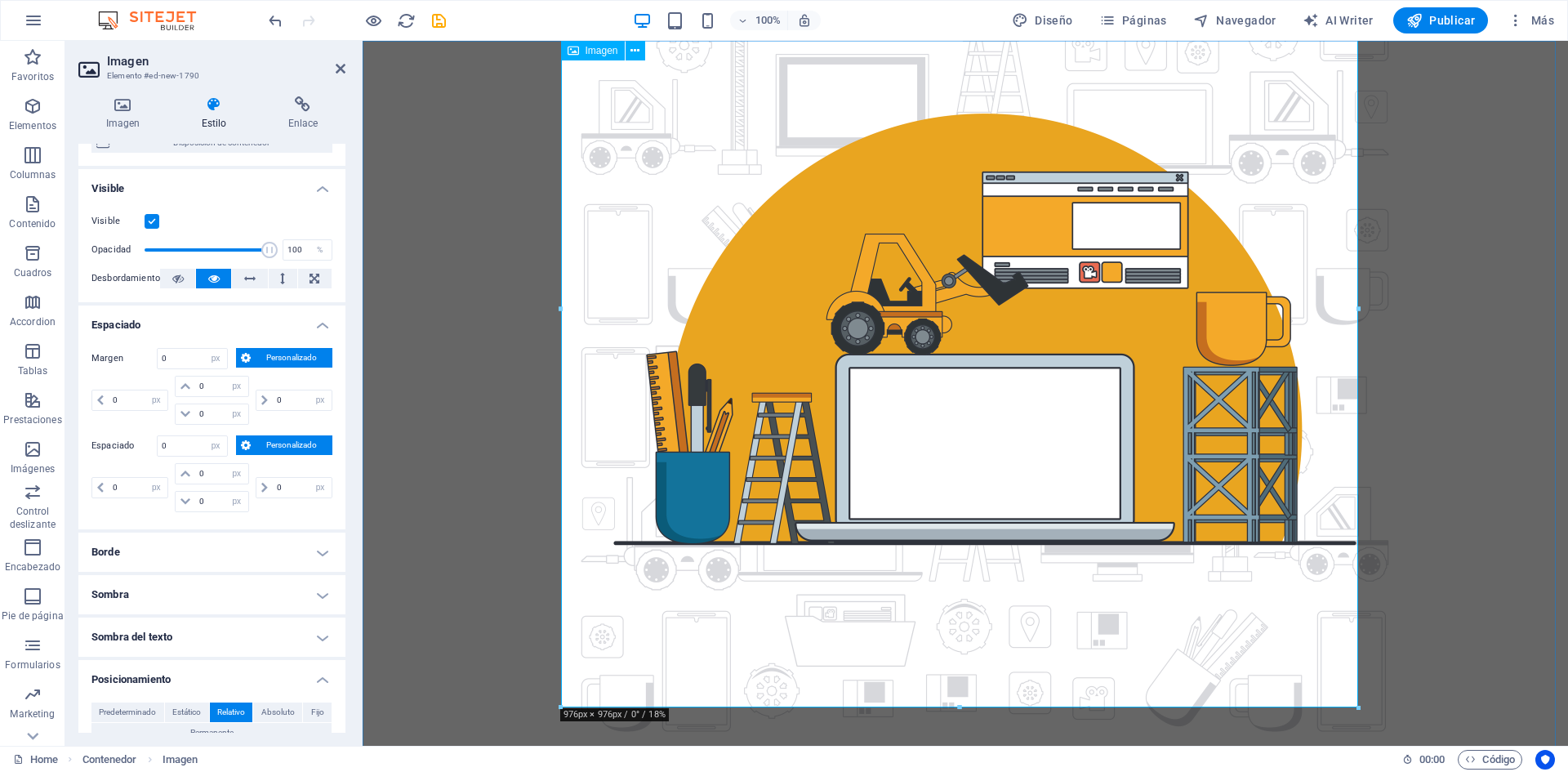
click at [584, 360] on figure at bounding box center [965, 328] width 797 height 836
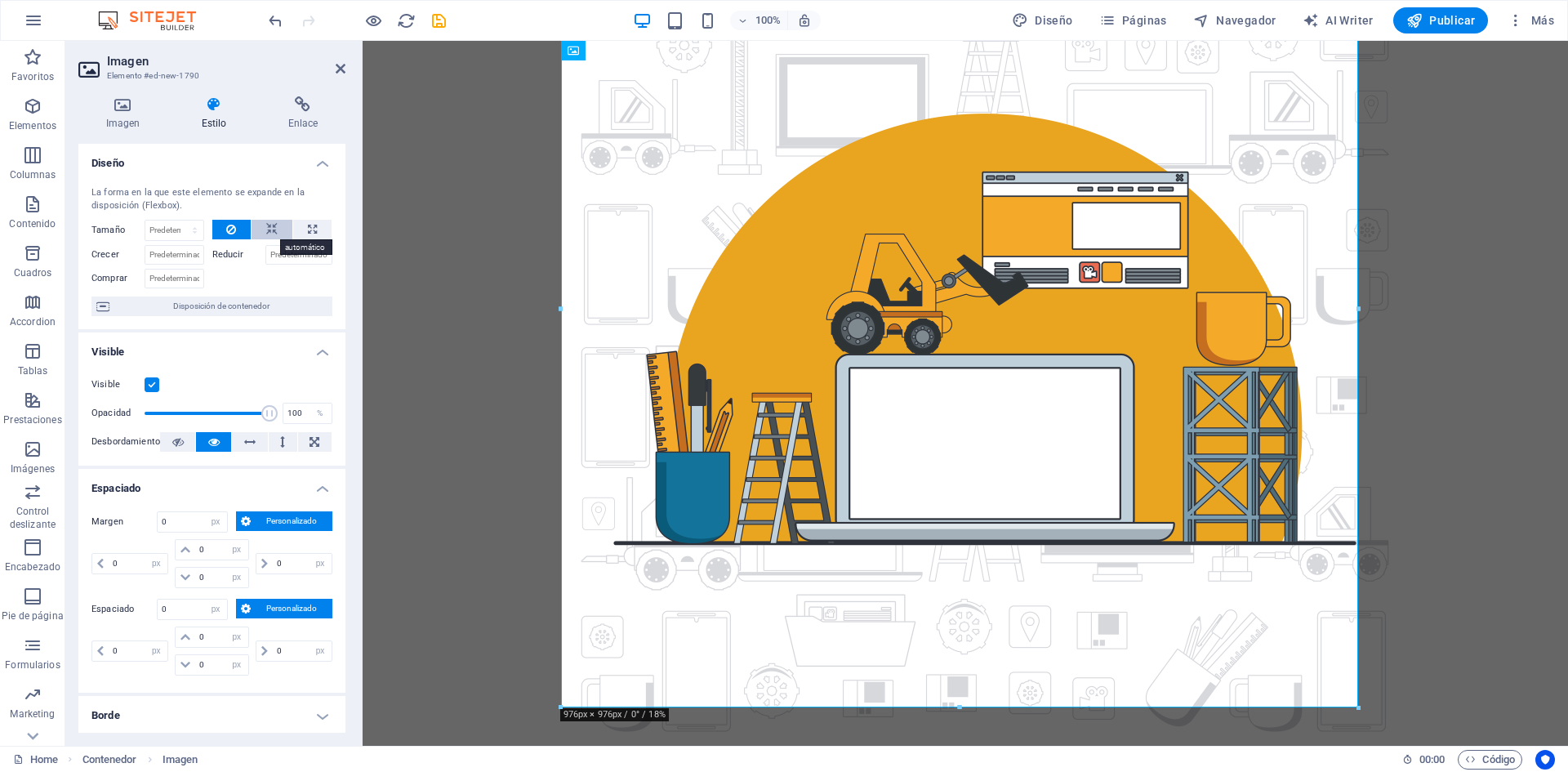
click at [269, 227] on icon at bounding box center [272, 229] width 12 height 19
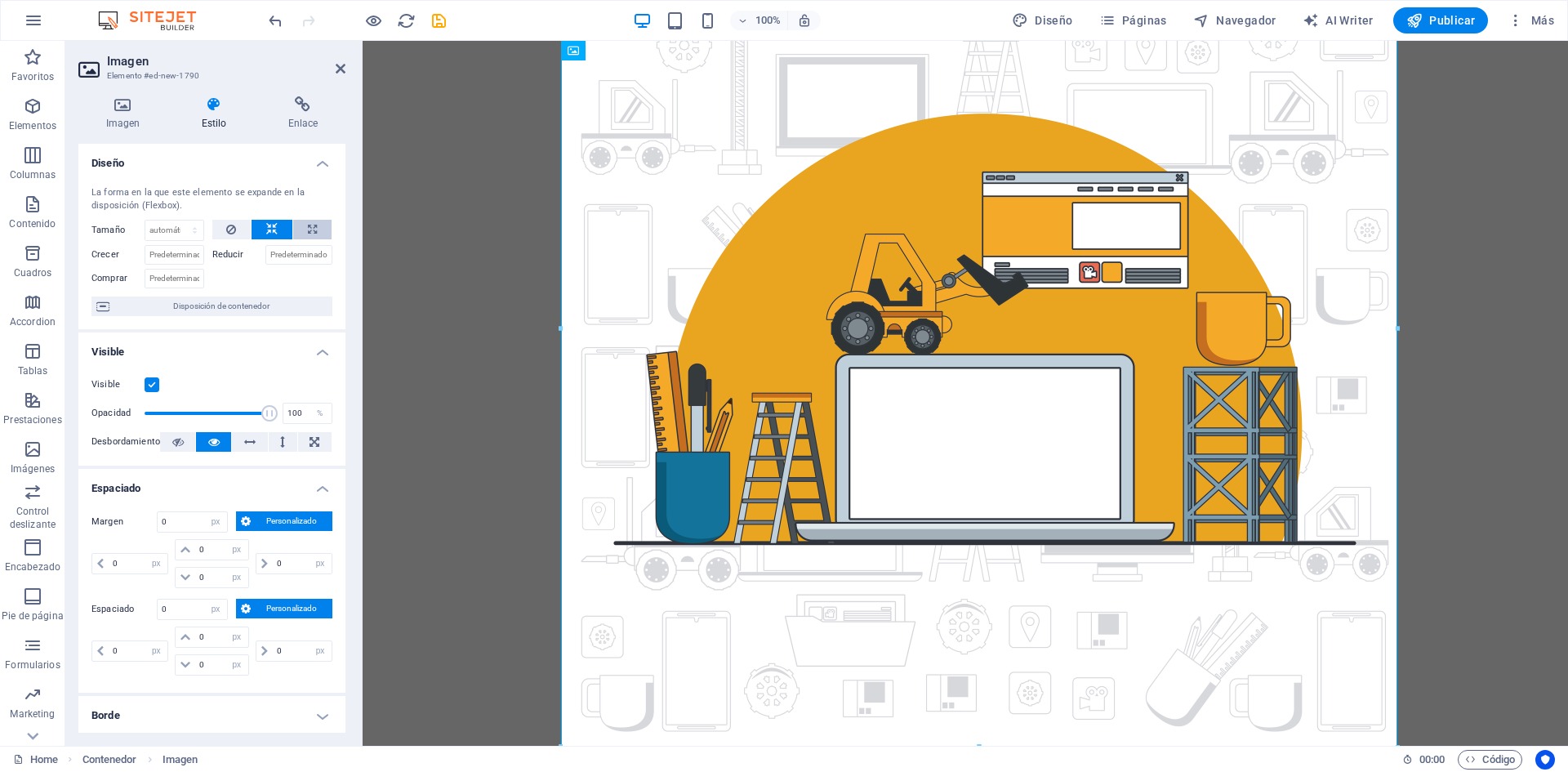
click at [309, 228] on icon at bounding box center [312, 229] width 9 height 19
type input "100"
select select "%"
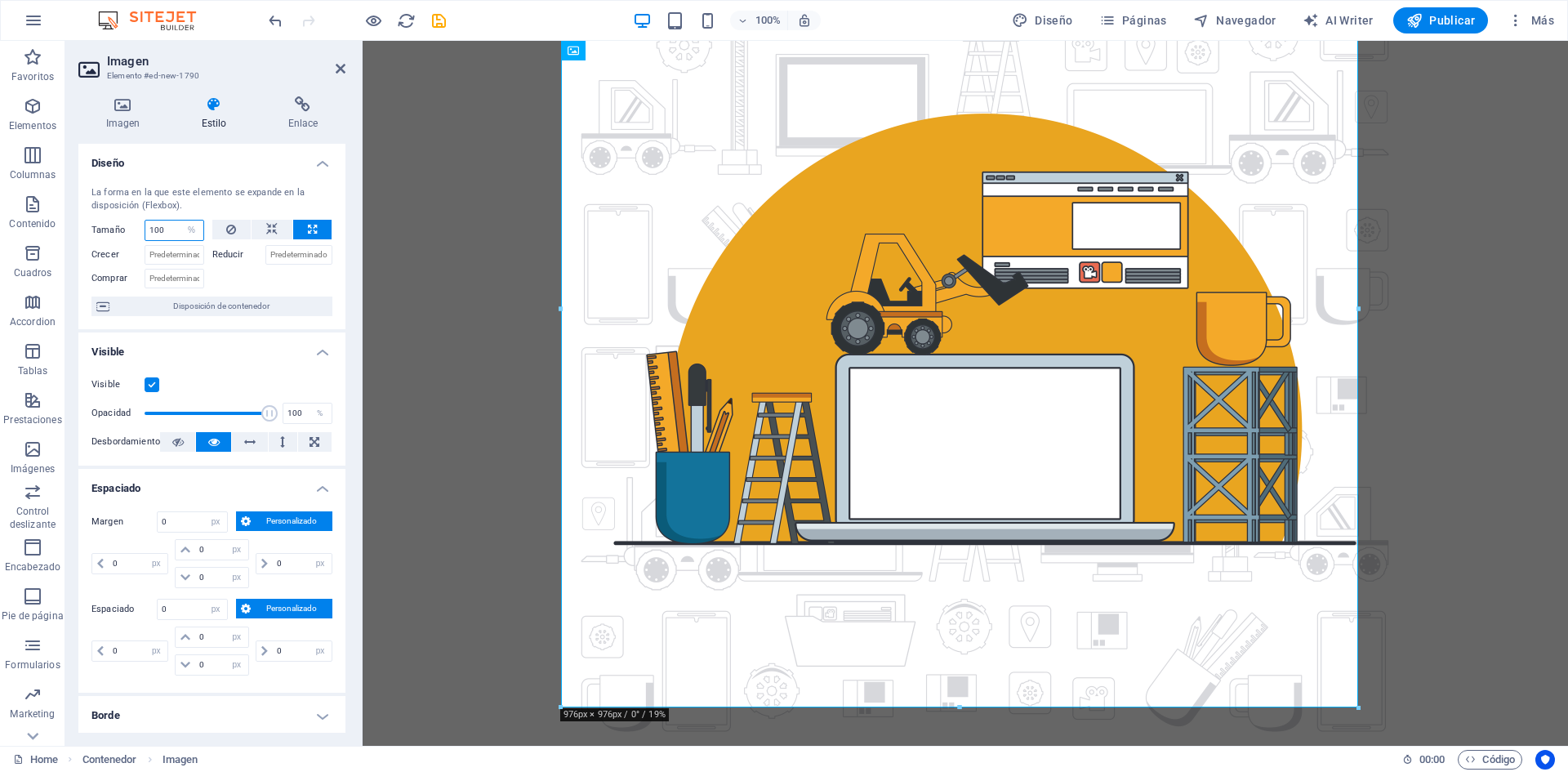
click at [169, 229] on input "100" at bounding box center [174, 230] width 58 height 19
click at [189, 228] on select "Predeterminado automático px % 1/1 1/2 1/3 1/4 1/5 1/6 1/7 1/8 1/9 1/10" at bounding box center [191, 230] width 23 height 19
click at [180, 221] on select "Predeterminado automático px % 1/1 1/2 1/3 1/4 1/5 1/6 1/7 1/8 1/9 1/10" at bounding box center [191, 230] width 23 height 19
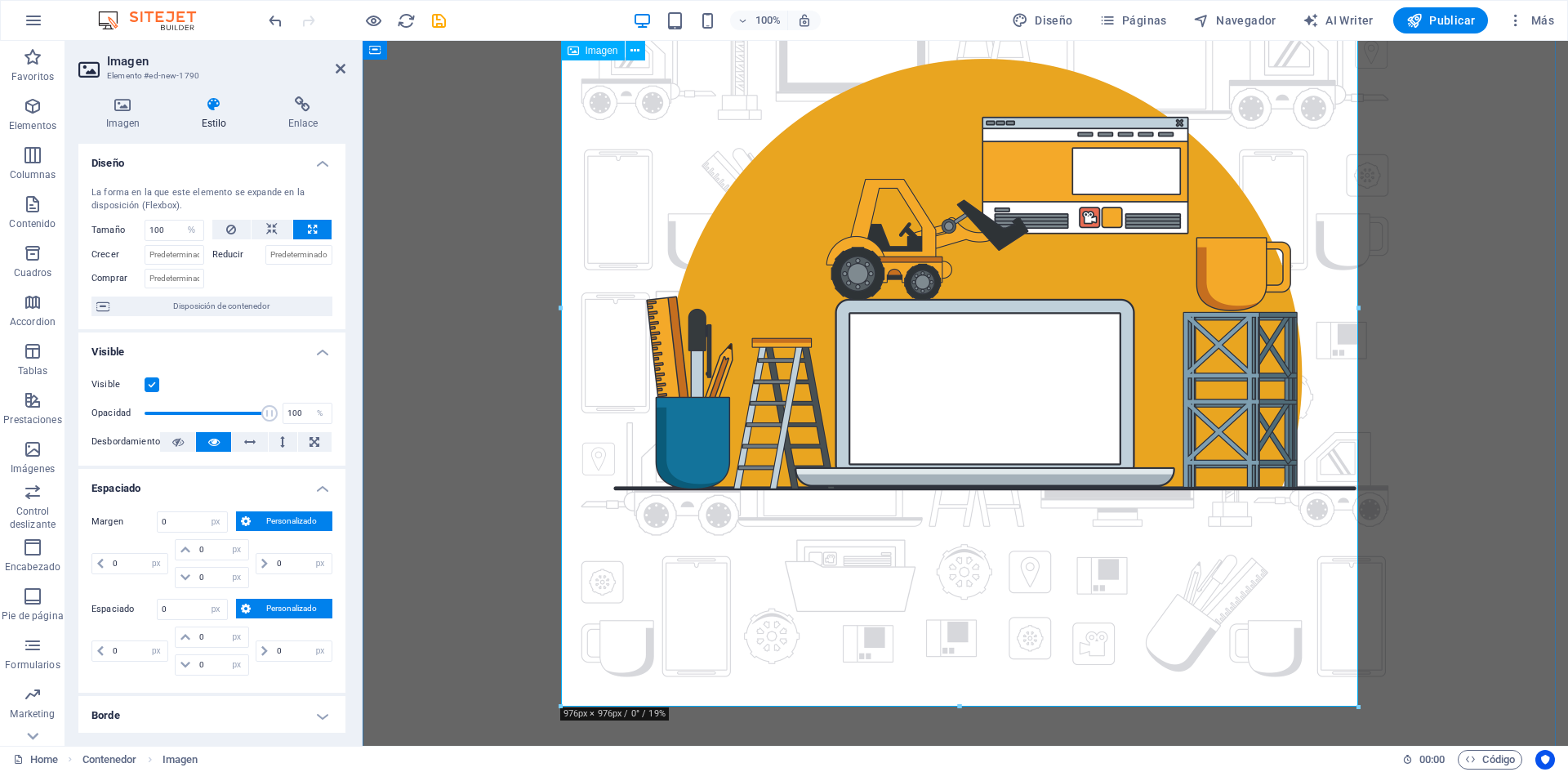
scroll to position [82, 0]
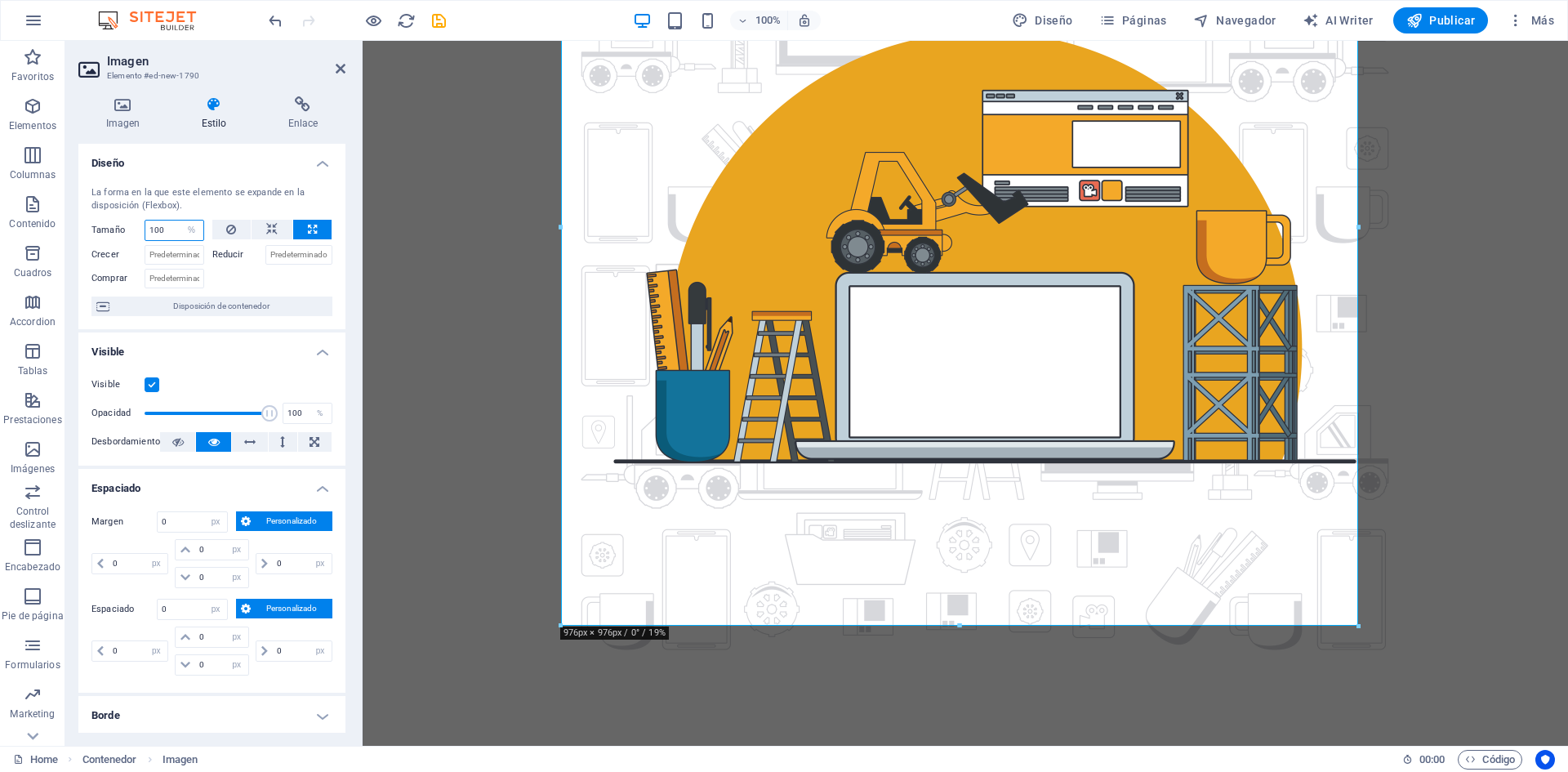
click at [170, 223] on input "100" at bounding box center [174, 230] width 58 height 19
drag, startPoint x: 162, startPoint y: 224, endPoint x: 135, endPoint y: 221, distance: 27.2
click at [135, 221] on div "Tamaño 100 Predeterminado automático px % 1/1 1/2 1/3 1/4 1/5 1/6 1/7 1/8 1/9 1…" at bounding box center [147, 230] width 112 height 21
type input "80"
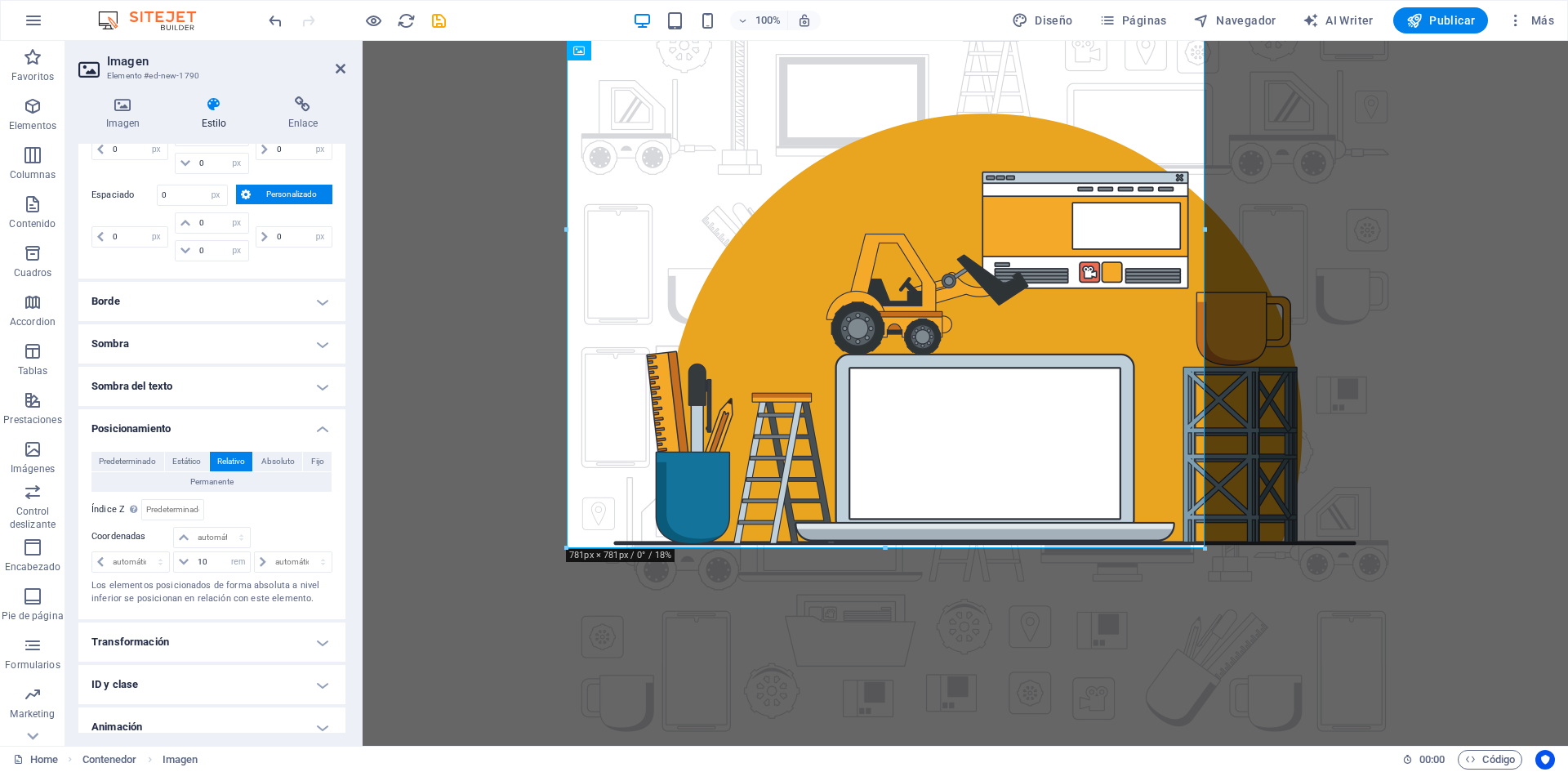
scroll to position [470, 0]
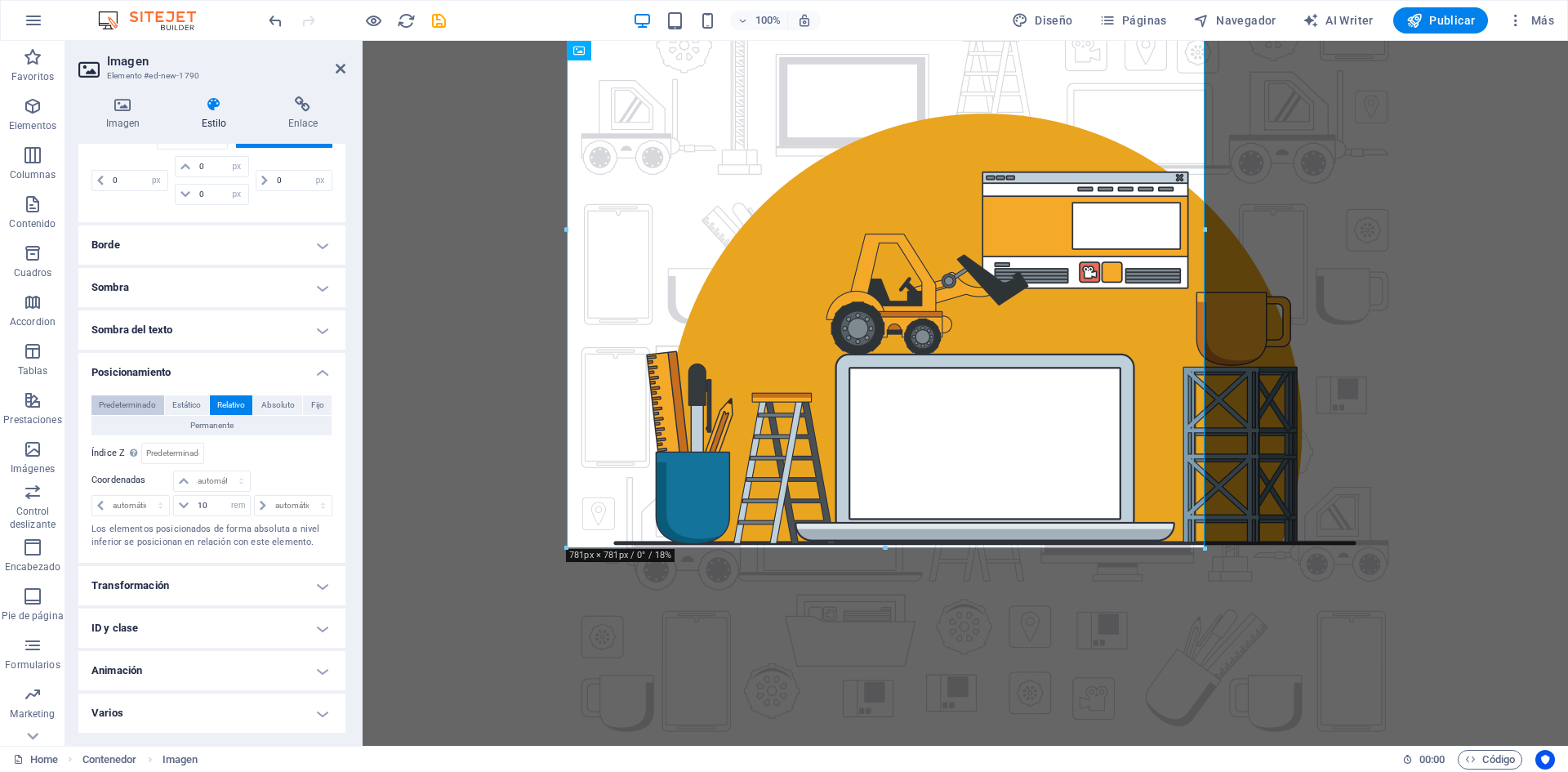
click at [114, 406] on span "Predeterminado" at bounding box center [128, 404] width 58 height 19
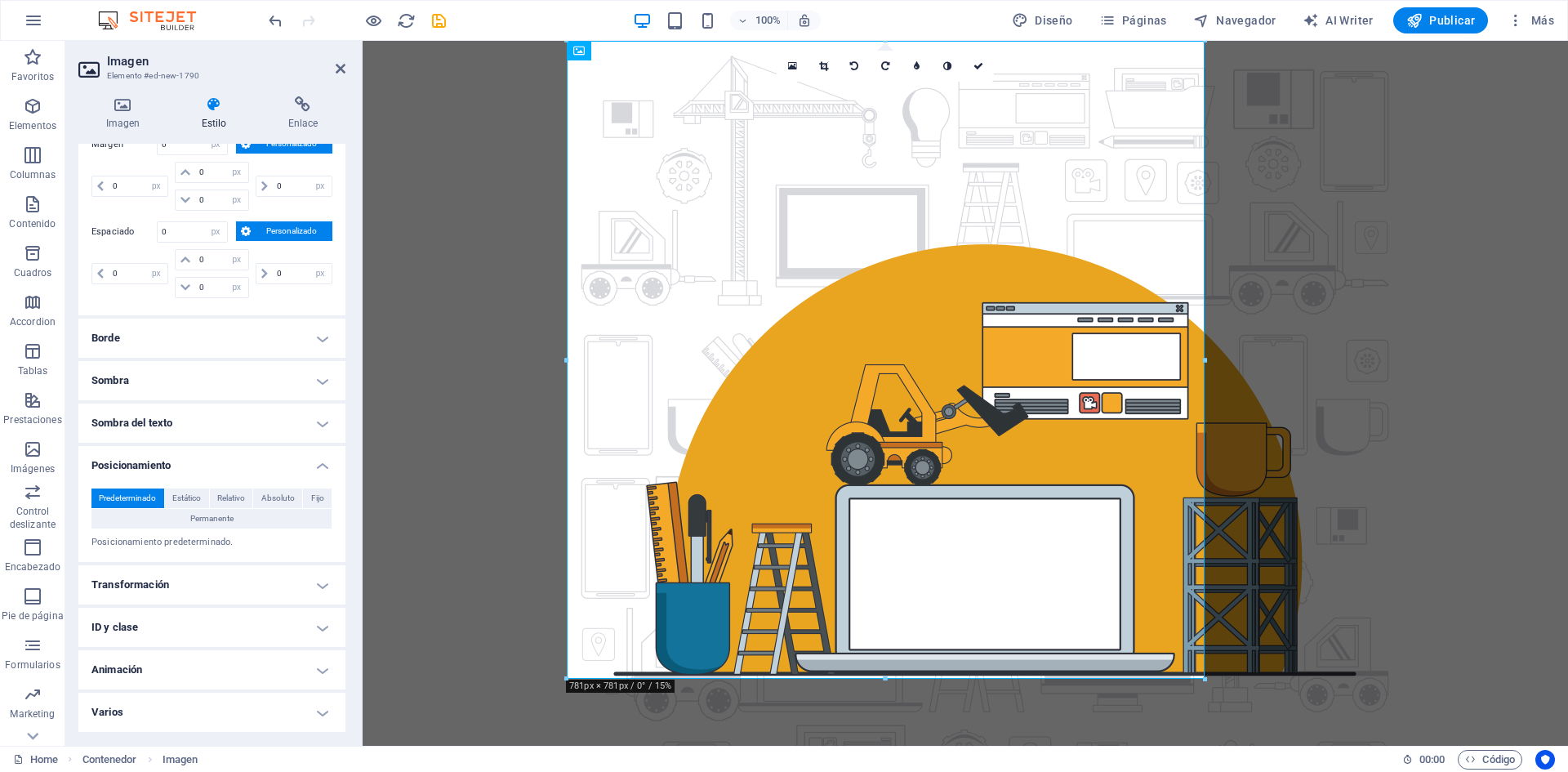
scroll to position [377, 0]
click at [1357, 391] on div at bounding box center [965, 458] width 1205 height 836
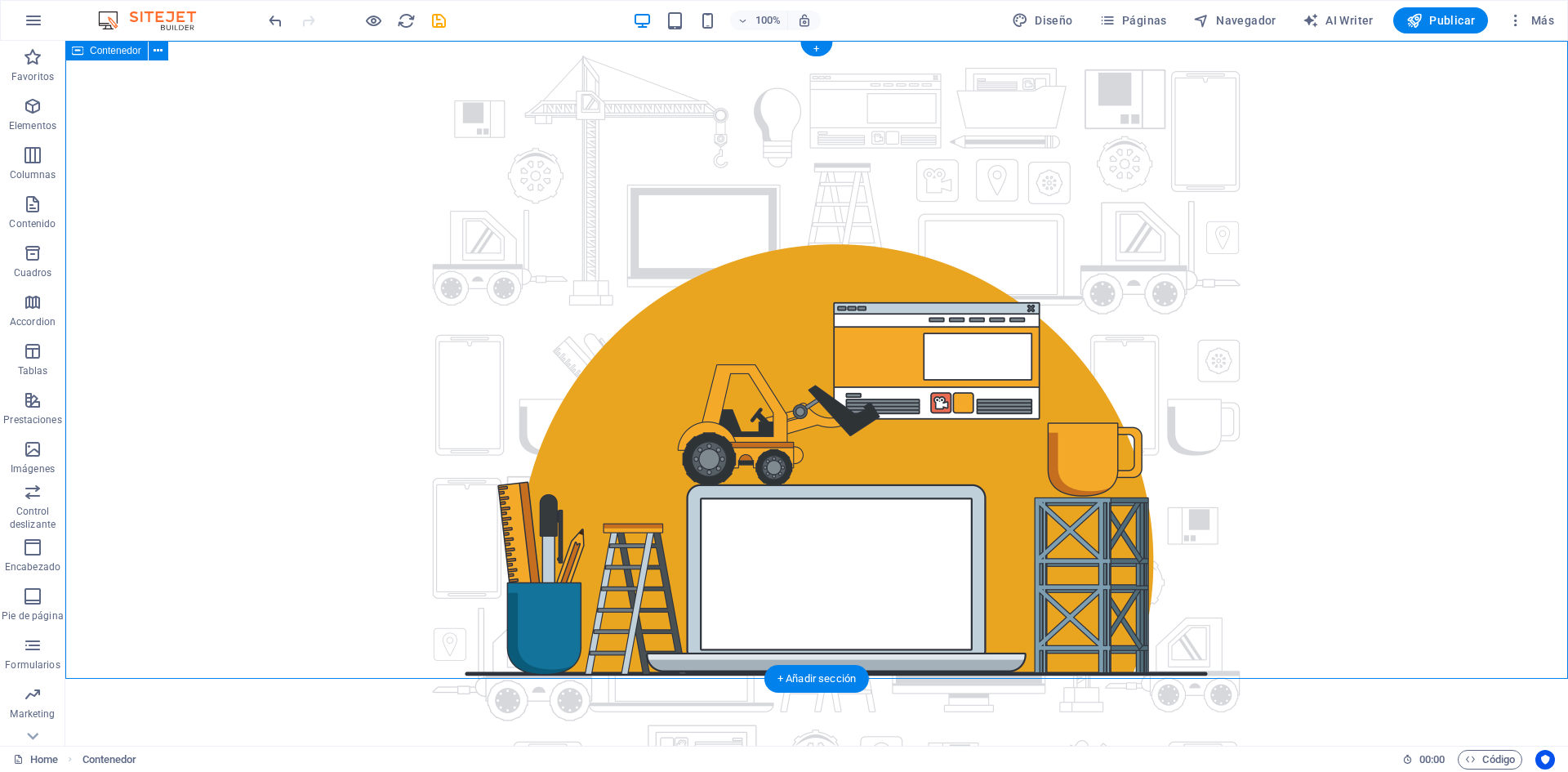
click at [1243, 307] on div at bounding box center [816, 458] width 1503 height 836
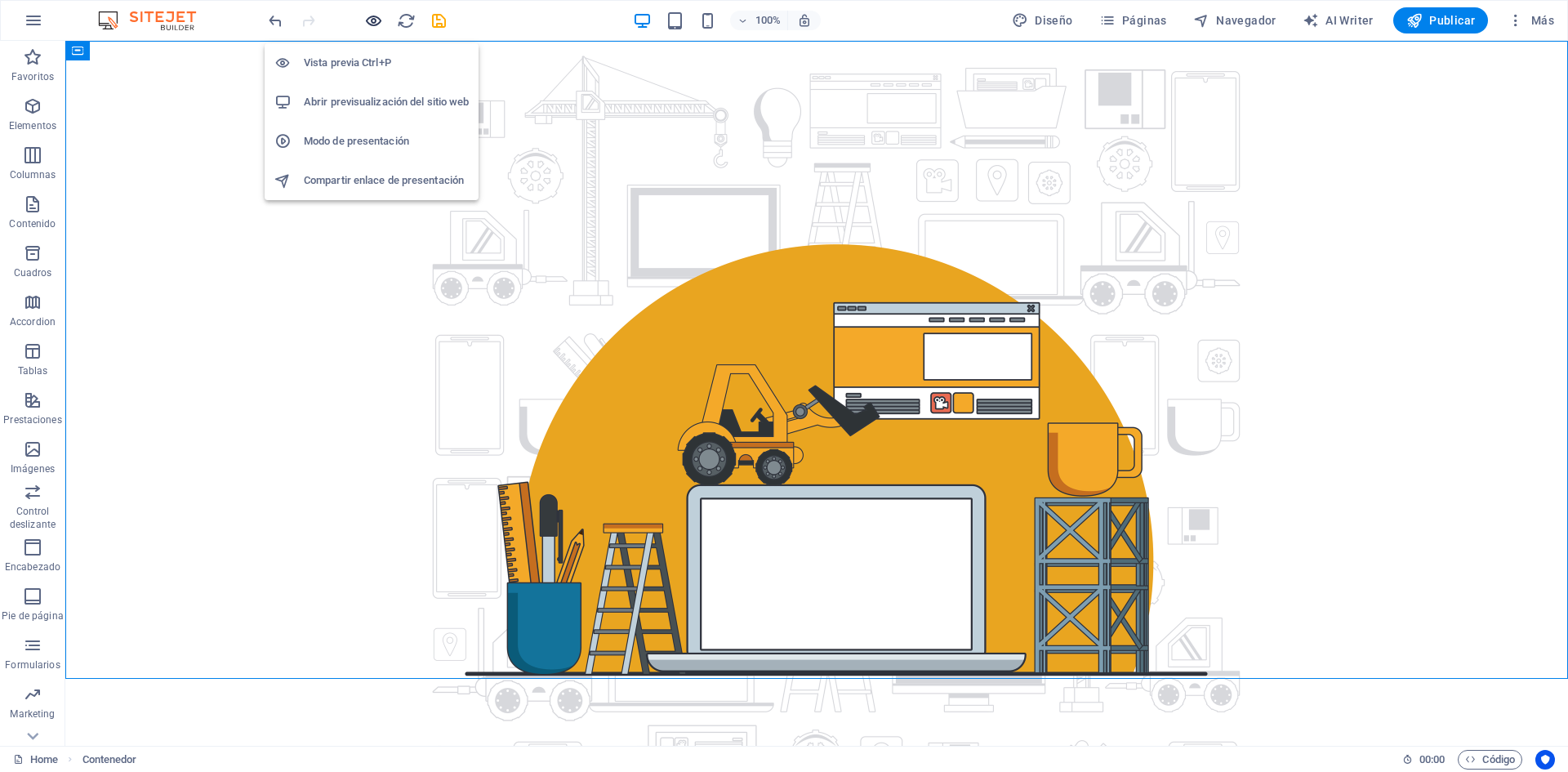
click at [376, 25] on icon "button" at bounding box center [374, 21] width 19 height 19
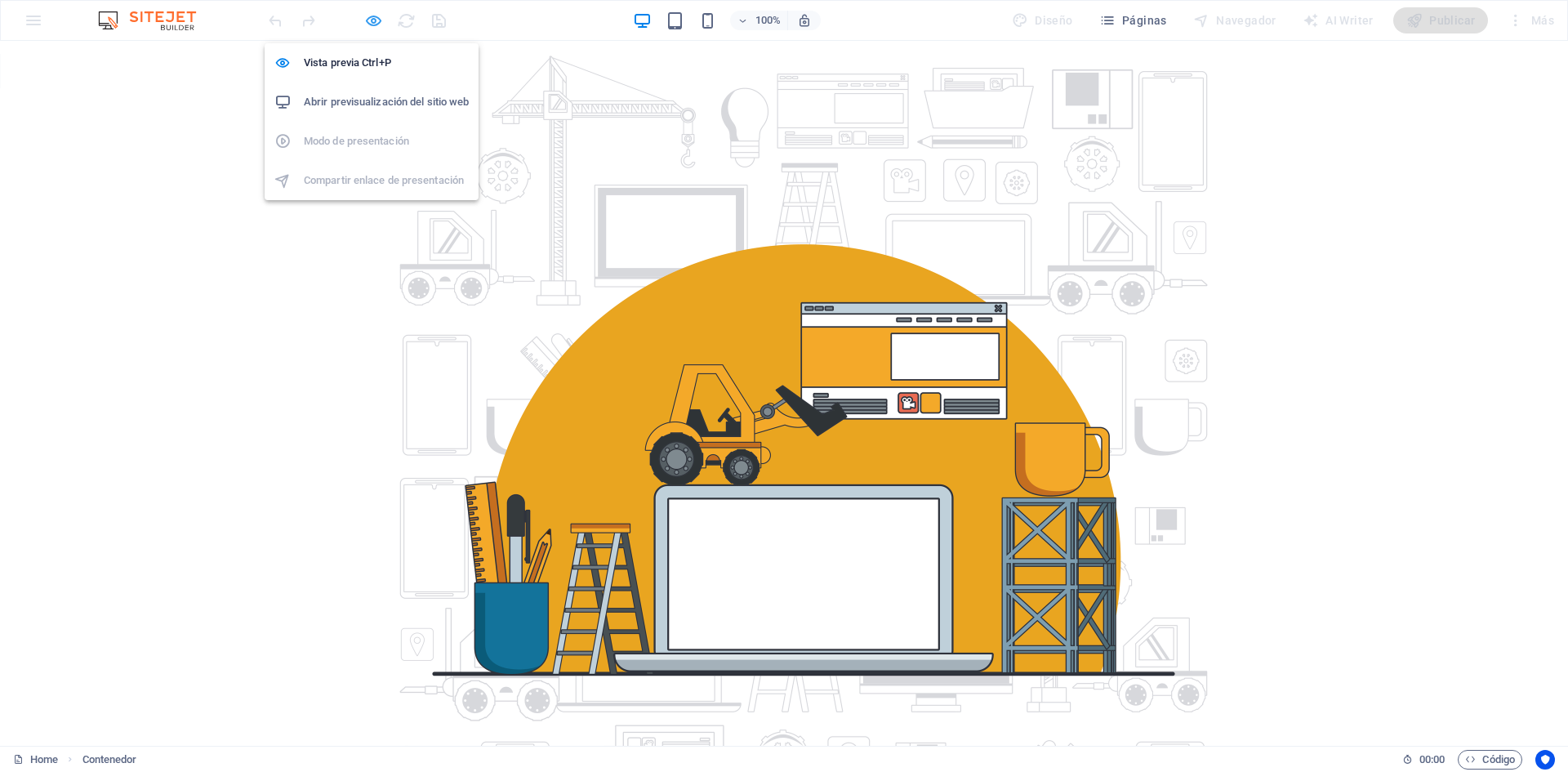
click at [374, 23] on icon "button" at bounding box center [374, 21] width 19 height 19
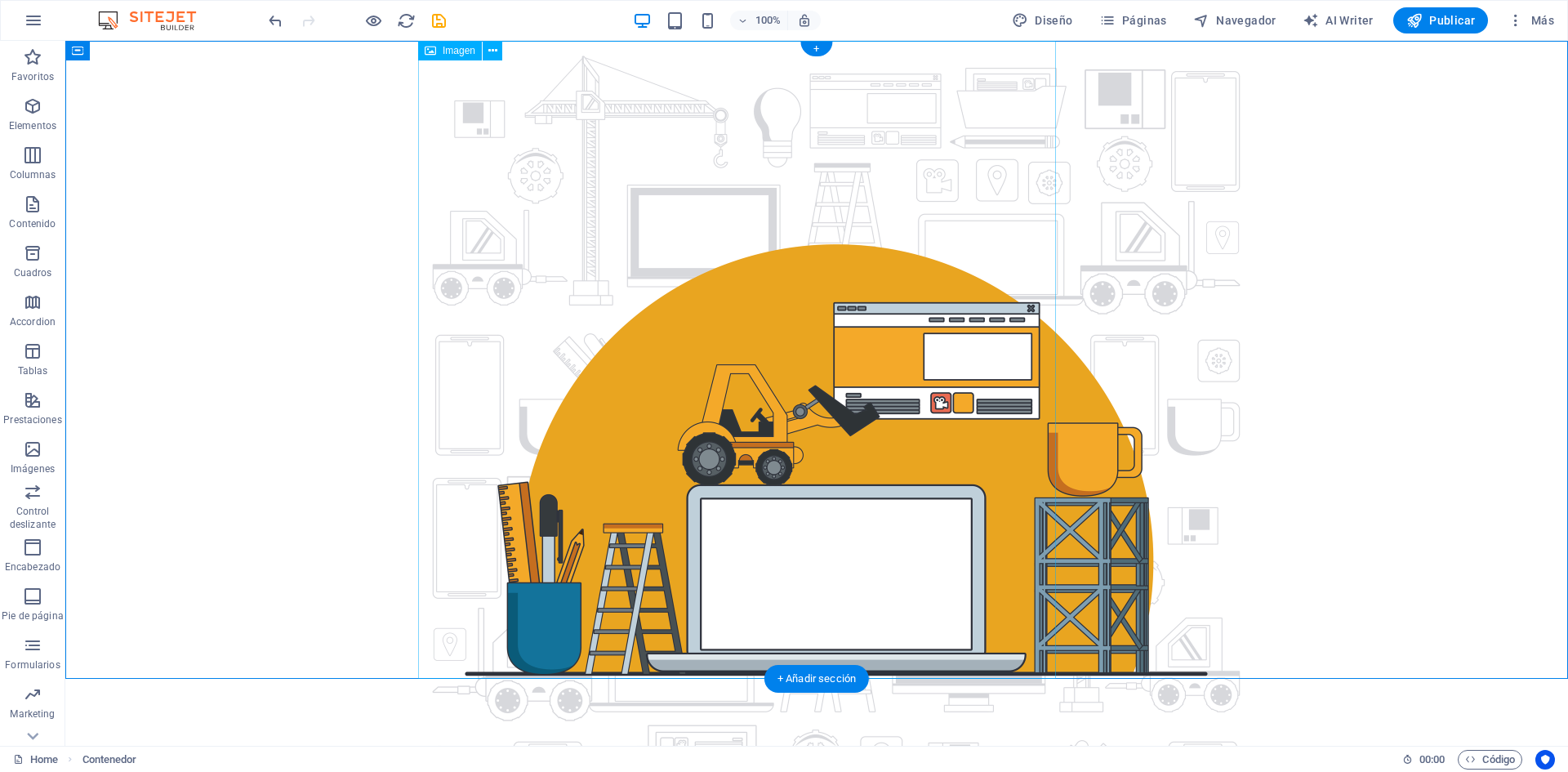
click at [730, 311] on figure at bounding box center [816, 458] width 797 height 836
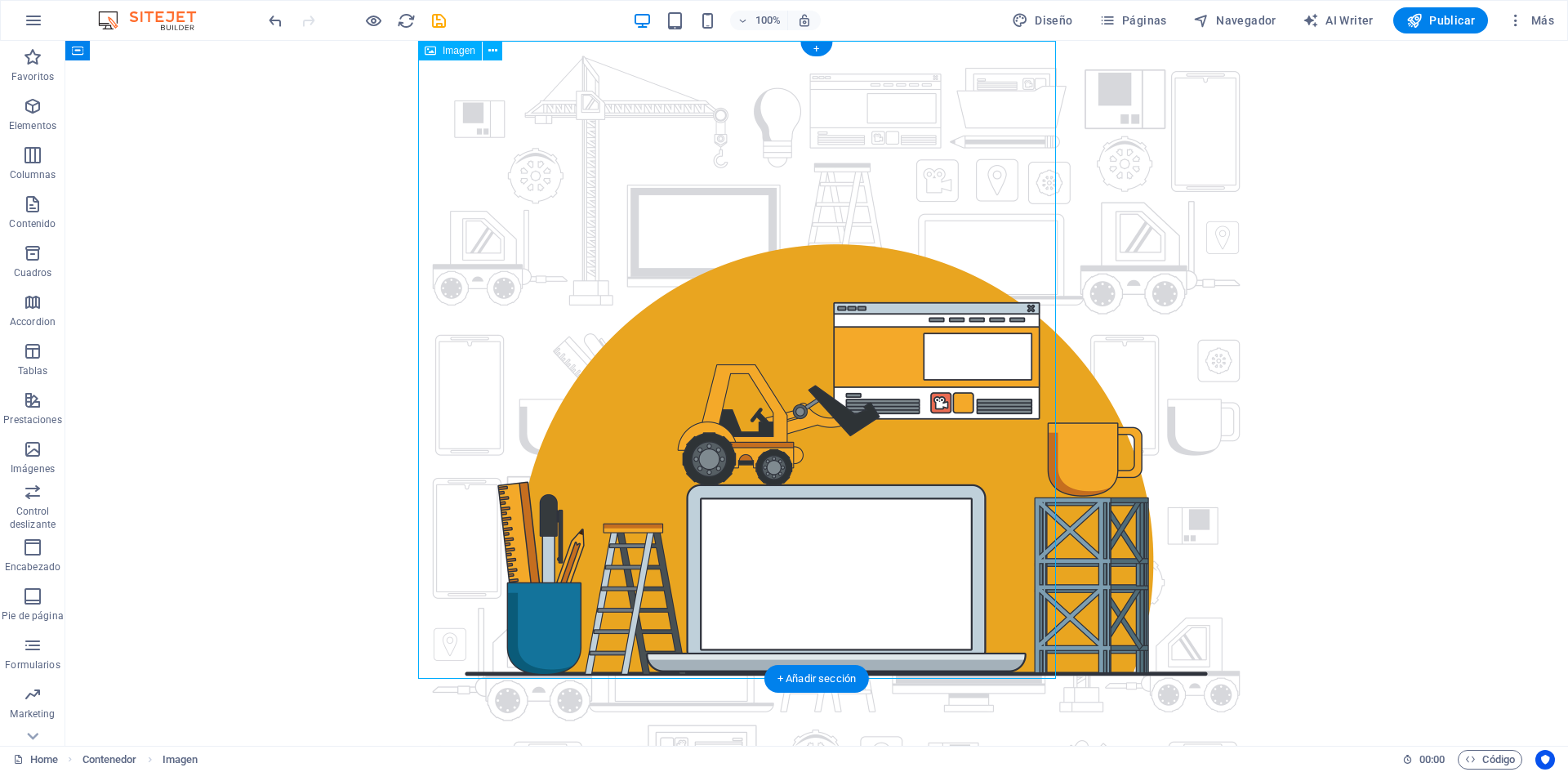
click at [730, 311] on figure at bounding box center [816, 458] width 797 height 836
select select "%"
select select "px"
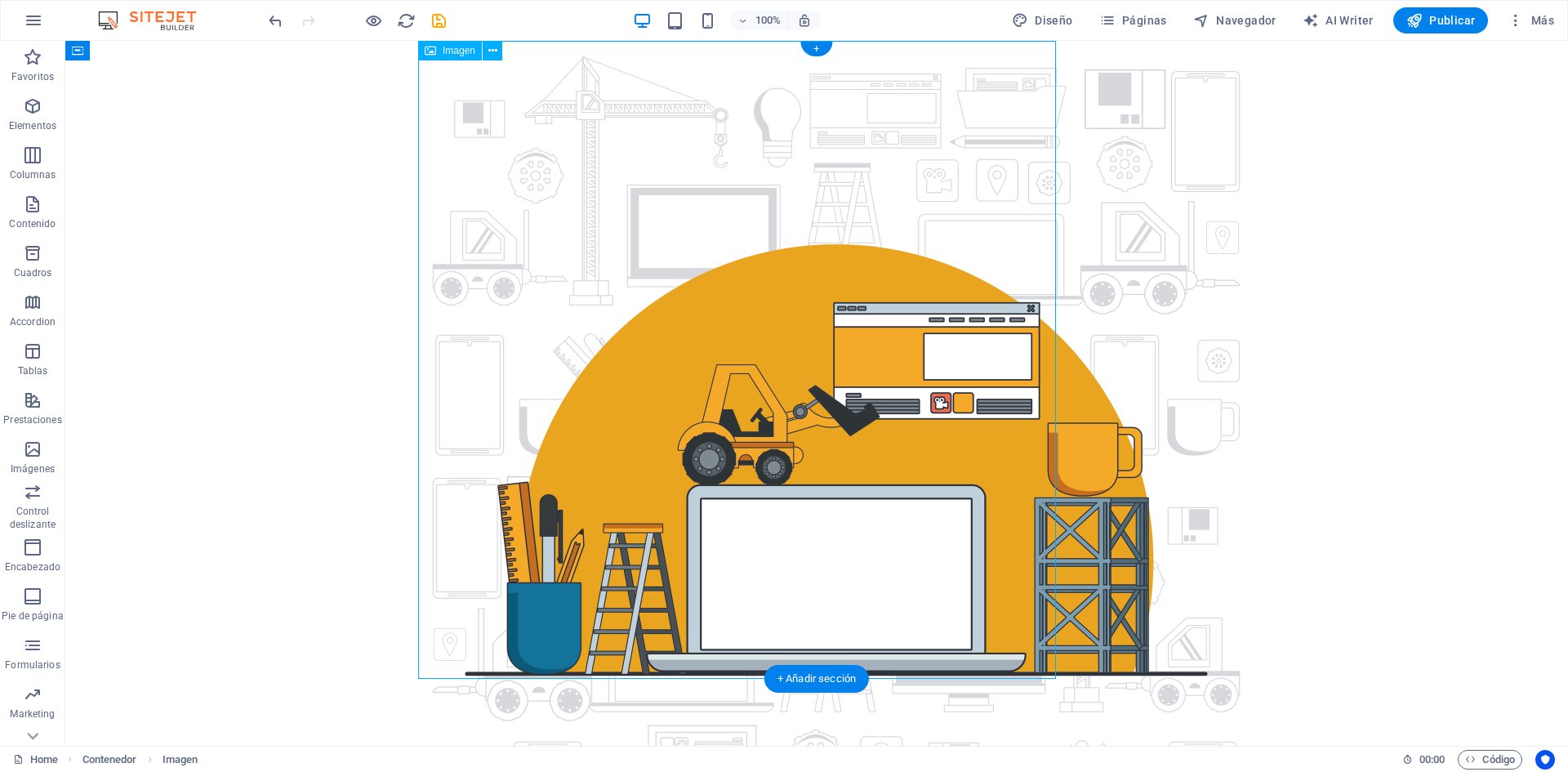
select select "px"
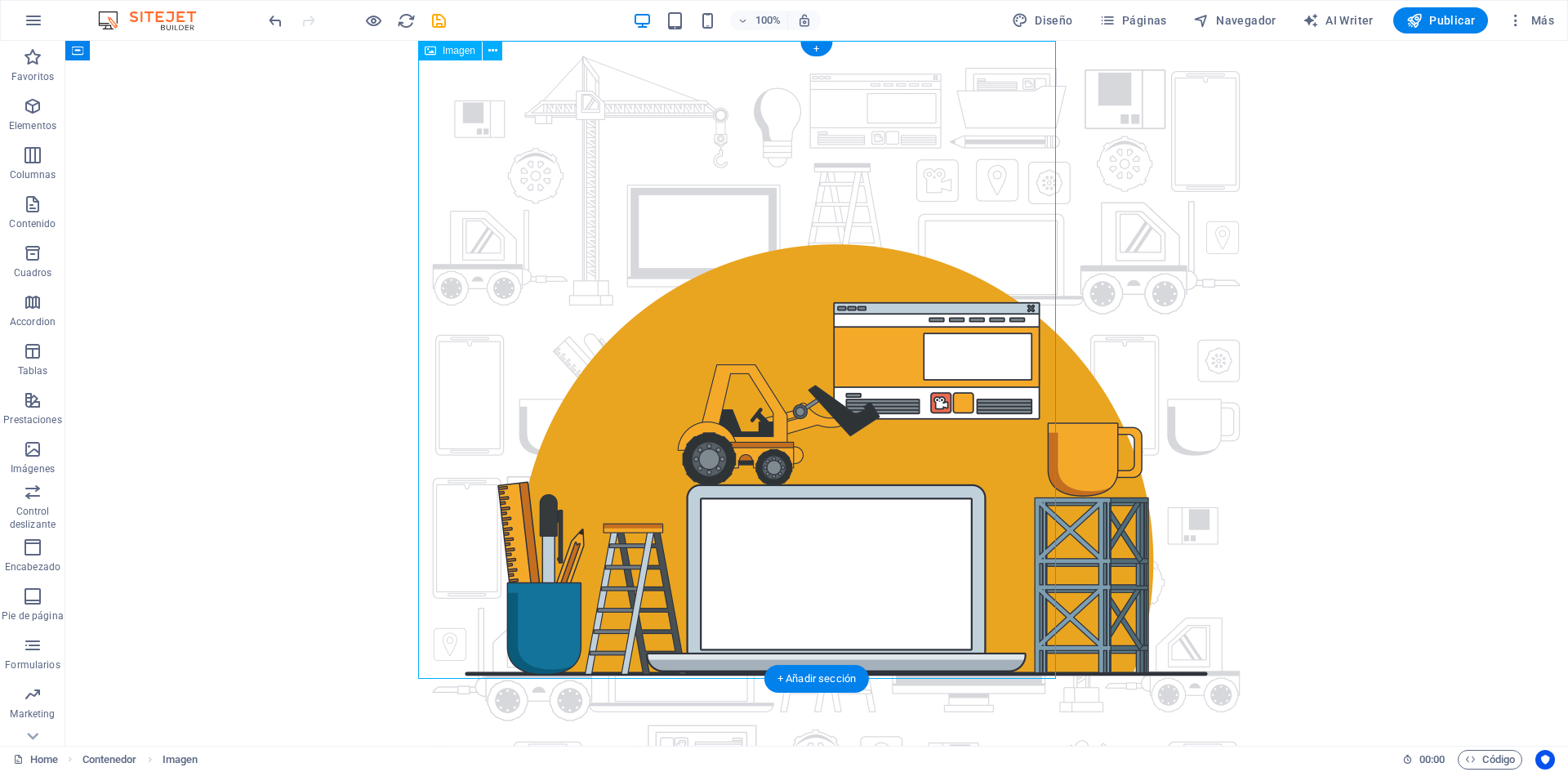
select select "px"
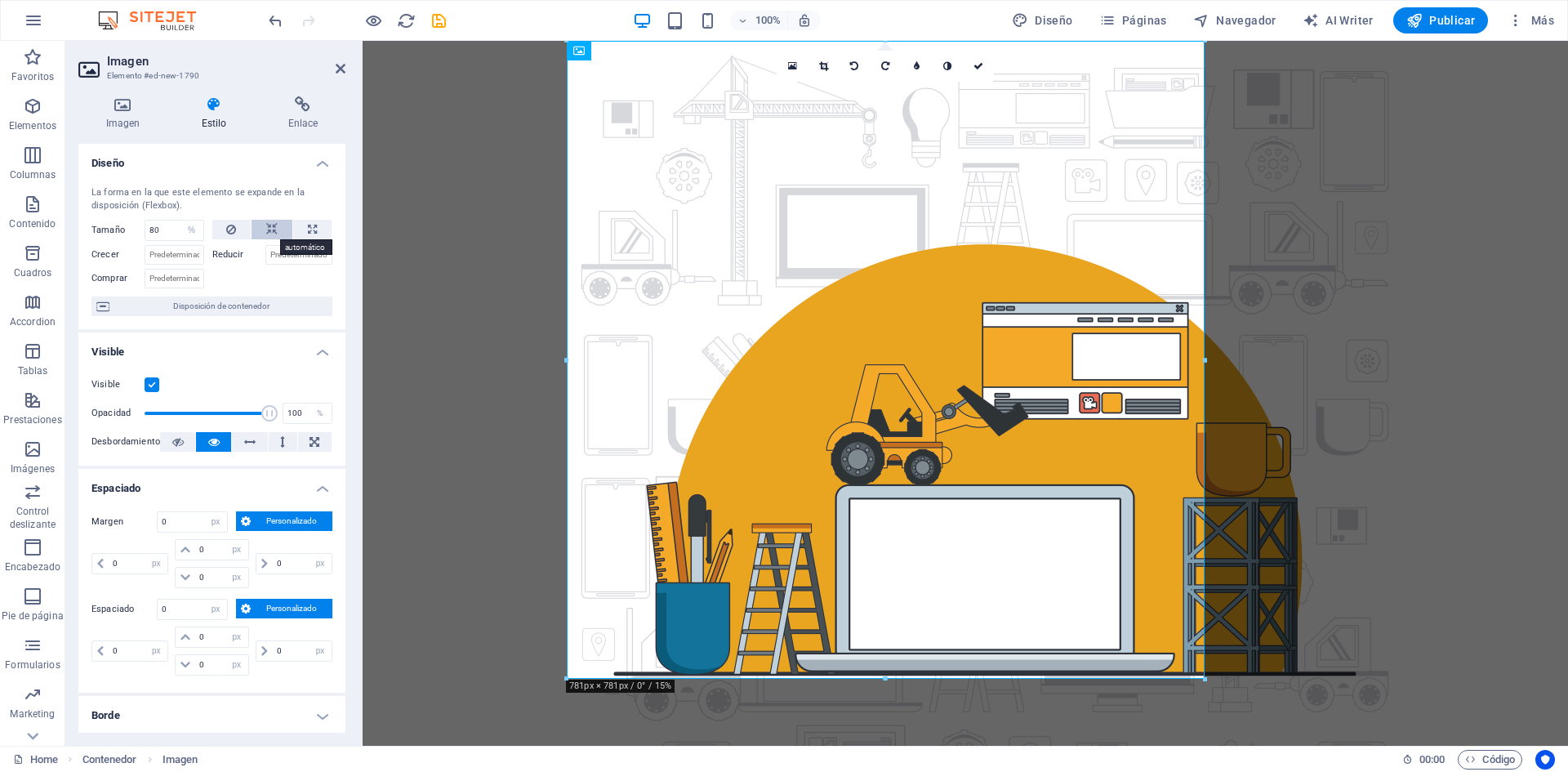
click at [273, 227] on icon at bounding box center [272, 229] width 12 height 19
select select "DISABLED_OPTION_VALUE"
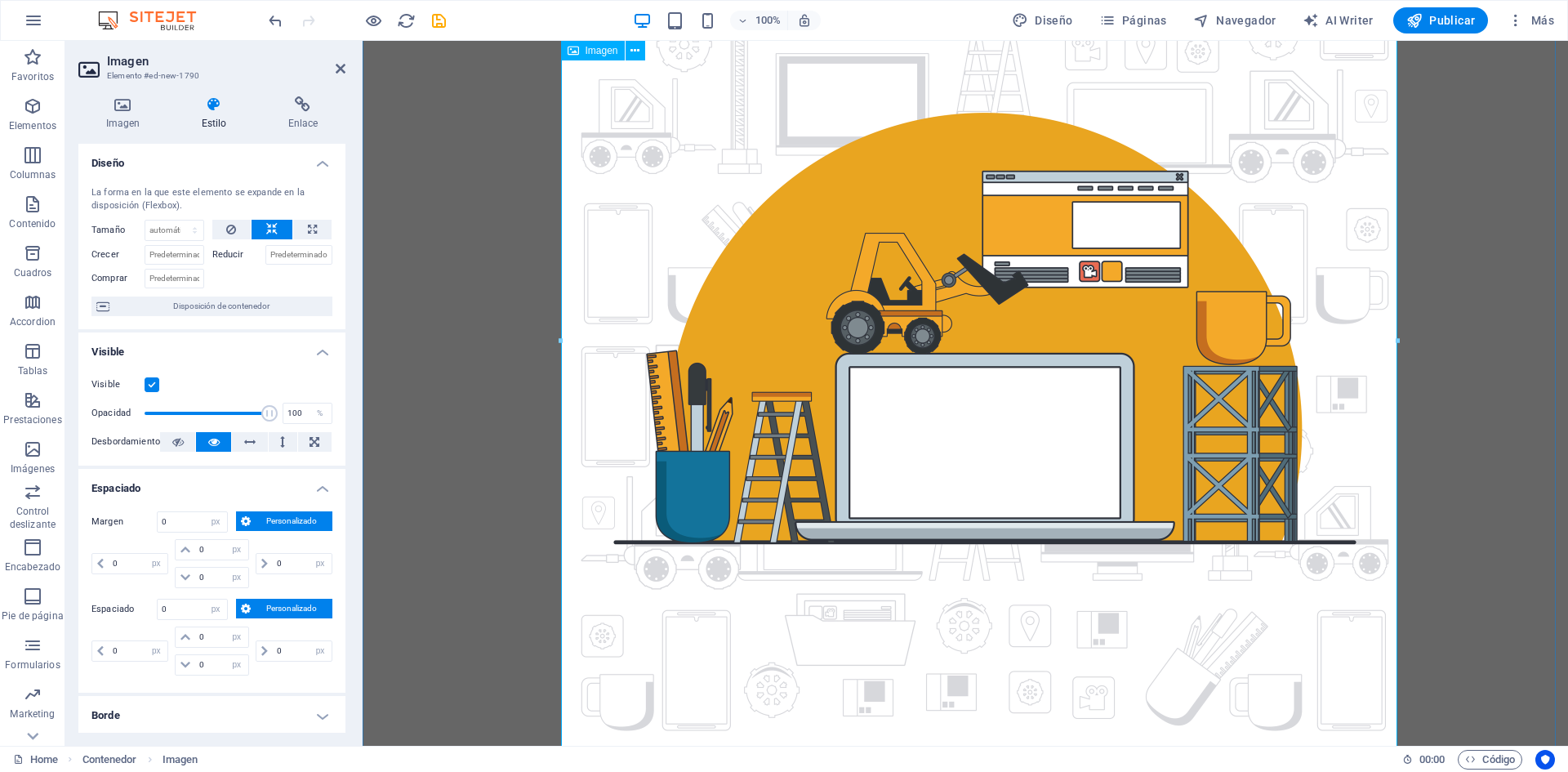
scroll to position [0, 0]
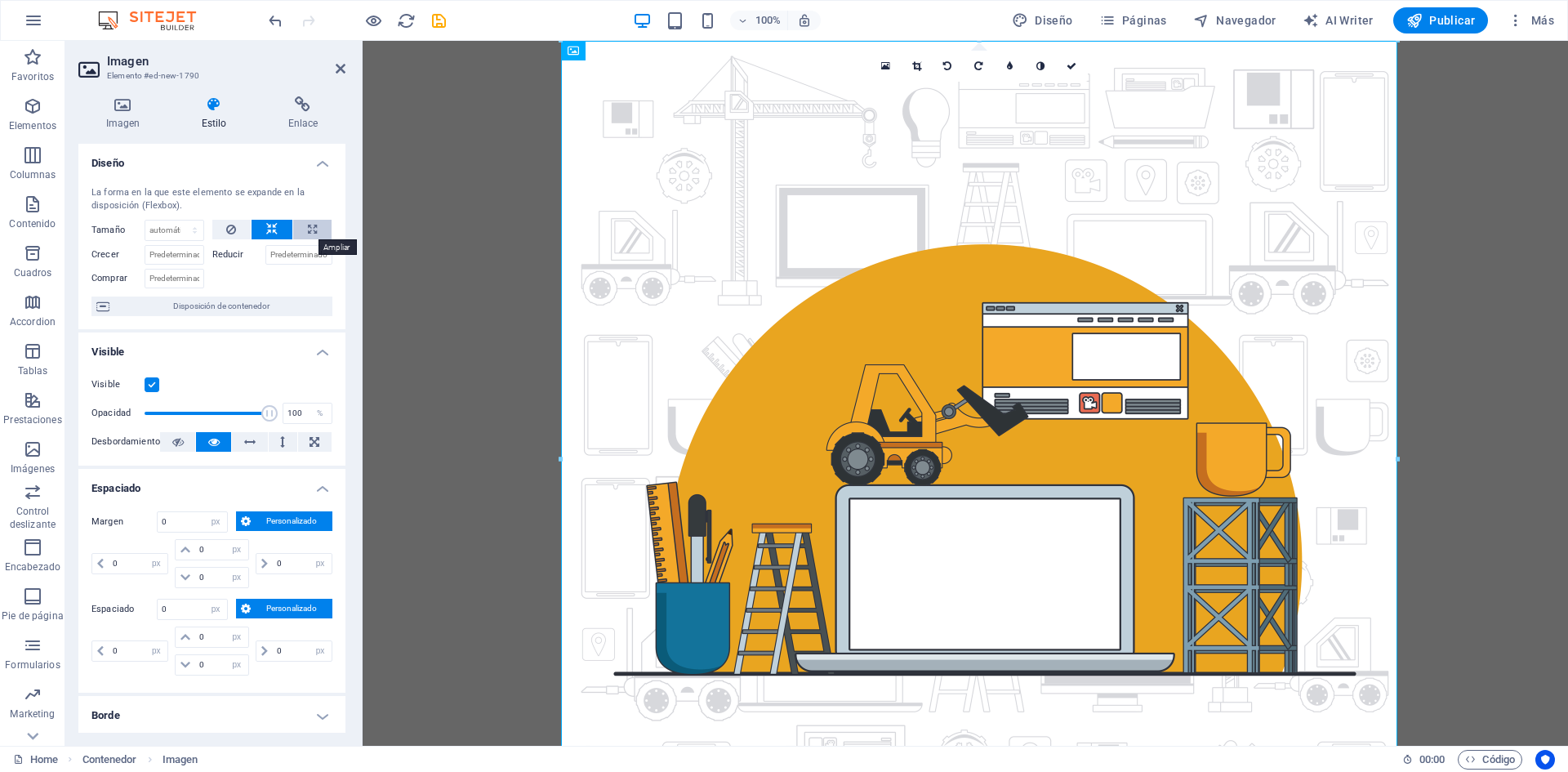
click at [310, 223] on icon at bounding box center [312, 229] width 9 height 19
type input "100"
select select "%"
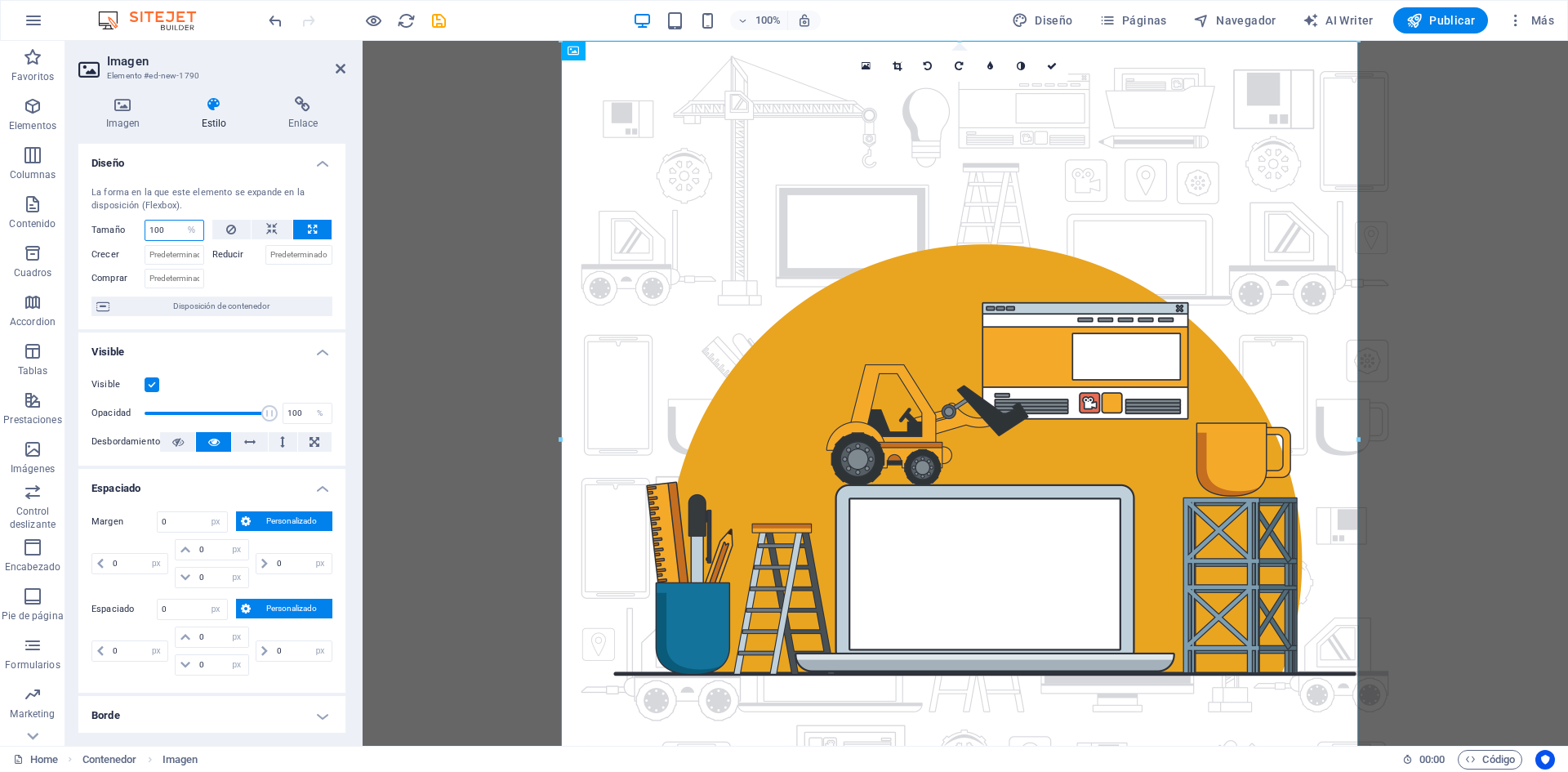
drag, startPoint x: 166, startPoint y: 226, endPoint x: 100, endPoint y: 227, distance: 66.0
click at [100, 227] on div "Tamaño 100 Predeterminado automático px % 1/1 1/2 1/3 1/4 1/5 1/6 1/7 1/8 1/9 1…" at bounding box center [147, 230] width 112 height 21
type input "80"
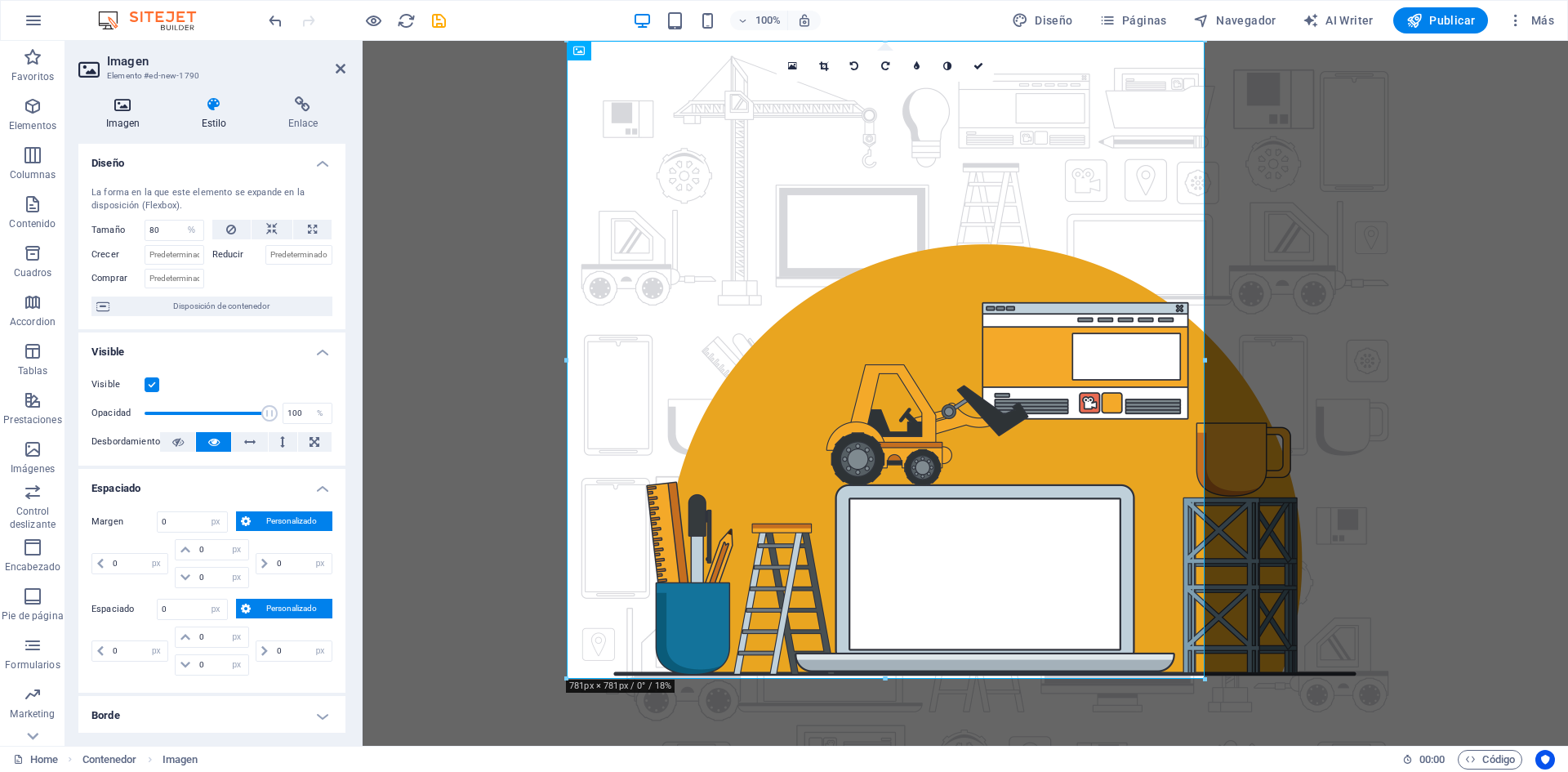
click at [122, 119] on h4 "Imagen" at bounding box center [126, 113] width 96 height 35
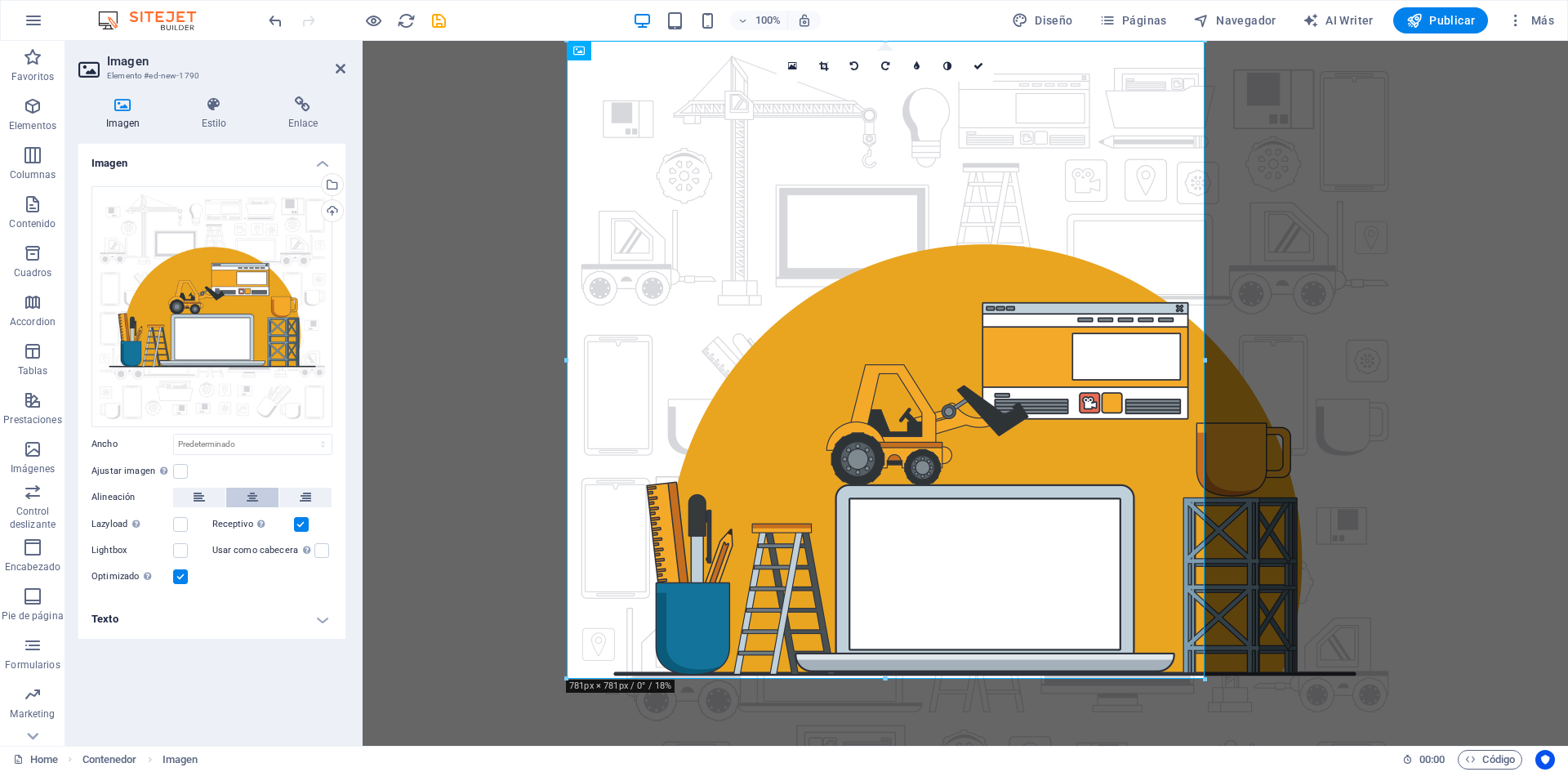
click at [244, 496] on button at bounding box center [252, 497] width 52 height 19
click at [433, 331] on div at bounding box center [965, 458] width 1205 height 836
select select "%"
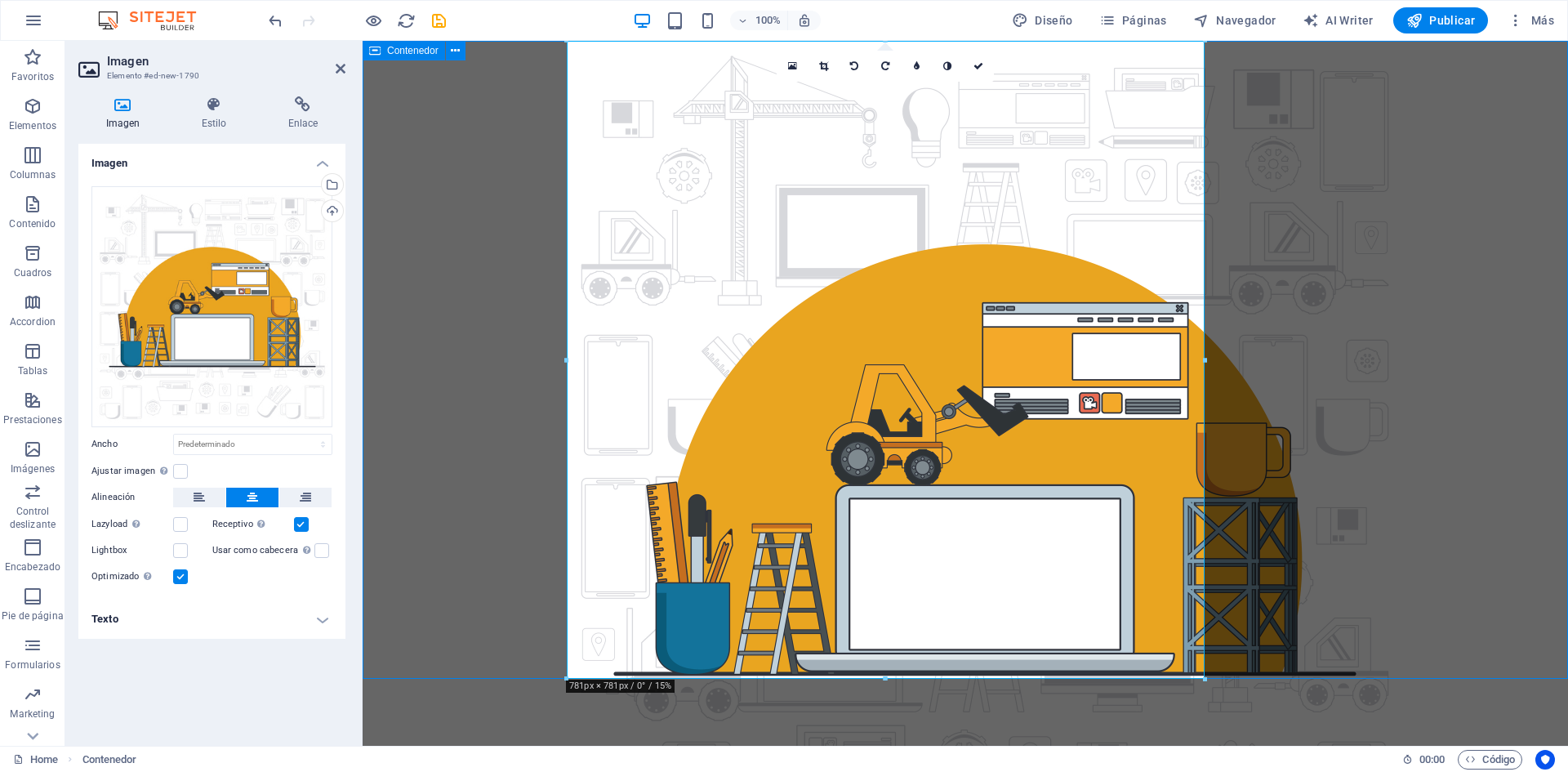
select select "px"
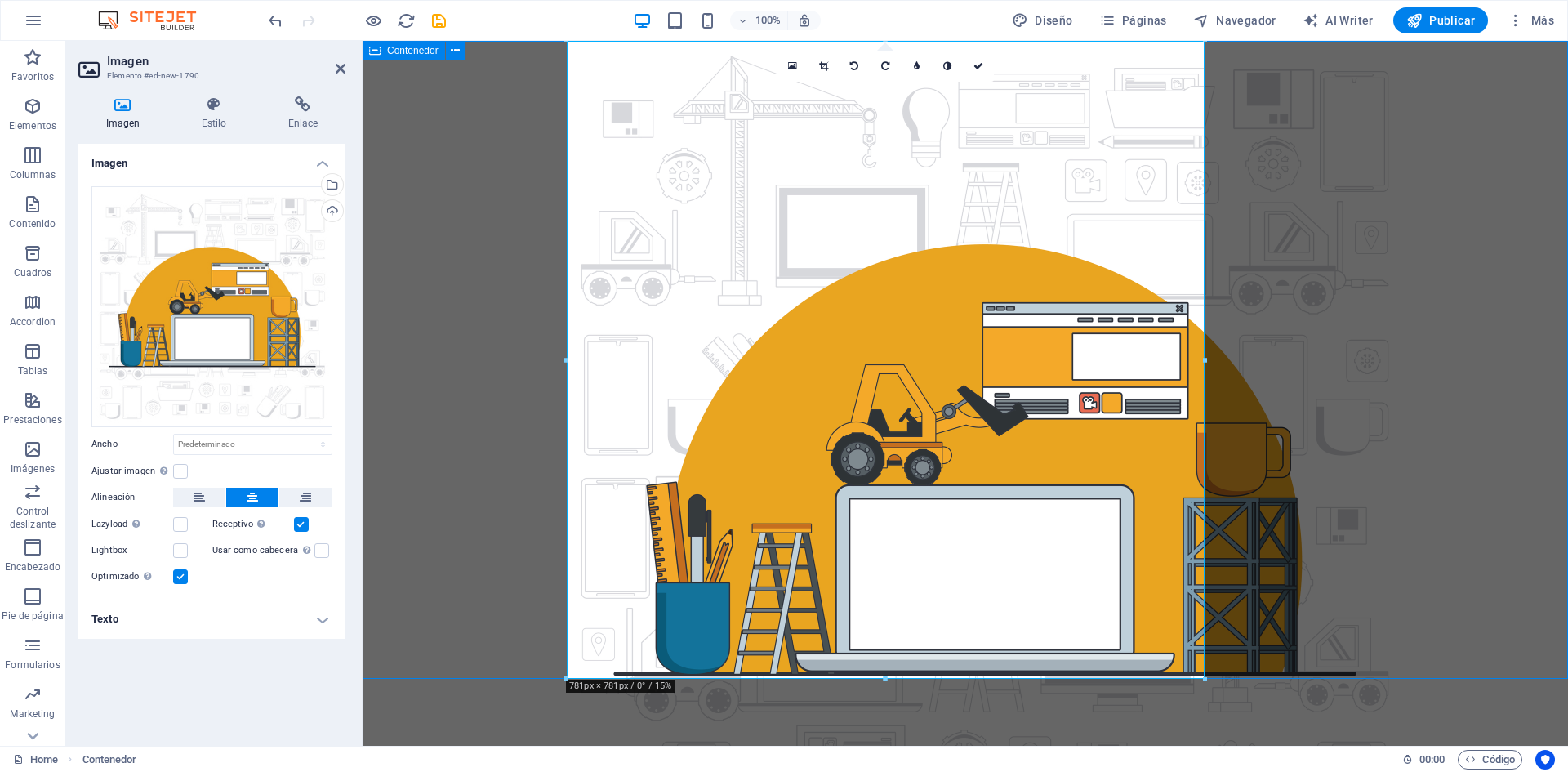
select select "px"
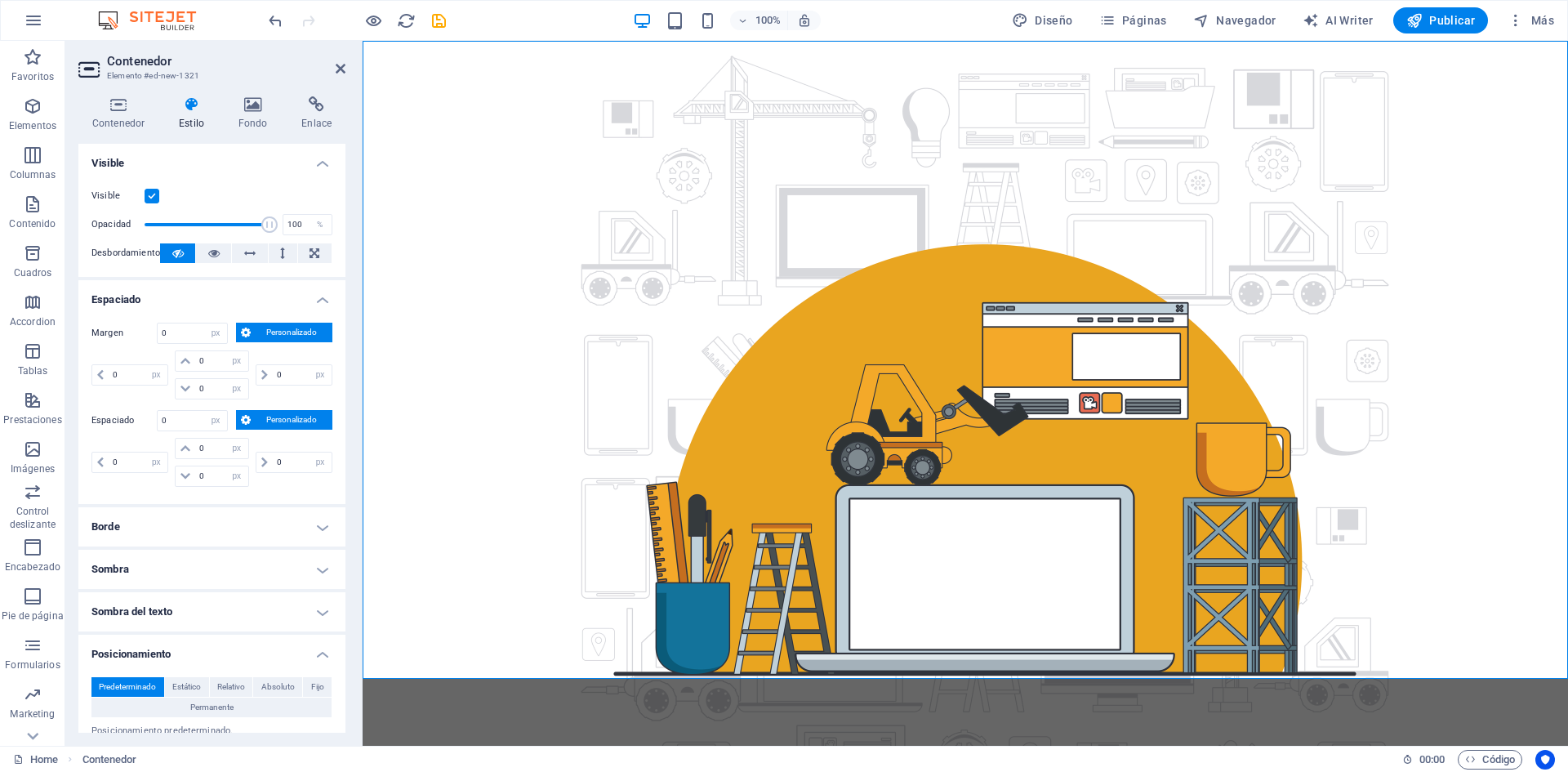
drag, startPoint x: 123, startPoint y: 107, endPoint x: 192, endPoint y: 127, distance: 71.8
click at [123, 107] on icon at bounding box center [118, 104] width 80 height 16
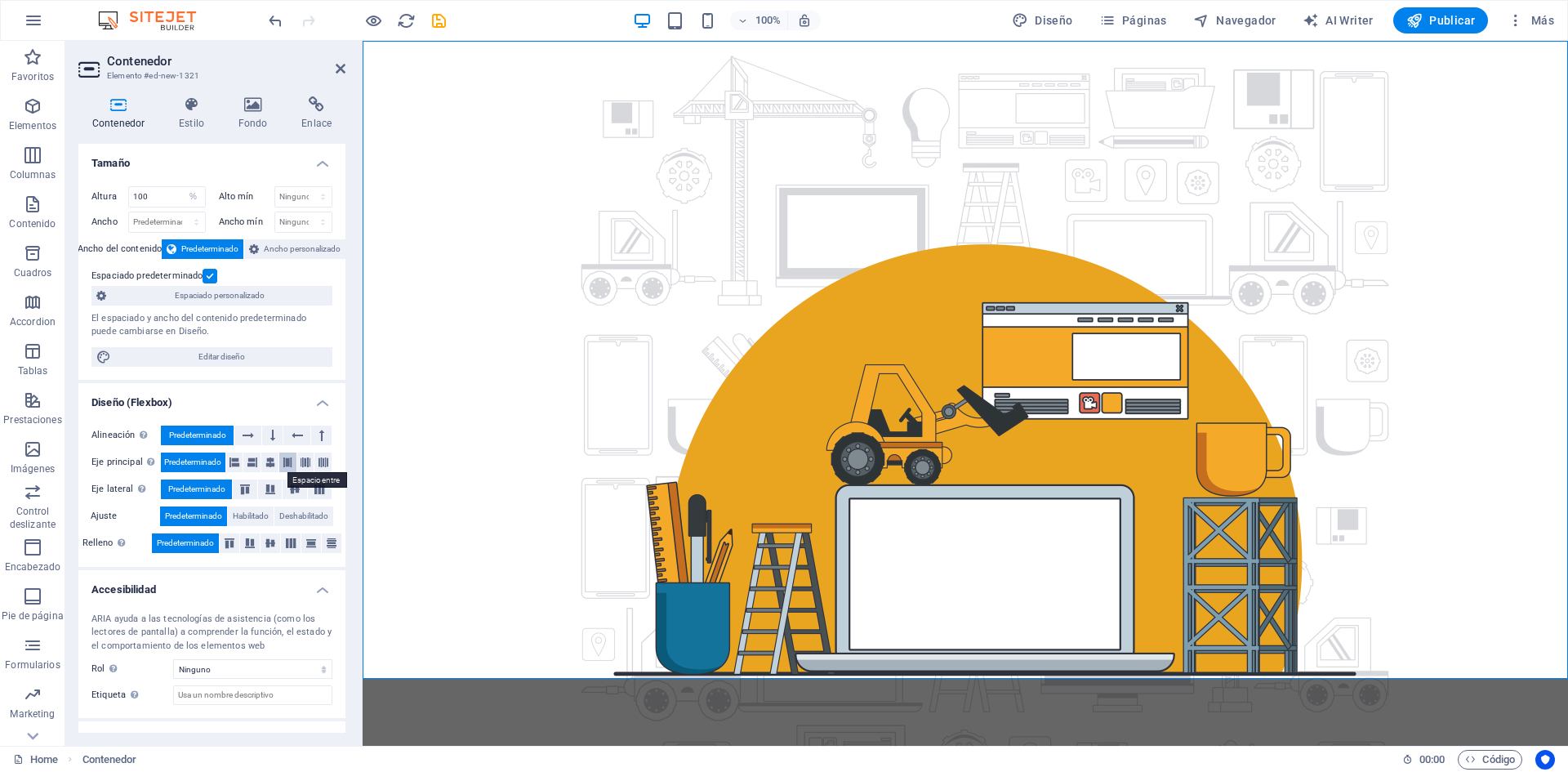
click at [288, 460] on icon at bounding box center [288, 462] width 10 height 19
click at [269, 463] on icon at bounding box center [271, 462] width 10 height 19
click at [562, 321] on div at bounding box center [965, 458] width 1205 height 836
click at [955, 404] on figure at bounding box center [965, 458] width 797 height 836
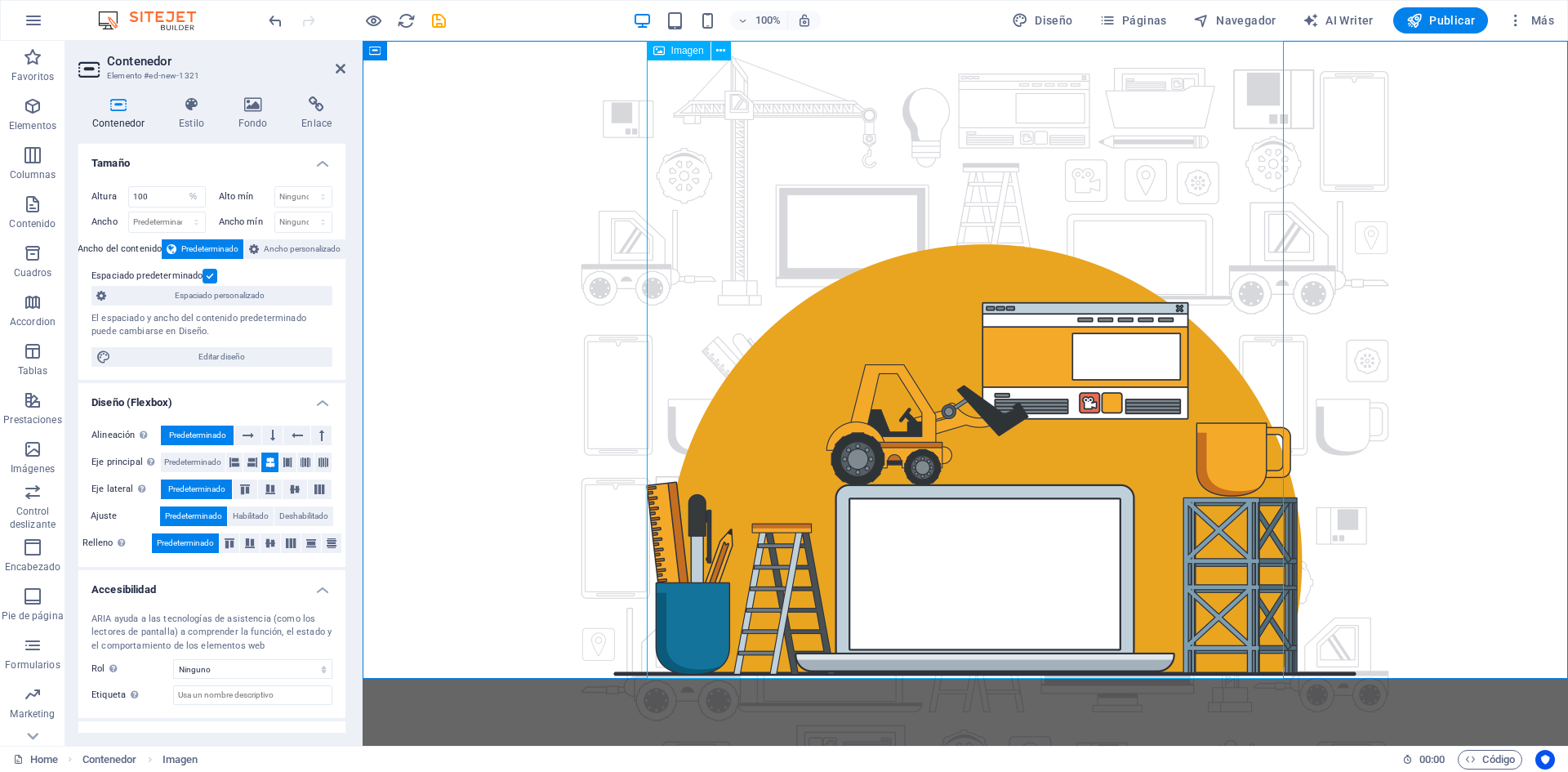
click at [915, 164] on figure at bounding box center [965, 458] width 797 height 836
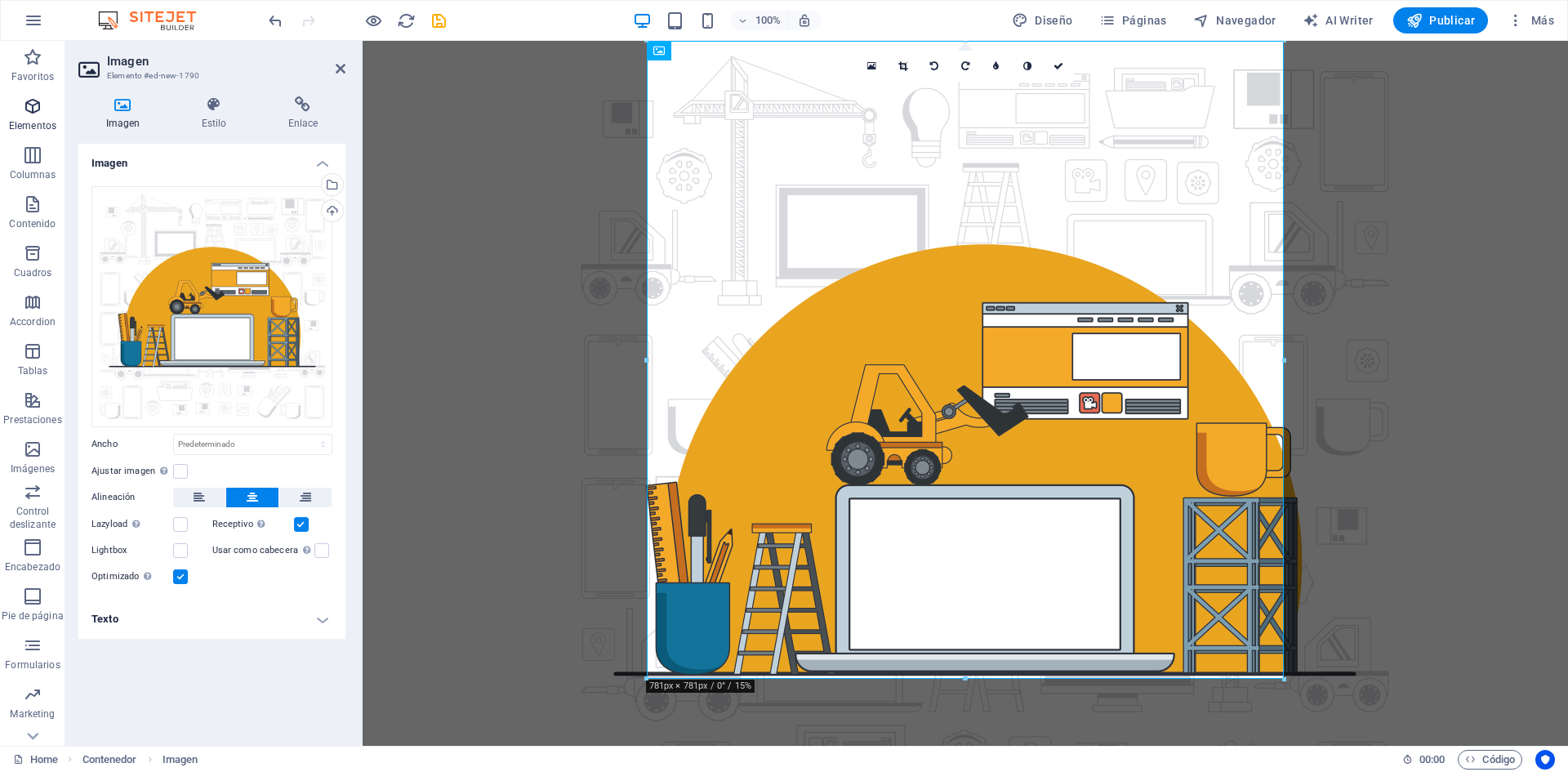
click at [30, 116] on span "Elementos" at bounding box center [32, 116] width 65 height 39
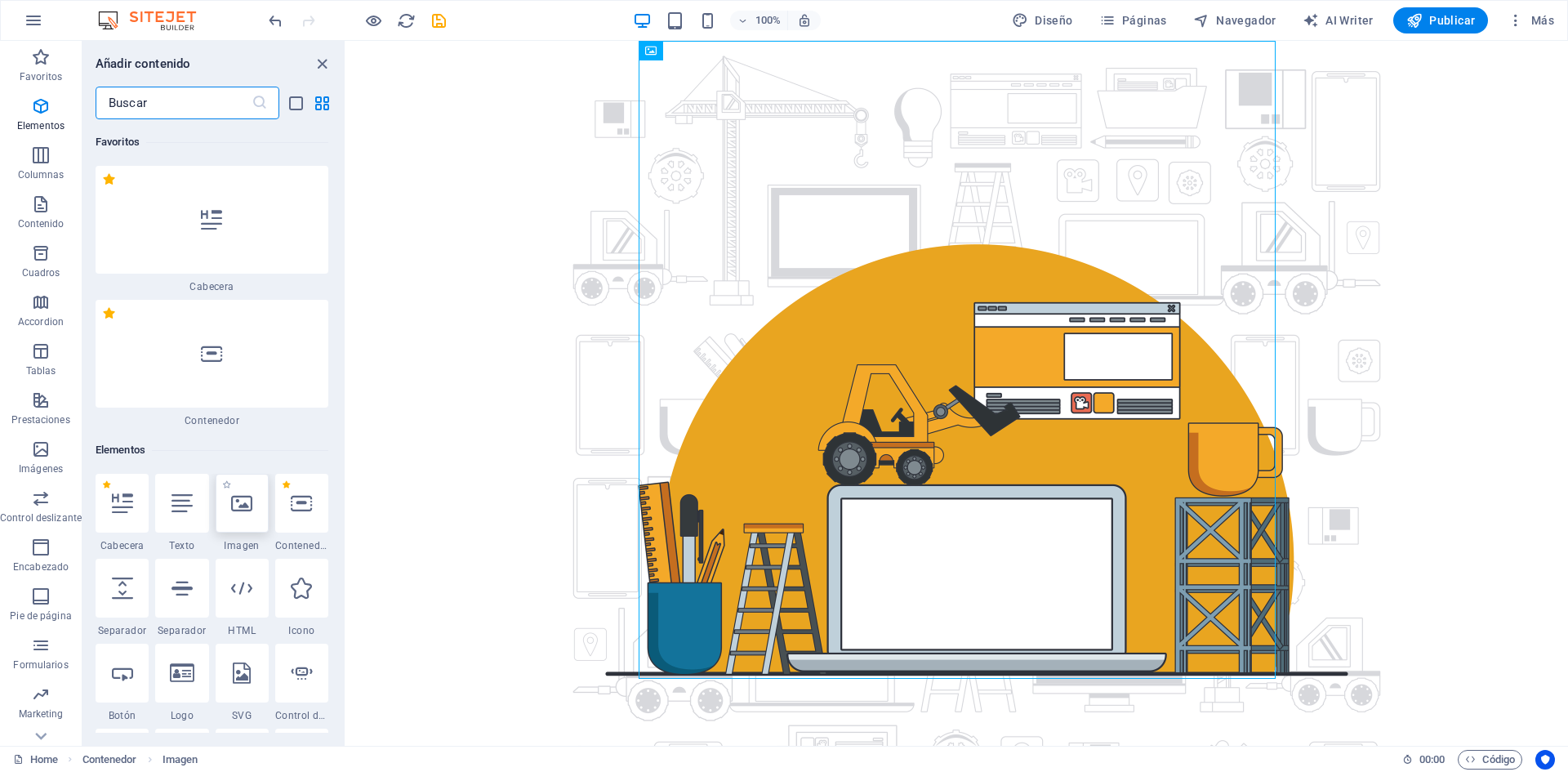
scroll to position [308, 0]
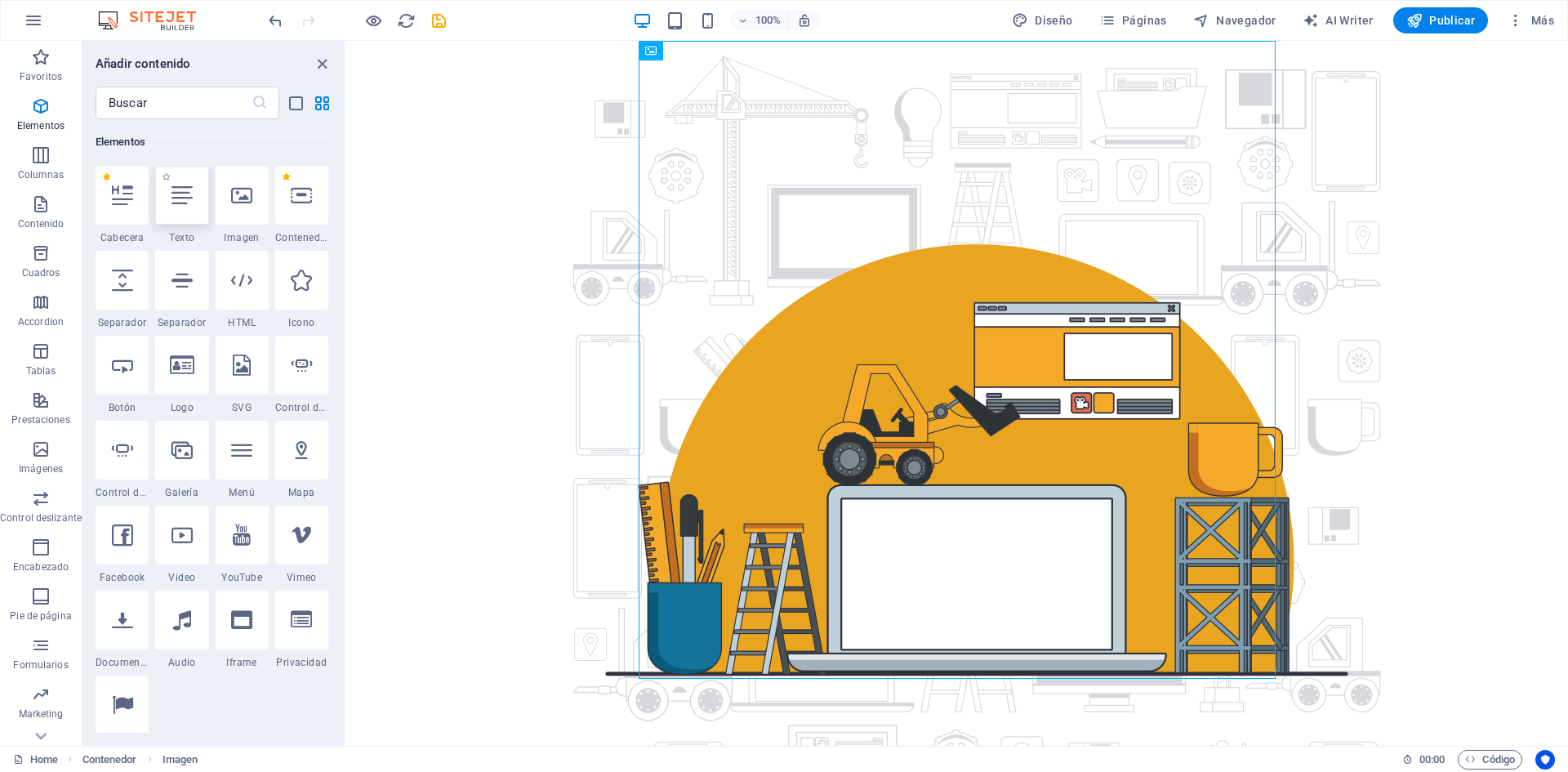
click at [167, 209] on div at bounding box center [181, 195] width 53 height 59
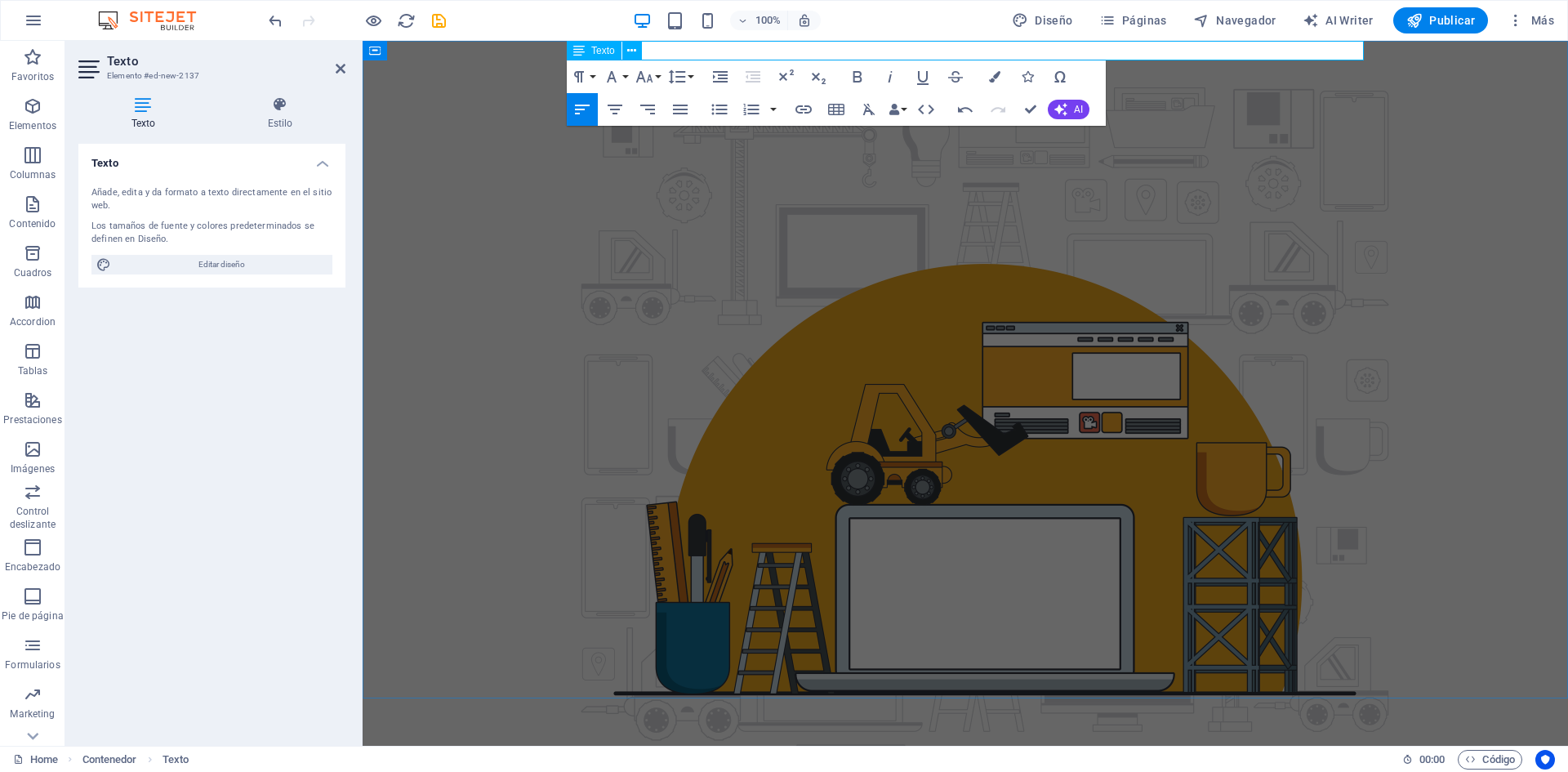
click at [793, 51] on p "Sitio" at bounding box center [965, 50] width 797 height 19
click at [678, 49] on p "Sitio en Construccion." at bounding box center [965, 50] width 797 height 19
click at [880, 49] on p "Sitio en Construcción." at bounding box center [965, 50] width 797 height 19
drag, startPoint x: 773, startPoint y: 52, endPoint x: 408, endPoint y: 63, distance: 365.2
click at [408, 63] on div "Sitio en Construcción." at bounding box center [965, 468] width 1205 height 856
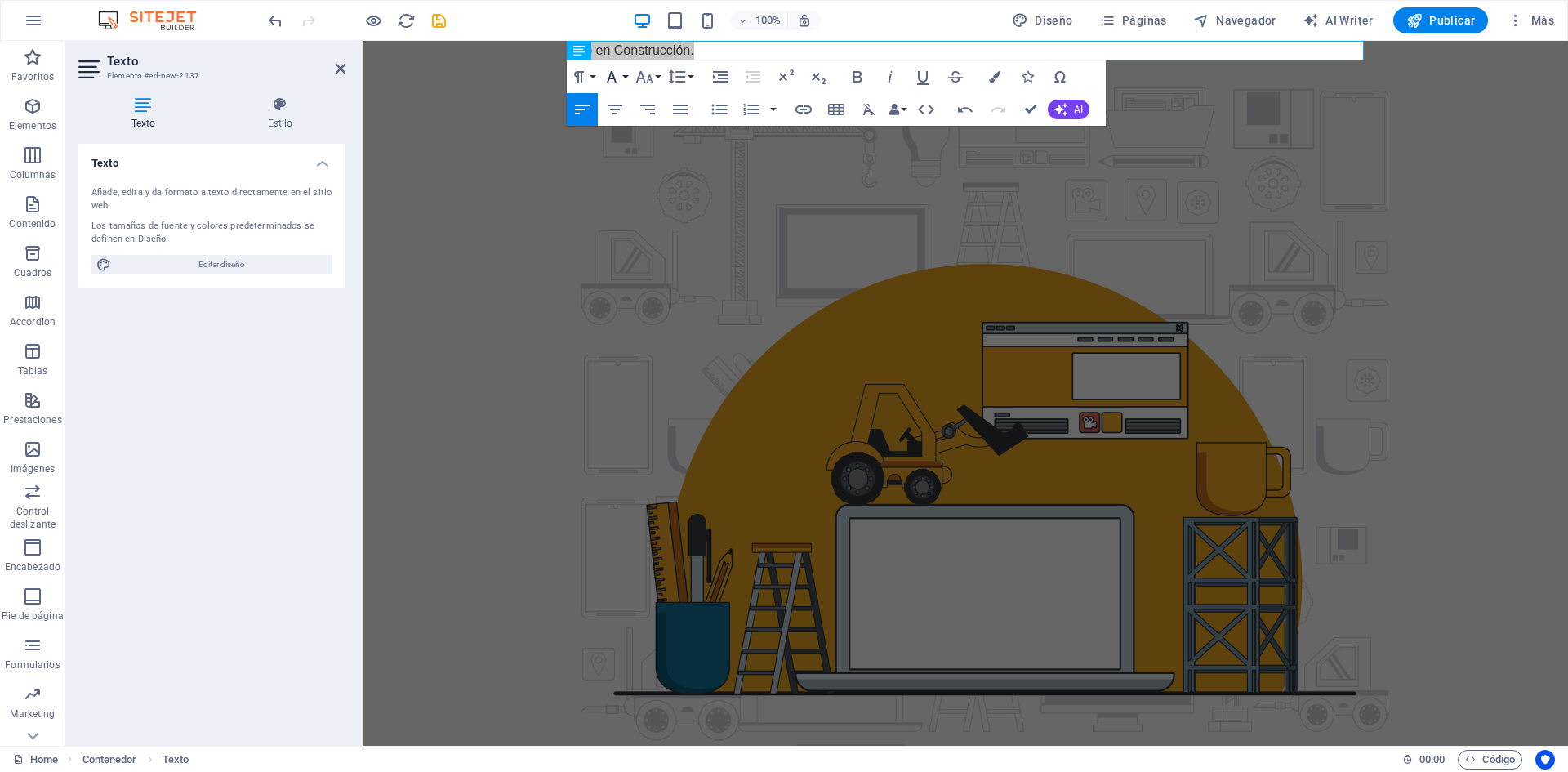
click at [628, 77] on button "Font Family" at bounding box center [615, 76] width 31 height 33
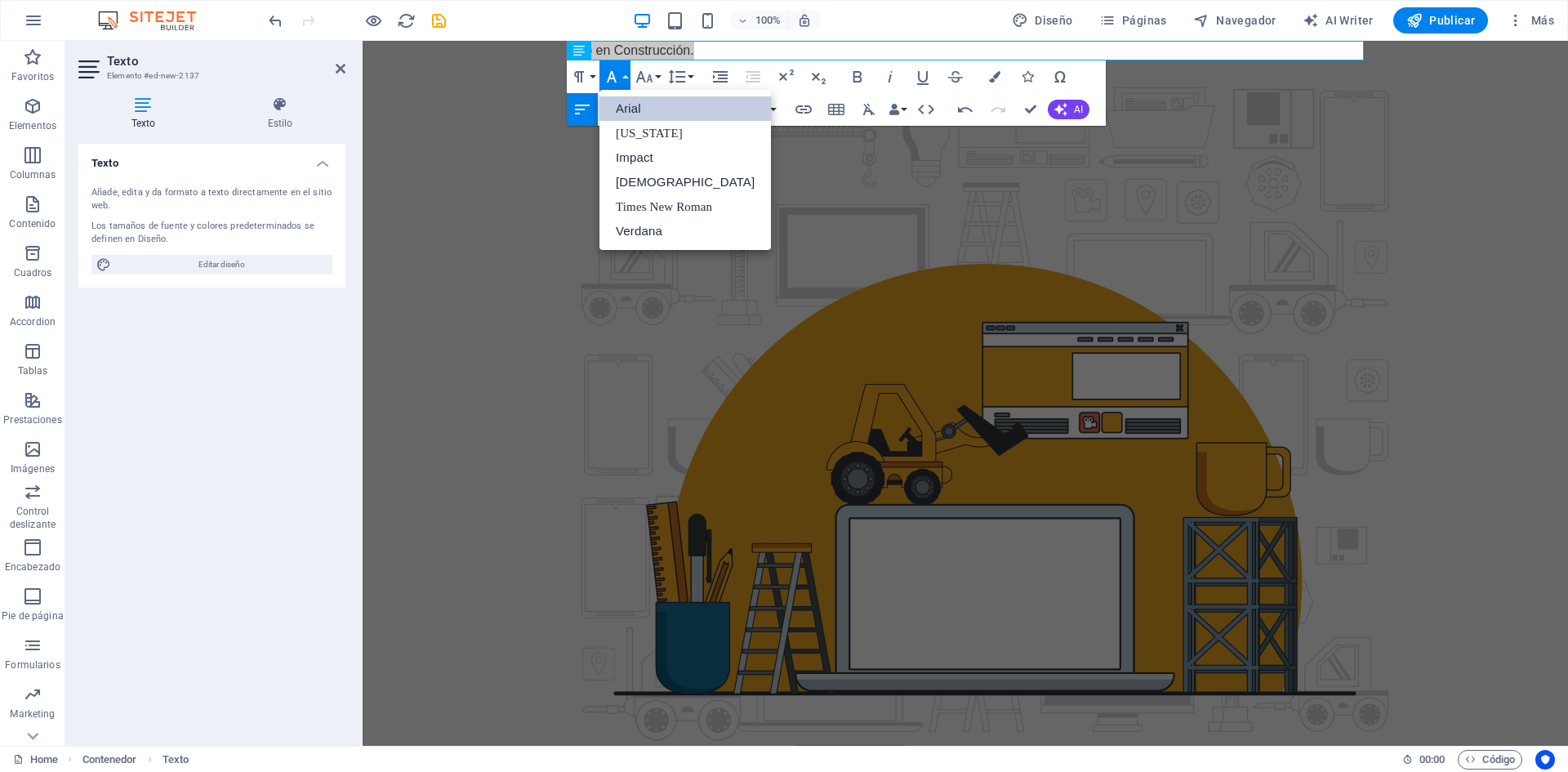
scroll to position [0, 0]
click at [668, 156] on link "Impact" at bounding box center [685, 157] width 172 height 25
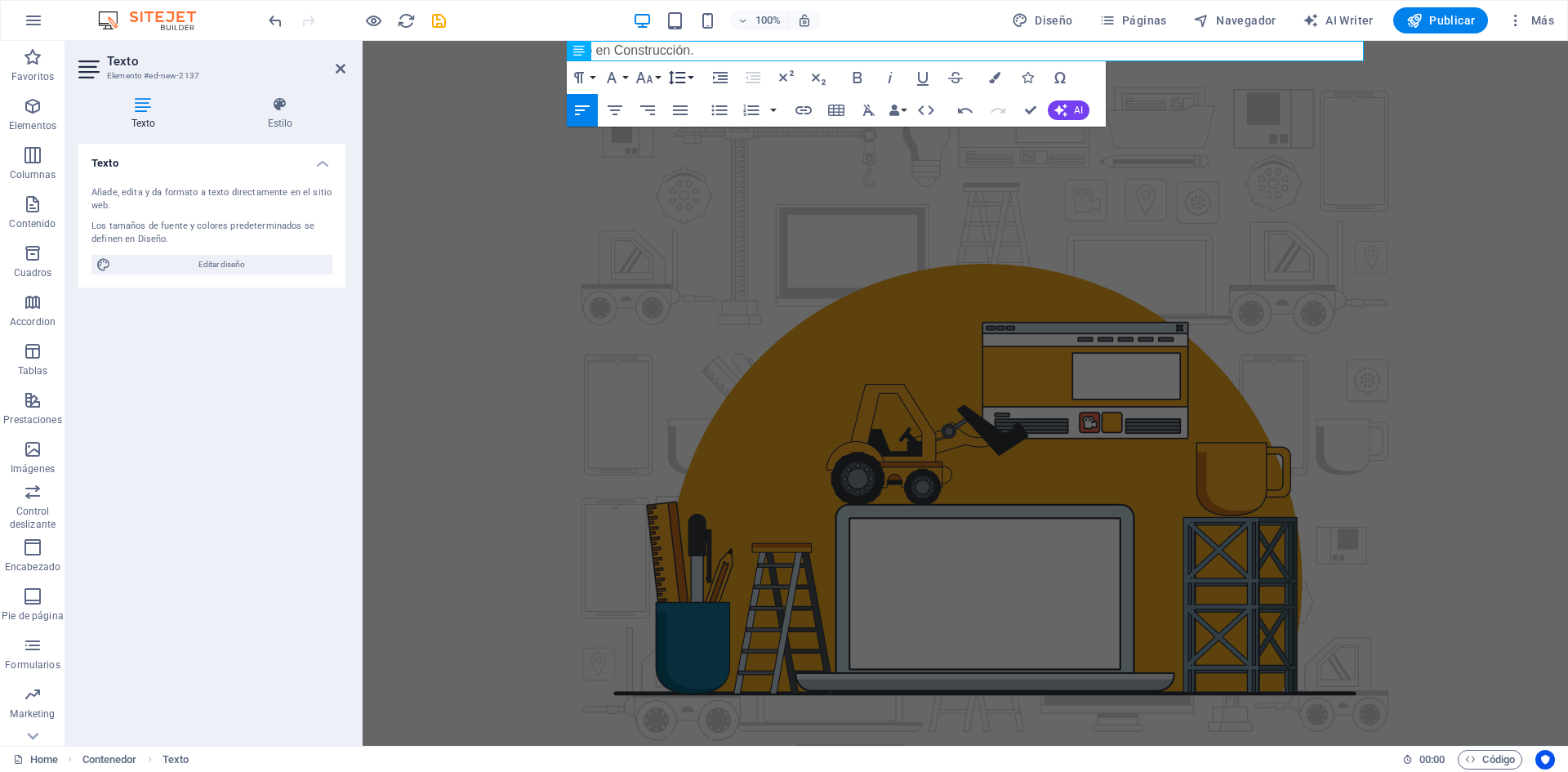
click at [690, 77] on button "Line Height" at bounding box center [680, 77] width 31 height 33
click at [276, 108] on icon at bounding box center [280, 104] width 131 height 16
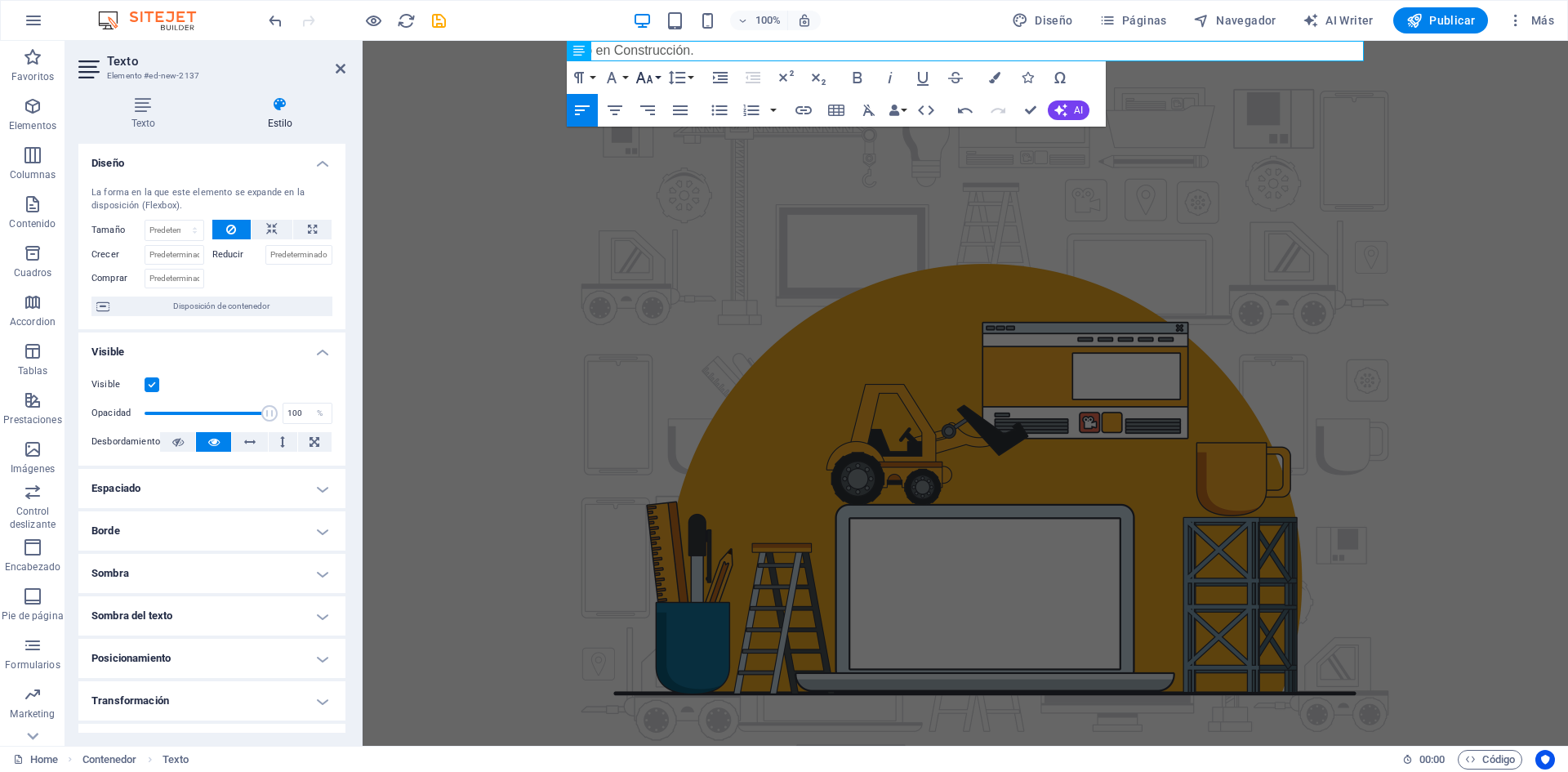
click at [655, 78] on button "Font Size" at bounding box center [647, 77] width 31 height 33
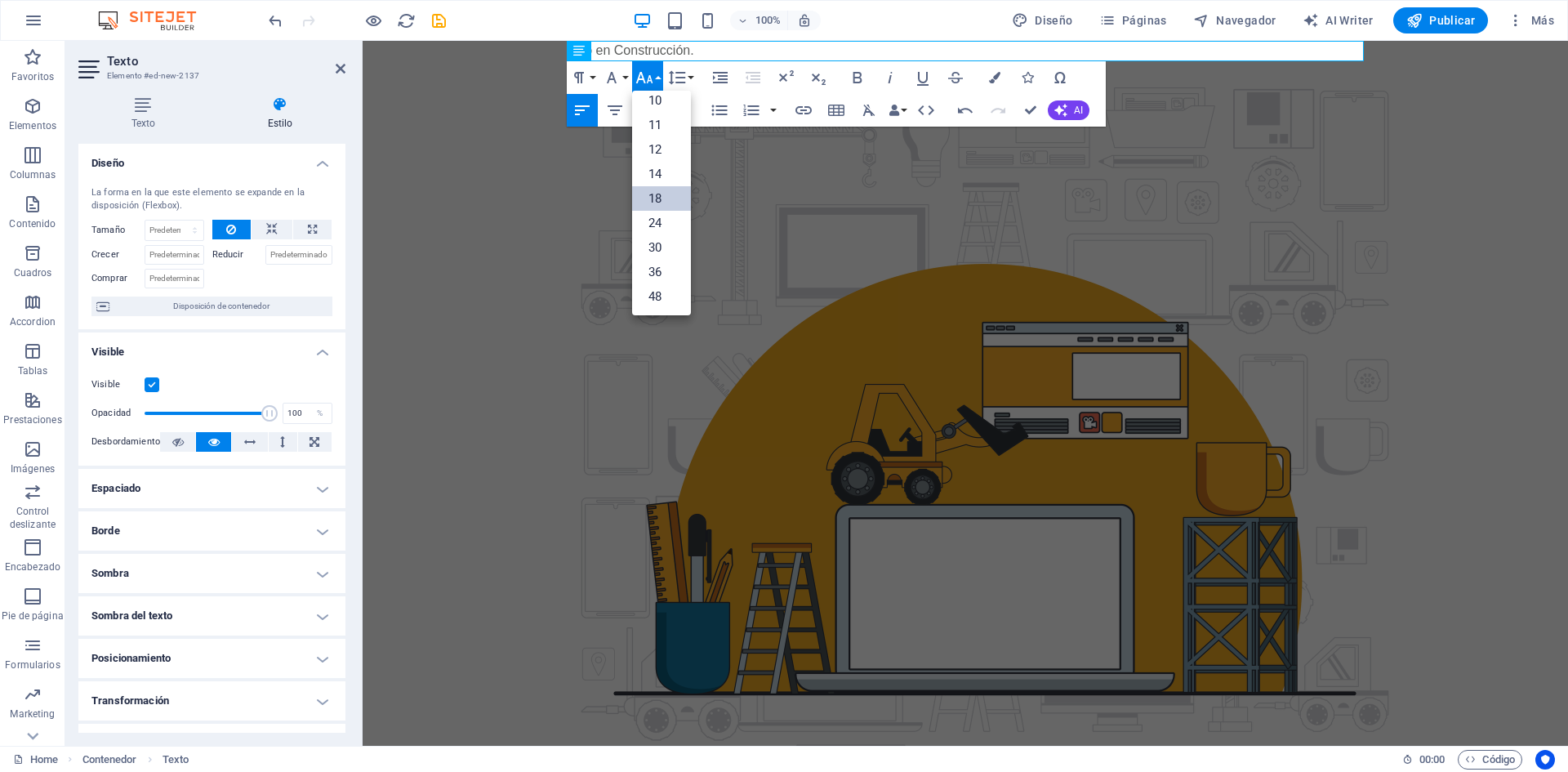
scroll to position [82, 0]
click at [661, 237] on link "36" at bounding box center [661, 248] width 59 height 25
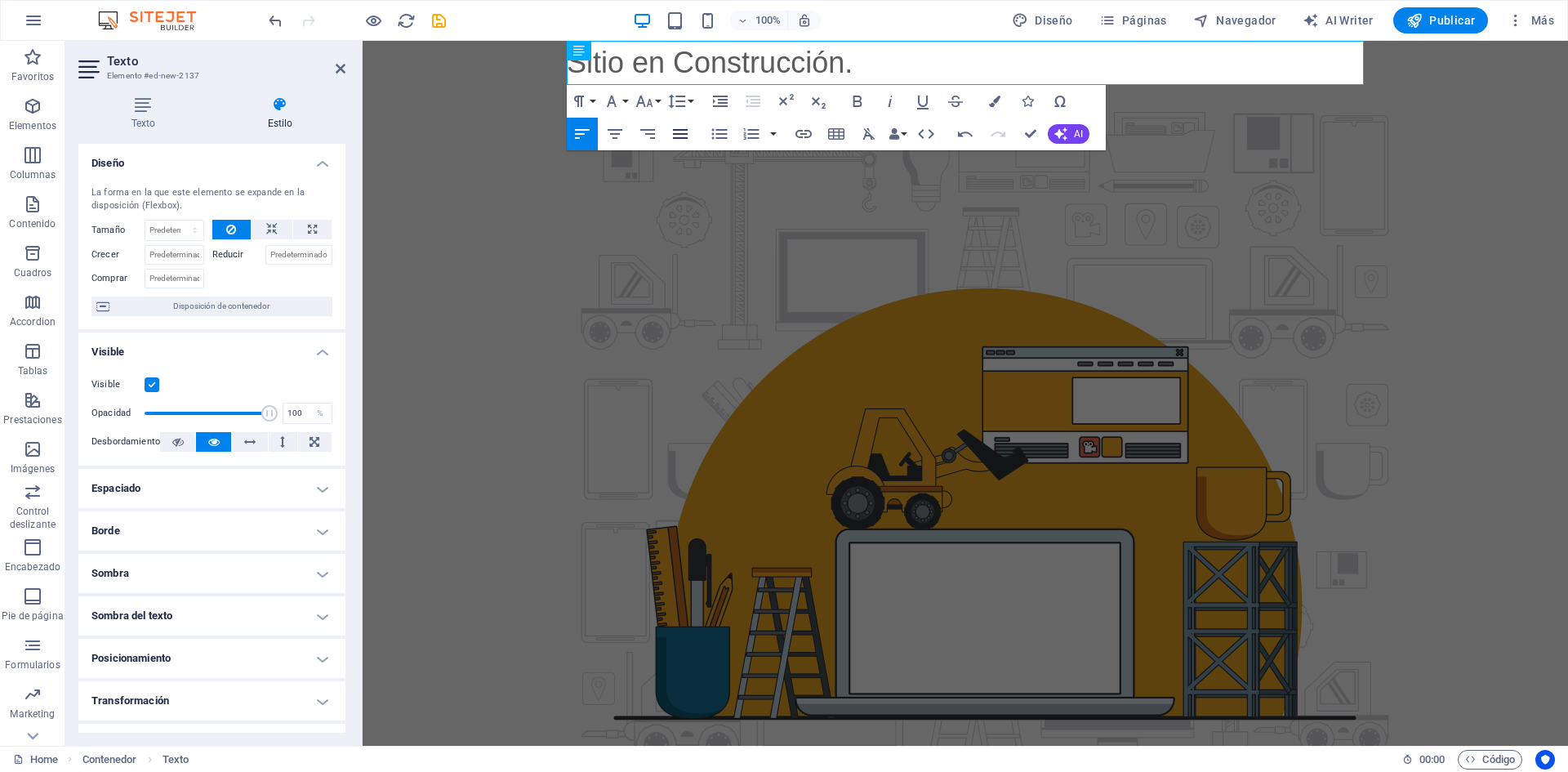
click at [674, 134] on icon "button" at bounding box center [680, 134] width 14 height 10
click at [622, 131] on icon "button" at bounding box center [614, 134] width 14 height 10
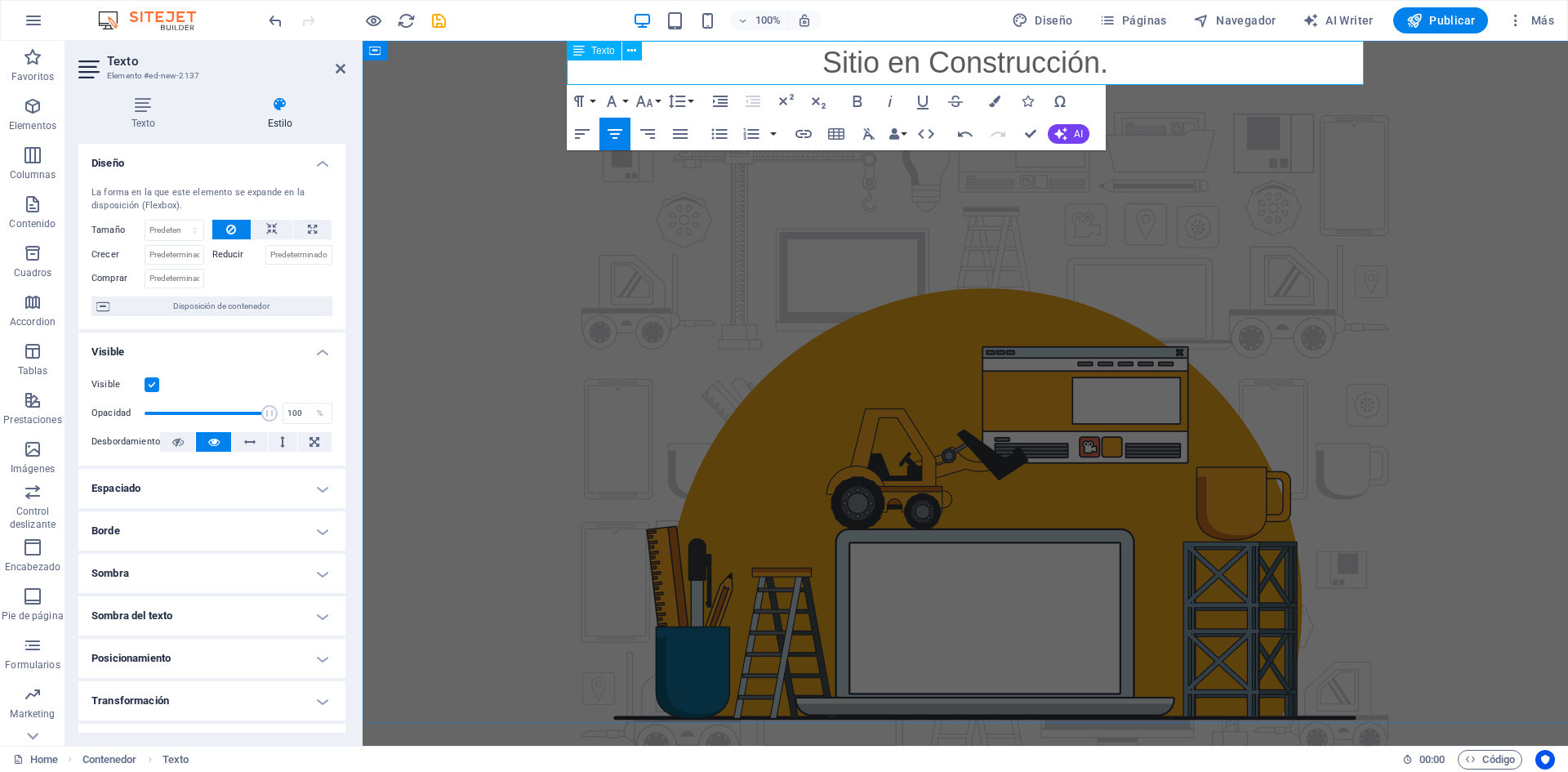
click at [1133, 61] on p "Sitio en Construcción." at bounding box center [965, 63] width 797 height 44
click at [814, 56] on p "Sitio en Construcción." at bounding box center [965, 63] width 797 height 44
click at [814, 56] on p "Sitio en Construcción." at bounding box center [965, 63] width 797 height 44
click at [1316, 183] on div "Sitio en Construcción." at bounding box center [965, 480] width 1205 height 880
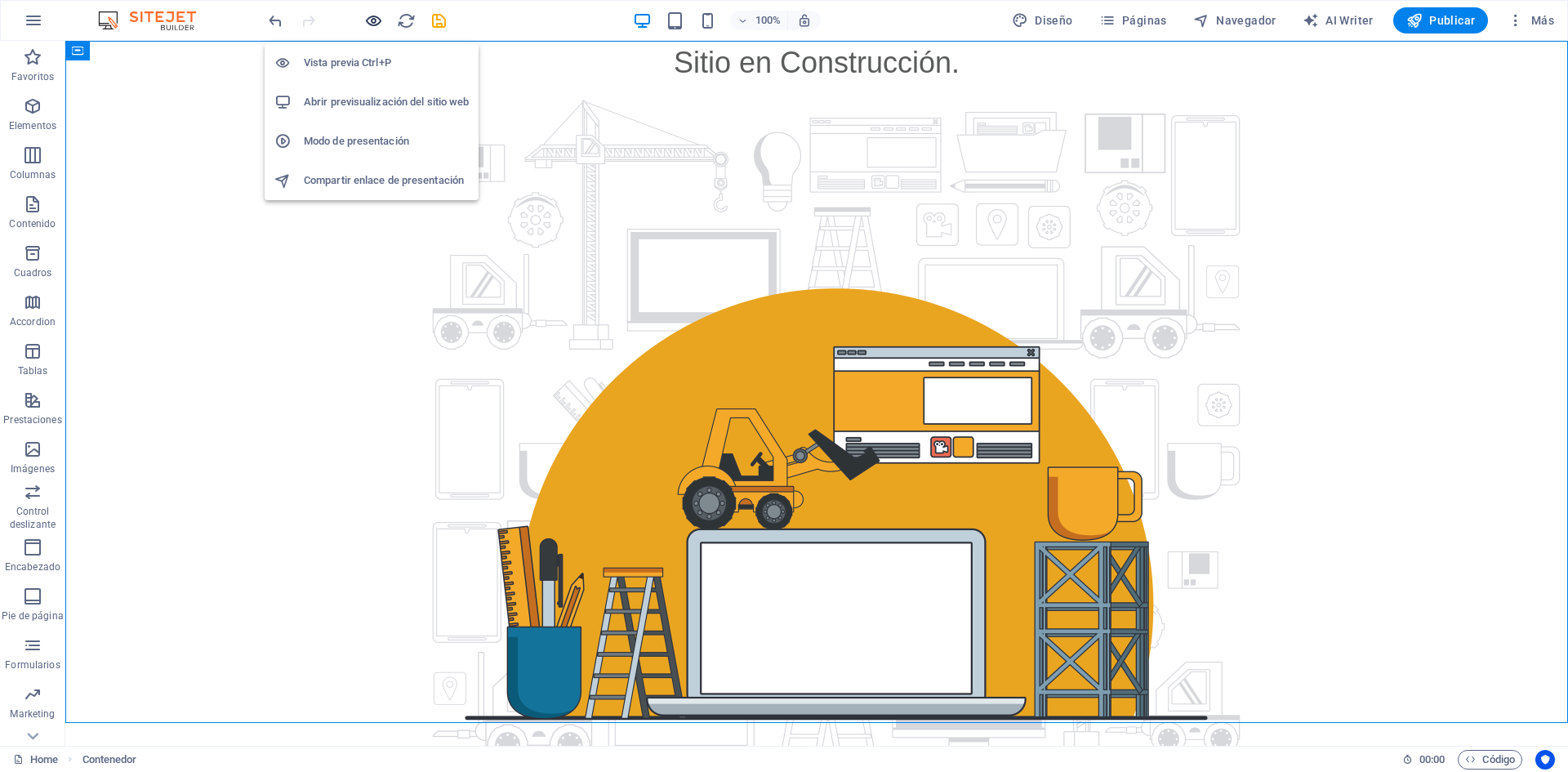
drag, startPoint x: 380, startPoint y: 16, endPoint x: 677, endPoint y: 94, distance: 307.1
click at [380, 16] on icon "button" at bounding box center [374, 21] width 19 height 19
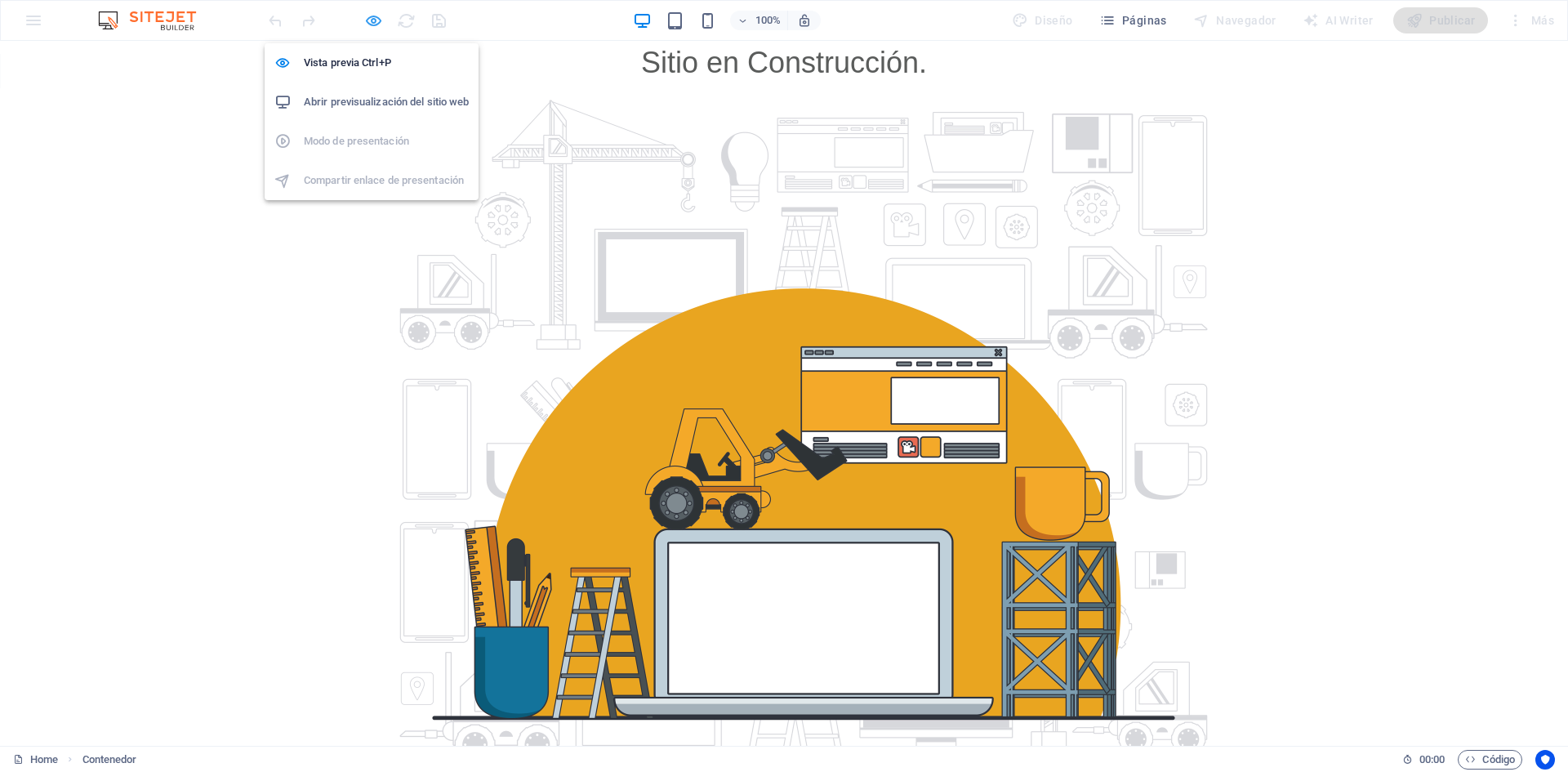
click at [376, 18] on icon "button" at bounding box center [374, 21] width 19 height 19
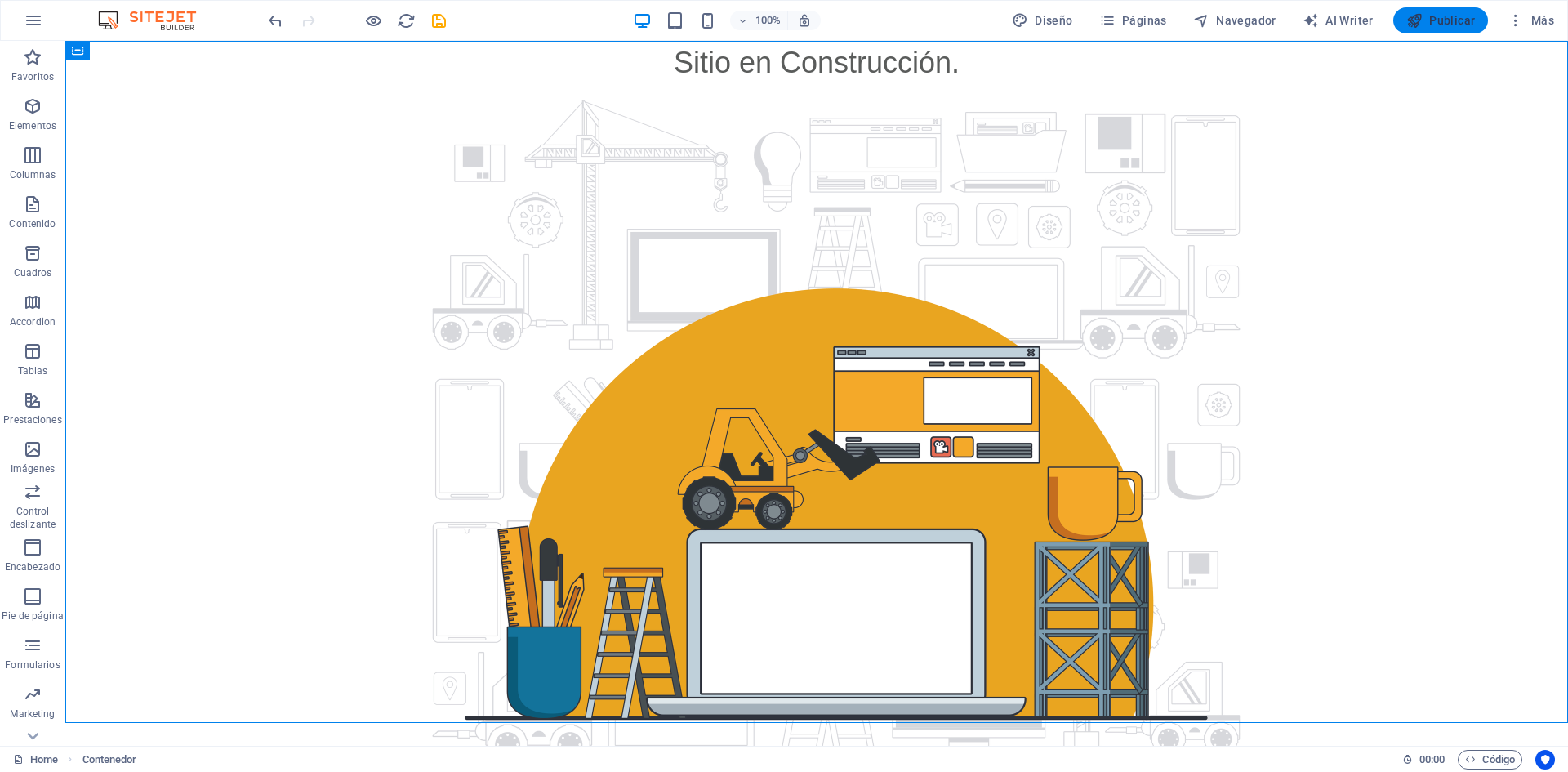
click at [1436, 15] on span "Publicar" at bounding box center [1441, 19] width 69 height 16
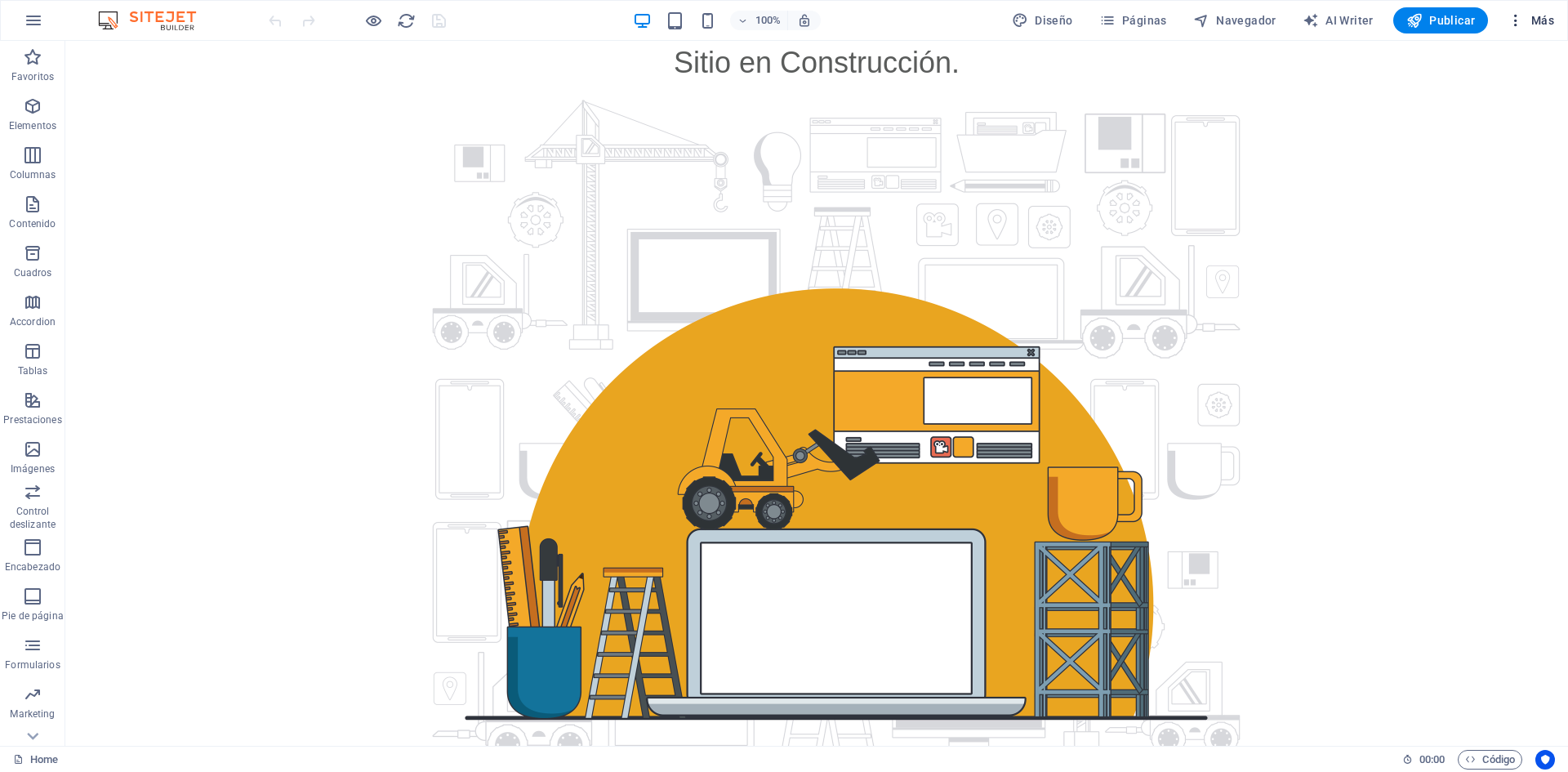
click at [1542, 17] on span "Más" at bounding box center [1531, 19] width 47 height 16
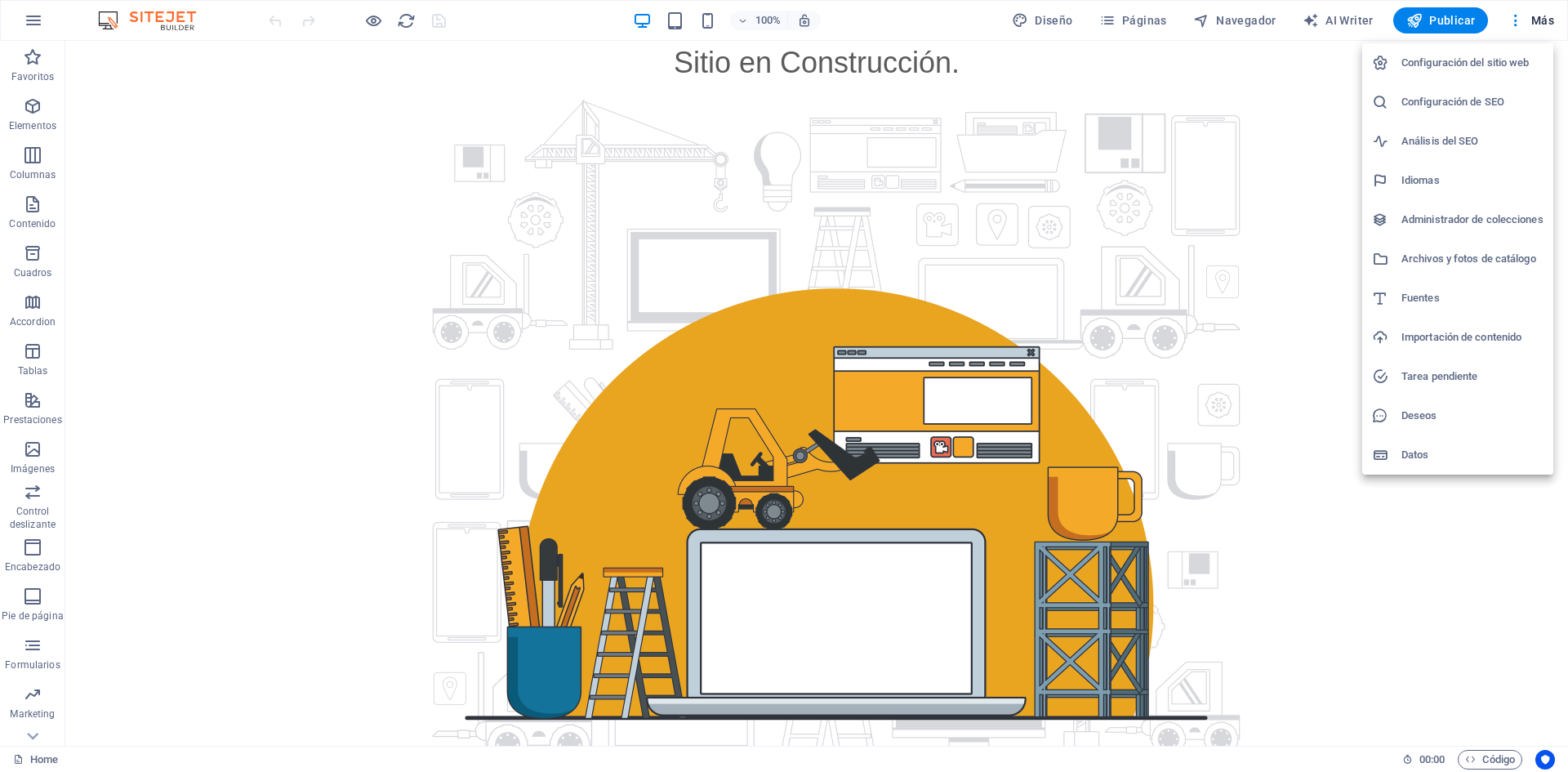
click at [1485, 55] on h6 "Configuración del sitio web" at bounding box center [1472, 63] width 142 height 19
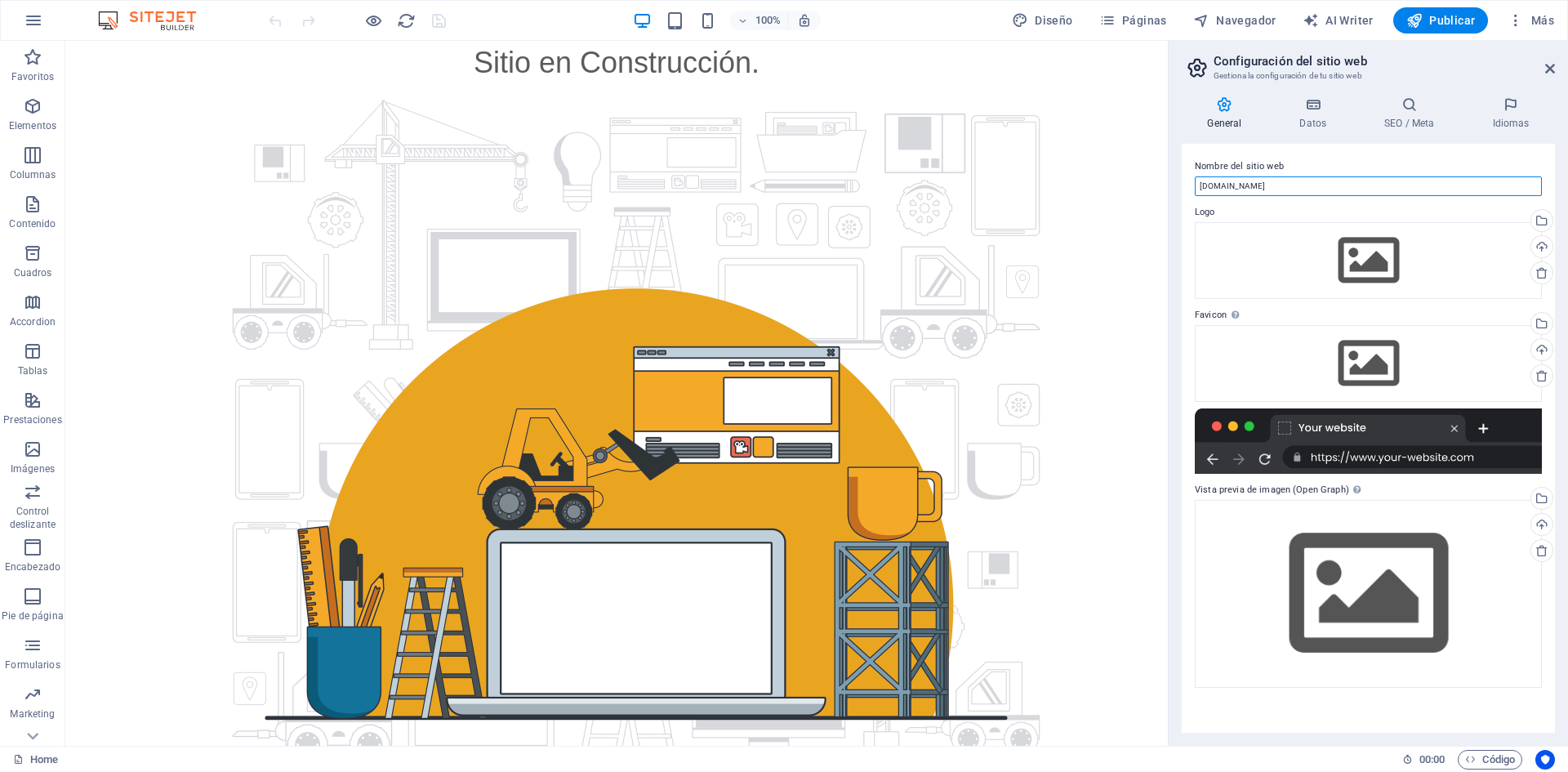
click at [1297, 185] on input "[DOMAIN_NAME]" at bounding box center [1368, 186] width 347 height 19
click at [1318, 127] on h4 "Datos" at bounding box center [1316, 113] width 85 height 35
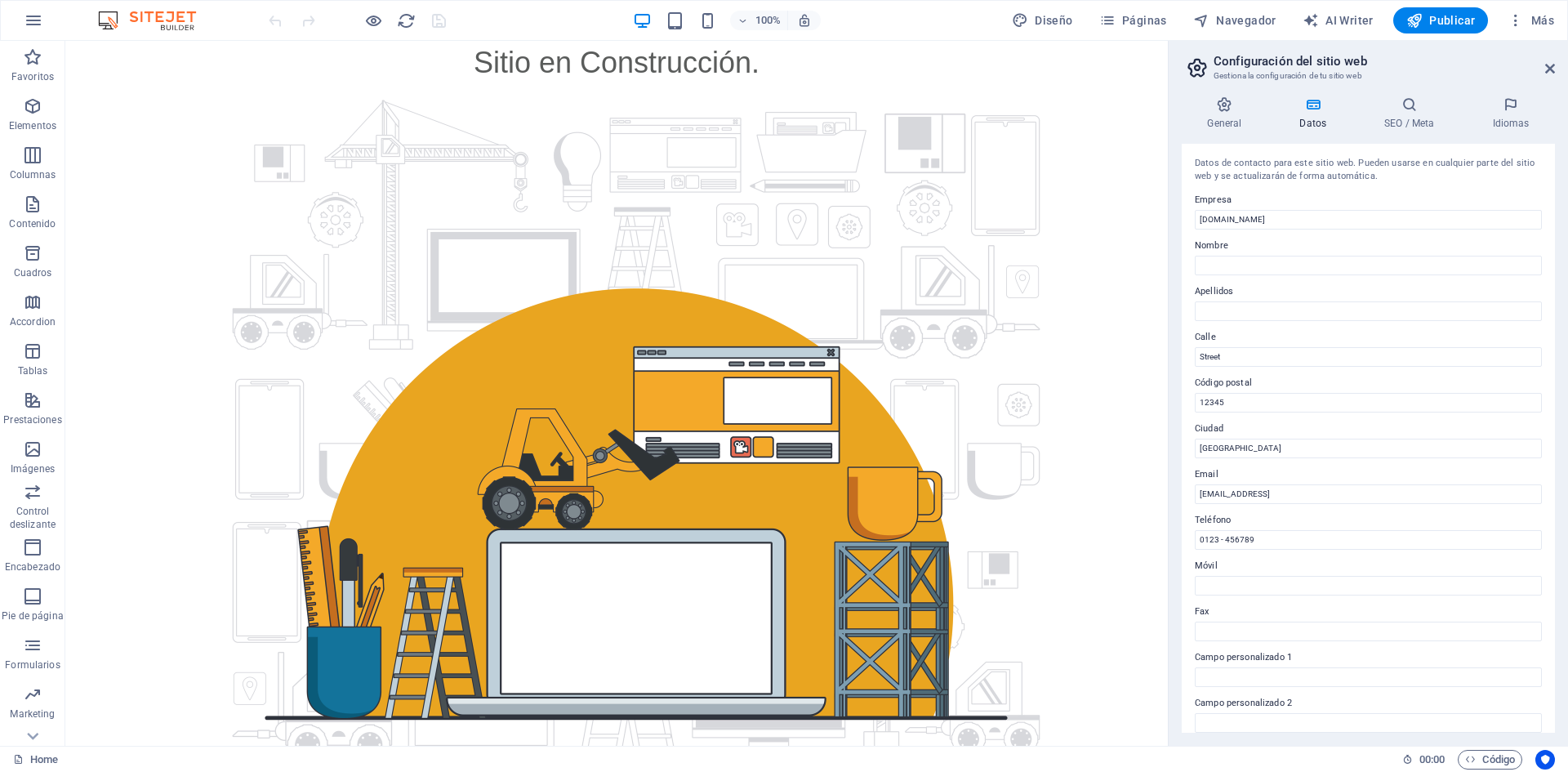
scroll to position [82, 0]
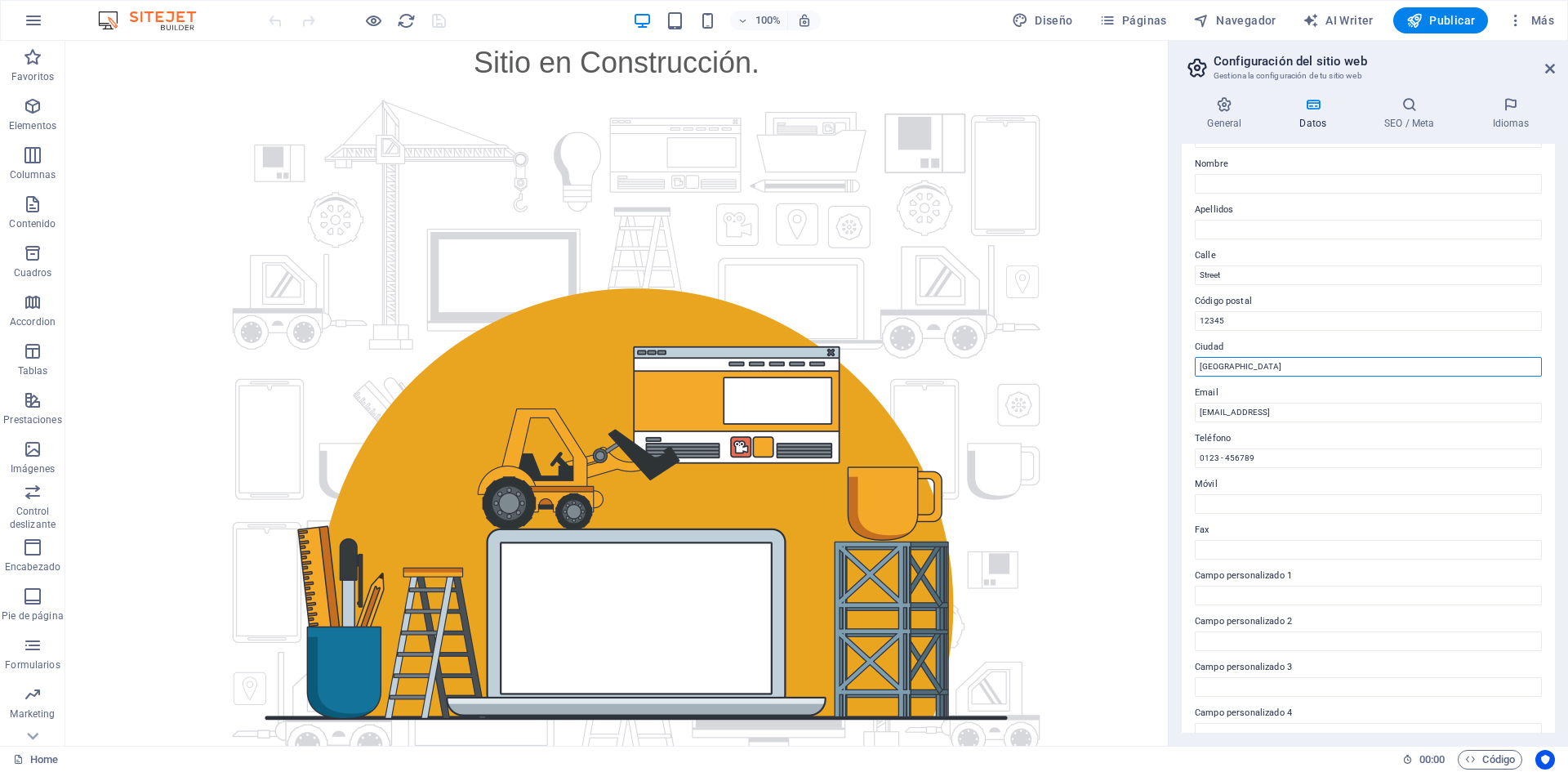
drag, startPoint x: 1307, startPoint y: 406, endPoint x: 1135, endPoint y: 368, distance: 176.1
click at [1264, 376] on div "Datos de contacto para este sitio web. Pueden usarse en cualquier parte del sit…" at bounding box center [1368, 438] width 373 height 589
click at [1225, 364] on input "[GEOGRAPHIC_DATA]" at bounding box center [1368, 366] width 347 height 19
drag, startPoint x: 1267, startPoint y: 364, endPoint x: 1201, endPoint y: 367, distance: 66.1
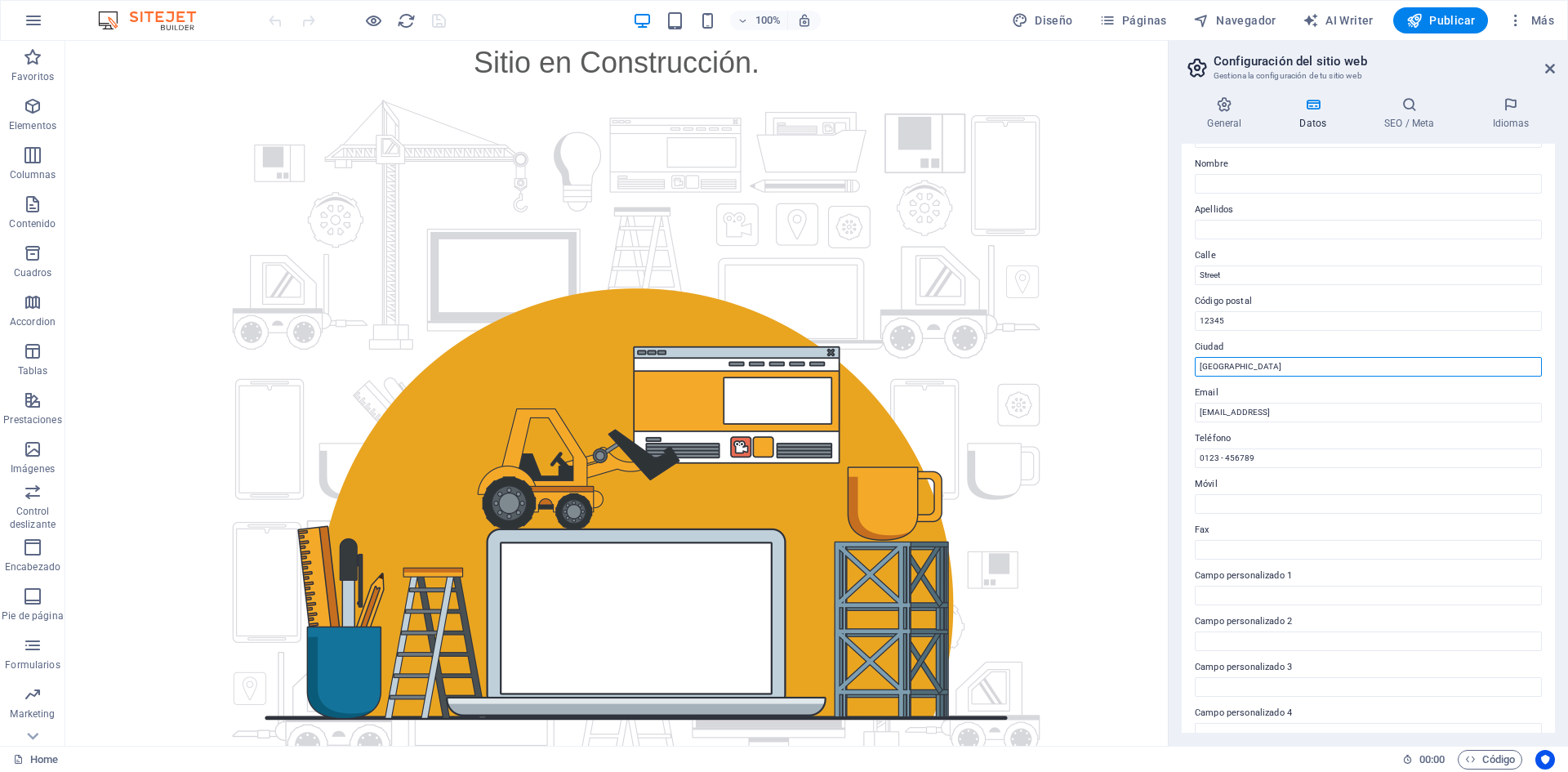
click at [1201, 367] on input "[GEOGRAPHIC_DATA]" at bounding box center [1368, 366] width 347 height 19
type input "[PERSON_NAME]"
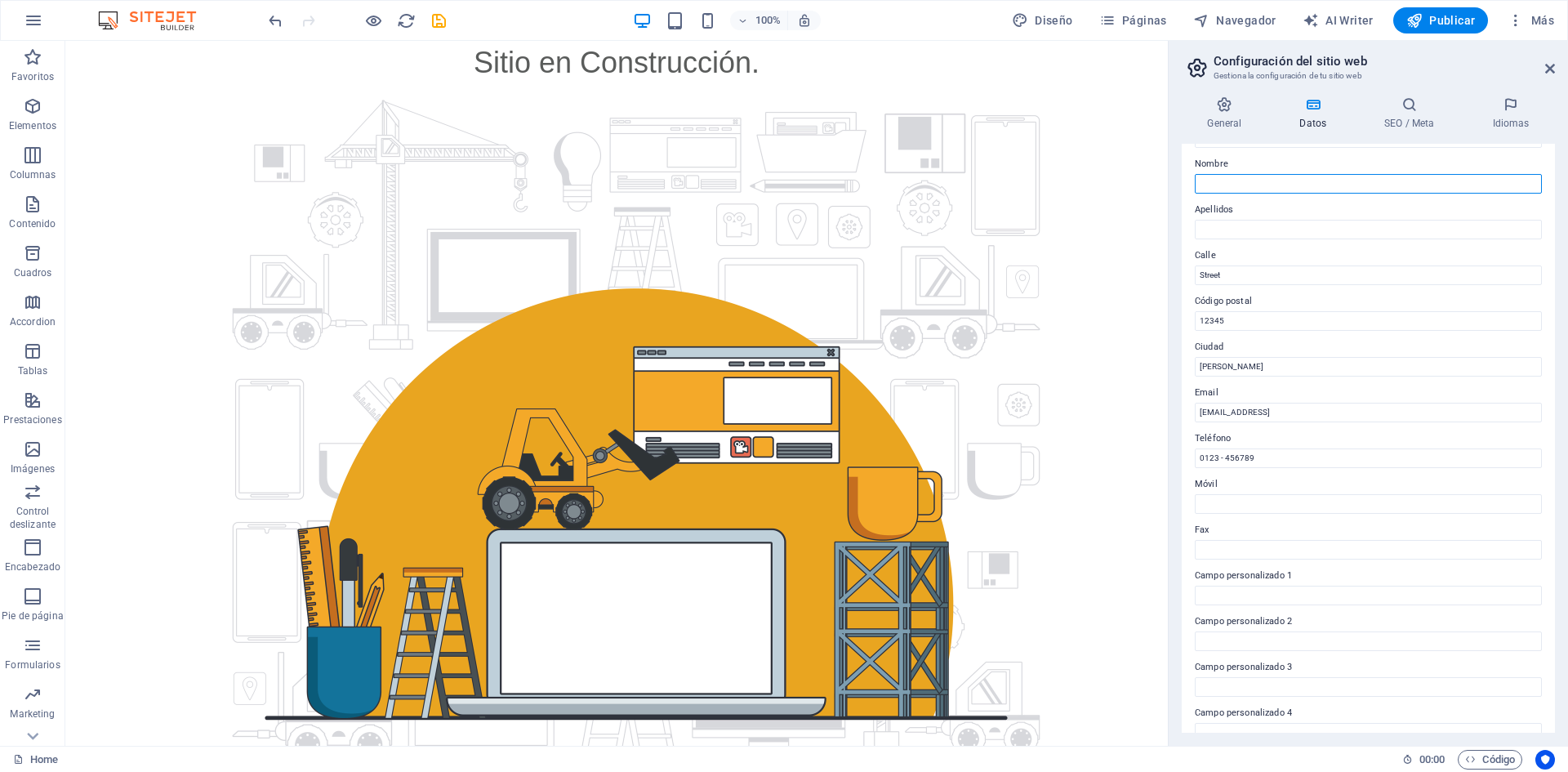
type input "[PERSON_NAME]"
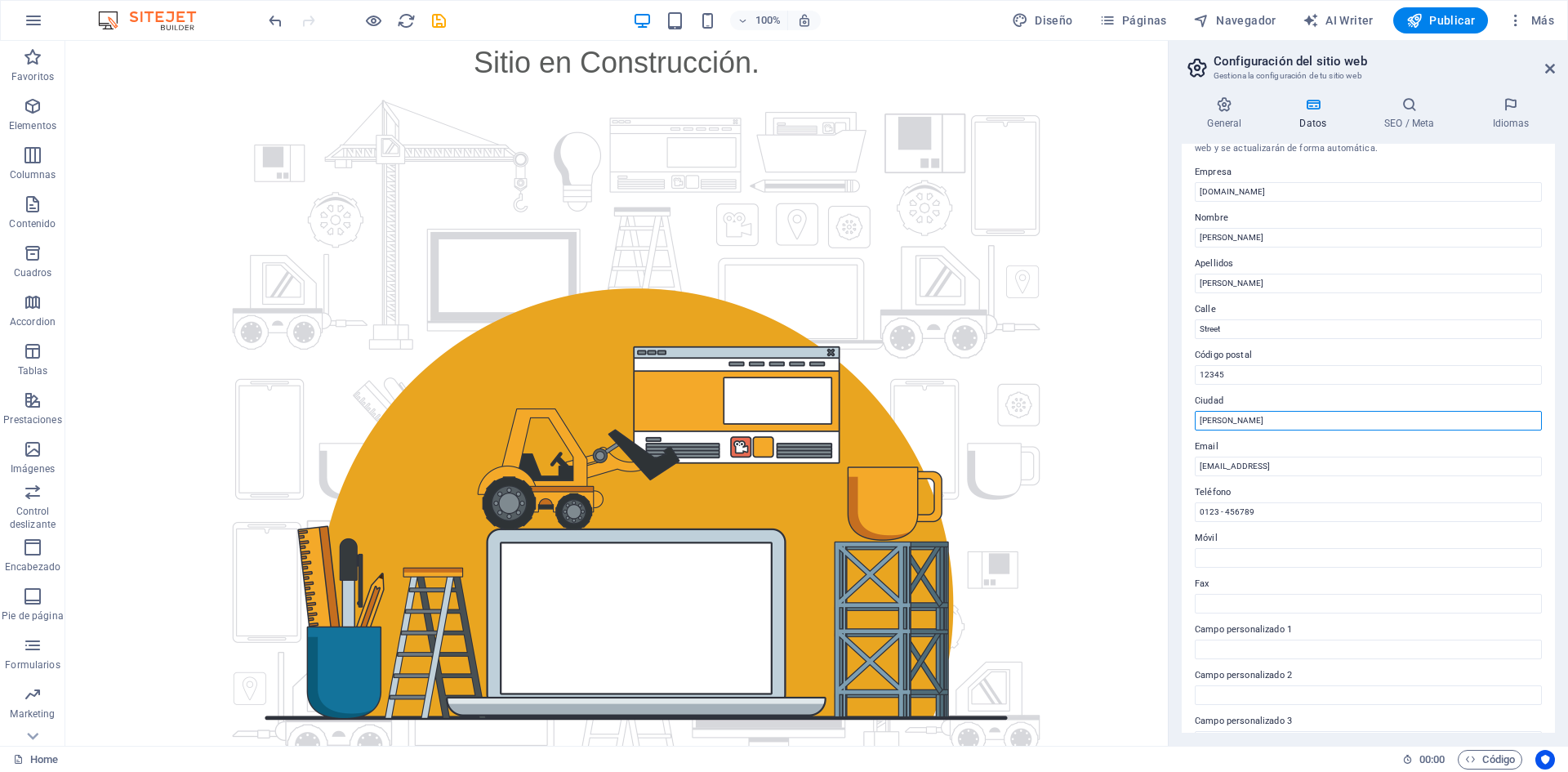
scroll to position [0, 0]
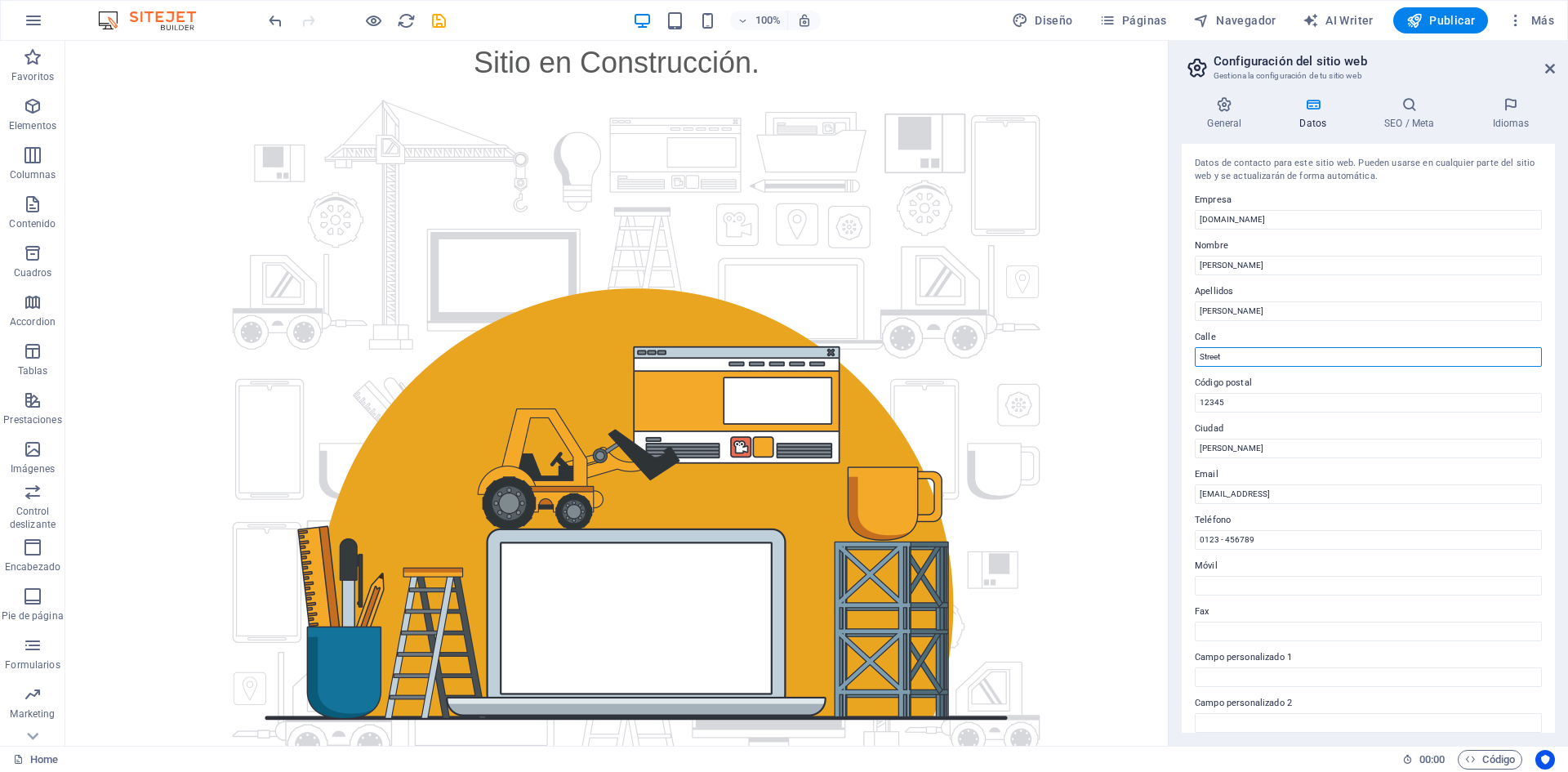
drag, startPoint x: 1239, startPoint y: 351, endPoint x: 1170, endPoint y: 359, distance: 69.5
click at [1170, 359] on aside "Configuración del sitio web Gestiona la configuración de tu sitio web General D…" at bounding box center [1368, 392] width 400 height 704
click at [1355, 384] on label "Código postal" at bounding box center [1368, 382] width 347 height 19
click at [1355, 392] on input "12345" at bounding box center [1368, 402] width 347 height 19
drag, startPoint x: 1308, startPoint y: 397, endPoint x: 1179, endPoint y: 397, distance: 129.0
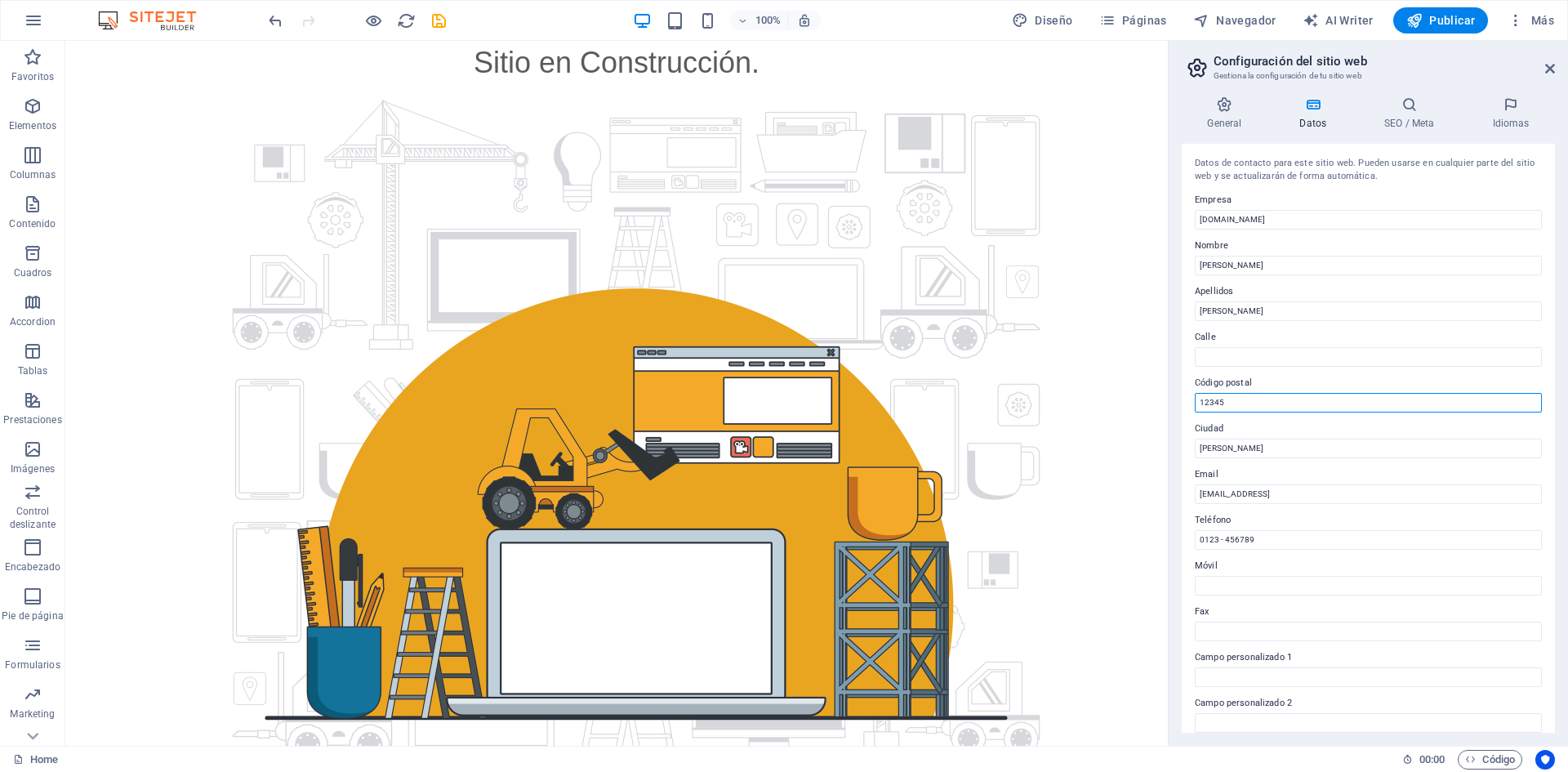
click at [1179, 397] on div "General Datos SEO / Meta Idiomas Nombre del sitio web [DOMAIN_NAME] Logo Arrast…" at bounding box center [1368, 413] width 399 height 662
type input "5290000"
click at [1228, 349] on input "Calle" at bounding box center [1368, 356] width 347 height 19
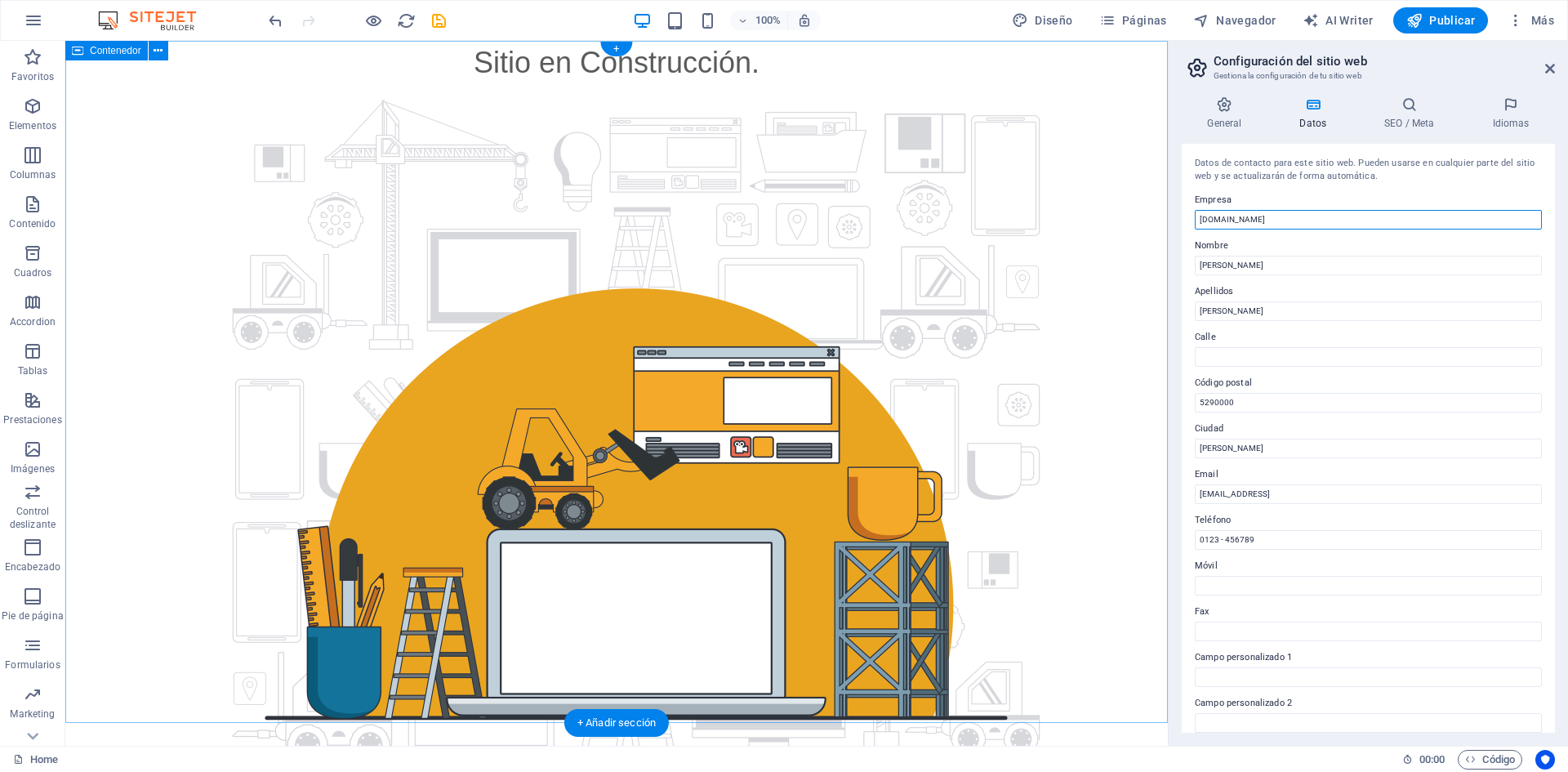
drag, startPoint x: 1337, startPoint y: 260, endPoint x: 1161, endPoint y: 236, distance: 177.6
type input "Quinservit"
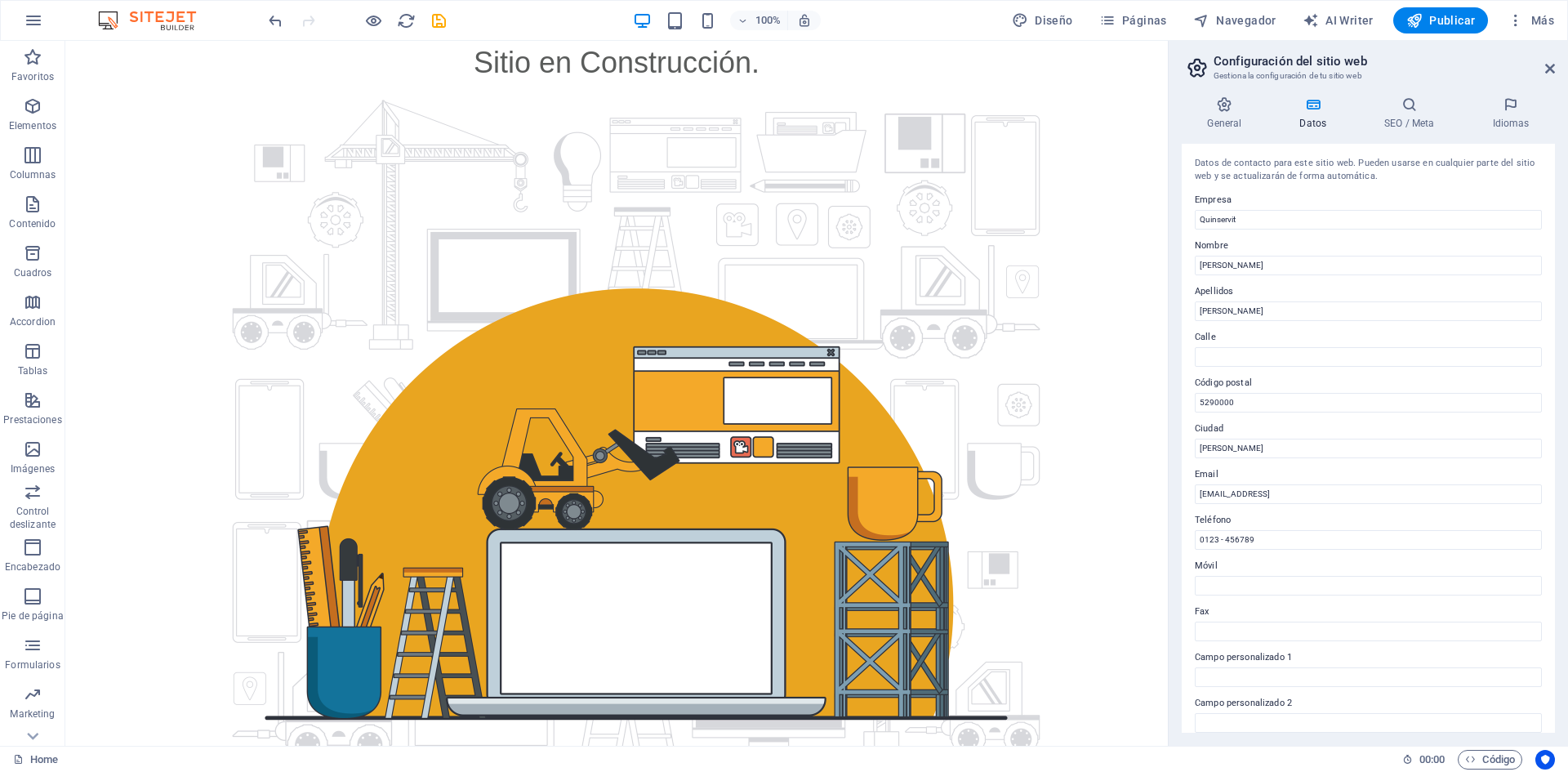
click at [1388, 337] on label "Calle" at bounding box center [1368, 337] width 347 height 19
click at [1388, 347] on input "Calle" at bounding box center [1368, 356] width 347 height 19
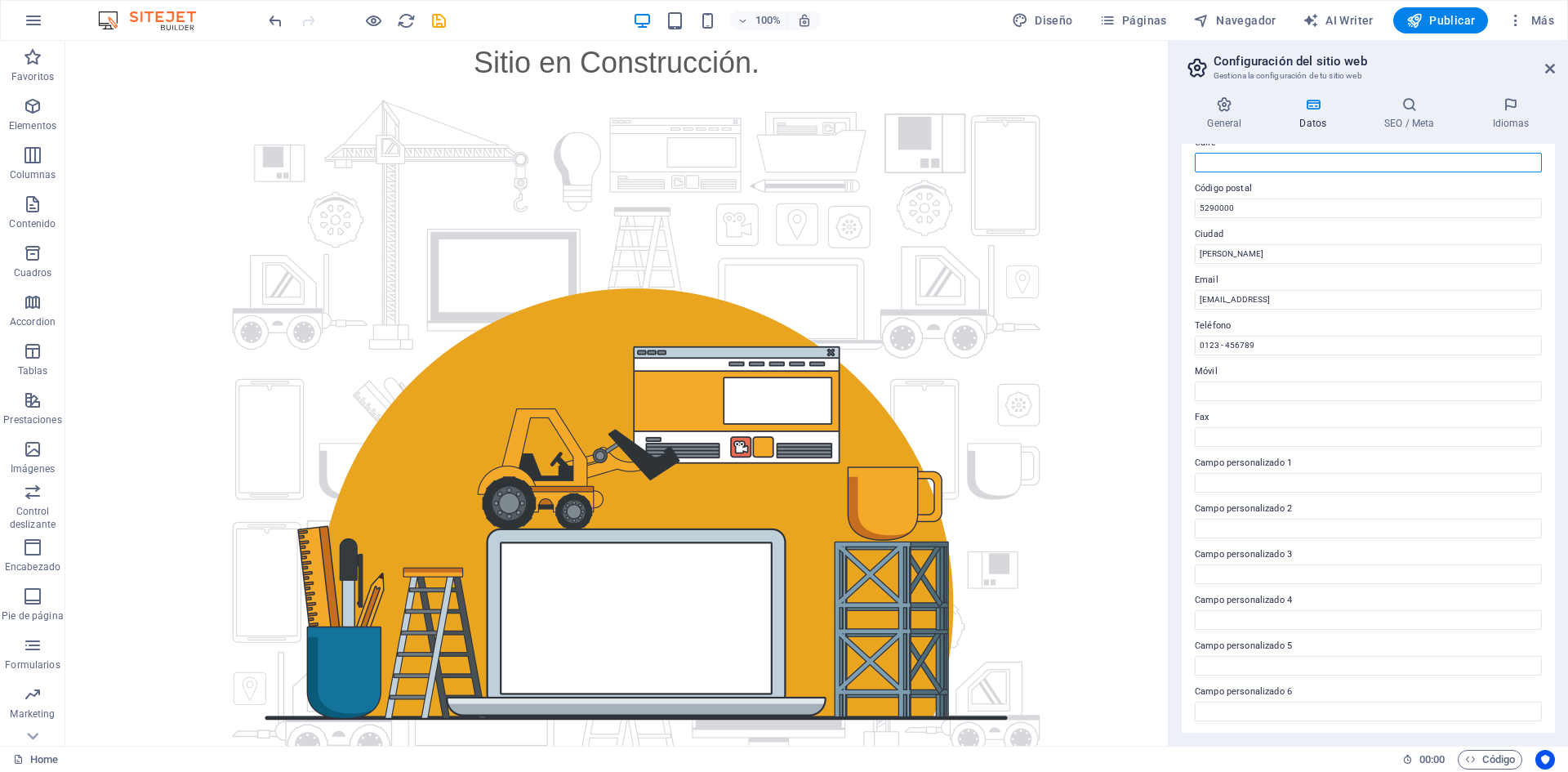
scroll to position [196, 0]
click at [1390, 293] on input "[EMAIL_ADDRESS]" at bounding box center [1368, 298] width 347 height 19
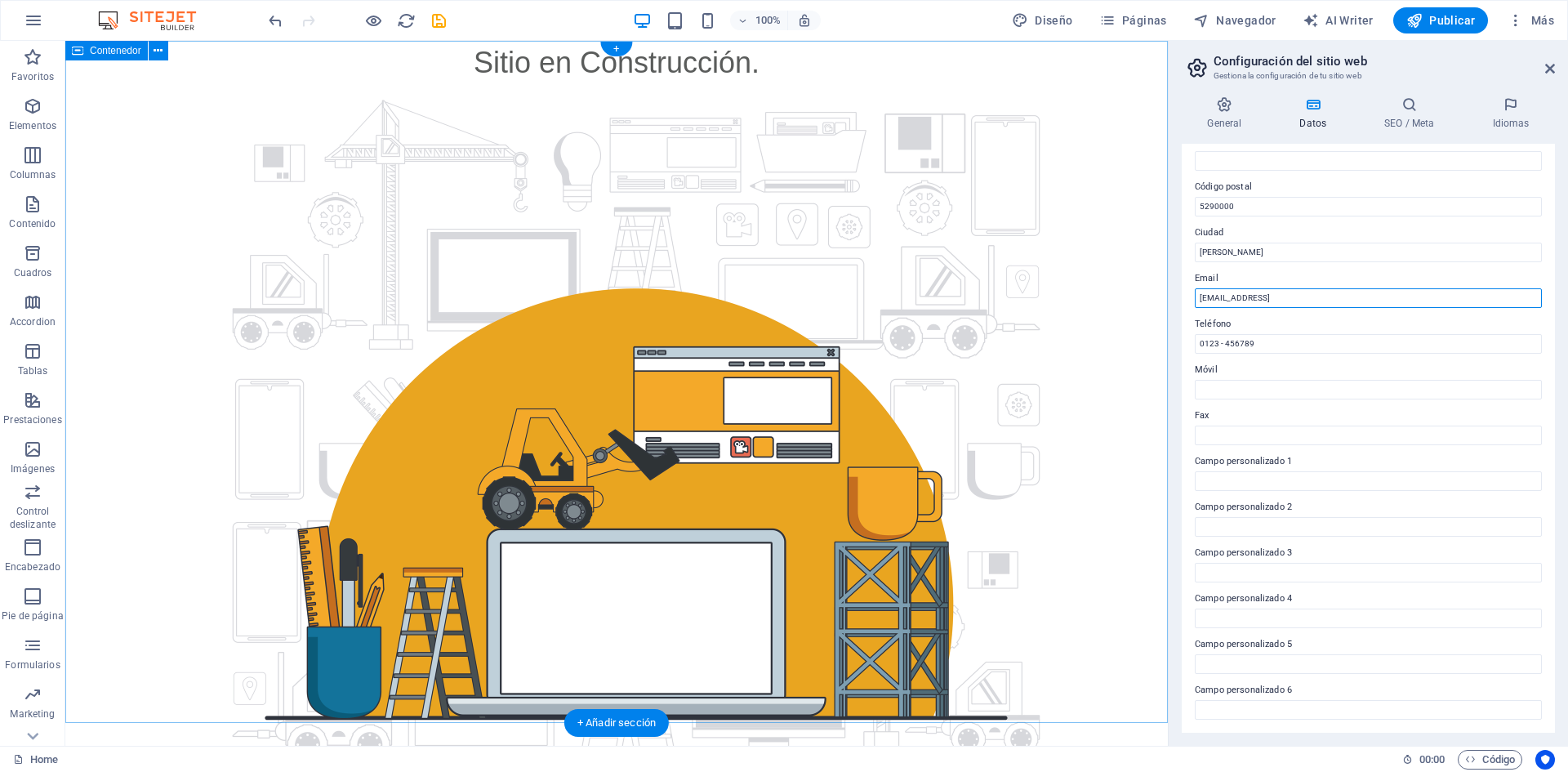
drag, startPoint x: 1530, startPoint y: 333, endPoint x: 1146, endPoint y: 295, distance: 385.9
type input "S"
type input "[EMAIL_ADDRESS][DOMAIN_NAME]"
drag, startPoint x: 1350, startPoint y: 381, endPoint x: 1143, endPoint y: 340, distance: 211.0
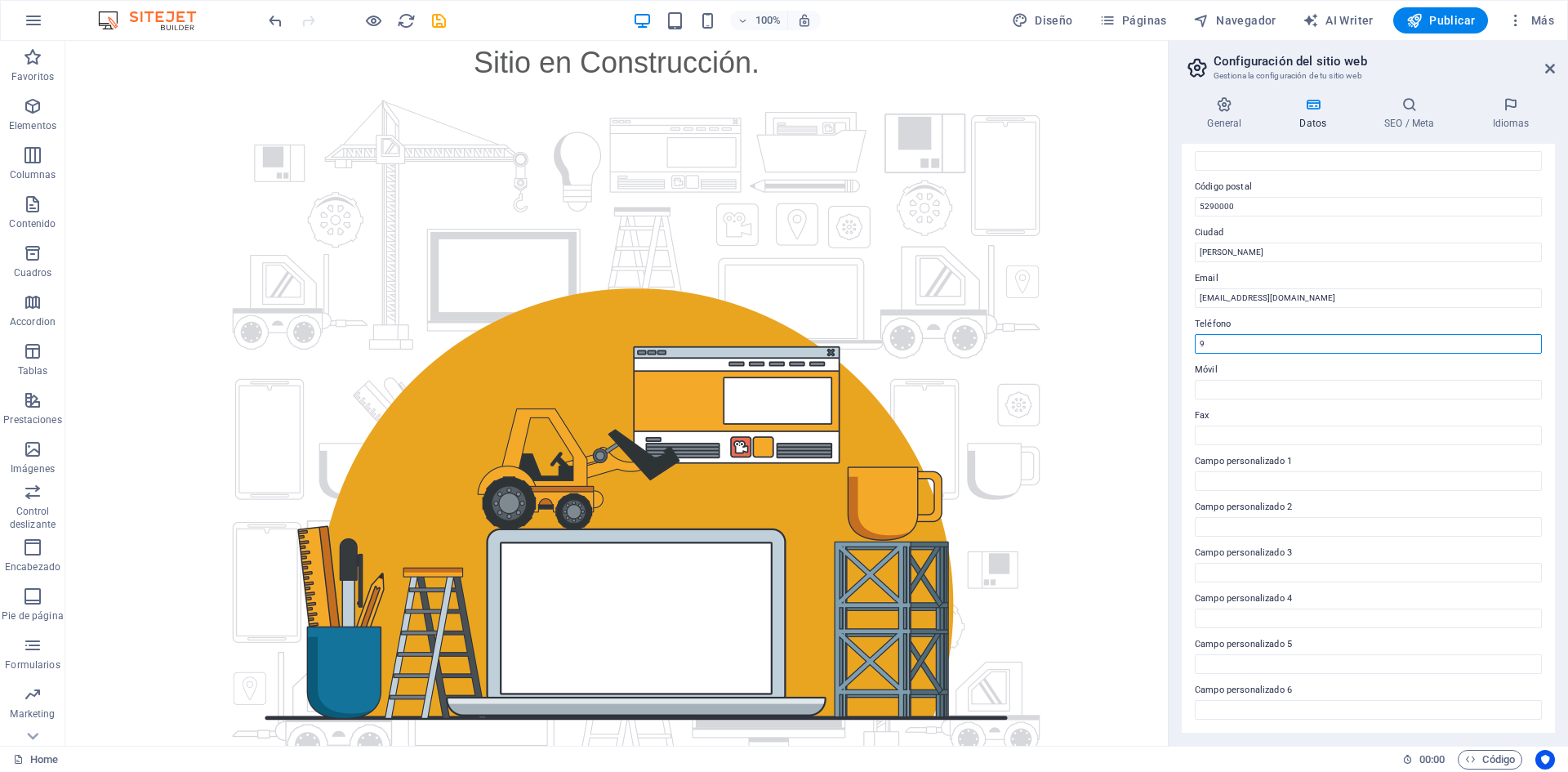
type input "976830773"
click at [1293, 383] on input "Móvil" at bounding box center [1368, 389] width 347 height 19
click at [1226, 404] on div "Datos de contacto para este sitio web. Pueden usarse en cualquier parte del sit…" at bounding box center [1368, 438] width 373 height 589
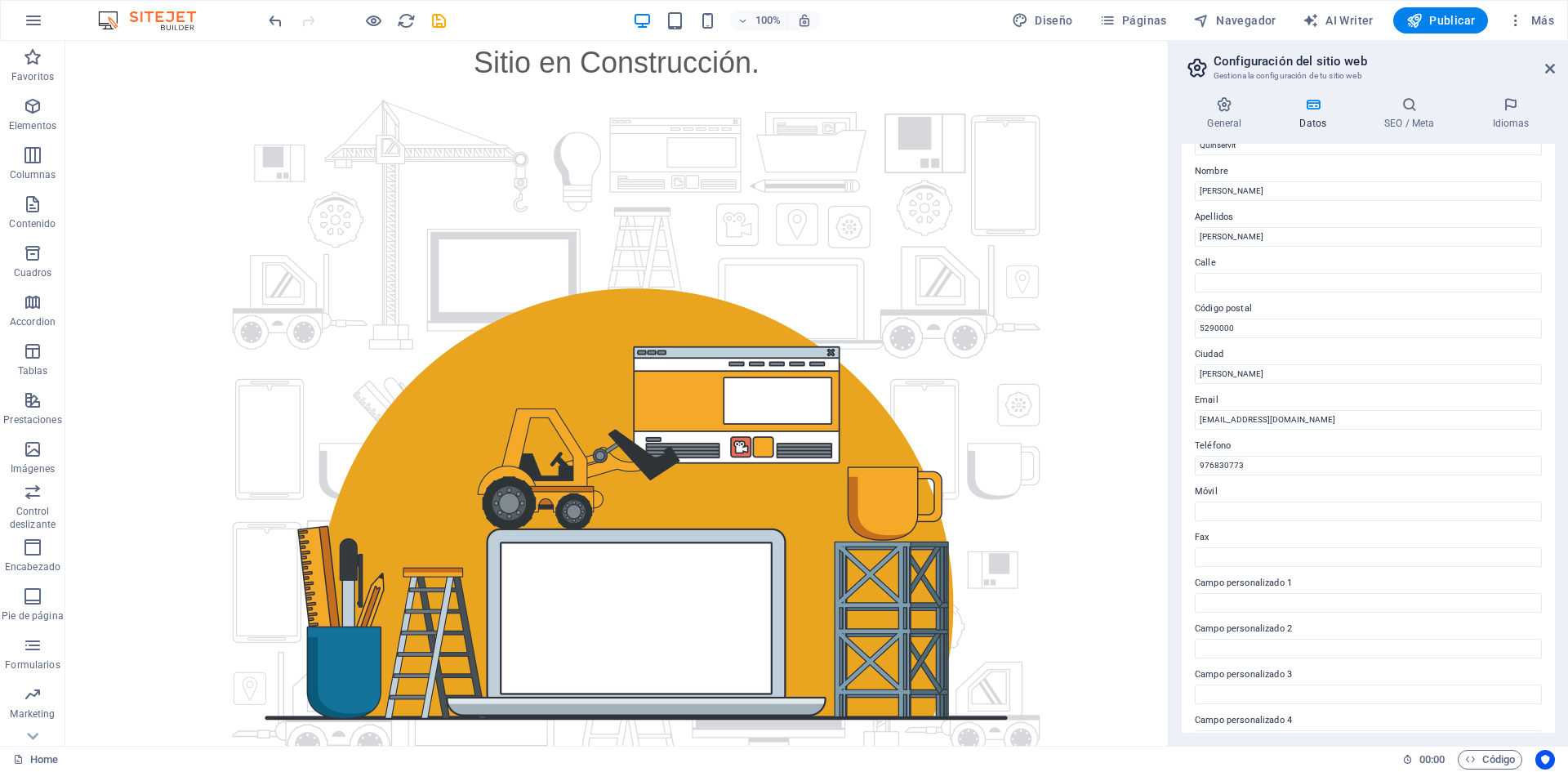
scroll to position [0, 0]
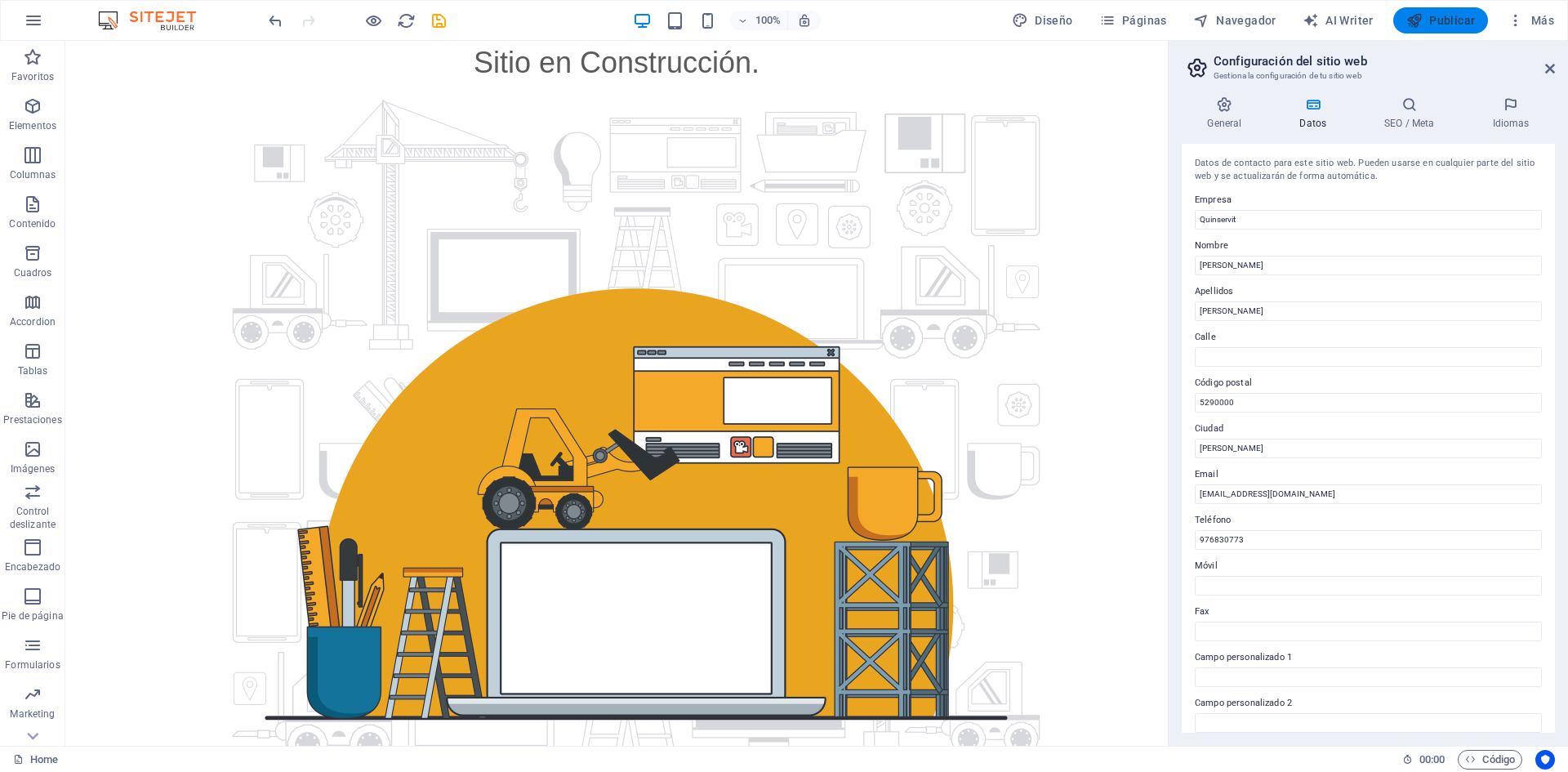
click at [1450, 25] on span "Publicar" at bounding box center [1441, 19] width 69 height 16
